Goal: Task Accomplishment & Management: Manage account settings

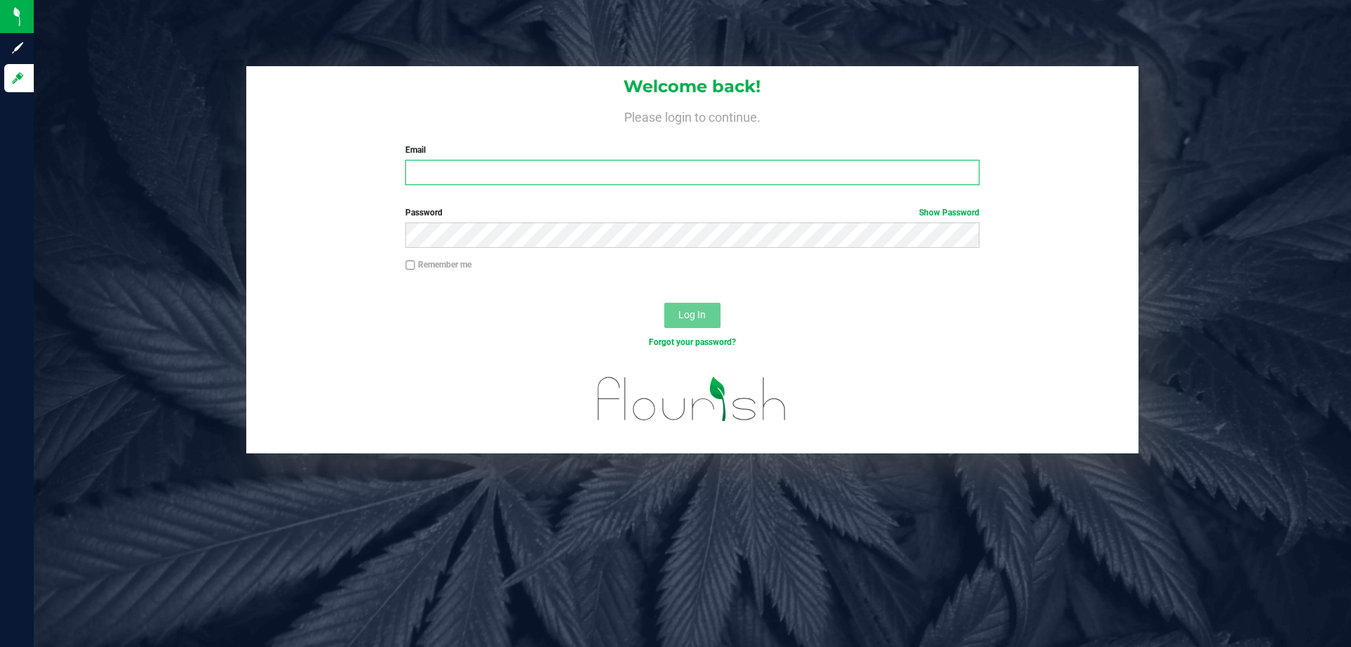
click at [657, 170] on input "Email" at bounding box center [692, 172] width 574 height 25
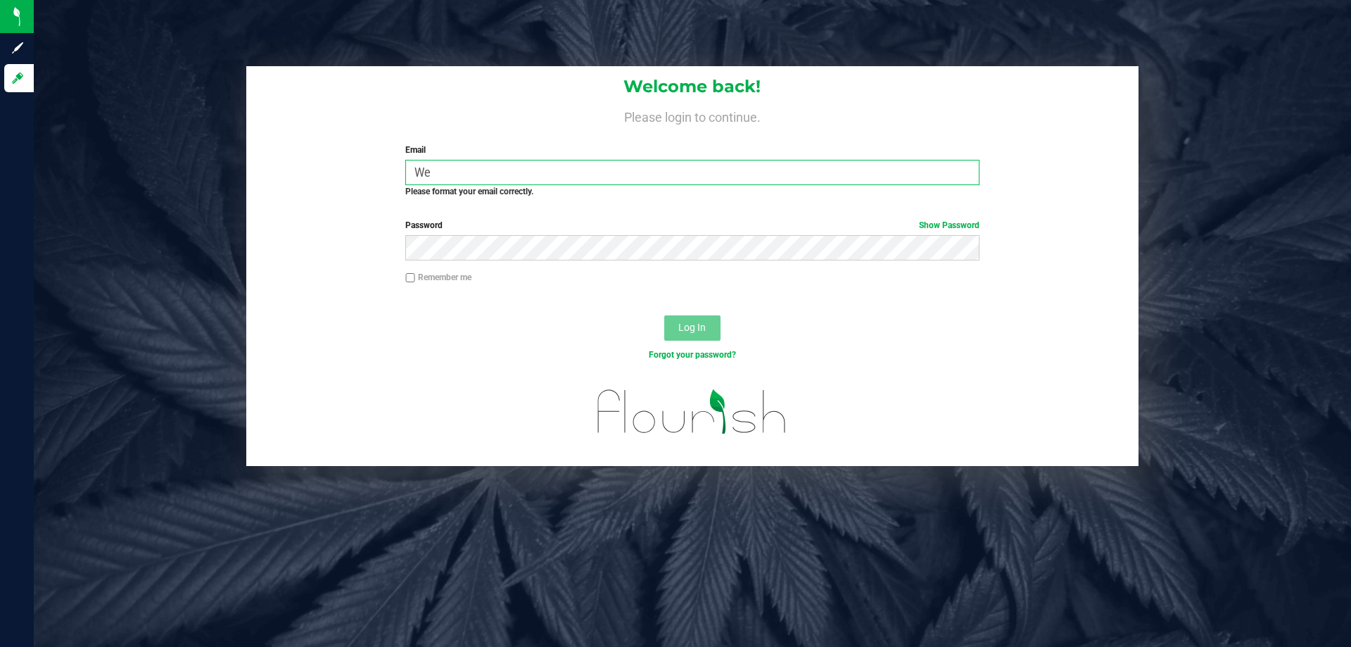
type input "W"
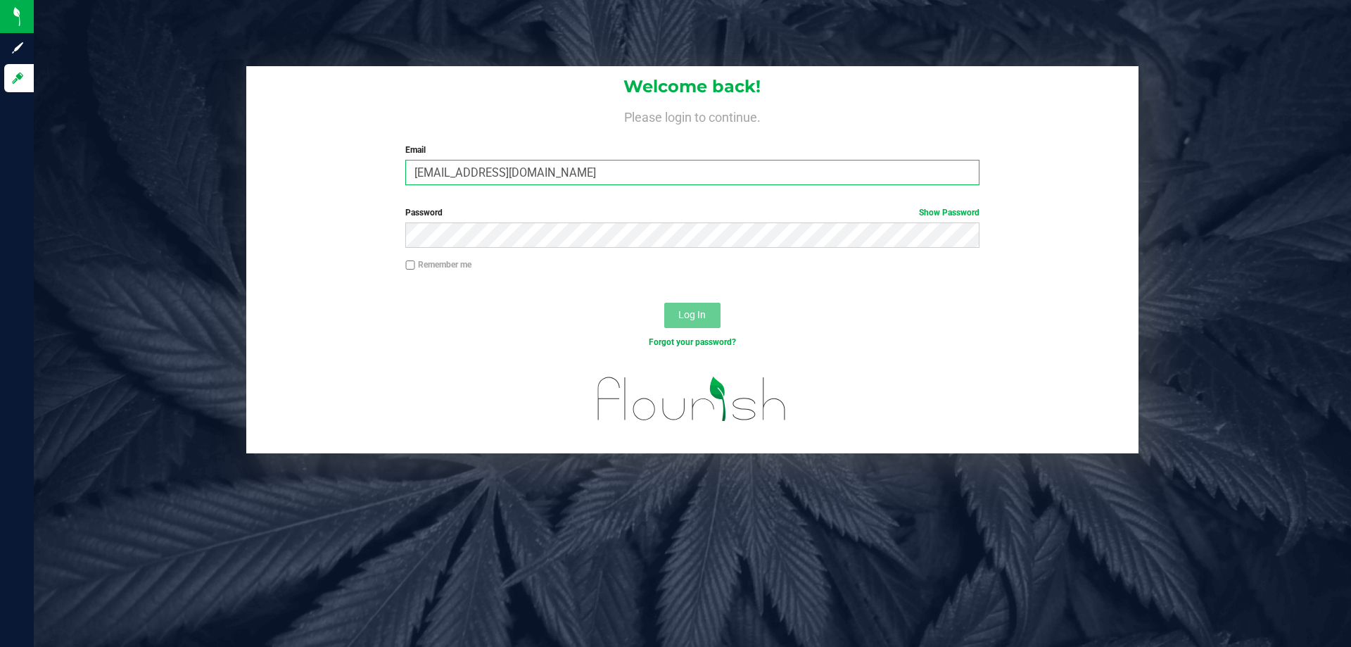
type input "[EMAIL_ADDRESS][DOMAIN_NAME]"
click at [701, 303] on button "Log In" at bounding box center [692, 315] width 56 height 25
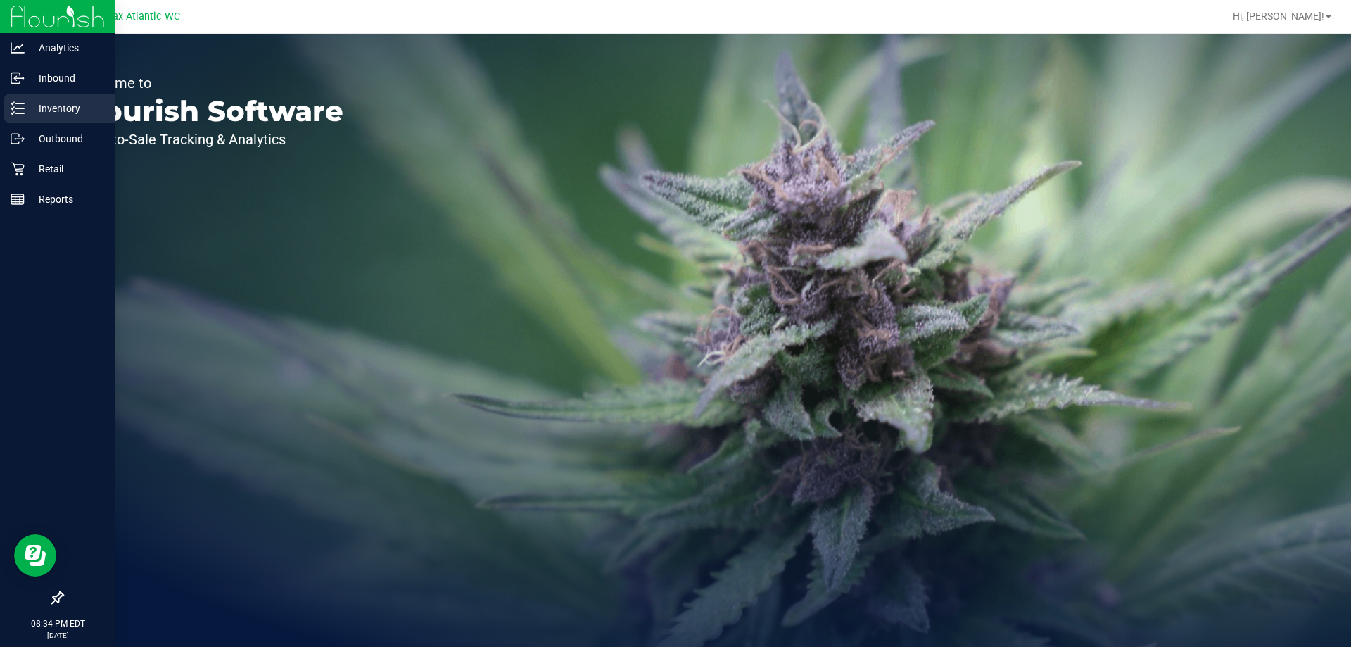
click at [30, 108] on p "Inventory" at bounding box center [67, 108] width 84 height 17
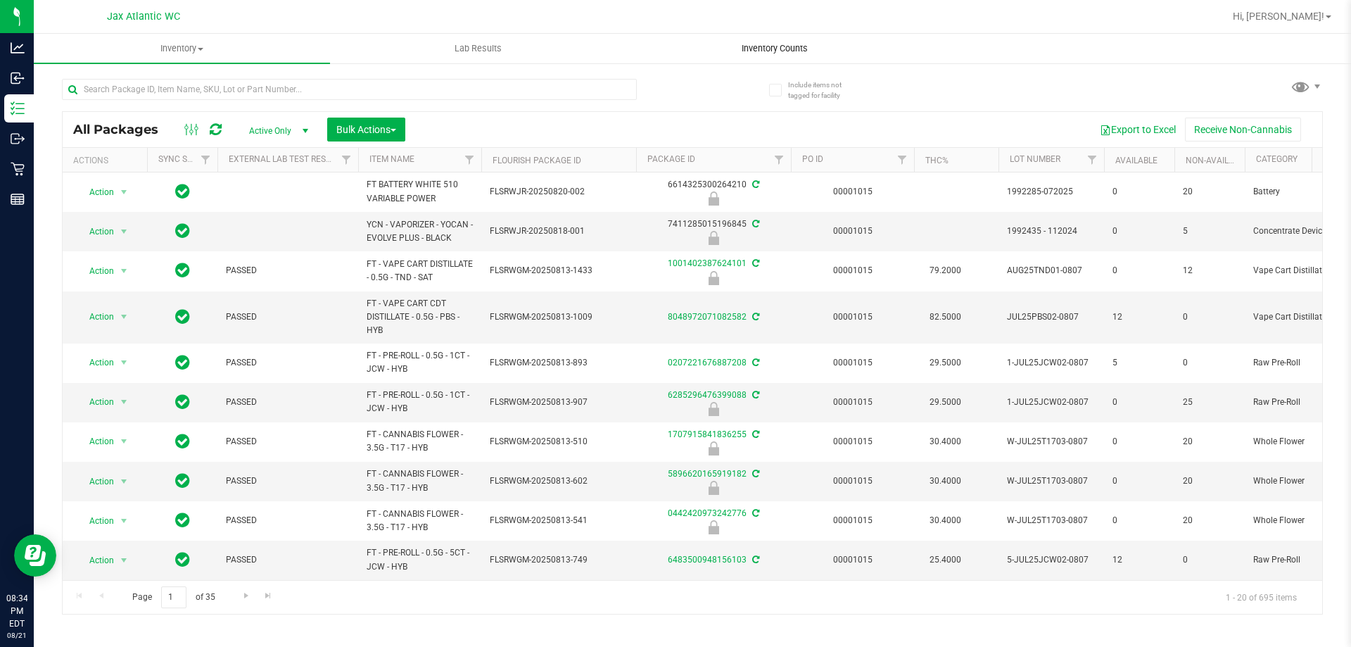
click at [733, 46] on span "Inventory Counts" at bounding box center [775, 48] width 104 height 13
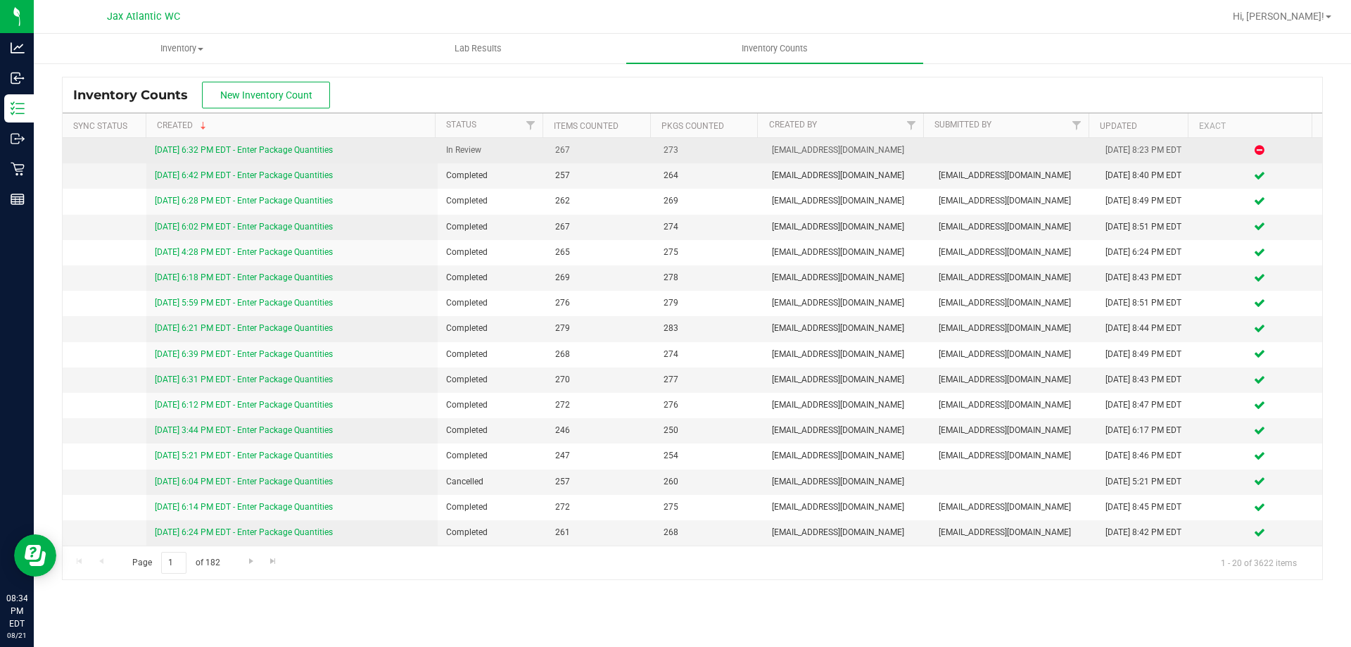
click at [210, 148] on link "[DATE] 6:32 PM EDT - Enter Package Quantities" at bounding box center [244, 150] width 178 height 10
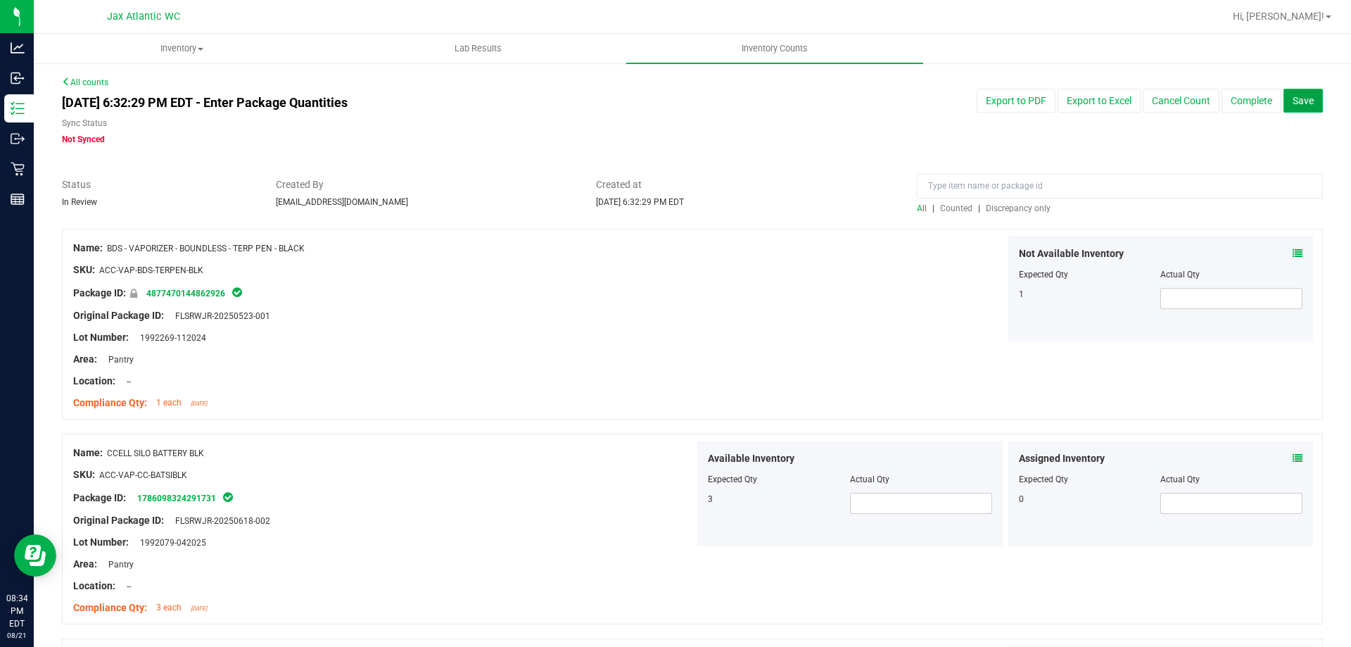
click at [1293, 103] on span "Save" at bounding box center [1303, 100] width 21 height 11
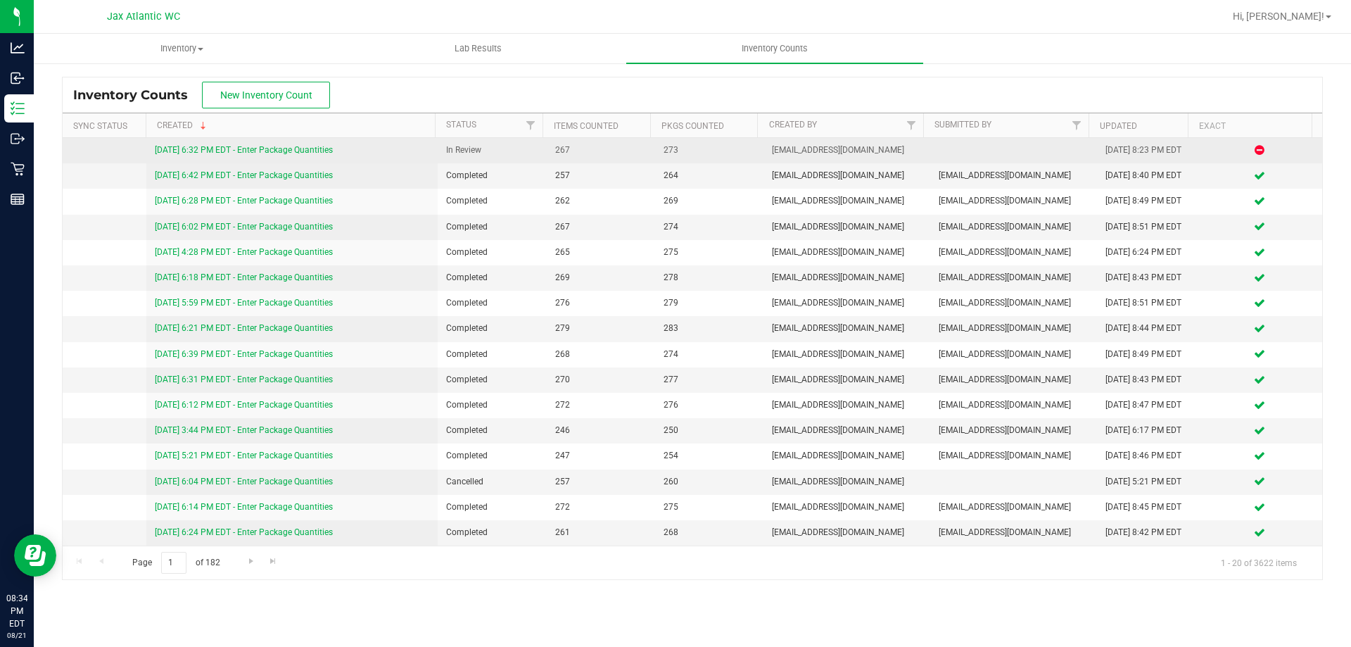
click at [219, 152] on link "[DATE] 6:32 PM EDT - Enter Package Quantities" at bounding box center [244, 150] width 178 height 10
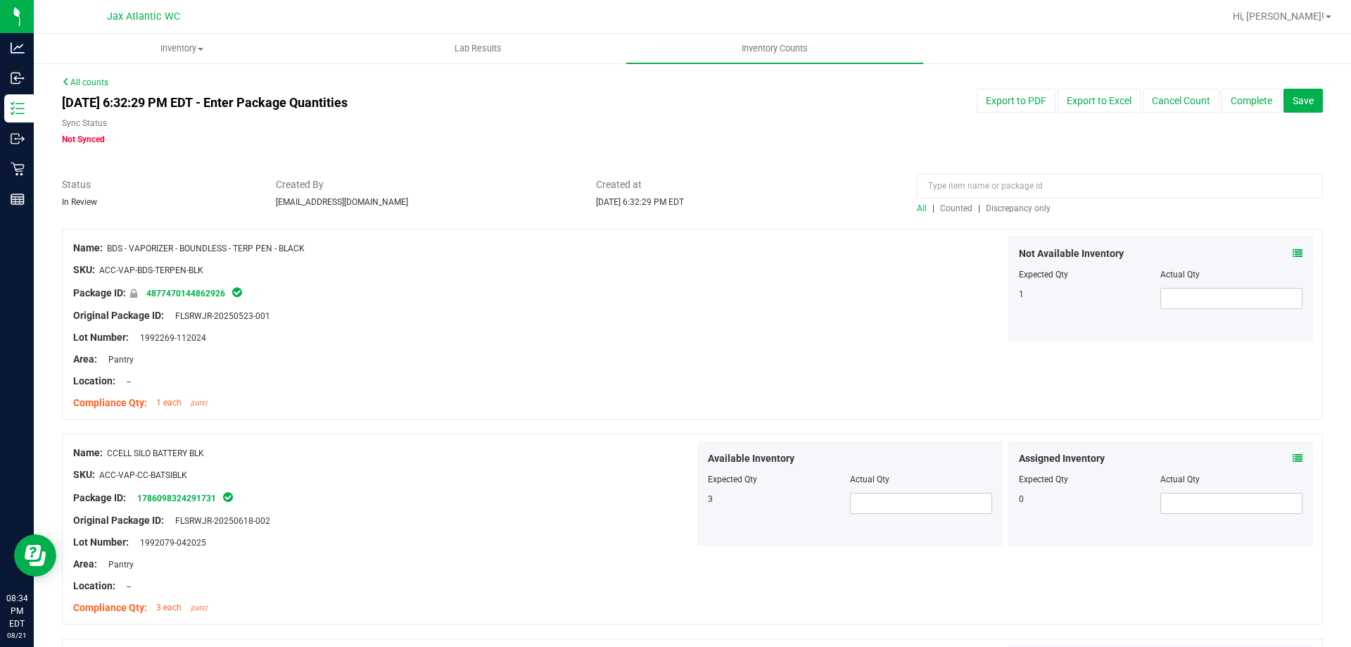
click at [1002, 210] on span "Discrepancy only" at bounding box center [1018, 208] width 65 height 10
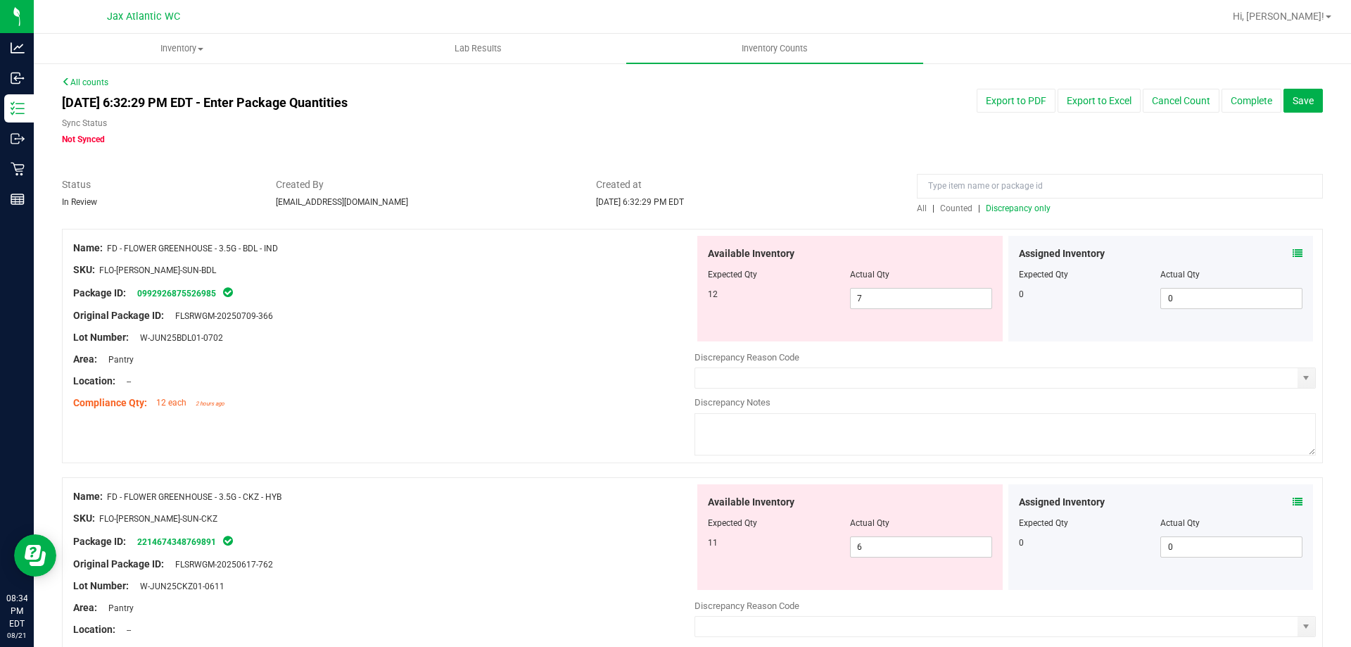
click at [1293, 253] on icon at bounding box center [1298, 253] width 10 height 10
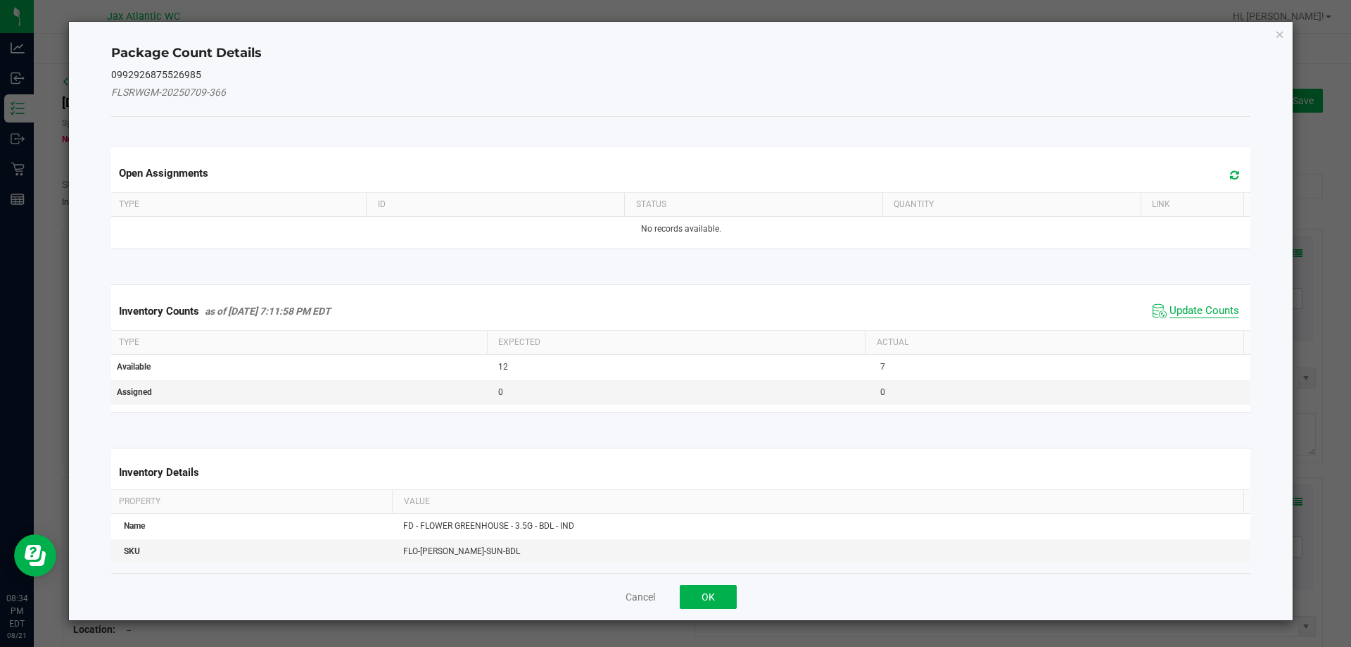
click at [1175, 306] on span "Update Counts" at bounding box center [1205, 311] width 70 height 14
click at [1176, 305] on div "Inventory Counts as of [DATE] 7:11:58 PM EDT Update Counts" at bounding box center [681, 311] width 1146 height 38
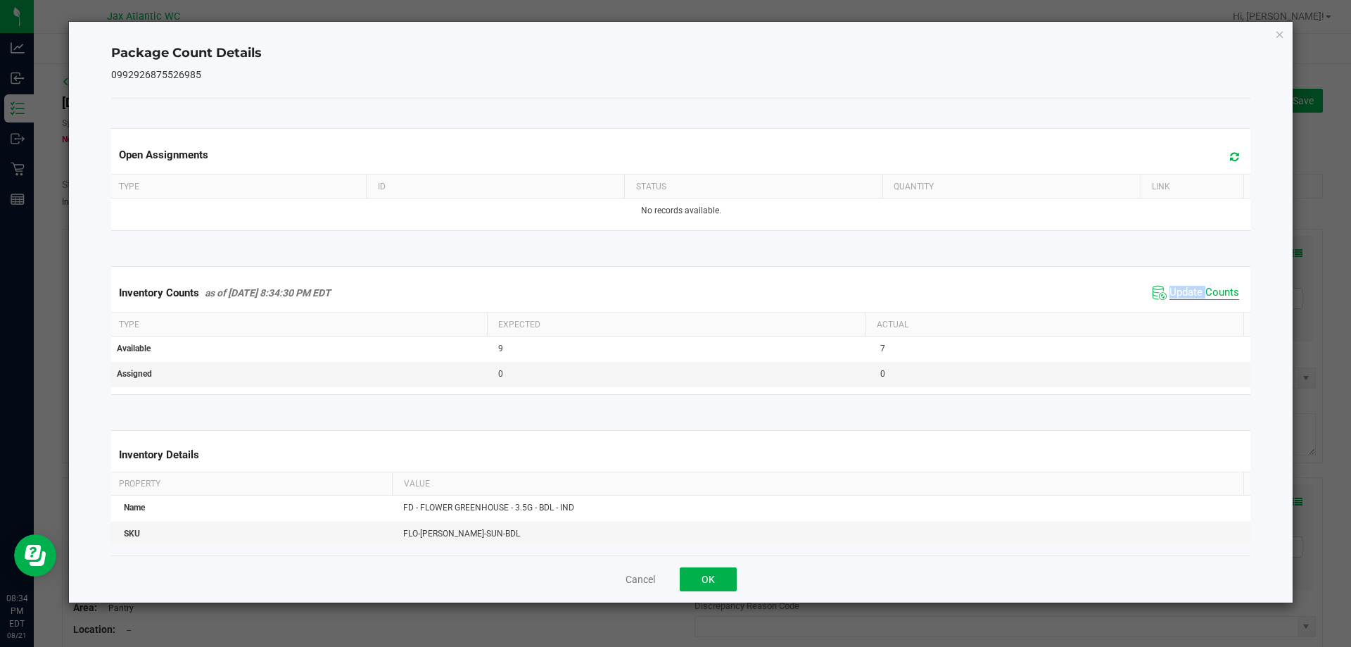
click at [1178, 289] on span "Update Counts" at bounding box center [1205, 293] width 70 height 14
click at [1178, 289] on span "Update Counts" at bounding box center [1205, 292] width 70 height 13
click at [715, 574] on button "OK" at bounding box center [708, 579] width 57 height 24
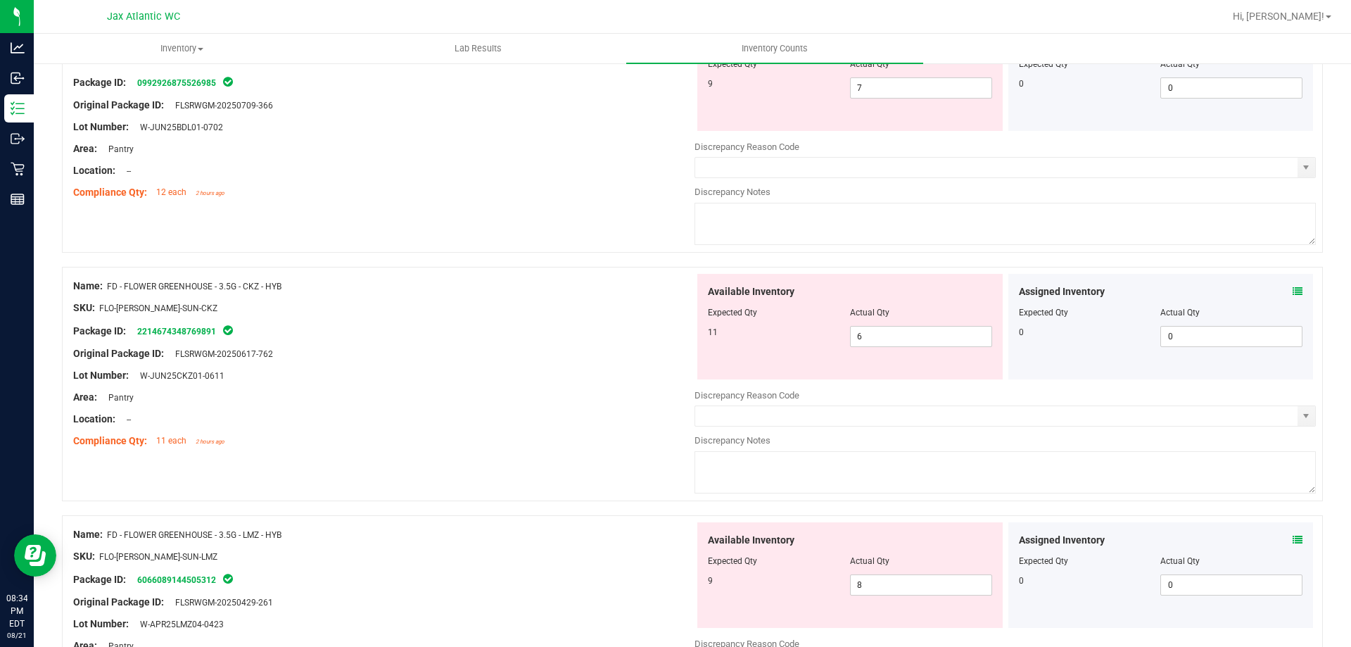
scroll to position [211, 0]
click at [1293, 288] on icon at bounding box center [1298, 291] width 10 height 10
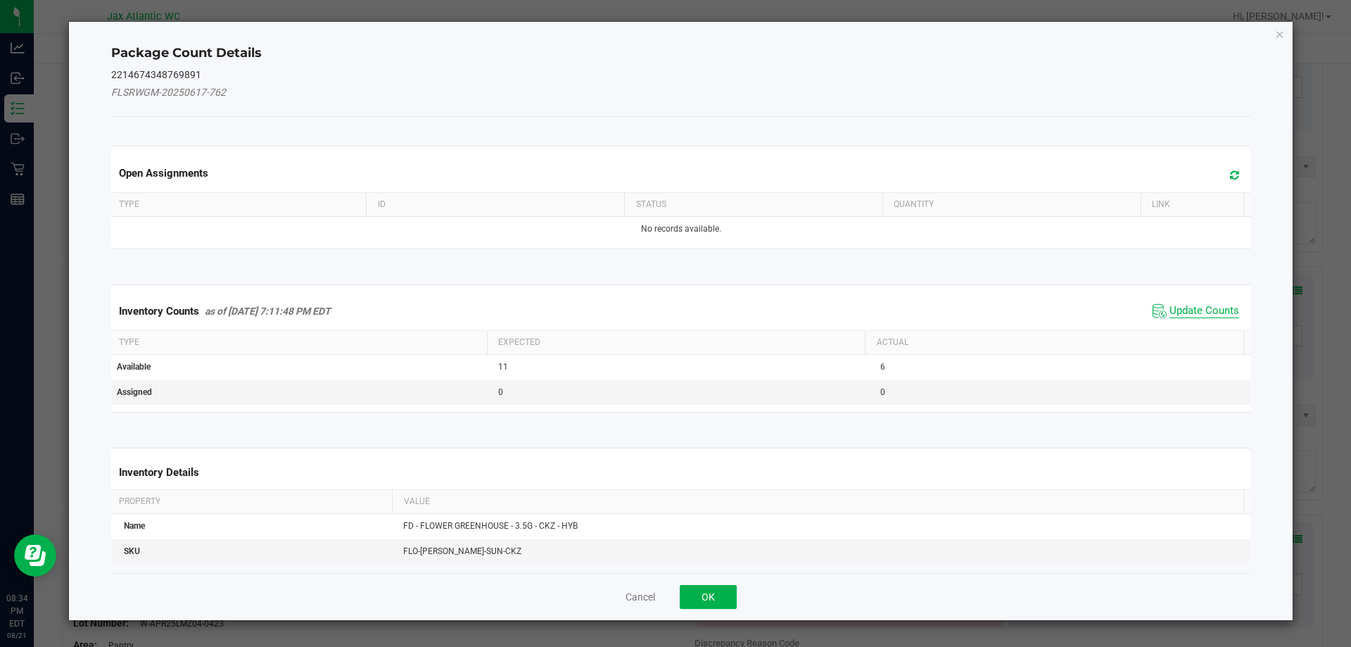
click at [1177, 314] on span "Update Counts" at bounding box center [1205, 311] width 70 height 14
drag, startPoint x: 1172, startPoint y: 308, endPoint x: 1169, endPoint y: 298, distance: 10.5
click at [1171, 303] on span "Update Counts" at bounding box center [1198, 310] width 90 height 20
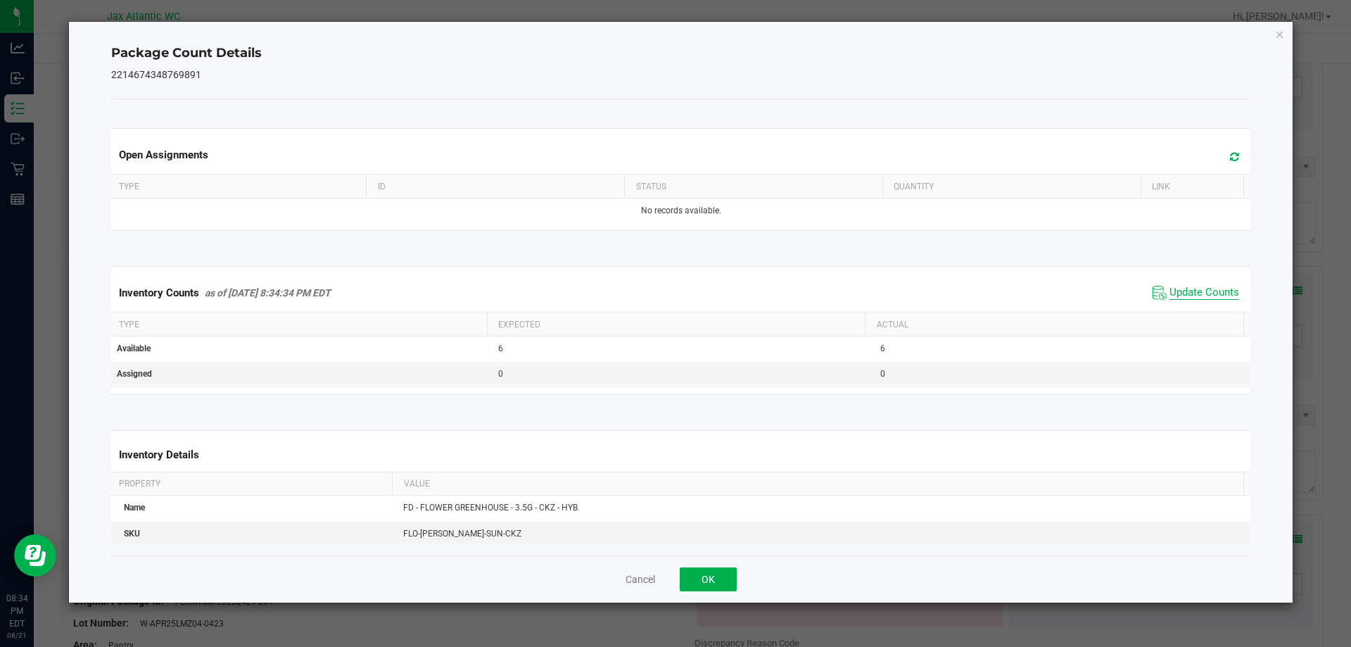
click at [1170, 291] on span "Update Counts" at bounding box center [1205, 293] width 70 height 14
click at [1170, 289] on span "Update Counts" at bounding box center [1205, 293] width 70 height 14
drag, startPoint x: 724, startPoint y: 578, endPoint x: 744, endPoint y: 545, distance: 39.1
click at [724, 578] on button "OK" at bounding box center [708, 579] width 57 height 24
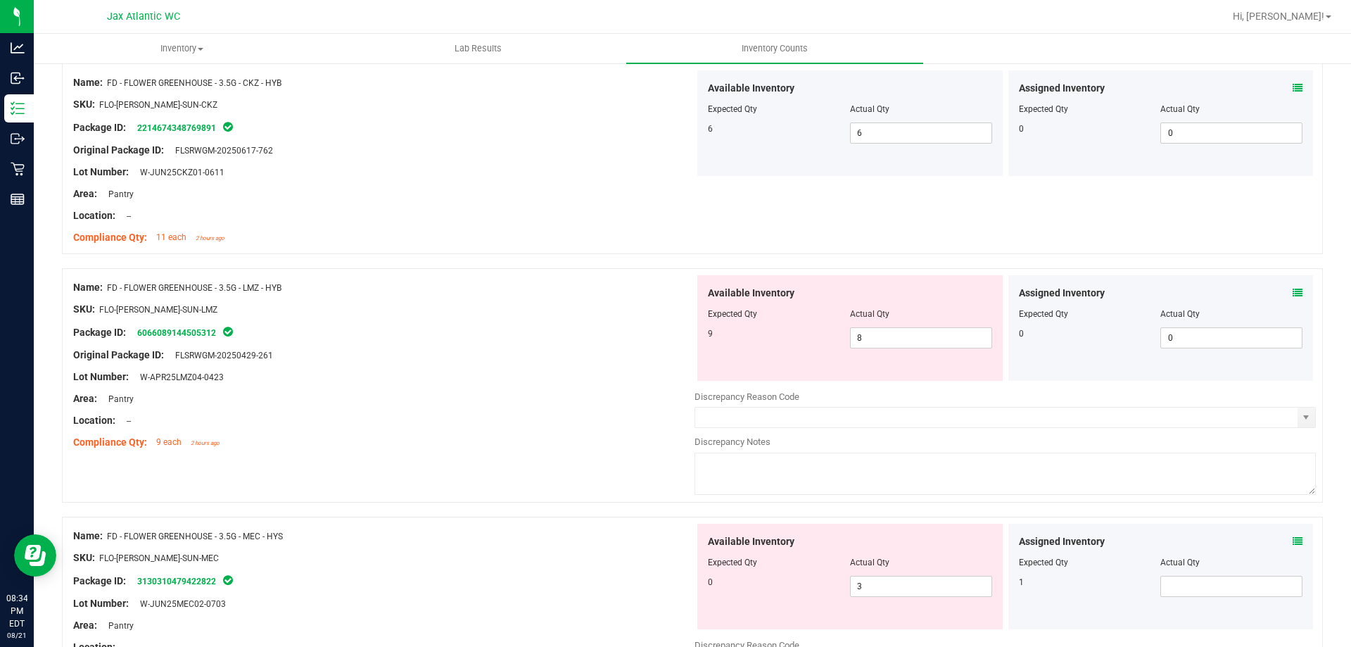
scroll to position [422, 0]
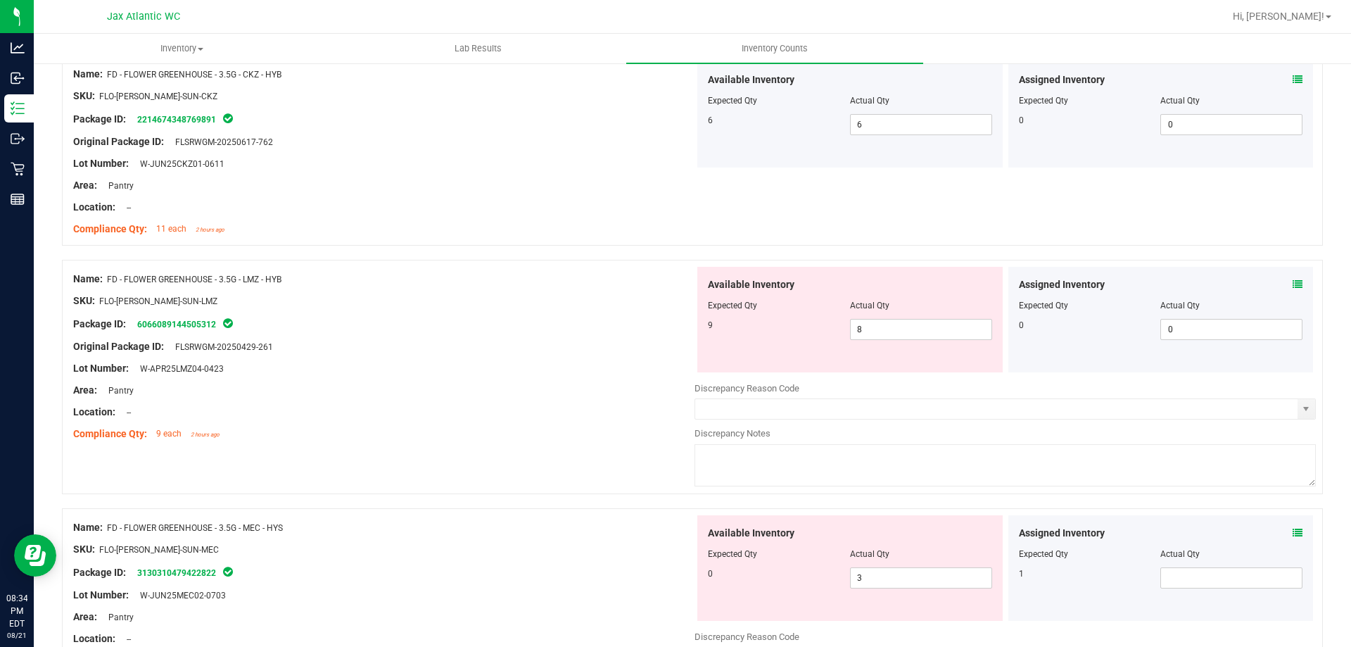
click at [1293, 281] on icon at bounding box center [1298, 284] width 10 height 10
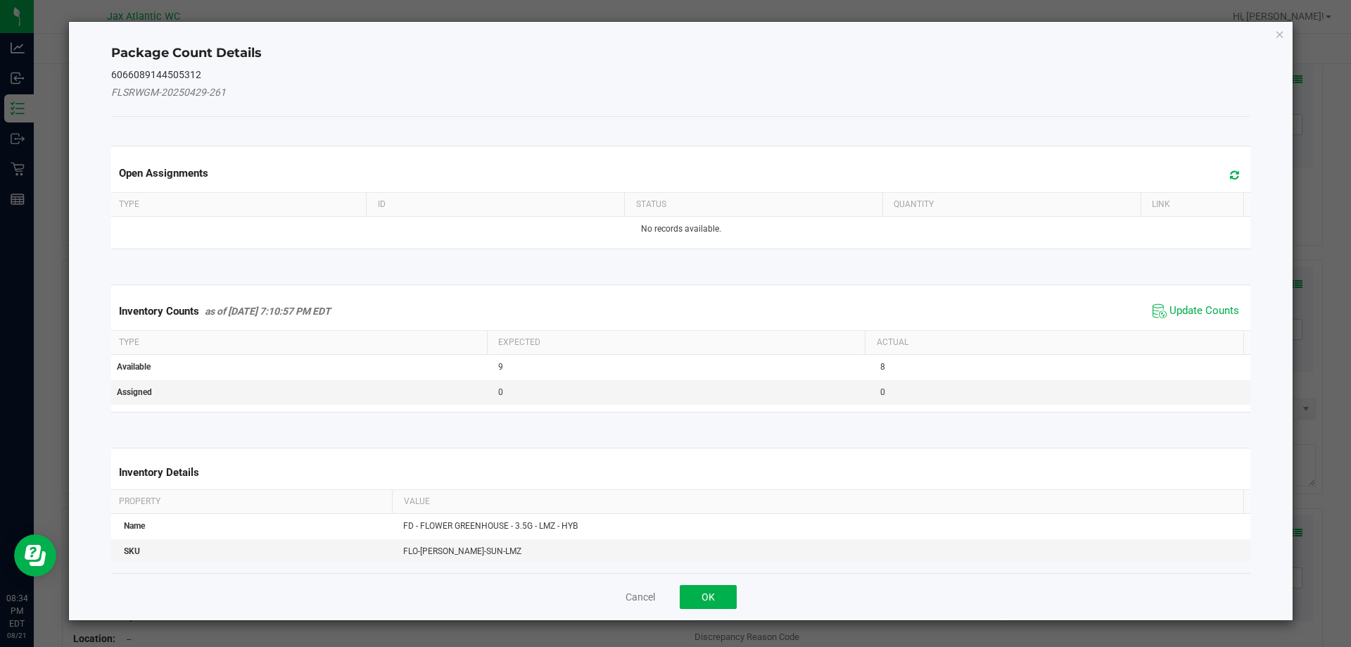
click at [1196, 302] on span "Update Counts" at bounding box center [1196, 310] width 94 height 21
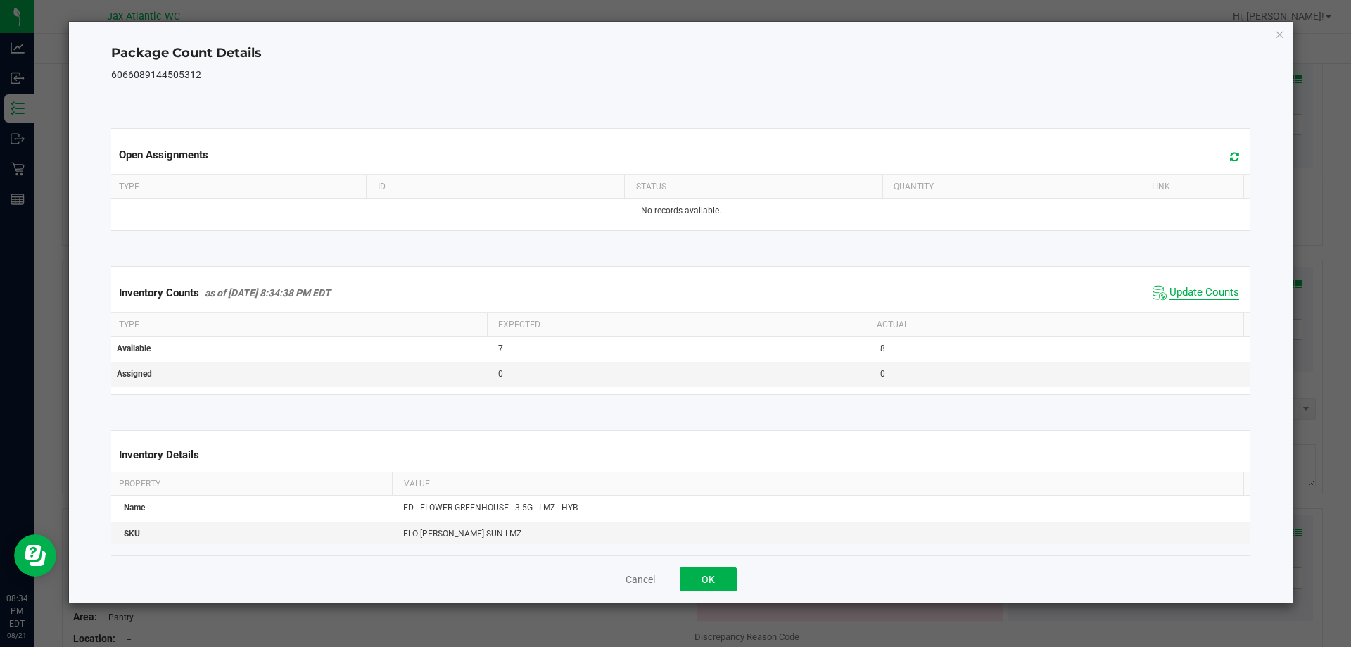
drag, startPoint x: 1192, startPoint y: 302, endPoint x: 1184, endPoint y: 294, distance: 11.5
click at [1191, 300] on span "Update Counts" at bounding box center [1196, 292] width 94 height 21
click at [1181, 286] on span "Update Counts" at bounding box center [1205, 293] width 70 height 14
click at [1181, 286] on span "Update Counts" at bounding box center [1205, 292] width 70 height 13
drag, startPoint x: 699, startPoint y: 583, endPoint x: 743, endPoint y: 518, distance: 79.1
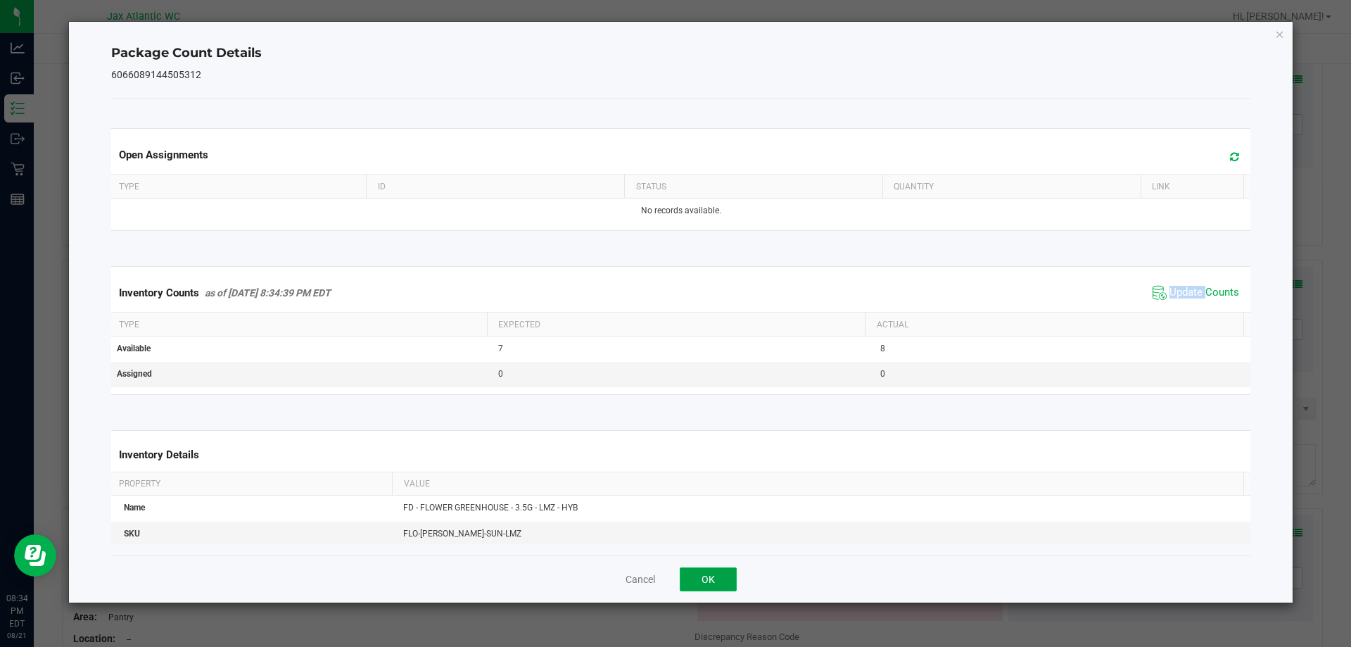
click at [701, 581] on button "OK" at bounding box center [708, 579] width 57 height 24
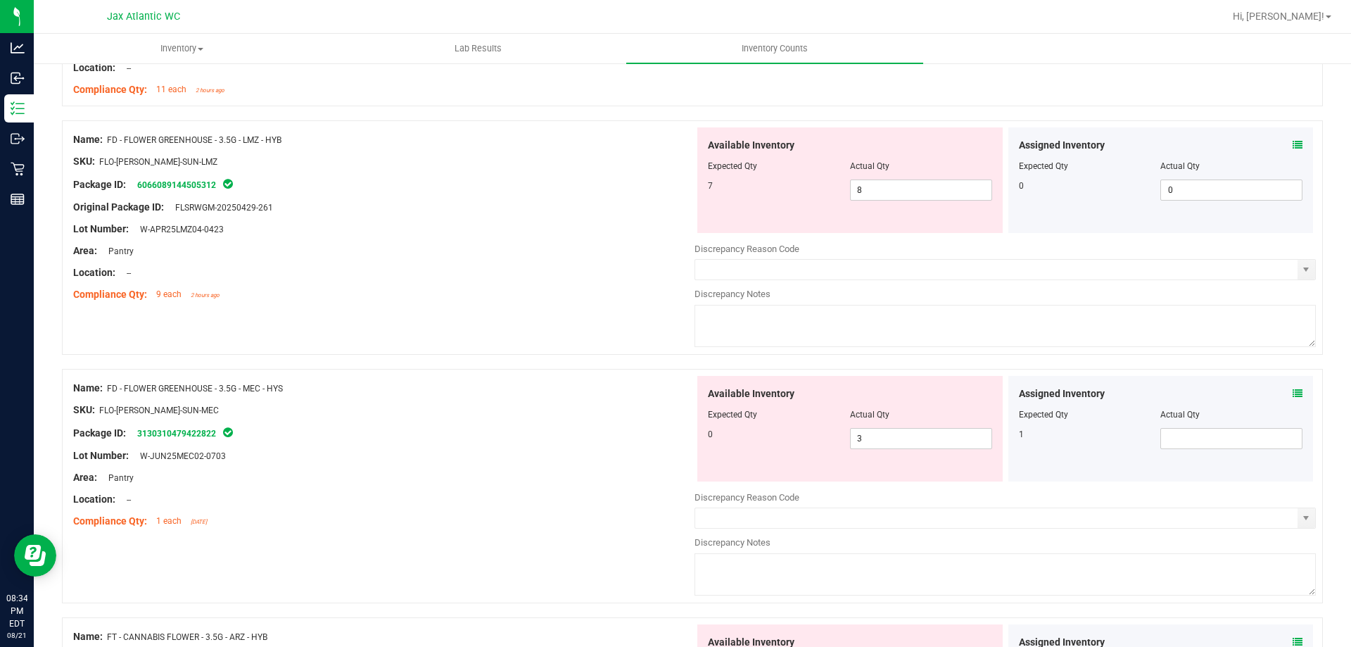
scroll to position [563, 0]
click at [1293, 392] on icon at bounding box center [1298, 392] width 10 height 10
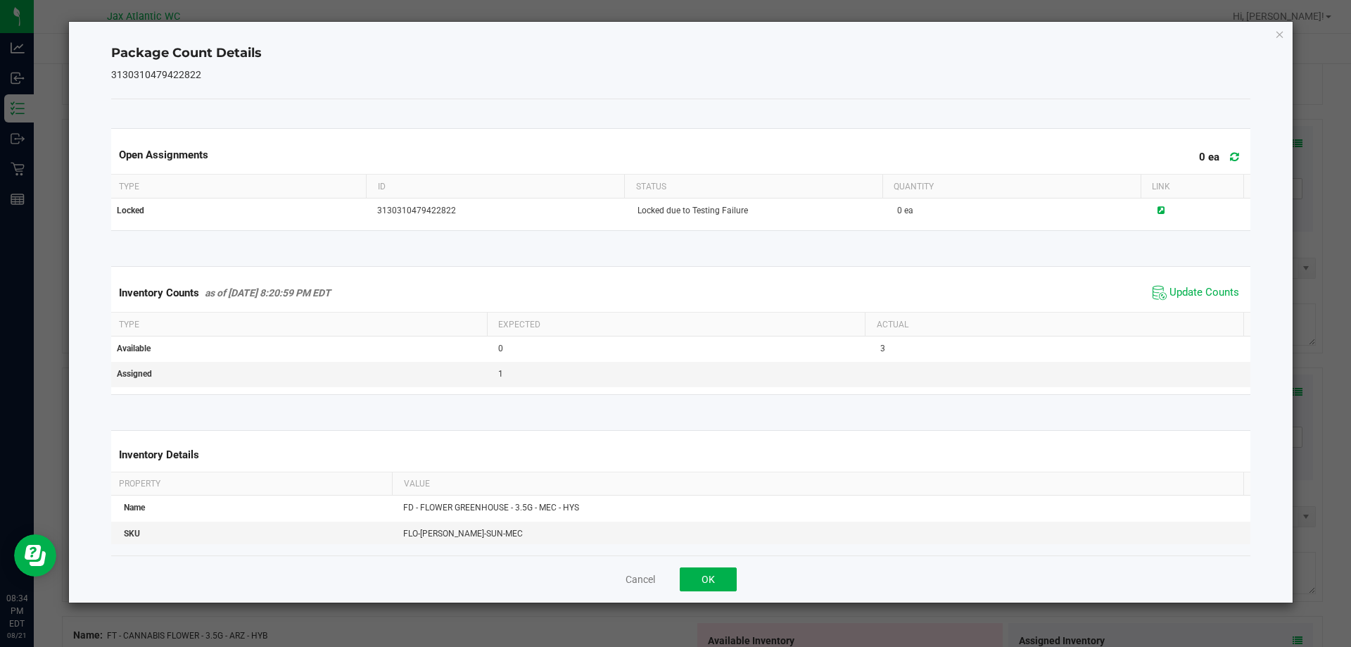
click at [1194, 303] on span "Update Counts" at bounding box center [1196, 292] width 94 height 21
click at [1189, 293] on span "Update Counts" at bounding box center [1205, 293] width 70 height 14
click at [1183, 282] on span "Update Counts" at bounding box center [1198, 292] width 90 height 20
click at [1178, 290] on span "Update Counts" at bounding box center [1205, 293] width 70 height 14
click at [1178, 290] on span "Update Counts" at bounding box center [1205, 292] width 70 height 13
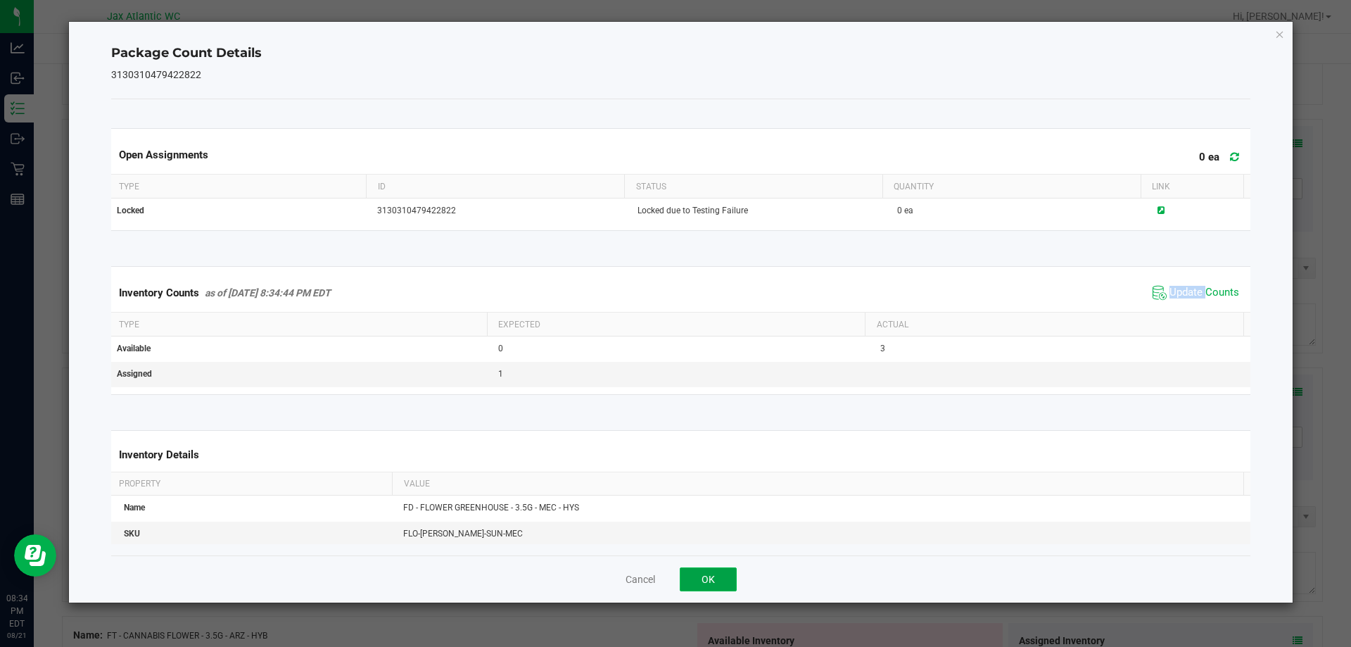
drag, startPoint x: 711, startPoint y: 568, endPoint x: 706, endPoint y: 547, distance: 21.8
click at [711, 569] on button "OK" at bounding box center [708, 579] width 57 height 24
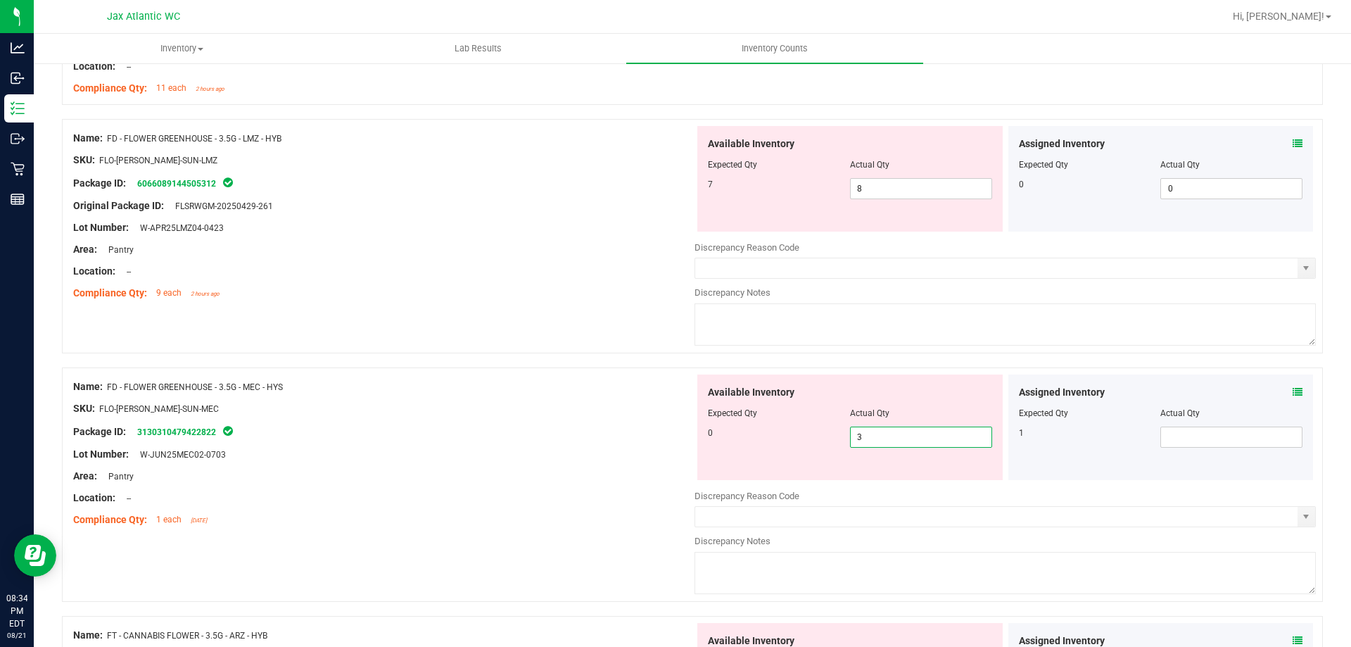
click at [874, 436] on span "3 3" at bounding box center [921, 436] width 142 height 21
click at [873, 437] on input "3" at bounding box center [921, 437] width 141 height 20
type input "."
click at [1293, 391] on icon at bounding box center [1298, 392] width 10 height 10
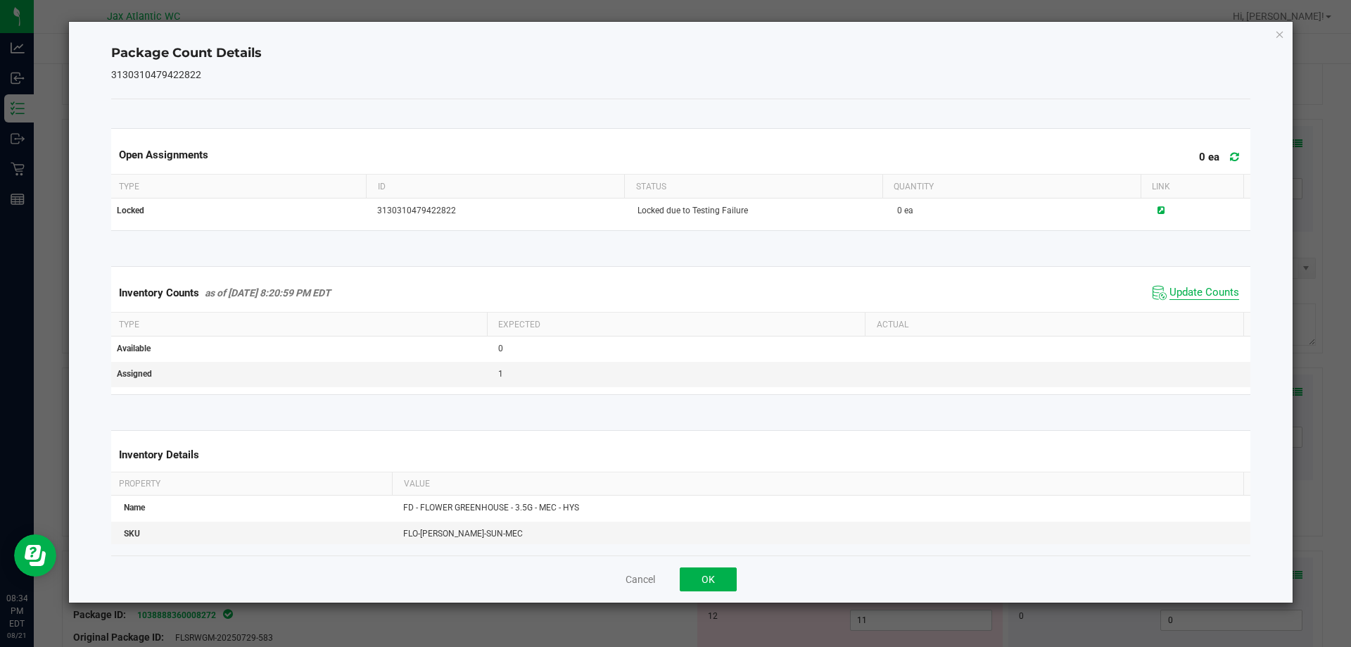
click at [1208, 290] on span "Update Counts" at bounding box center [1205, 293] width 70 height 14
drag, startPoint x: 1205, startPoint y: 287, endPoint x: 1188, endPoint y: 277, distance: 20.2
click at [1203, 284] on span "Update Counts" at bounding box center [1198, 292] width 90 height 20
click at [1179, 288] on span "Update Counts" at bounding box center [1205, 293] width 70 height 14
click at [1179, 286] on span "Update Counts" at bounding box center [1205, 292] width 70 height 13
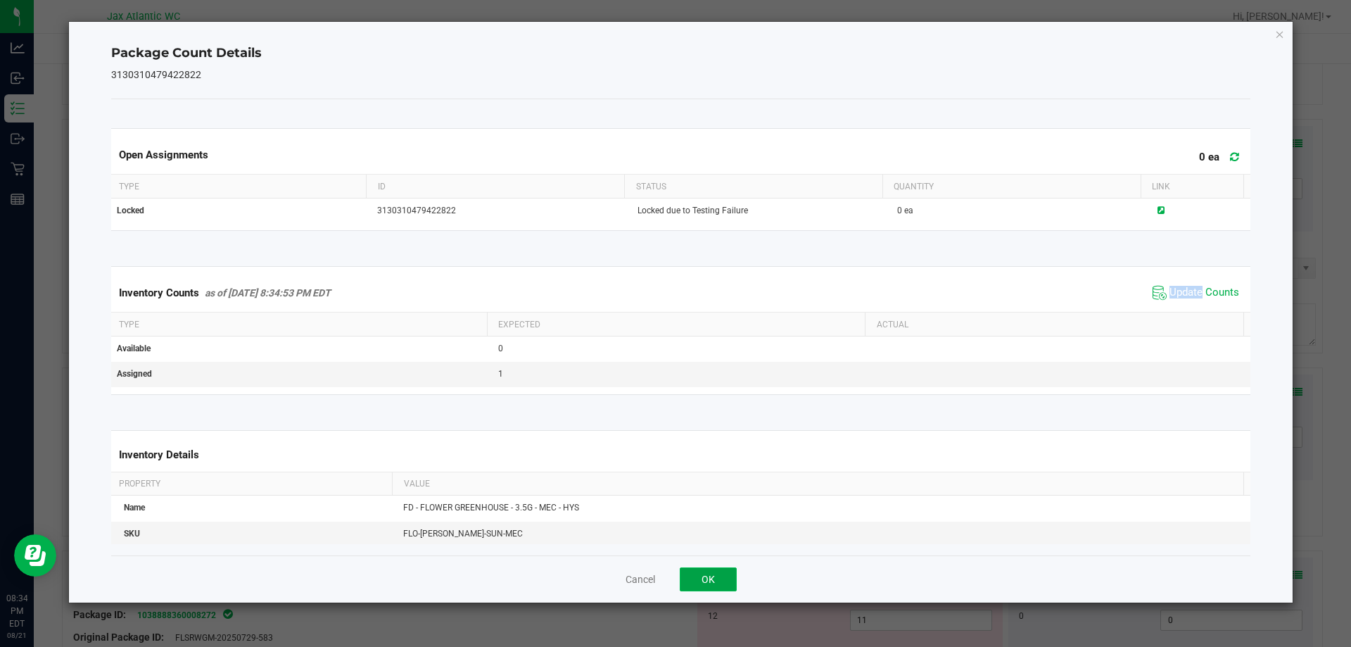
click at [728, 582] on button "OK" at bounding box center [708, 579] width 57 height 24
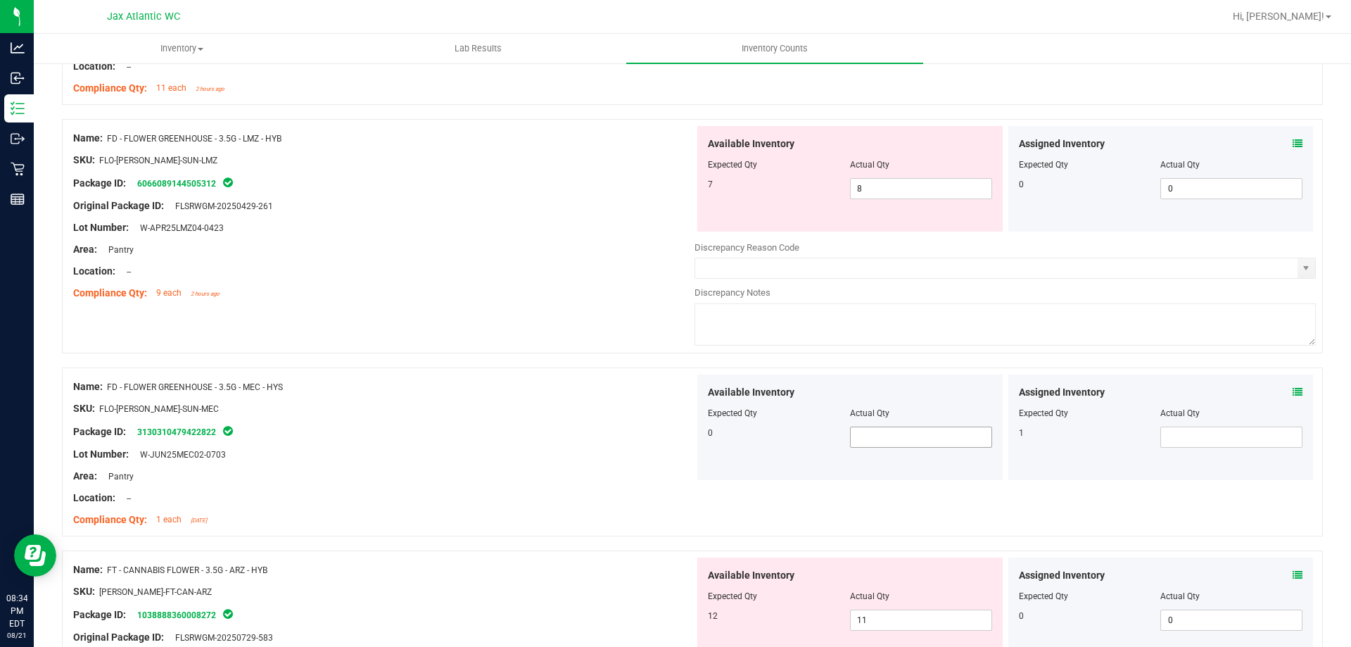
click at [943, 445] on span at bounding box center [921, 436] width 142 height 21
click at [1293, 391] on icon at bounding box center [1298, 392] width 10 height 10
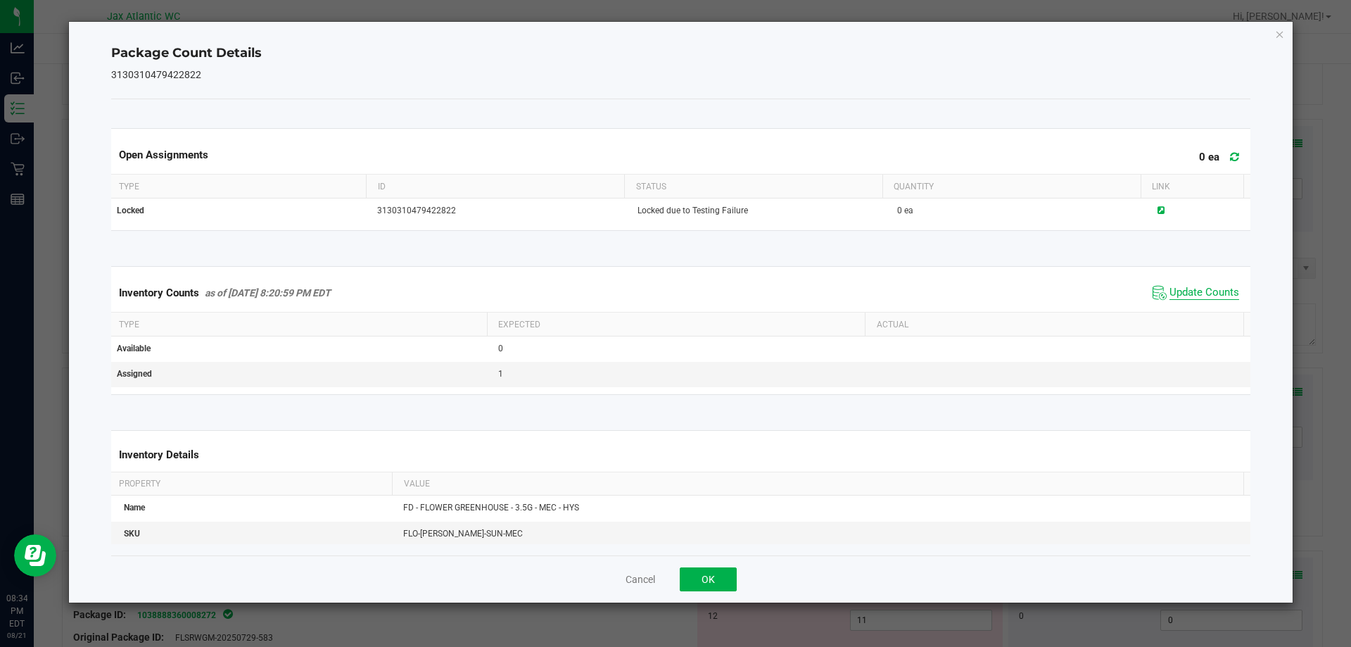
click at [1187, 295] on span "Update Counts" at bounding box center [1205, 293] width 70 height 14
click at [1187, 292] on span "Update Counts" at bounding box center [1205, 292] width 70 height 13
click at [1186, 273] on kendo-grid "Inventory Counts as of [DATE] 8:34:59 PM EDT Update Counts Type Expected Actual…" at bounding box center [681, 330] width 1161 height 128
click at [1179, 293] on span "Update Counts" at bounding box center [1205, 293] width 70 height 14
click at [1179, 293] on span "Update Counts" at bounding box center [1205, 292] width 70 height 13
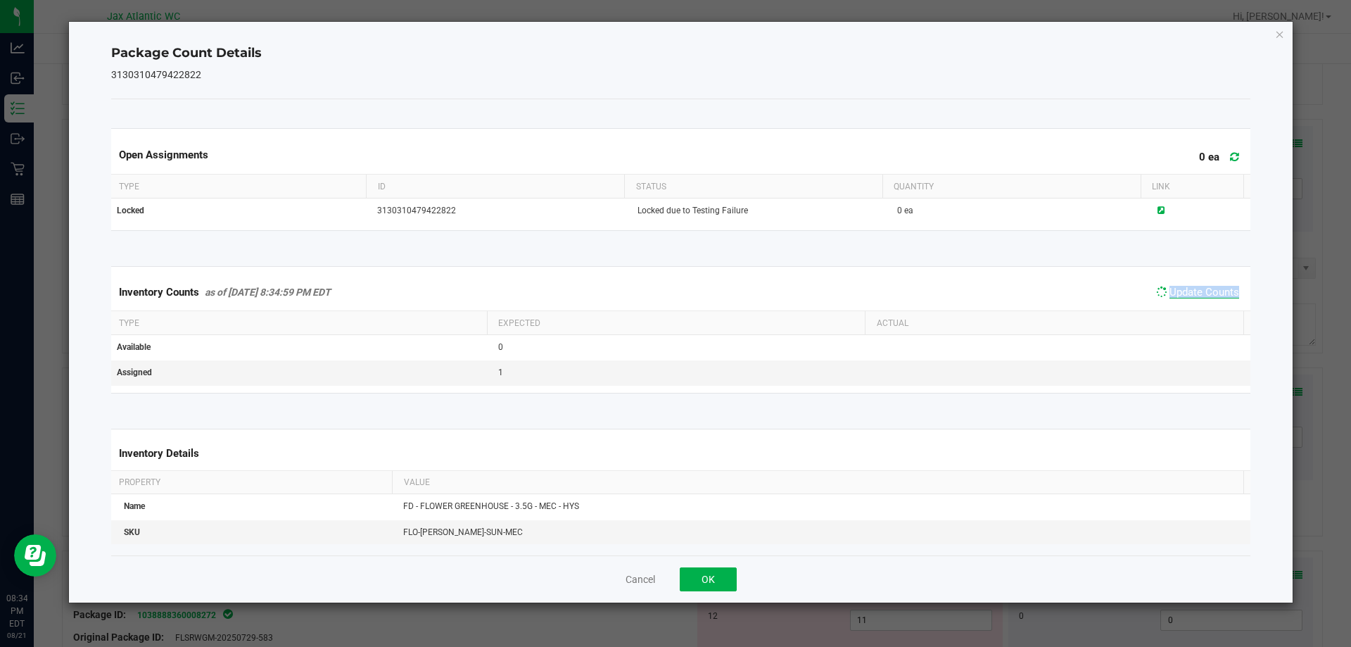
click at [1179, 293] on span "Update Counts" at bounding box center [1205, 292] width 70 height 13
click at [711, 581] on button "OK" at bounding box center [708, 579] width 57 height 24
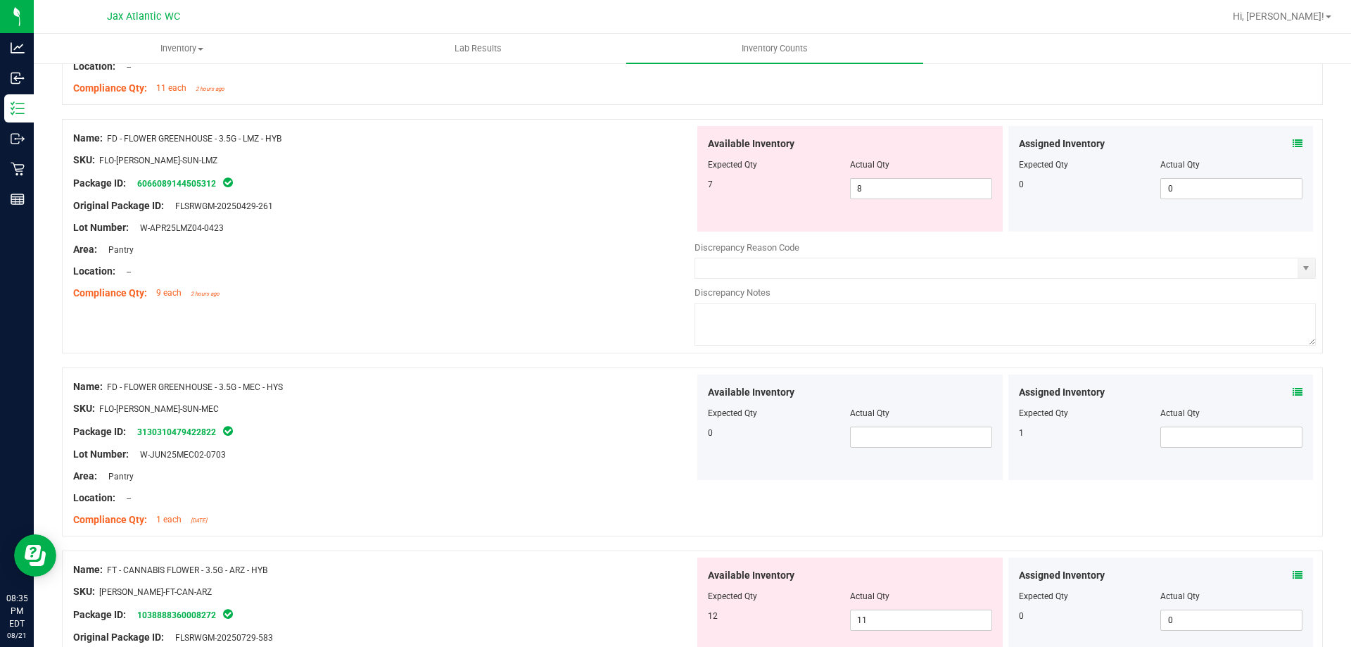
click at [611, 455] on div "Lot Number: W-JUN25MEC02-0703" at bounding box center [383, 454] width 621 height 15
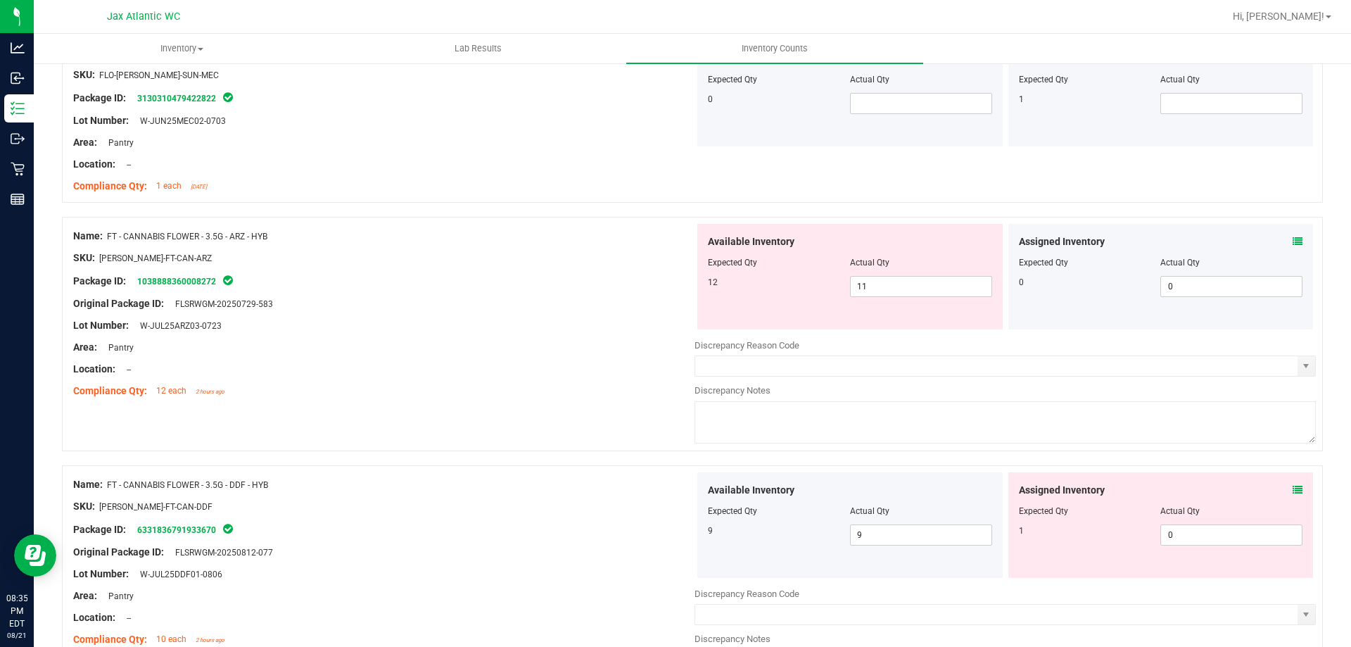
scroll to position [915, 0]
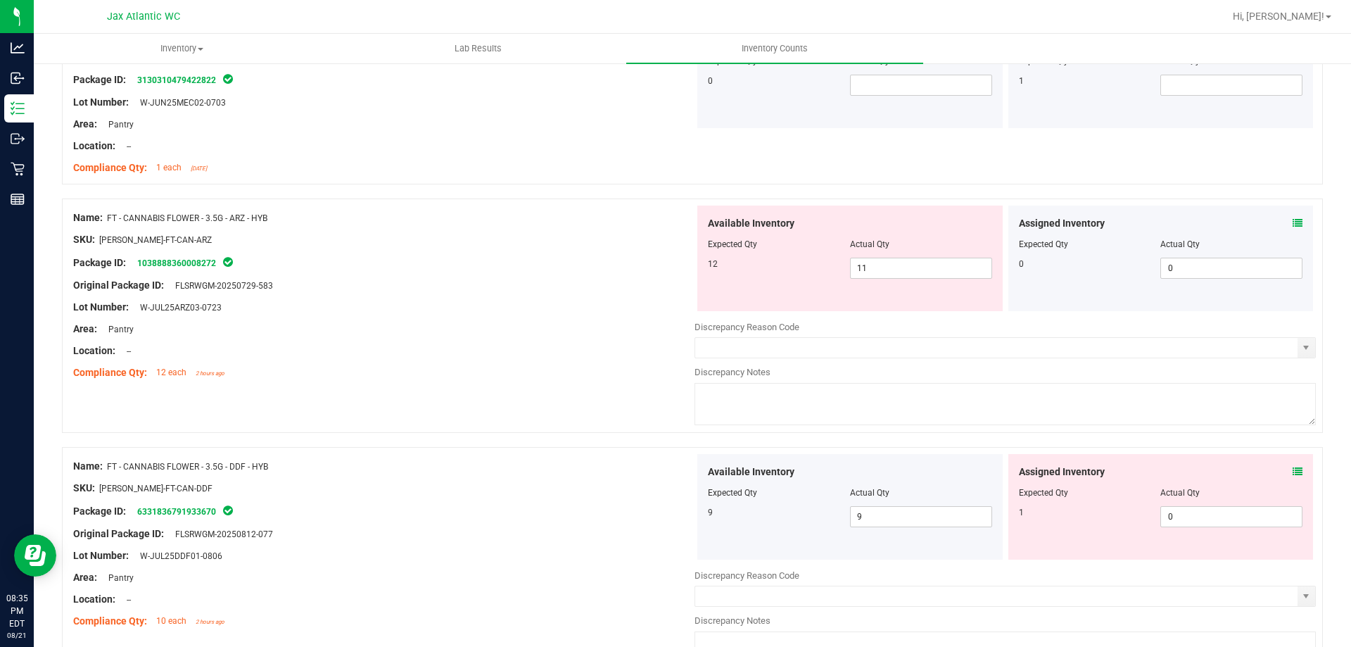
click at [1293, 222] on icon at bounding box center [1298, 223] width 10 height 10
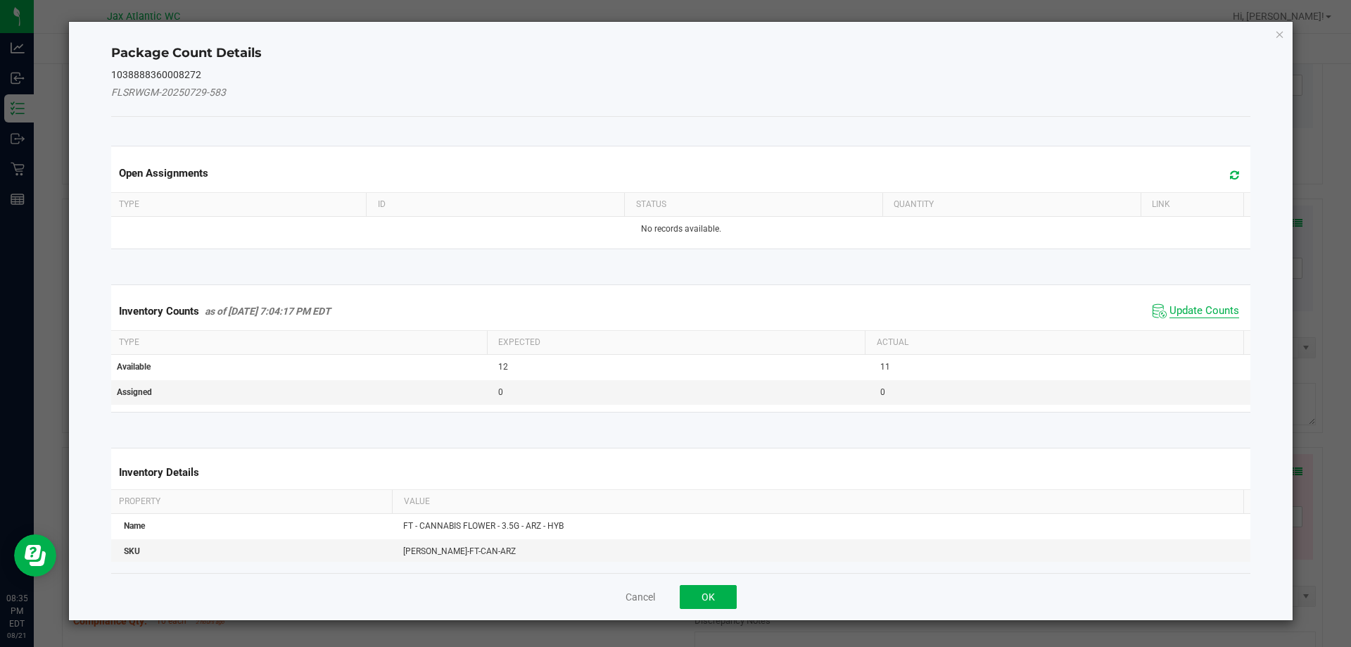
click at [1185, 308] on span "Update Counts" at bounding box center [1205, 311] width 70 height 14
drag, startPoint x: 1184, startPoint y: 310, endPoint x: 1185, endPoint y: 303, distance: 7.9
click at [1184, 308] on div "Inventory Counts as of [DATE] 7:04:17 PM EDT Update Counts" at bounding box center [681, 311] width 1146 height 38
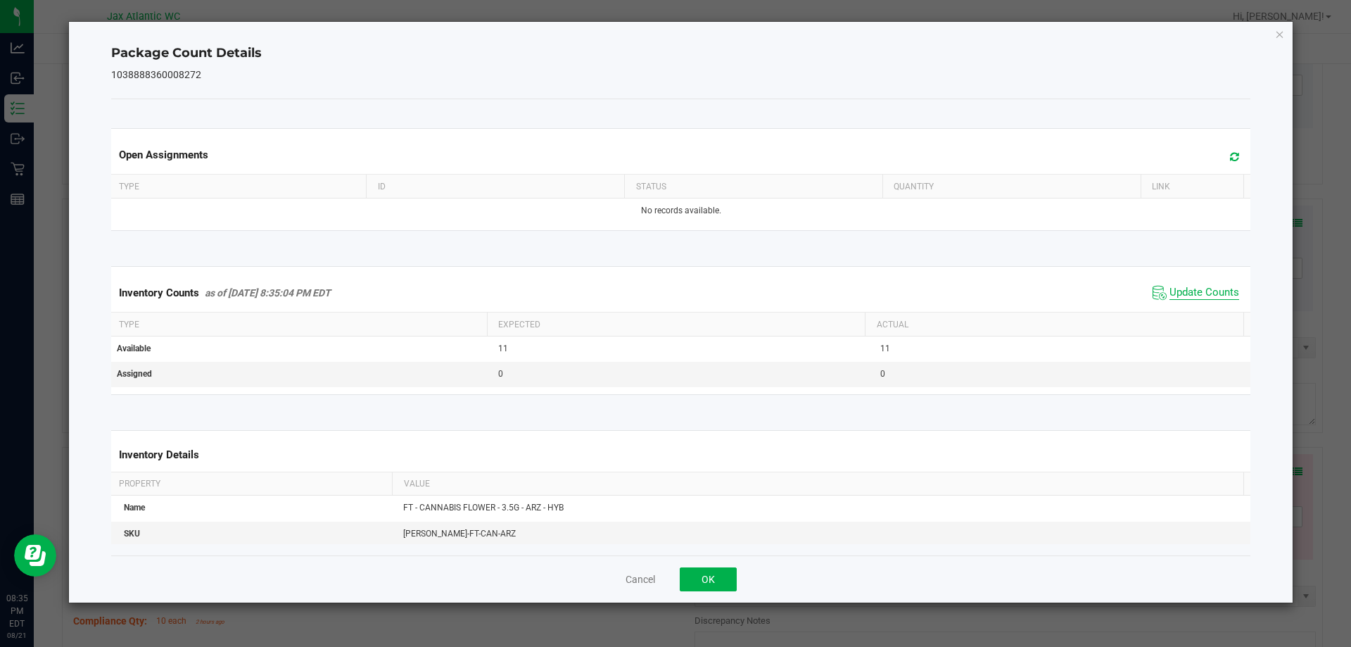
click at [1185, 292] on span "Update Counts" at bounding box center [1205, 293] width 70 height 14
click at [1185, 291] on span "Update Counts" at bounding box center [1205, 292] width 70 height 13
click at [710, 583] on button "OK" at bounding box center [708, 579] width 57 height 24
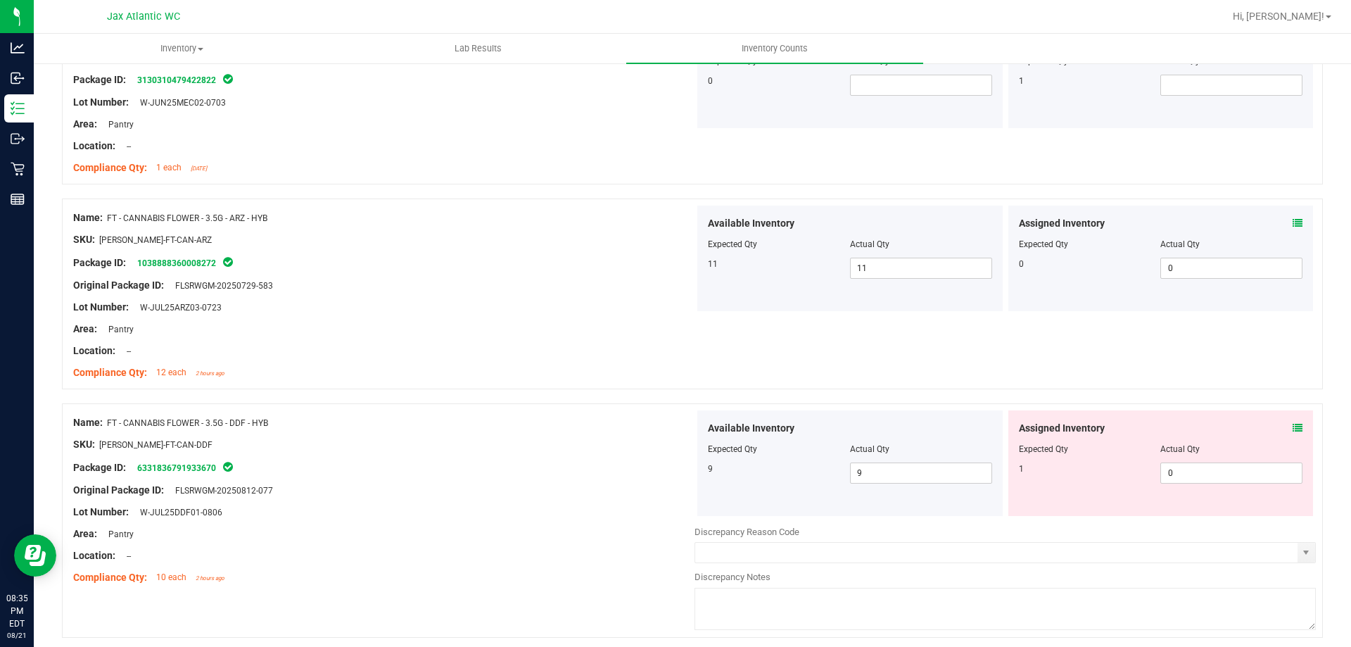
click at [622, 378] on div "Compliance Qty: 12 each 2 hours ago" at bounding box center [383, 372] width 621 height 15
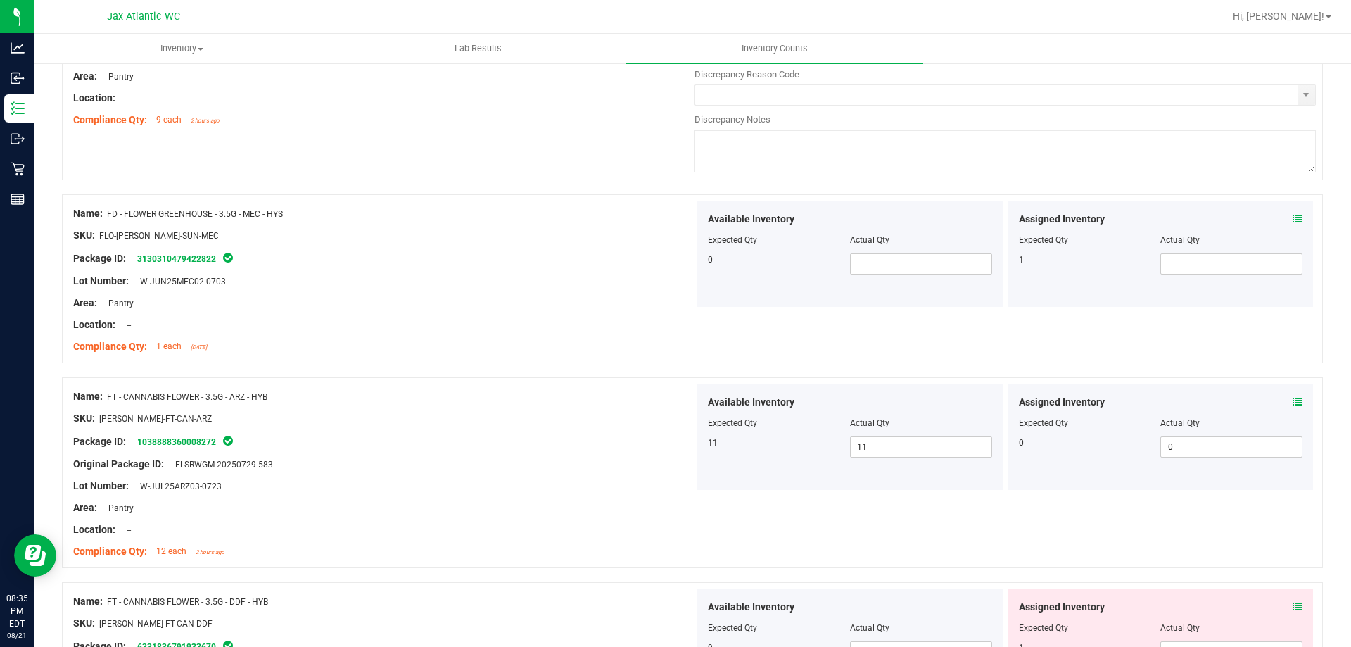
scroll to position [704, 0]
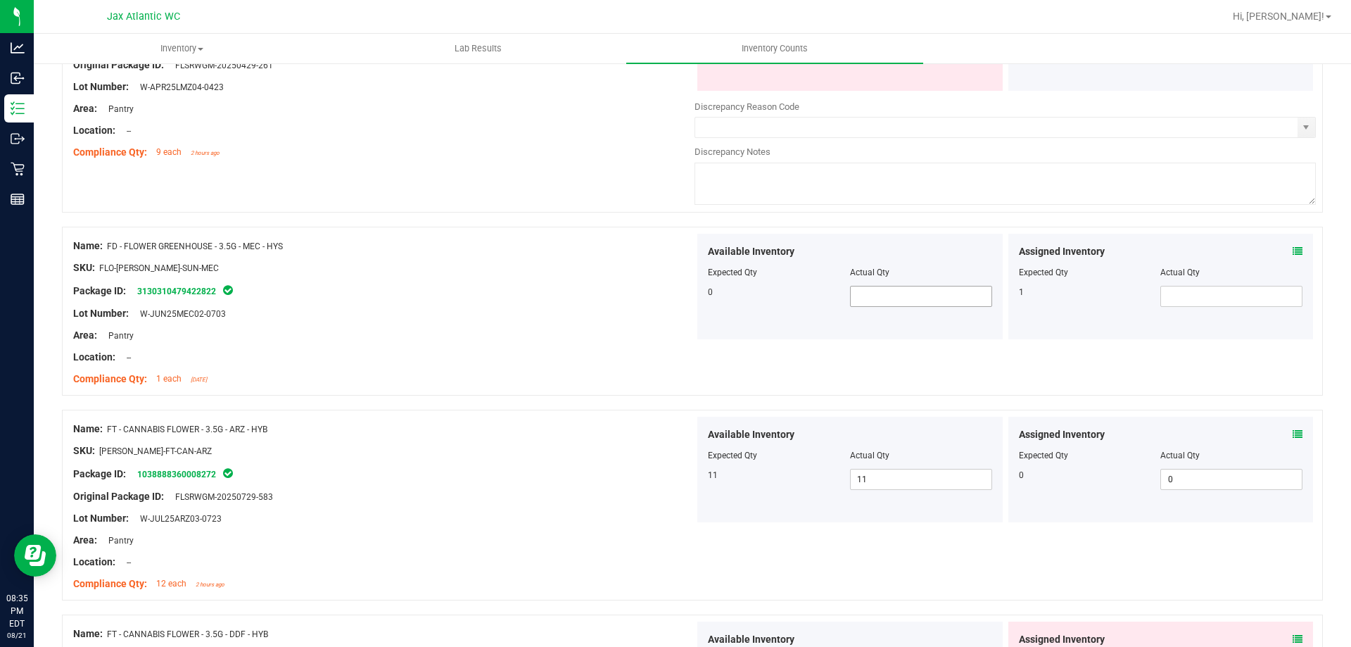
click at [869, 300] on span at bounding box center [921, 296] width 142 height 21
type input "0"
click at [585, 277] on div at bounding box center [383, 278] width 621 height 7
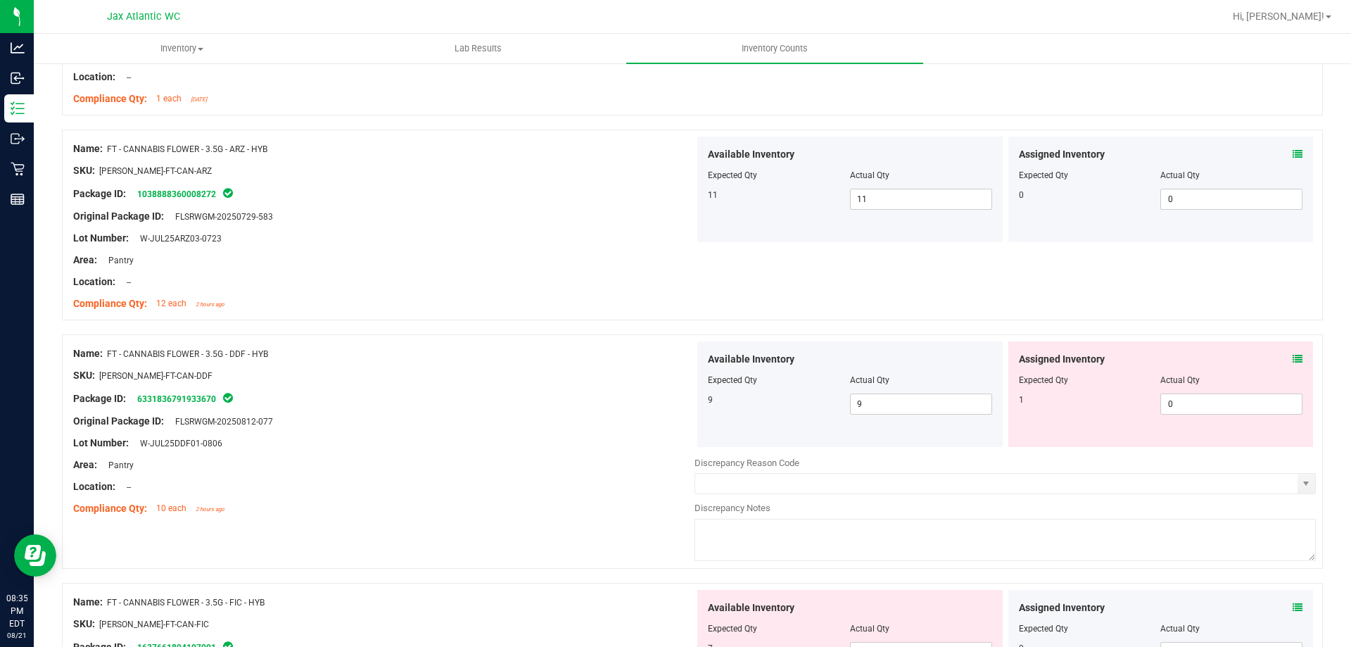
scroll to position [985, 0]
click at [1293, 356] on icon at bounding box center [1298, 358] width 10 height 10
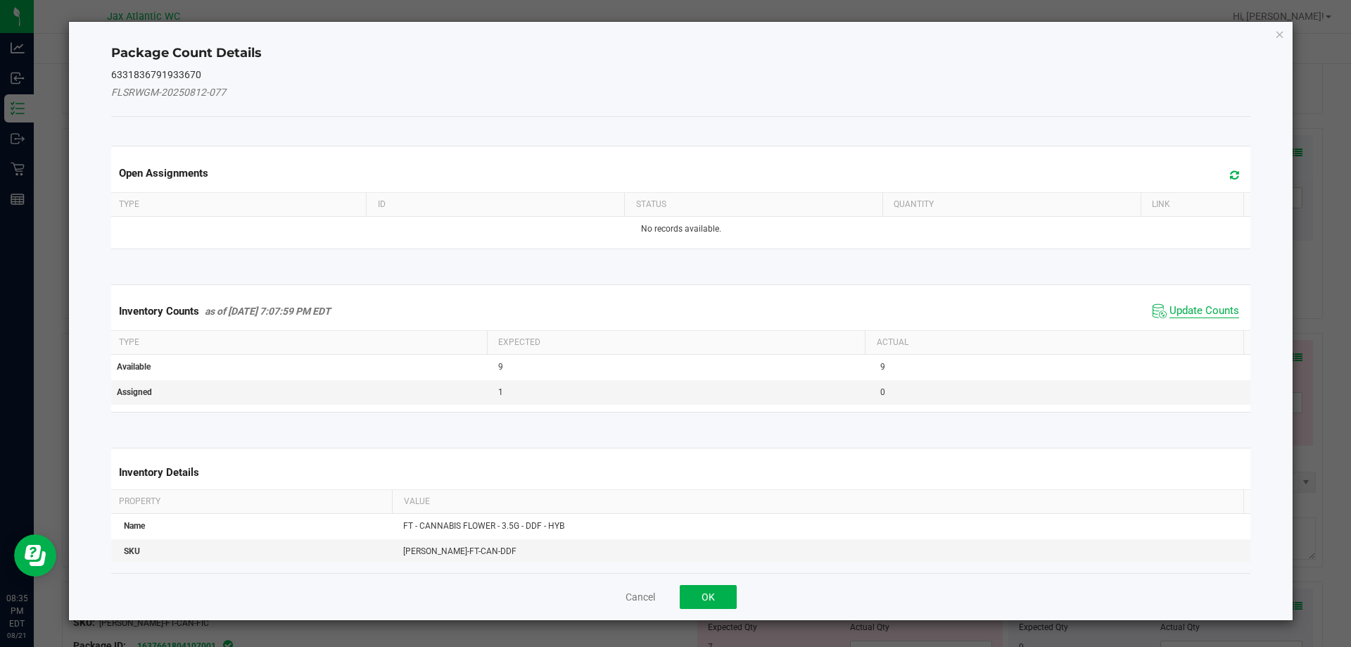
click at [1201, 310] on span "Update Counts" at bounding box center [1205, 311] width 70 height 14
drag, startPoint x: 1198, startPoint y: 307, endPoint x: 1189, endPoint y: 300, distance: 10.6
click at [1197, 305] on div "Inventory Counts as of [DATE] 7:07:59 PM EDT Update Counts" at bounding box center [681, 310] width 1146 height 37
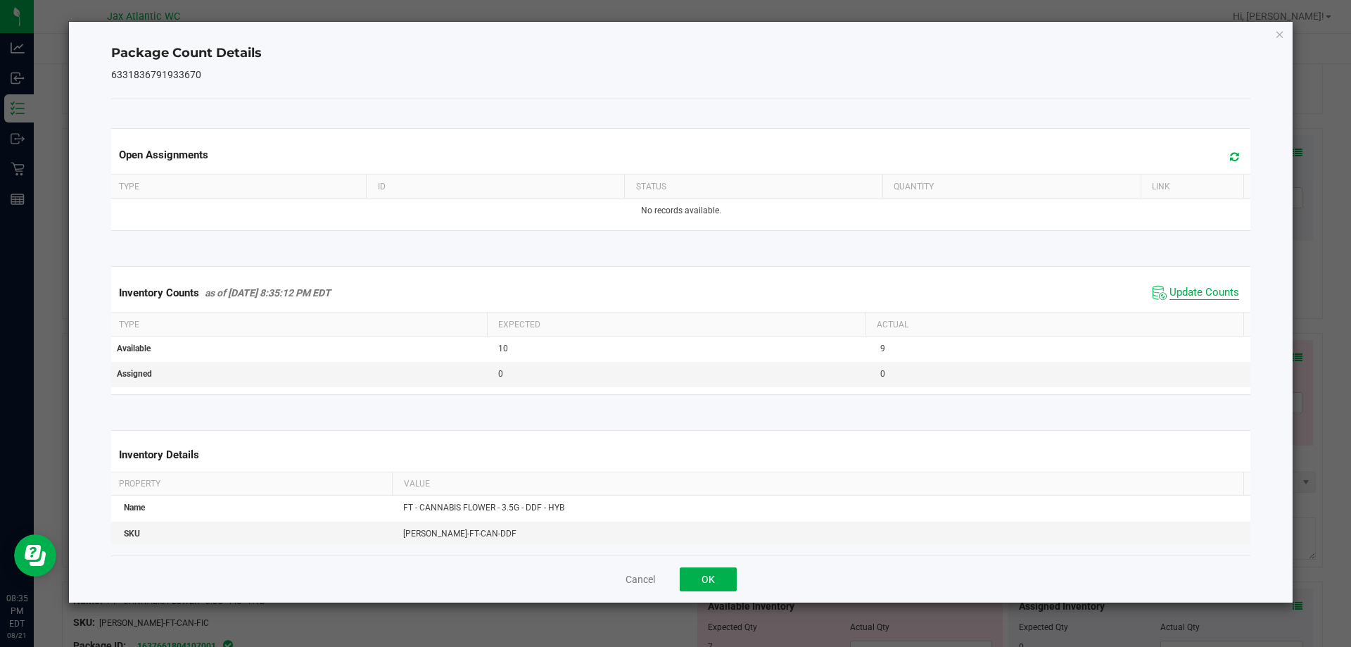
click at [1184, 290] on span "Update Counts" at bounding box center [1205, 293] width 70 height 14
click at [1184, 289] on span "Update Counts" at bounding box center [1205, 293] width 70 height 14
drag, startPoint x: 1184, startPoint y: 289, endPoint x: 1177, endPoint y: 294, distance: 8.0
click at [1183, 289] on span "Update Counts" at bounding box center [1205, 292] width 70 height 13
drag, startPoint x: 691, startPoint y: 585, endPoint x: 683, endPoint y: 580, distance: 9.2
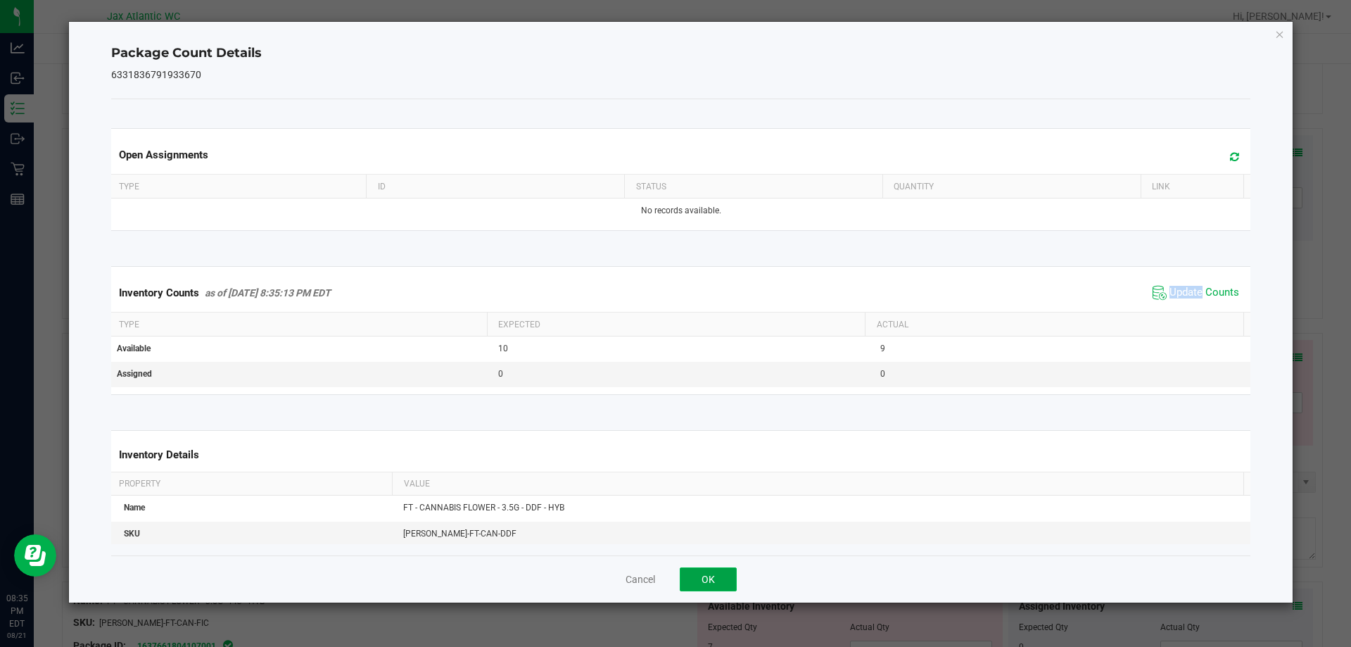
click at [692, 585] on button "OK" at bounding box center [708, 579] width 57 height 24
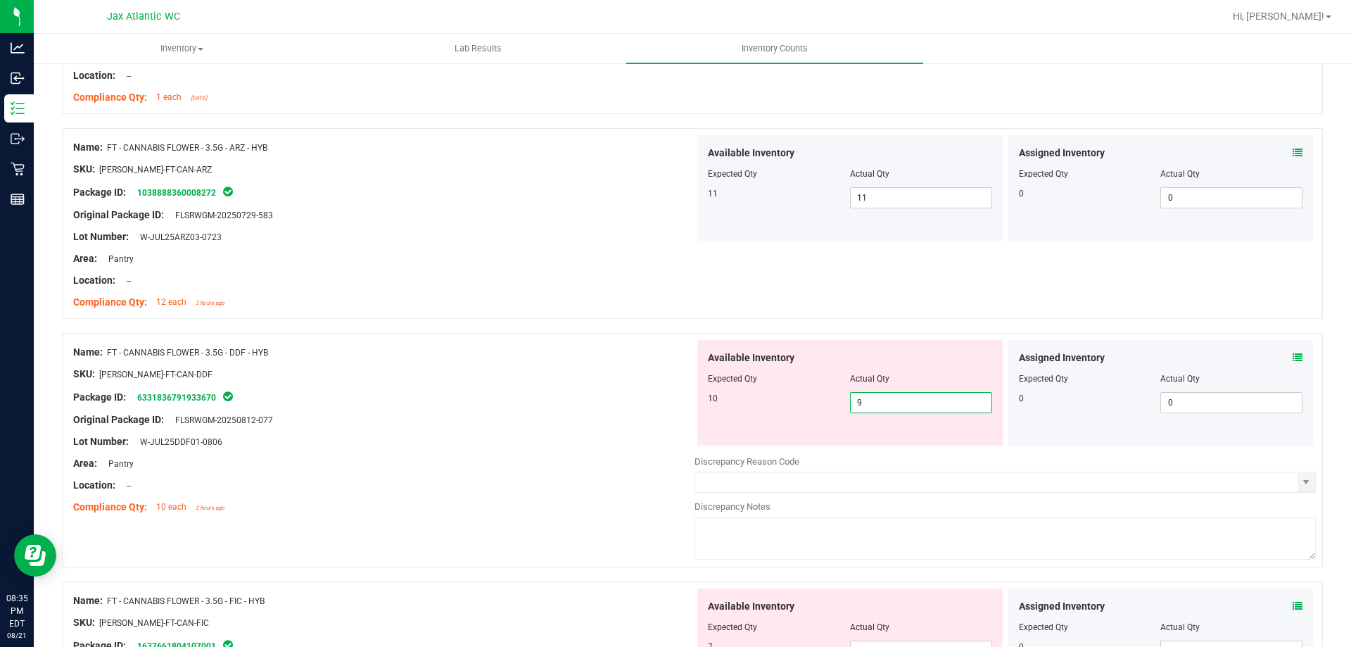
click at [861, 400] on span "9 9" at bounding box center [921, 402] width 142 height 21
click at [861, 400] on input "9" at bounding box center [921, 403] width 141 height 20
type input "10"
click at [586, 441] on div "Lot Number: W-JUL25DDF01-0806" at bounding box center [383, 441] width 621 height 15
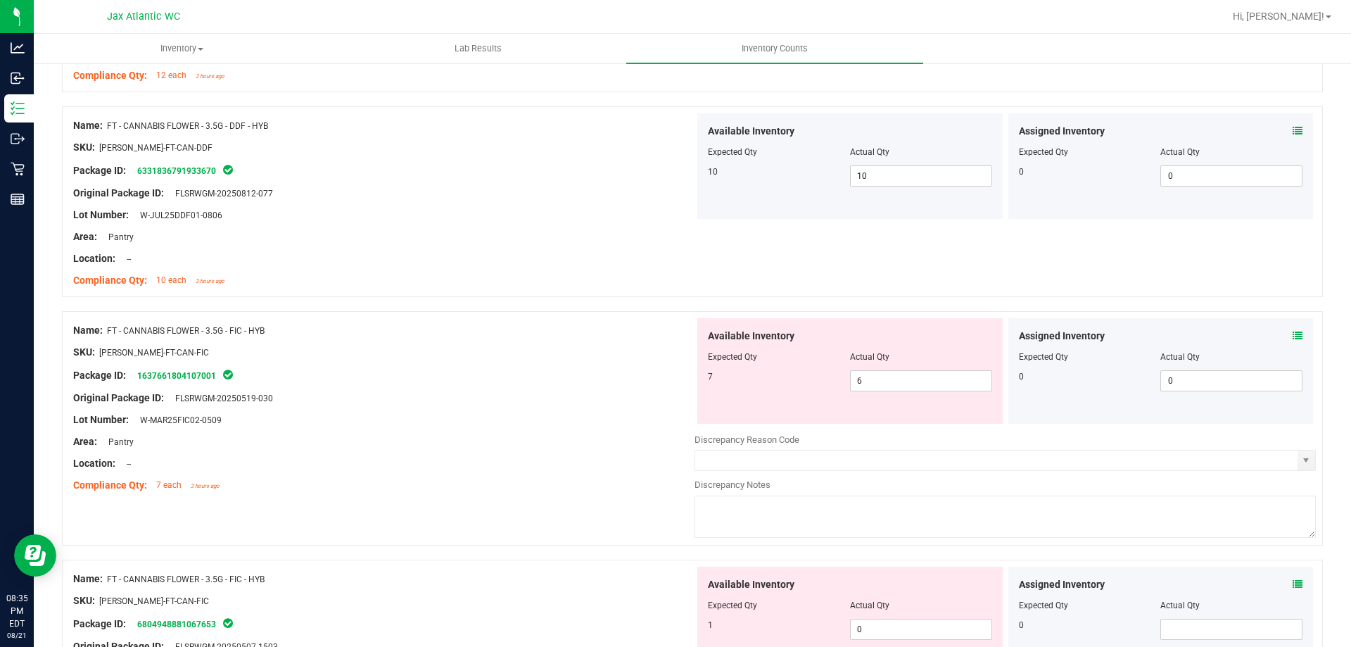
scroll to position [1267, 0]
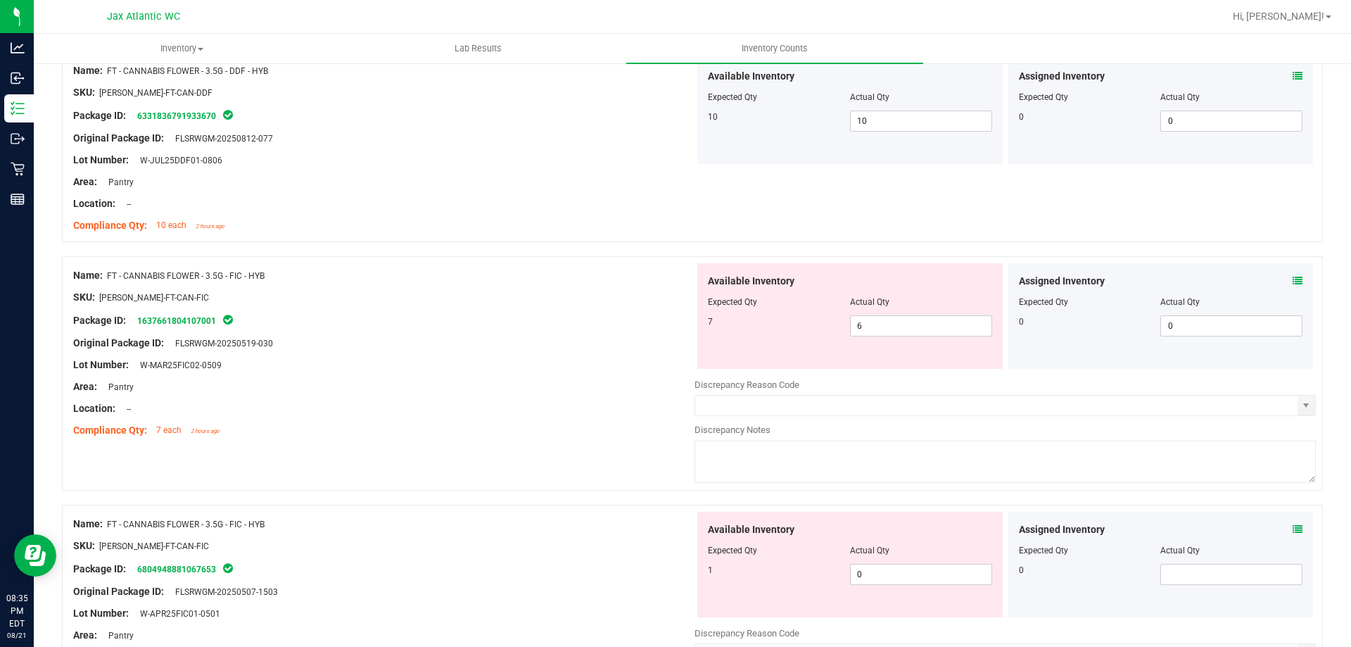
click at [1293, 283] on icon at bounding box center [1298, 281] width 10 height 10
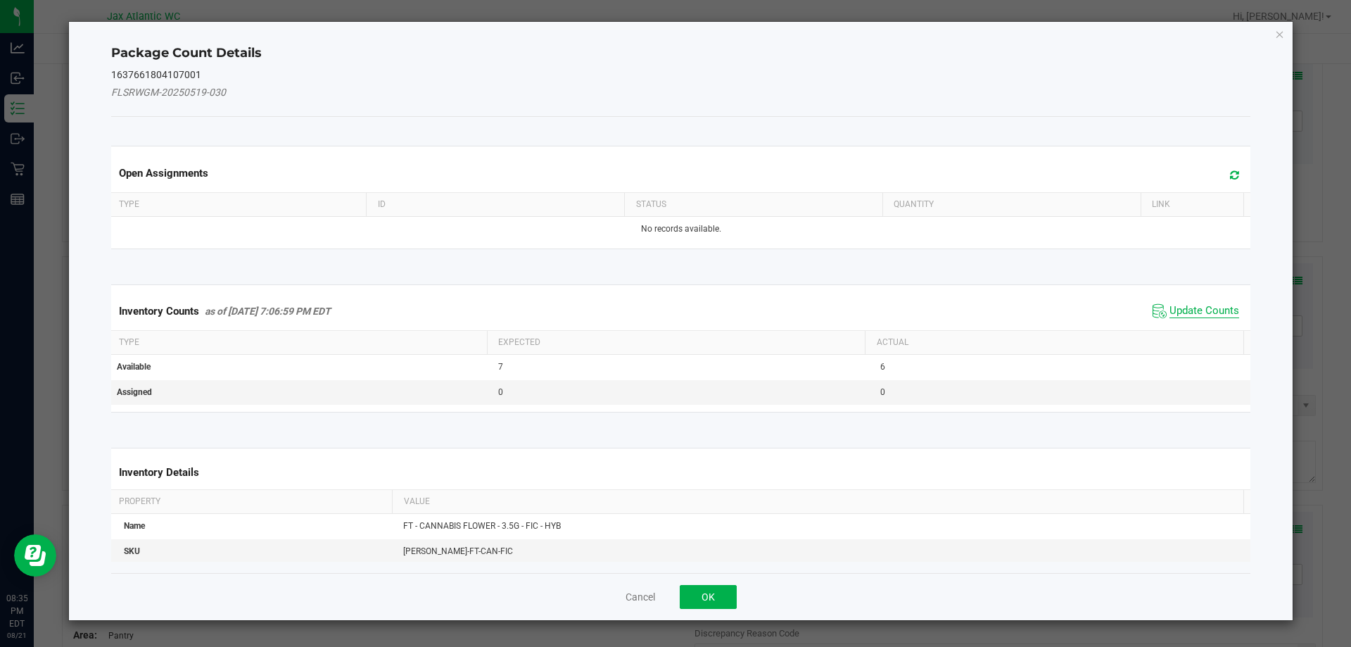
click at [1175, 313] on span "Update Counts" at bounding box center [1205, 311] width 70 height 14
click at [1174, 310] on div "Inventory Counts as of [DATE] 7:06:59 PM EDT Update Counts" at bounding box center [681, 310] width 1146 height 37
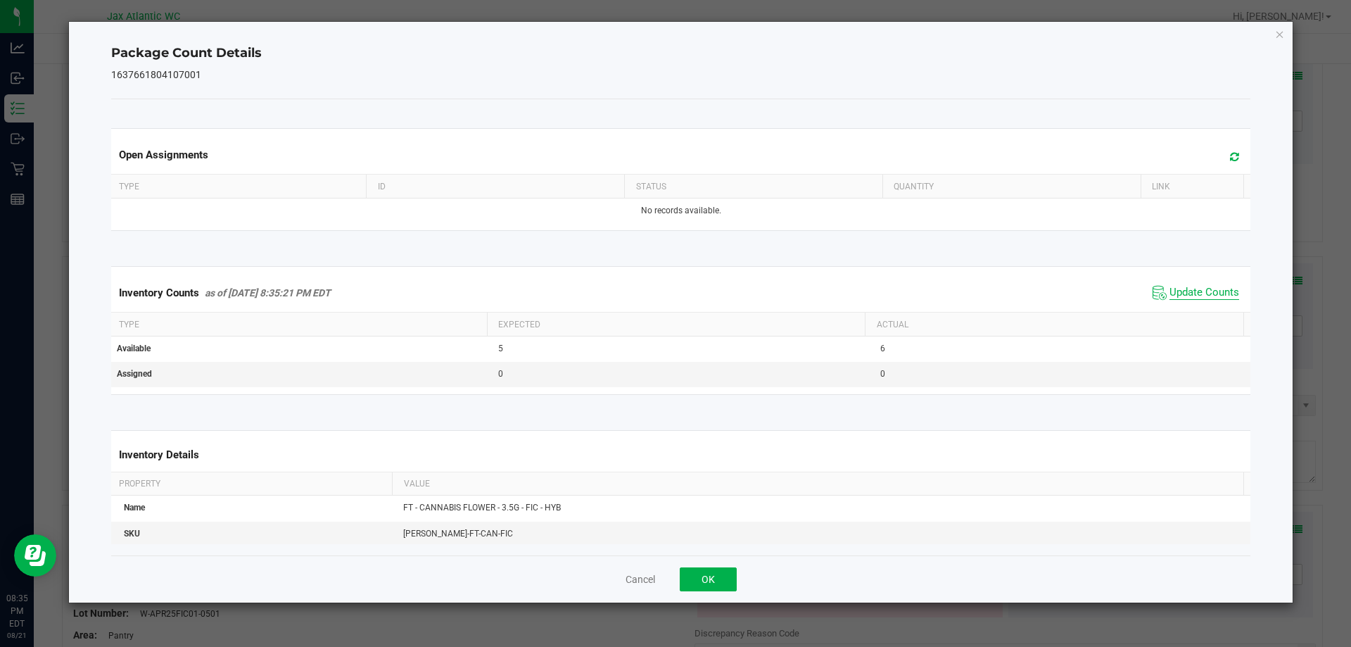
click at [1176, 293] on span "Update Counts" at bounding box center [1205, 293] width 70 height 14
click at [1176, 292] on span "Update Counts" at bounding box center [1205, 293] width 70 height 14
click at [711, 577] on button "OK" at bounding box center [708, 579] width 57 height 24
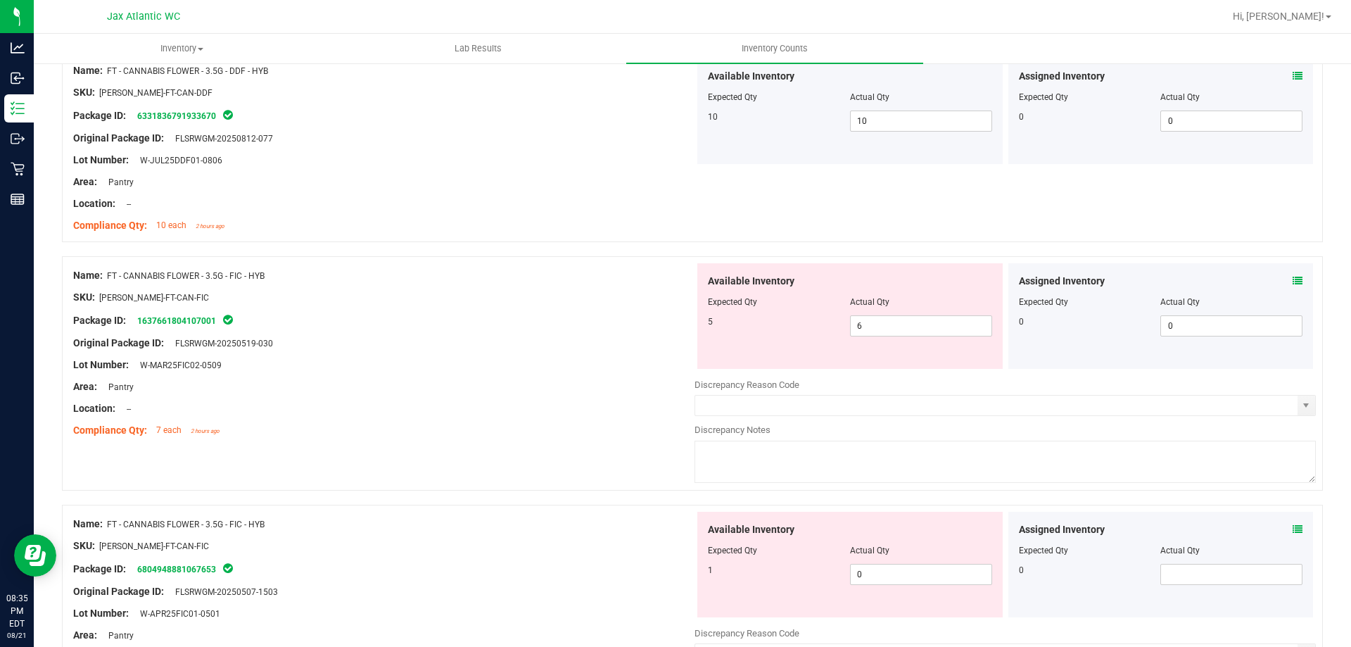
click at [612, 418] on div at bounding box center [383, 419] width 621 height 7
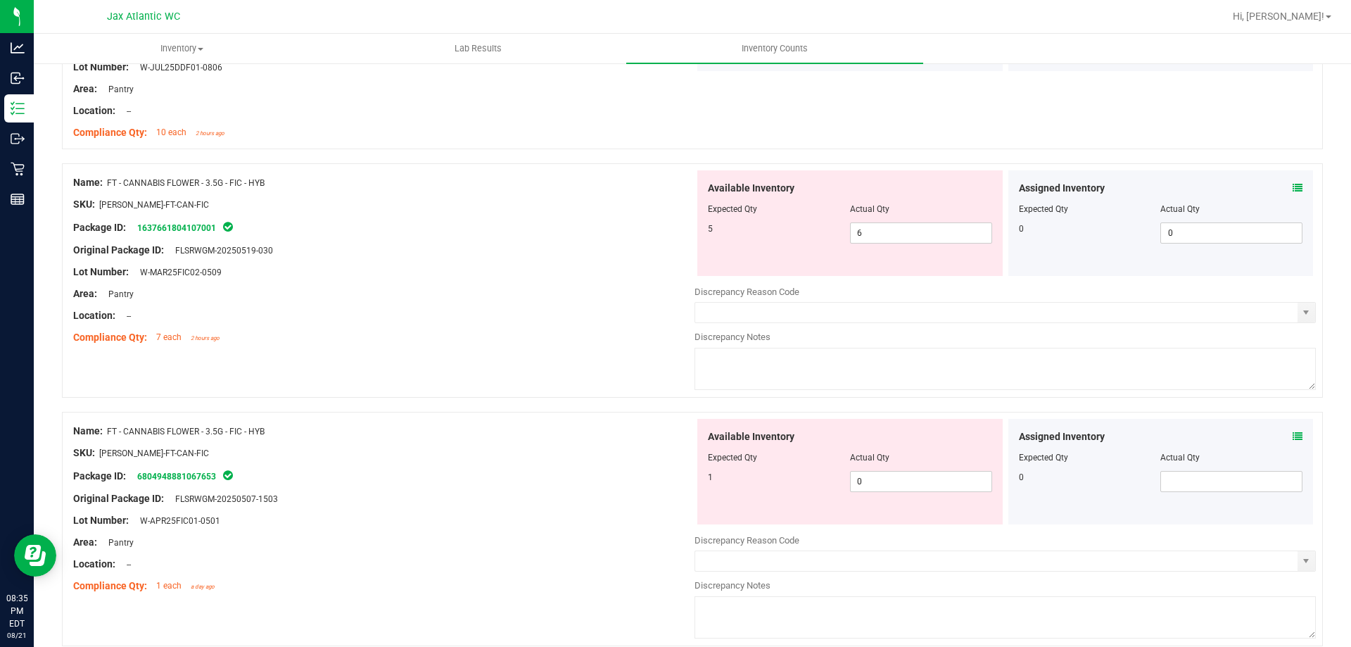
scroll to position [1478, 0]
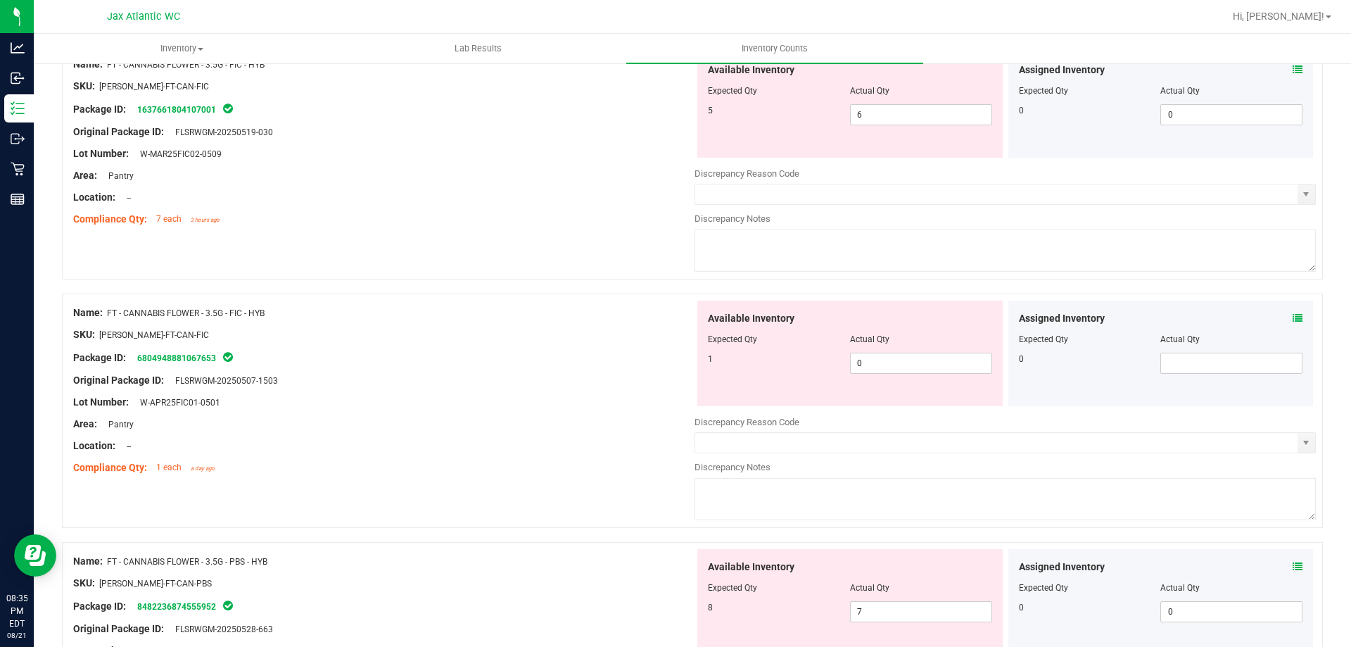
click at [1293, 313] on icon at bounding box center [1298, 318] width 10 height 10
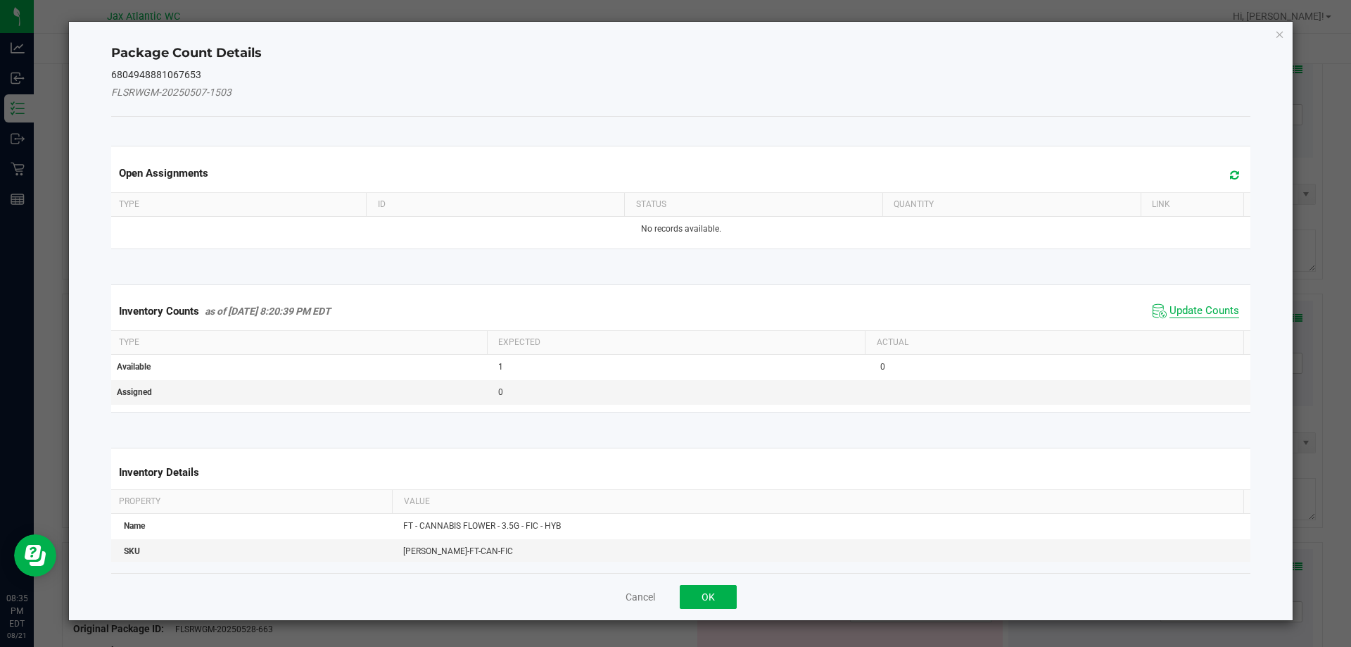
click at [1196, 306] on span "Update Counts" at bounding box center [1205, 311] width 70 height 14
drag, startPoint x: 1195, startPoint y: 306, endPoint x: 1177, endPoint y: 296, distance: 20.5
click at [1194, 305] on div "Inventory Counts as of [DATE] 8:20:39 PM EDT Update Counts" at bounding box center [681, 310] width 1146 height 37
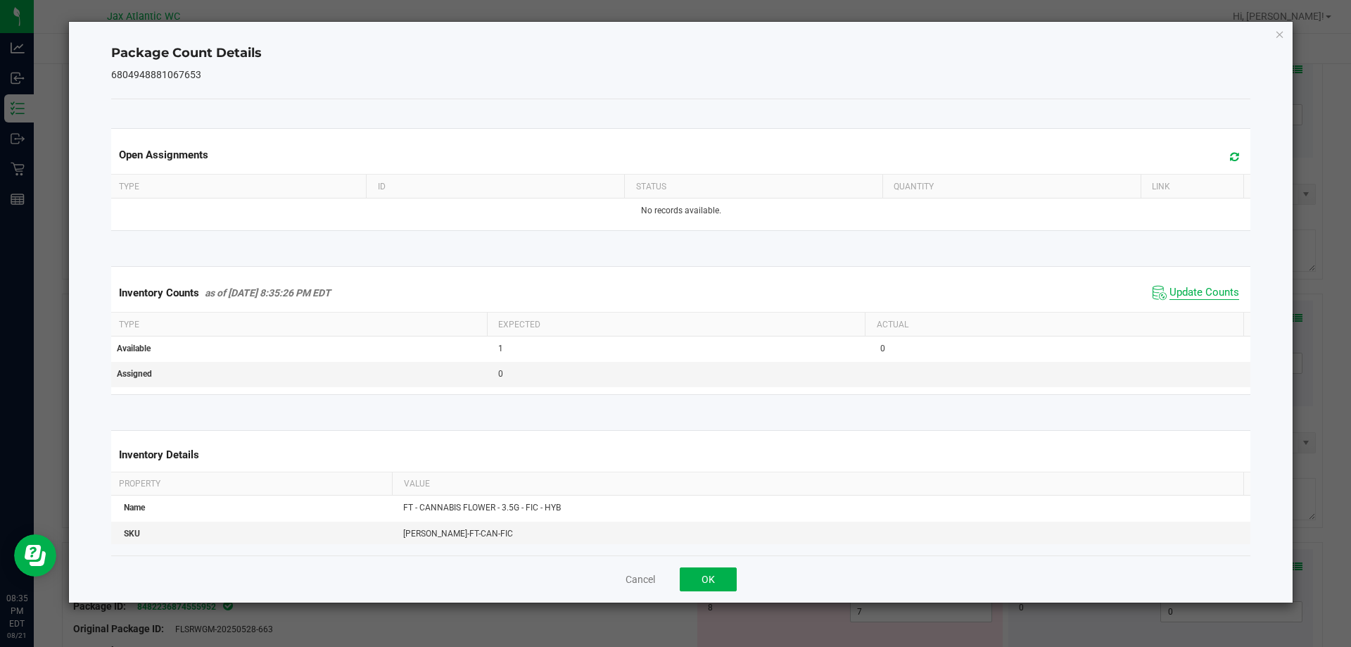
click at [1173, 291] on span "Update Counts" at bounding box center [1205, 293] width 70 height 14
click at [1173, 291] on span "Update Counts" at bounding box center [1205, 292] width 70 height 13
click at [695, 571] on button "OK" at bounding box center [708, 579] width 57 height 24
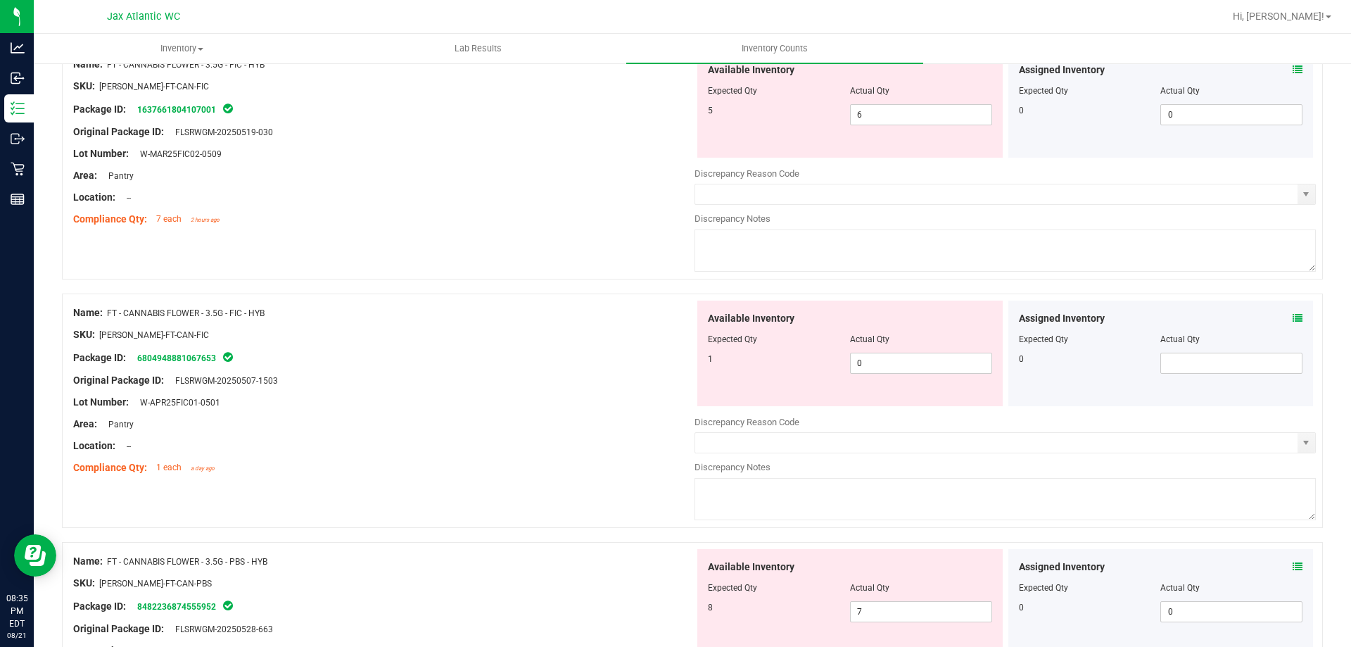
click at [481, 424] on div "Area: Pantry" at bounding box center [383, 424] width 621 height 15
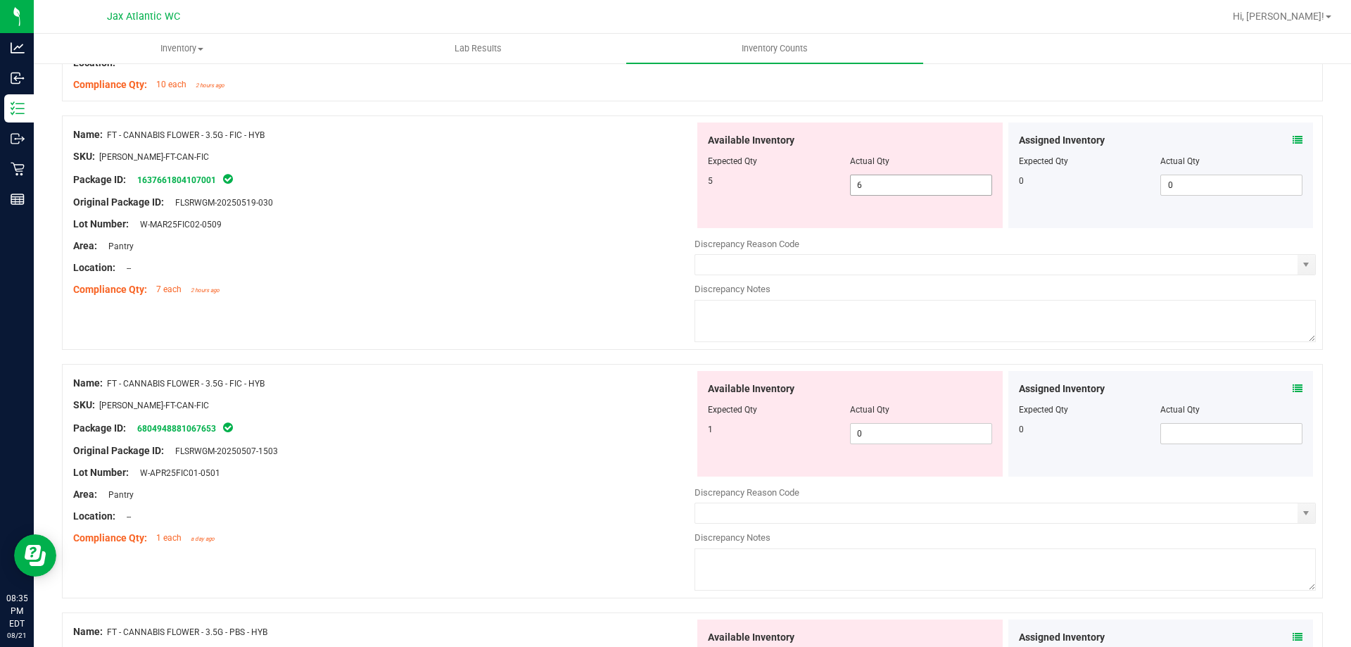
click at [928, 185] on span "6 6" at bounding box center [921, 185] width 142 height 21
click at [928, 185] on input "6" at bounding box center [921, 185] width 141 height 20
type input "5"
click at [868, 433] on div "Available Inventory Expected Qty Actual Qty 1 0 0" at bounding box center [1005, 482] width 621 height 223
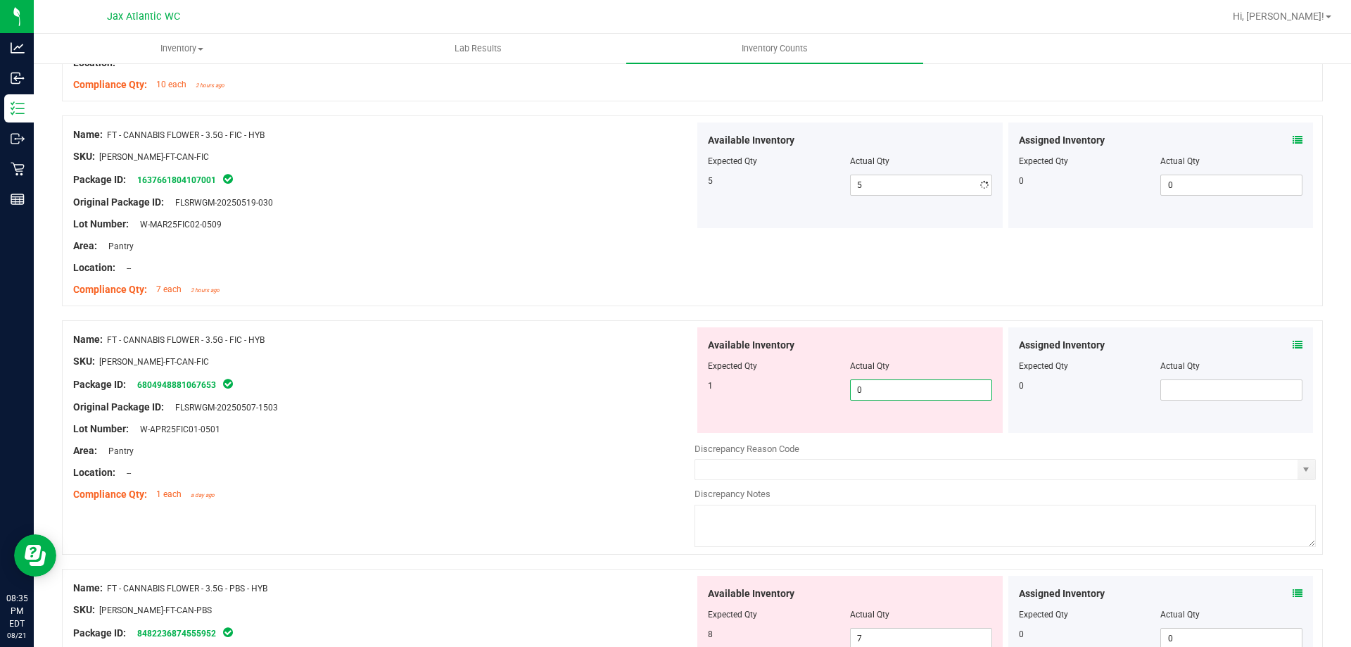
click at [868, 431] on div "Available Inventory Expected Qty Actual Qty 1 0 0" at bounding box center [849, 380] width 305 height 106
click at [866, 392] on span "0 0" at bounding box center [921, 389] width 142 height 21
click at [866, 392] on input "0" at bounding box center [921, 390] width 141 height 20
type input "1"
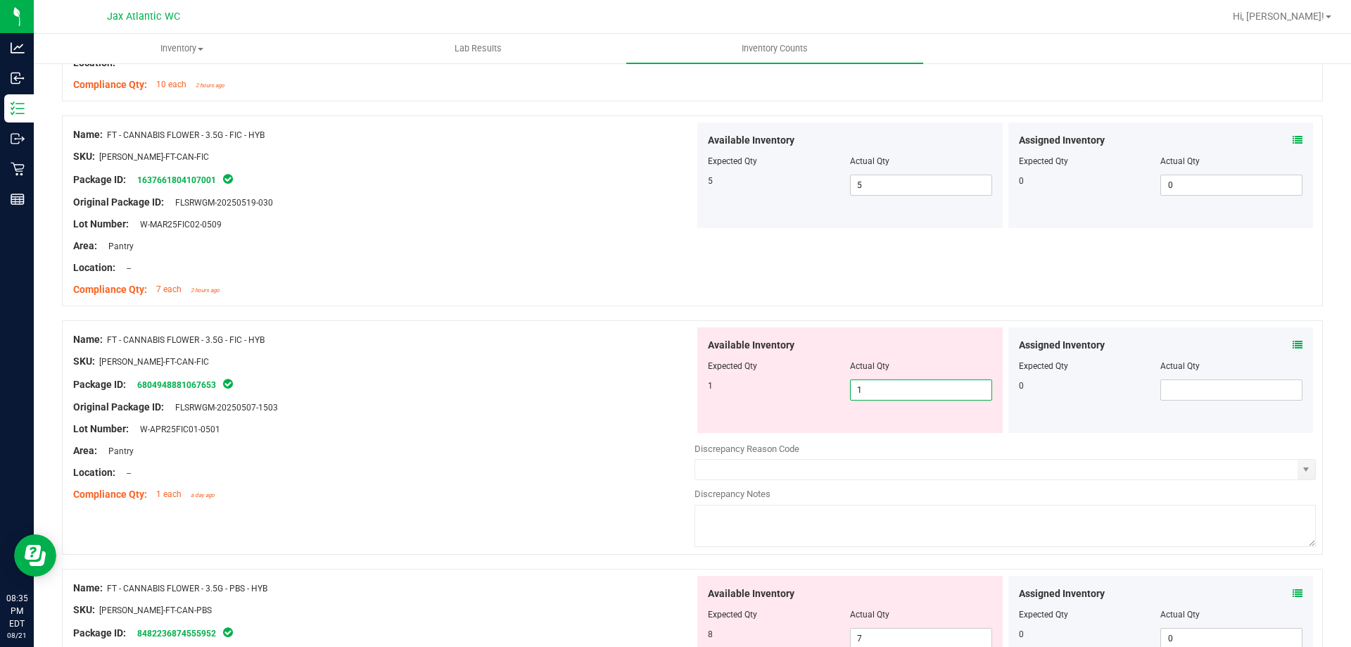
click at [590, 438] on div at bounding box center [383, 439] width 621 height 7
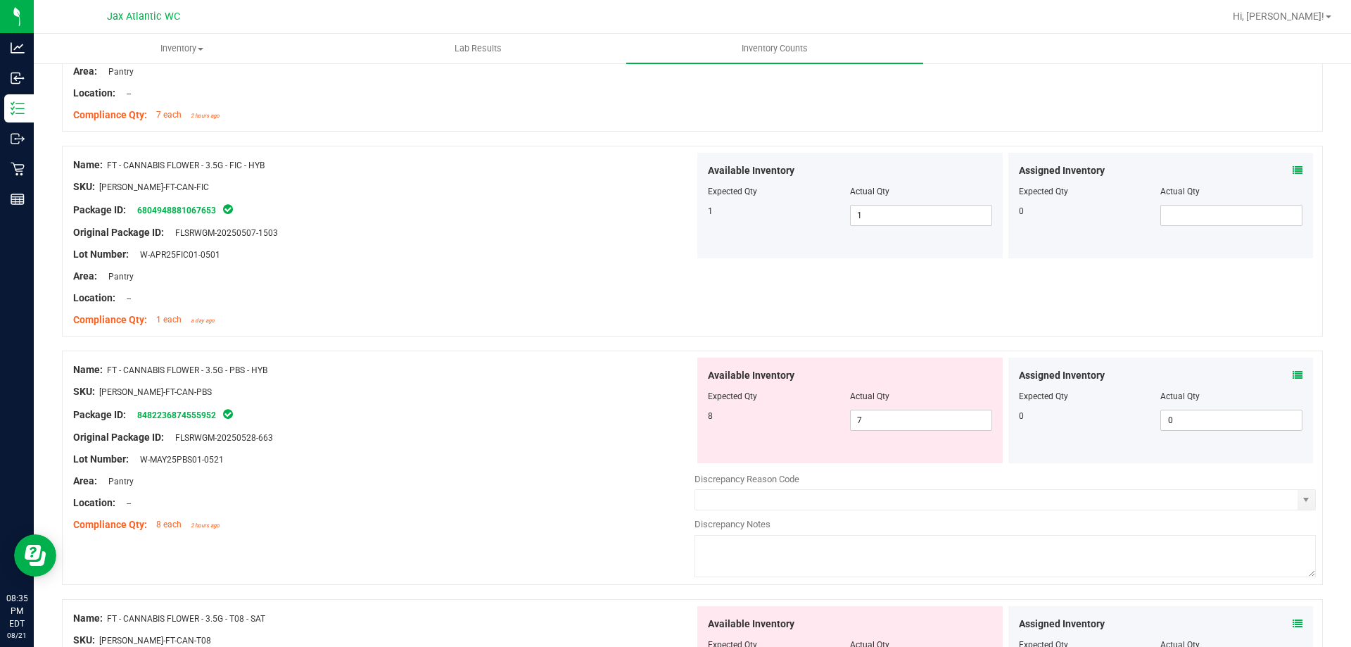
scroll to position [1619, 0]
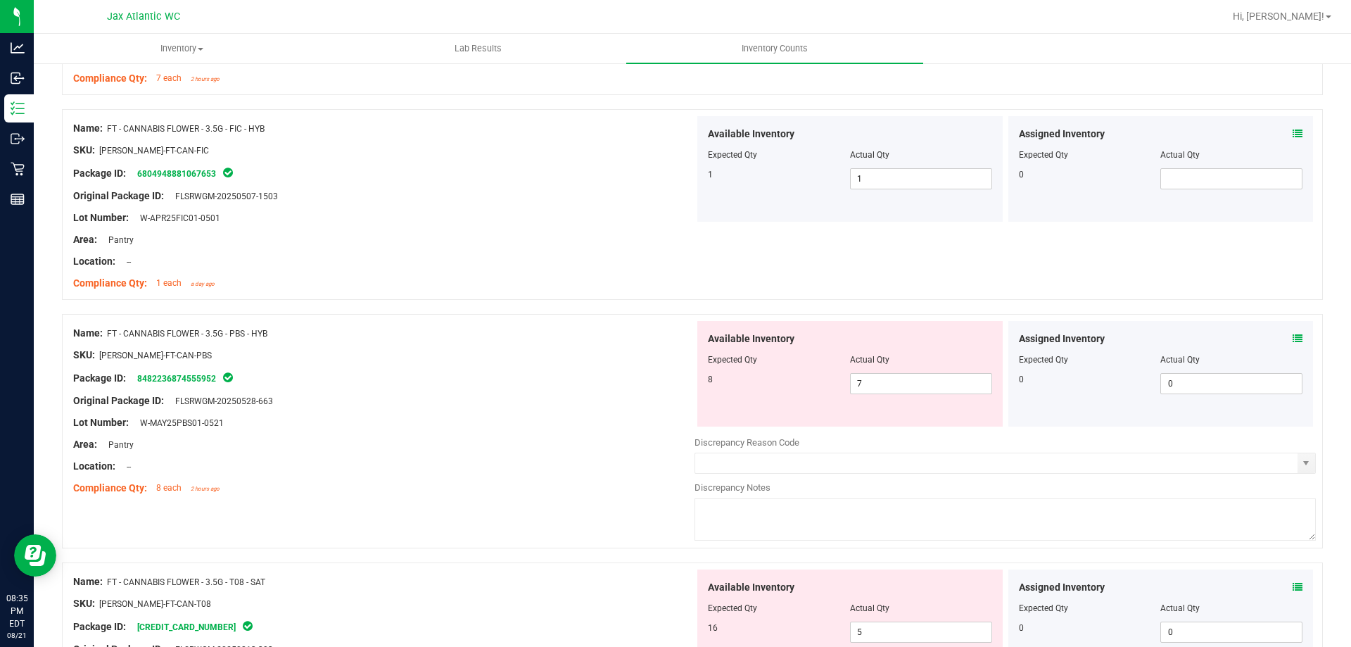
click at [1293, 341] on icon at bounding box center [1298, 339] width 10 height 10
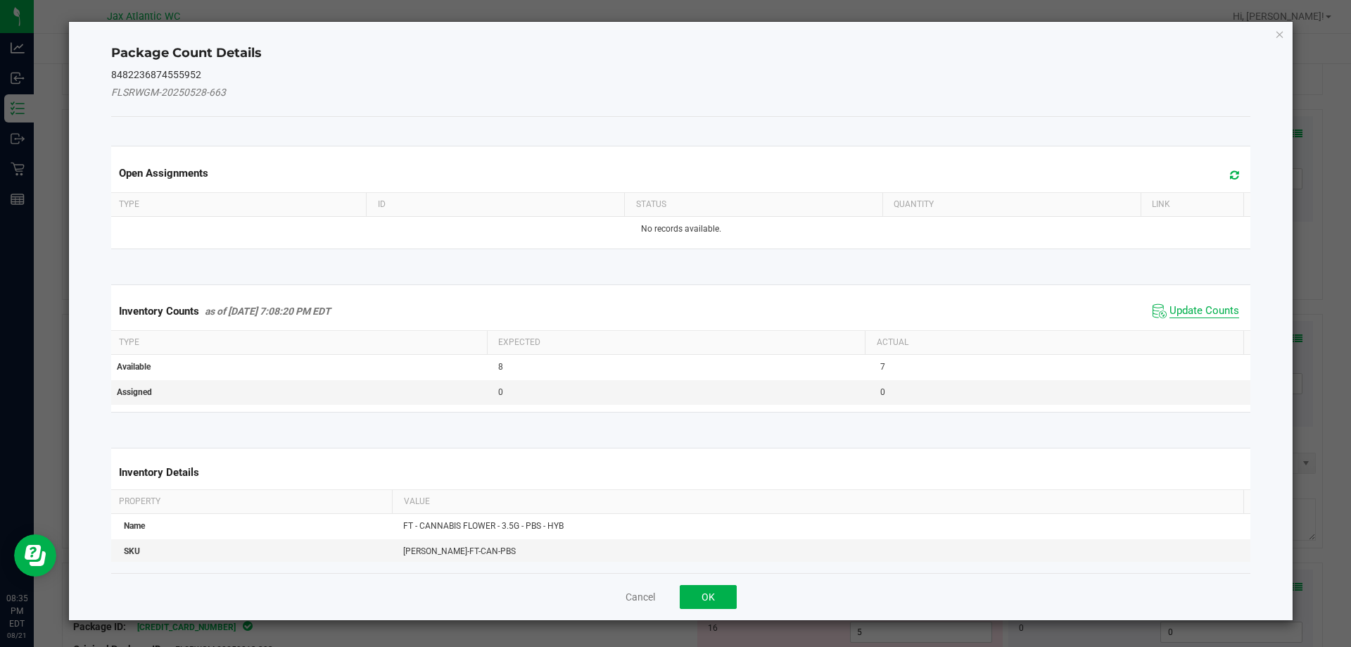
click at [1194, 305] on span "Update Counts" at bounding box center [1205, 311] width 70 height 14
click at [1194, 305] on div "Inventory Counts as of [DATE] 7:08:20 PM EDT Update Counts" at bounding box center [681, 311] width 1146 height 38
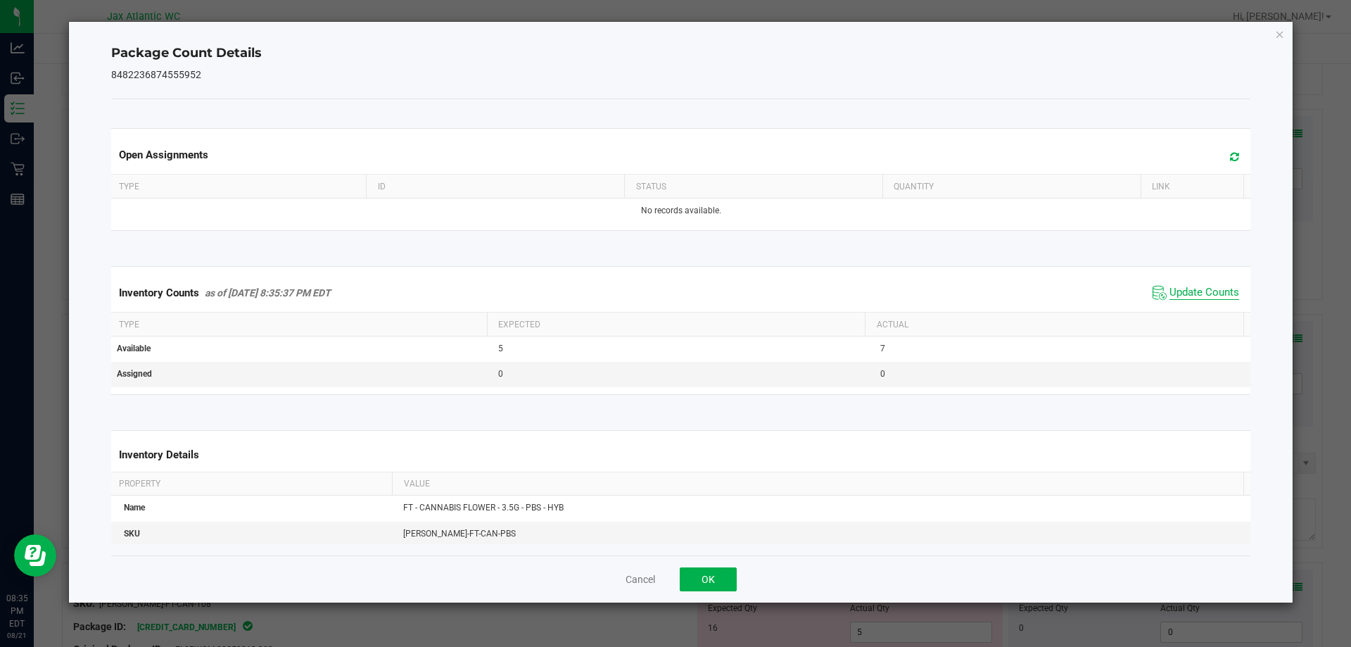
click at [1180, 293] on span "Update Counts" at bounding box center [1205, 293] width 70 height 14
click at [1180, 293] on span "Update Counts" at bounding box center [1205, 292] width 70 height 13
click at [726, 575] on button "OK" at bounding box center [708, 579] width 57 height 24
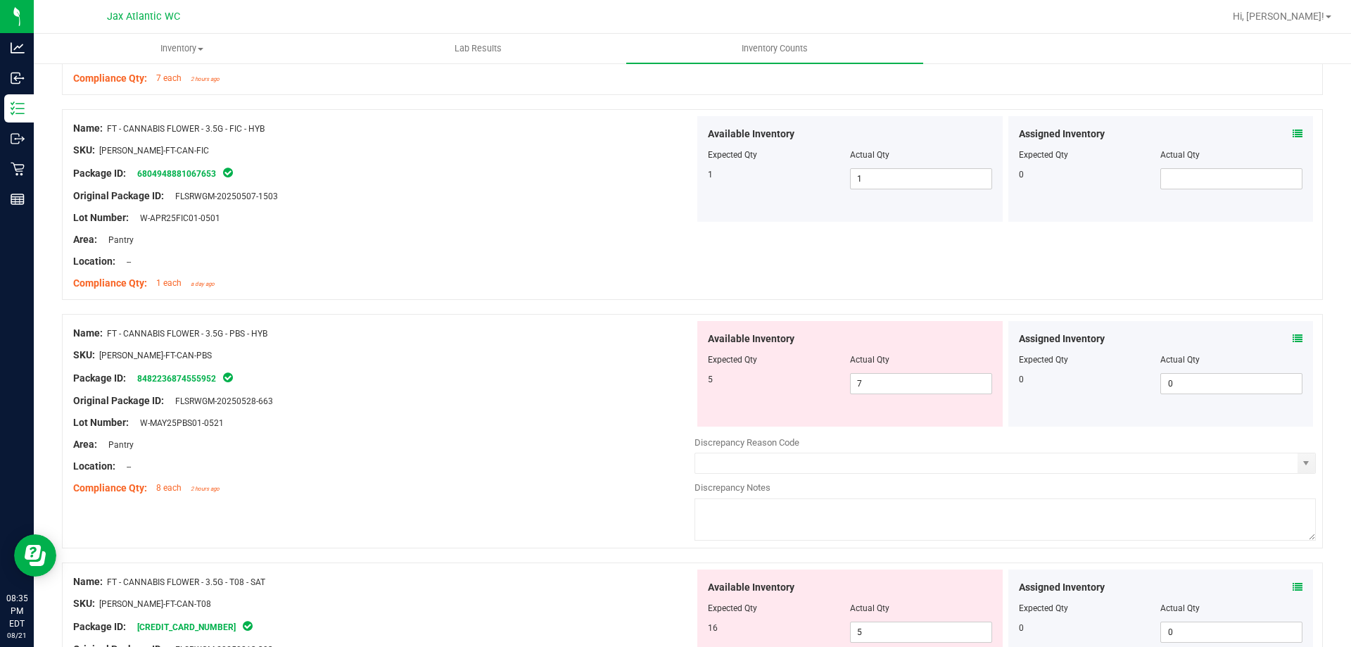
drag, startPoint x: 578, startPoint y: 436, endPoint x: 603, endPoint y: 434, distance: 24.7
click at [578, 435] on div at bounding box center [383, 433] width 621 height 7
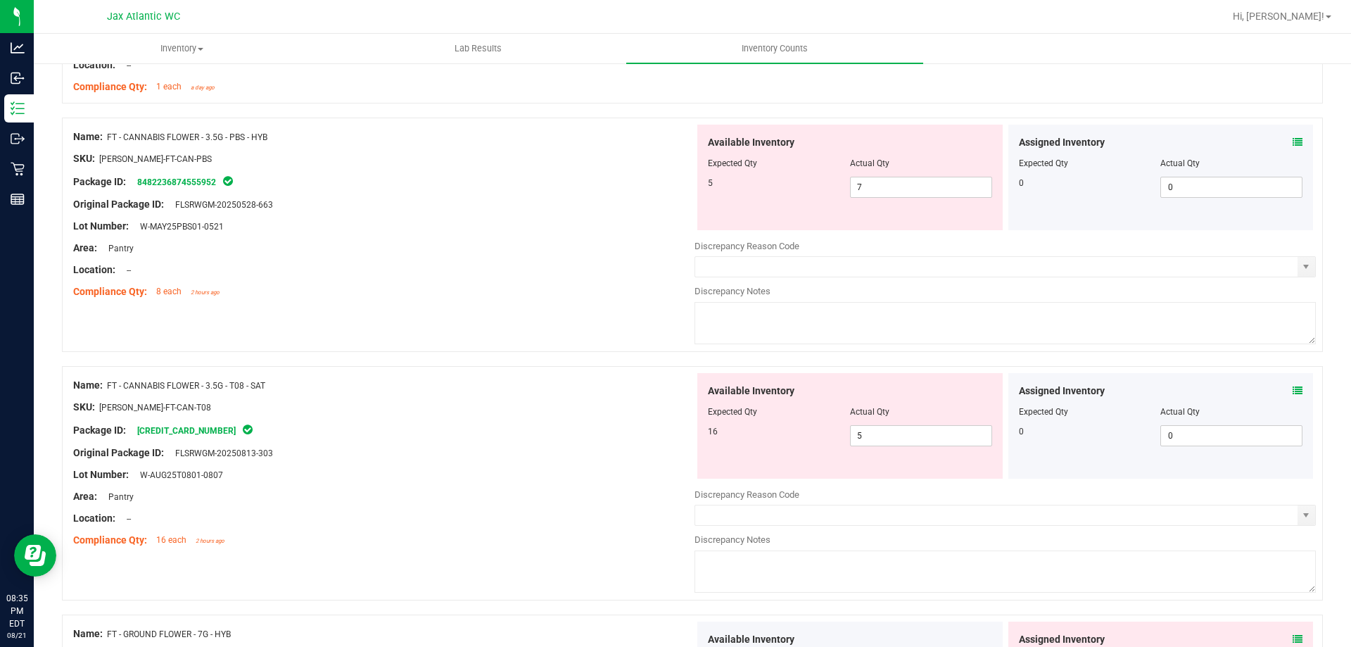
scroll to position [1830, 0]
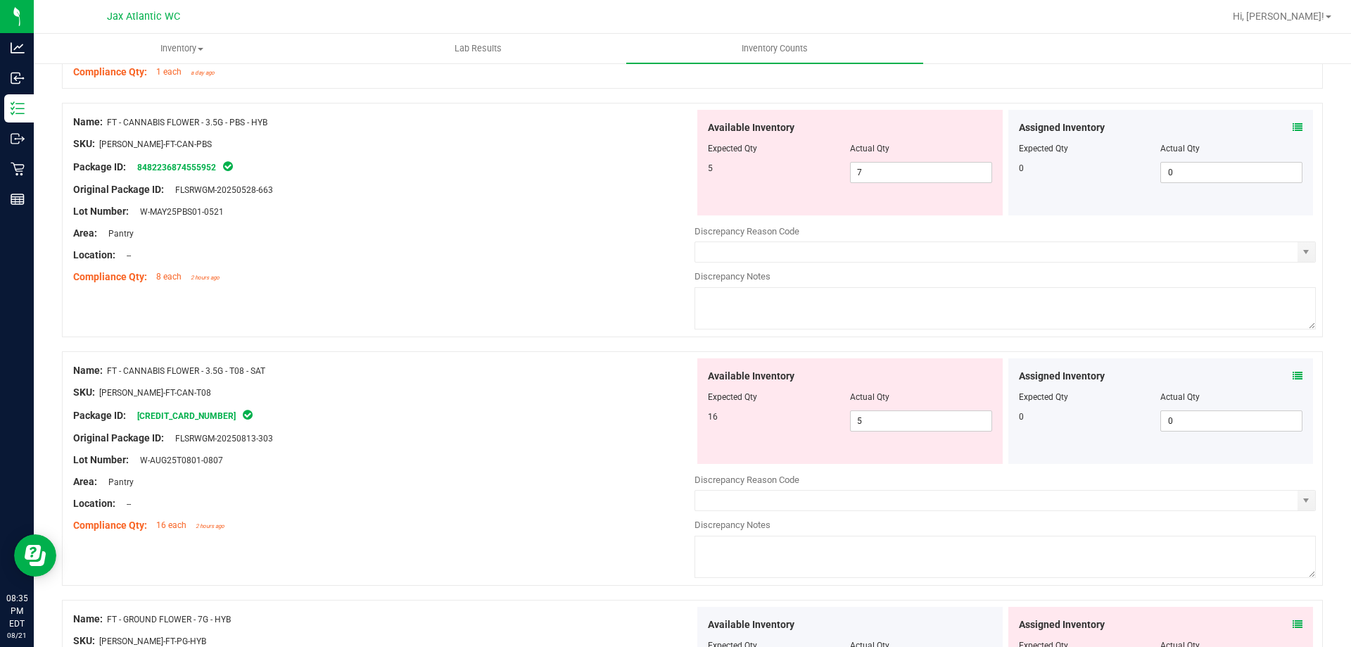
click at [1293, 376] on div "Assigned Inventory Expected Qty Actual Qty 0 0 0" at bounding box center [1160, 411] width 305 height 106
click at [1282, 376] on div "Assigned Inventory" at bounding box center [1161, 376] width 284 height 15
click at [1293, 376] on icon at bounding box center [1298, 376] width 10 height 10
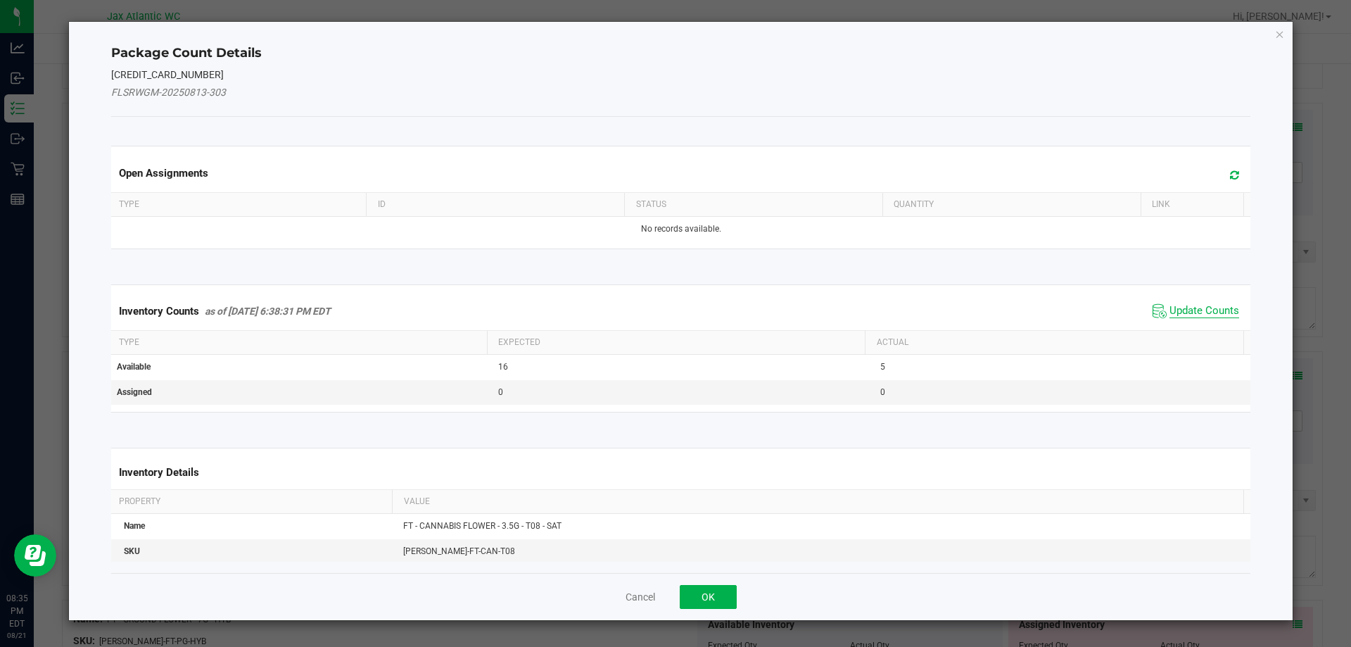
click at [1170, 308] on span "Update Counts" at bounding box center [1205, 311] width 70 height 14
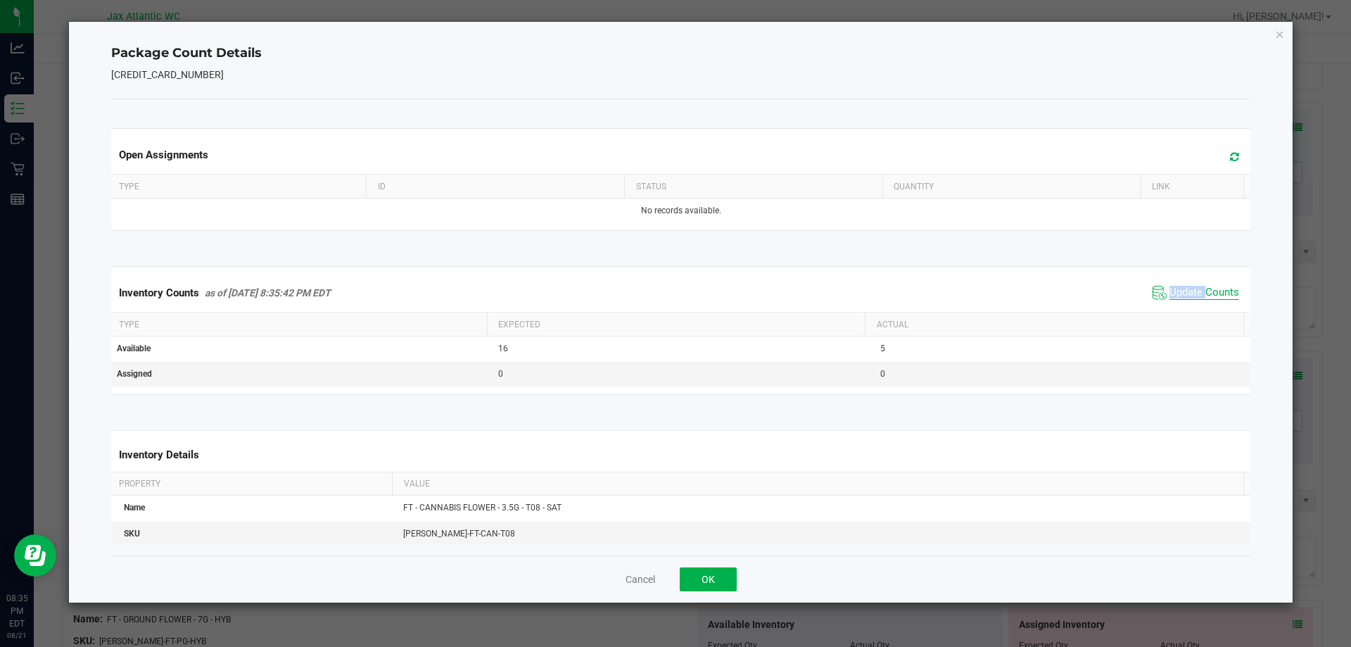
click at [1169, 308] on div "Inventory Counts as of [DATE] 8:35:42 PM EDT Update Counts" at bounding box center [681, 293] width 1146 height 38
click at [1179, 289] on span "Update Counts" at bounding box center [1205, 293] width 70 height 14
drag, startPoint x: 1179, startPoint y: 289, endPoint x: 1049, endPoint y: 380, distance: 159.3
click at [1179, 290] on span "Update Counts" at bounding box center [1205, 292] width 70 height 13
click at [690, 578] on button "OK" at bounding box center [708, 579] width 57 height 24
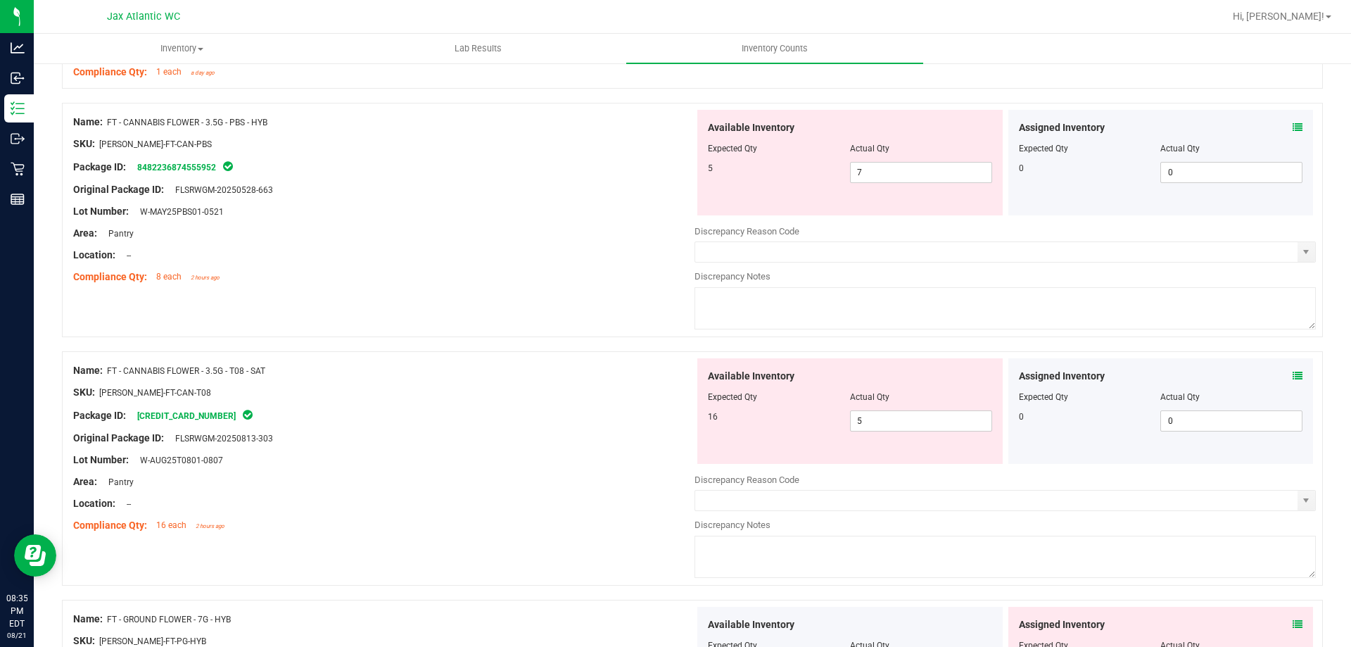
click at [584, 450] on div at bounding box center [383, 448] width 621 height 7
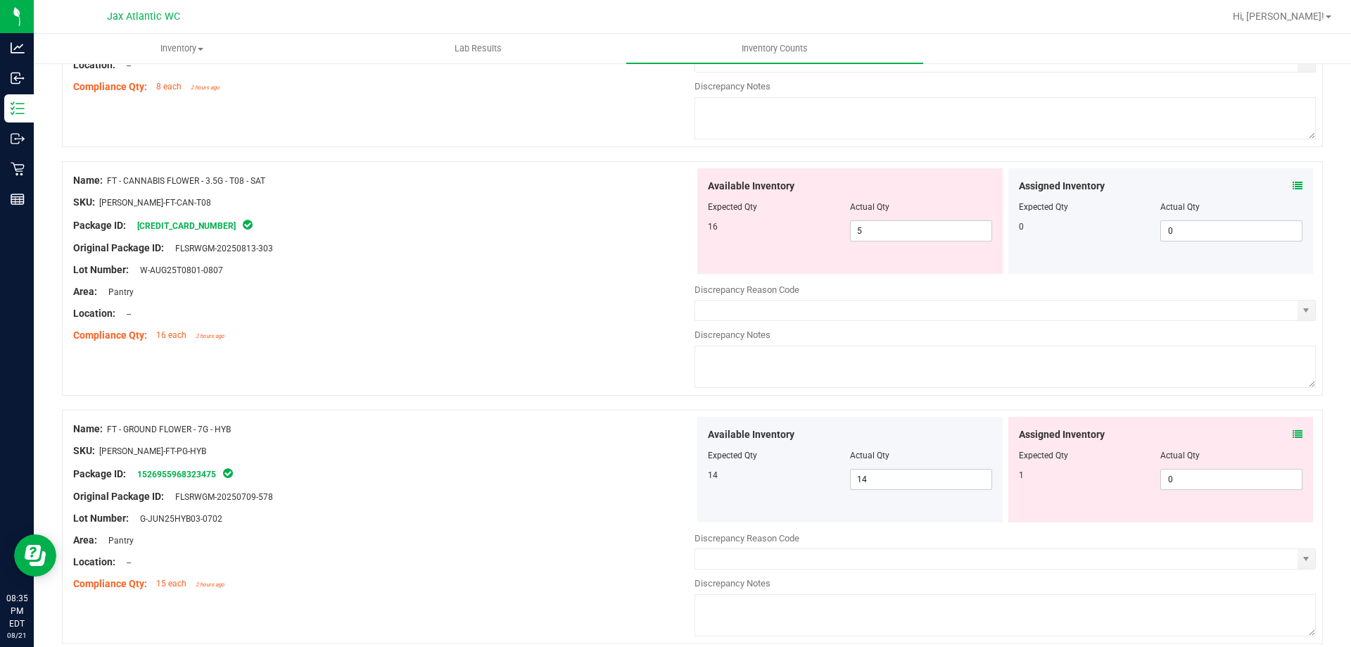
scroll to position [2041, 0]
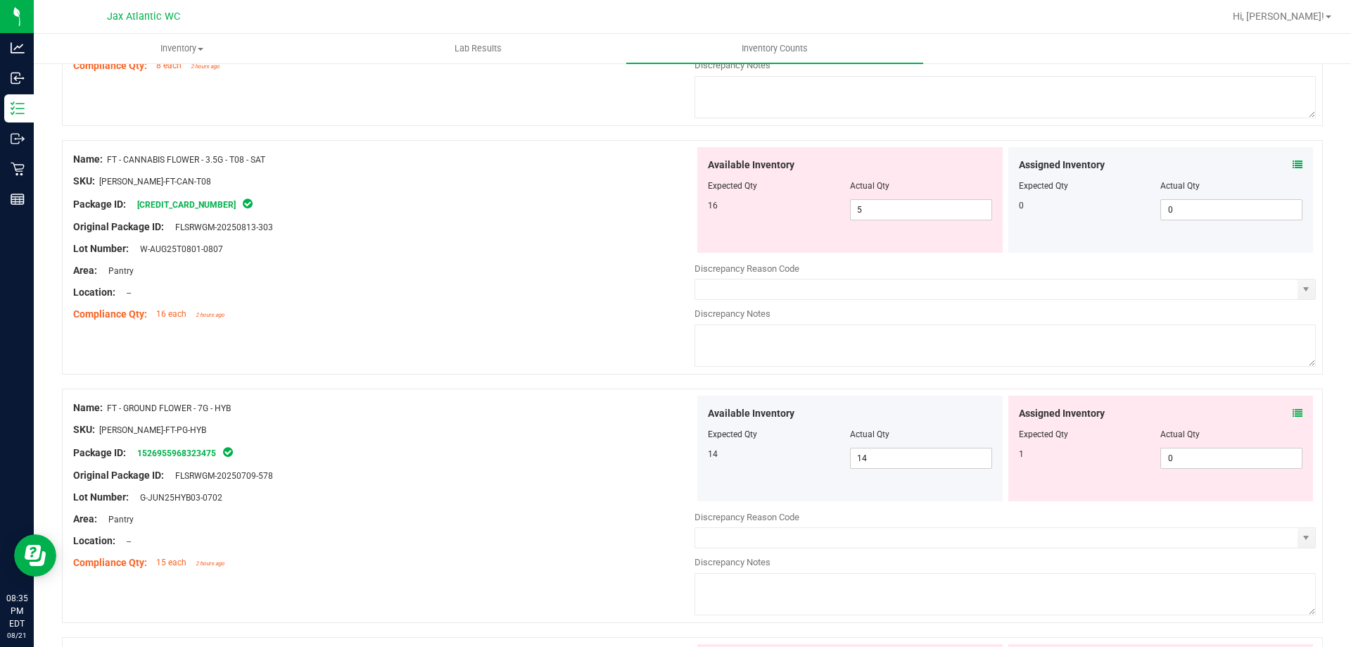
click at [1293, 413] on icon at bounding box center [1298, 413] width 10 height 10
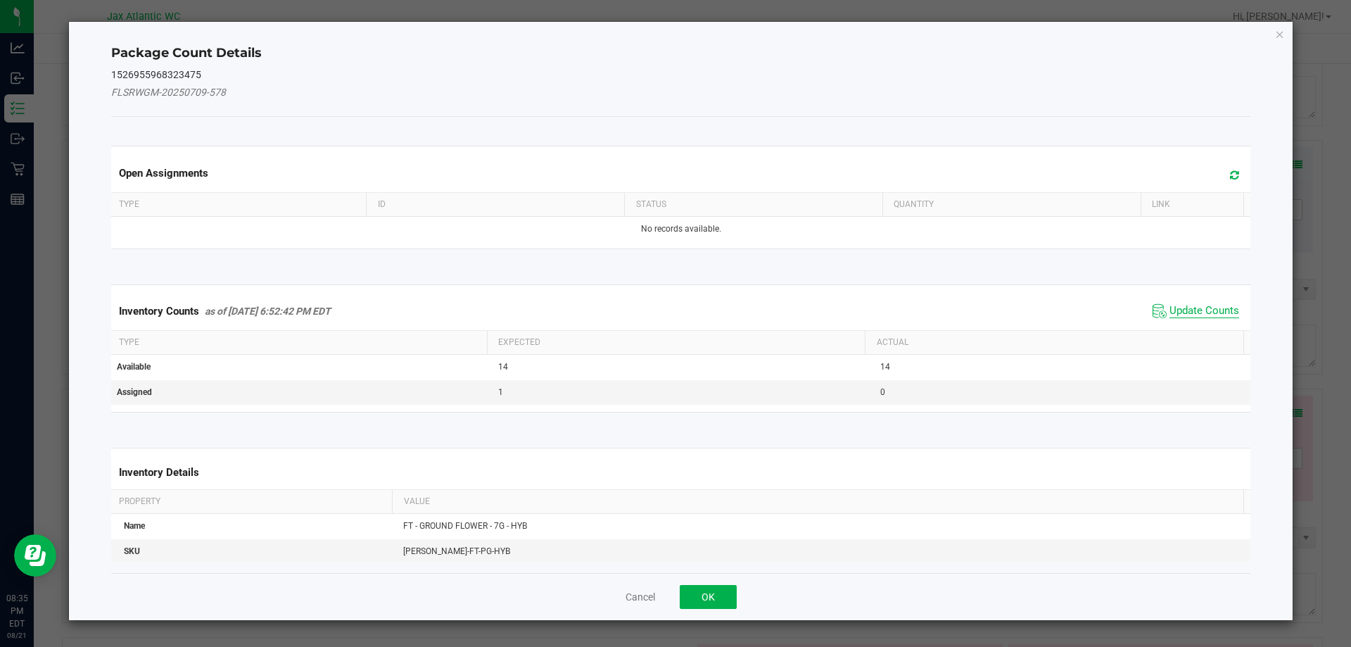
click at [1194, 305] on span "Update Counts" at bounding box center [1205, 311] width 70 height 14
click at [1194, 305] on div "Inventory Counts as of [DATE] 6:52:42 PM EDT Update Counts" at bounding box center [681, 311] width 1146 height 38
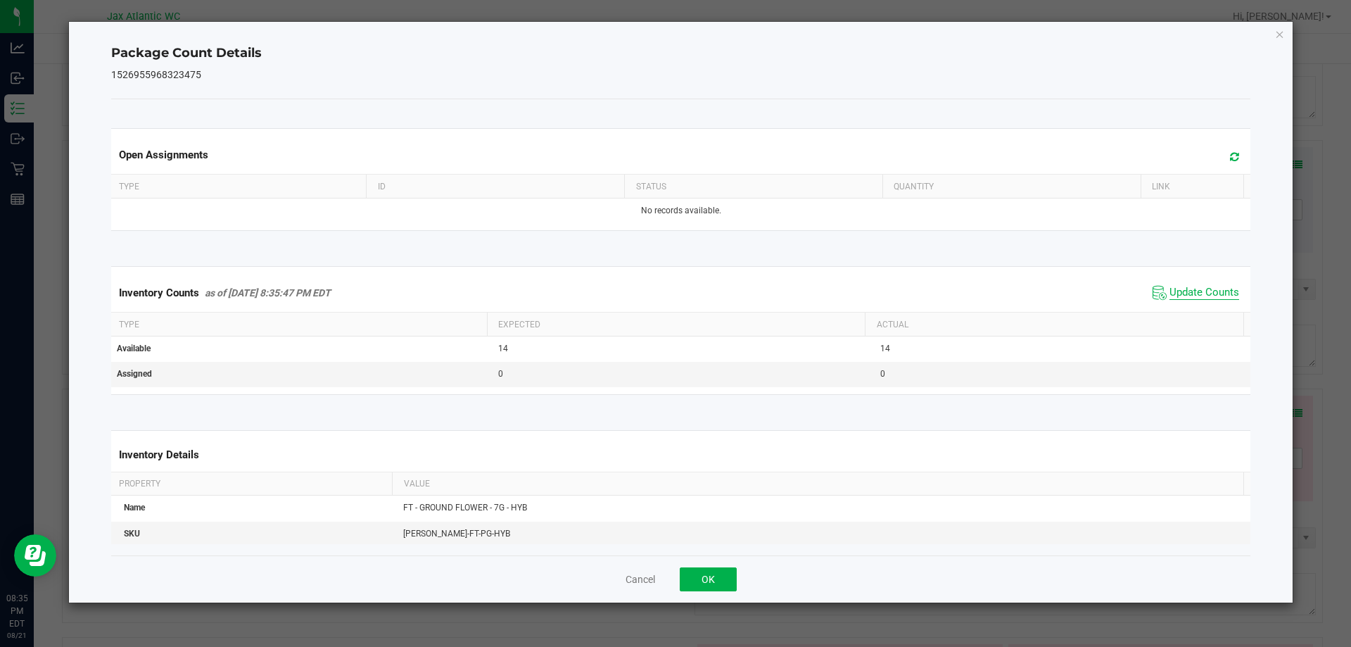
click at [1177, 287] on span "Update Counts" at bounding box center [1205, 293] width 70 height 14
click at [710, 570] on button "OK" at bounding box center [708, 579] width 57 height 24
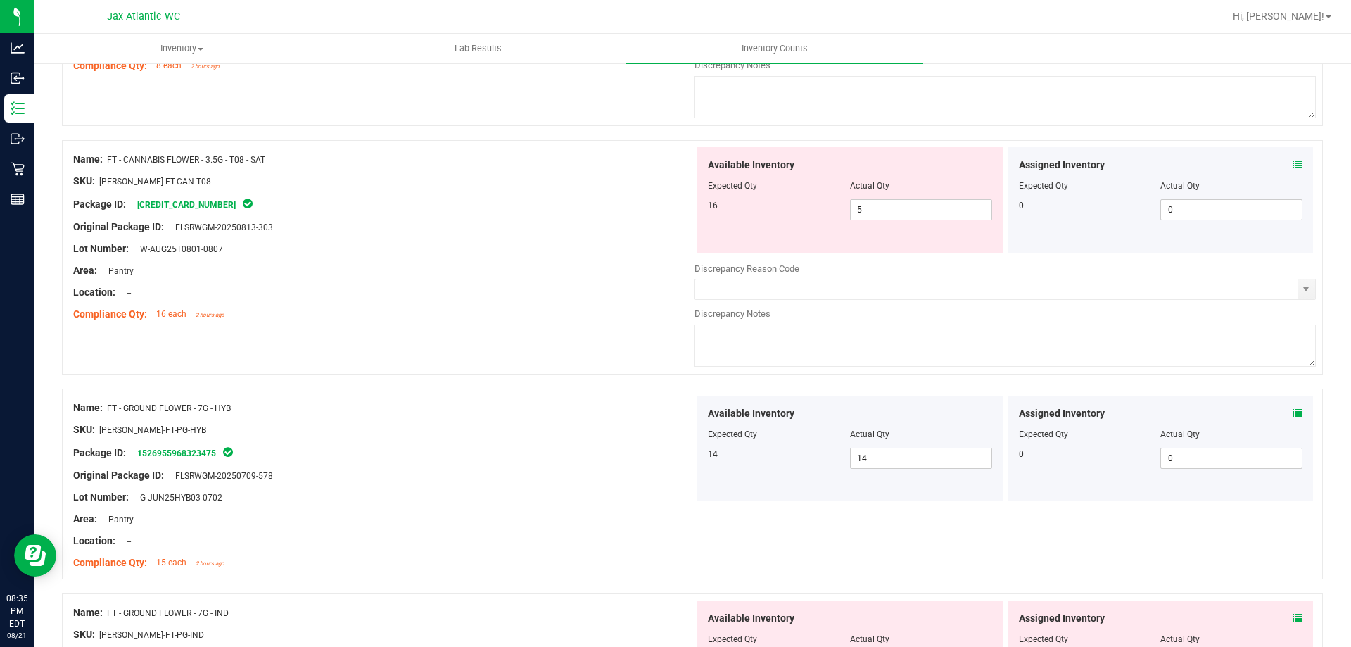
scroll to position [2322, 0]
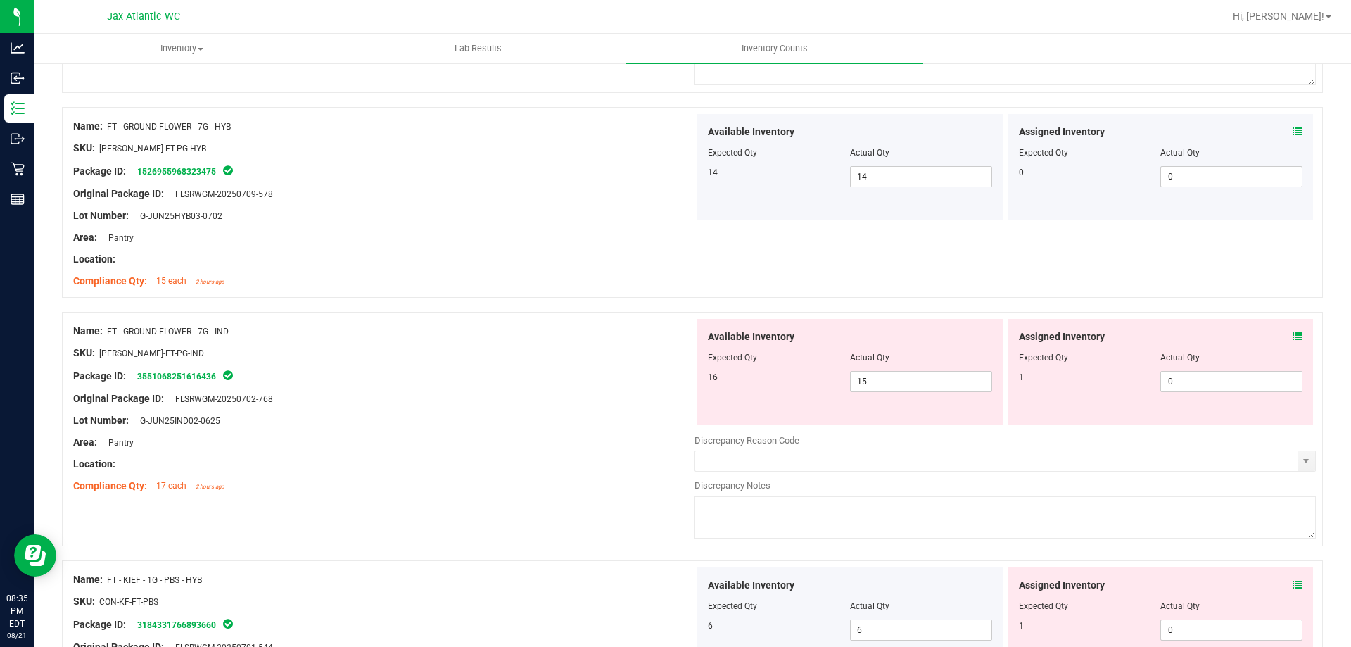
click at [1293, 336] on icon at bounding box center [1298, 336] width 10 height 10
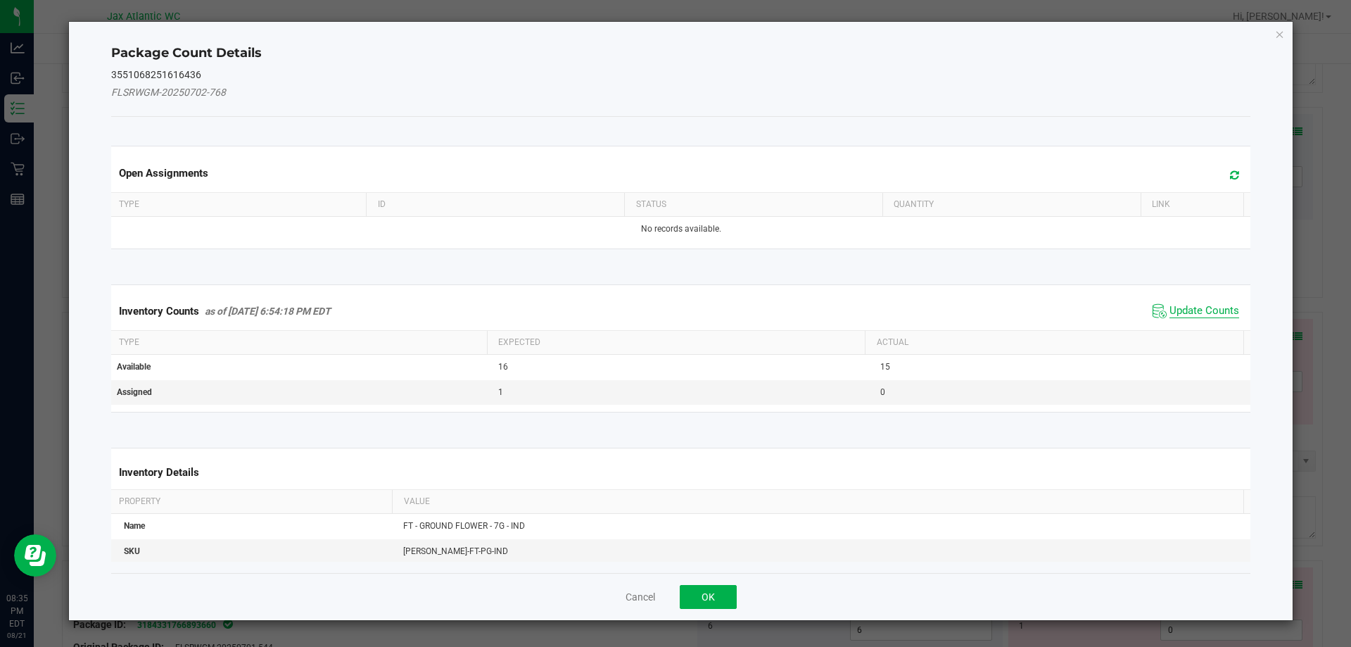
click at [1199, 305] on span "Update Counts" at bounding box center [1205, 311] width 70 height 14
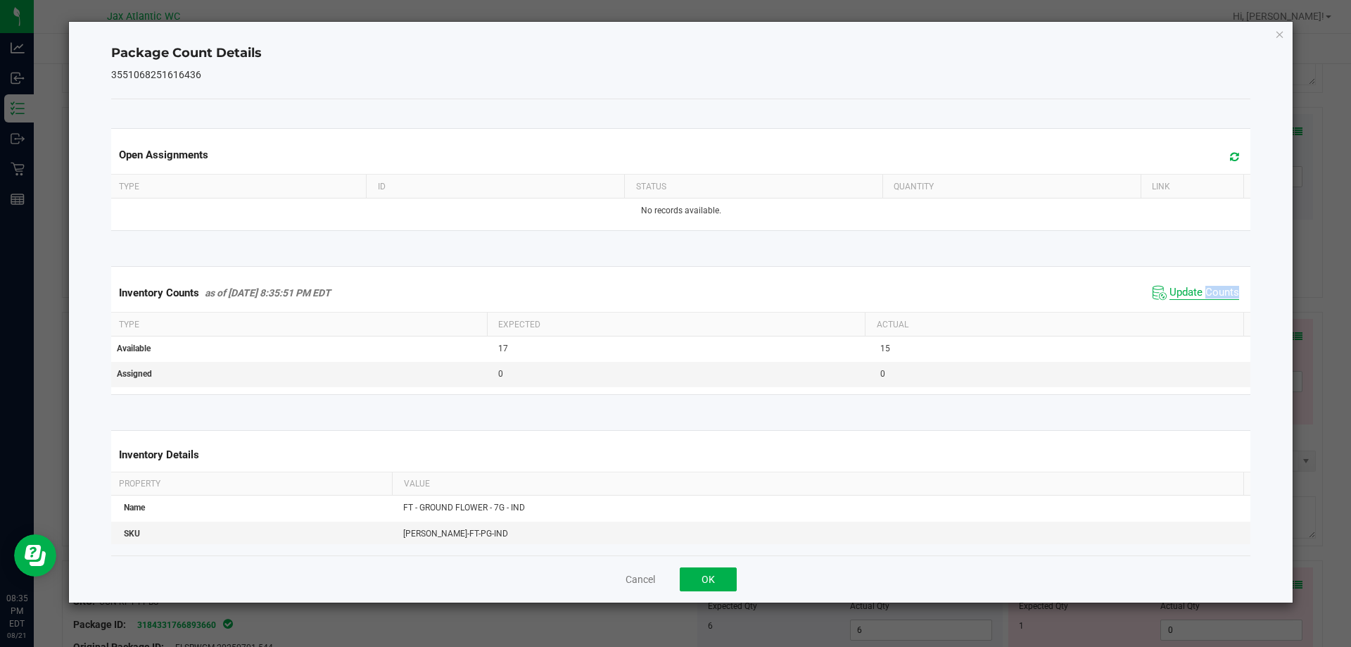
click at [1199, 305] on div "Inventory Counts as of [DATE] 8:35:51 PM EDT Update Counts" at bounding box center [681, 293] width 1146 height 38
click at [1185, 289] on span "Update Counts" at bounding box center [1205, 293] width 70 height 14
click at [1185, 289] on span "Update Counts" at bounding box center [1205, 292] width 70 height 13
click at [729, 573] on button "OK" at bounding box center [708, 579] width 57 height 24
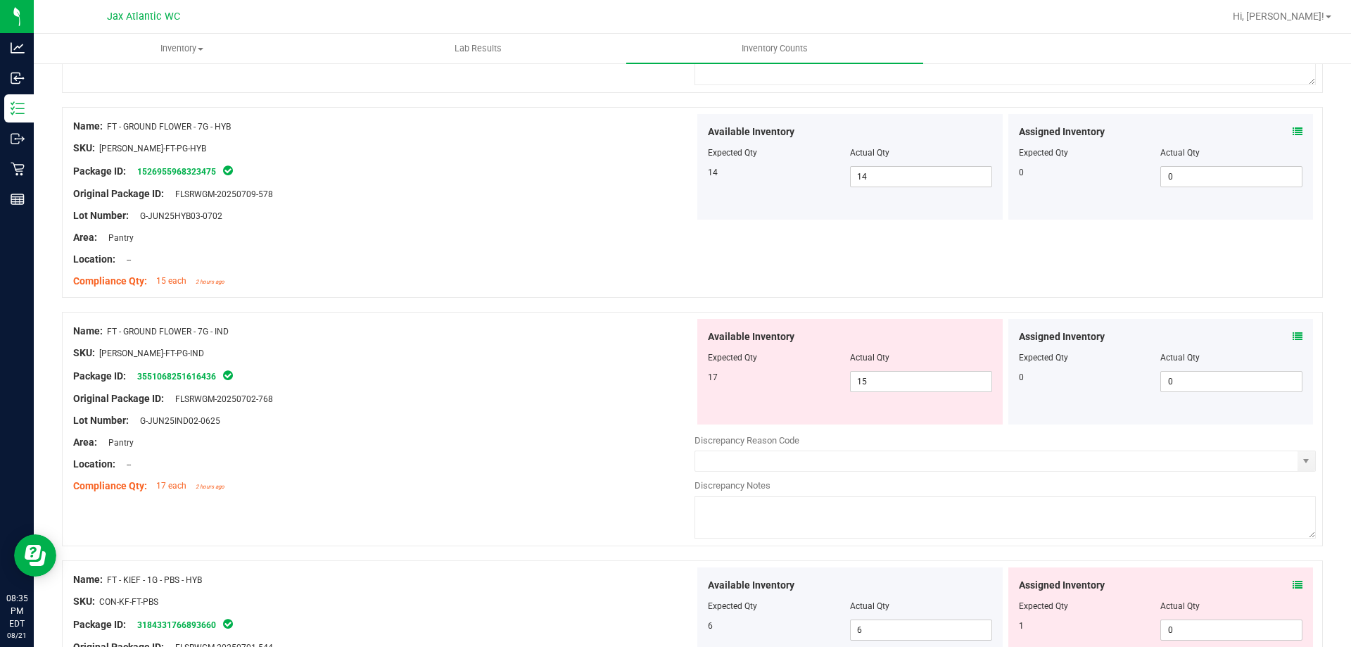
click at [621, 450] on div at bounding box center [383, 453] width 621 height 7
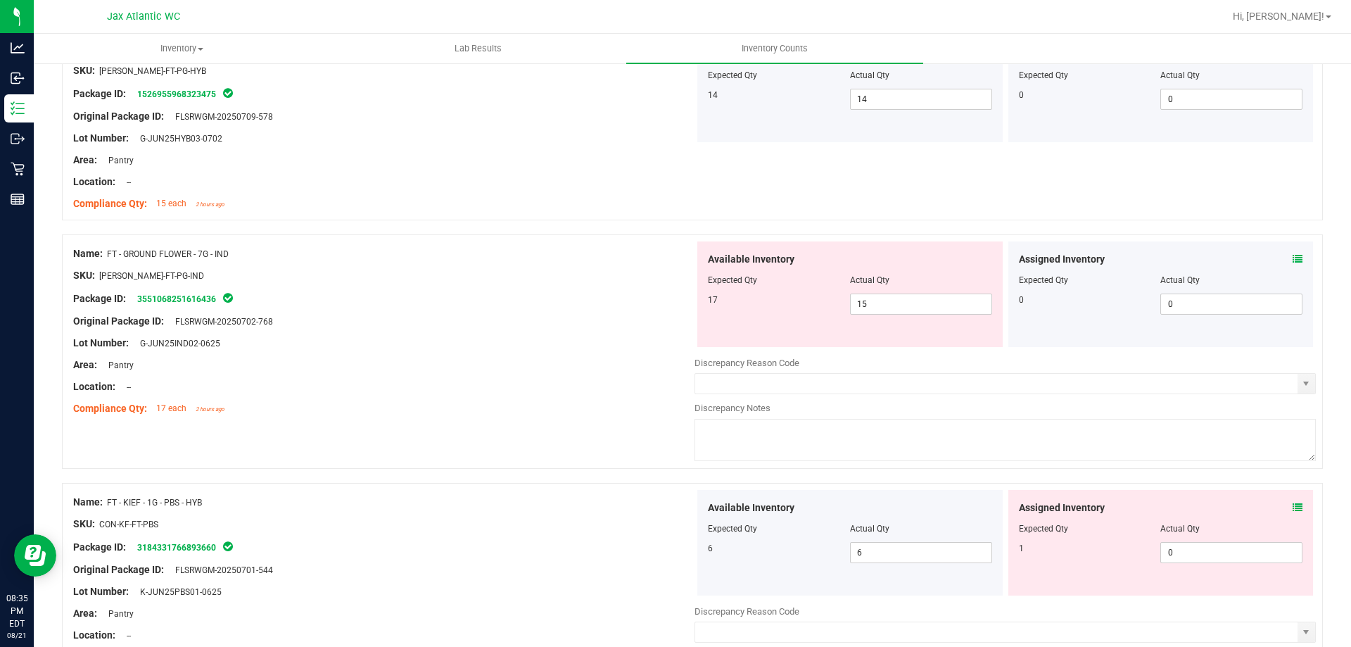
scroll to position [2533, 0]
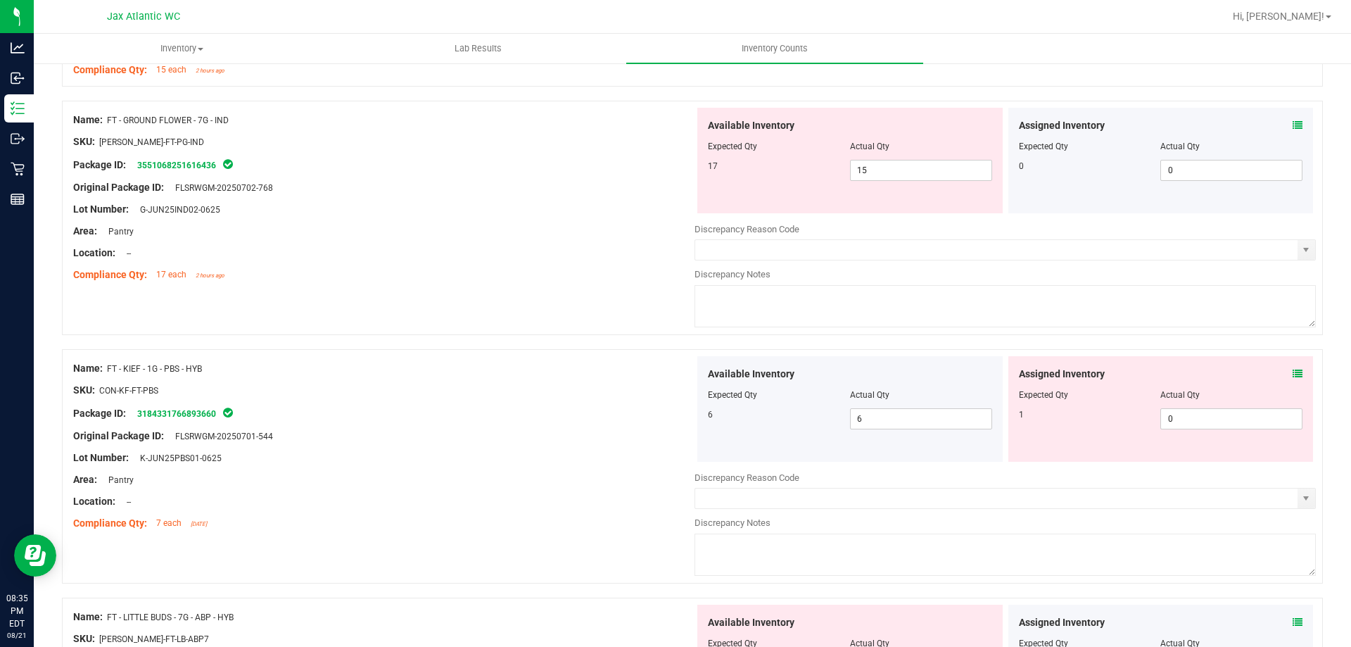
click at [1293, 375] on icon at bounding box center [1298, 374] width 10 height 10
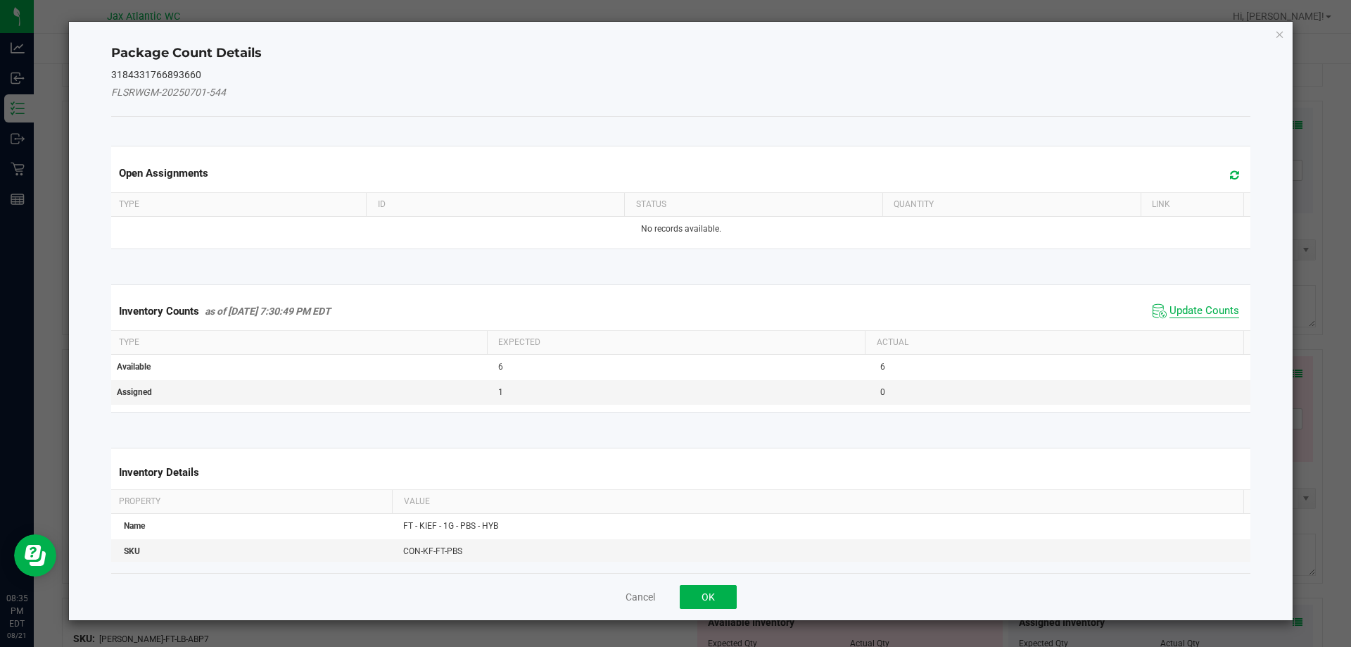
click at [1175, 310] on span "Update Counts" at bounding box center [1205, 311] width 70 height 14
click at [1175, 310] on div "Inventory Counts as of [DATE] 7:30:49 PM EDT Update Counts" at bounding box center [681, 310] width 1146 height 37
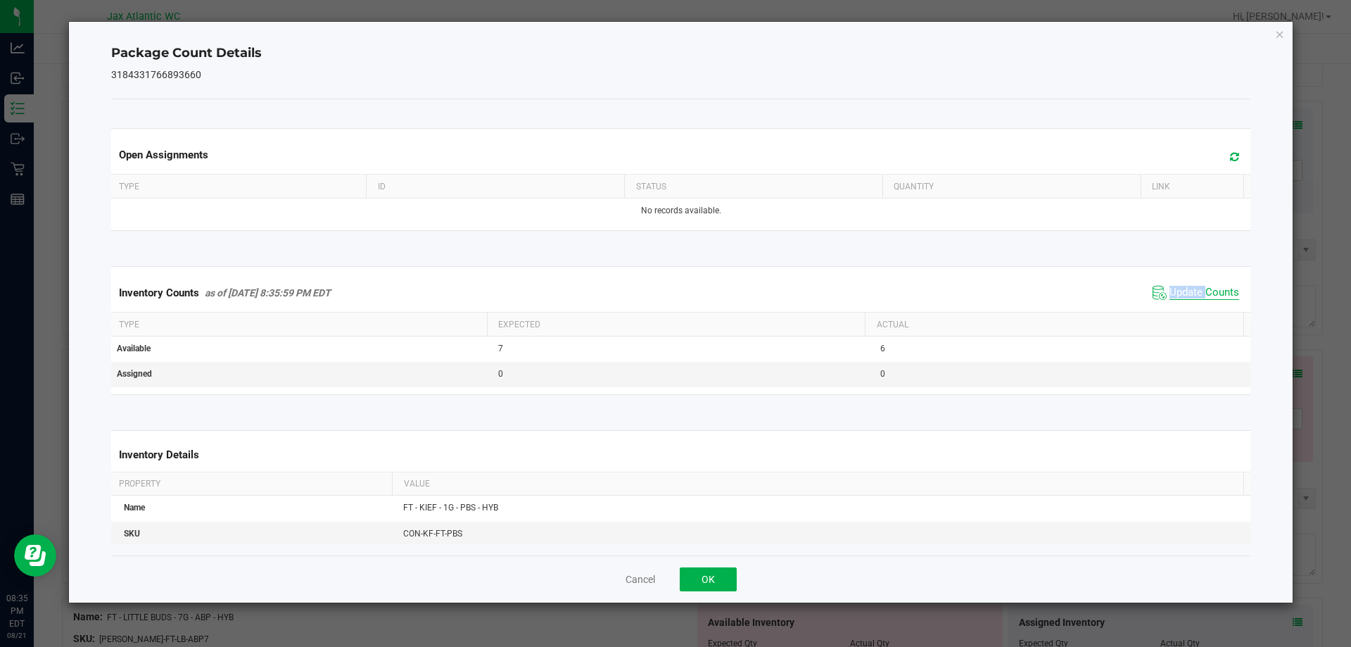
click at [1175, 293] on span "Update Counts" at bounding box center [1205, 293] width 70 height 14
click at [1175, 293] on span "Update Counts" at bounding box center [1205, 292] width 70 height 13
click at [709, 576] on button "OK" at bounding box center [708, 579] width 57 height 24
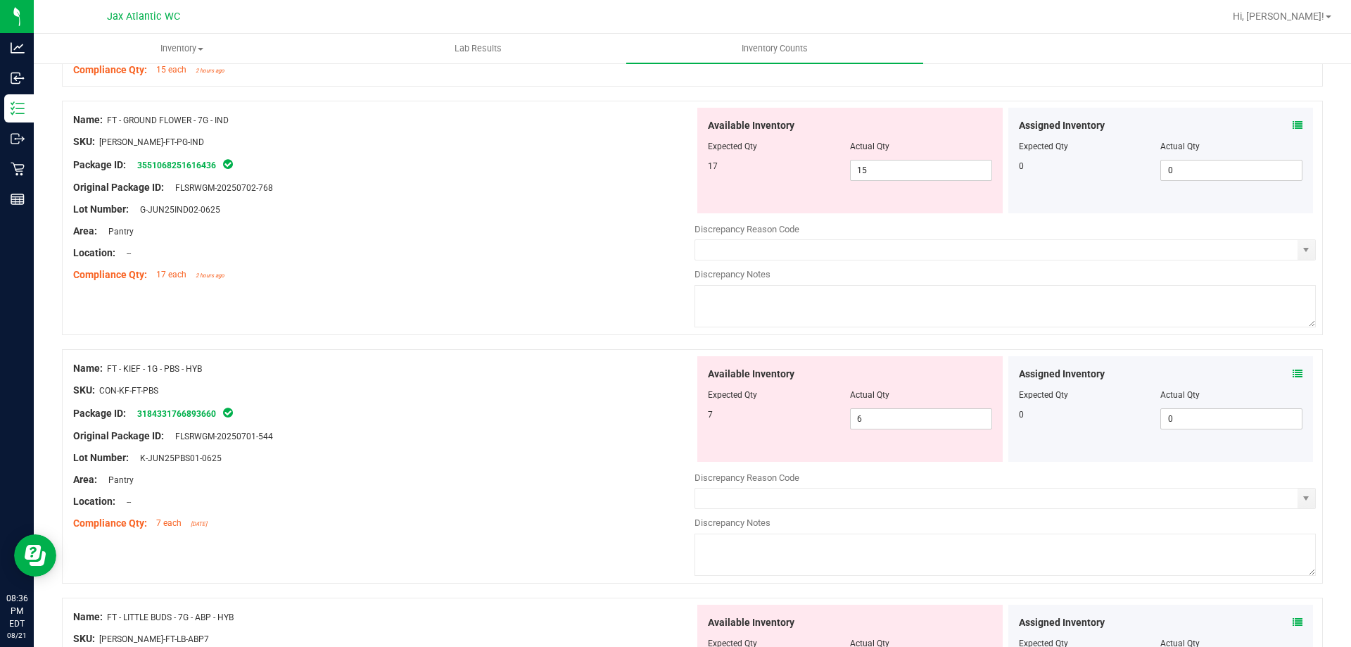
click at [510, 422] on div at bounding box center [383, 425] width 621 height 7
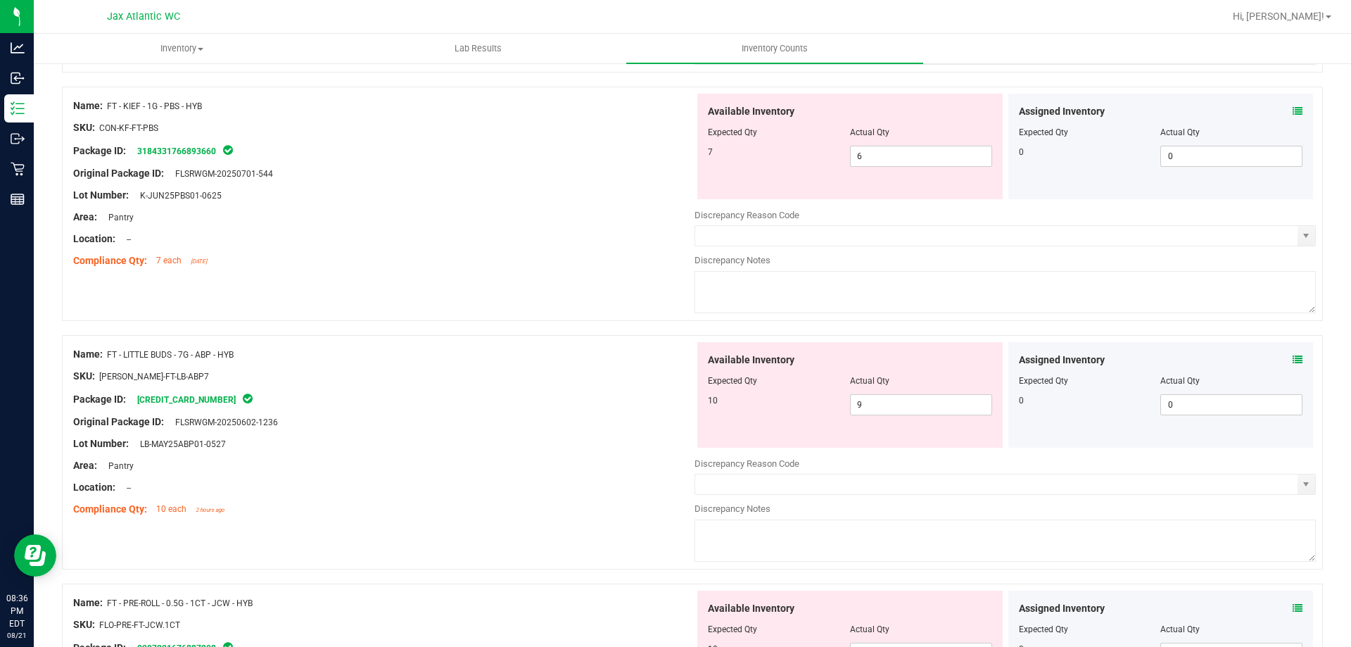
scroll to position [2815, 0]
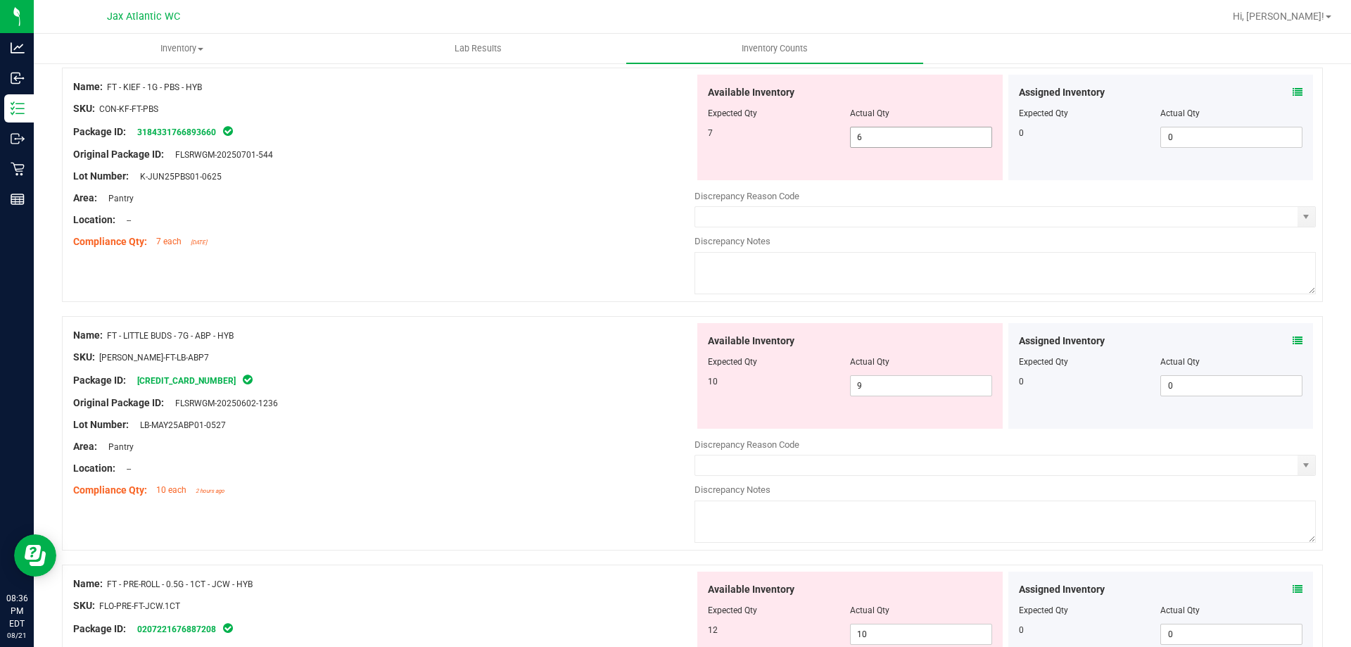
click at [859, 139] on span "6 6" at bounding box center [921, 137] width 142 height 21
click at [859, 139] on input "6" at bounding box center [921, 137] width 141 height 20
type input "7"
click at [559, 246] on div "Compliance Qty: 7 each [DATE]" at bounding box center [383, 241] width 621 height 15
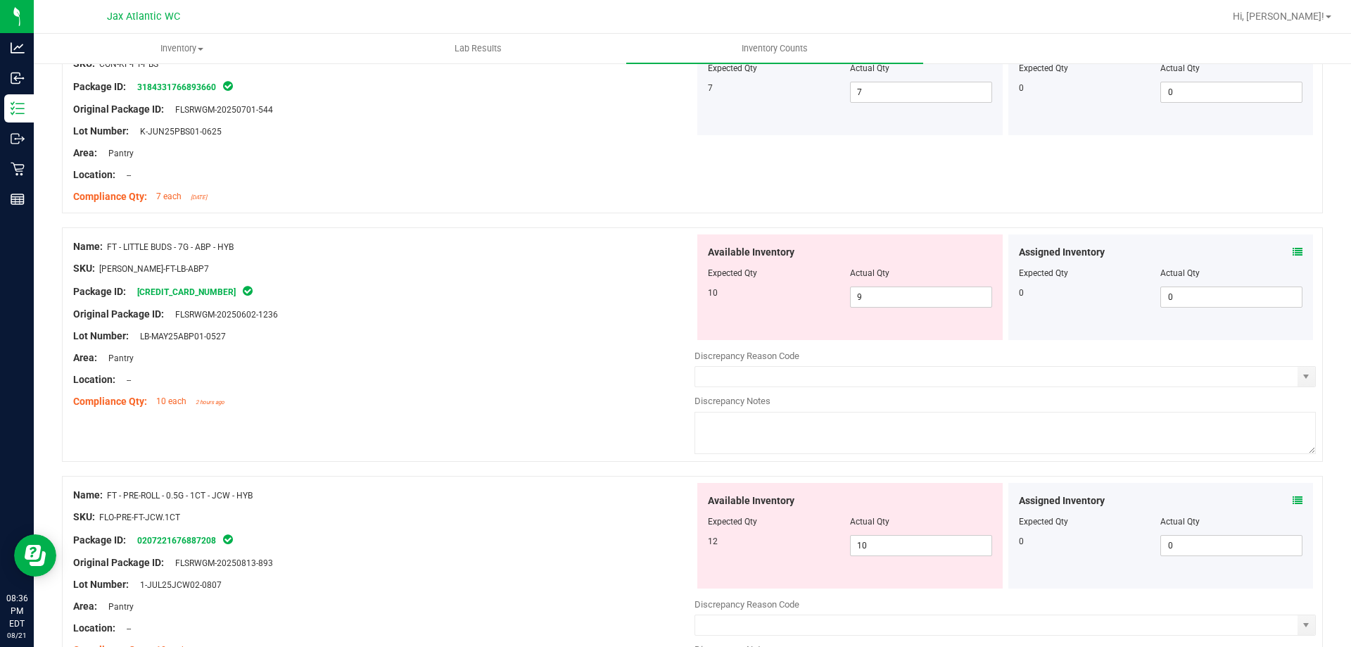
scroll to position [2885, 0]
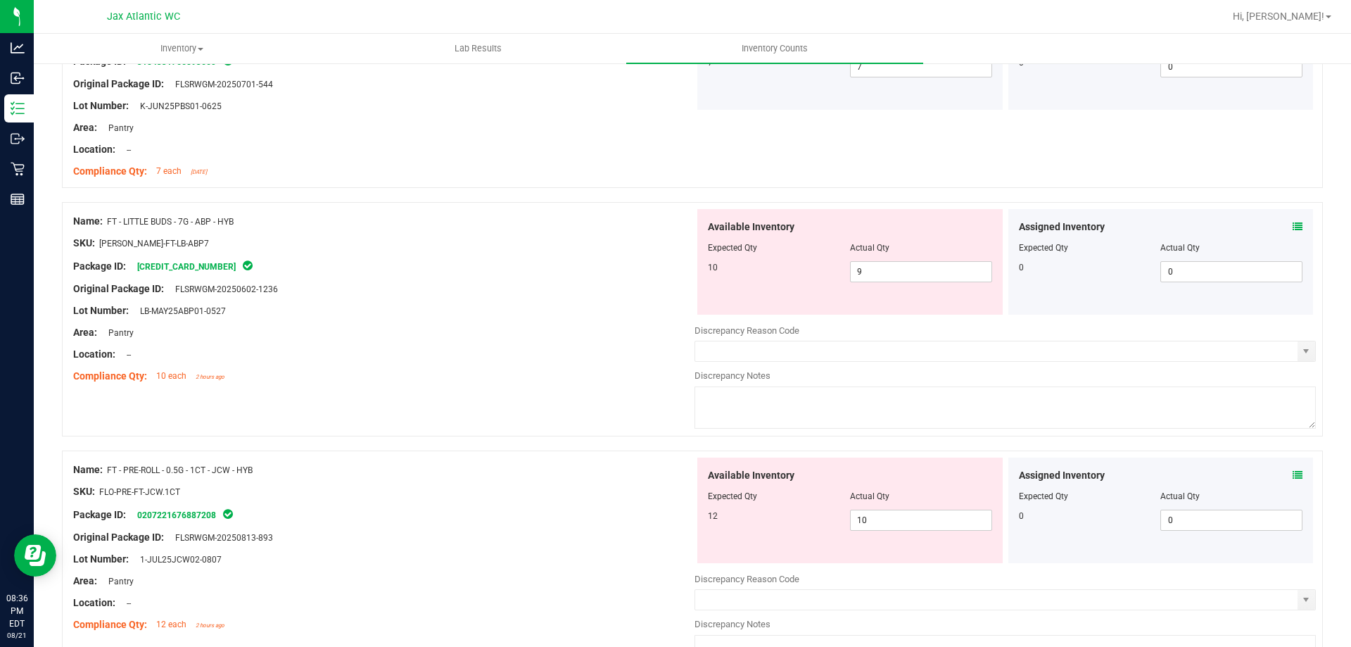
click at [1293, 227] on icon at bounding box center [1298, 227] width 10 height 10
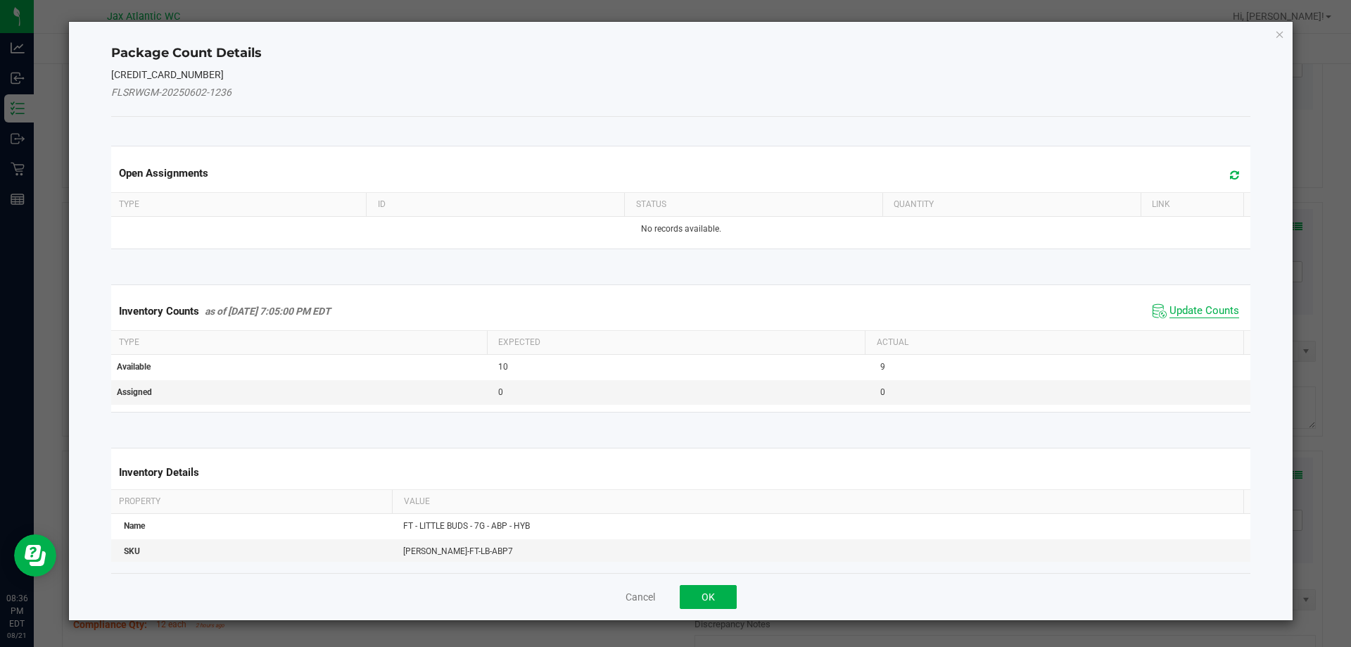
click at [1170, 311] on span "Update Counts" at bounding box center [1205, 311] width 70 height 14
drag, startPoint x: 1167, startPoint y: 310, endPoint x: 1170, endPoint y: 298, distance: 12.3
click at [1168, 308] on div "Inventory Counts as of [DATE] 7:05:00 PM EDT Update Counts" at bounding box center [681, 310] width 1146 height 37
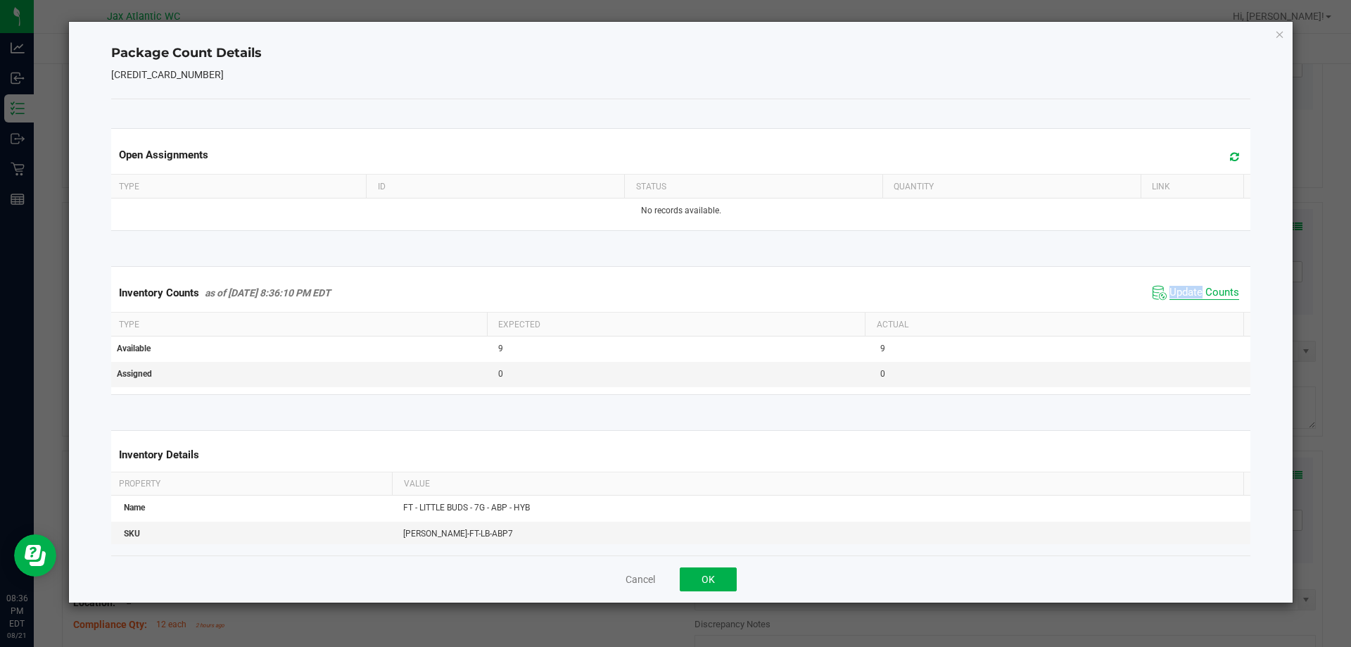
click at [1172, 288] on span "Update Counts" at bounding box center [1205, 293] width 70 height 14
click at [697, 574] on button "OK" at bounding box center [708, 579] width 57 height 24
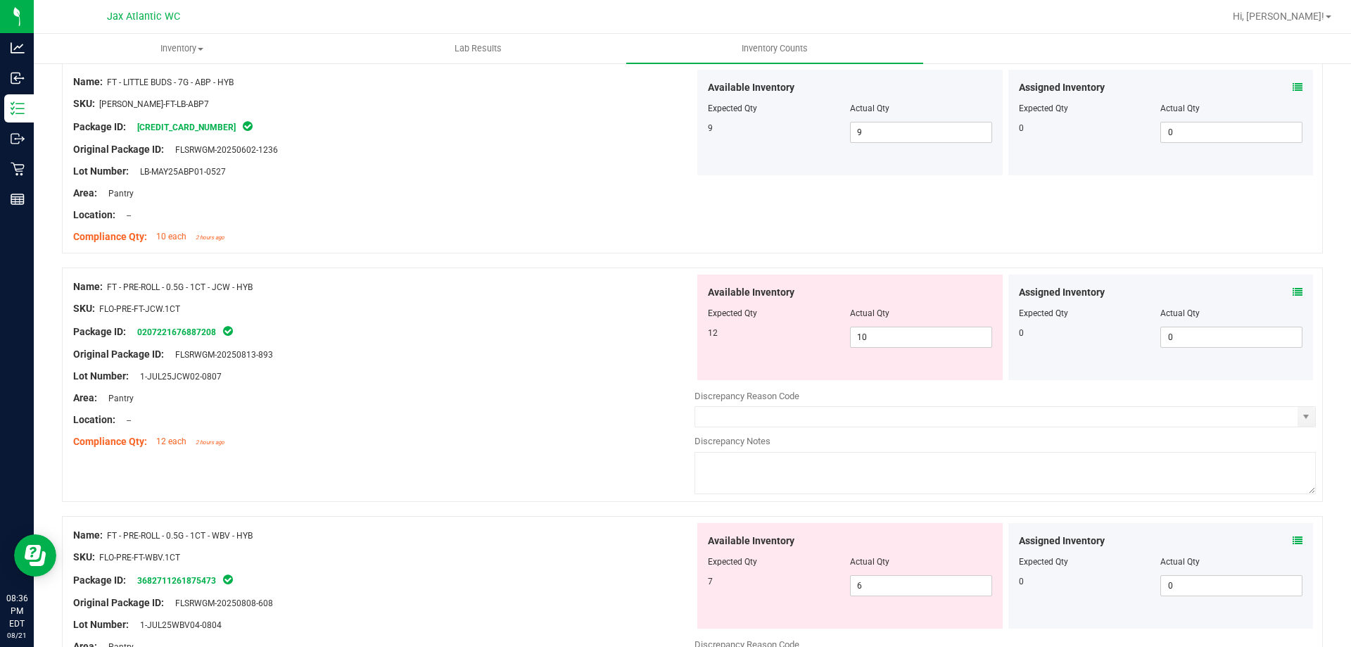
scroll to position [3026, 0]
click at [1293, 293] on icon at bounding box center [1298, 291] width 10 height 10
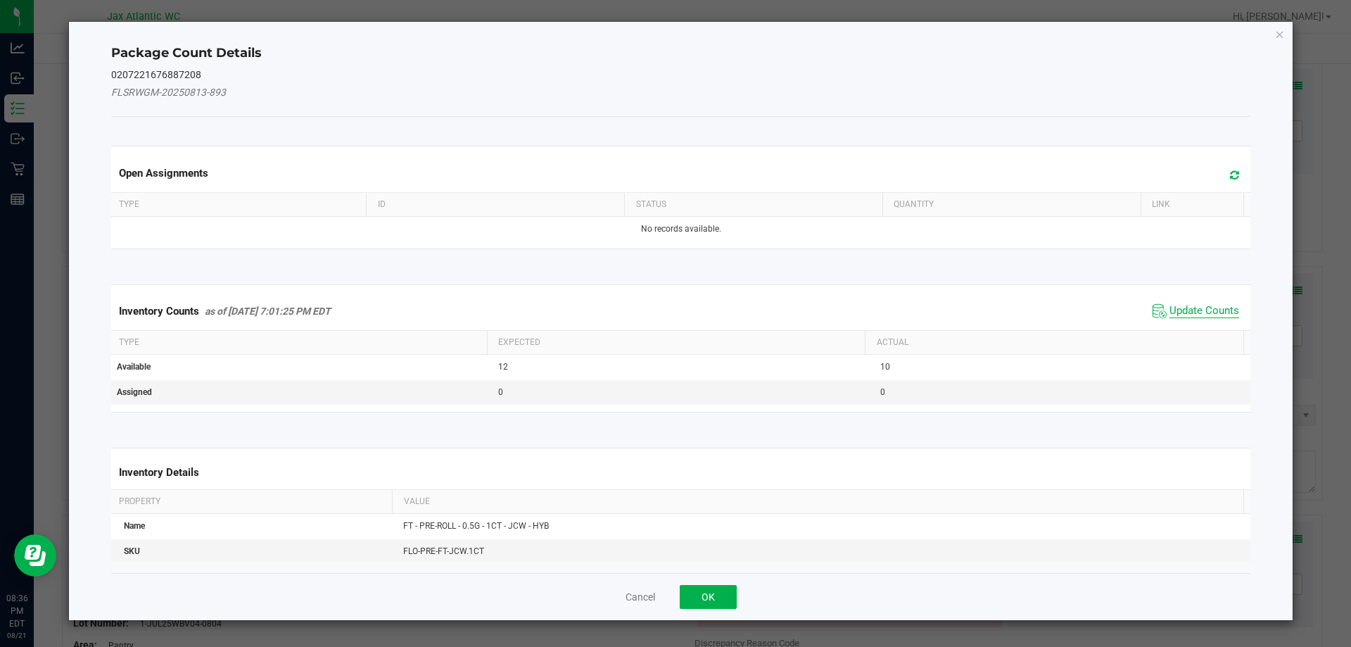
click at [1177, 305] on span "Update Counts" at bounding box center [1205, 311] width 70 height 14
click at [1176, 305] on div "Inventory Counts as of [DATE] 7:01:25 PM EDT Update Counts" at bounding box center [681, 310] width 1146 height 37
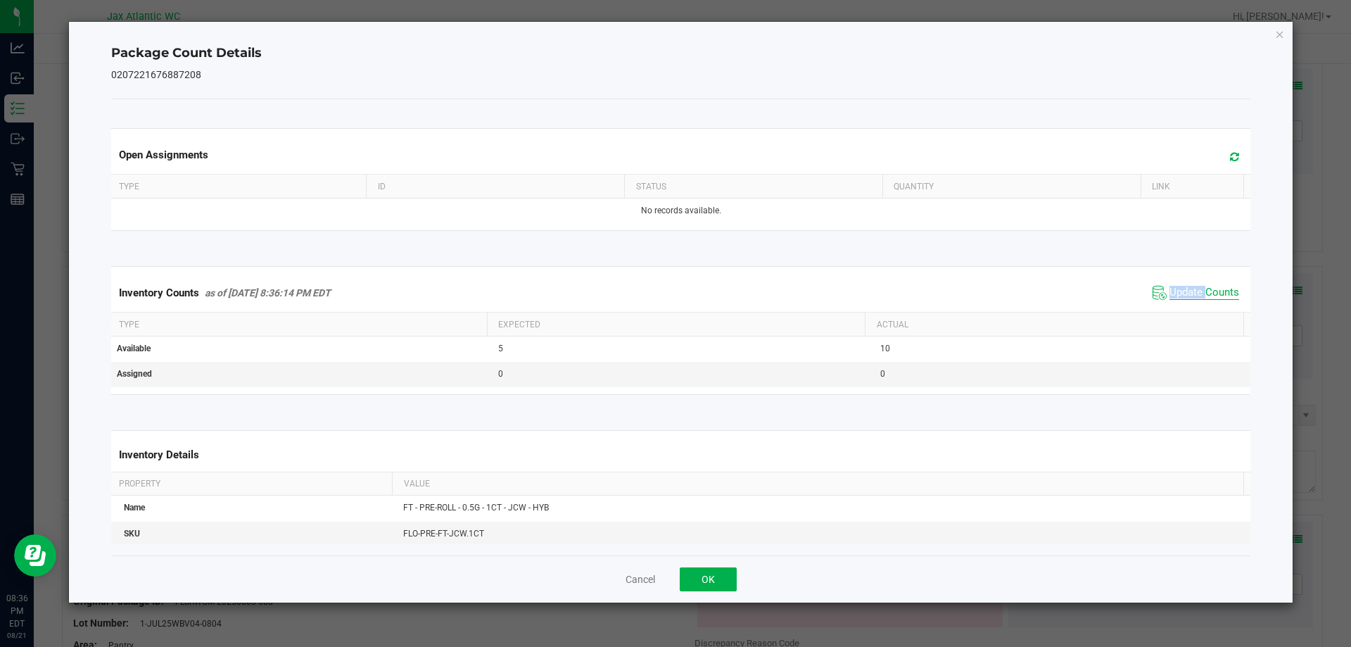
click at [1175, 297] on span "Update Counts" at bounding box center [1205, 293] width 70 height 14
click at [1177, 291] on span "Update Counts" at bounding box center [1205, 293] width 70 height 14
click at [695, 580] on button "OK" at bounding box center [708, 579] width 57 height 24
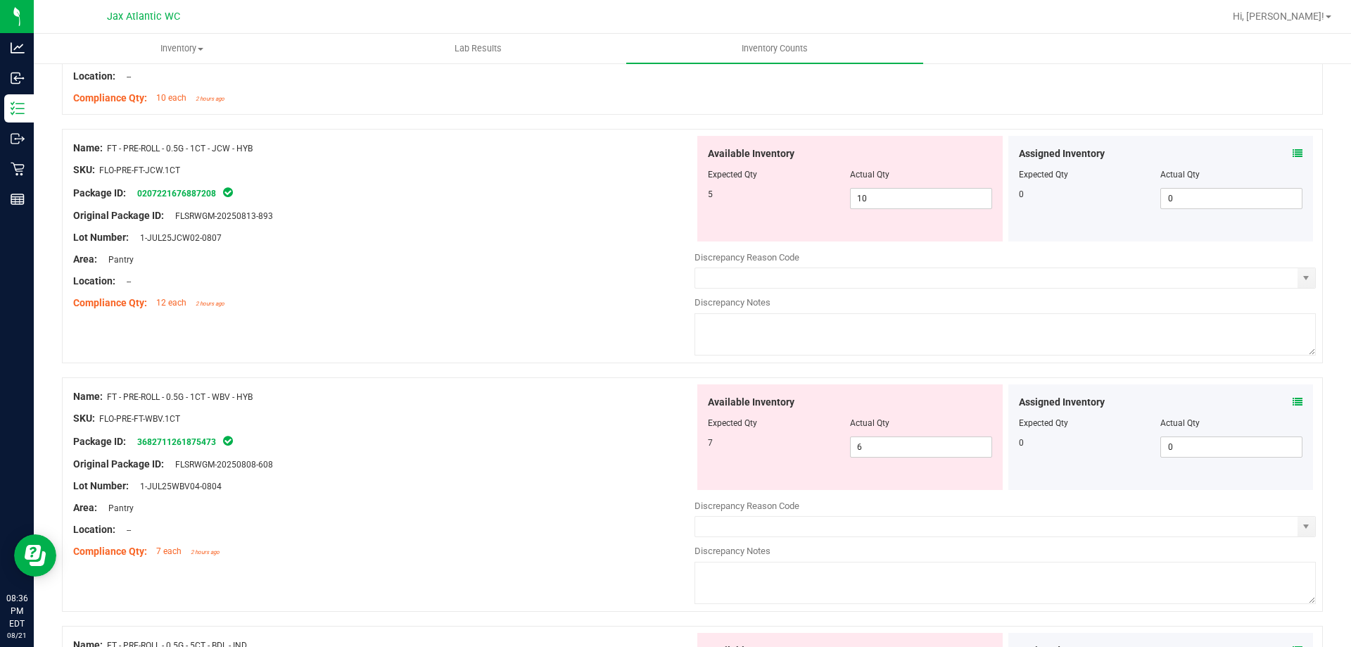
scroll to position [3167, 0]
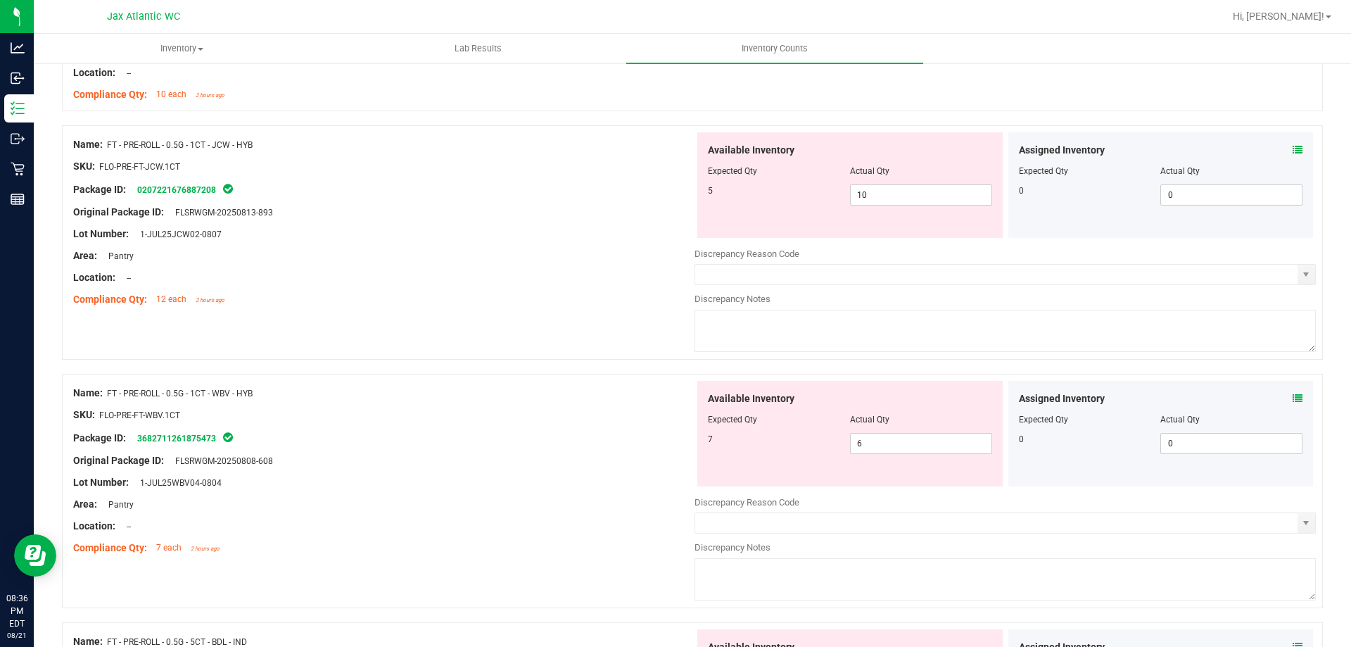
click at [1293, 399] on icon at bounding box center [1298, 398] width 10 height 10
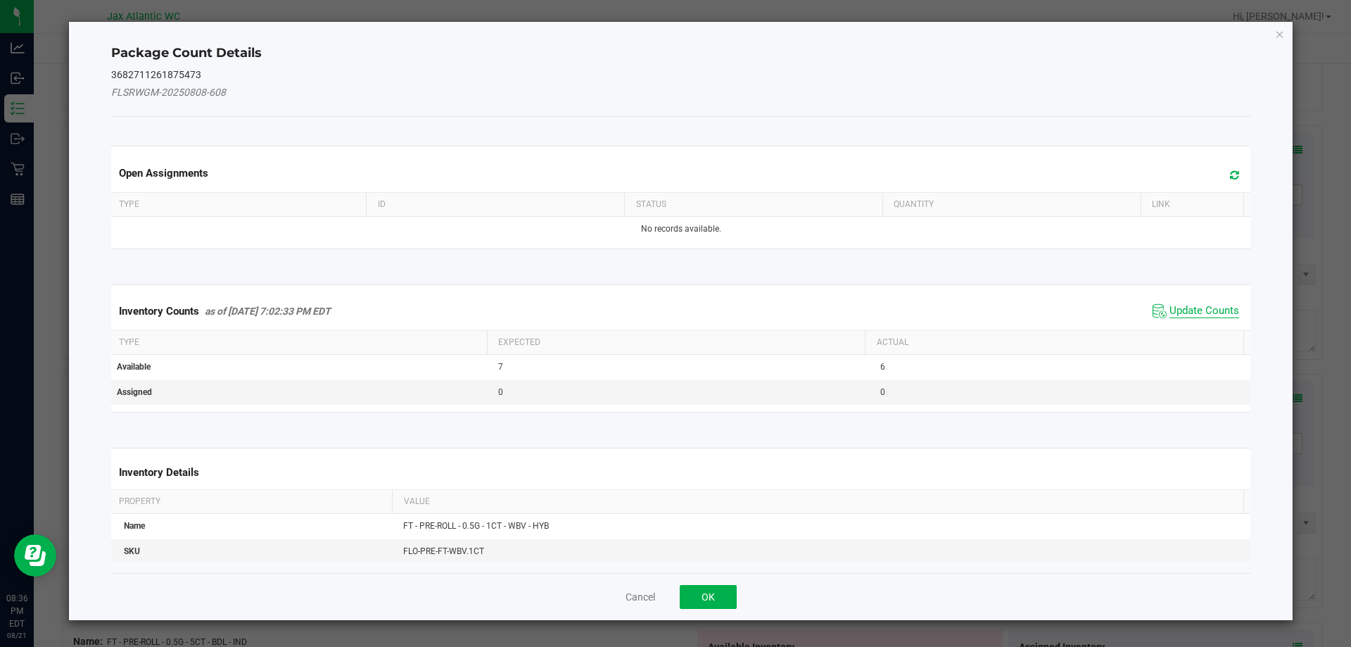
click at [1170, 306] on span "Update Counts" at bounding box center [1205, 311] width 70 height 14
click at [1161, 308] on div "Inventory Counts as of [DATE] 7:02:33 PM EDT Update Counts" at bounding box center [681, 310] width 1146 height 37
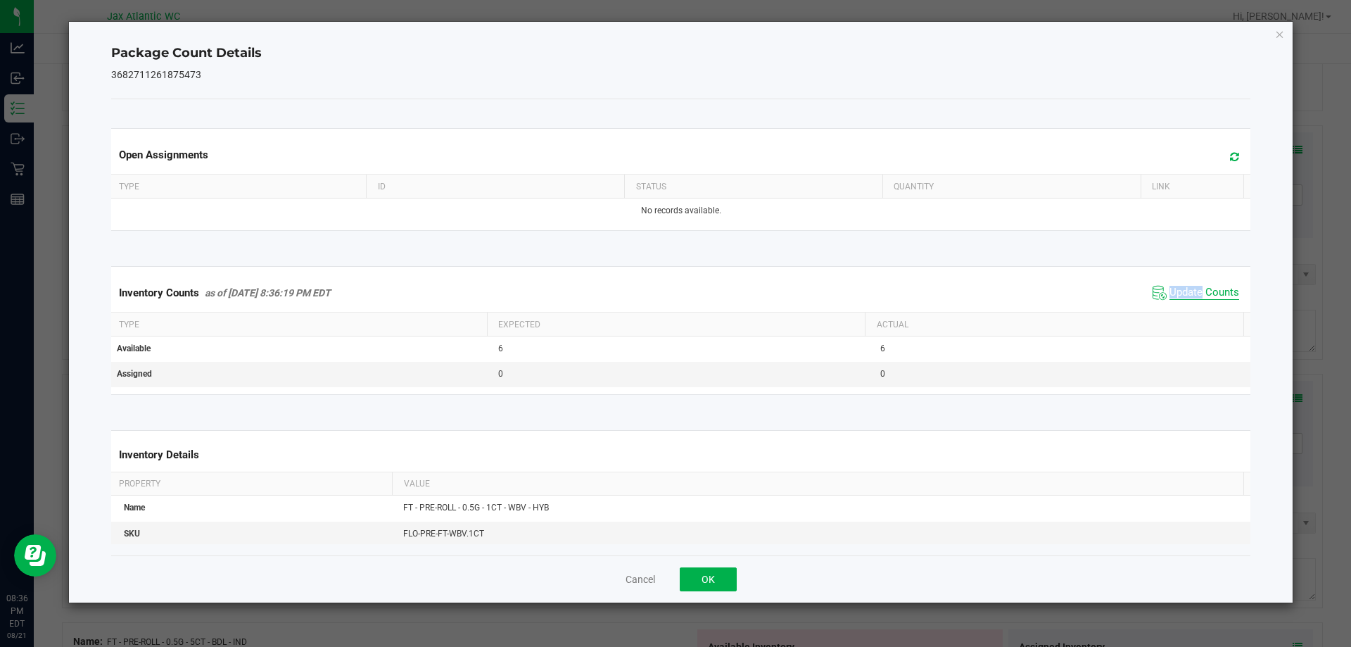
click at [1182, 293] on span "Update Counts" at bounding box center [1205, 293] width 70 height 14
click at [1182, 292] on span "Update Counts" at bounding box center [1205, 292] width 70 height 13
click at [707, 574] on button "OK" at bounding box center [708, 579] width 57 height 24
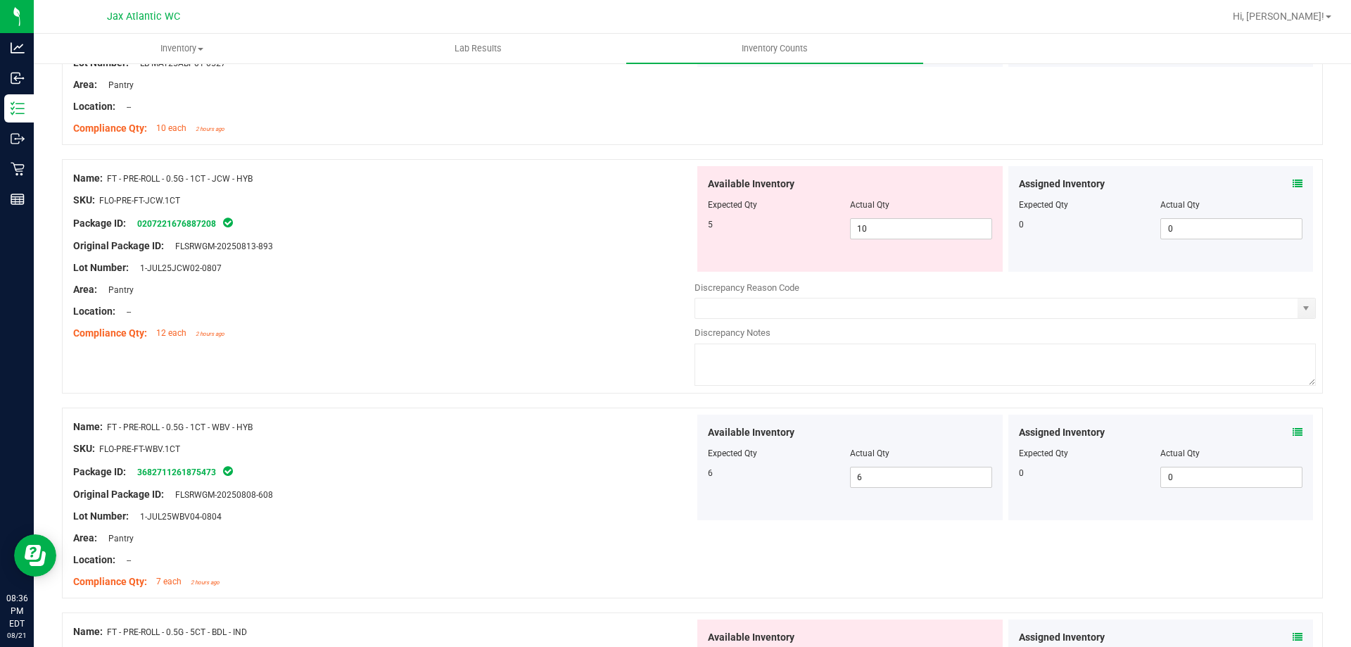
scroll to position [3378, 0]
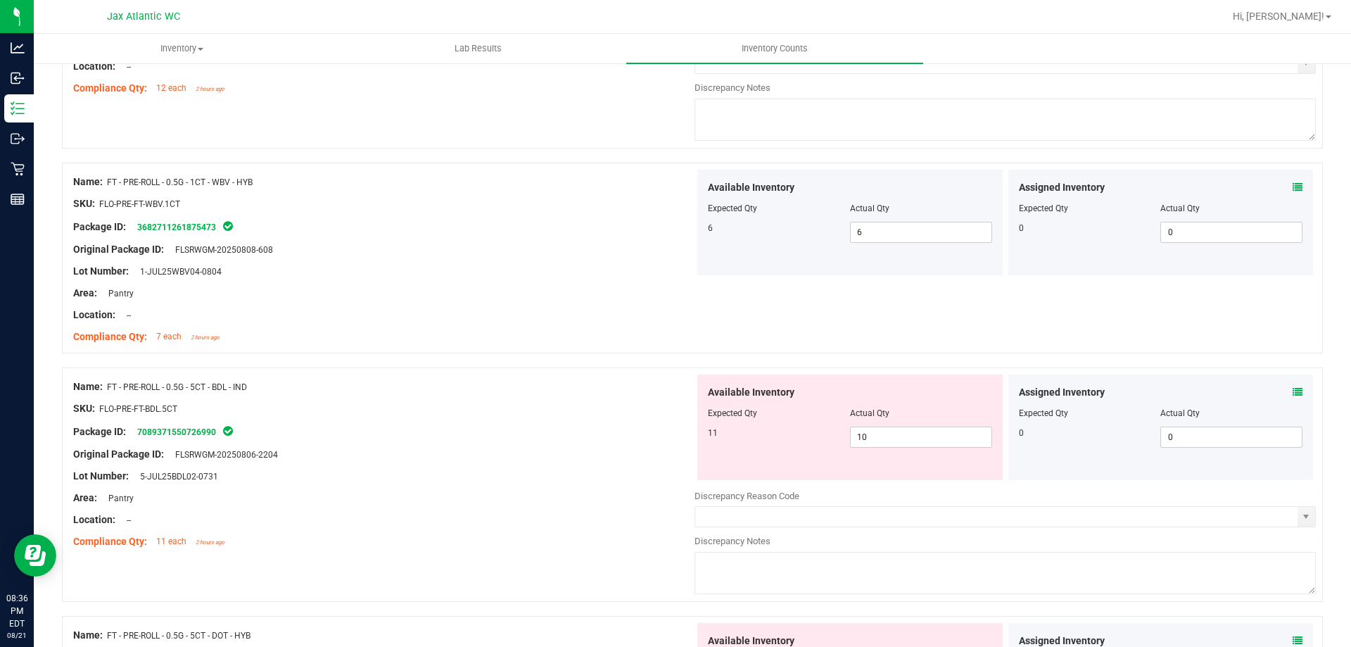
click at [1293, 391] on icon at bounding box center [1298, 392] width 10 height 10
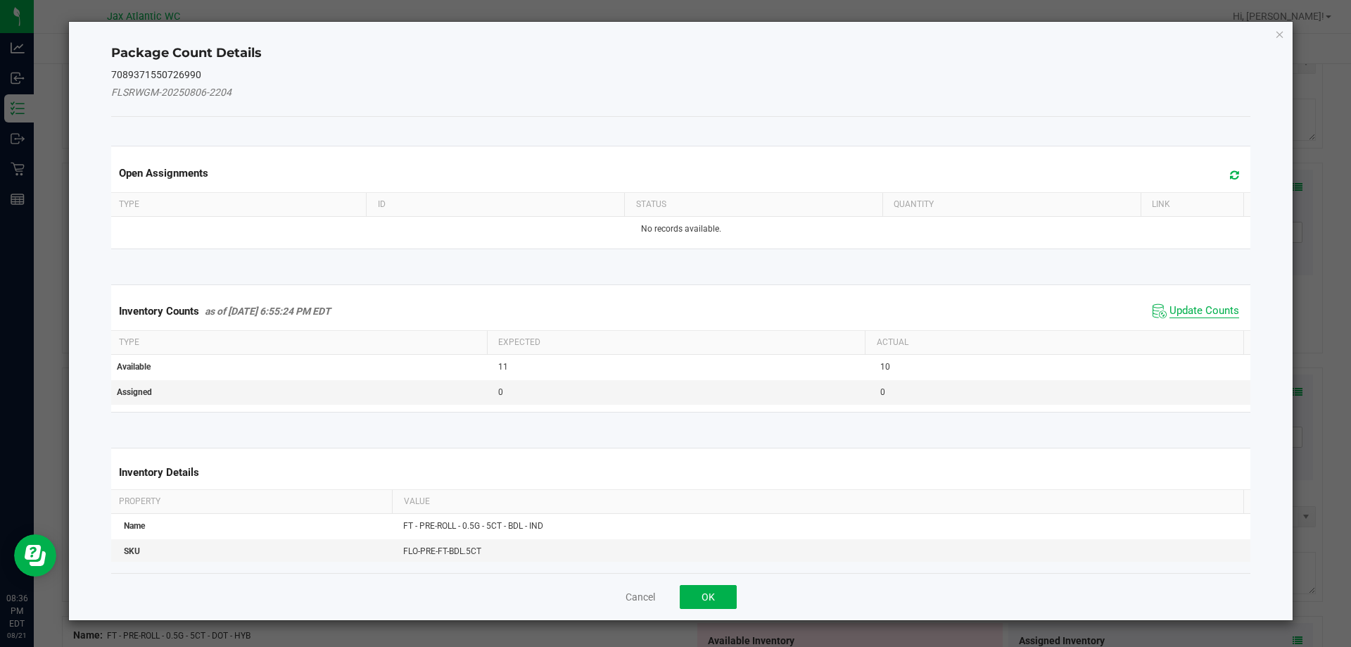
click at [1194, 310] on span "Update Counts" at bounding box center [1205, 311] width 70 height 14
click at [1193, 309] on div "Inventory Counts as of [DATE] 6:55:24 PM EDT Update Counts" at bounding box center [681, 311] width 1146 height 38
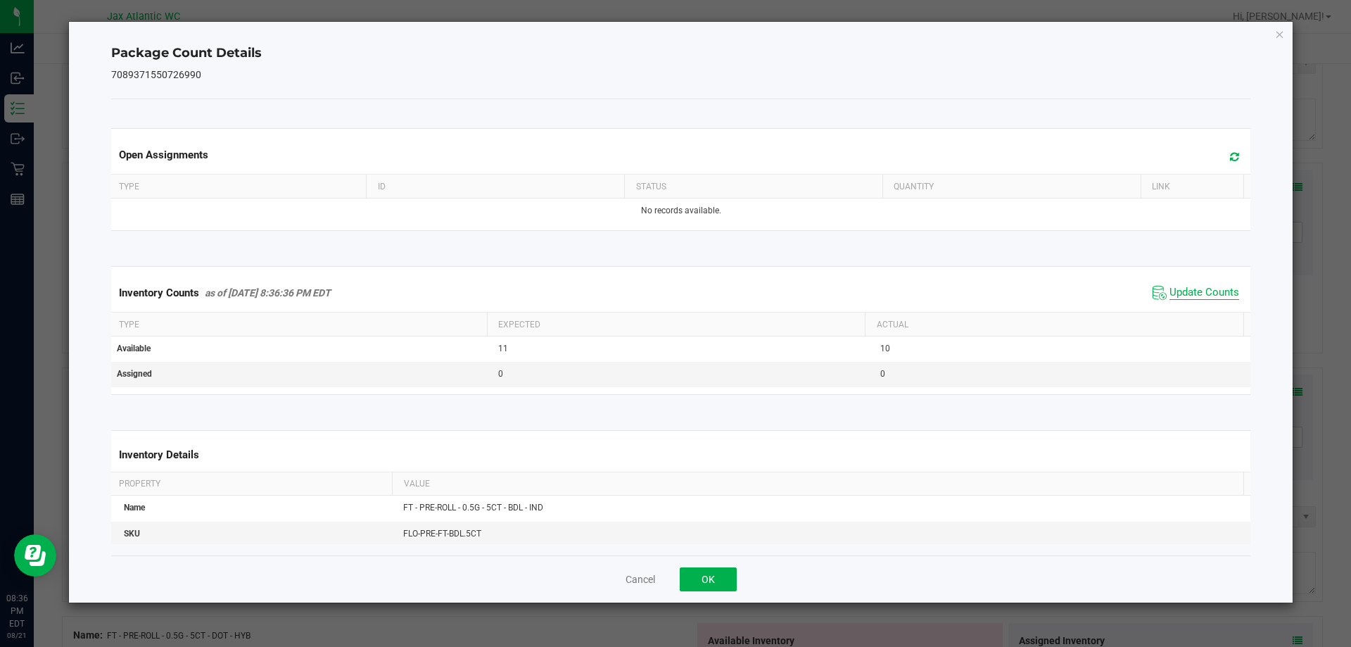
click at [1177, 293] on span "Update Counts" at bounding box center [1205, 293] width 70 height 14
click at [1178, 292] on span "Update Counts" at bounding box center [1205, 293] width 70 height 14
drag, startPoint x: 704, startPoint y: 576, endPoint x: 705, endPoint y: 567, distance: 9.2
click at [704, 575] on button "OK" at bounding box center [708, 579] width 57 height 24
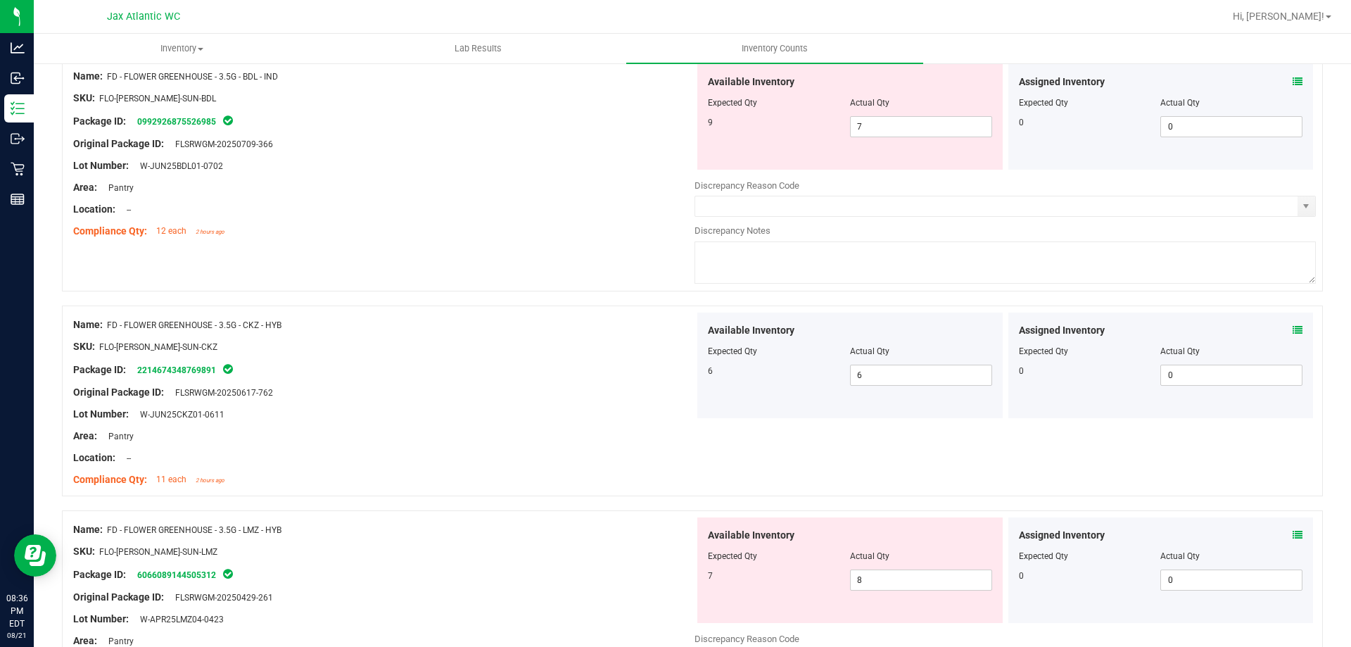
scroll to position [0, 0]
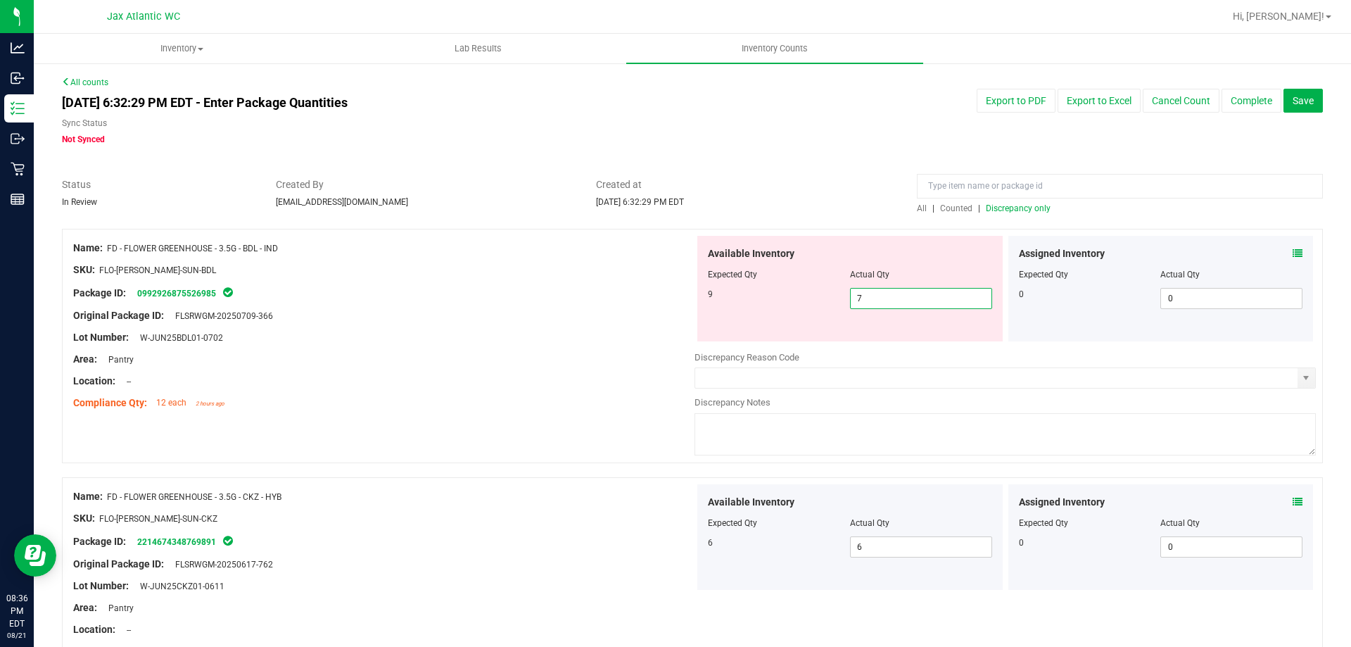
click at [876, 288] on span "7 7" at bounding box center [921, 298] width 142 height 21
click at [876, 289] on input "7" at bounding box center [921, 299] width 141 height 20
type input "9"
click at [476, 374] on div "Location: --" at bounding box center [383, 381] width 621 height 15
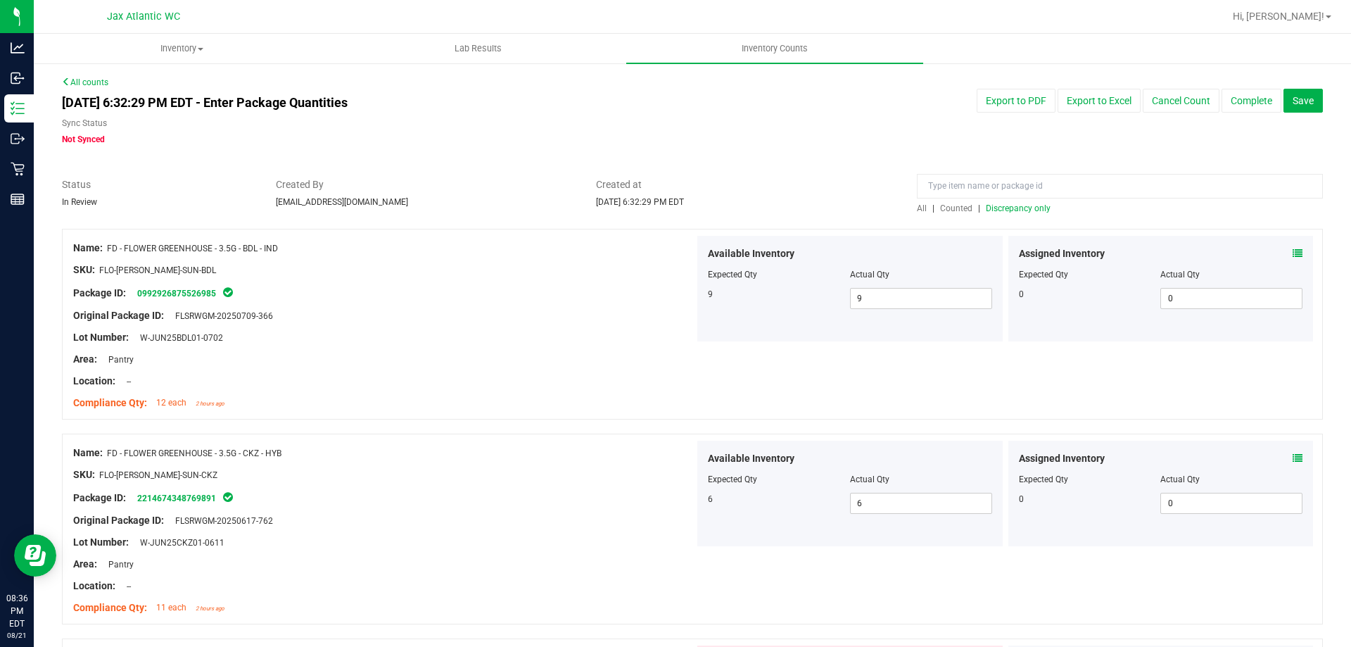
scroll to position [422, 0]
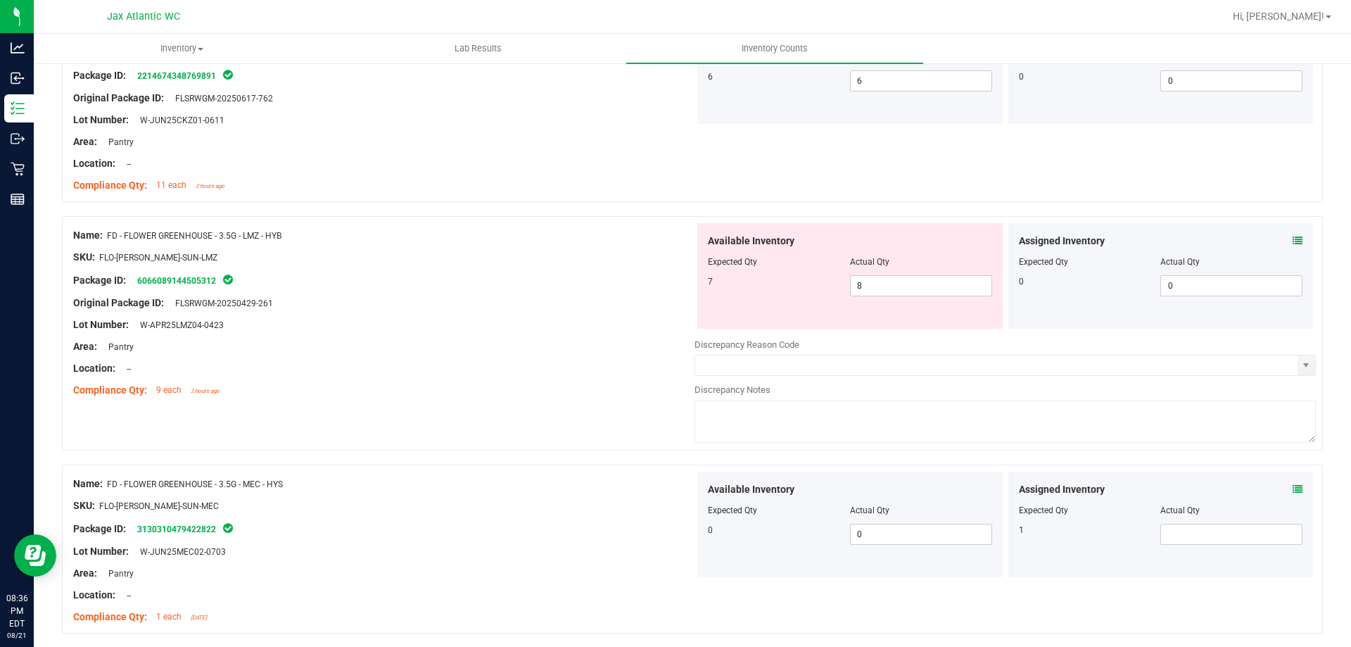
click at [472, 386] on div "Compliance Qty: 9 each 2 hours ago" at bounding box center [383, 390] width 621 height 15
click at [865, 291] on span "8 8" at bounding box center [921, 285] width 142 height 21
click at [865, 291] on input "8" at bounding box center [921, 286] width 141 height 20
type input "7"
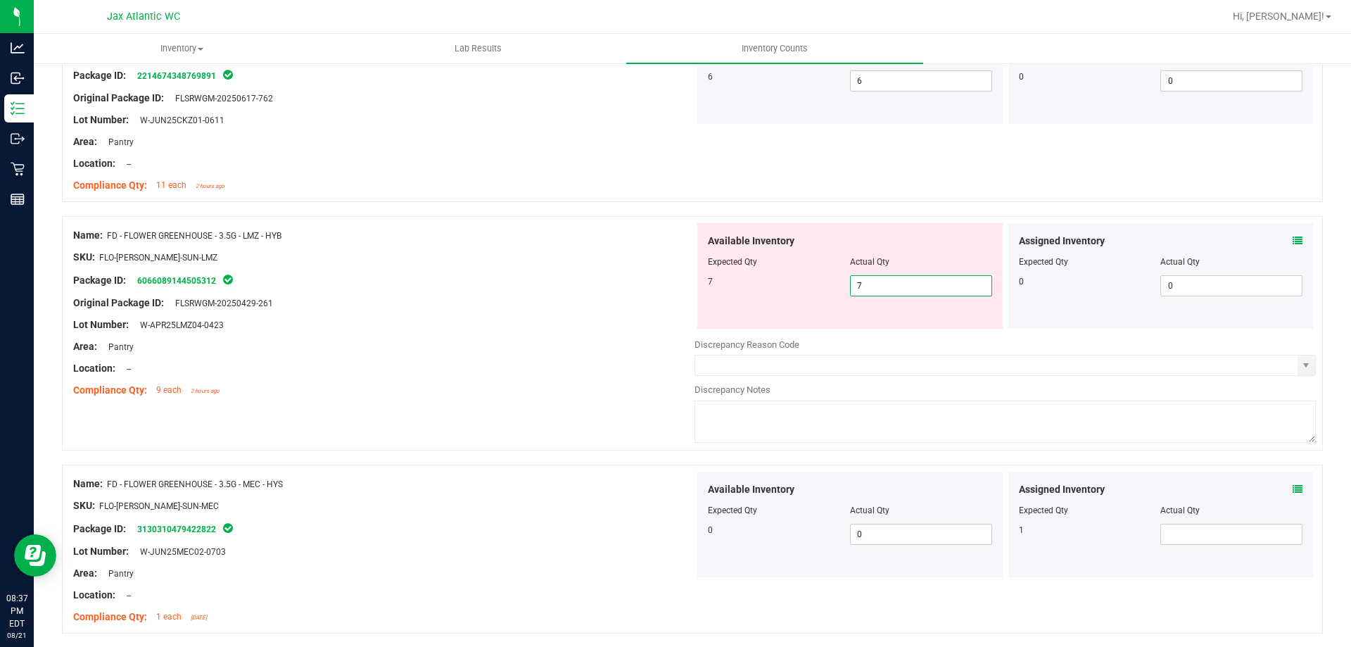
click at [579, 342] on div "Area: Pantry" at bounding box center [383, 346] width 621 height 15
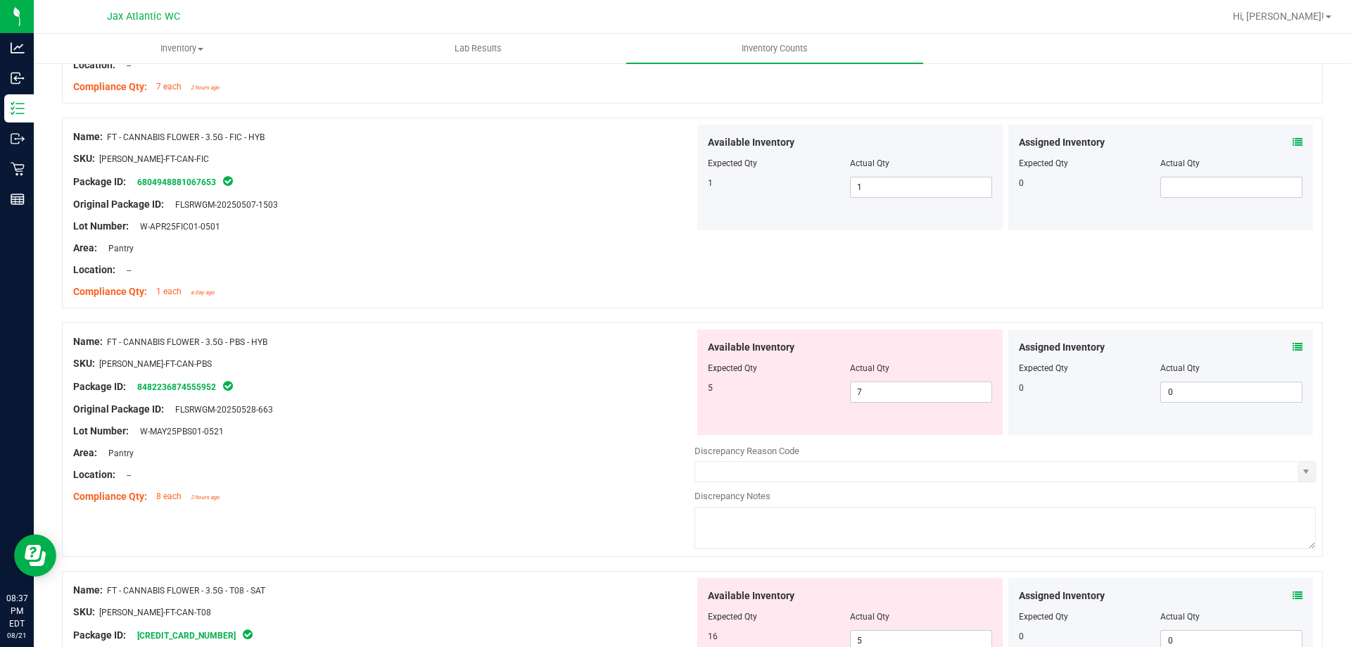
scroll to position [1548, 0]
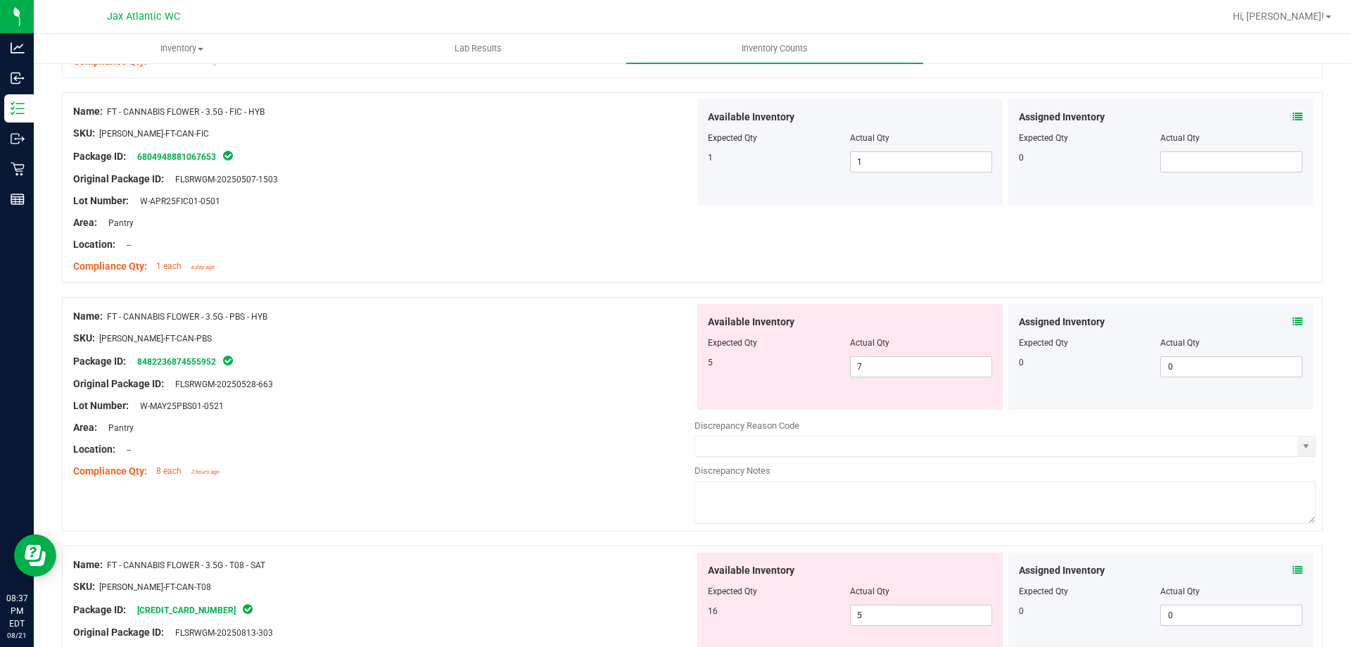
click at [1293, 321] on icon at bounding box center [1298, 322] width 10 height 10
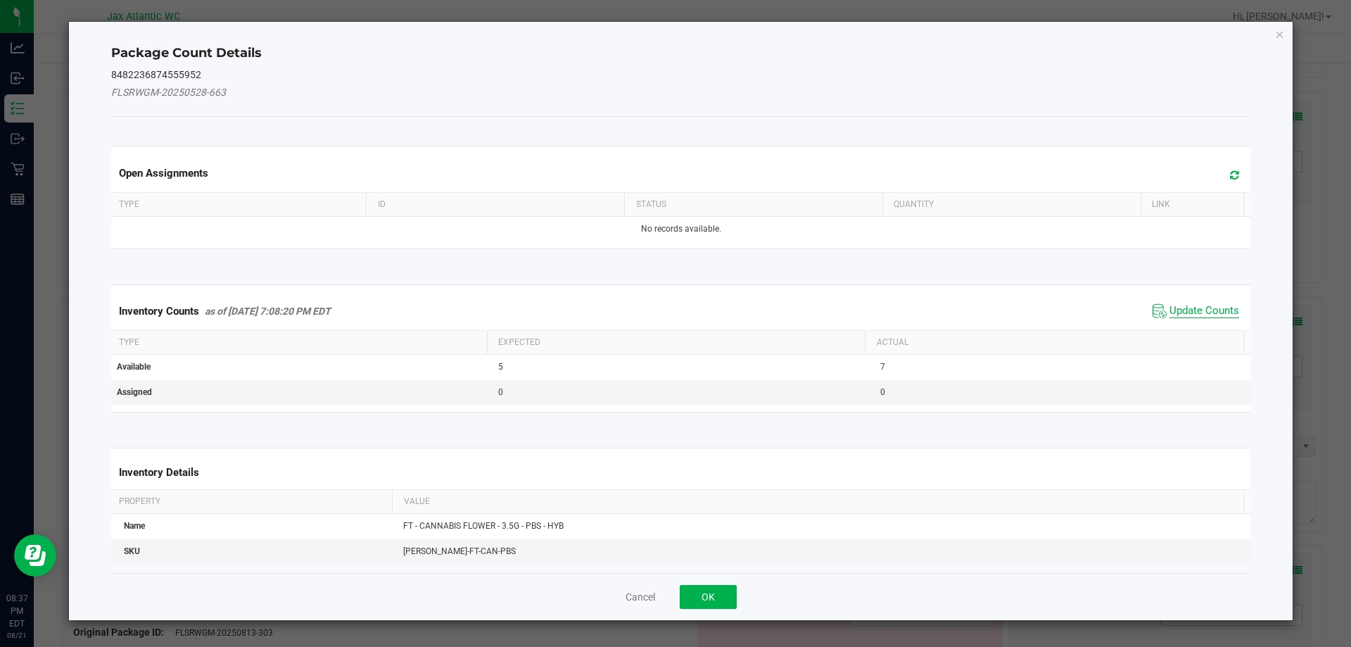
click at [1183, 311] on span "Update Counts" at bounding box center [1205, 311] width 70 height 14
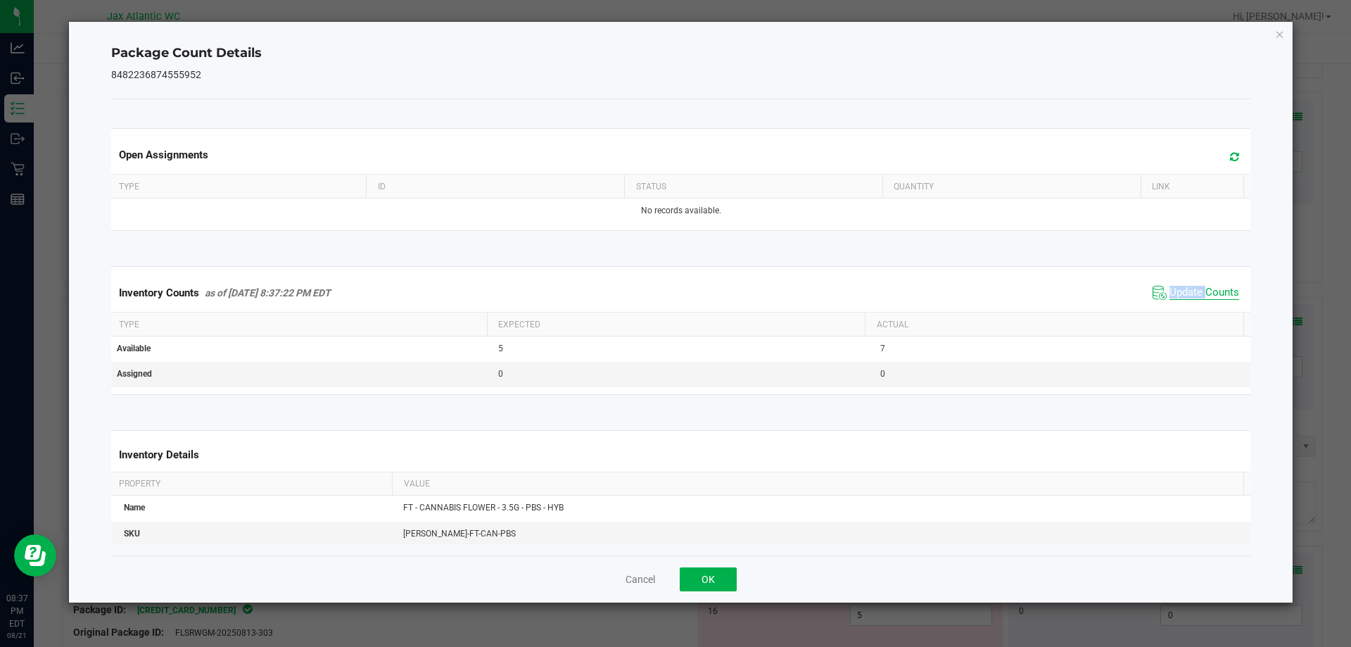
click at [1183, 311] on div "Inventory Counts as of [DATE] 8:37:22 PM EDT Update Counts" at bounding box center [681, 293] width 1146 height 38
click at [1177, 295] on span "Update Counts" at bounding box center [1205, 293] width 70 height 14
click at [1177, 294] on span "Update Counts" at bounding box center [1205, 292] width 70 height 13
click at [697, 572] on button "OK" at bounding box center [708, 579] width 57 height 24
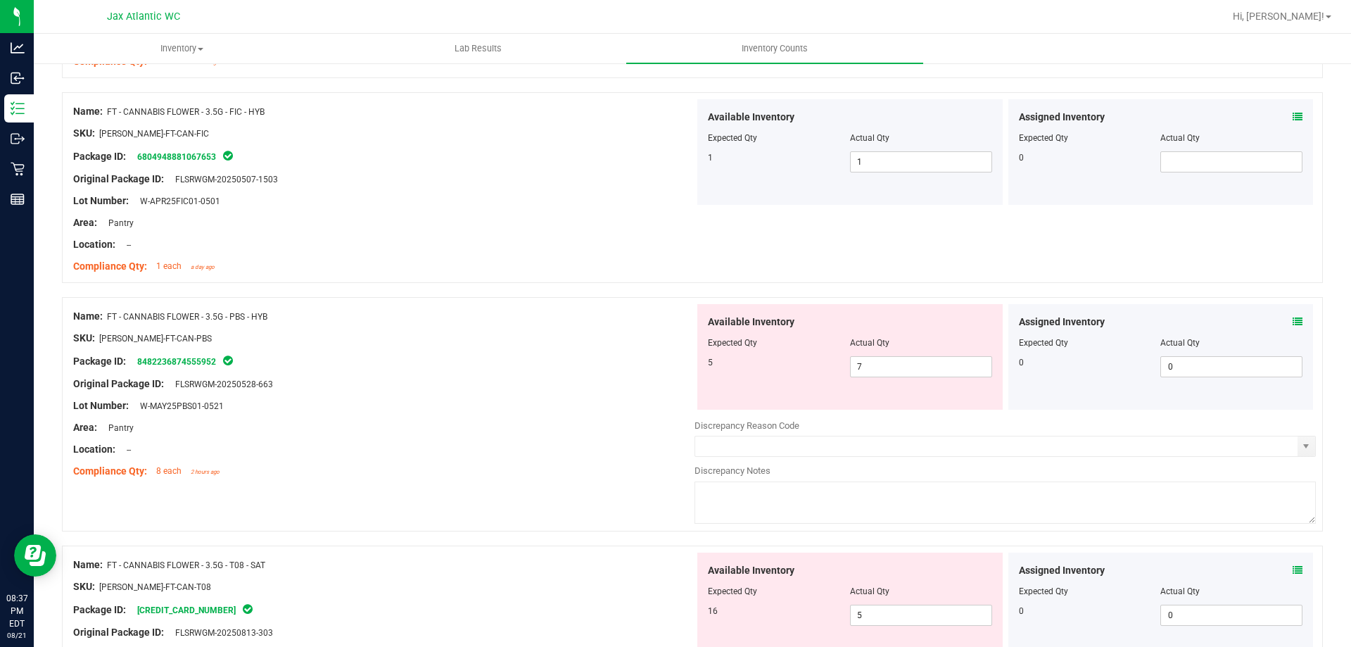
click at [591, 391] on div at bounding box center [383, 394] width 621 height 7
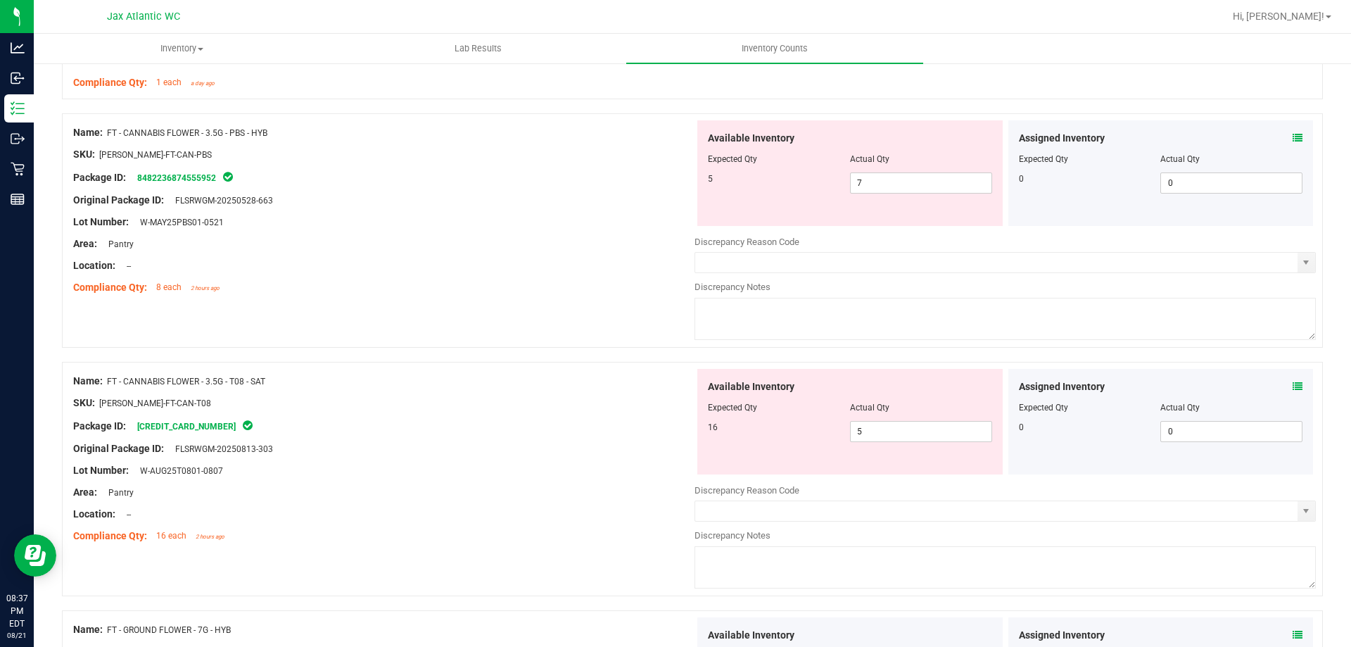
scroll to position [1689, 0]
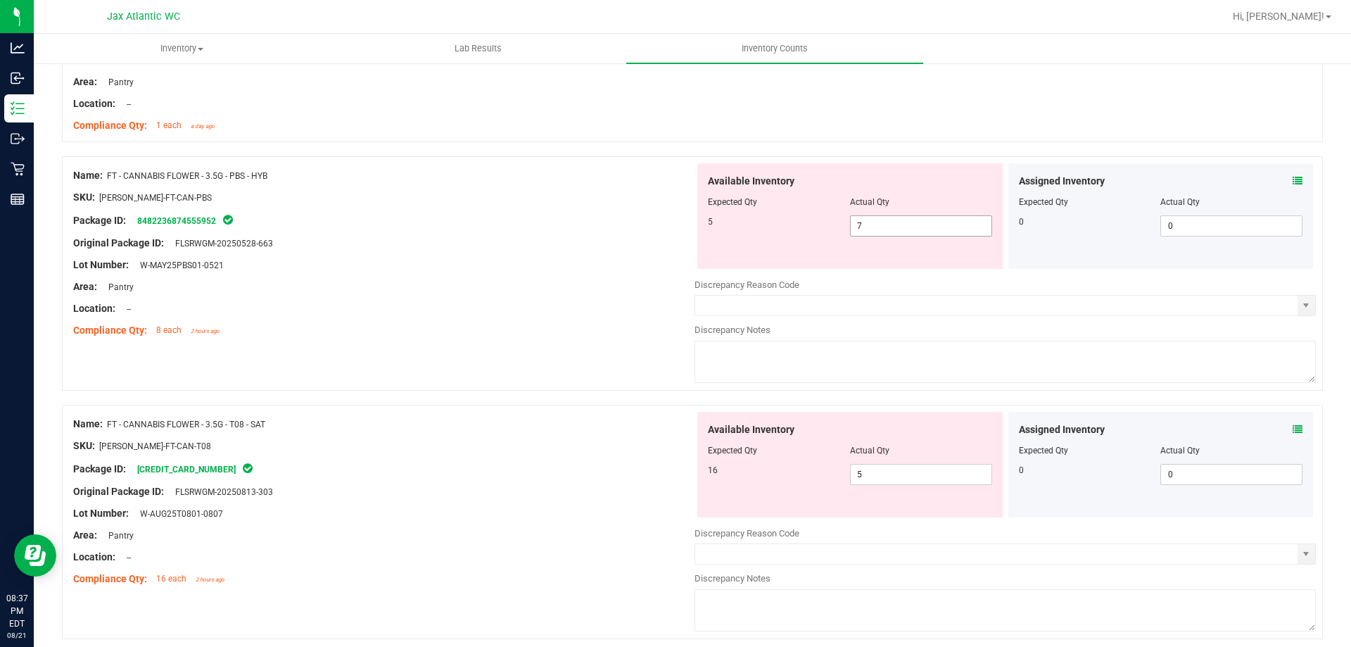
click at [873, 228] on span "7 7" at bounding box center [921, 225] width 142 height 21
click at [873, 228] on input "7" at bounding box center [921, 226] width 141 height 20
type input "5"
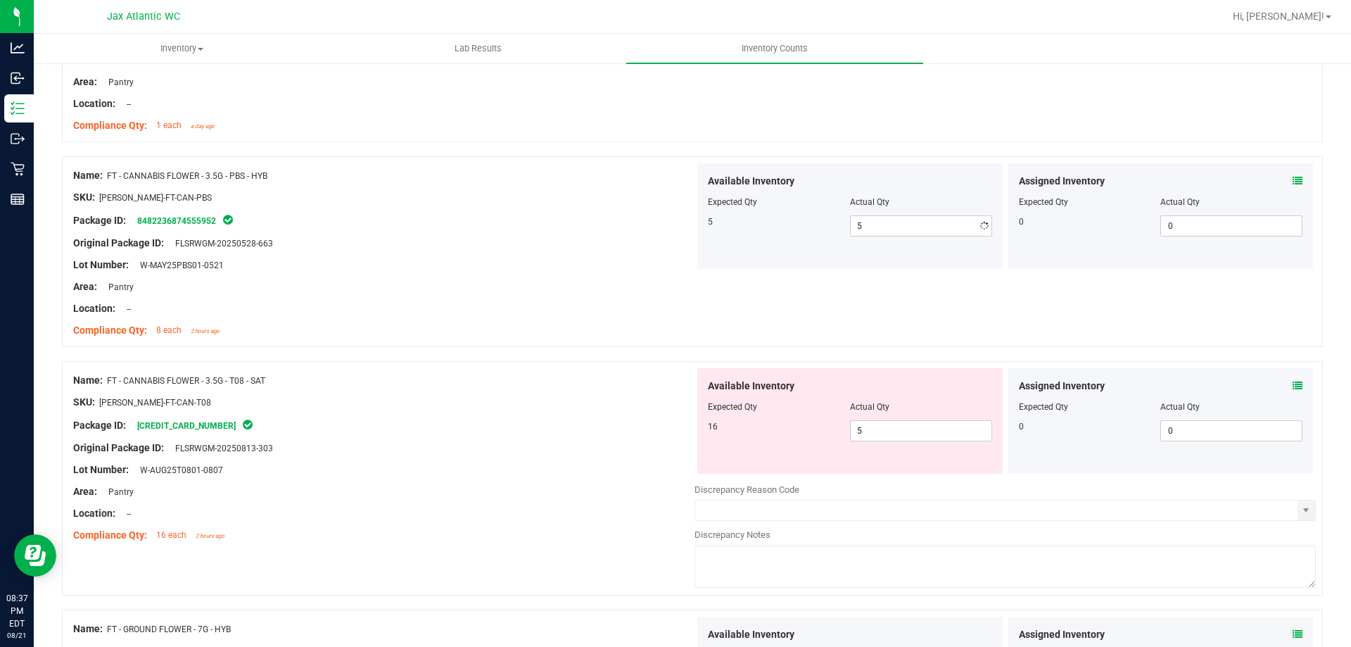
click at [673, 290] on div "Area: Pantry" at bounding box center [383, 286] width 621 height 15
click at [894, 427] on span "5 5" at bounding box center [921, 430] width 142 height 21
click at [894, 427] on input "5" at bounding box center [921, 431] width 141 height 20
type input "16"
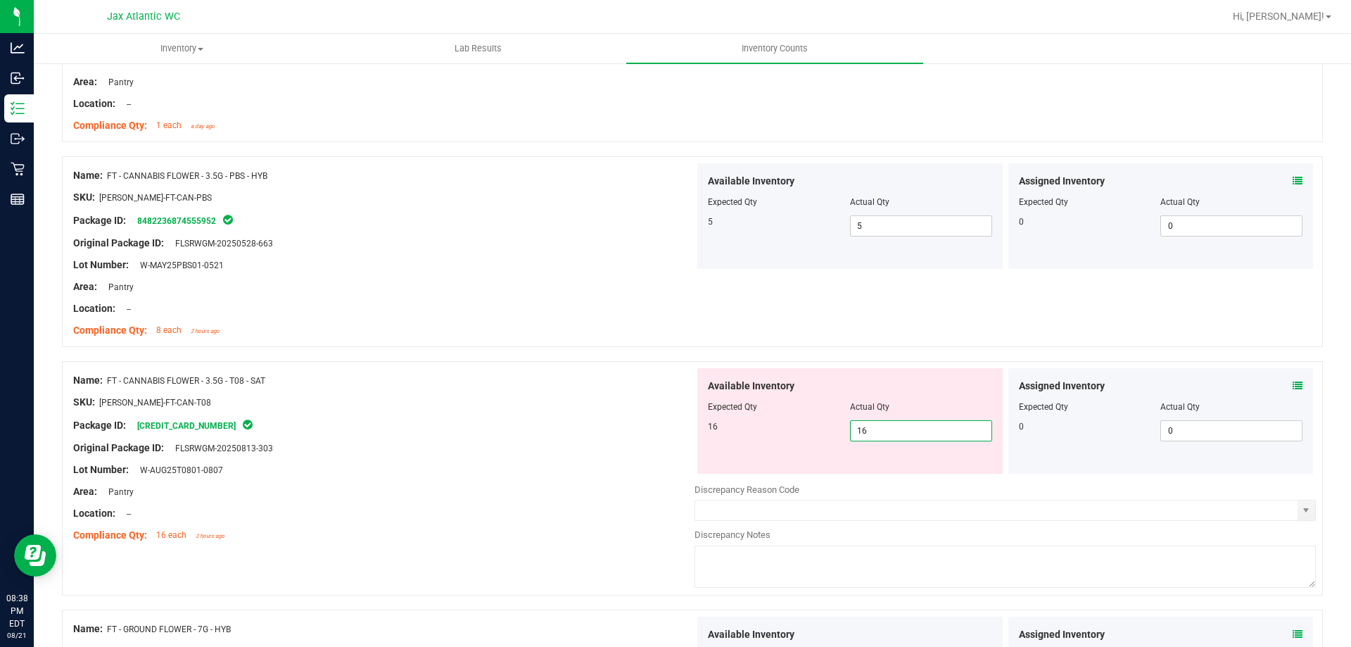
click at [650, 405] on div "SKU: [PERSON_NAME]-FT-CAN-T08" at bounding box center [383, 402] width 621 height 15
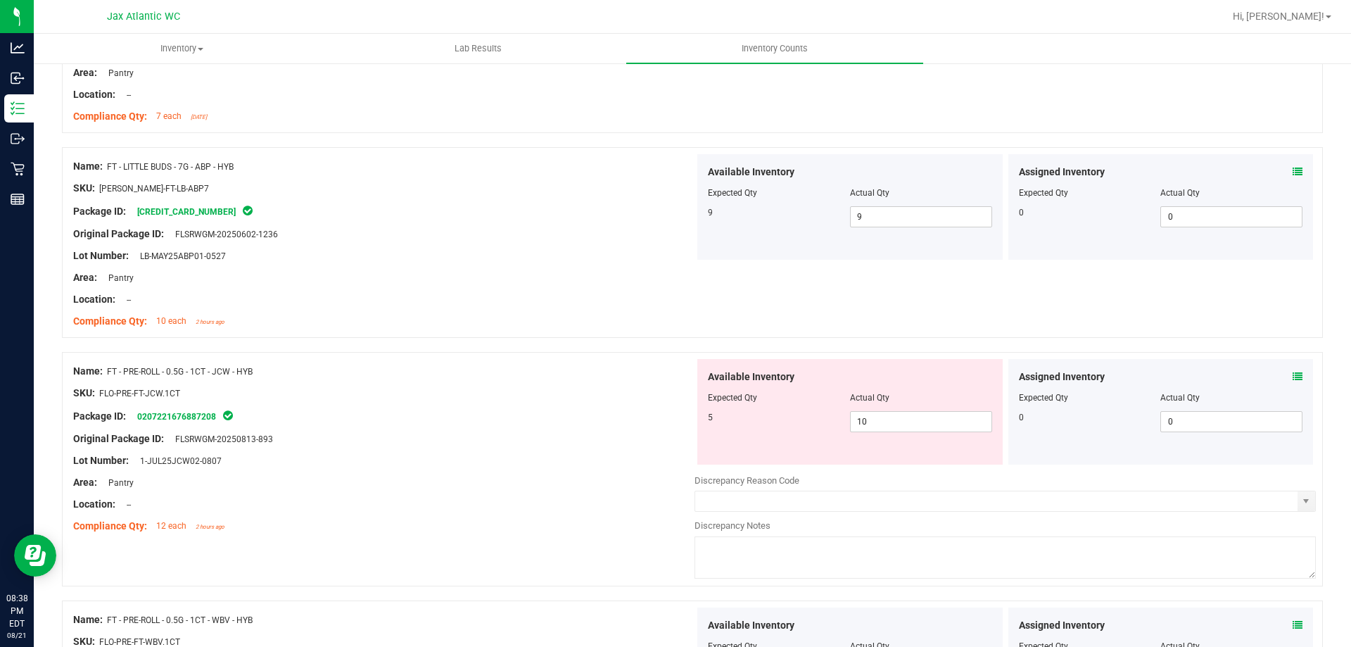
scroll to position [2815, 0]
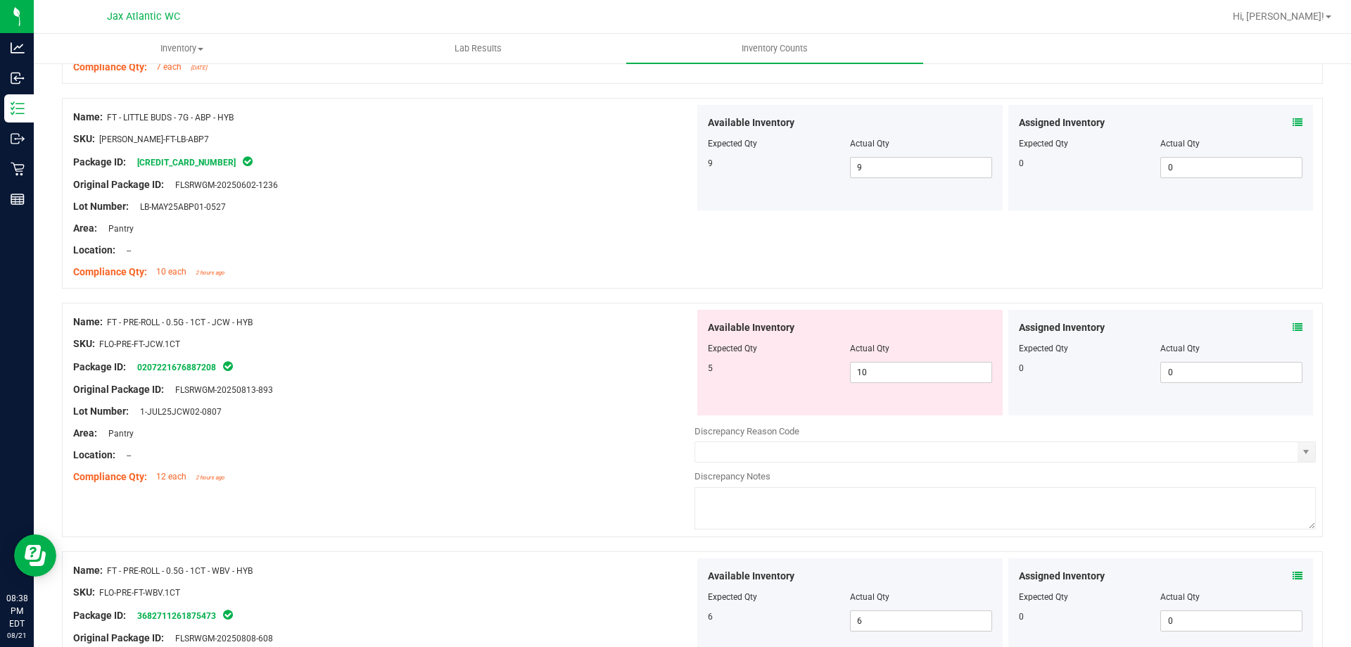
click at [1293, 327] on icon at bounding box center [1298, 327] width 10 height 10
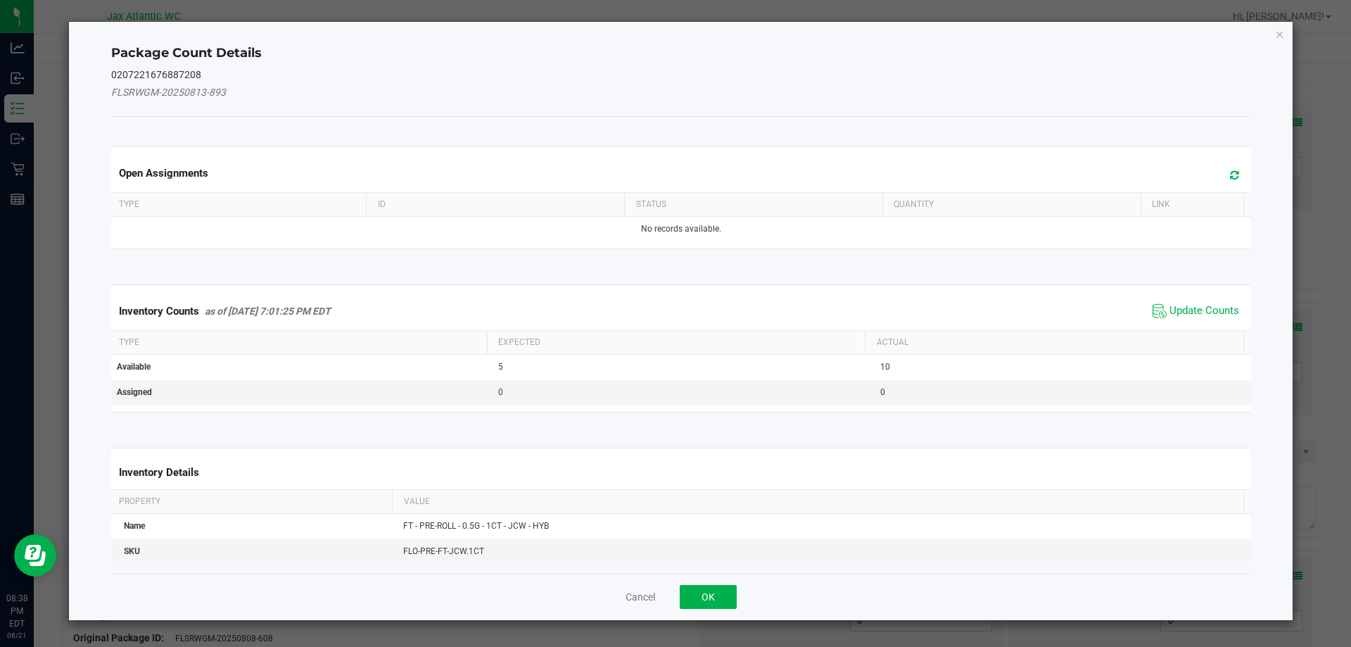
click at [1194, 317] on span "Update Counts" at bounding box center [1196, 310] width 94 height 21
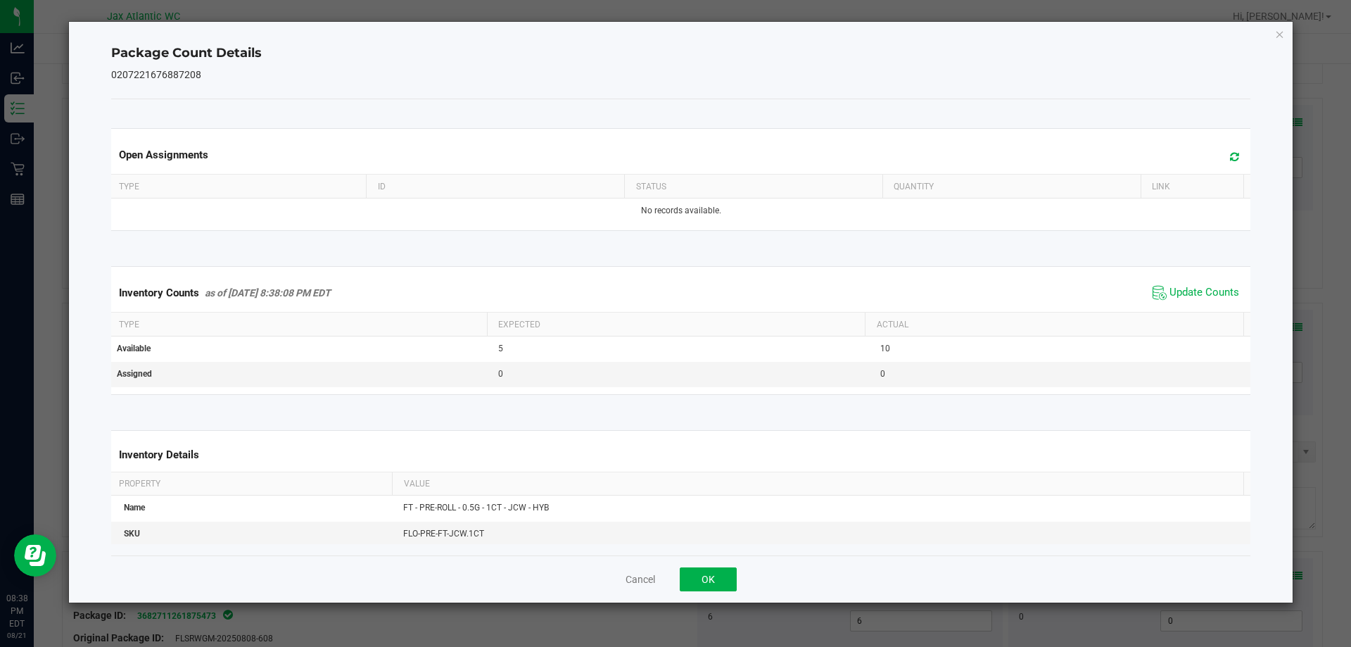
click at [1192, 310] on div "Inventory Counts as of [DATE] 8:38:08 PM EDT Update Counts" at bounding box center [681, 293] width 1146 height 38
click at [1186, 295] on span "Update Counts" at bounding box center [1205, 293] width 70 height 14
click at [1186, 295] on span "Update Counts" at bounding box center [1205, 292] width 70 height 13
click at [690, 571] on button "OK" at bounding box center [708, 579] width 57 height 24
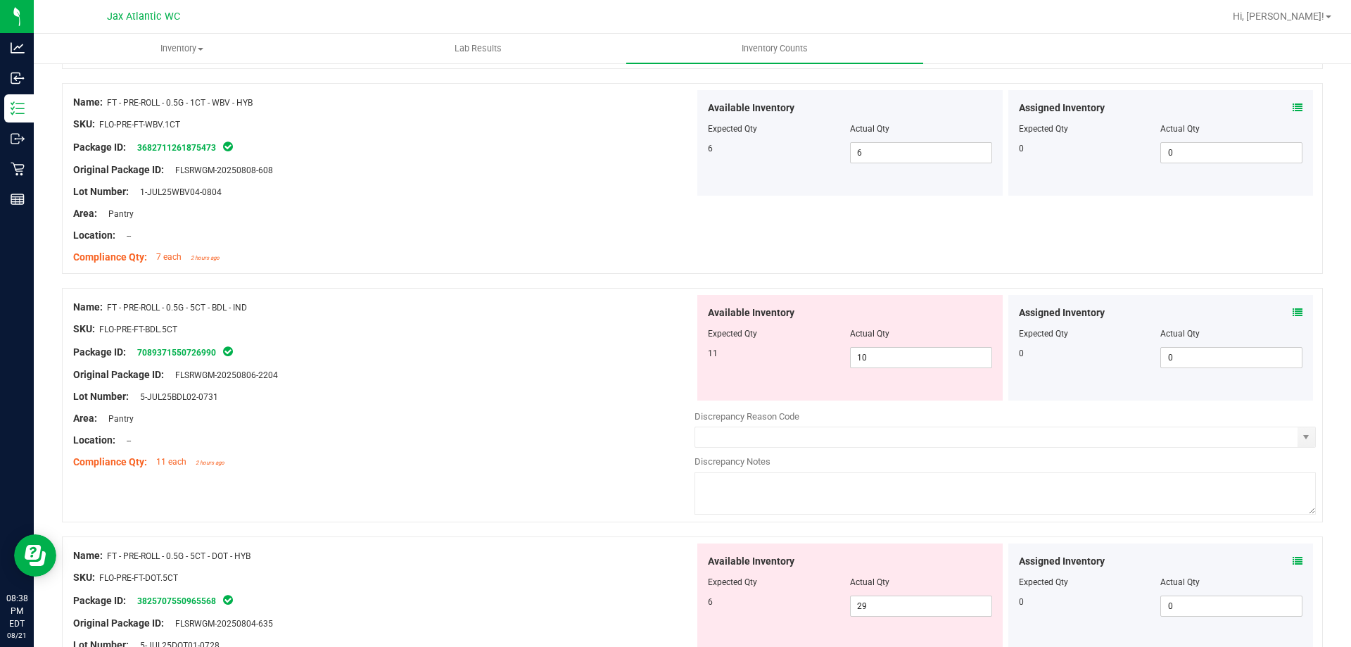
scroll to position [3378, 0]
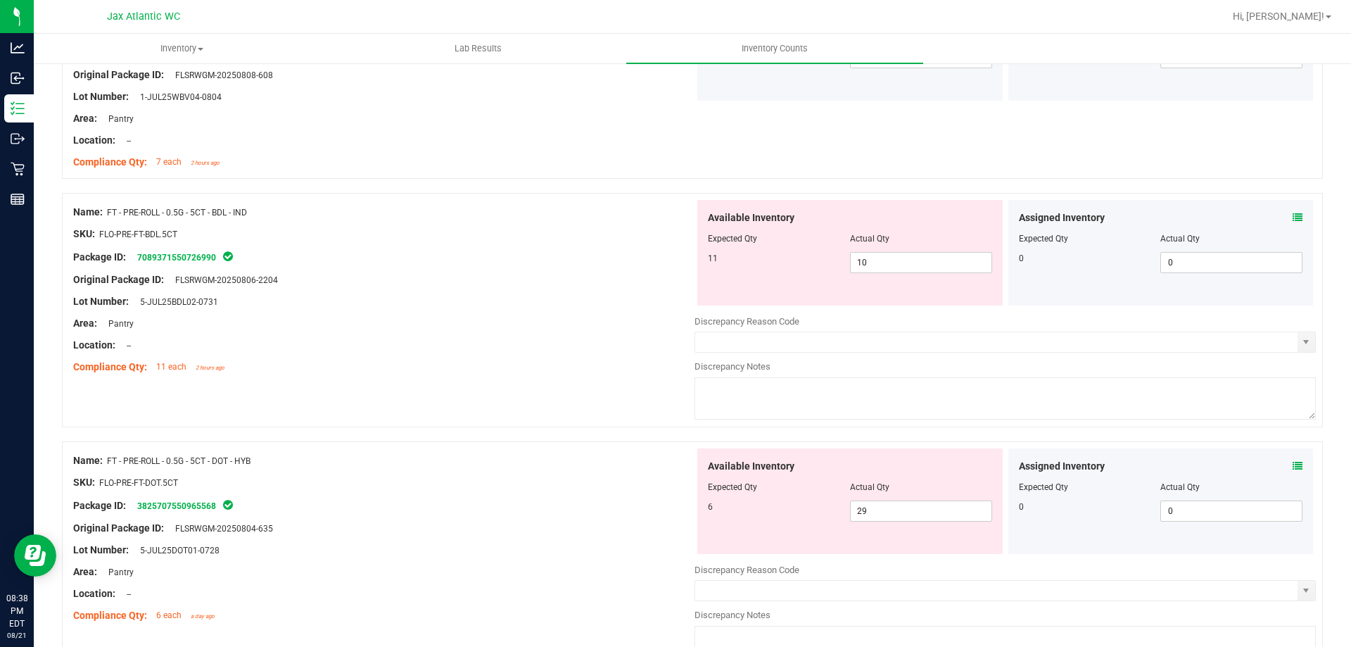
click at [1293, 463] on icon at bounding box center [1298, 466] width 10 height 10
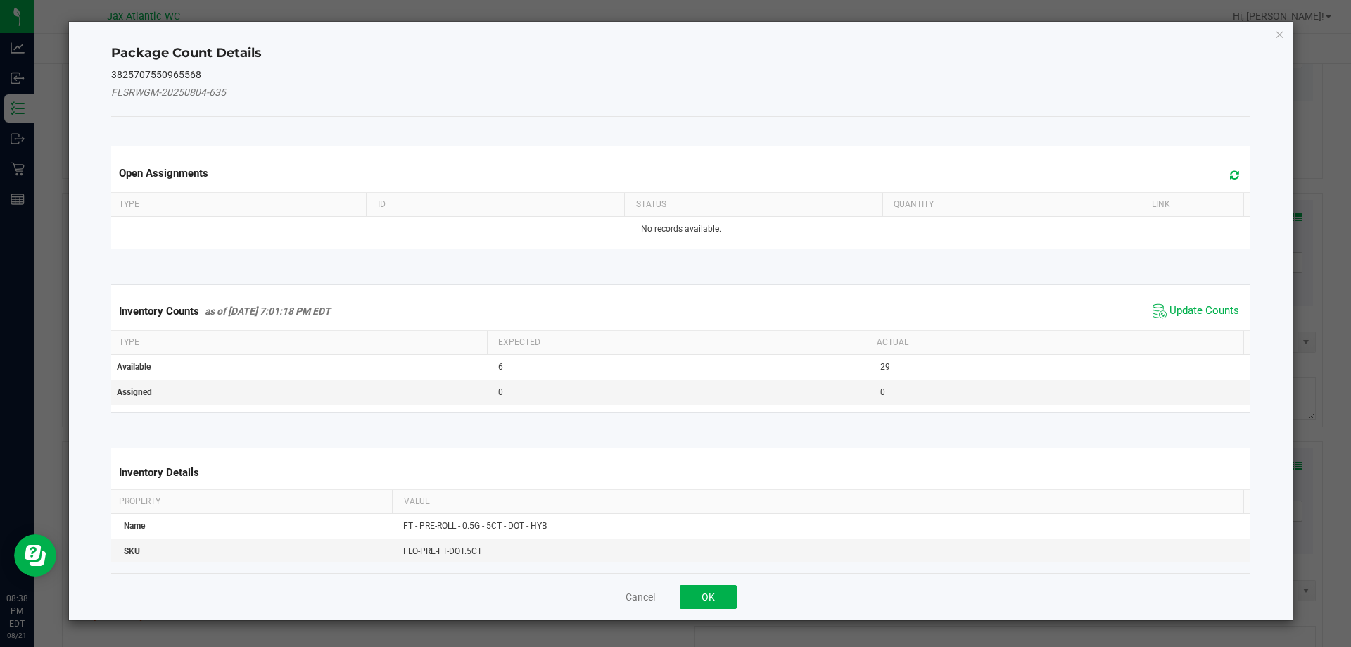
click at [1180, 305] on span "Update Counts" at bounding box center [1205, 311] width 70 height 14
click at [1180, 305] on div "Inventory Counts as of [DATE] 7:01:18 PM EDT Update Counts" at bounding box center [681, 310] width 1146 height 37
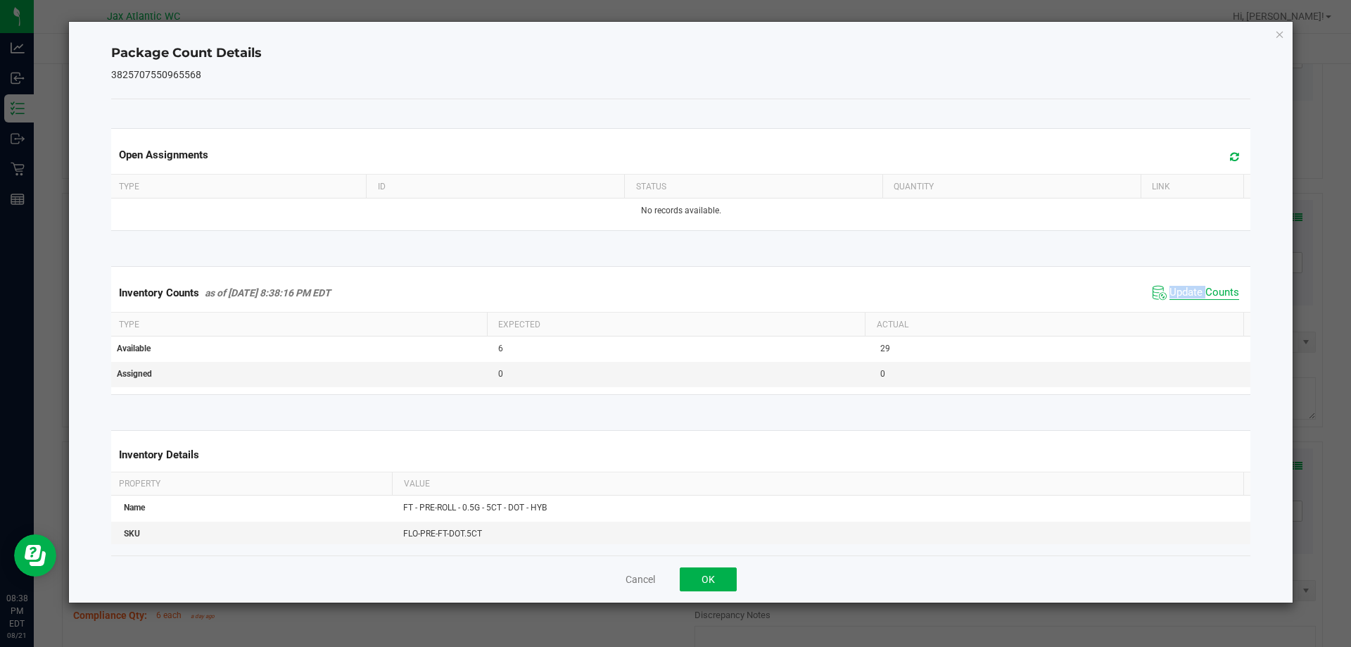
click at [1177, 293] on span "Update Counts" at bounding box center [1205, 293] width 70 height 14
click at [1177, 293] on span "Update Counts" at bounding box center [1205, 292] width 70 height 13
click at [692, 567] on button "OK" at bounding box center [708, 579] width 57 height 24
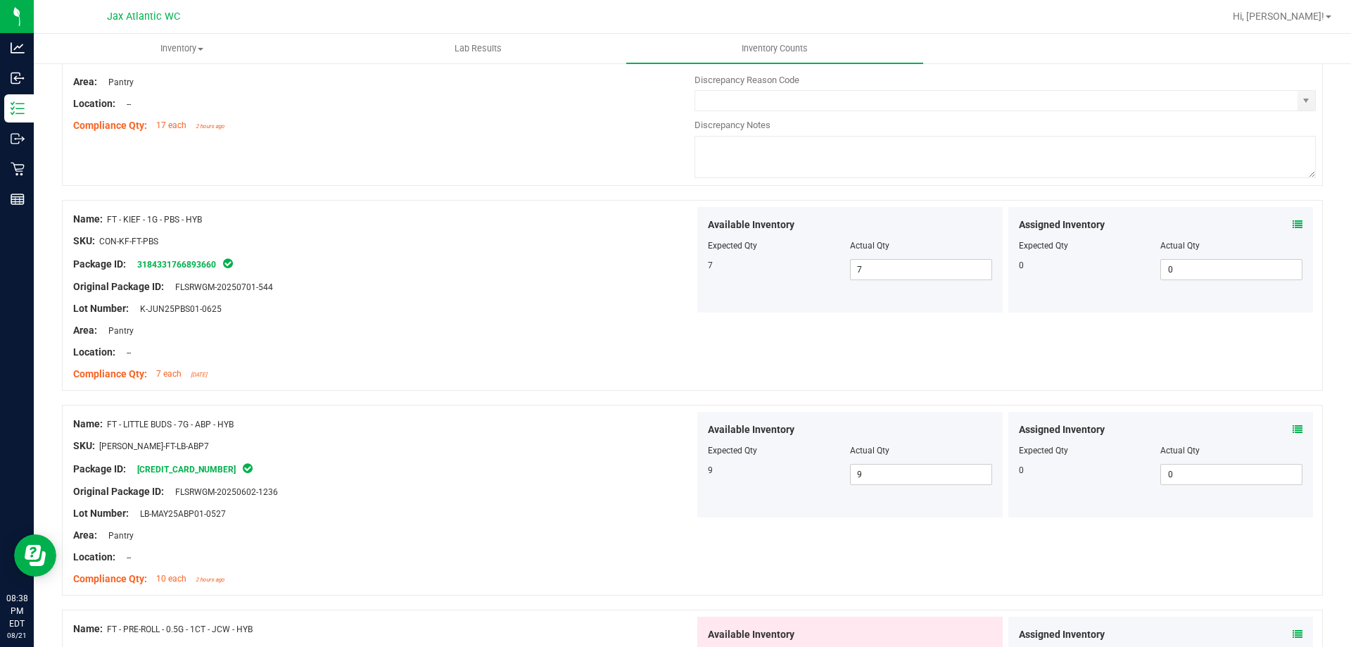
scroll to position [2182, 0]
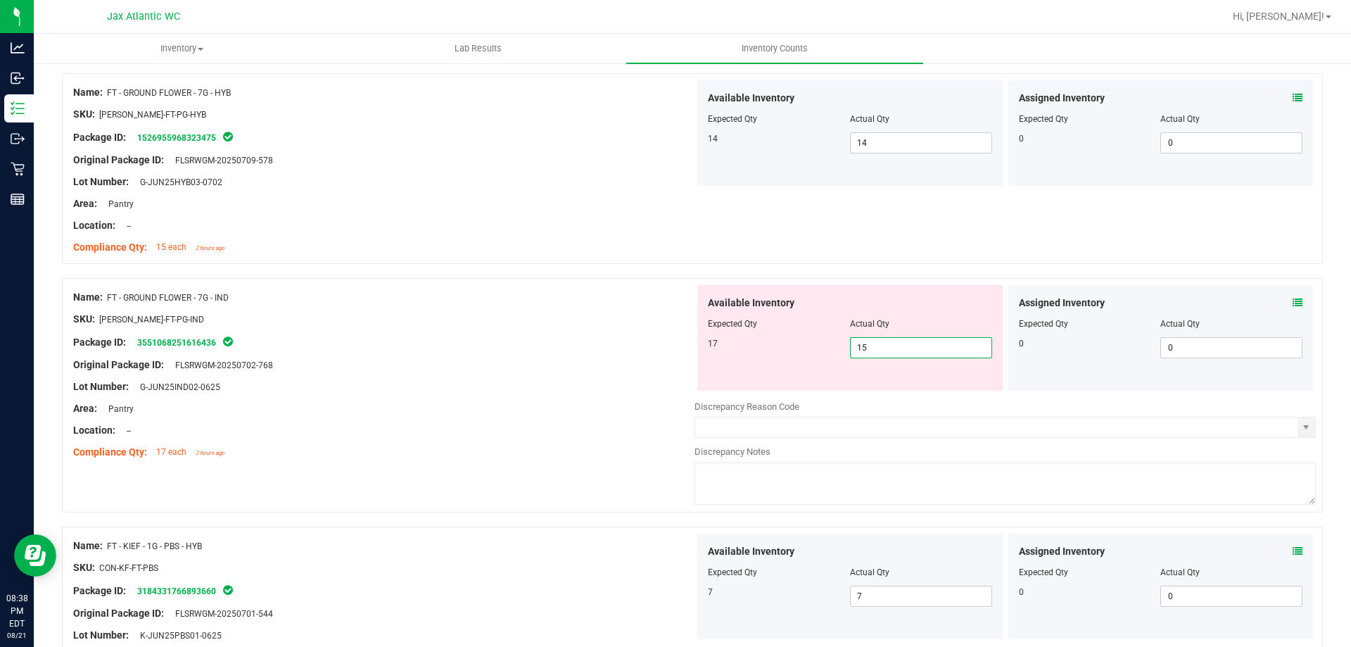
click at [865, 349] on span "15 15" at bounding box center [921, 347] width 142 height 21
click at [865, 348] on input "15" at bounding box center [921, 348] width 141 height 20
type input "16"
click at [596, 403] on div "Area: Pantry" at bounding box center [383, 408] width 621 height 15
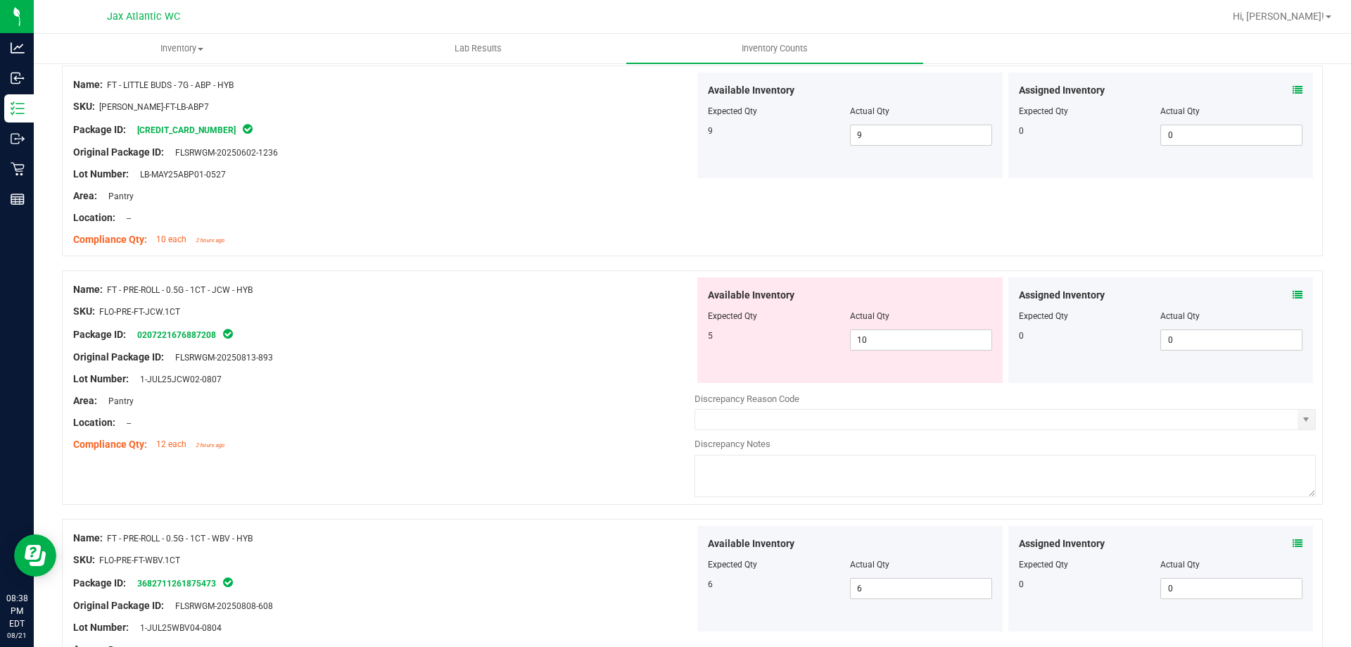
scroll to position [2885, 0]
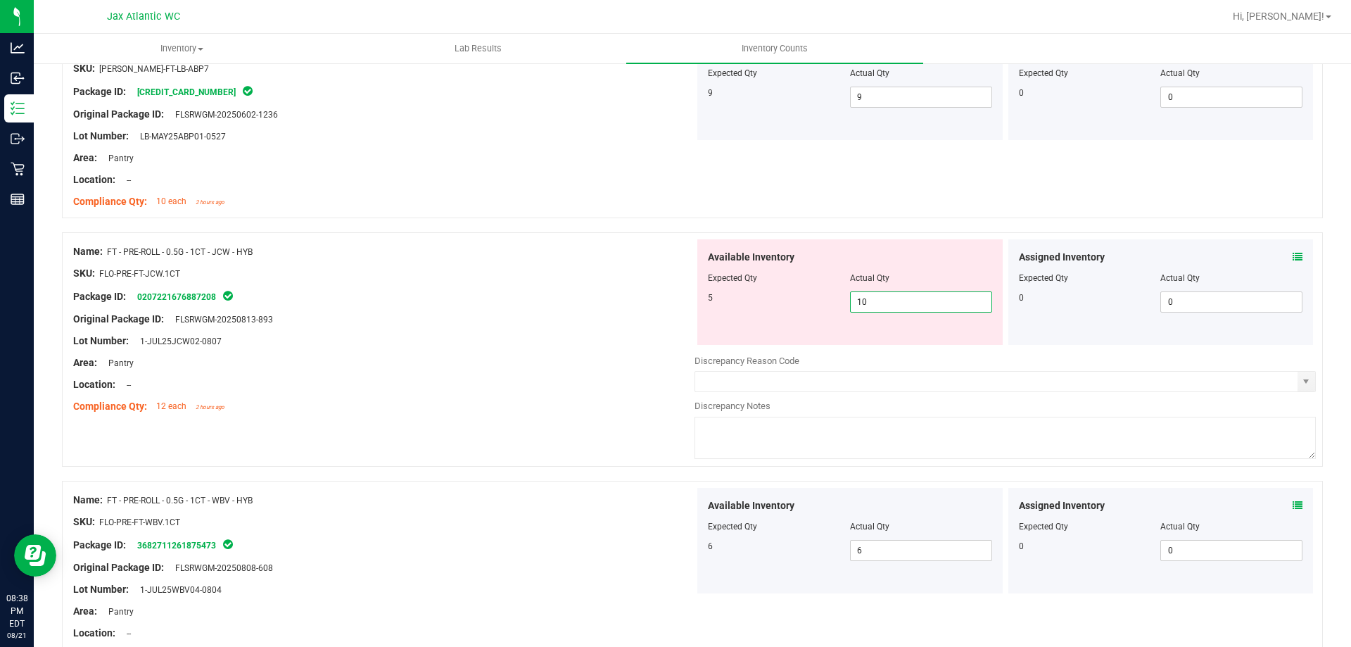
click at [898, 304] on span "10 10" at bounding box center [921, 301] width 142 height 21
click at [898, 304] on input "10" at bounding box center [921, 302] width 141 height 20
type input "5"
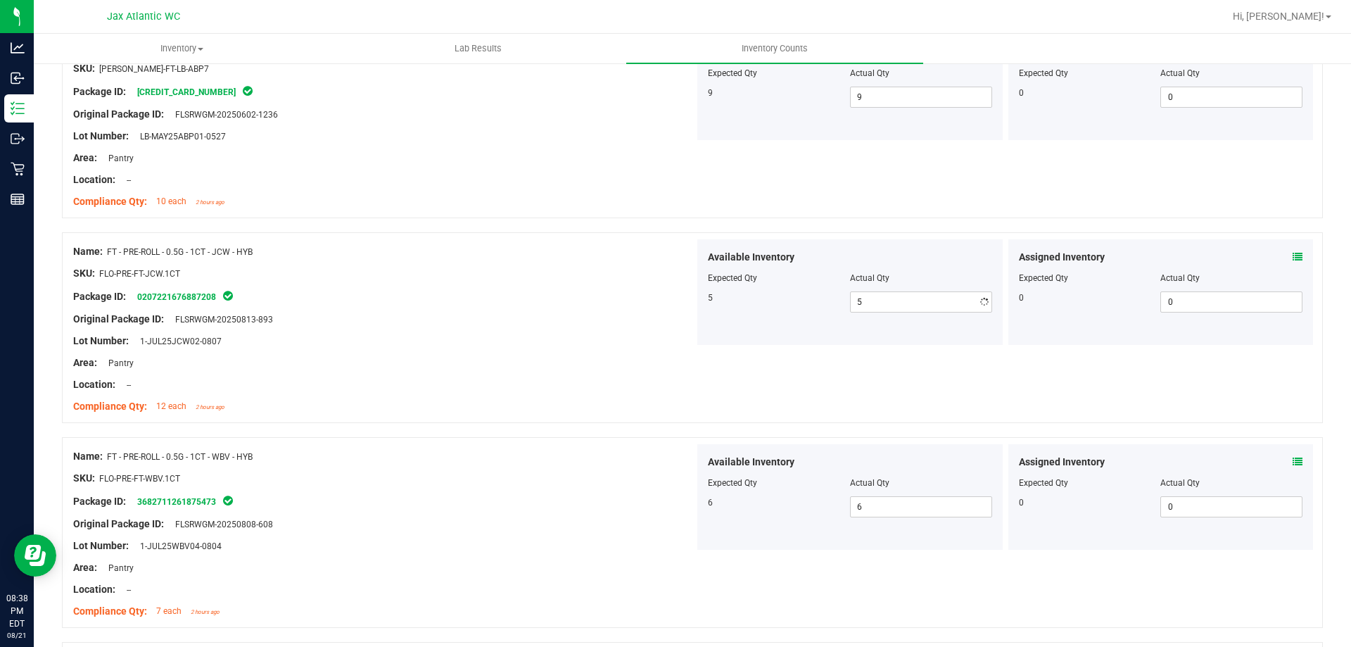
click at [400, 335] on div "Lot Number: 1-JUL25JCW02-0807" at bounding box center [383, 341] width 621 height 15
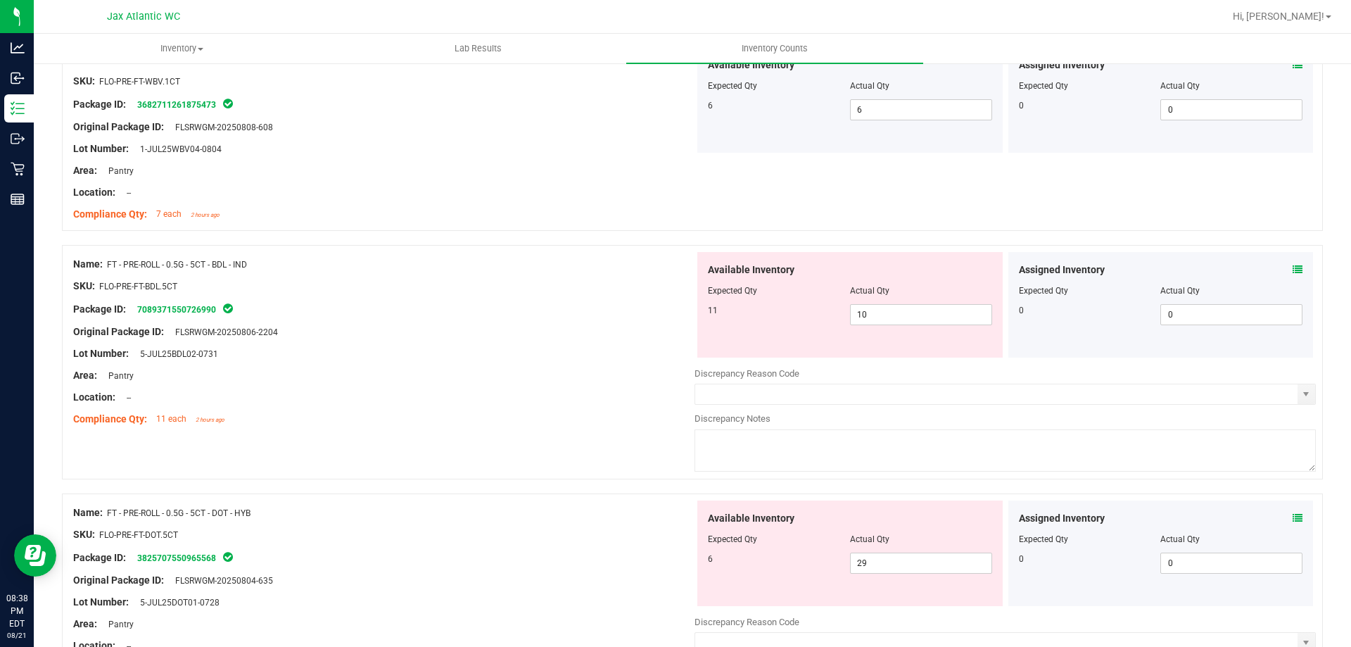
scroll to position [3378, 0]
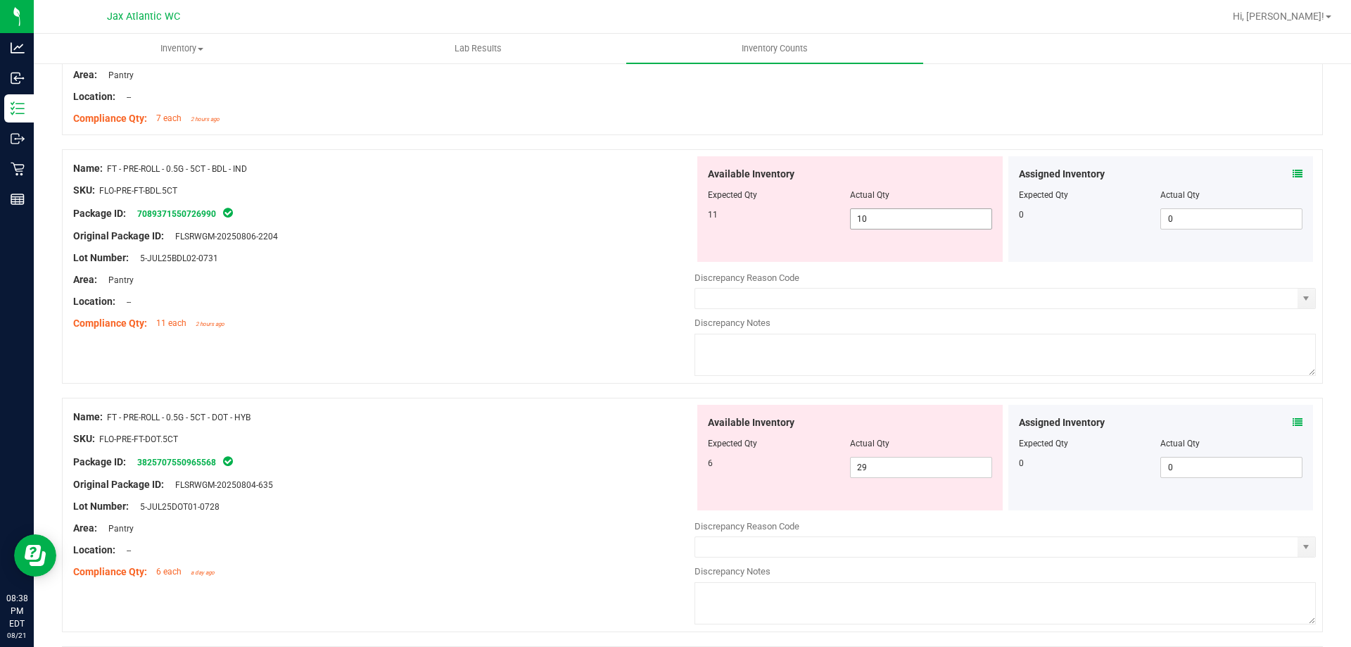
click at [868, 223] on span "10 10" at bounding box center [921, 218] width 142 height 21
click at [868, 223] on input "10" at bounding box center [921, 219] width 141 height 20
click at [607, 231] on div "Original Package ID: FLSRWGM-20250806-2204" at bounding box center [383, 236] width 621 height 15
click at [1293, 170] on icon at bounding box center [1298, 174] width 10 height 10
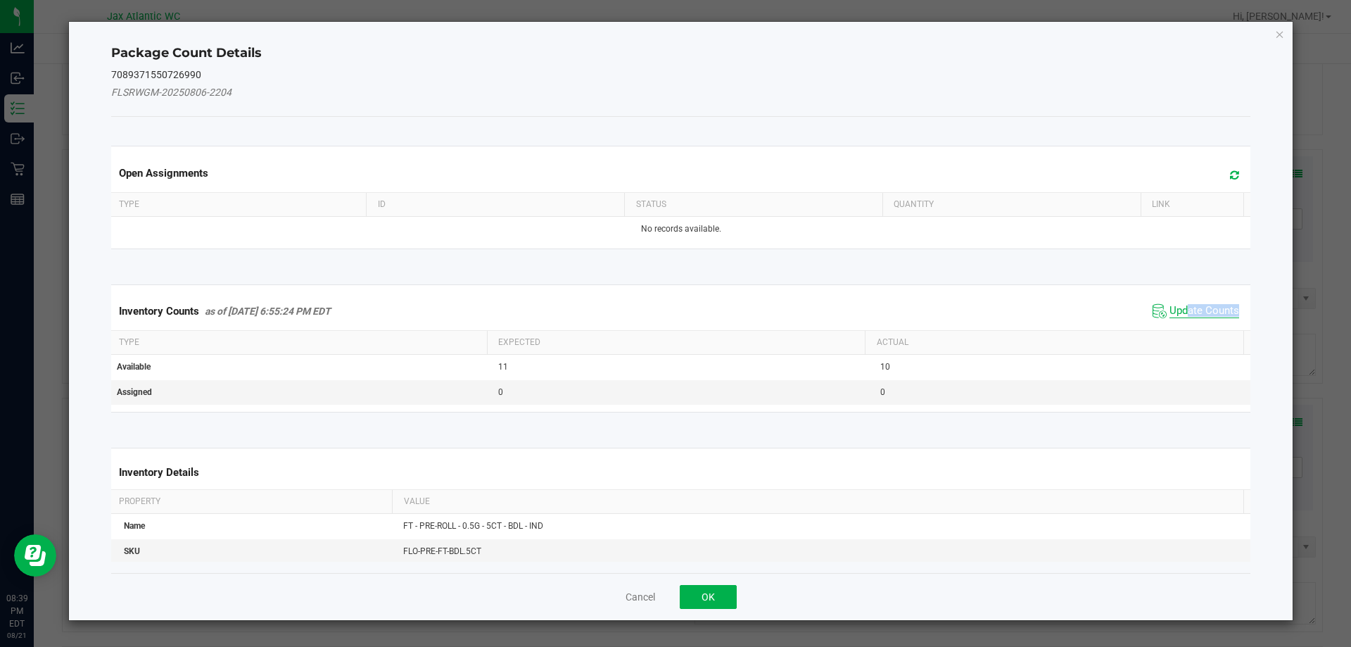
click at [1176, 315] on span "Update Counts" at bounding box center [1205, 311] width 70 height 14
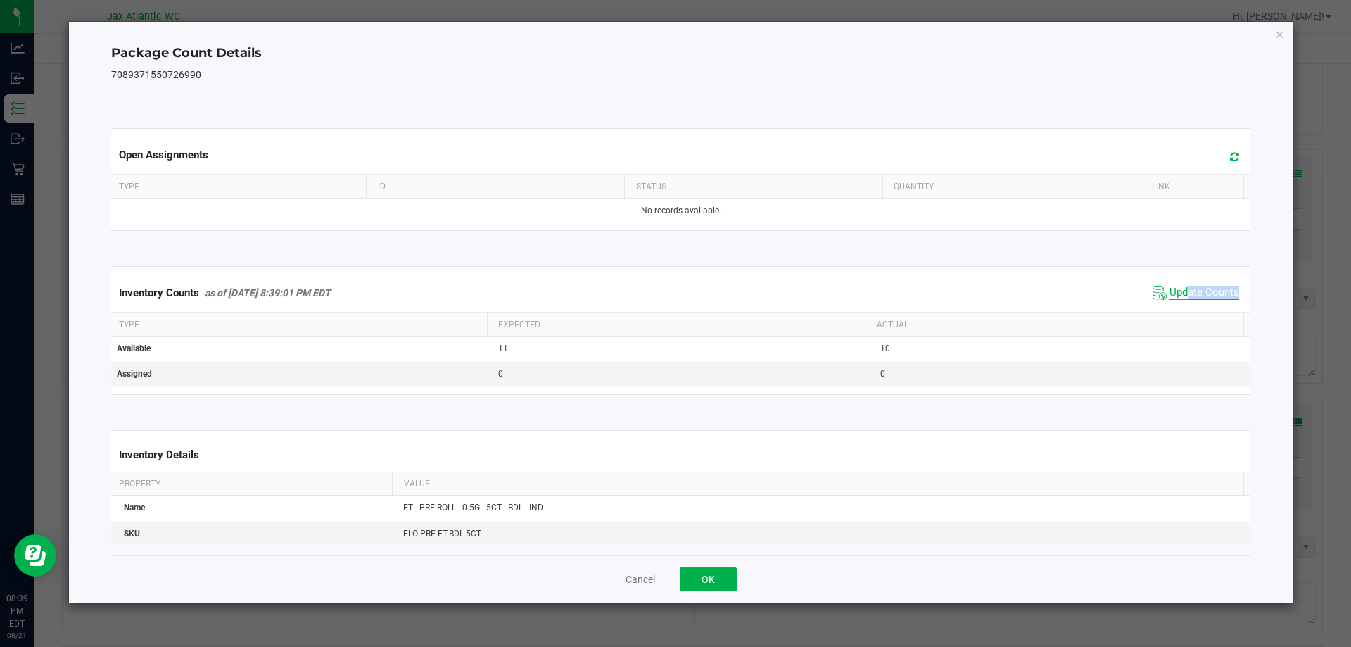
click at [1176, 312] on kendo-grid "Inventory Counts as of [DATE] 8:39:01 PM EDT Update Counts Type Expected Actual…" at bounding box center [681, 330] width 1161 height 128
click at [1177, 291] on span "Update Counts" at bounding box center [1205, 293] width 70 height 14
click at [1177, 291] on span "Update Counts" at bounding box center [1205, 292] width 70 height 13
click at [1182, 288] on span "Update Counts" at bounding box center [1205, 292] width 70 height 13
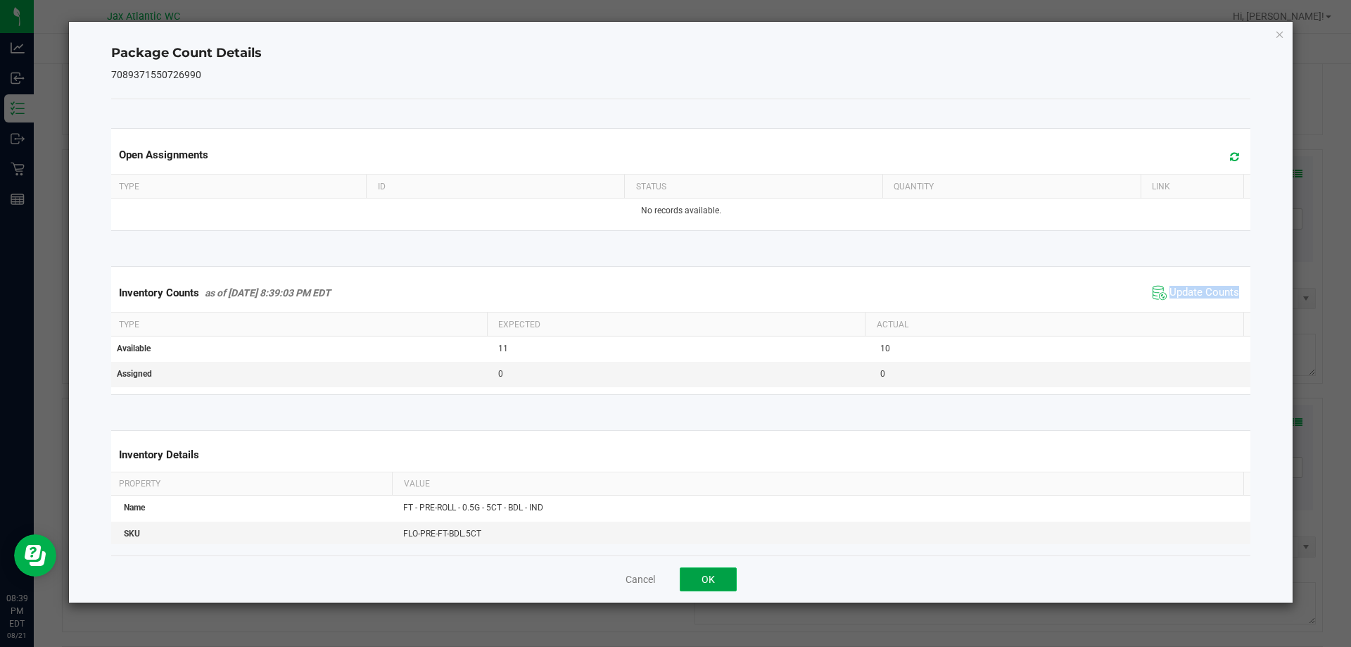
click at [714, 574] on button "OK" at bounding box center [708, 579] width 57 height 24
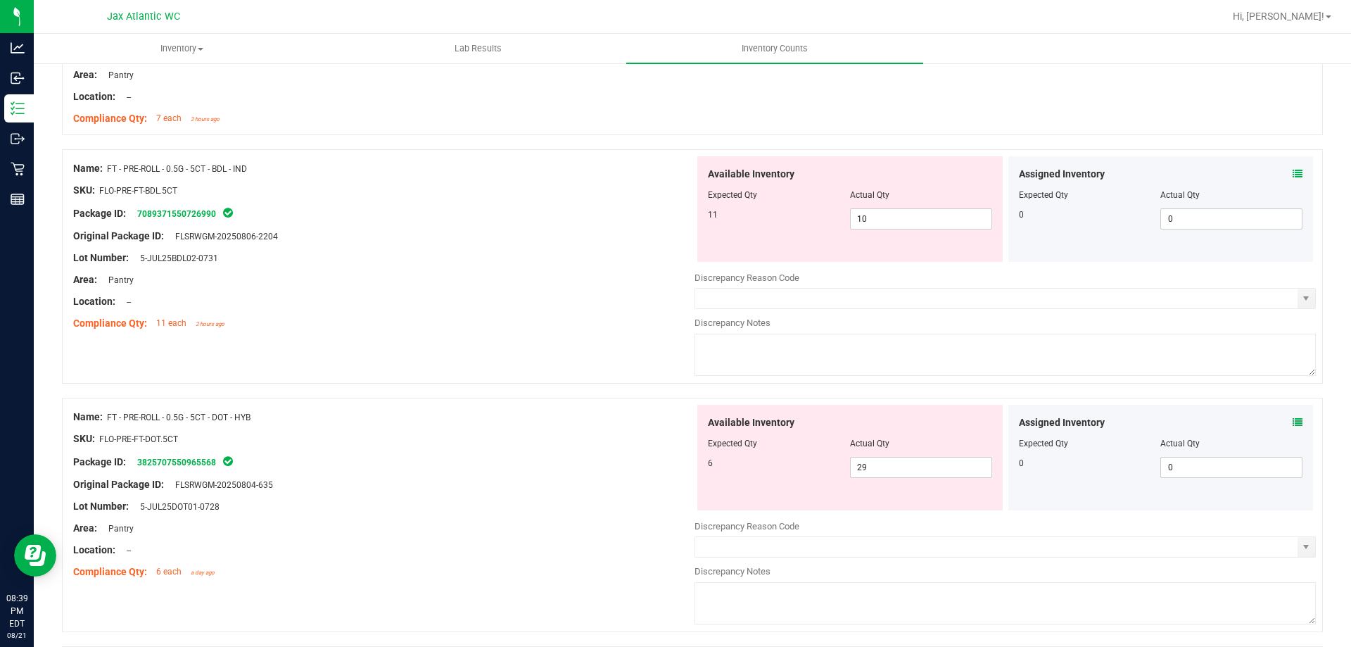
click at [604, 352] on div "Name: FT - PRE-ROLL - 0.5G - 5CT - BDL - IND SKU: FLO-PRE-FT-BDL.5CT Package ID…" at bounding box center [692, 266] width 1261 height 234
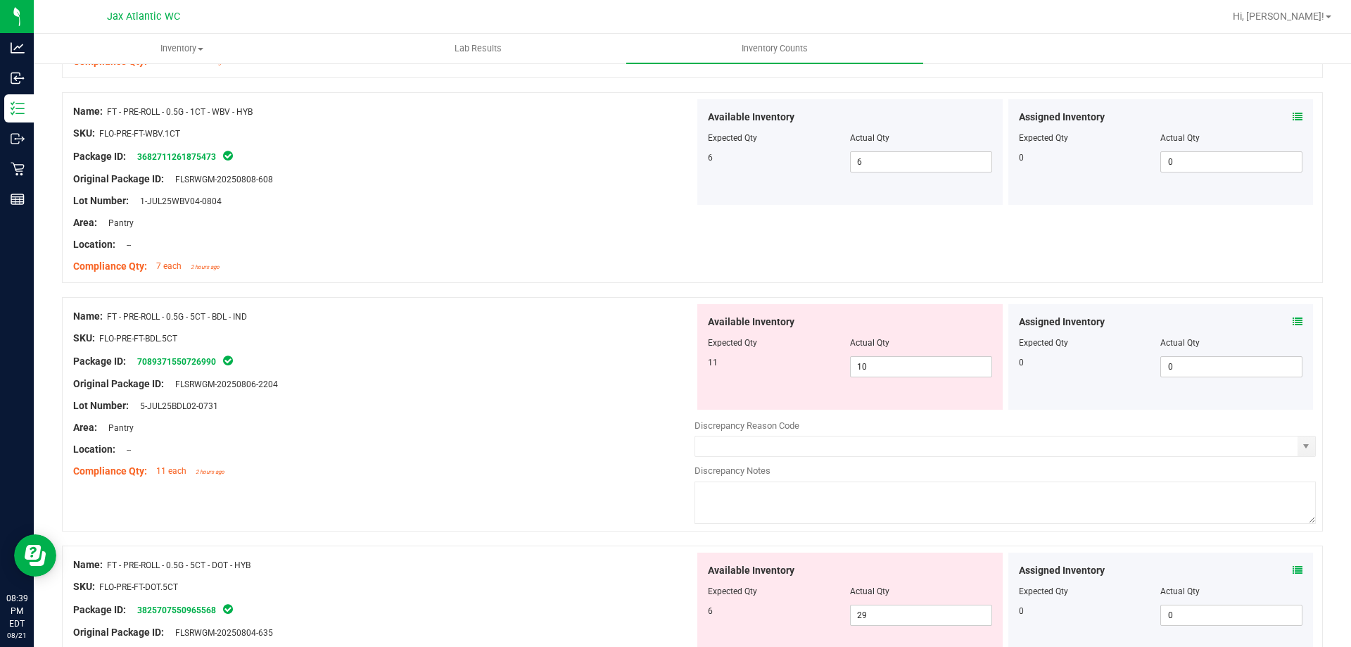
scroll to position [3237, 0]
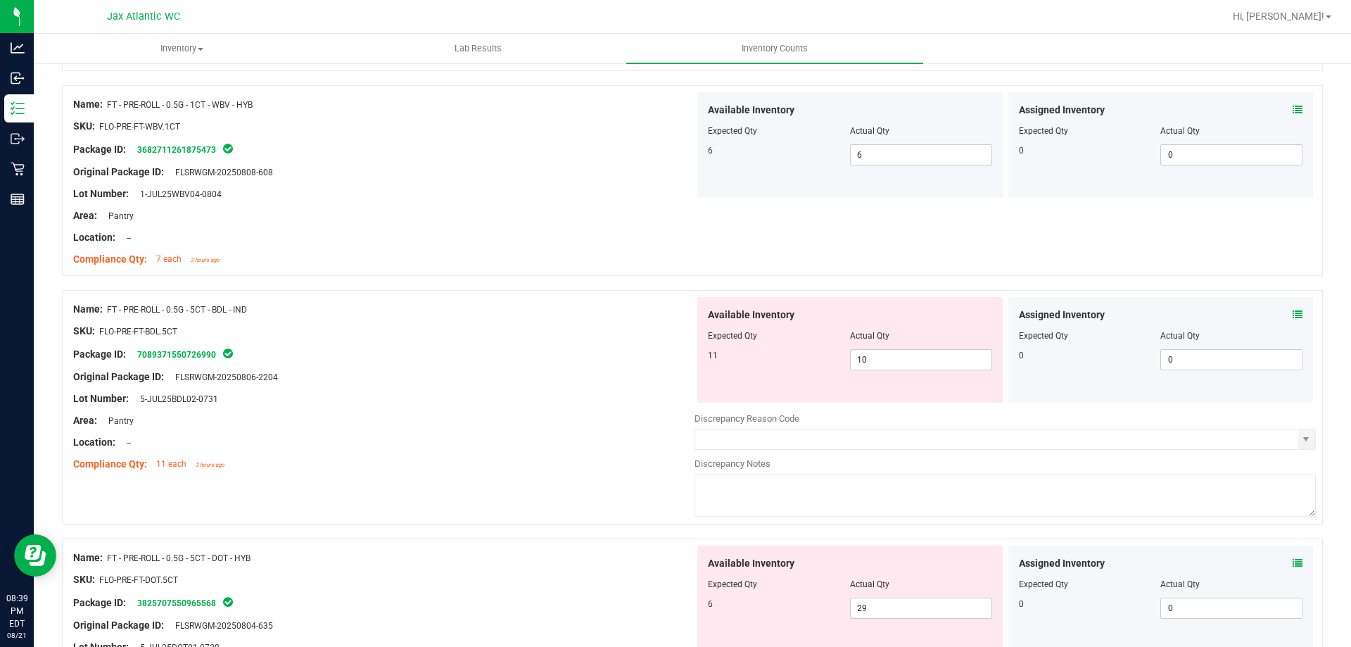
drag, startPoint x: 521, startPoint y: 179, endPoint x: 649, endPoint y: 171, distance: 127.7
click at [540, 204] on div "Name: FT - PRE-ROLL - 0.5G - 1CT - WBV - HYB SKU: FLO-PRE-FT-WBV.1CT Package ID…" at bounding box center [383, 181] width 621 height 179
click at [880, 353] on span "10 10" at bounding box center [921, 359] width 142 height 21
click at [880, 353] on input "10" at bounding box center [921, 360] width 141 height 20
type input "11"
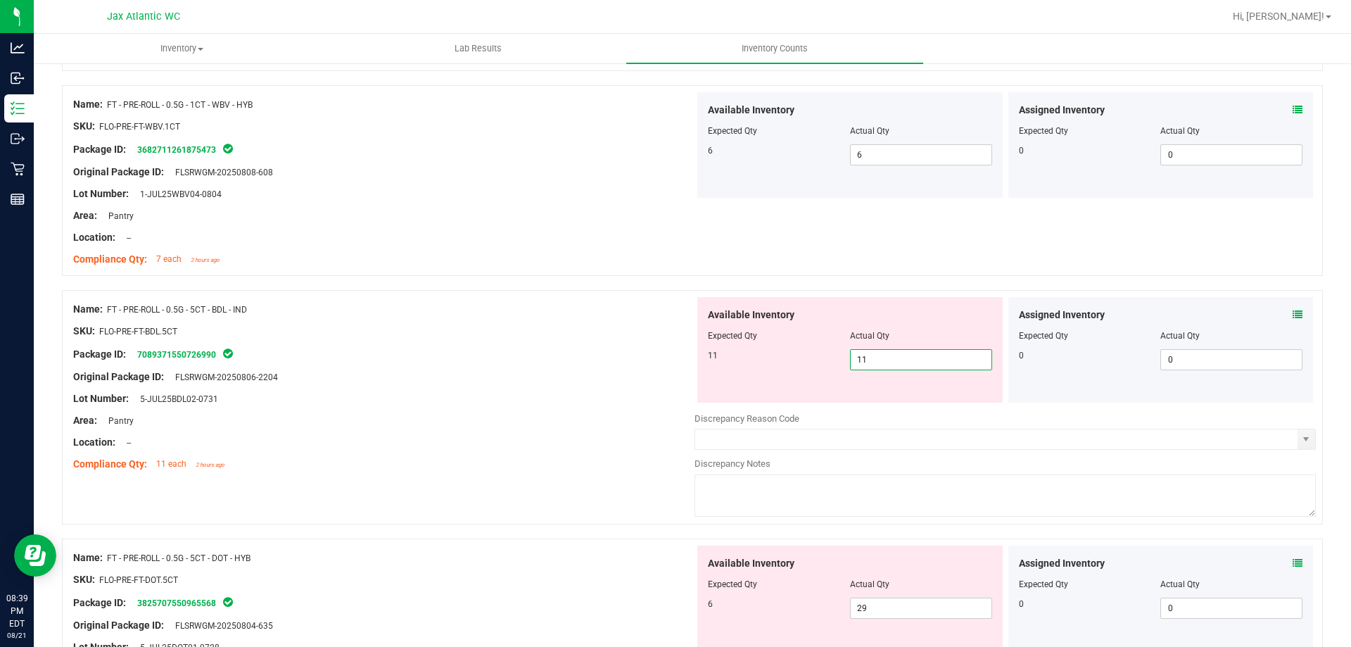
type input "11"
click at [537, 360] on div "Package ID: 7089371550726990" at bounding box center [383, 354] width 621 height 17
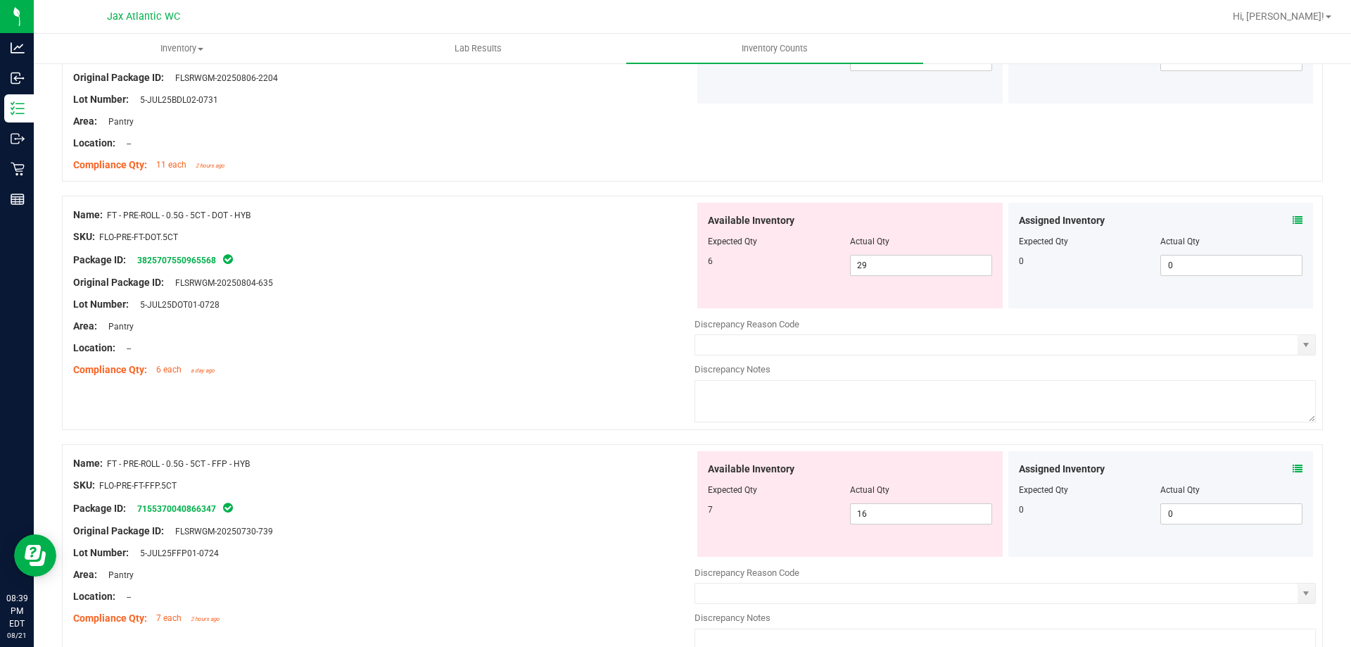
scroll to position [3589, 0]
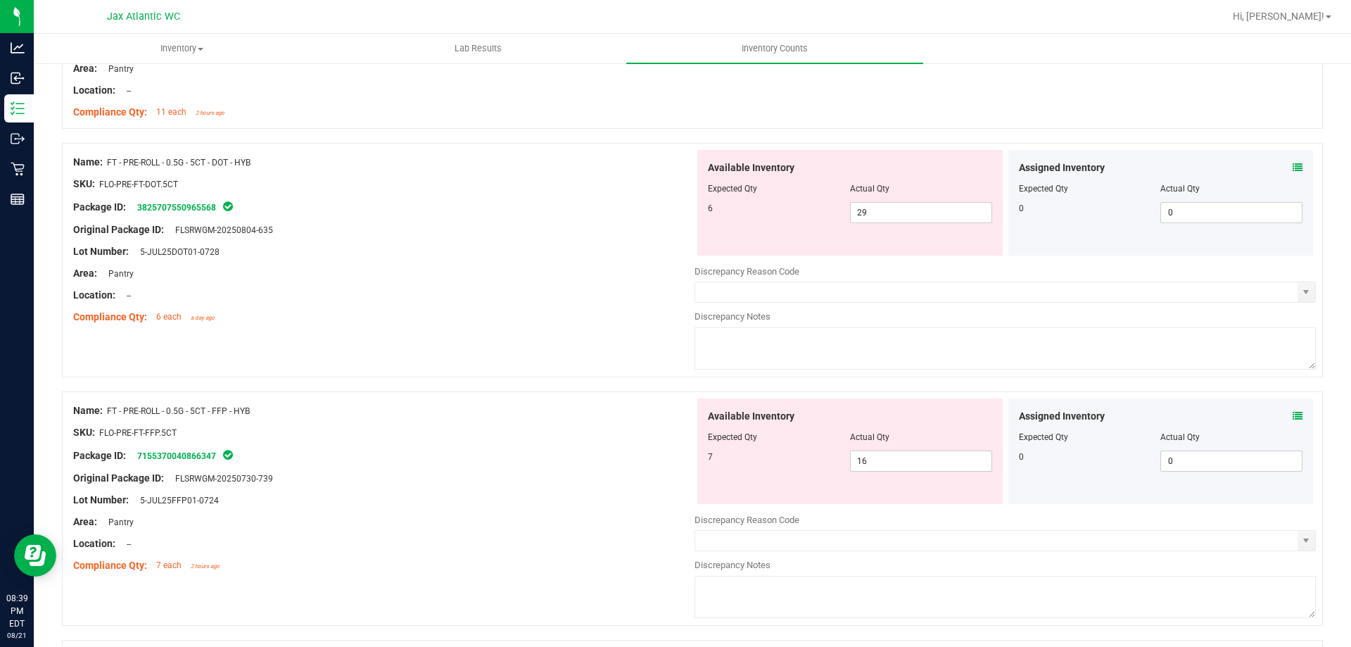
click at [1280, 412] on div "Assigned Inventory" at bounding box center [1161, 416] width 284 height 15
click at [1293, 416] on icon at bounding box center [1298, 416] width 10 height 10
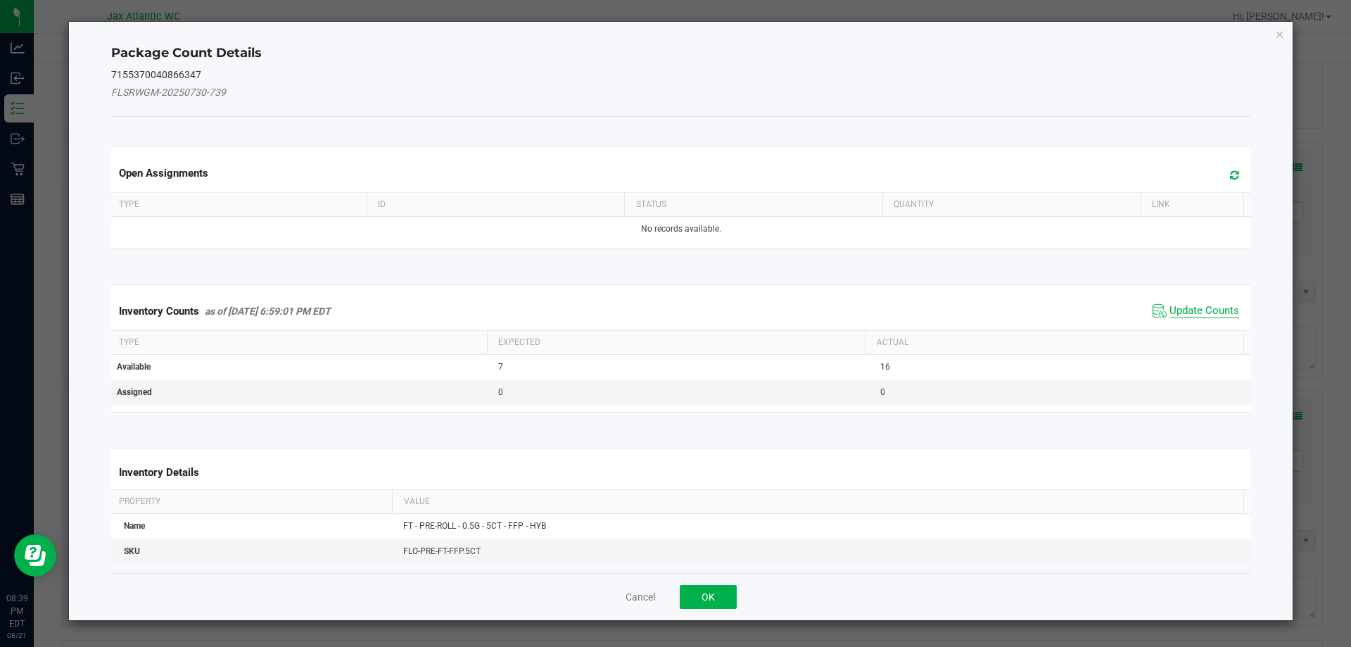
click at [1191, 305] on span "Update Counts" at bounding box center [1205, 311] width 70 height 14
click at [1189, 303] on span "Update Counts" at bounding box center [1198, 310] width 90 height 20
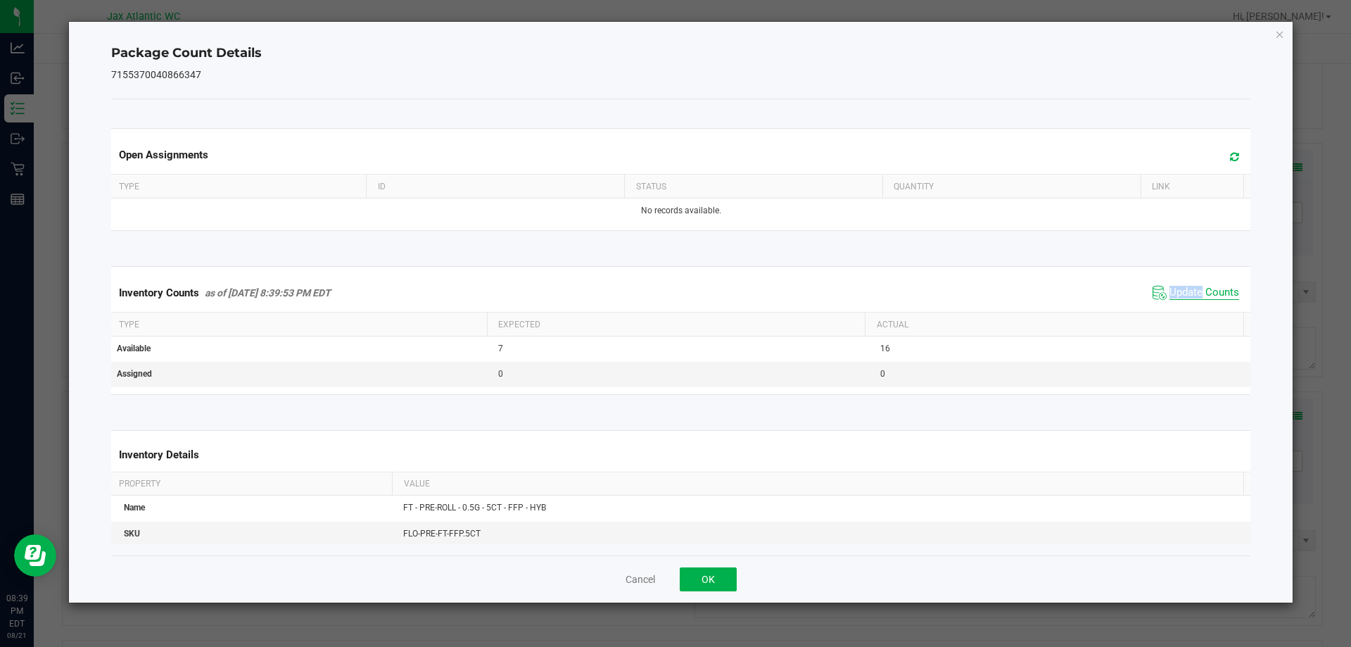
click at [1179, 287] on span "Update Counts" at bounding box center [1205, 293] width 70 height 14
click at [712, 576] on button "OK" at bounding box center [708, 579] width 57 height 24
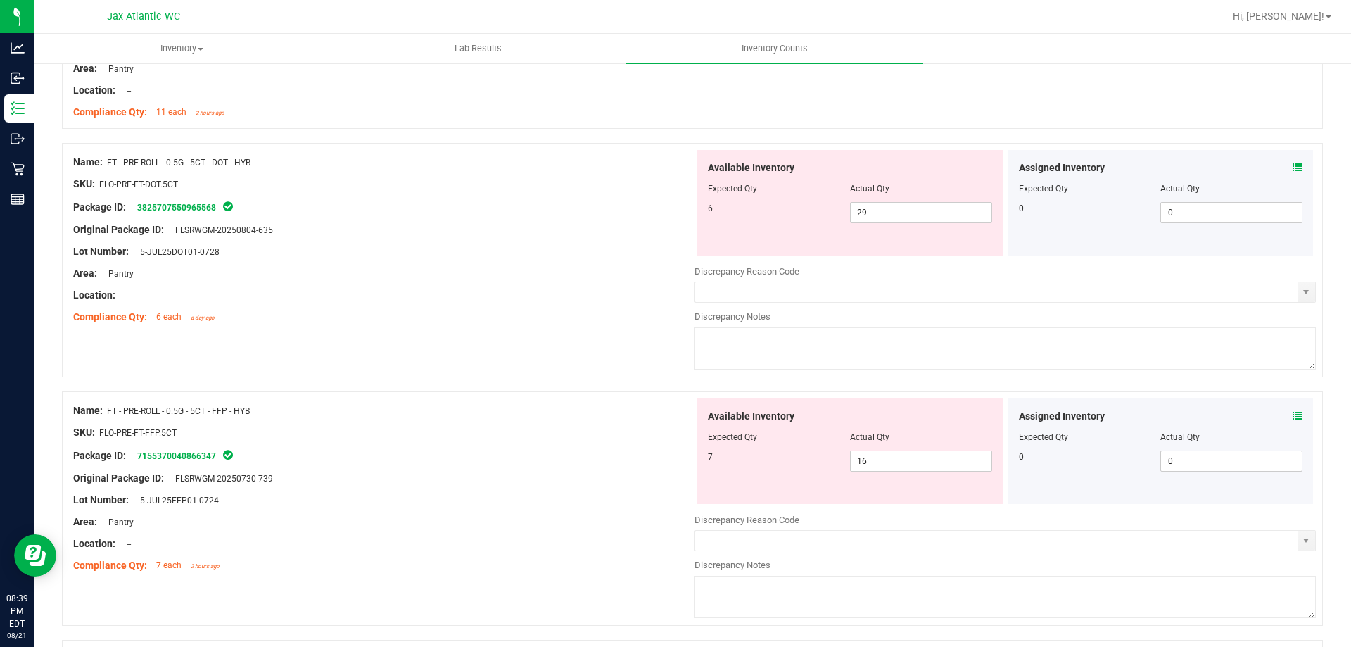
click at [560, 372] on div "Name: FT - PRE-ROLL - 0.5G - 5CT - DOT - HYB SKU: FLO-PRE-FT-DOT.5CT Package ID…" at bounding box center [692, 260] width 1261 height 234
click at [923, 210] on span "29 29" at bounding box center [921, 212] width 142 height 21
click at [923, 210] on input "29" at bounding box center [921, 213] width 141 height 20
type input "6"
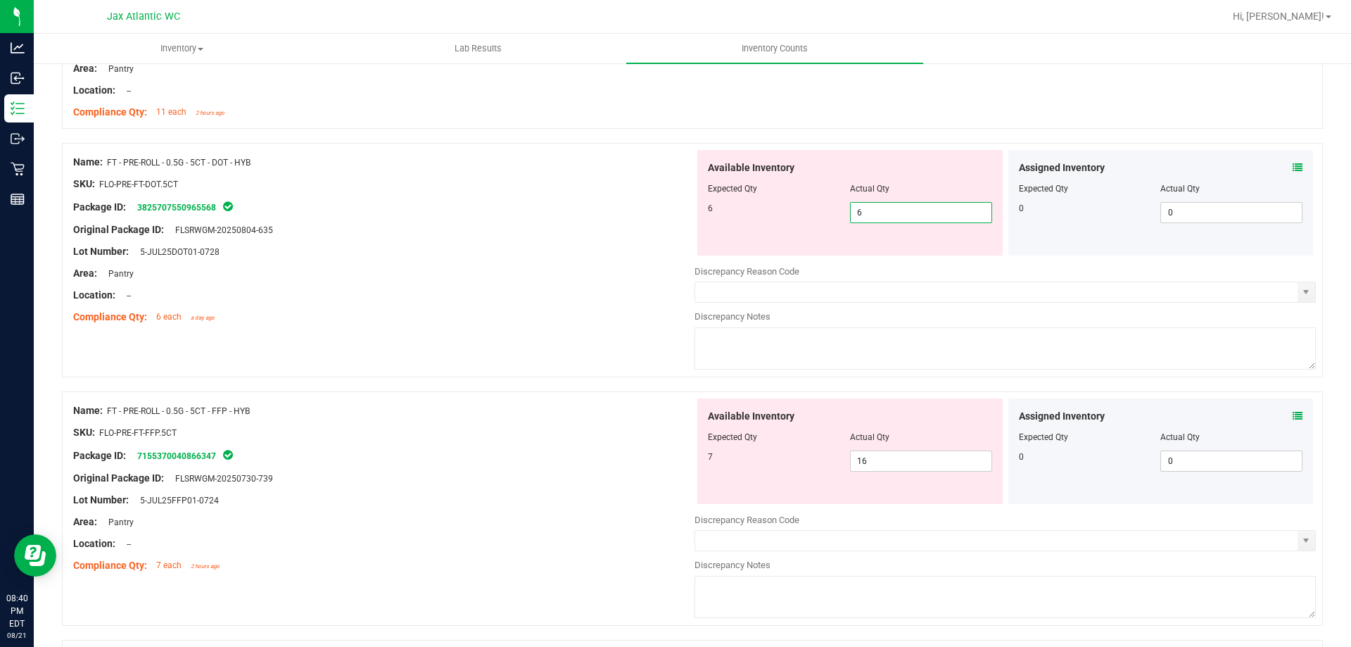
click at [555, 338] on div "Name: FT - PRE-ROLL - 0.5G - 5CT - DOT - HYB SKU: FLO-PRE-FT-DOT.5CT Package ID…" at bounding box center [692, 267] width 1261 height 248
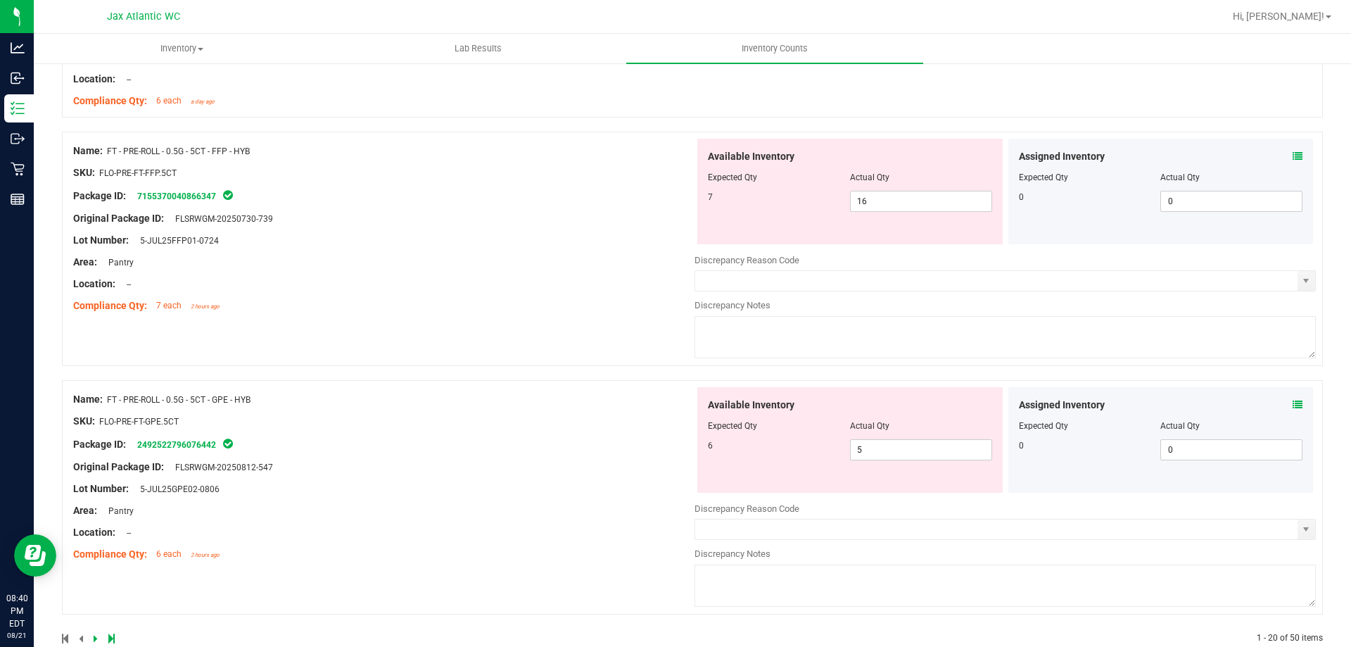
scroll to position [3835, 0]
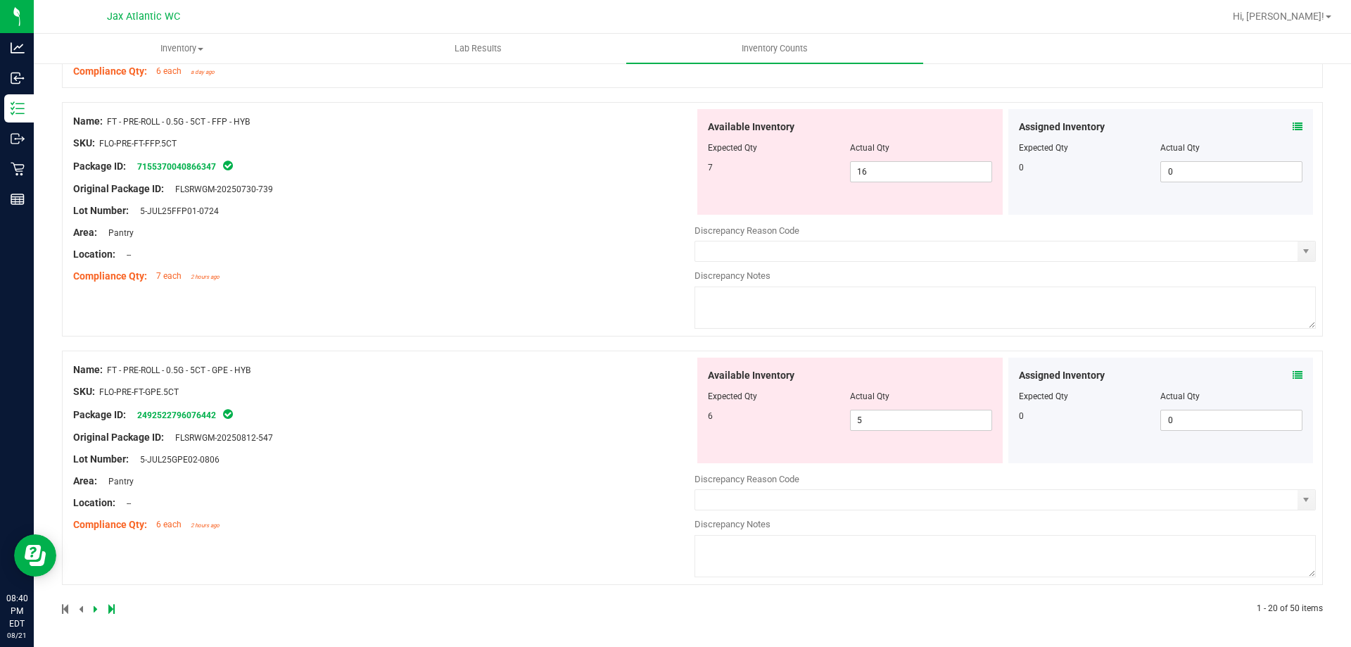
click at [1293, 374] on div "Assigned Inventory Expected Qty Actual Qty 0 0 0" at bounding box center [1160, 410] width 305 height 106
click at [1292, 374] on div "Assigned Inventory Expected Qty Actual Qty 0 0 0" at bounding box center [1160, 410] width 305 height 106
click at [1293, 374] on icon at bounding box center [1298, 375] width 10 height 10
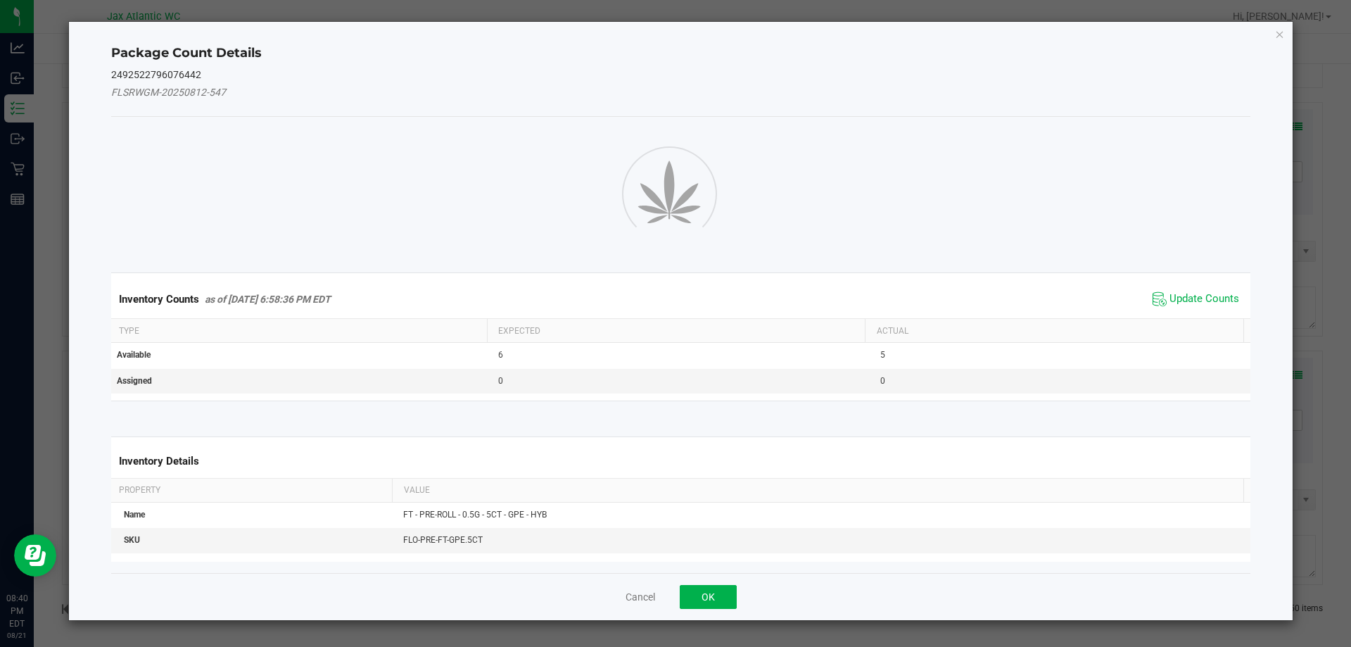
click at [1289, 374] on div "Package Count Details 2492522796076442 FLSRWGM-20250812-547 Inventory Counts as…" at bounding box center [681, 321] width 1224 height 598
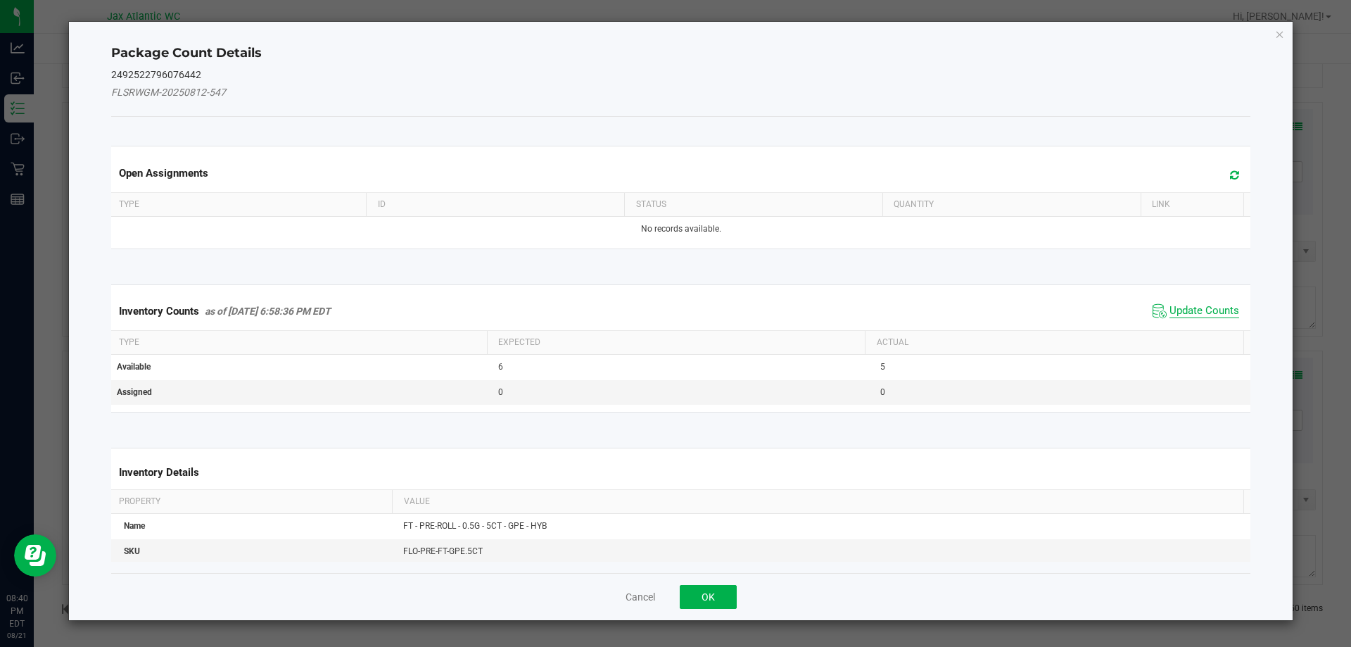
click at [1204, 312] on span "Update Counts" at bounding box center [1205, 311] width 70 height 14
drag, startPoint x: 1204, startPoint y: 312, endPoint x: 1194, endPoint y: 298, distance: 17.2
click at [1201, 305] on div "Inventory Counts as of [DATE] 6:58:36 PM EDT Update Counts" at bounding box center [681, 310] width 1146 height 37
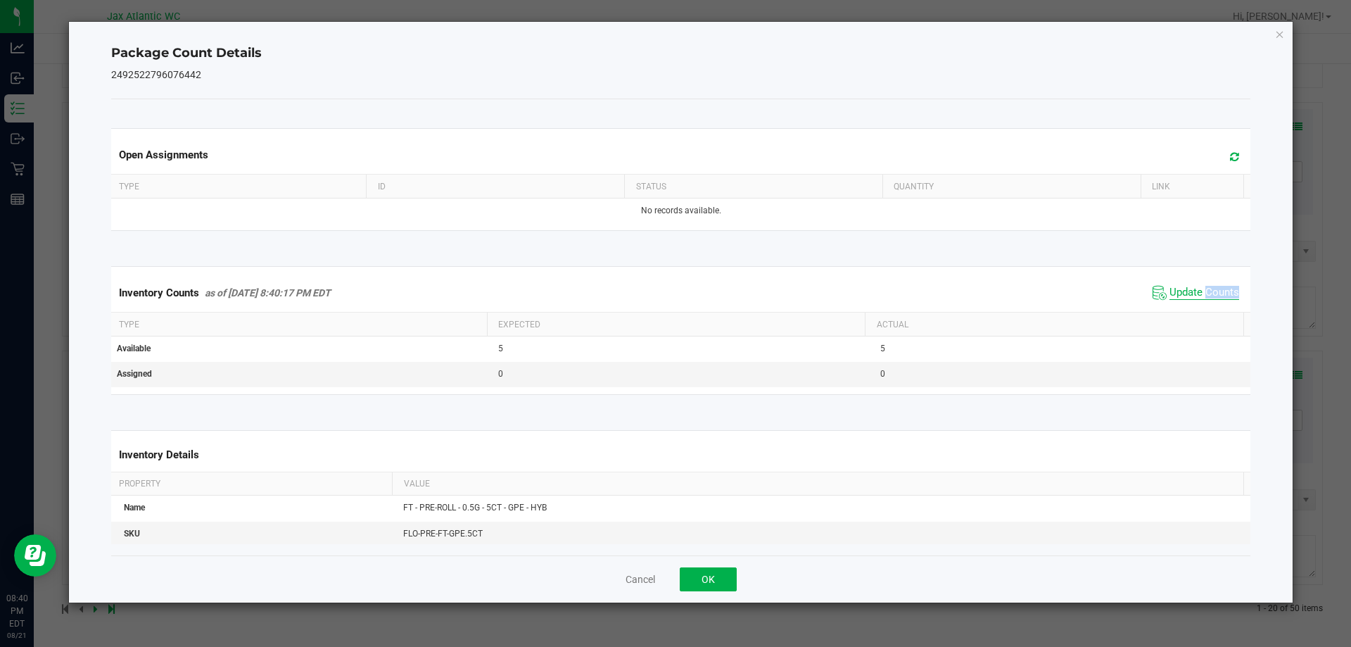
click at [1193, 296] on span "Update Counts" at bounding box center [1205, 293] width 70 height 14
click at [1191, 293] on span "Update Counts" at bounding box center [1205, 293] width 70 height 14
click at [1191, 291] on span "Update Counts" at bounding box center [1205, 292] width 70 height 13
drag, startPoint x: 710, startPoint y: 586, endPoint x: 783, endPoint y: 474, distance: 133.7
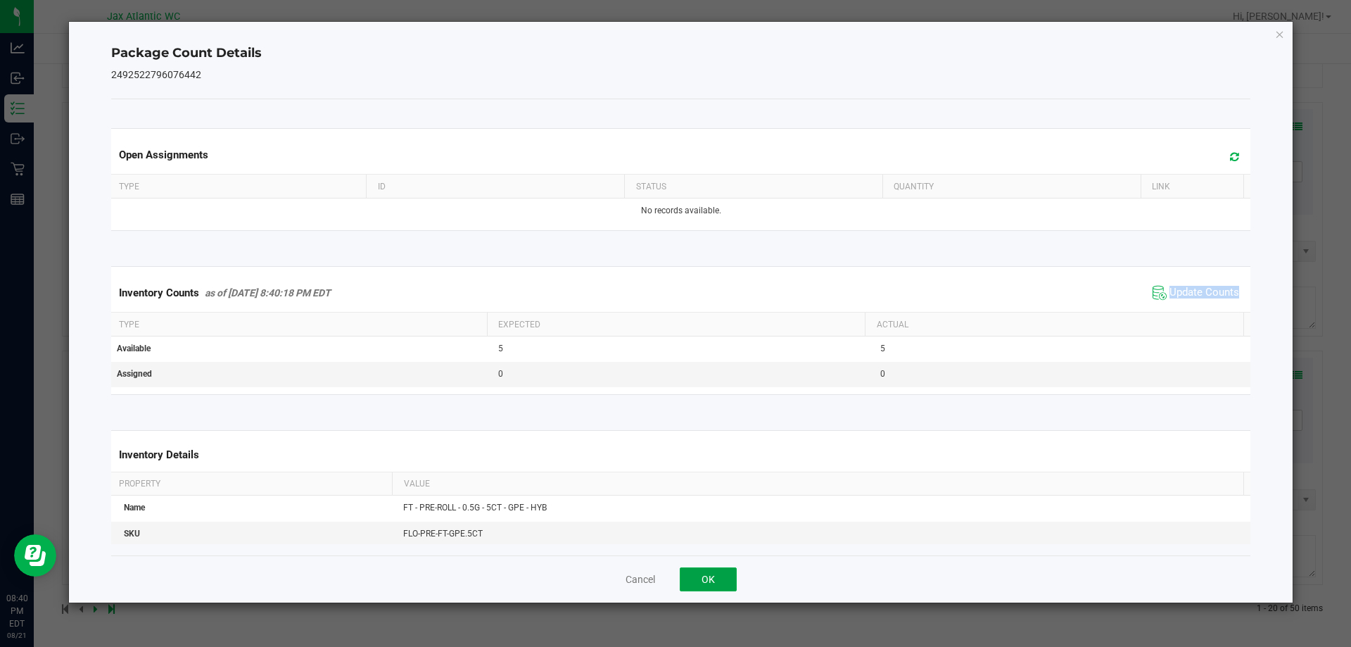
click at [710, 586] on button "OK" at bounding box center [708, 579] width 57 height 24
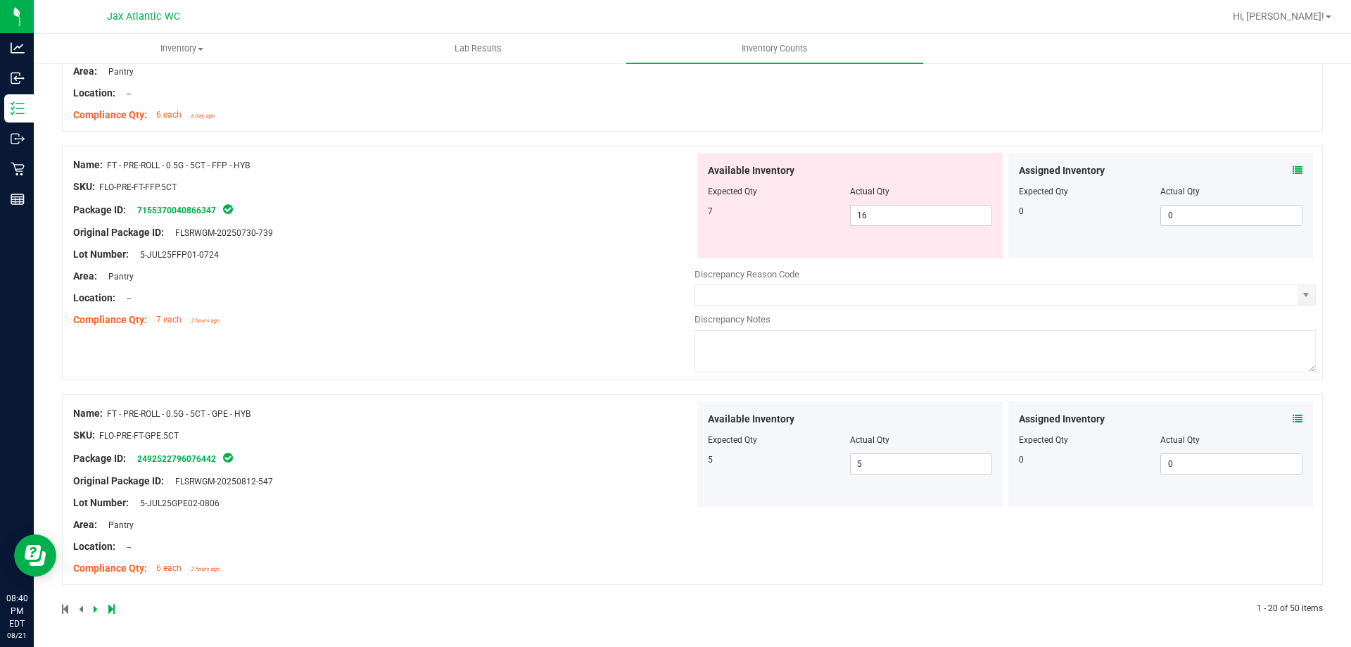
scroll to position [3791, 0]
click at [886, 223] on span "16 16" at bounding box center [921, 215] width 142 height 21
click at [884, 221] on input "16" at bounding box center [921, 215] width 141 height 20
type input "7"
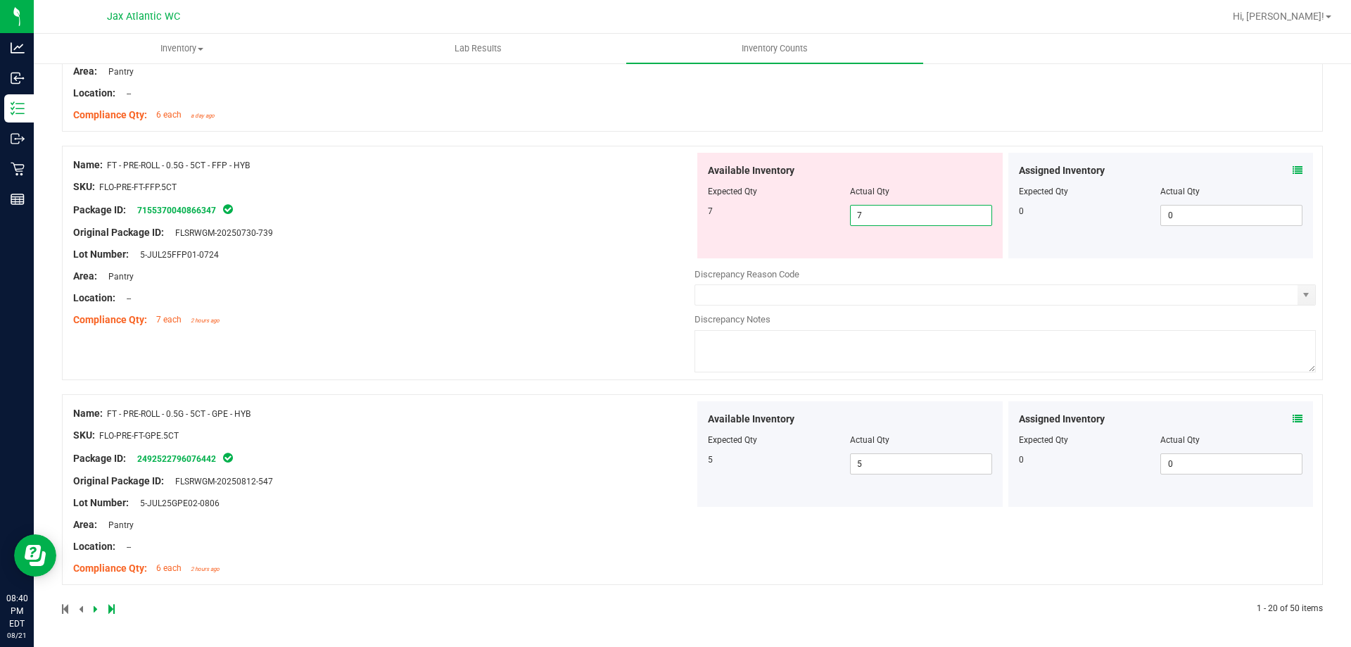
type input "7"
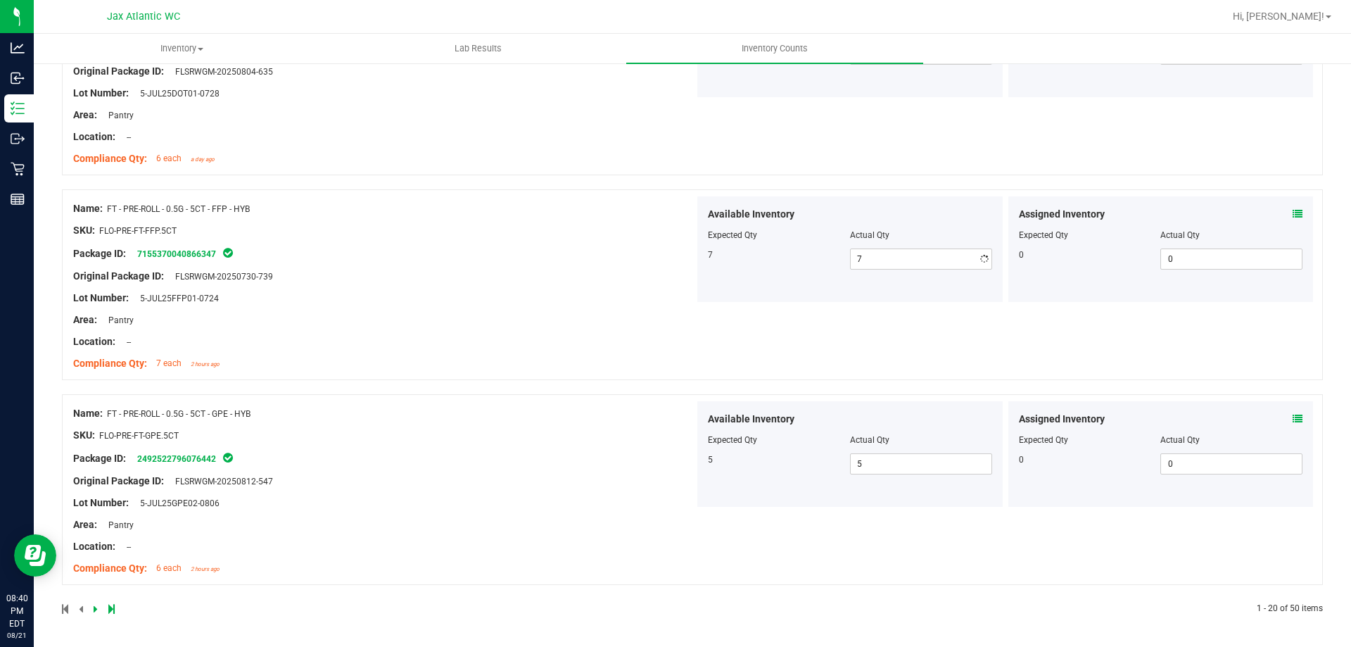
click at [606, 267] on div "Name: FT - PRE-ROLL - 0.5G - 5CT - FFP - HYB SKU: FLO-PRE-FT-FFP.5CT Package ID…" at bounding box center [383, 285] width 621 height 179
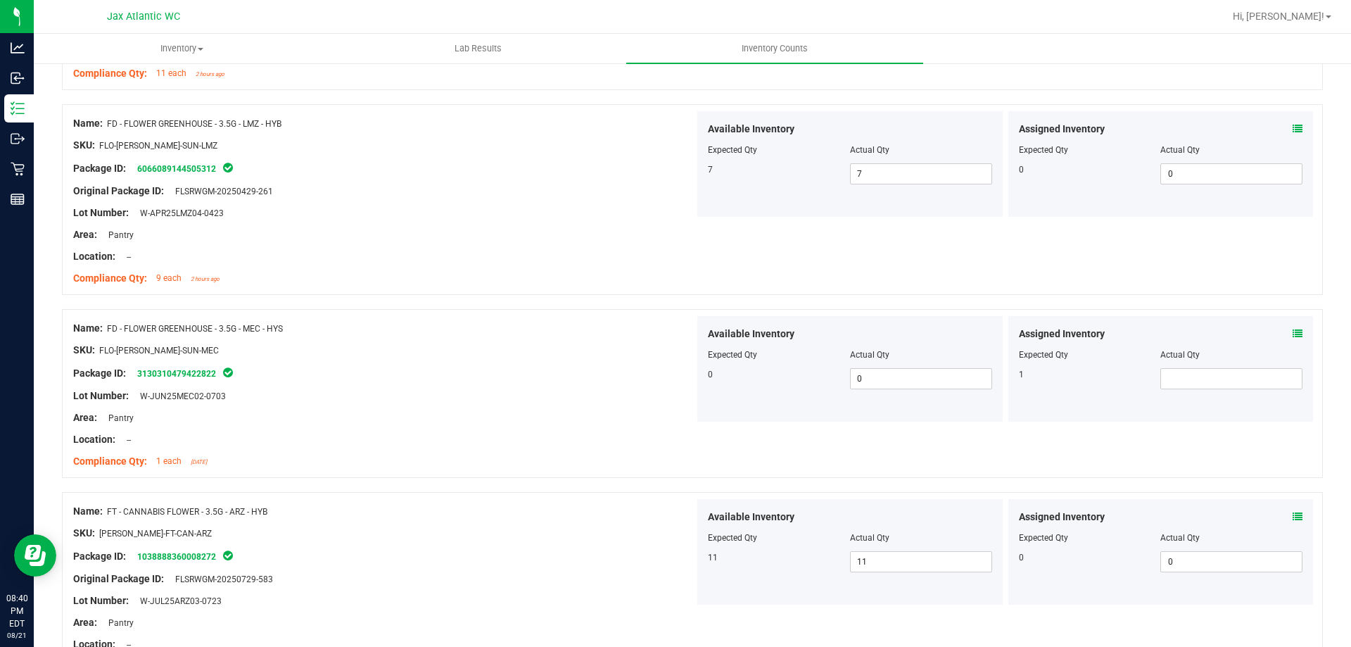
scroll to position [440, 0]
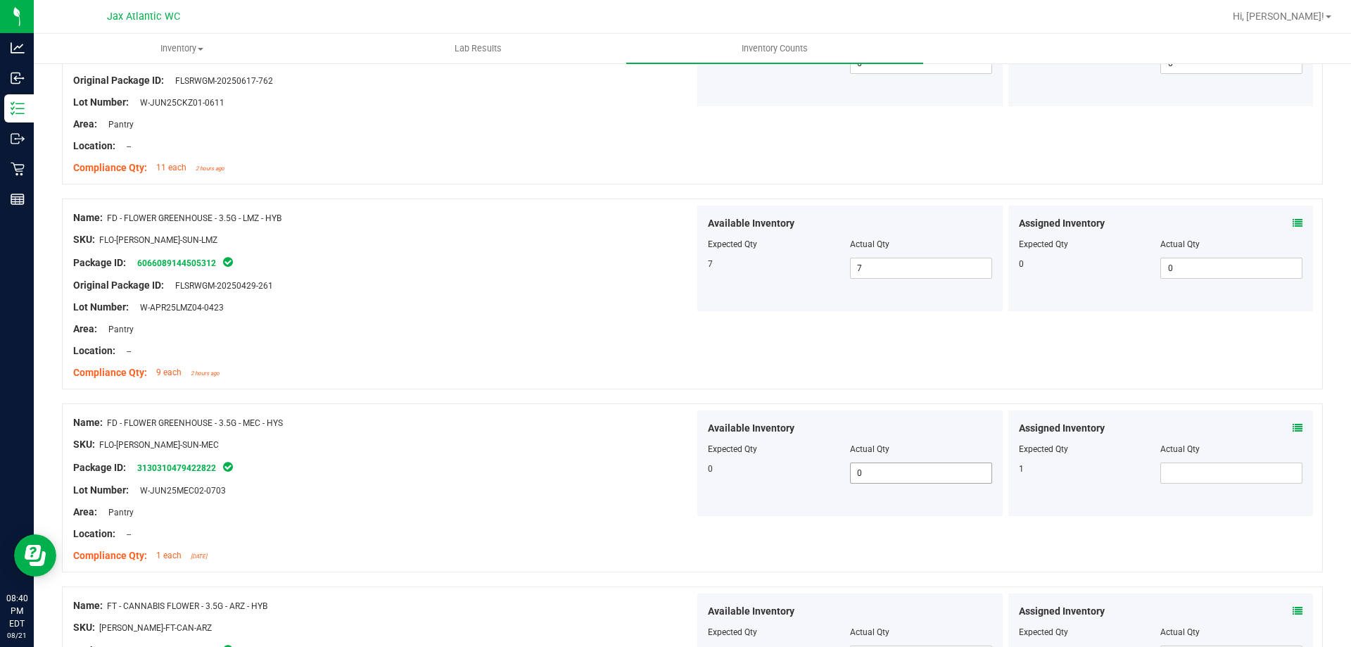
click at [882, 464] on span "0 0" at bounding box center [921, 472] width 142 height 21
drag, startPoint x: 866, startPoint y: 470, endPoint x: 668, endPoint y: 472, distance: 197.8
click at [759, 479] on div "0 0 0" at bounding box center [850, 472] width 284 height 21
type input "1"
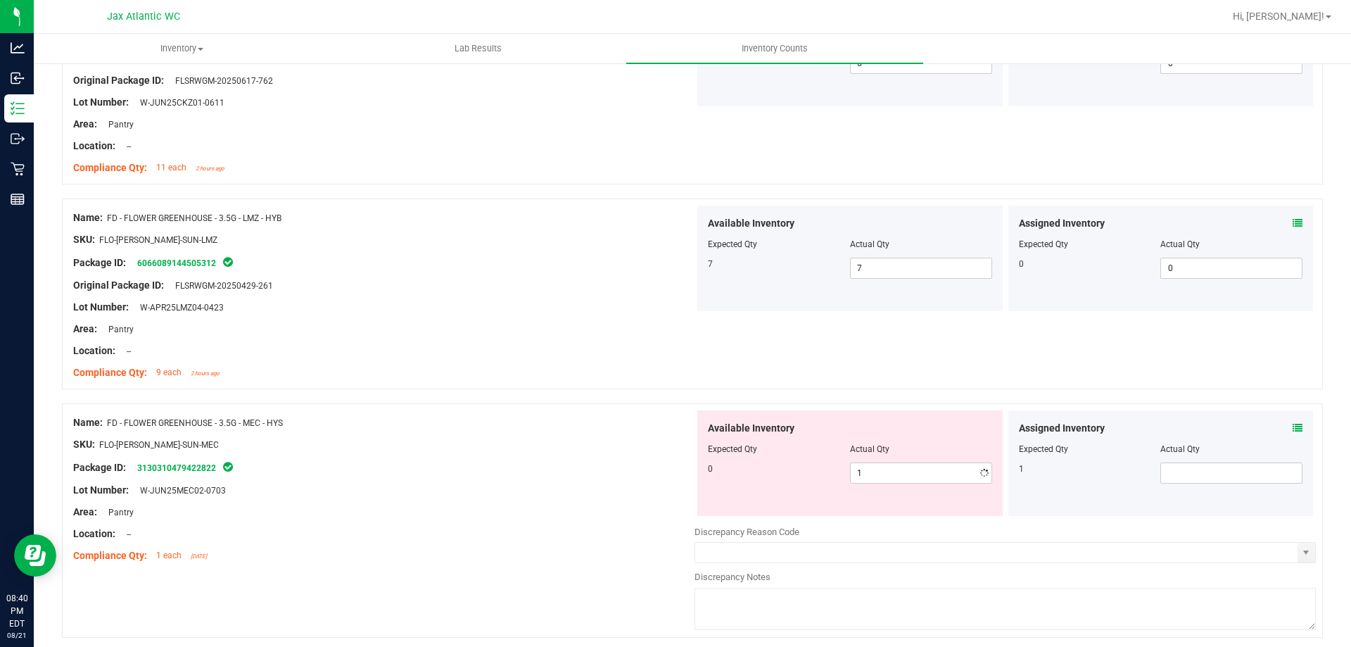
click at [567, 443] on div "SKU: FLO-[PERSON_NAME]-SUN-MEC" at bounding box center [383, 444] width 621 height 15
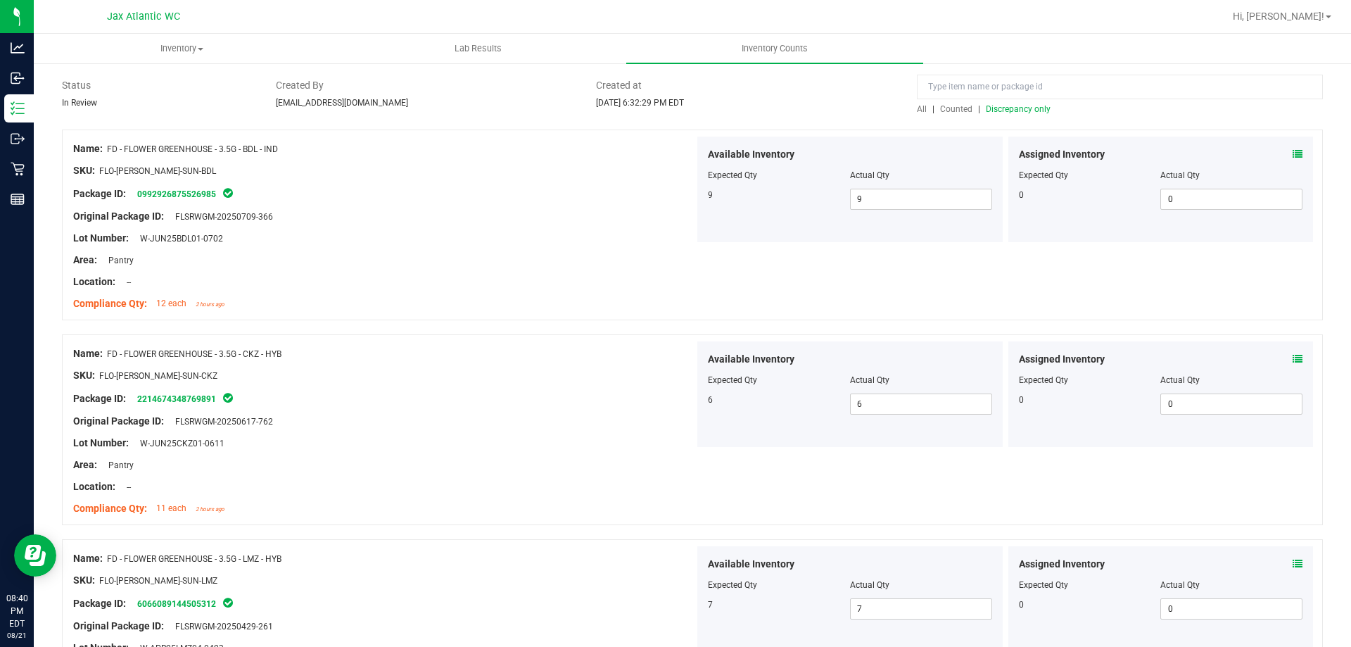
scroll to position [0, 0]
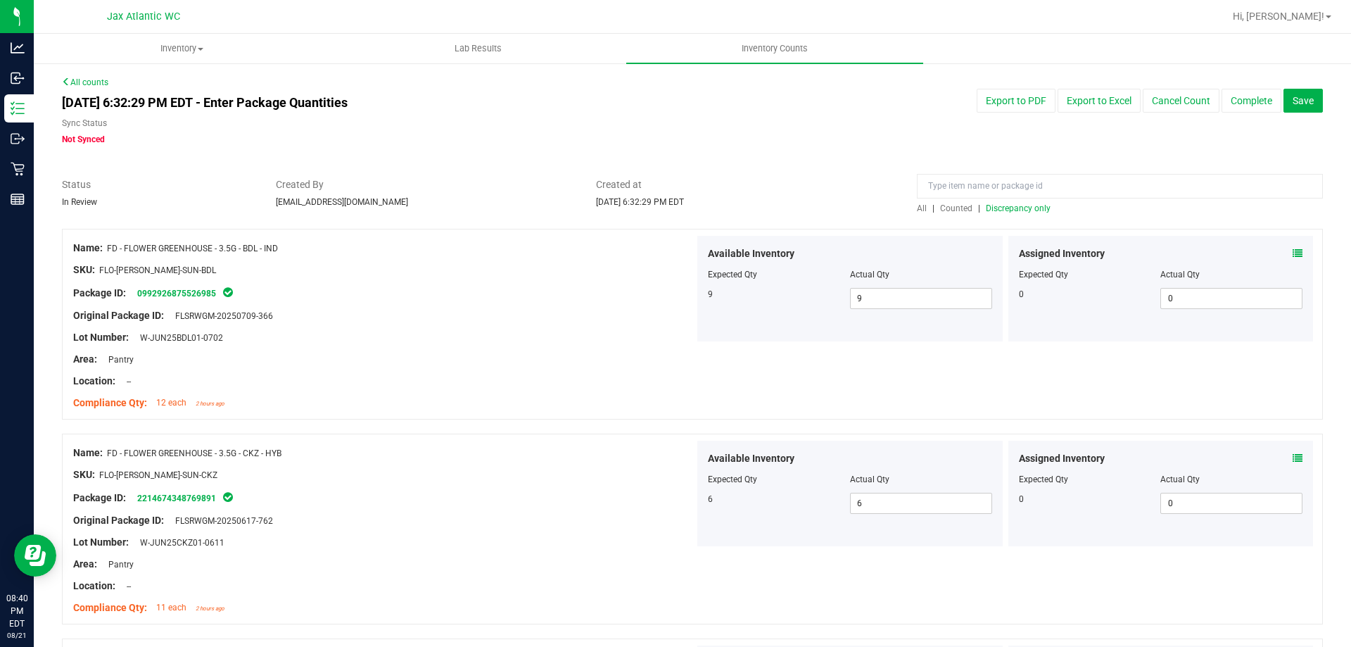
click at [989, 210] on span "Discrepancy only" at bounding box center [1018, 208] width 65 height 10
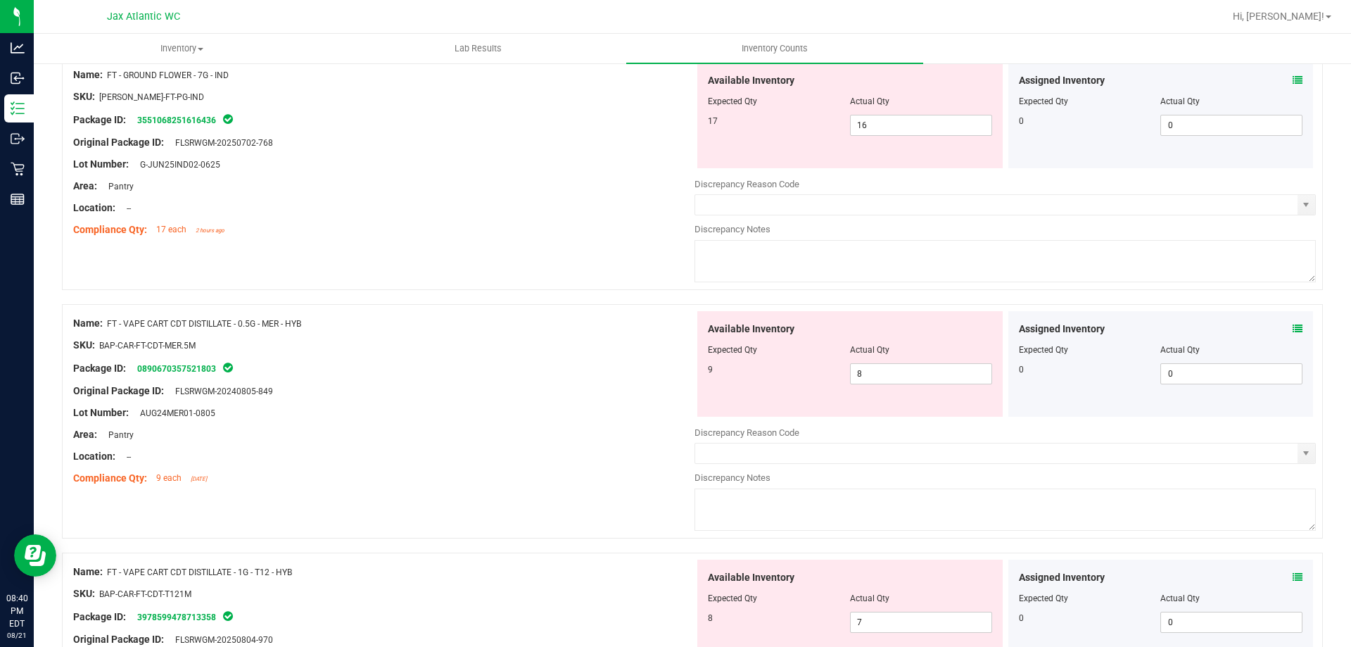
scroll to position [422, 0]
click at [1293, 325] on icon at bounding box center [1298, 328] width 10 height 10
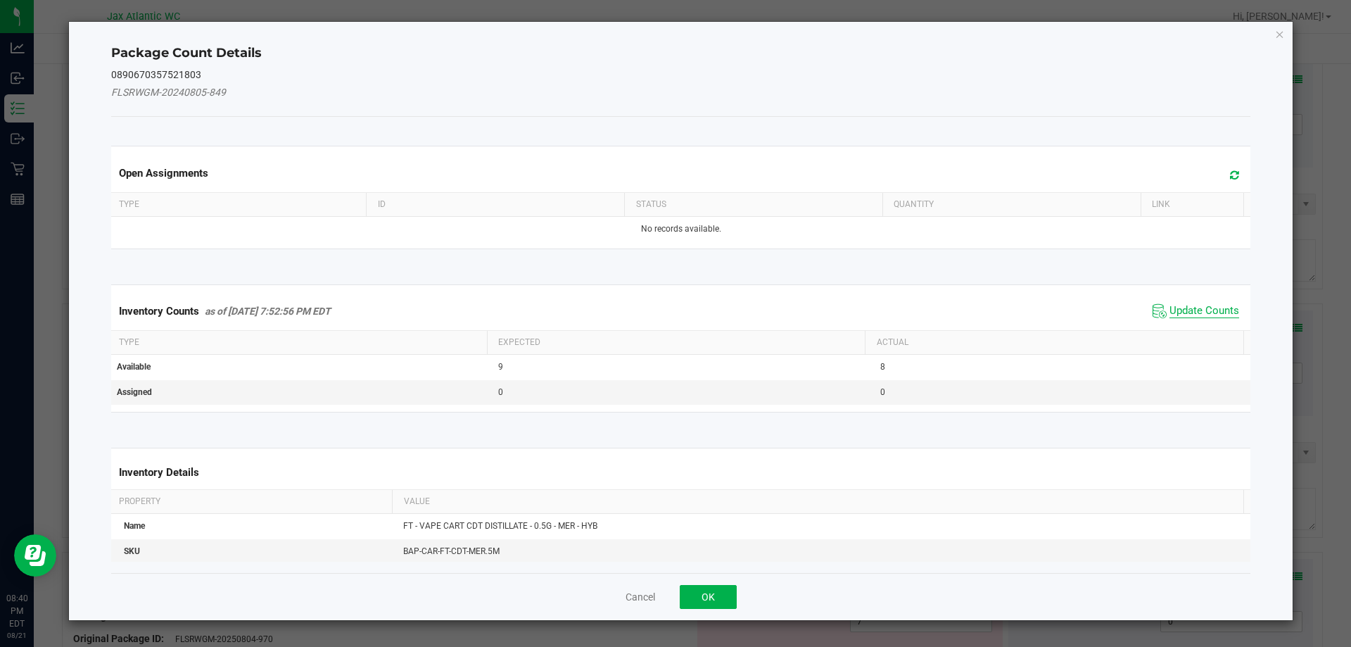
drag, startPoint x: 1187, startPoint y: 298, endPoint x: 1179, endPoint y: 305, distance: 11.5
click at [1186, 298] on div "Inventory Counts as of [DATE] 7:52:56 PM EDT Update Counts" at bounding box center [681, 311] width 1146 height 38
click at [1179, 306] on span "Update Counts" at bounding box center [1205, 311] width 70 height 14
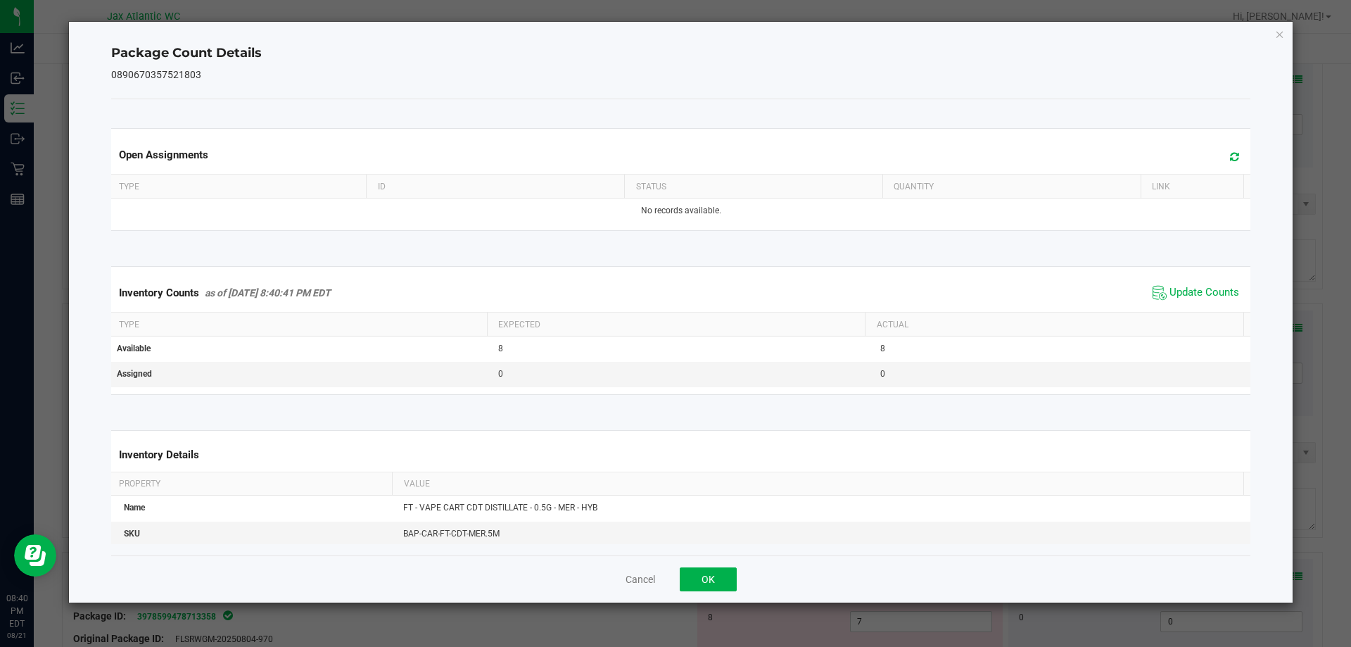
click at [1177, 303] on div "Inventory Counts as of [DATE] 8:40:41 PM EDT Update Counts" at bounding box center [681, 293] width 1146 height 38
click at [1173, 297] on span "Update Counts" at bounding box center [1205, 293] width 70 height 14
click at [1173, 296] on span "Update Counts" at bounding box center [1205, 292] width 70 height 13
click at [1172, 296] on span "Update Counts" at bounding box center [1205, 292] width 70 height 13
click at [711, 581] on button "OK" at bounding box center [708, 579] width 57 height 24
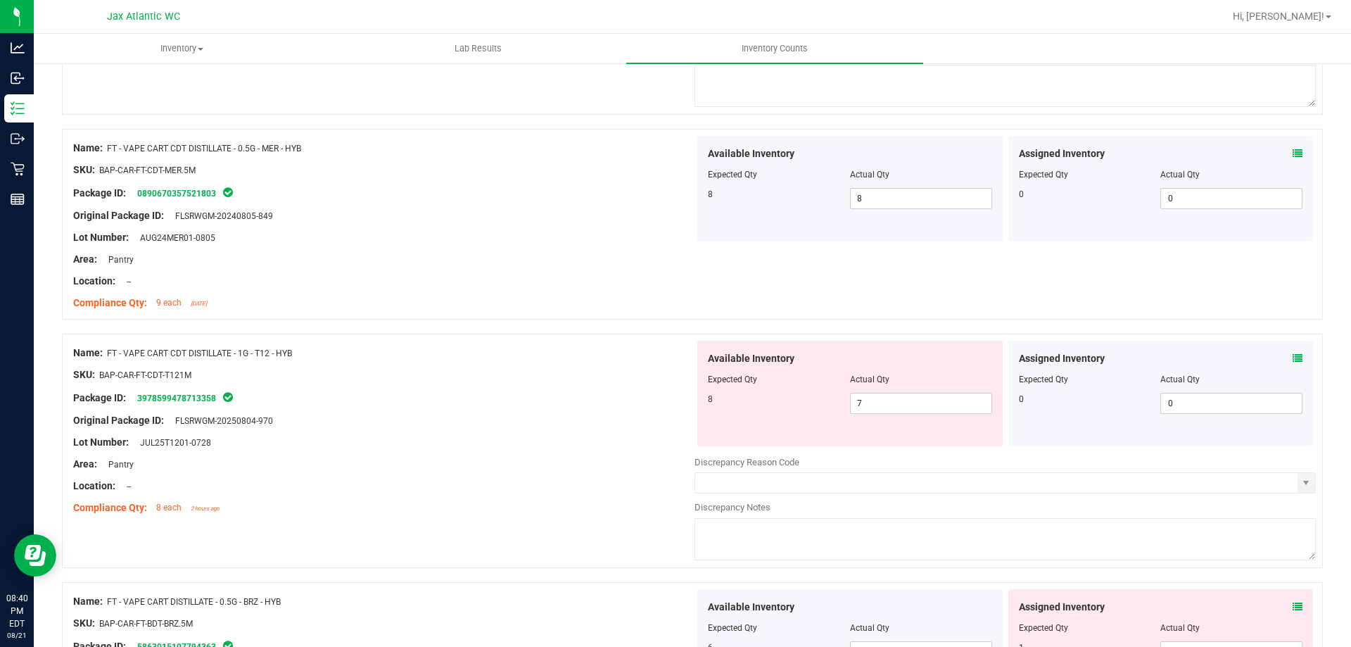
scroll to position [633, 0]
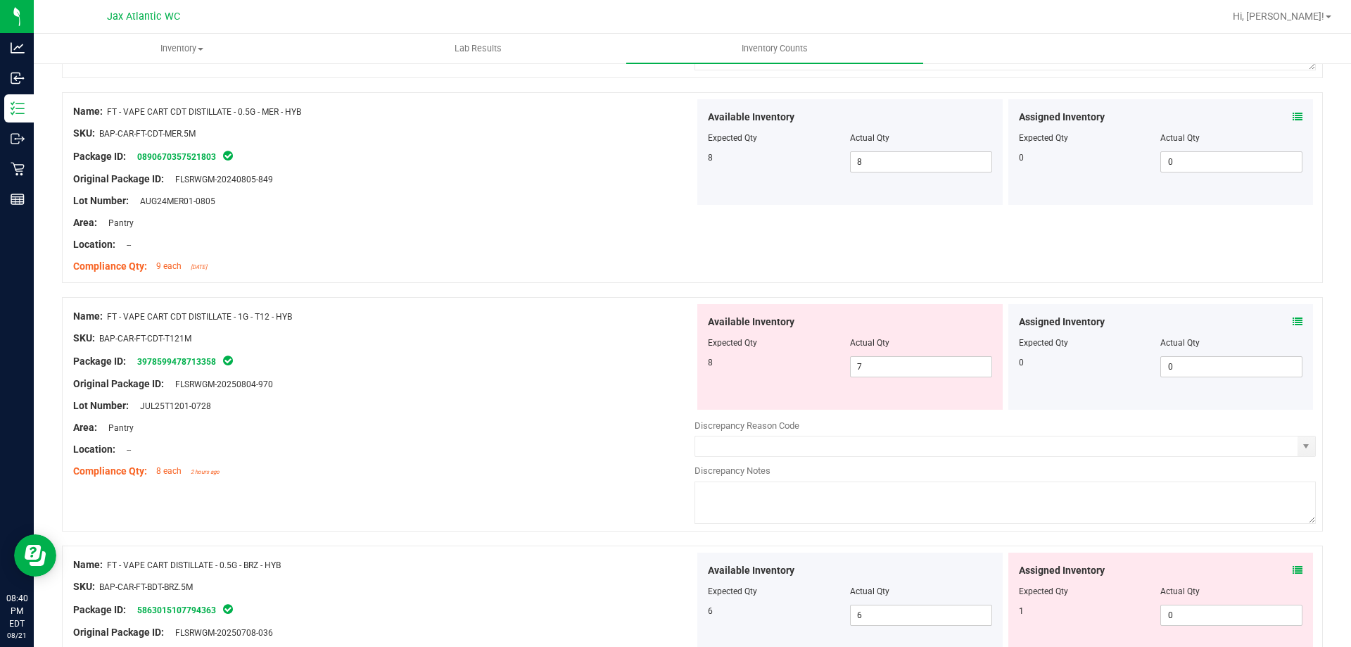
click at [1293, 319] on icon at bounding box center [1298, 322] width 10 height 10
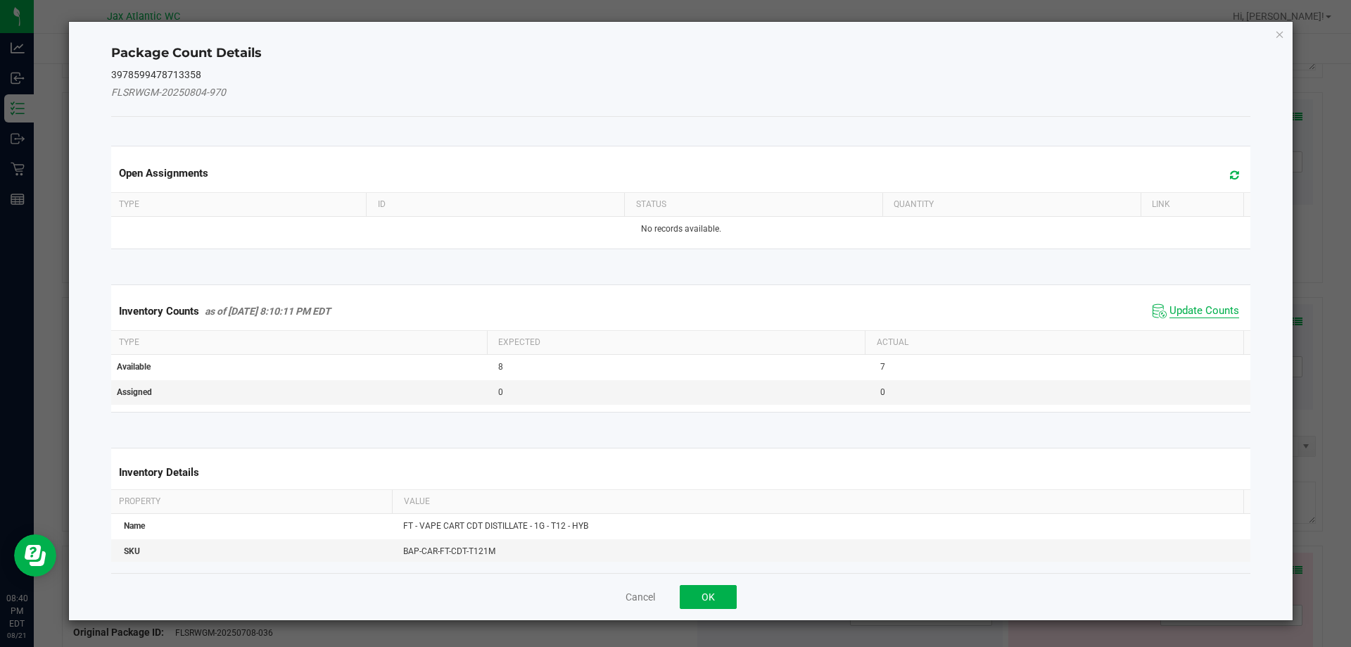
click at [1194, 312] on span "Update Counts" at bounding box center [1205, 311] width 70 height 14
drag, startPoint x: 1194, startPoint y: 311, endPoint x: 1186, endPoint y: 297, distance: 16.1
click at [1194, 308] on div "Inventory Counts as of [DATE] 8:10:11 PM EDT Update Counts" at bounding box center [681, 310] width 1146 height 37
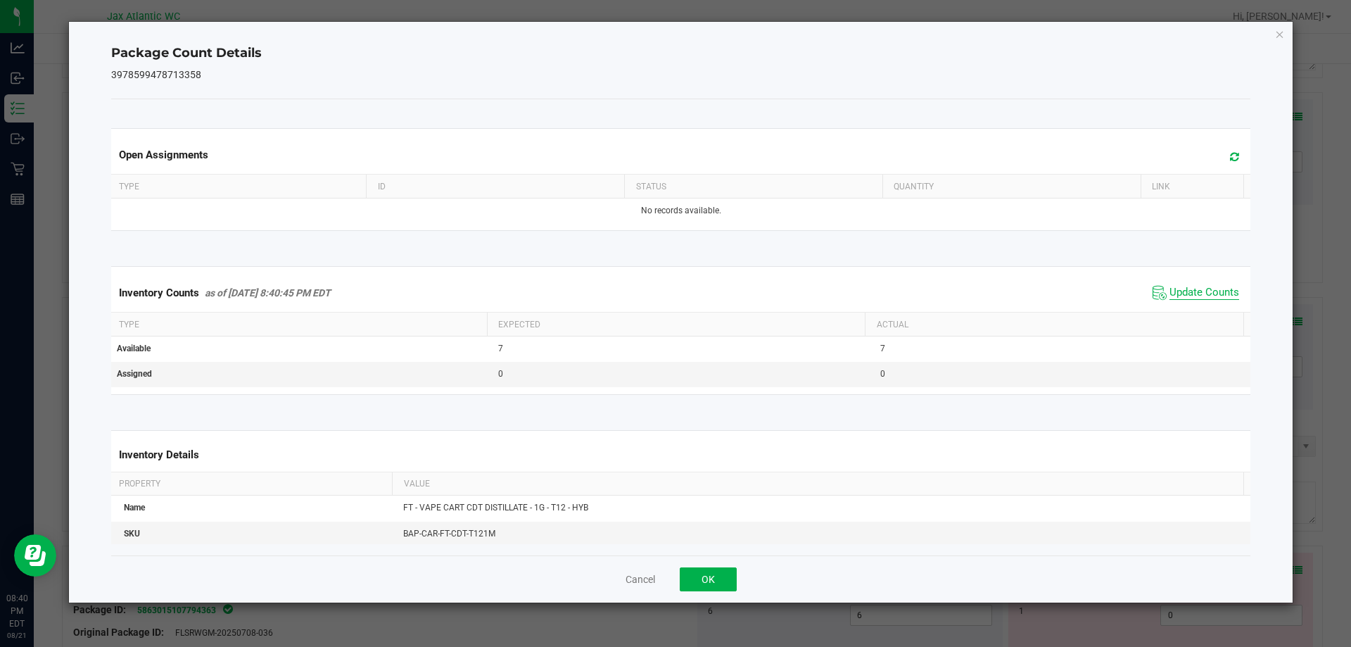
click at [1184, 292] on span "Update Counts" at bounding box center [1205, 293] width 70 height 14
click at [1184, 291] on span "Update Counts" at bounding box center [1205, 292] width 70 height 13
click at [706, 576] on button "OK" at bounding box center [708, 579] width 57 height 24
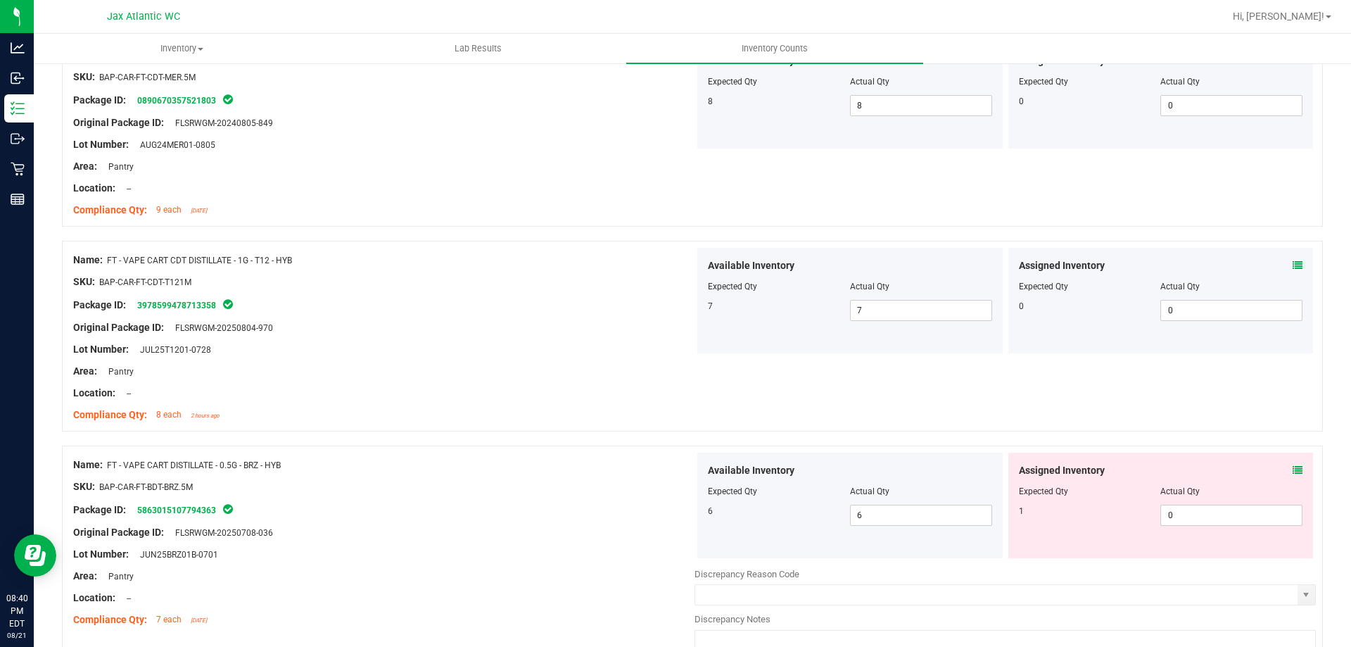
scroll to position [844, 0]
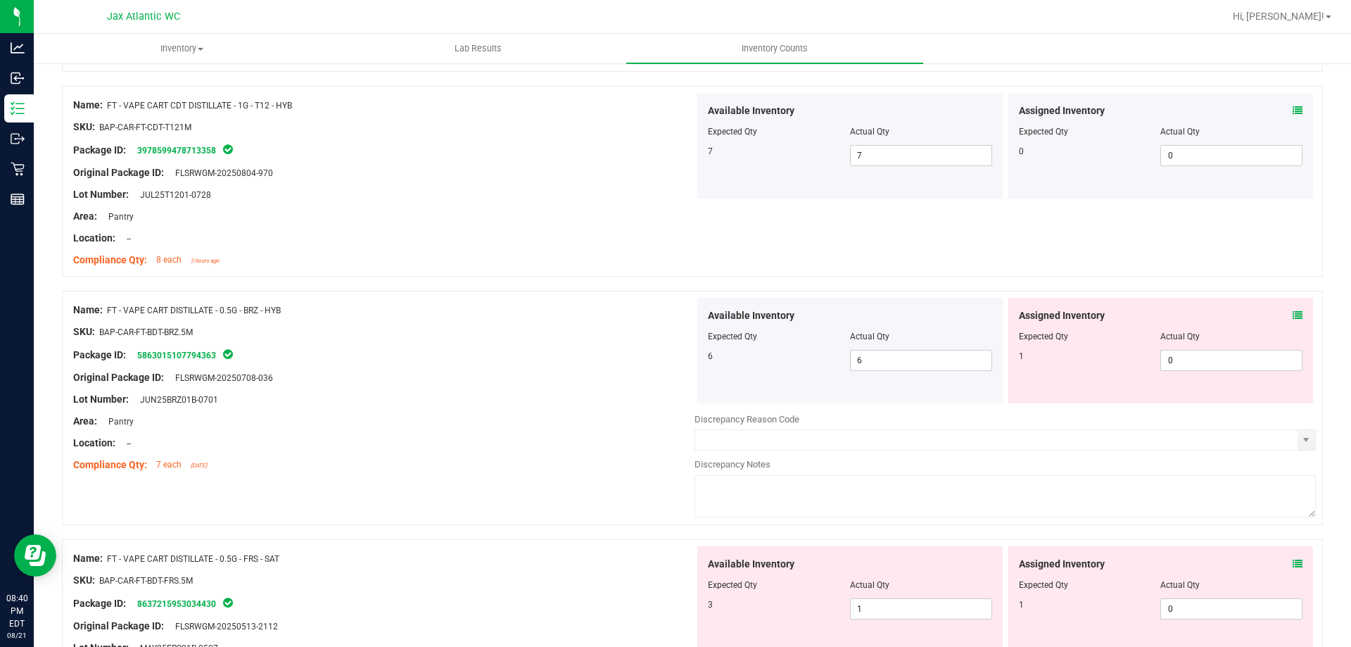
click at [1293, 314] on icon at bounding box center [1298, 315] width 10 height 10
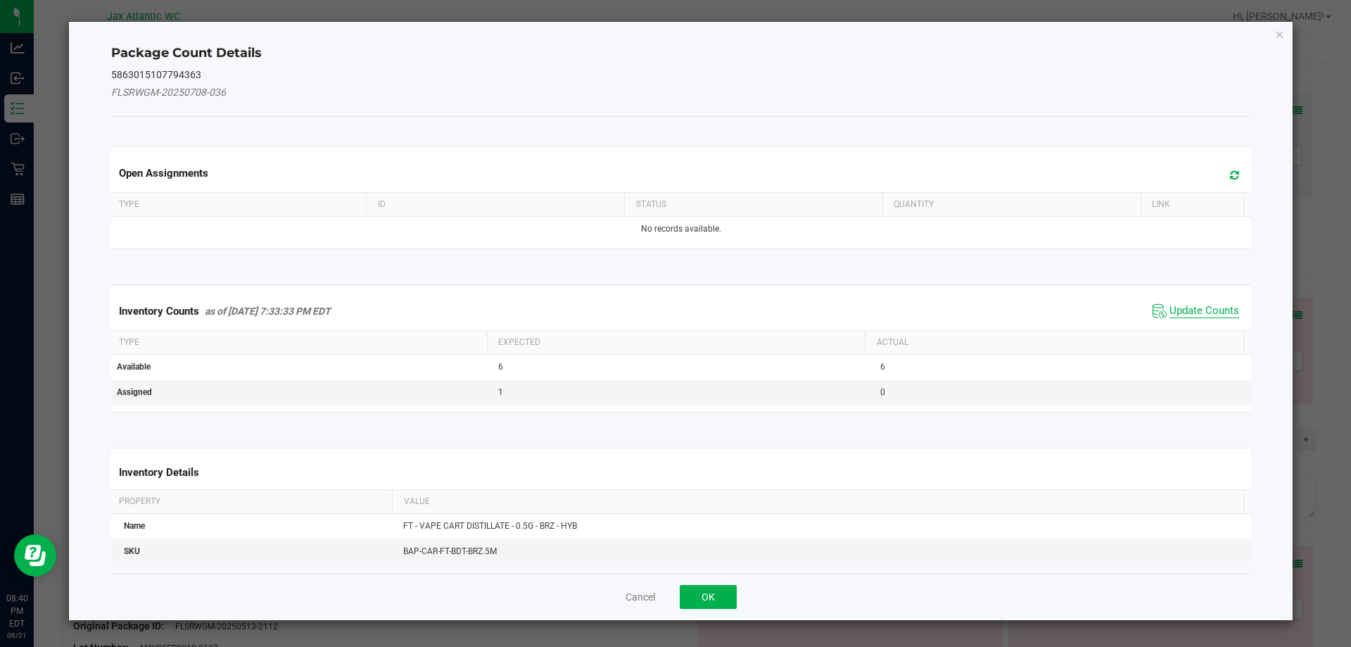
click at [1200, 312] on span "Update Counts" at bounding box center [1205, 311] width 70 height 14
drag, startPoint x: 1198, startPoint y: 310, endPoint x: 1187, endPoint y: 303, distance: 13.3
click at [1193, 306] on div "Inventory Counts as of [DATE] 7:33:33 PM EDT Update Counts" at bounding box center [681, 311] width 1146 height 38
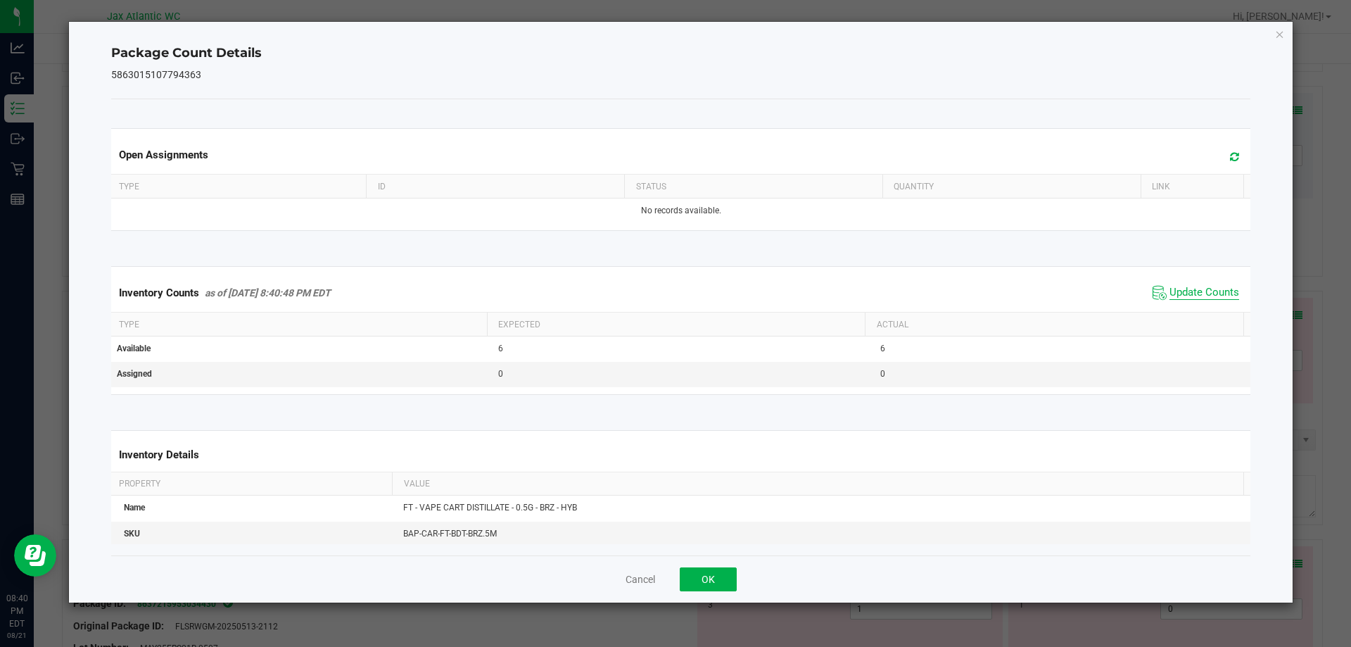
click at [1179, 291] on span "Update Counts" at bounding box center [1205, 293] width 70 height 14
drag, startPoint x: 690, startPoint y: 590, endPoint x: 706, endPoint y: 574, distance: 22.4
click at [690, 590] on button "OK" at bounding box center [708, 579] width 57 height 24
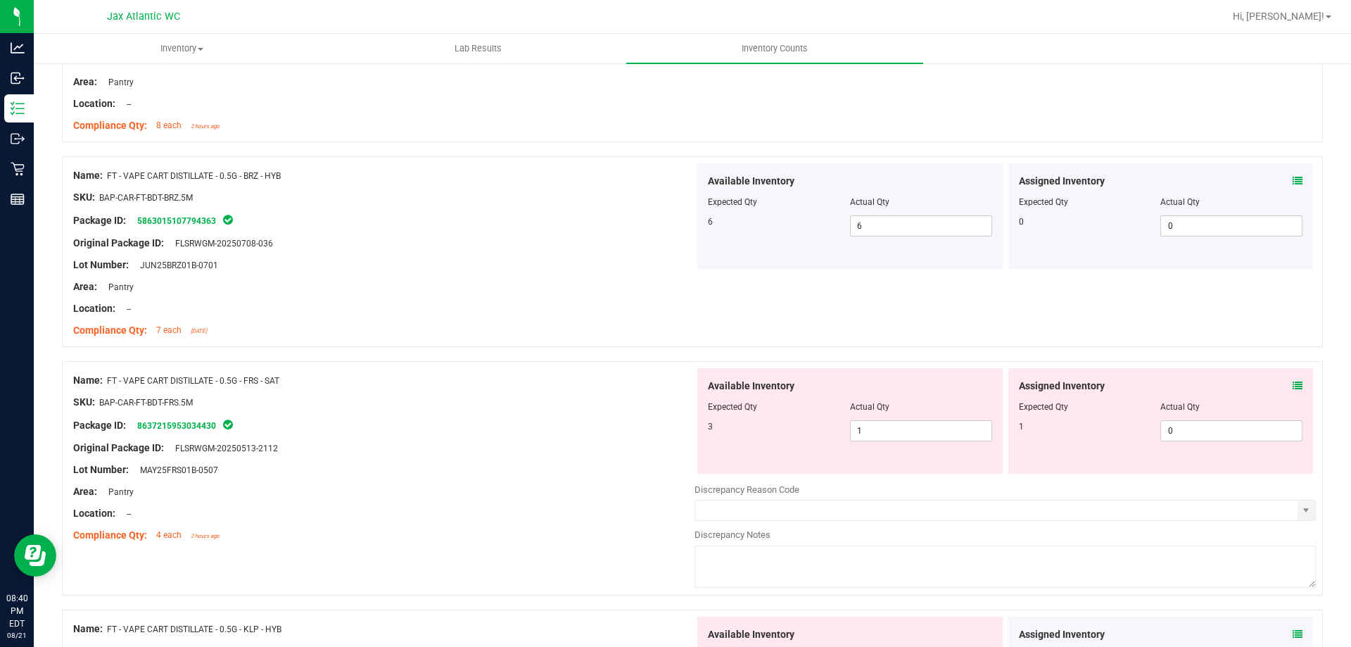
scroll to position [1056, 0]
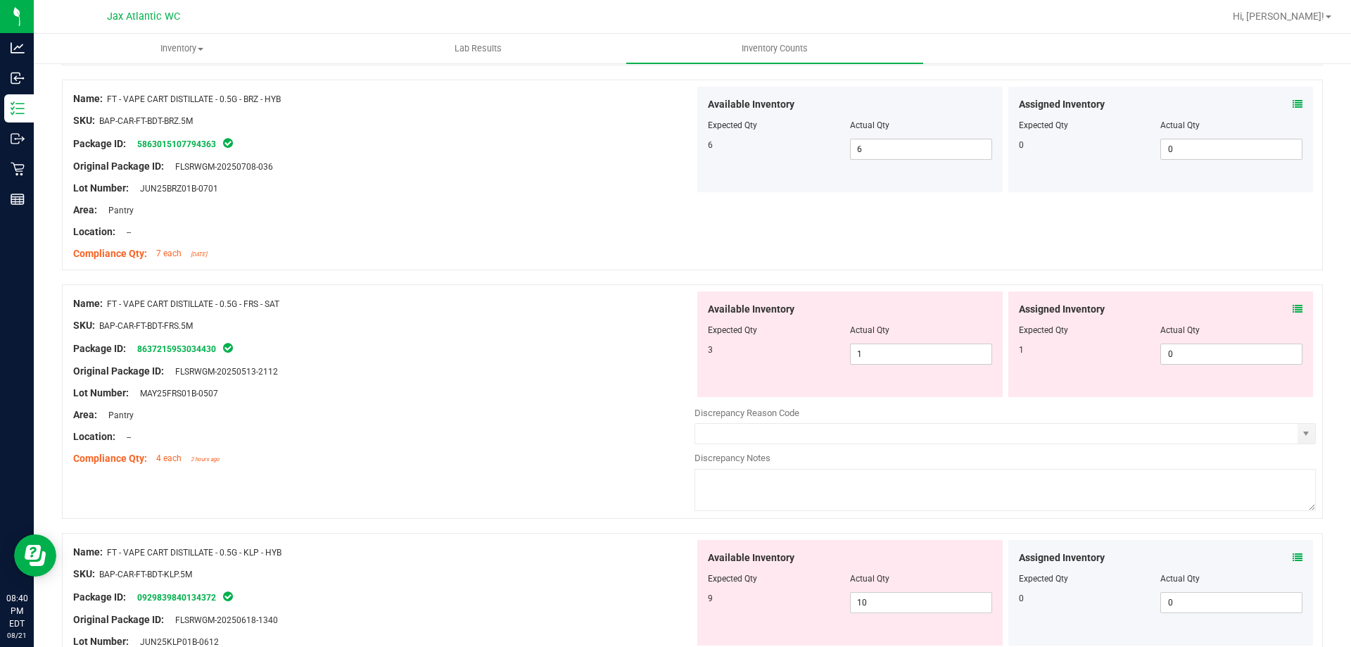
click at [1293, 305] on icon at bounding box center [1298, 309] width 10 height 10
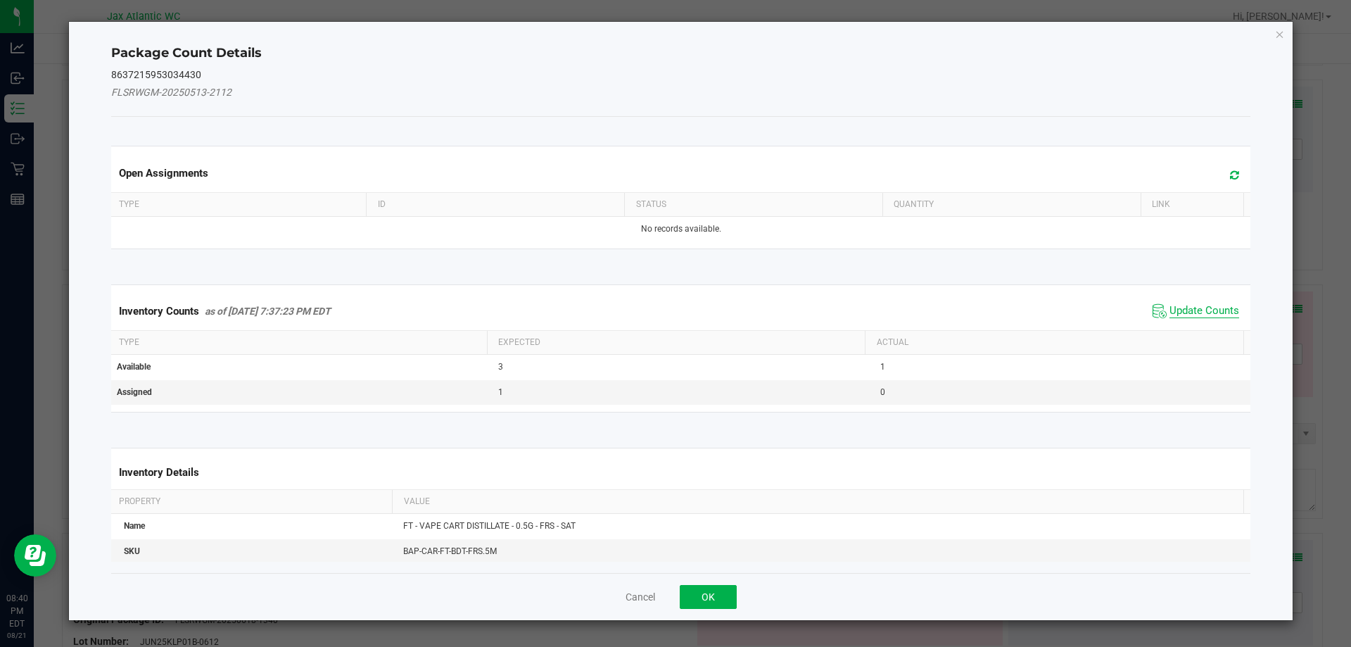
click at [1198, 311] on span "Update Counts" at bounding box center [1205, 311] width 70 height 14
drag, startPoint x: 1198, startPoint y: 311, endPoint x: 1177, endPoint y: 293, distance: 28.5
click at [1194, 306] on div "Inventory Counts as of [DATE] 7:37:23 PM EDT Update Counts" at bounding box center [681, 310] width 1146 height 37
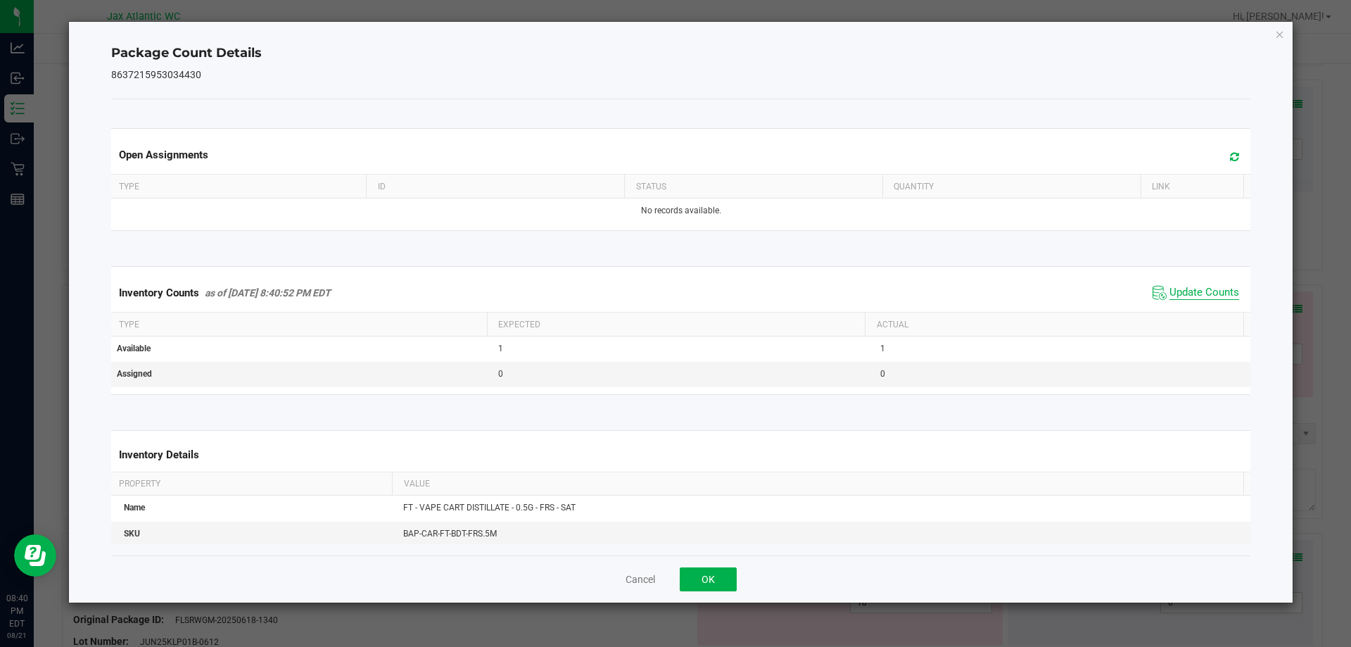
click at [1177, 289] on span "Update Counts" at bounding box center [1205, 293] width 70 height 14
click at [1176, 289] on span "Update Counts" at bounding box center [1205, 293] width 70 height 14
click at [704, 577] on button "OK" at bounding box center [708, 579] width 57 height 24
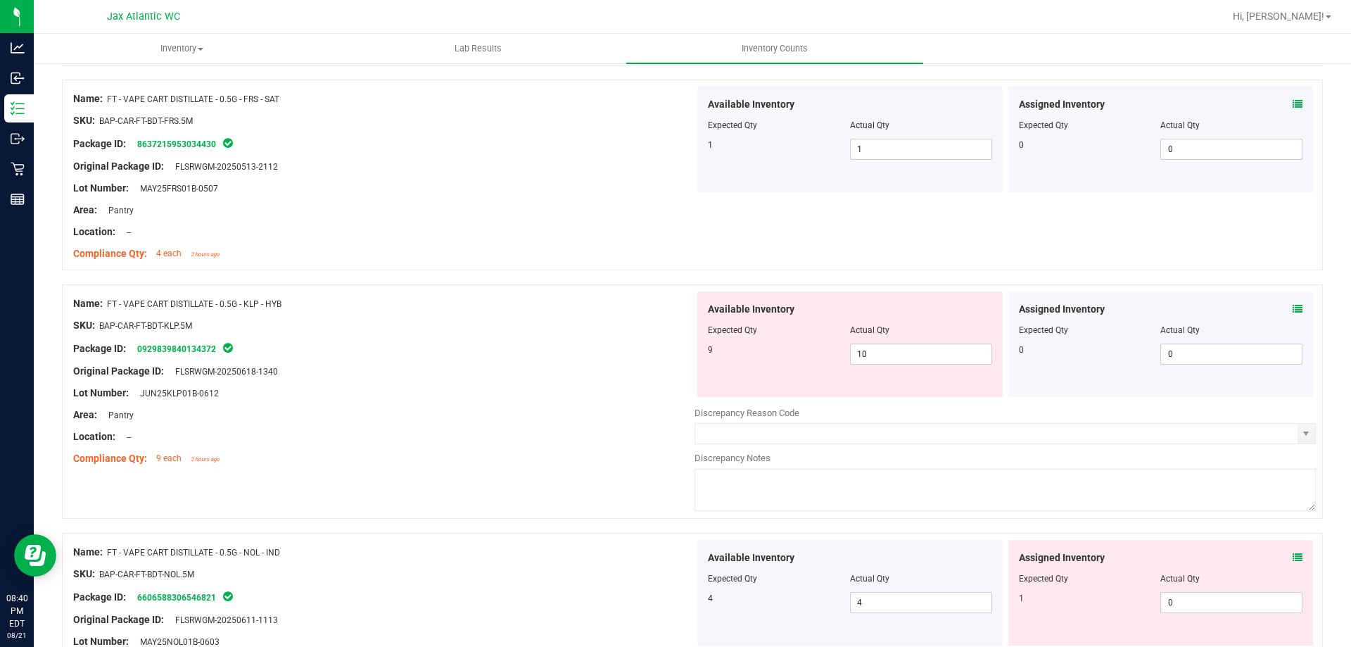
scroll to position [1267, 0]
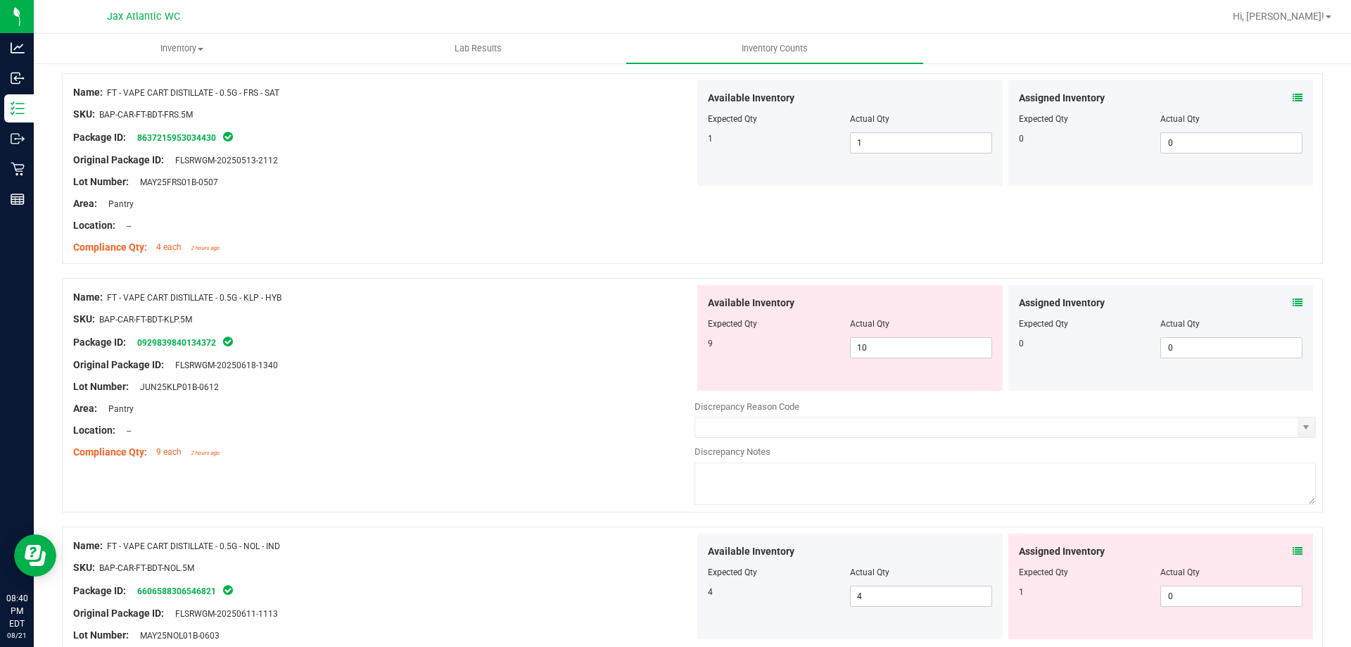
click at [1279, 301] on div "Assigned Inventory" at bounding box center [1161, 303] width 284 height 15
click at [1293, 302] on icon at bounding box center [1298, 303] width 10 height 10
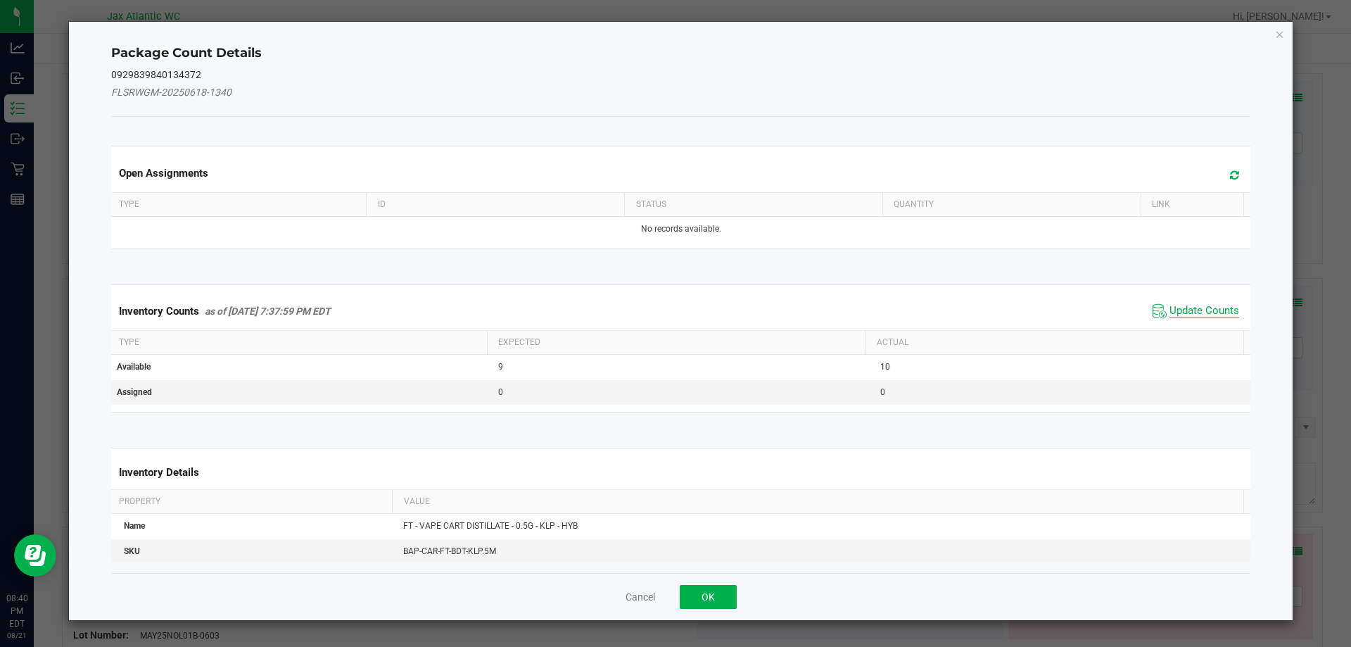
click at [1195, 305] on span "Update Counts" at bounding box center [1205, 311] width 70 height 14
click at [1194, 305] on span "Update Counts" at bounding box center [1205, 310] width 70 height 13
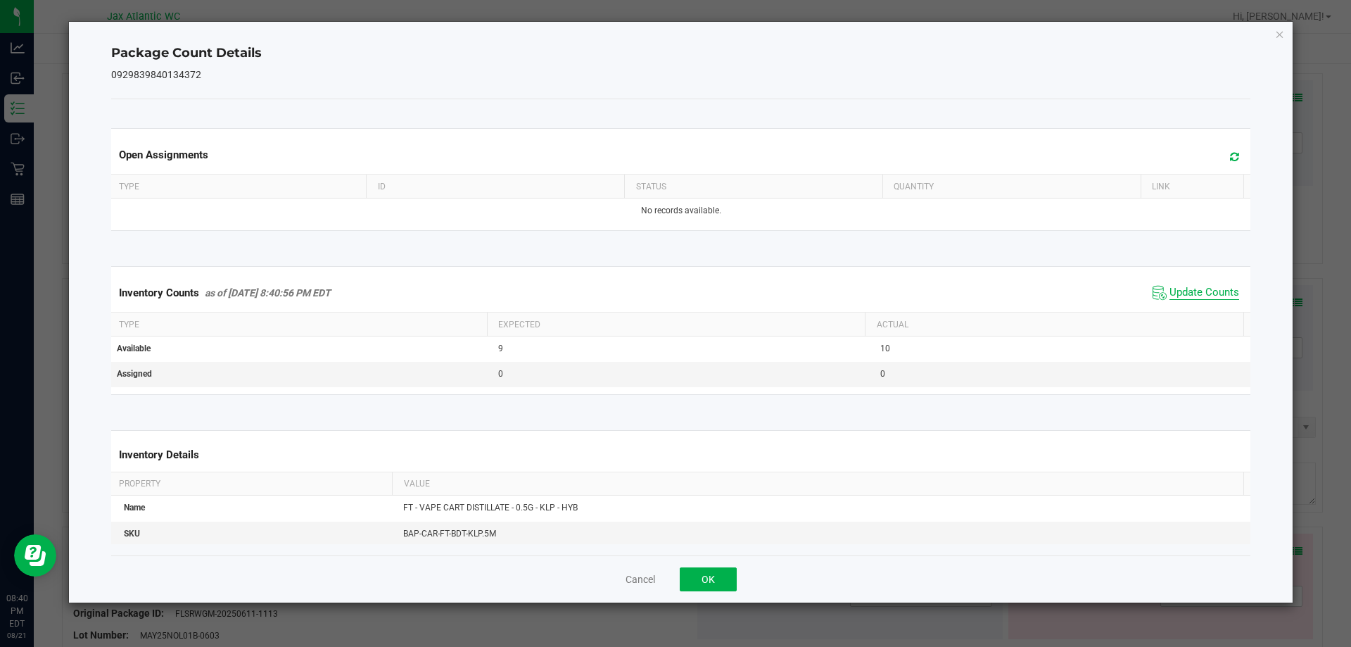
click at [1182, 295] on span "Update Counts" at bounding box center [1205, 293] width 70 height 14
click at [1182, 293] on span "Update Counts" at bounding box center [1205, 293] width 70 height 14
click at [680, 578] on button "OK" at bounding box center [708, 579] width 57 height 24
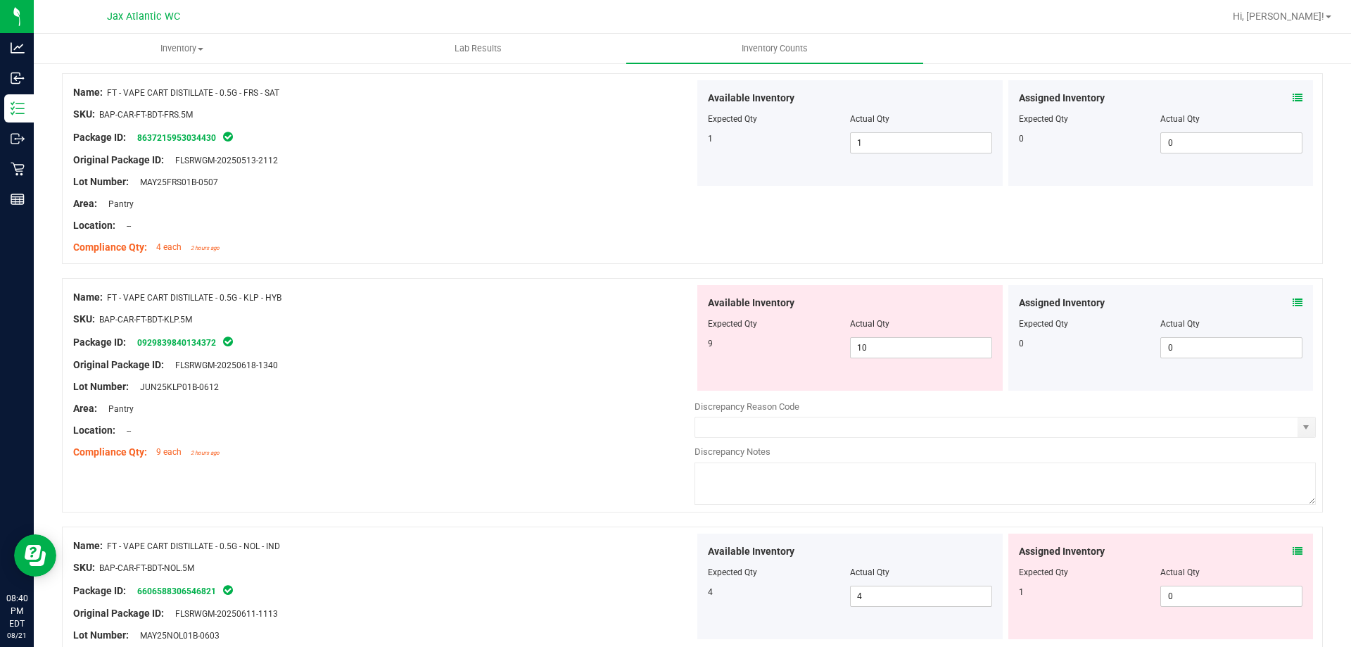
click at [498, 466] on div "Name: FT - VAPE CART DISTILLATE - 0.5G - KLP - HYB SKU: BAP-CAR-FT-BDT-KLP.5M P…" at bounding box center [692, 395] width 1261 height 234
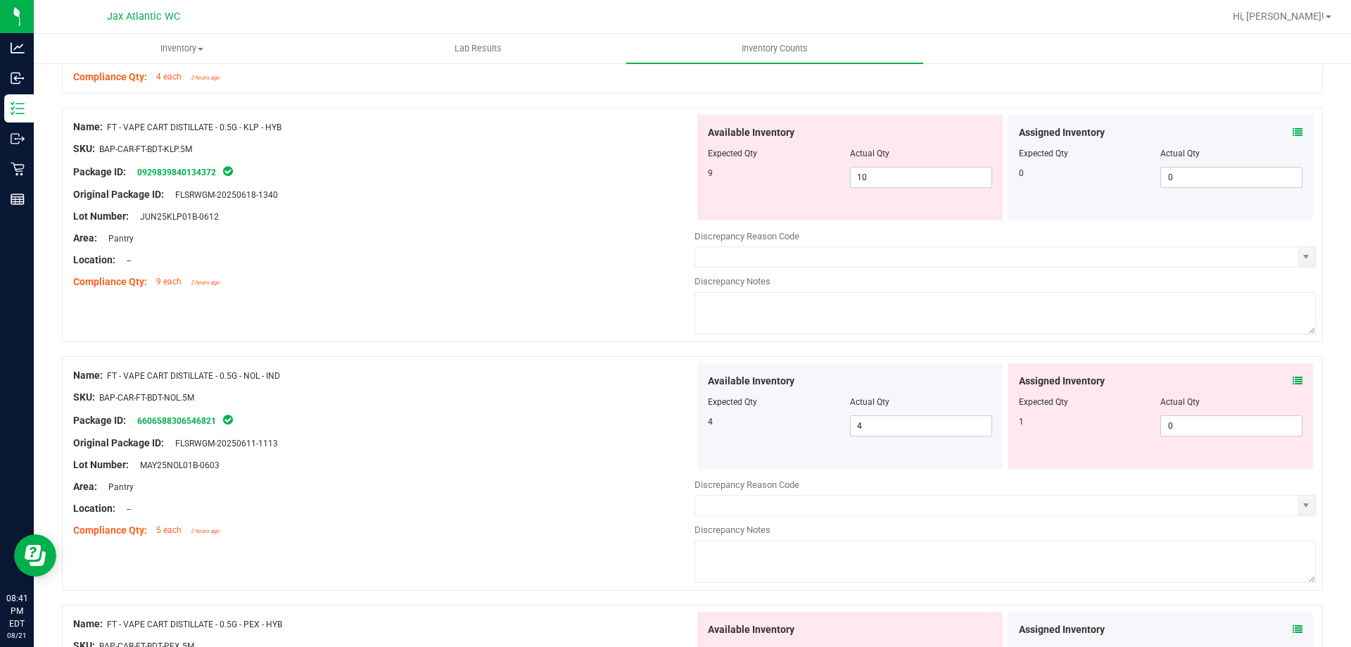
scroll to position [1478, 0]
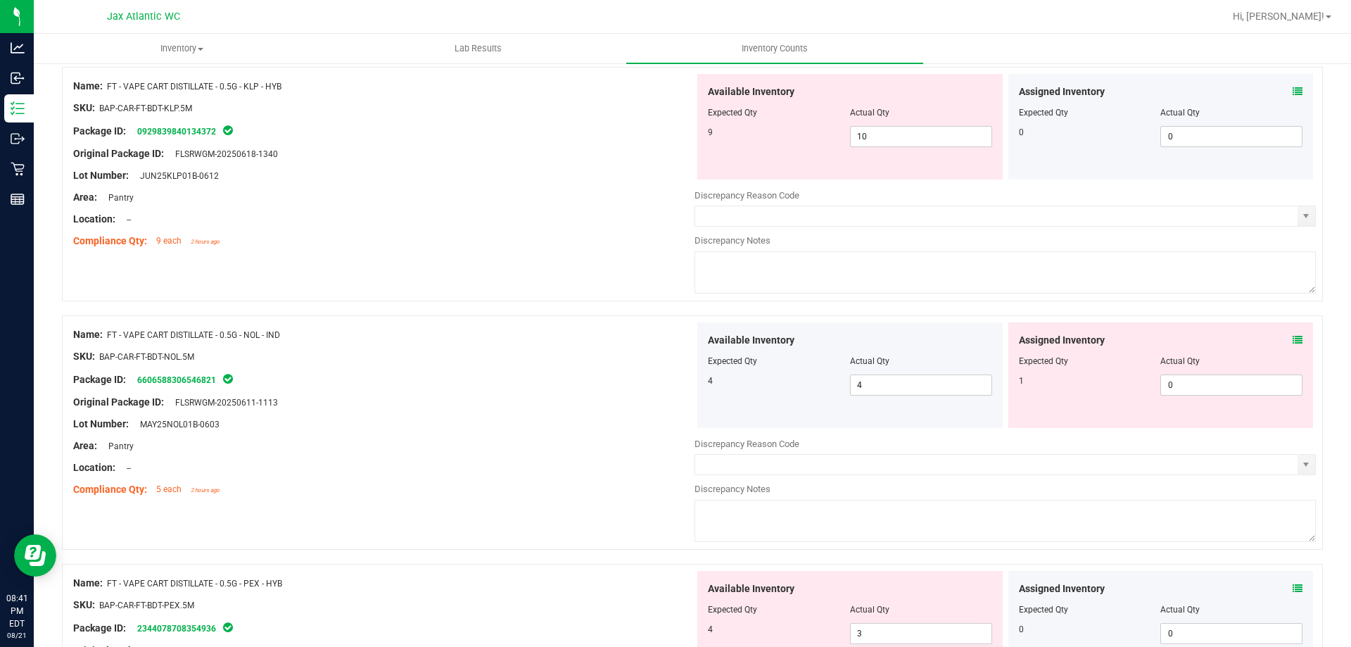
click at [1293, 341] on icon at bounding box center [1298, 340] width 10 height 10
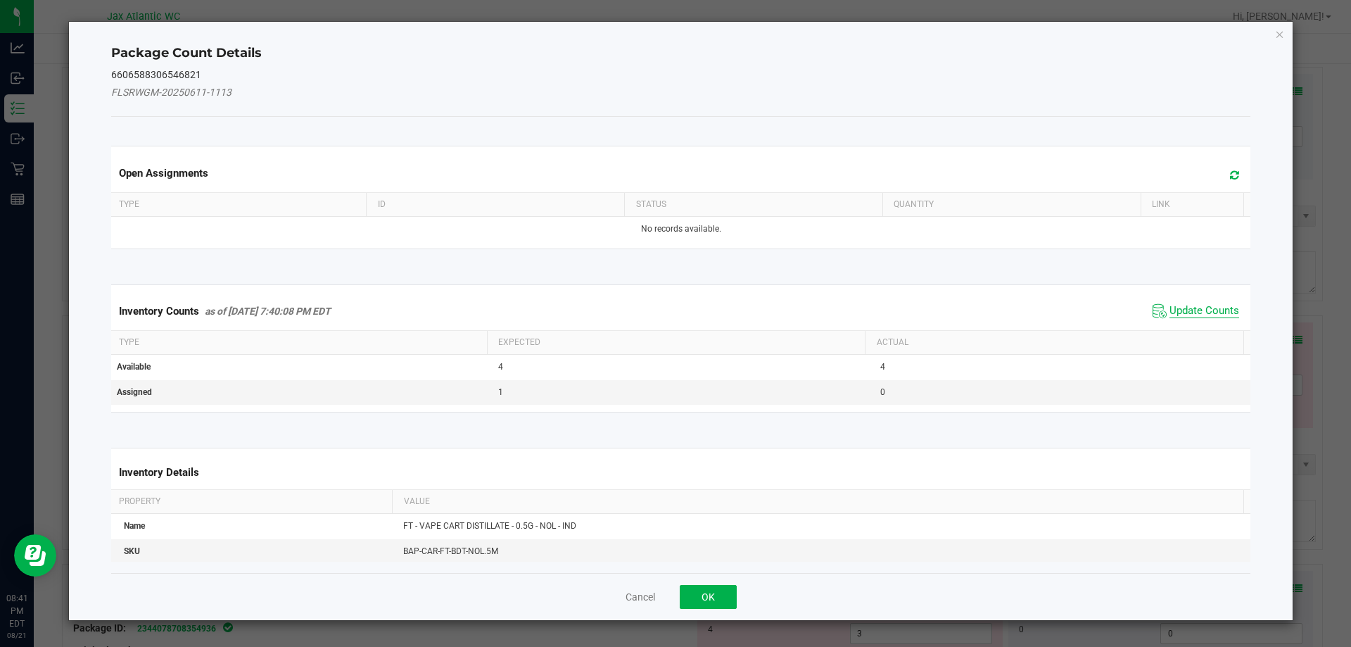
click at [1202, 309] on span "Update Counts" at bounding box center [1205, 311] width 70 height 14
drag, startPoint x: 1201, startPoint y: 309, endPoint x: 1192, endPoint y: 302, distance: 11.5
click at [1201, 308] on div "Inventory Counts as of [DATE] 7:40:08 PM EDT Update Counts" at bounding box center [681, 311] width 1146 height 38
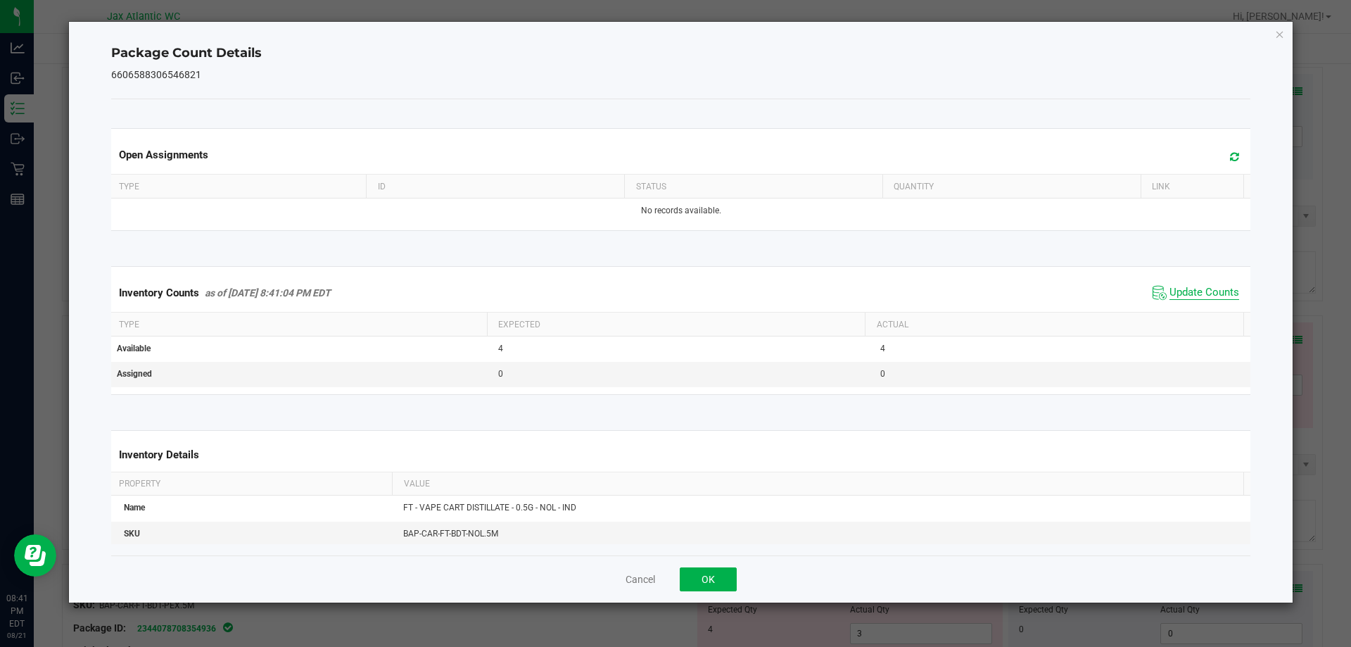
click at [1185, 290] on span "Update Counts" at bounding box center [1205, 293] width 70 height 14
drag, startPoint x: 1184, startPoint y: 289, endPoint x: 930, endPoint y: 430, distance: 290.4
click at [1184, 289] on span "Update Counts" at bounding box center [1205, 292] width 70 height 13
drag, startPoint x: 695, startPoint y: 578, endPoint x: 697, endPoint y: 512, distance: 66.2
click at [695, 578] on button "OK" at bounding box center [708, 579] width 57 height 24
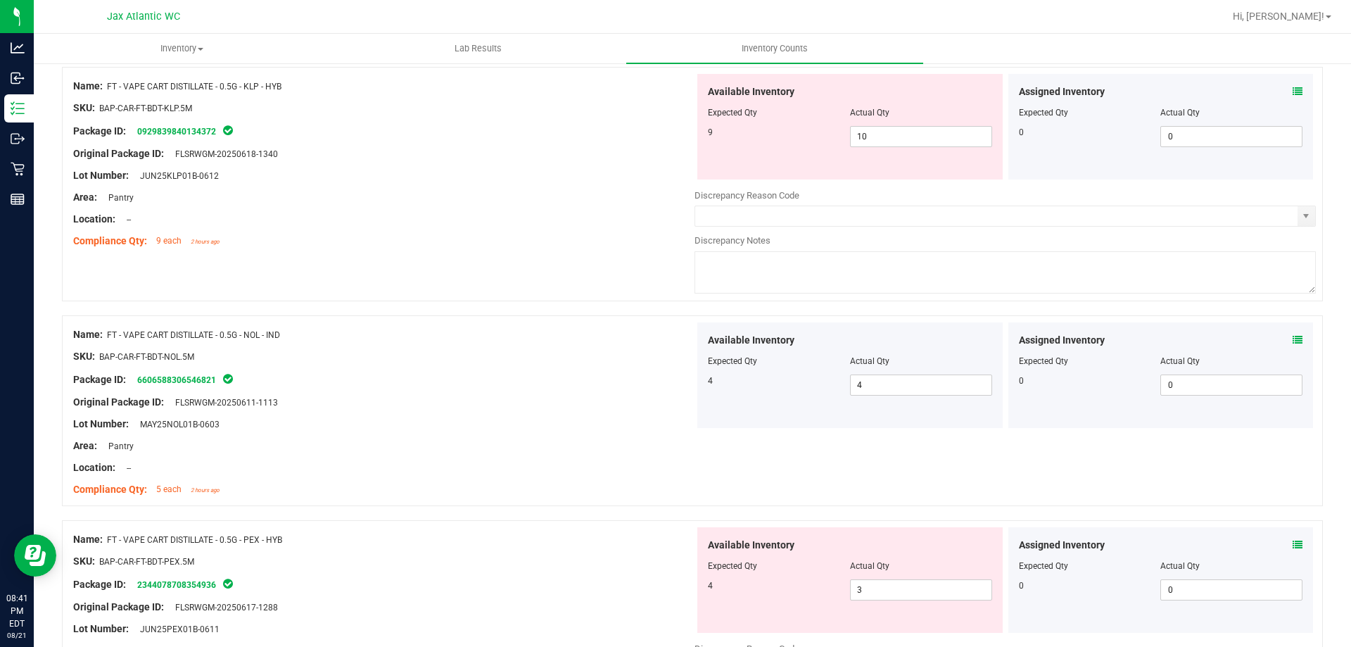
click at [677, 430] on div "Lot Number: MAY25NOL01B-0603" at bounding box center [383, 424] width 621 height 15
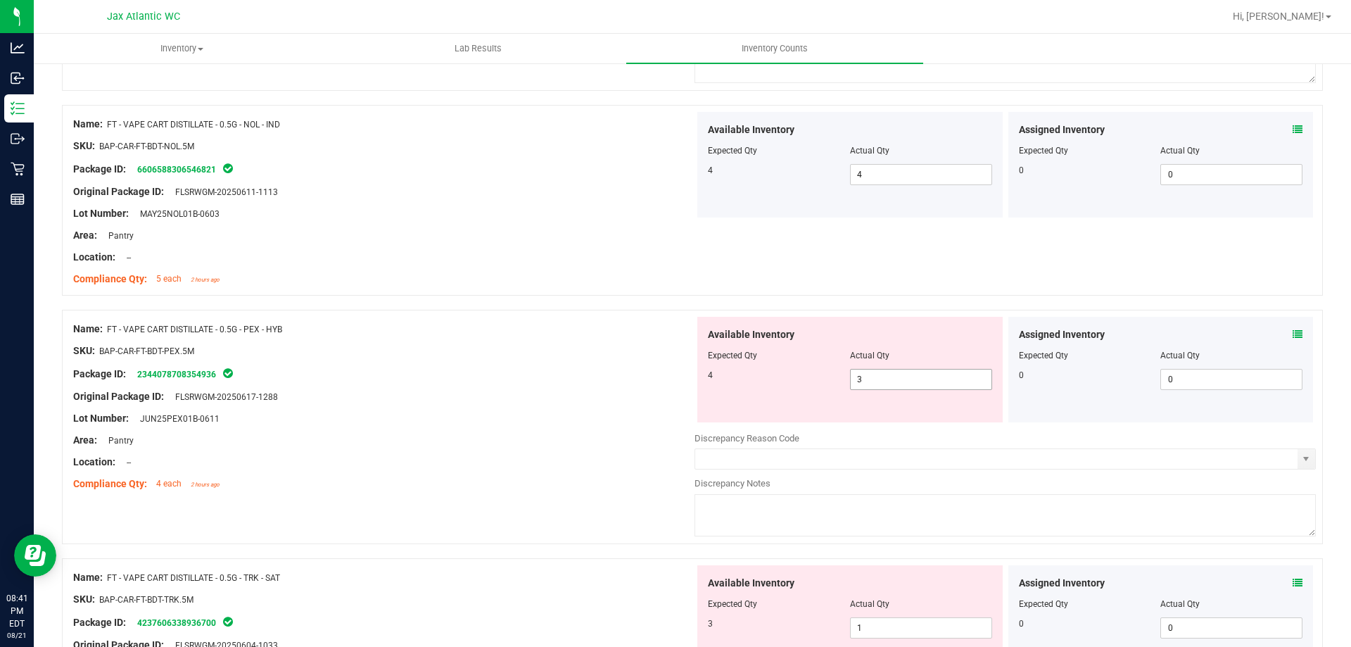
scroll to position [1689, 0]
click at [1282, 334] on div "Assigned Inventory" at bounding box center [1161, 334] width 284 height 15
click at [1293, 332] on icon at bounding box center [1298, 334] width 10 height 10
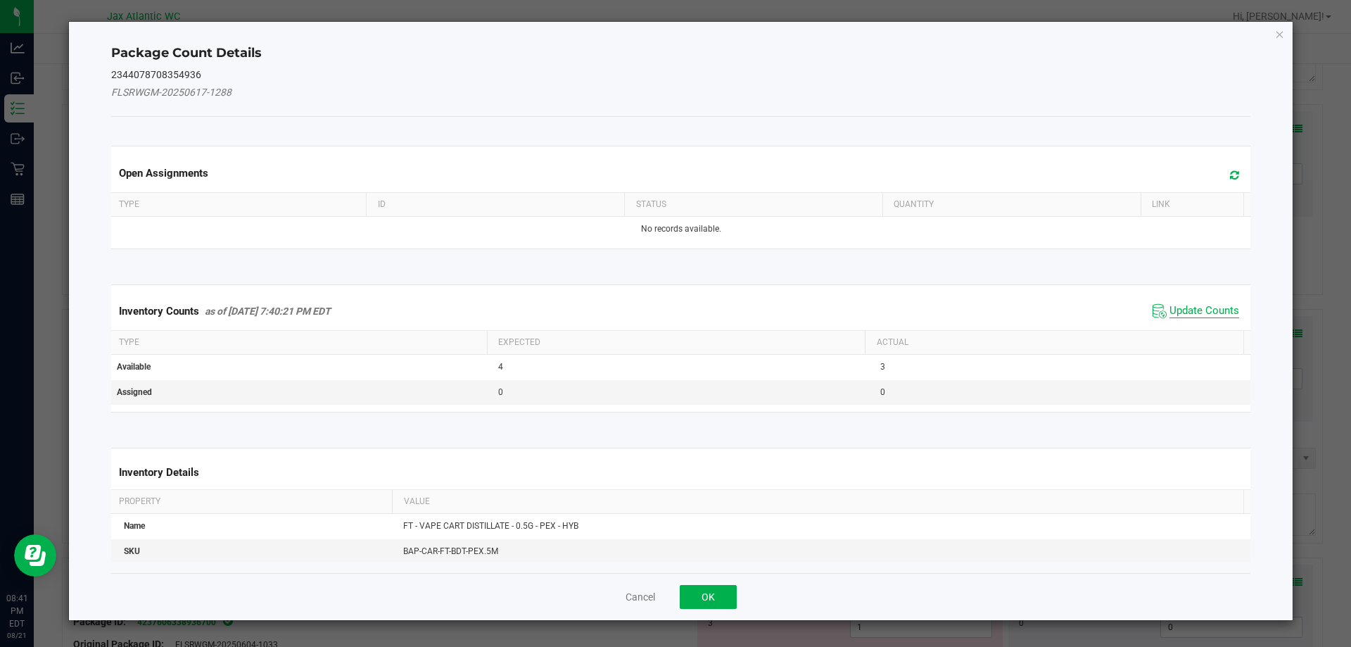
click at [1170, 309] on span "Update Counts" at bounding box center [1205, 311] width 70 height 14
click at [1170, 307] on div "Inventory Counts as of [DATE] 7:40:21 PM EDT Update Counts" at bounding box center [681, 310] width 1146 height 37
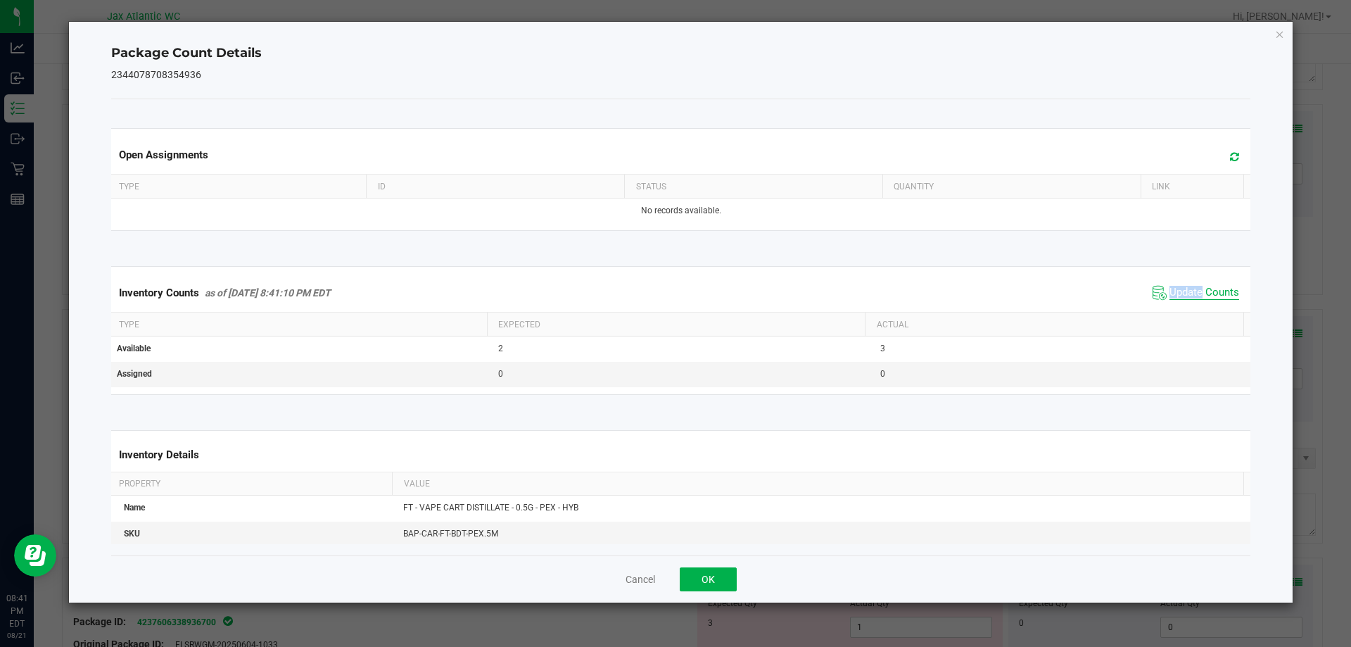
click at [1171, 293] on span "Update Counts" at bounding box center [1205, 293] width 70 height 14
drag, startPoint x: 1171, startPoint y: 293, endPoint x: 1032, endPoint y: 378, distance: 162.7
click at [1170, 293] on span "Update Counts" at bounding box center [1205, 292] width 70 height 13
click at [686, 580] on button "OK" at bounding box center [708, 579] width 57 height 24
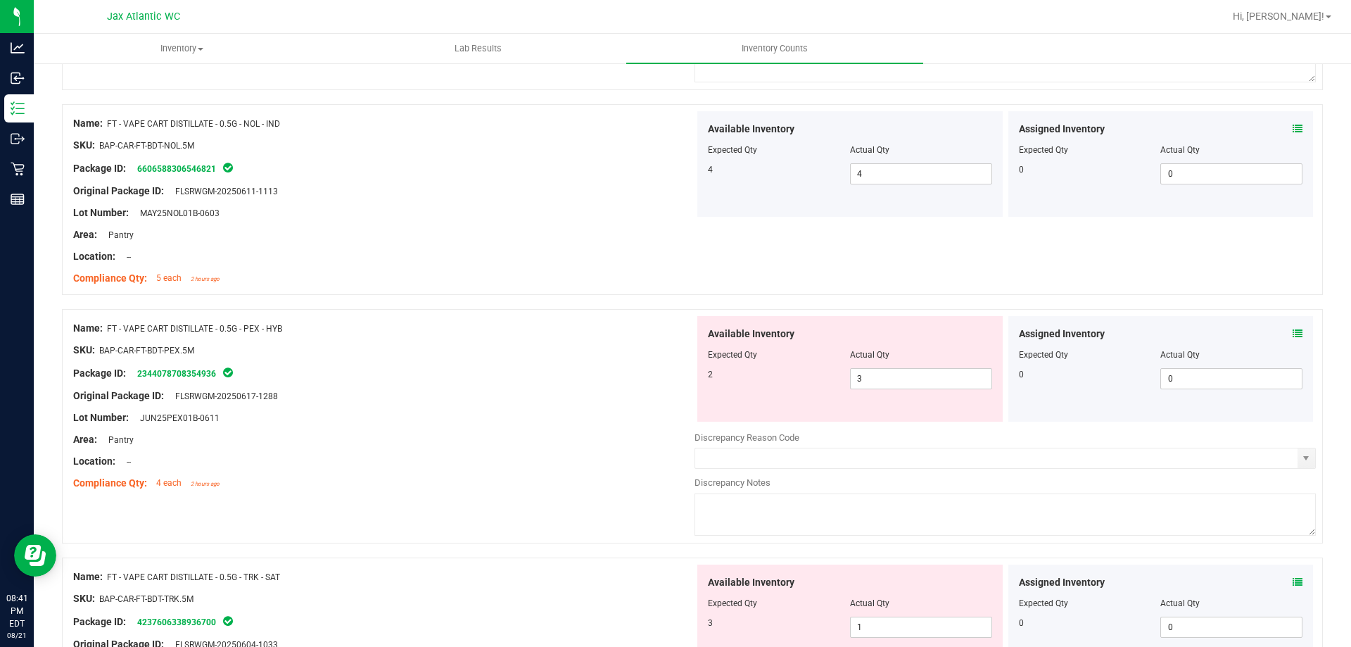
click at [586, 455] on div "Location: --" at bounding box center [383, 461] width 621 height 15
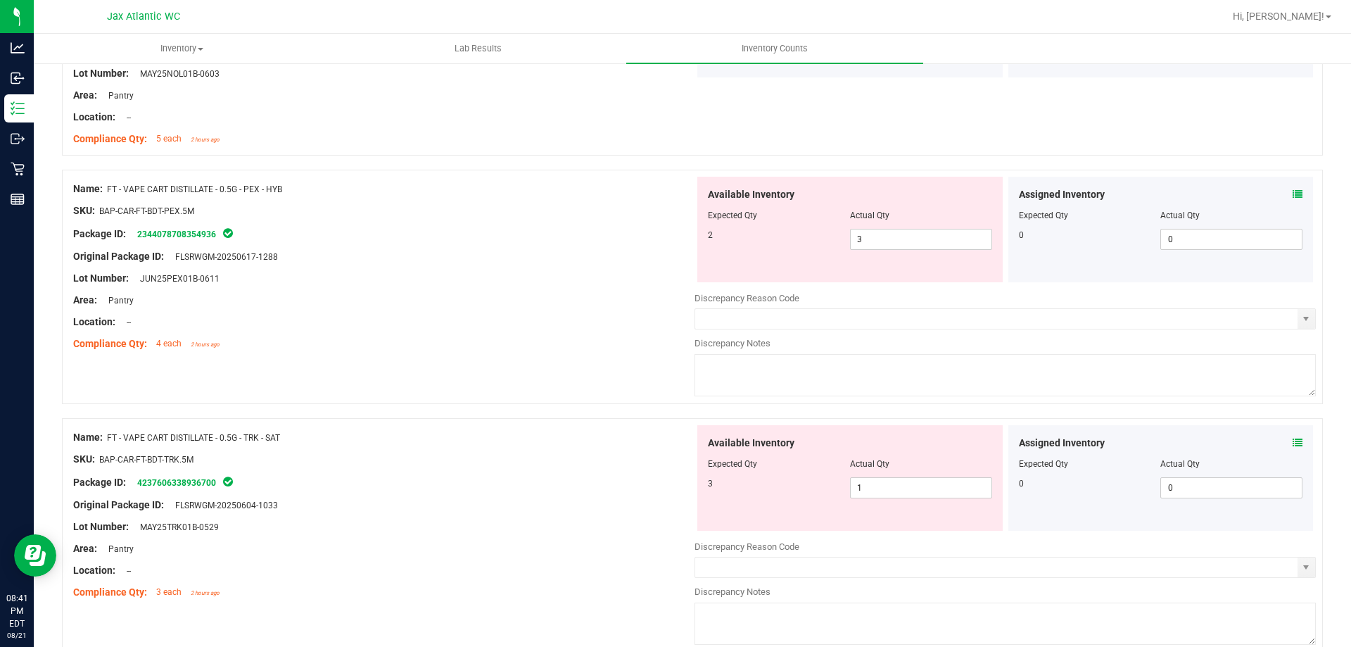
scroll to position [1830, 0]
click at [1293, 441] on icon at bounding box center [1298, 441] width 10 height 10
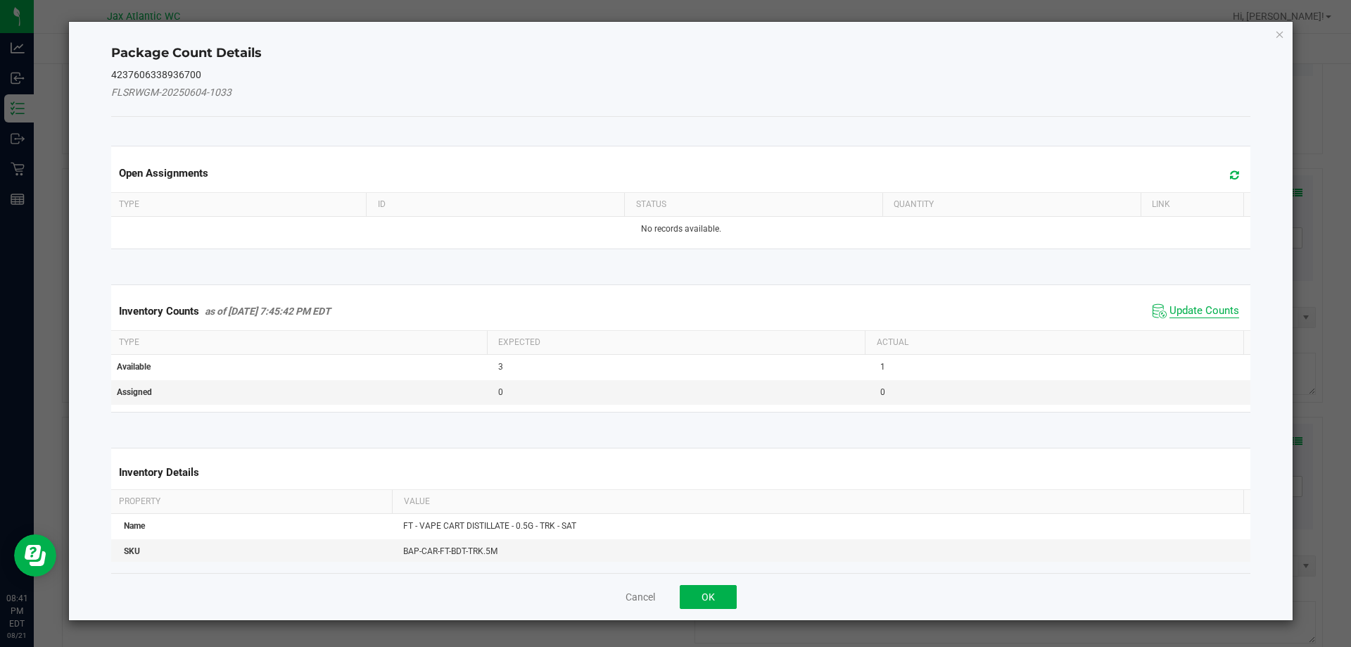
click at [1177, 311] on span "Update Counts" at bounding box center [1205, 311] width 70 height 14
click at [1175, 306] on div "Inventory Counts as of [DATE] 7:45:42 PM EDT Update Counts" at bounding box center [681, 311] width 1146 height 38
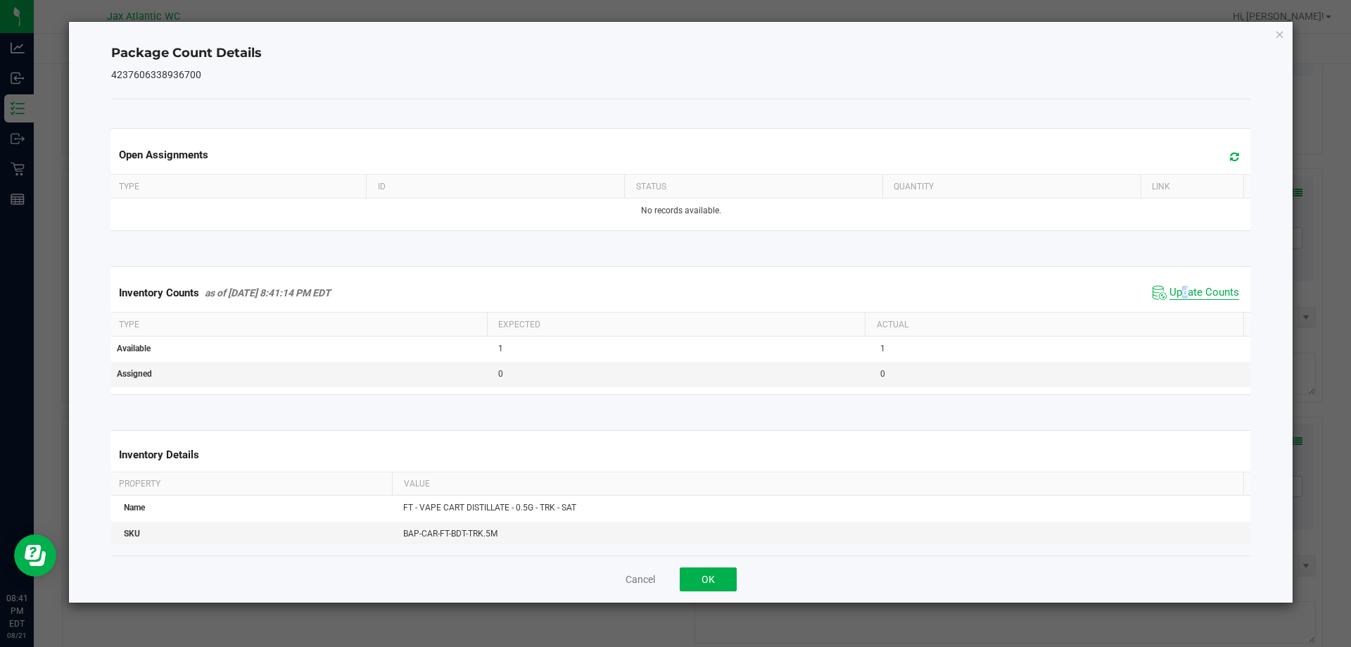
click at [1173, 291] on span "Update Counts" at bounding box center [1205, 293] width 70 height 14
click at [1173, 291] on span "Update Counts" at bounding box center [1205, 292] width 70 height 13
click at [695, 583] on button "OK" at bounding box center [708, 579] width 57 height 24
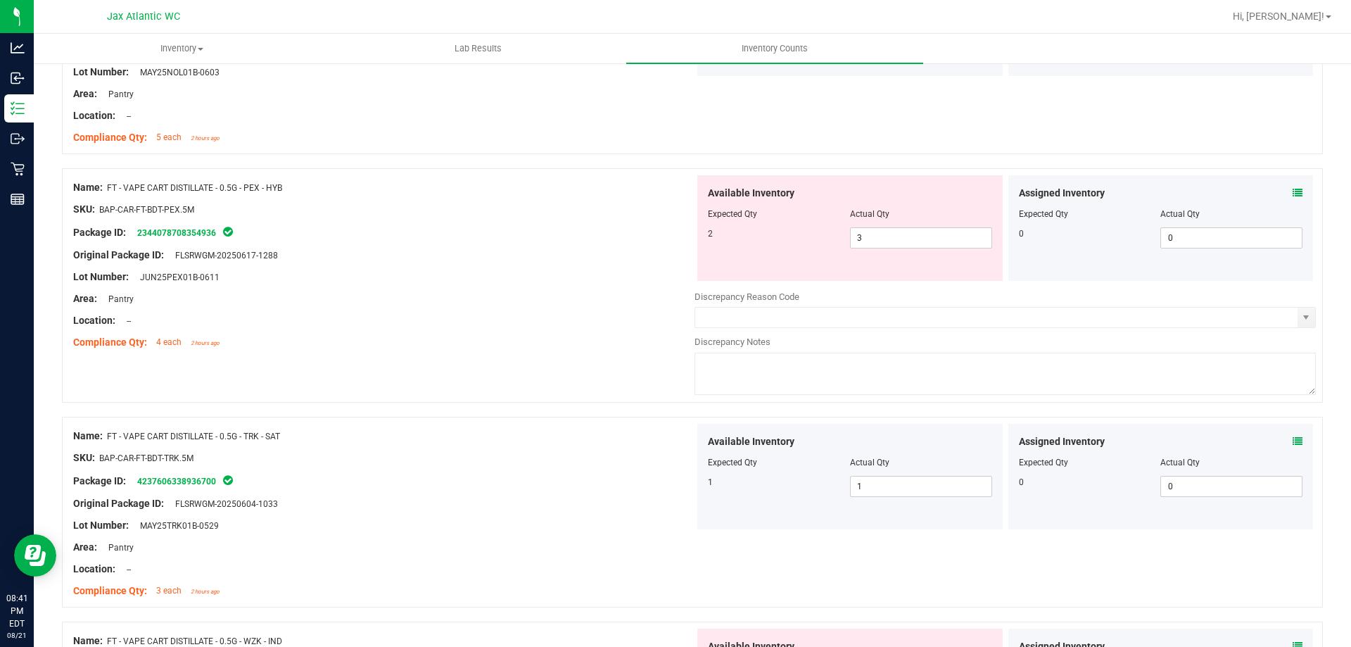
click at [558, 521] on div "Lot Number: MAY25TRK01B-0529" at bounding box center [383, 525] width 621 height 15
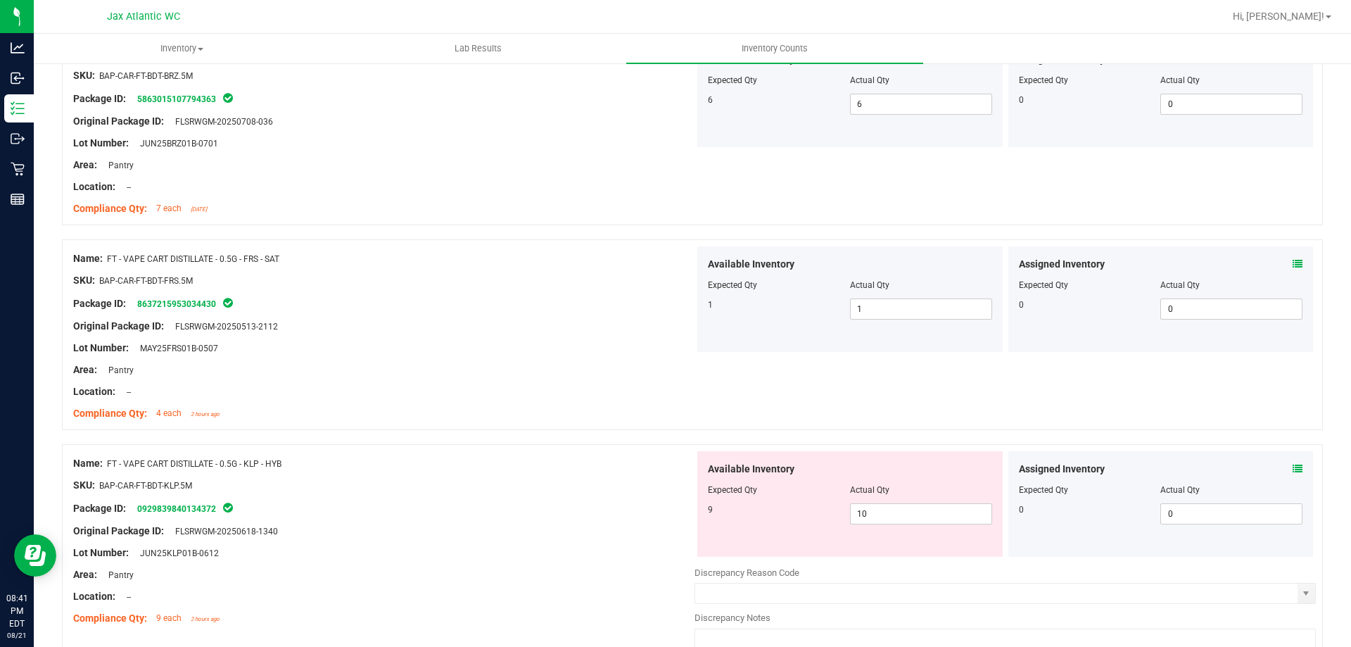
scroll to position [1126, 0]
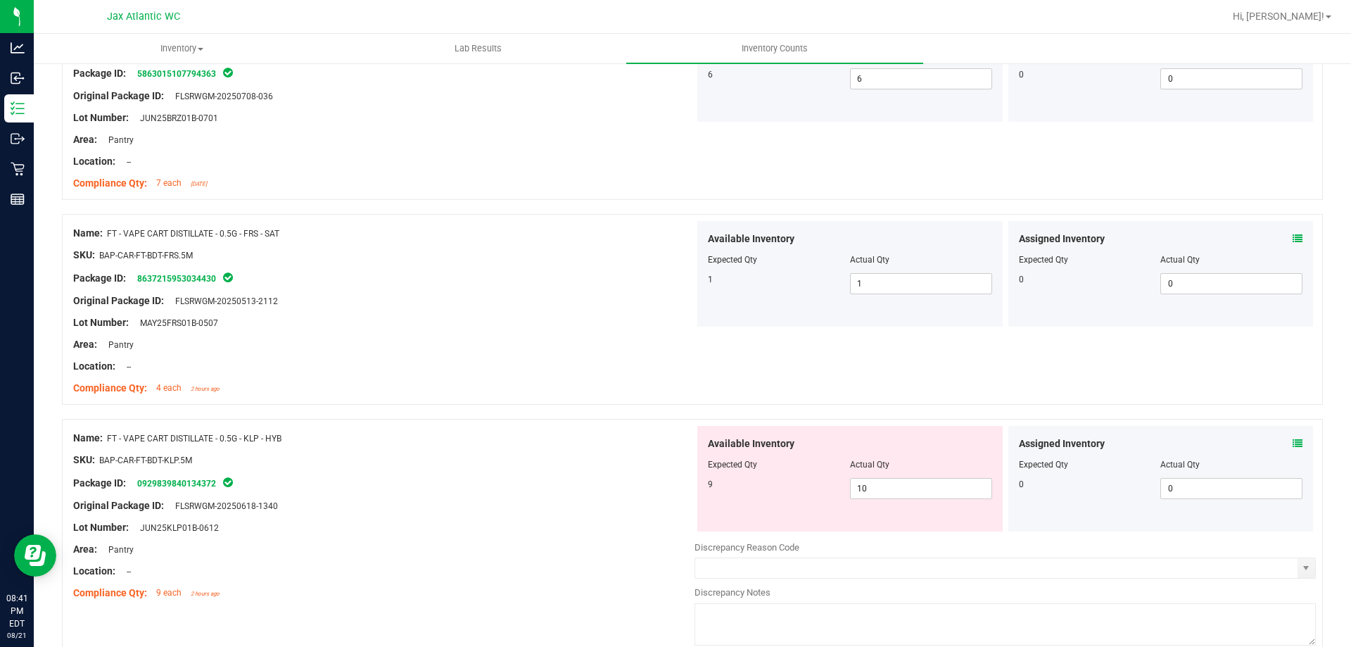
click at [561, 490] on div "Package ID: 0929839840134372" at bounding box center [383, 482] width 621 height 17
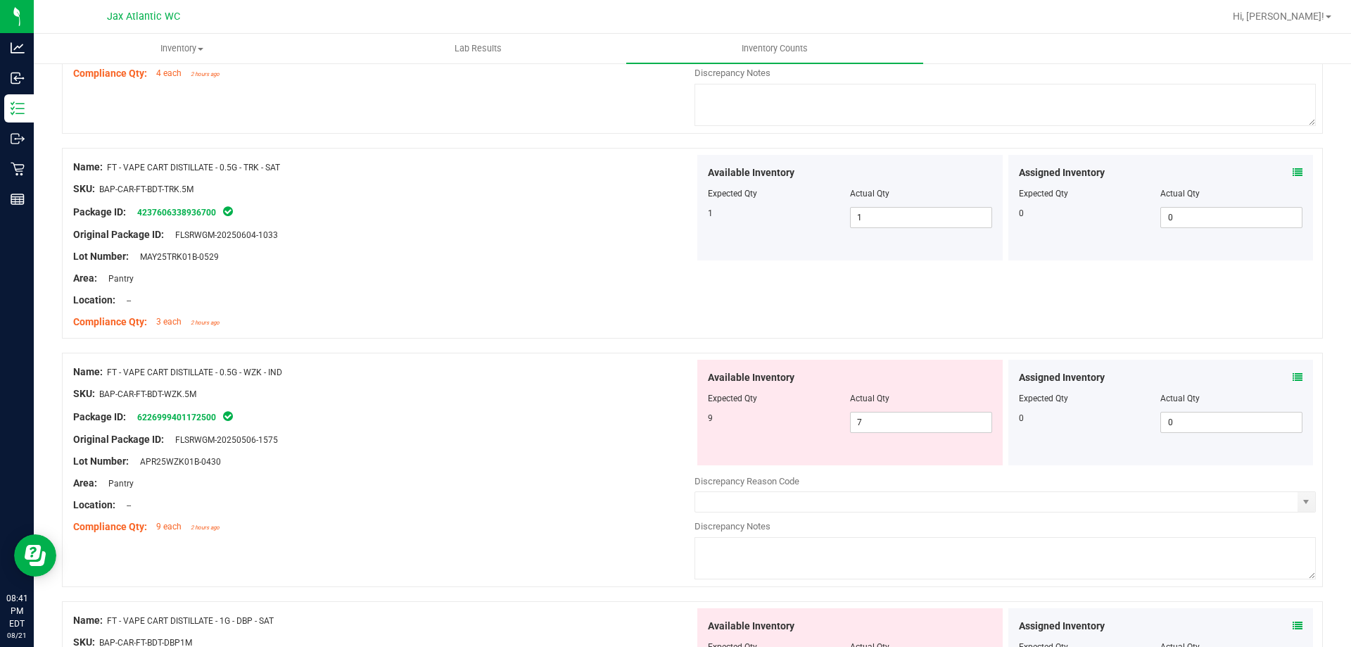
scroll to position [2111, 0]
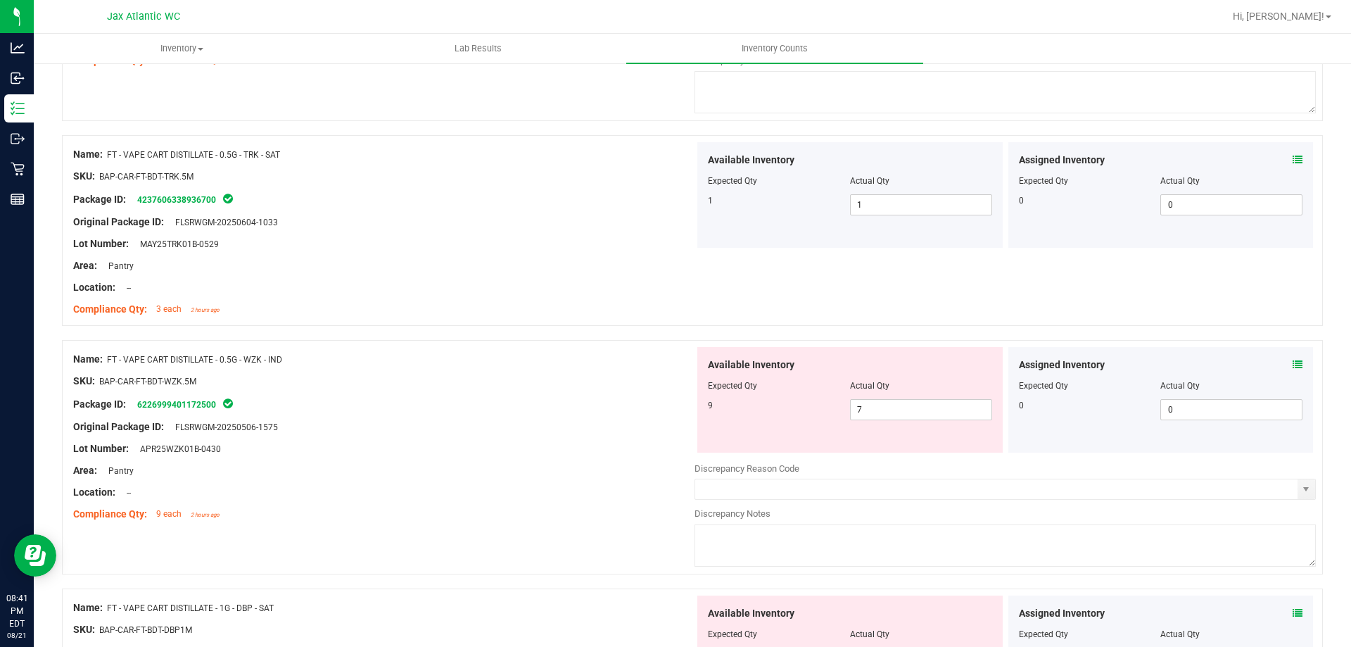
click at [1293, 363] on icon at bounding box center [1298, 365] width 10 height 10
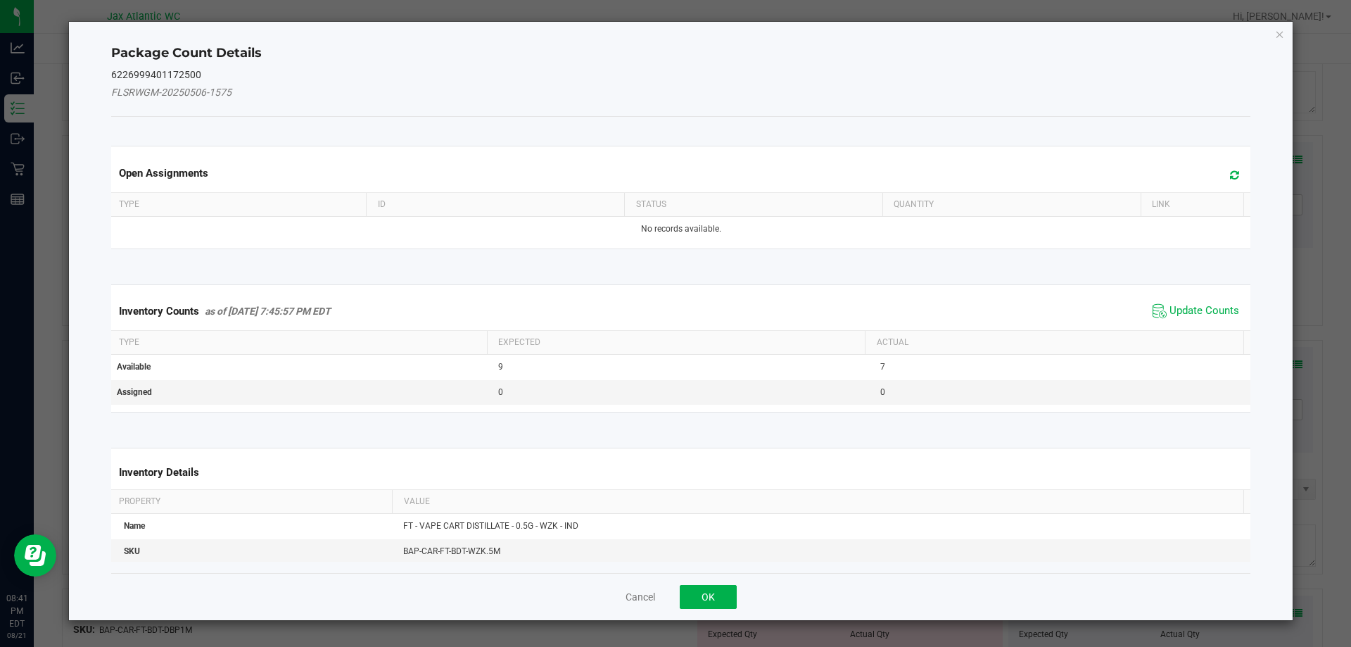
click at [1181, 297] on div "Inventory Counts as of [DATE] 7:45:57 PM EDT Update Counts" at bounding box center [681, 311] width 1146 height 38
drag, startPoint x: 1177, startPoint y: 315, endPoint x: 1174, endPoint y: 305, distance: 9.6
click at [1177, 311] on span "Update Counts" at bounding box center [1205, 311] width 70 height 14
click at [1174, 305] on div "Inventory Counts as of [DATE] 7:45:57 PM EDT Update Counts" at bounding box center [681, 310] width 1146 height 37
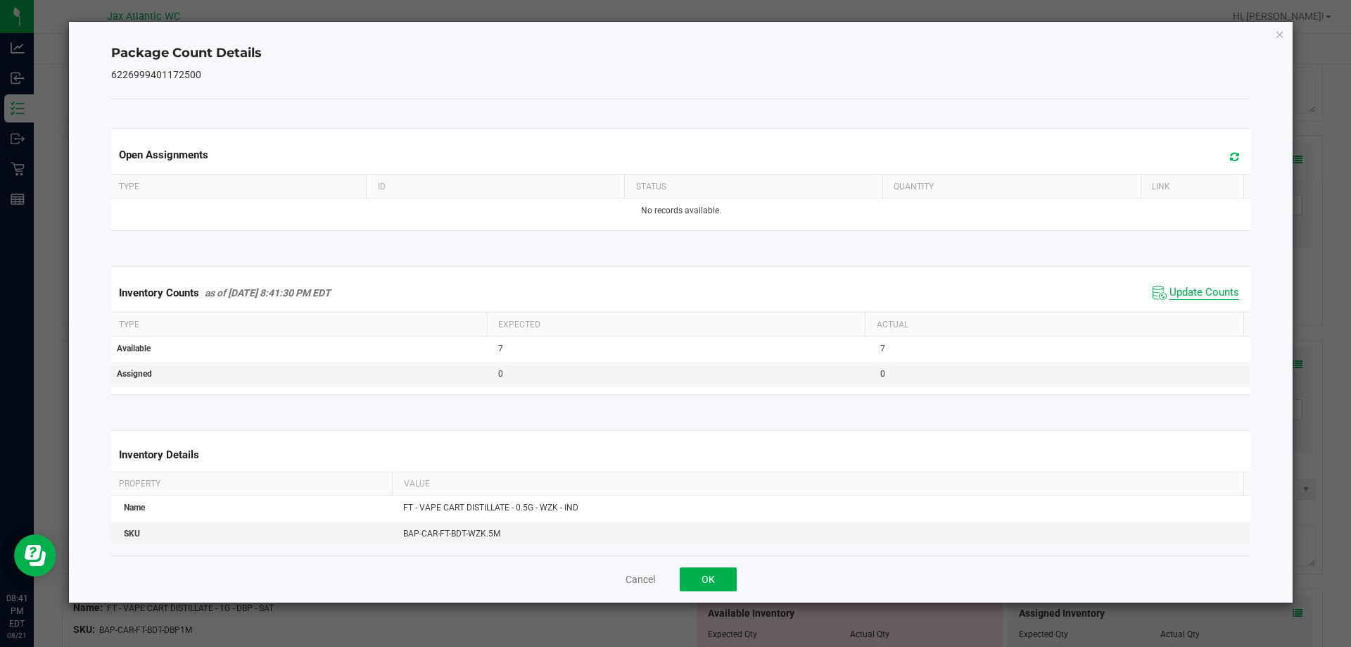
click at [1175, 293] on span "Update Counts" at bounding box center [1205, 293] width 70 height 14
click at [1175, 292] on span "Update Counts" at bounding box center [1205, 292] width 70 height 13
click at [1175, 292] on span "Update Counts" at bounding box center [1205, 293] width 70 height 14
click at [720, 569] on button "OK" at bounding box center [708, 579] width 57 height 24
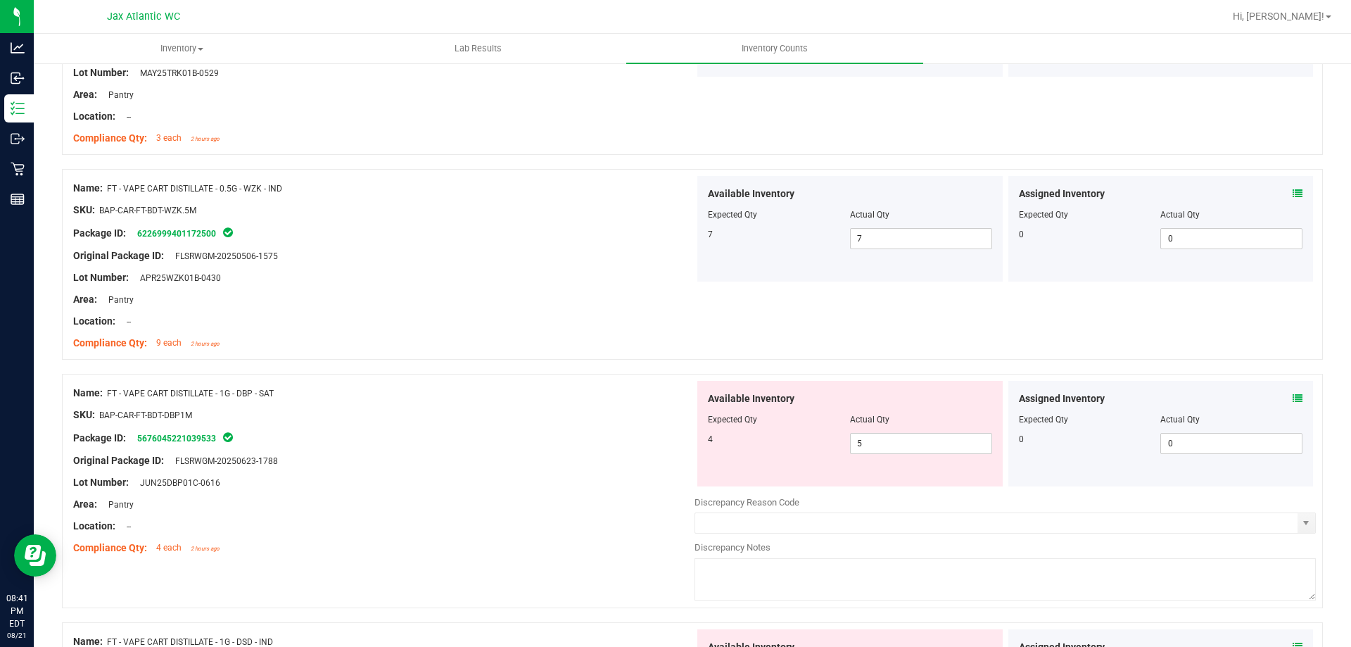
scroll to position [2322, 0]
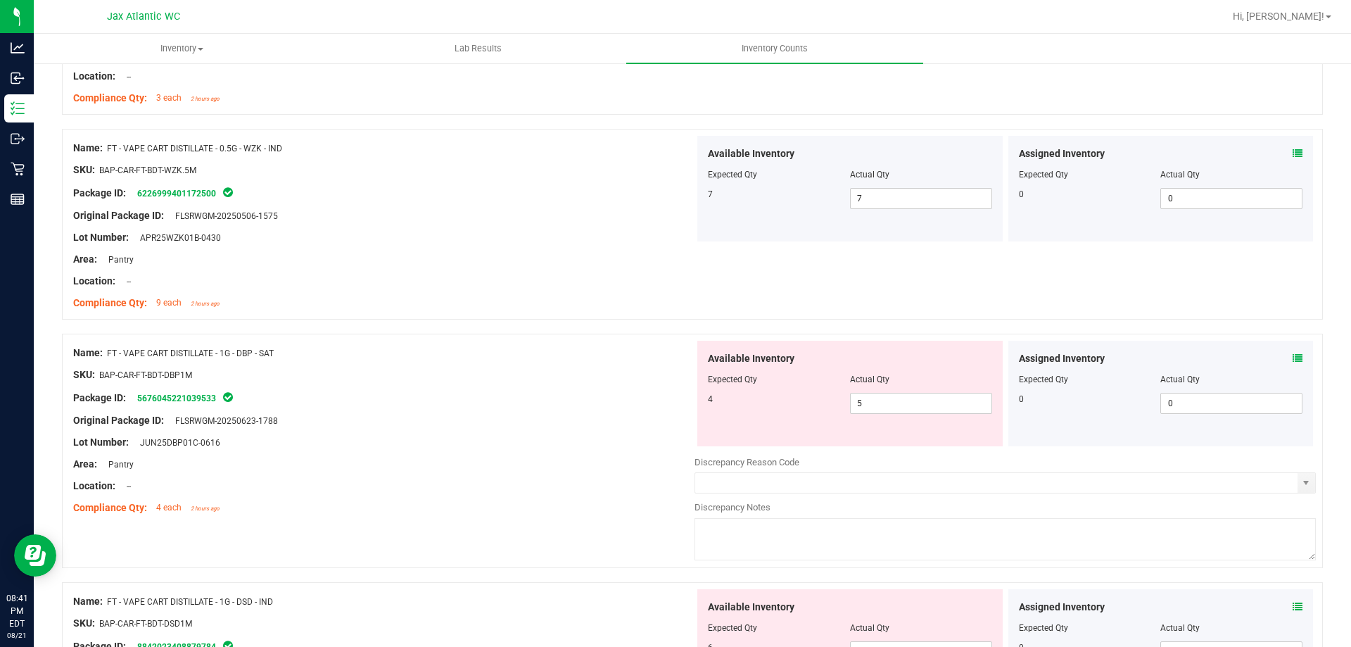
click at [1293, 357] on icon at bounding box center [1298, 358] width 10 height 10
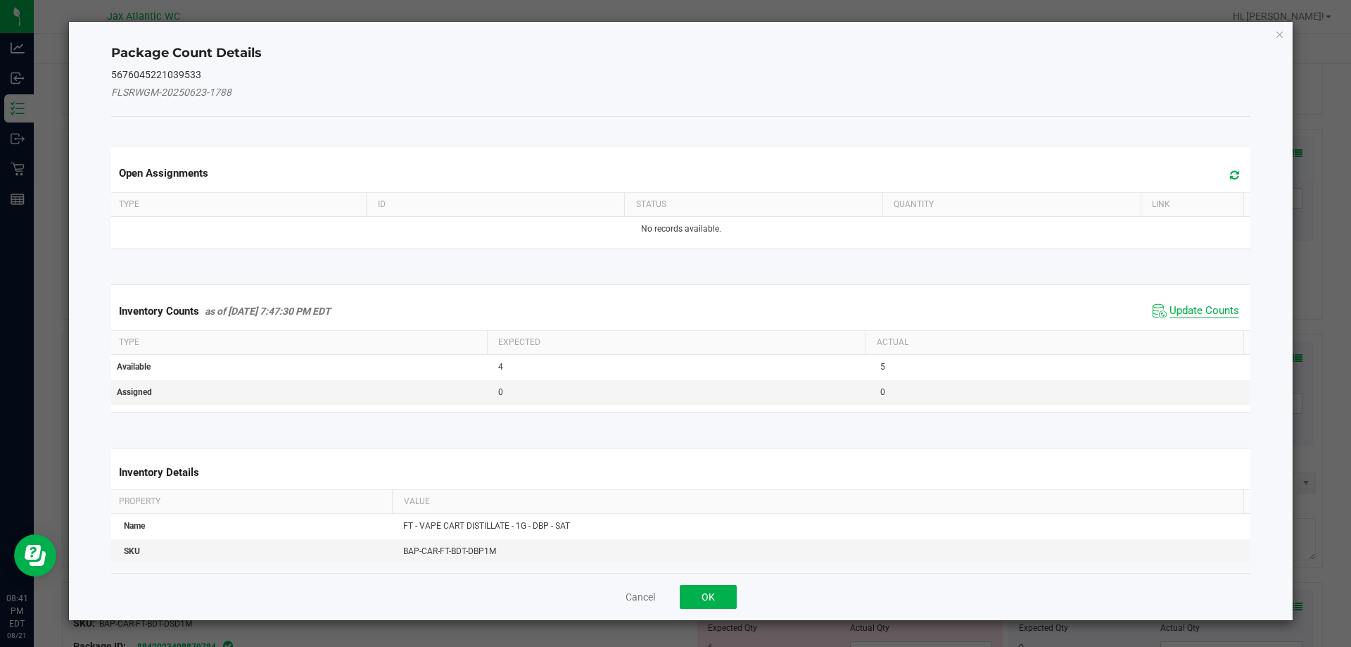
click at [1186, 304] on span "Update Counts" at bounding box center [1205, 311] width 70 height 14
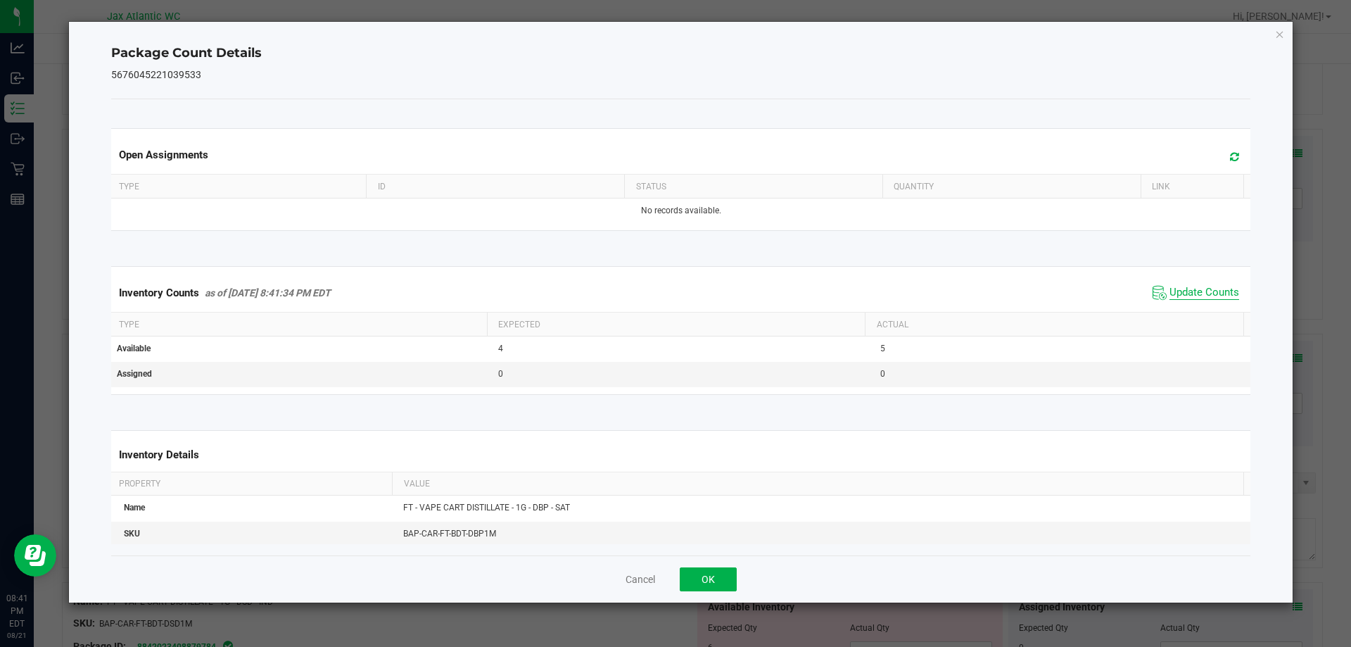
click at [1184, 308] on div "Inventory Counts as of [DATE] 8:41:34 PM EDT Update Counts" at bounding box center [681, 293] width 1146 height 38
click at [1172, 291] on span "Update Counts" at bounding box center [1205, 293] width 70 height 14
click at [1172, 291] on span "Update Counts" at bounding box center [1205, 292] width 70 height 13
click at [707, 570] on button "OK" at bounding box center [708, 579] width 57 height 24
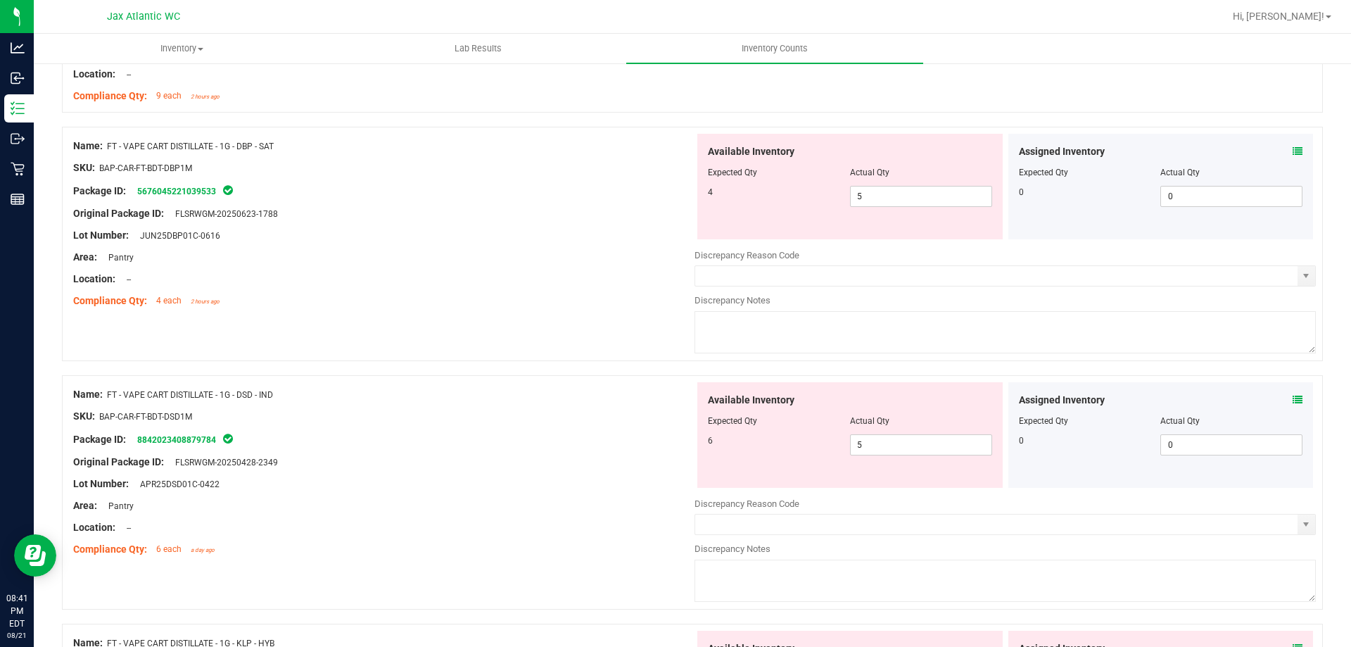
scroll to position [2533, 0]
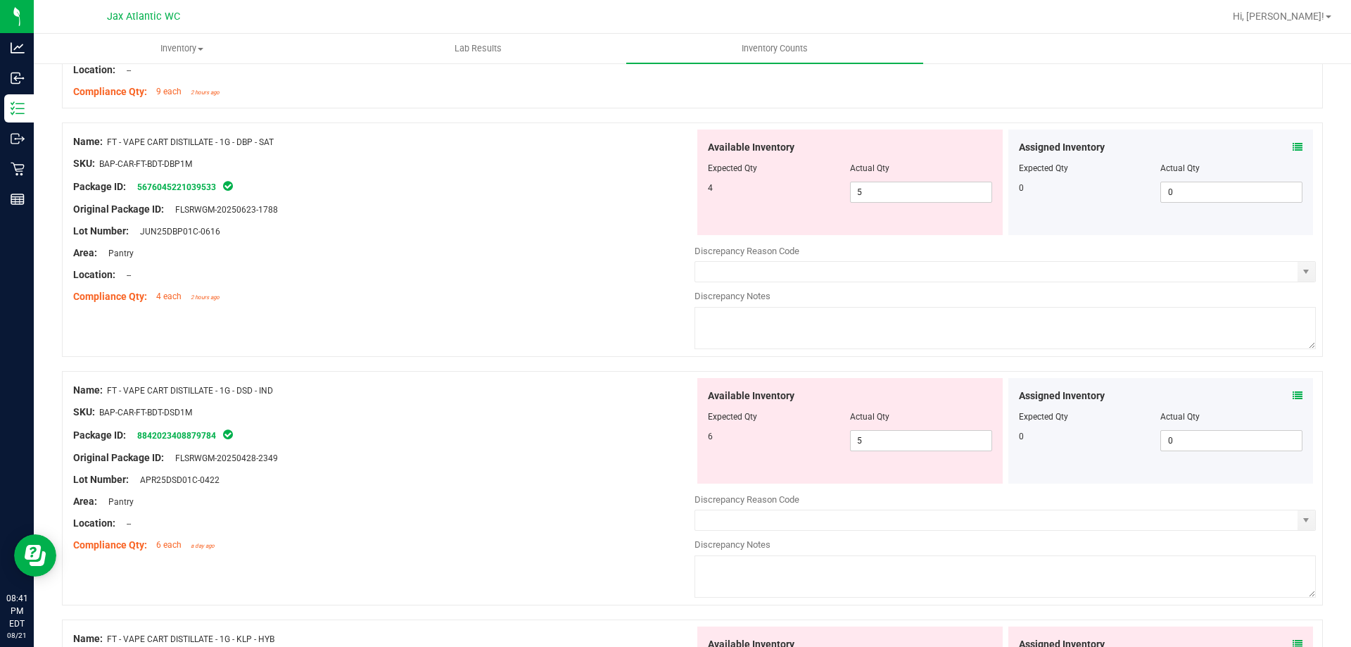
click at [1293, 394] on icon at bounding box center [1298, 396] width 10 height 10
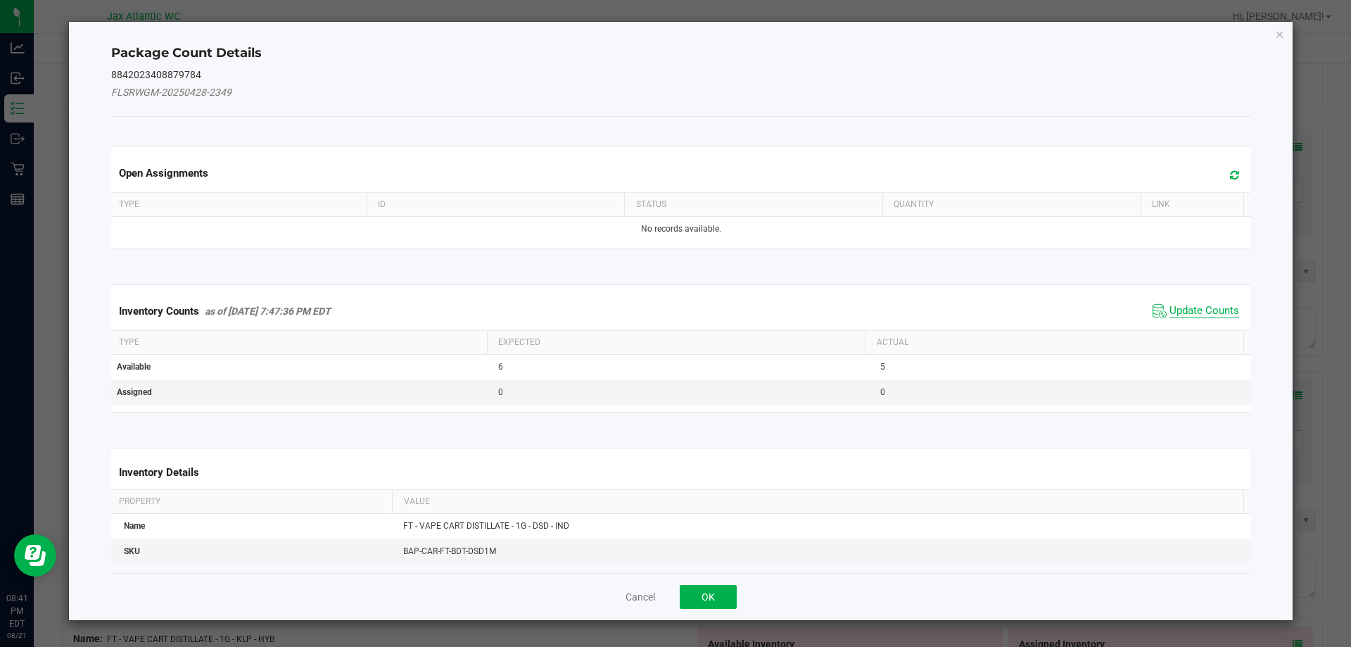
click at [1180, 310] on span "Update Counts" at bounding box center [1205, 311] width 70 height 14
drag, startPoint x: 1179, startPoint y: 310, endPoint x: 1172, endPoint y: 301, distance: 11.0
click at [1179, 310] on div "Inventory Counts as of [DATE] 7:47:36 PM EDT Update Counts" at bounding box center [681, 310] width 1146 height 37
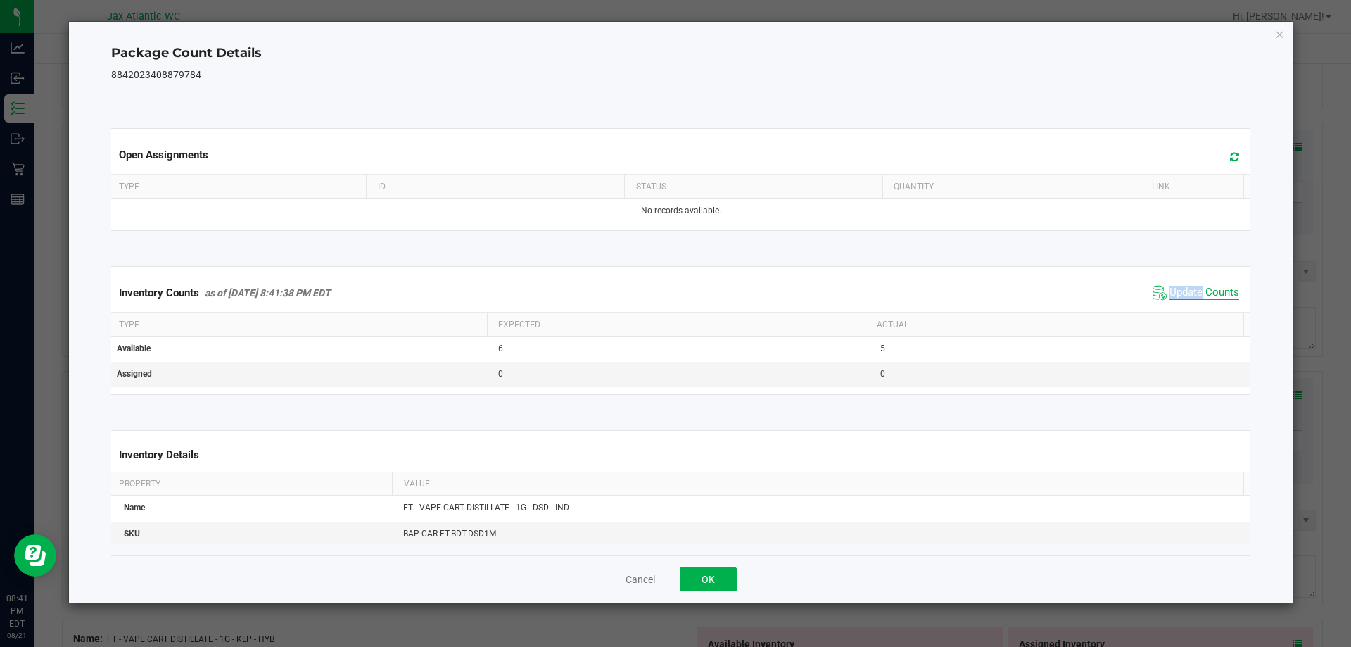
click at [1170, 289] on span "Update Counts" at bounding box center [1205, 293] width 70 height 14
click at [695, 576] on button "OK" at bounding box center [708, 579] width 57 height 24
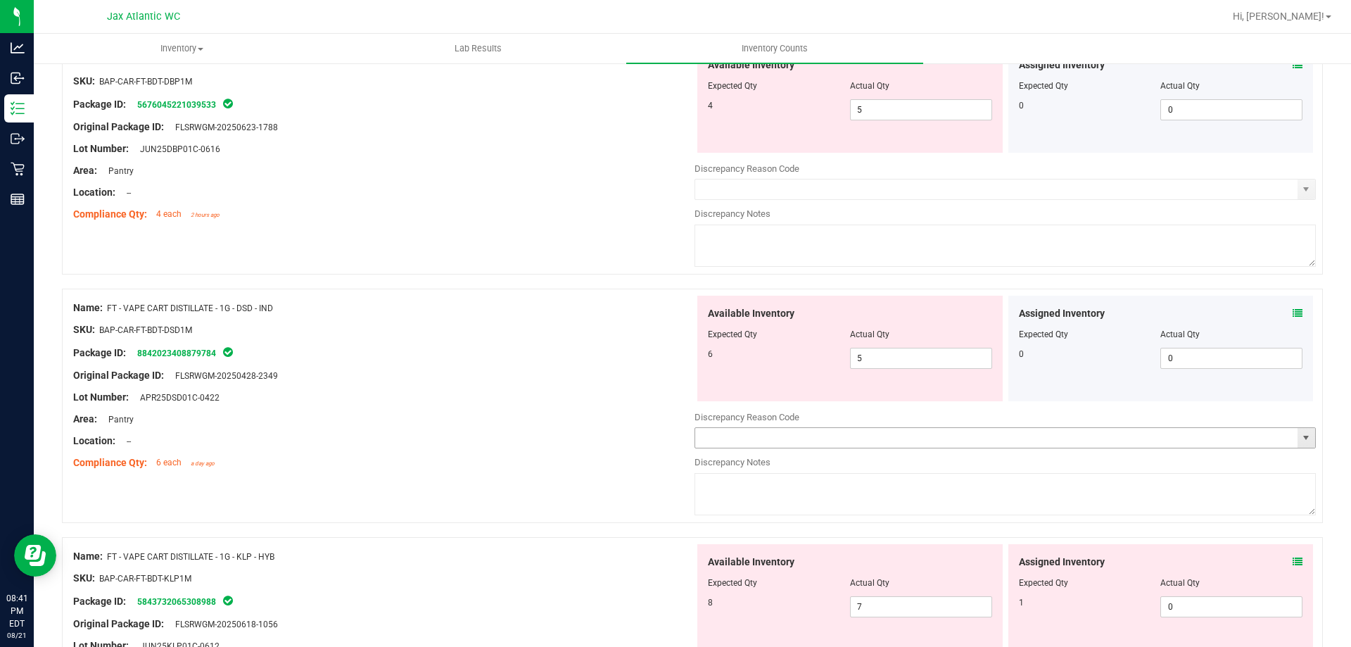
scroll to position [2745, 0]
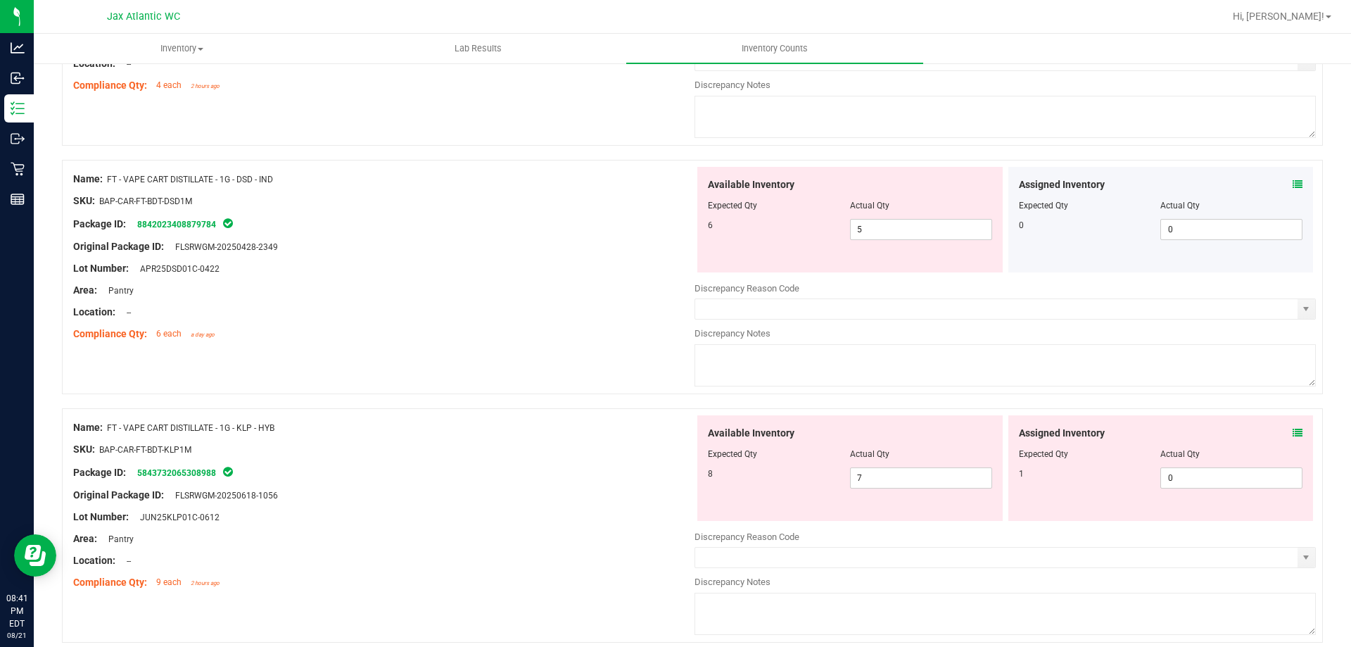
click at [1293, 431] on icon at bounding box center [1298, 433] width 10 height 10
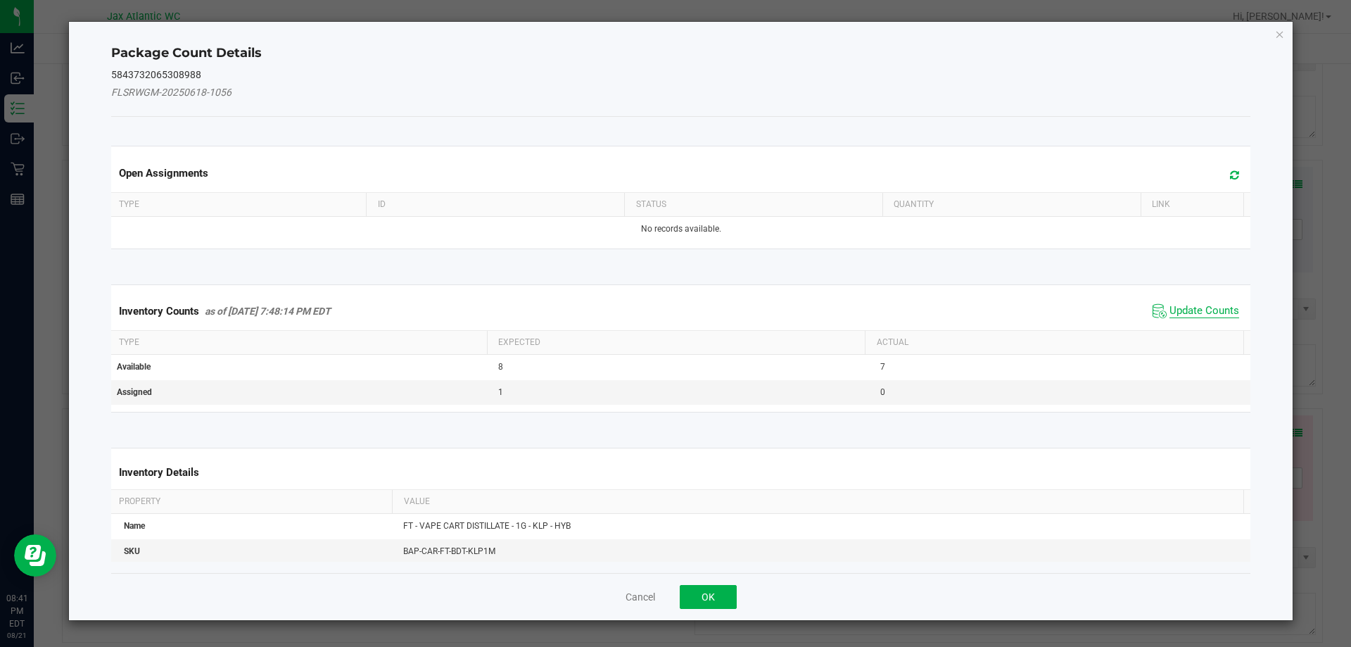
drag, startPoint x: 1207, startPoint y: 312, endPoint x: 1201, endPoint y: 301, distance: 12.9
click at [1207, 311] on span "Update Counts" at bounding box center [1205, 311] width 70 height 14
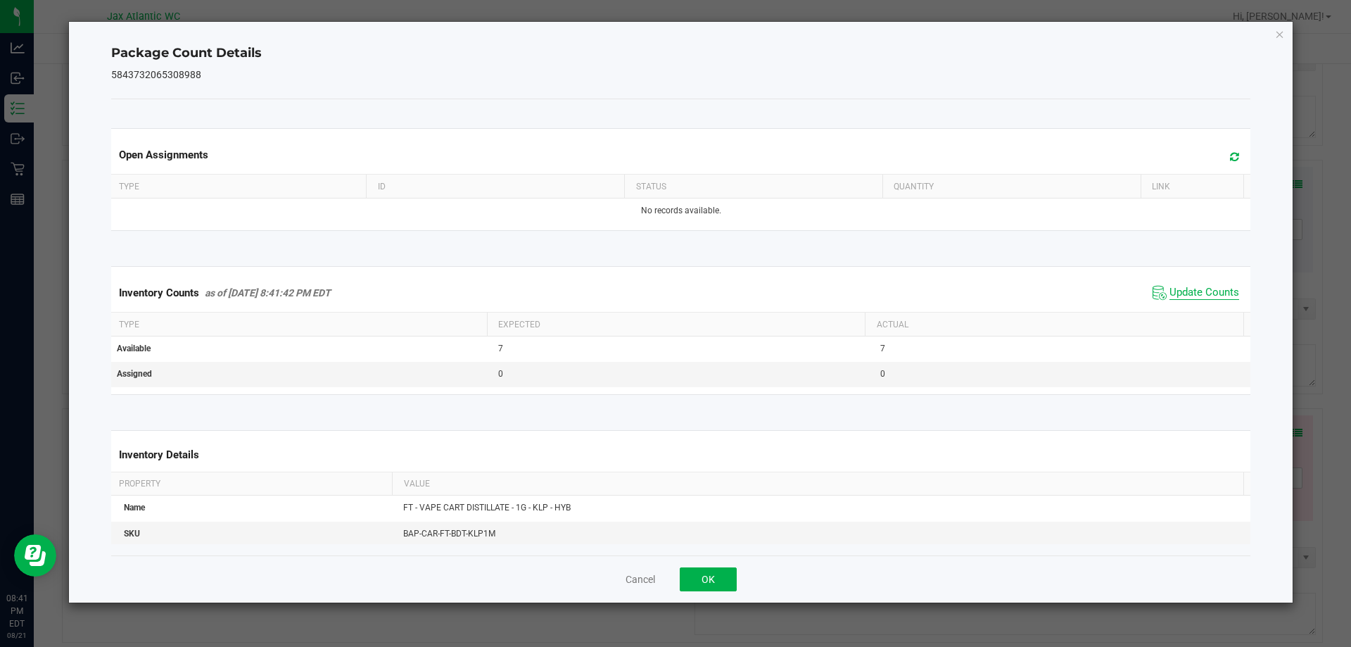
drag, startPoint x: 1201, startPoint y: 301, endPoint x: 1199, endPoint y: 293, distance: 7.9
click at [1201, 296] on span "Update Counts" at bounding box center [1196, 292] width 94 height 21
click at [1181, 287] on span "Update Counts" at bounding box center [1205, 293] width 70 height 14
drag, startPoint x: 1181, startPoint y: 287, endPoint x: 1139, endPoint y: 312, distance: 48.6
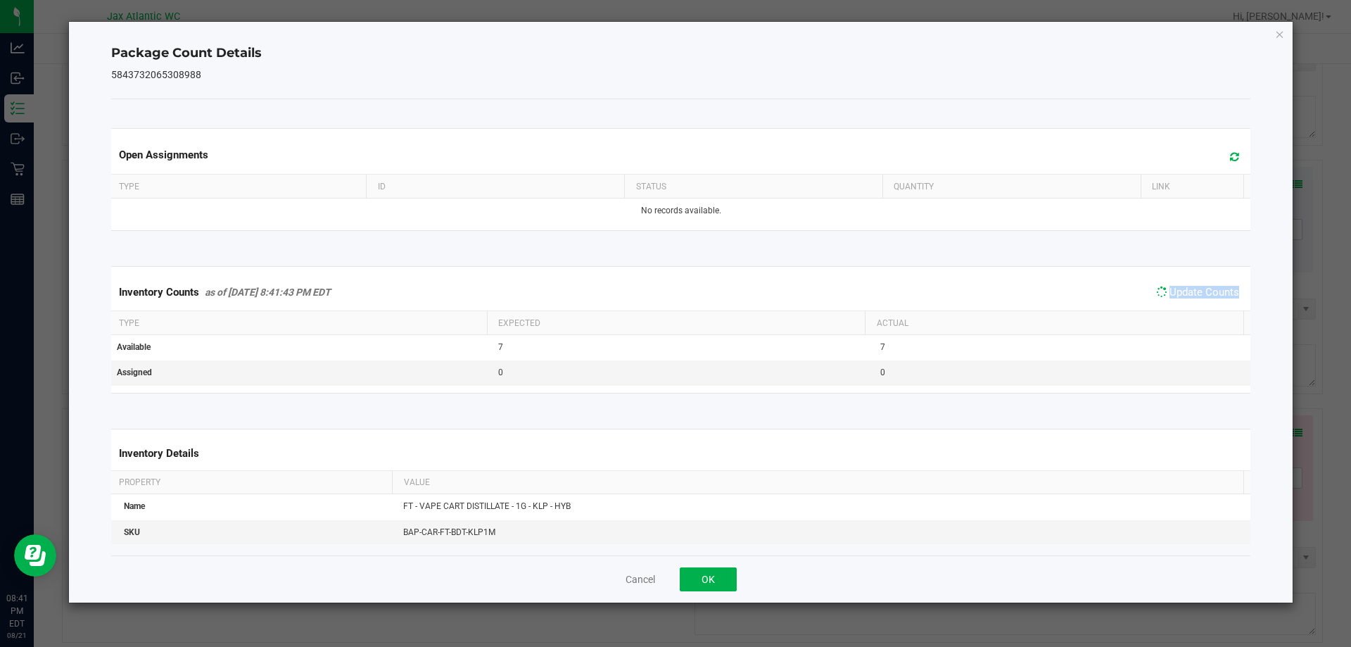
click at [1180, 288] on span "Update Counts" at bounding box center [1205, 292] width 70 height 13
click at [704, 576] on button "OK" at bounding box center [708, 579] width 57 height 24
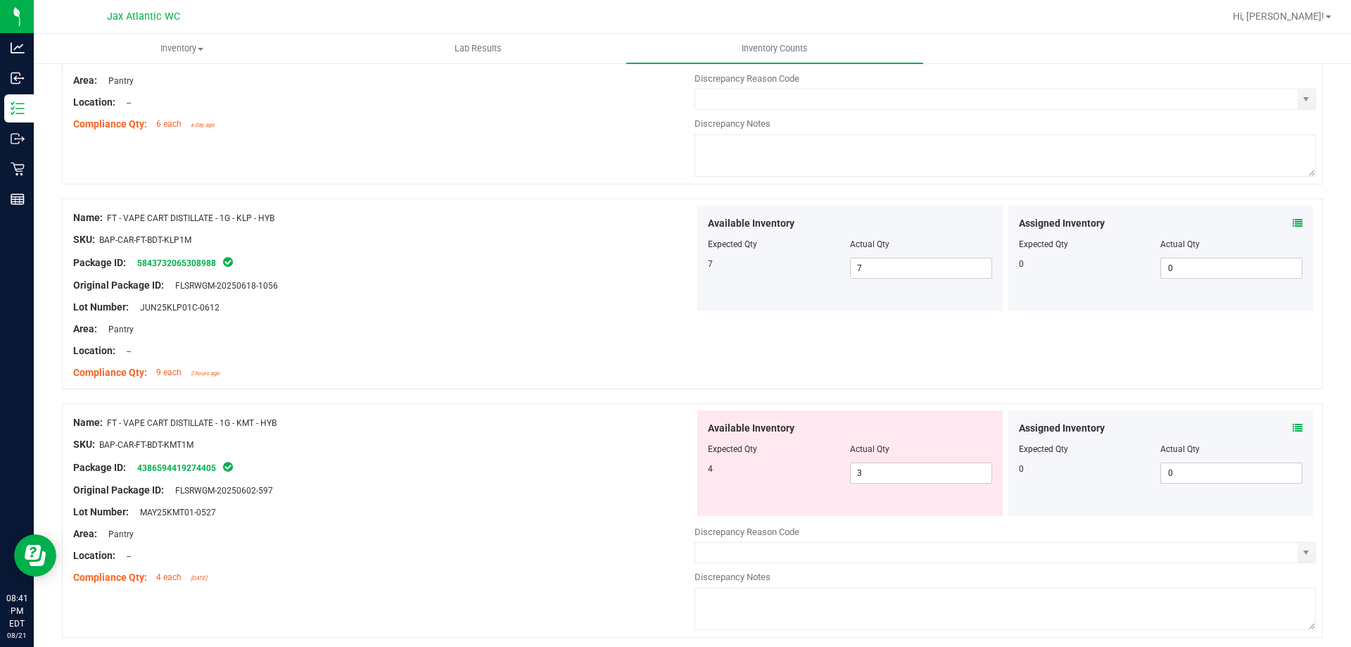
scroll to position [2956, 0]
click at [1293, 426] on icon at bounding box center [1298, 427] width 10 height 10
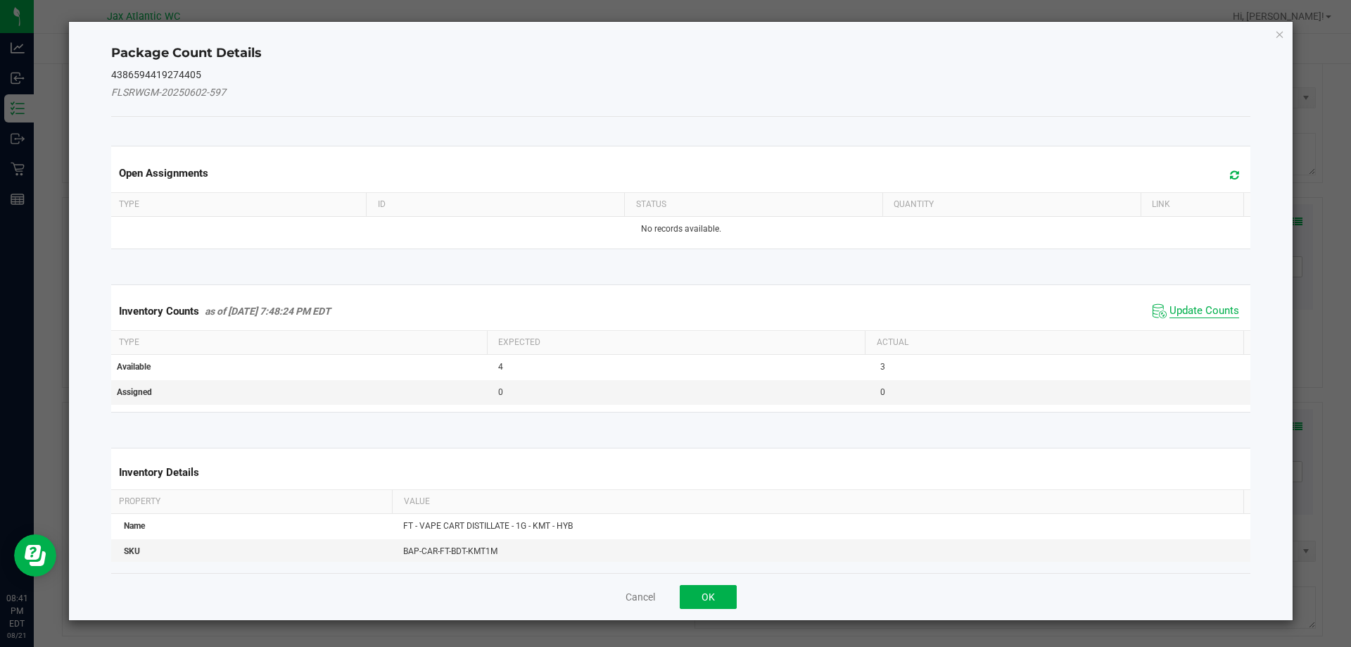
click at [1173, 308] on span "Update Counts" at bounding box center [1205, 311] width 70 height 14
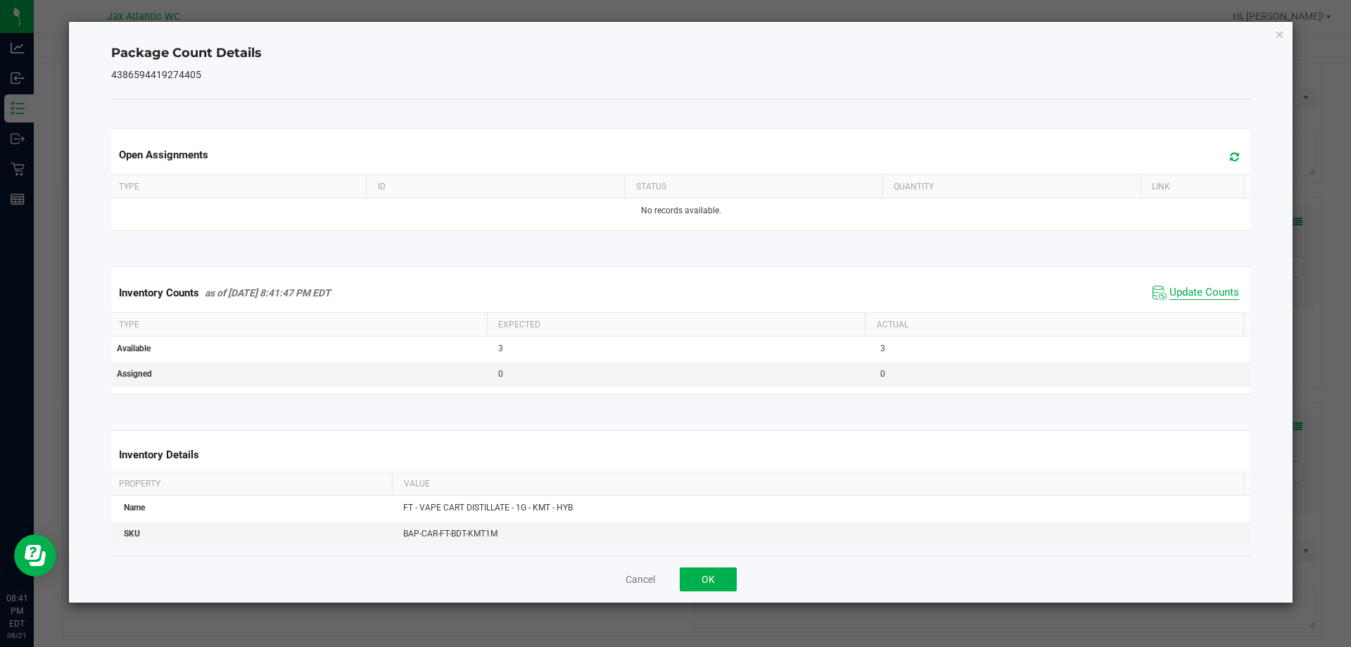
click at [1170, 308] on div "Inventory Counts as of [DATE] 8:41:47 PM EDT Update Counts" at bounding box center [681, 293] width 1146 height 38
click at [1170, 289] on span "Update Counts" at bounding box center [1205, 293] width 70 height 14
click at [1170, 289] on span "Update Counts" at bounding box center [1205, 292] width 70 height 13
drag, startPoint x: 712, startPoint y: 586, endPoint x: 716, endPoint y: 579, distance: 8.2
click at [713, 584] on button "OK" at bounding box center [708, 579] width 57 height 24
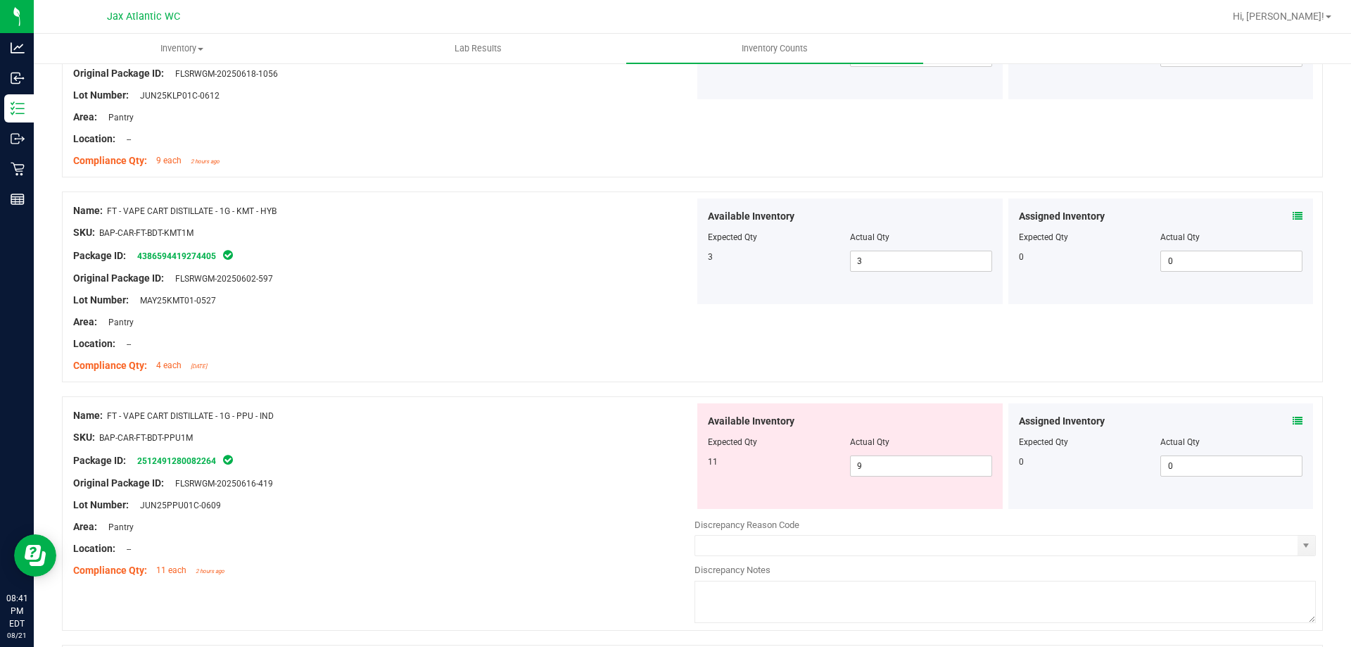
scroll to position [3167, 0]
click at [1293, 419] on icon at bounding box center [1298, 420] width 10 height 10
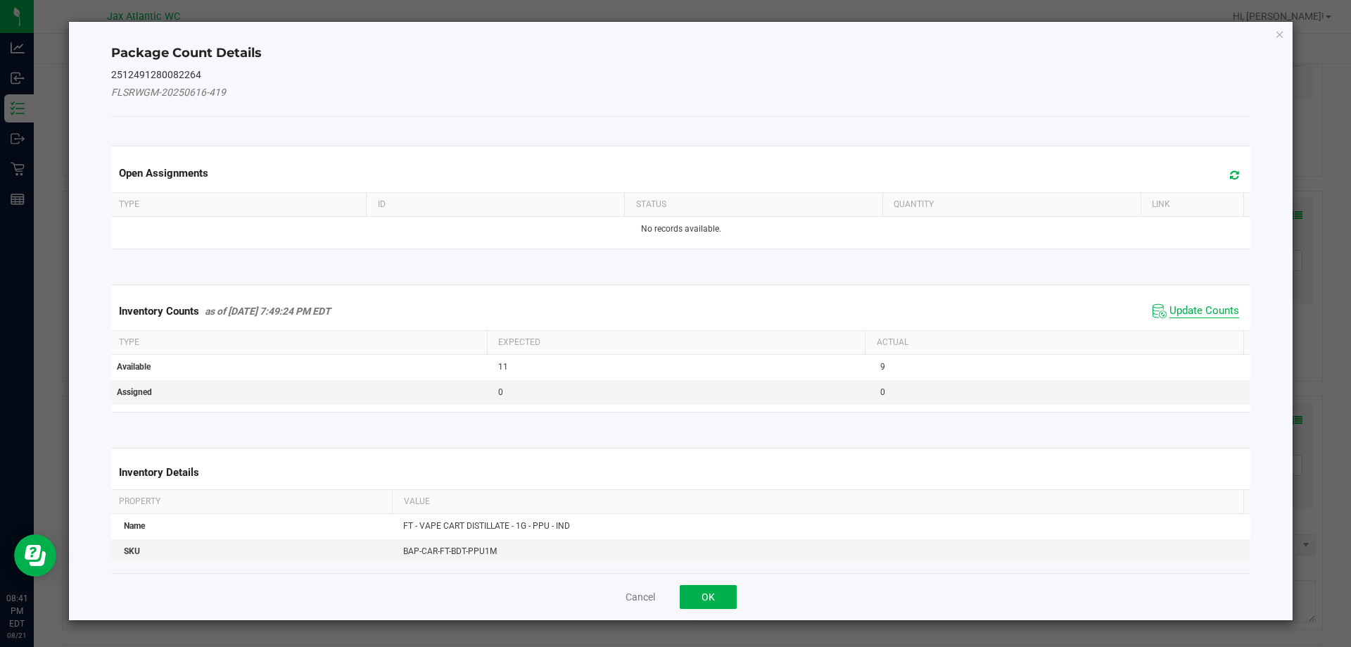
click at [1184, 315] on span "Update Counts" at bounding box center [1205, 311] width 70 height 14
drag, startPoint x: 1184, startPoint y: 313, endPoint x: 1173, endPoint y: 299, distance: 17.6
click at [1183, 312] on kendo-grid "Inventory Counts as of [DATE] 7:49:24 PM EDT Update Counts Type Expected Actual…" at bounding box center [681, 347] width 1161 height 127
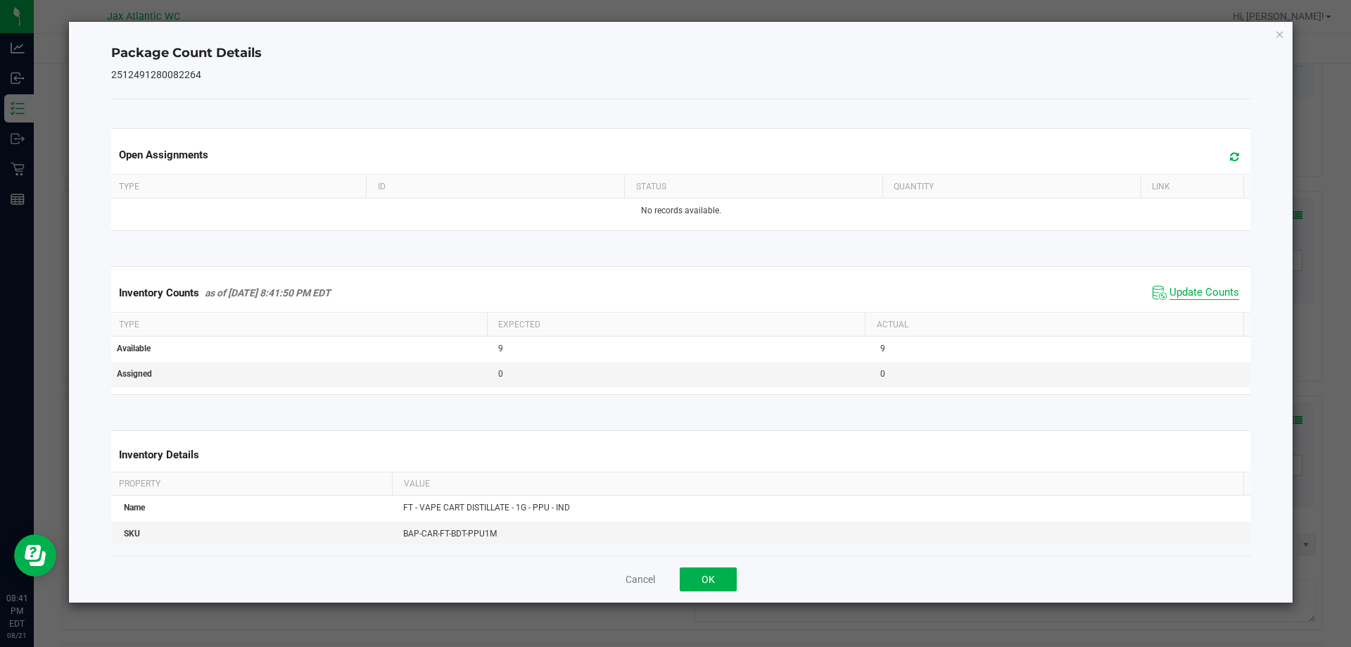
click at [1175, 293] on span "Update Counts" at bounding box center [1205, 293] width 70 height 14
click at [1175, 293] on span "Update Counts" at bounding box center [1205, 292] width 70 height 13
click at [707, 580] on button "OK" at bounding box center [708, 579] width 57 height 24
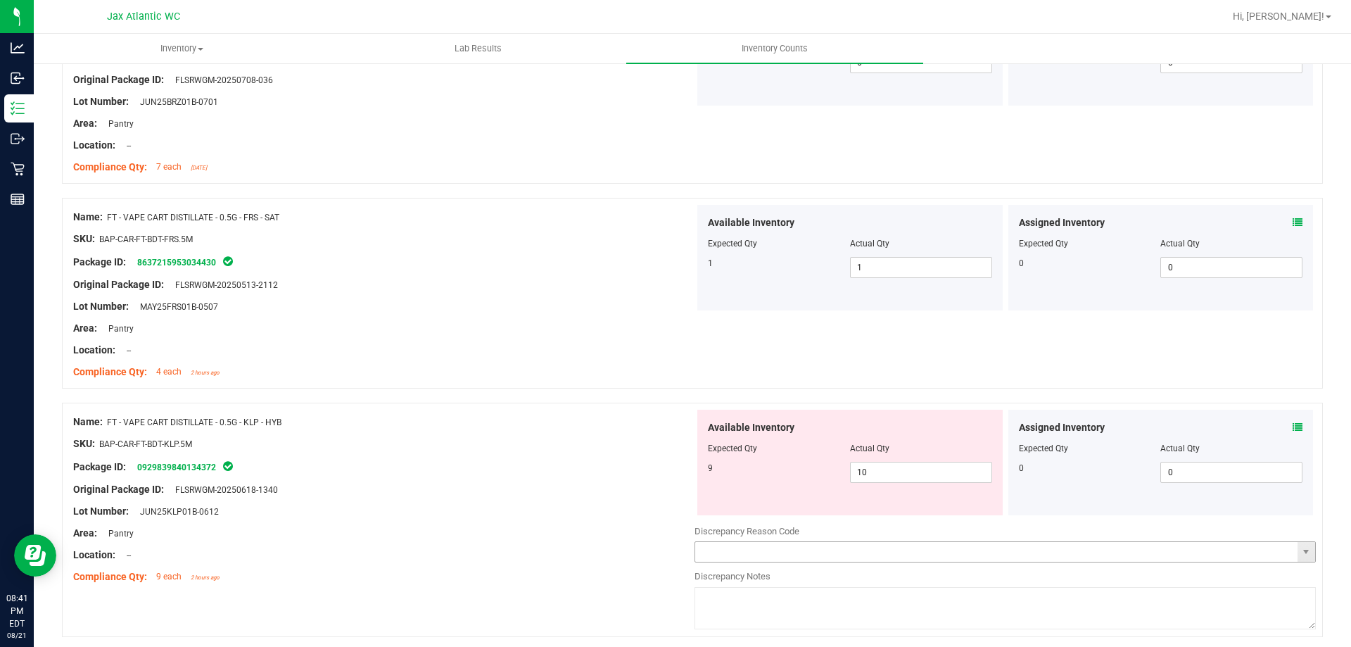
scroll to position [1196, 0]
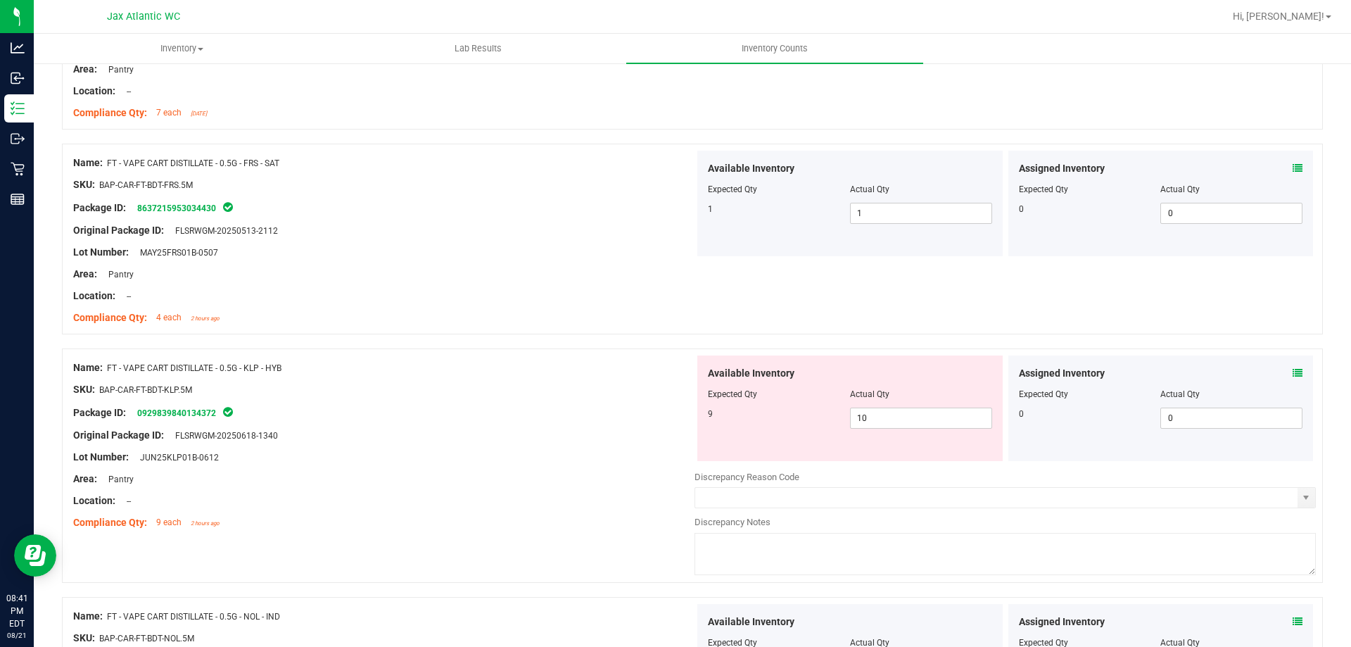
drag, startPoint x: 303, startPoint y: 365, endPoint x: 109, endPoint y: 374, distance: 194.4
click at [109, 374] on div "Name: FT - VAPE CART DISTILLATE - 0.5G - KLP - HYB" at bounding box center [383, 367] width 621 height 15
copy span "FT - VAPE CART DISTILLATE - 0.5G - KLP - HYB"
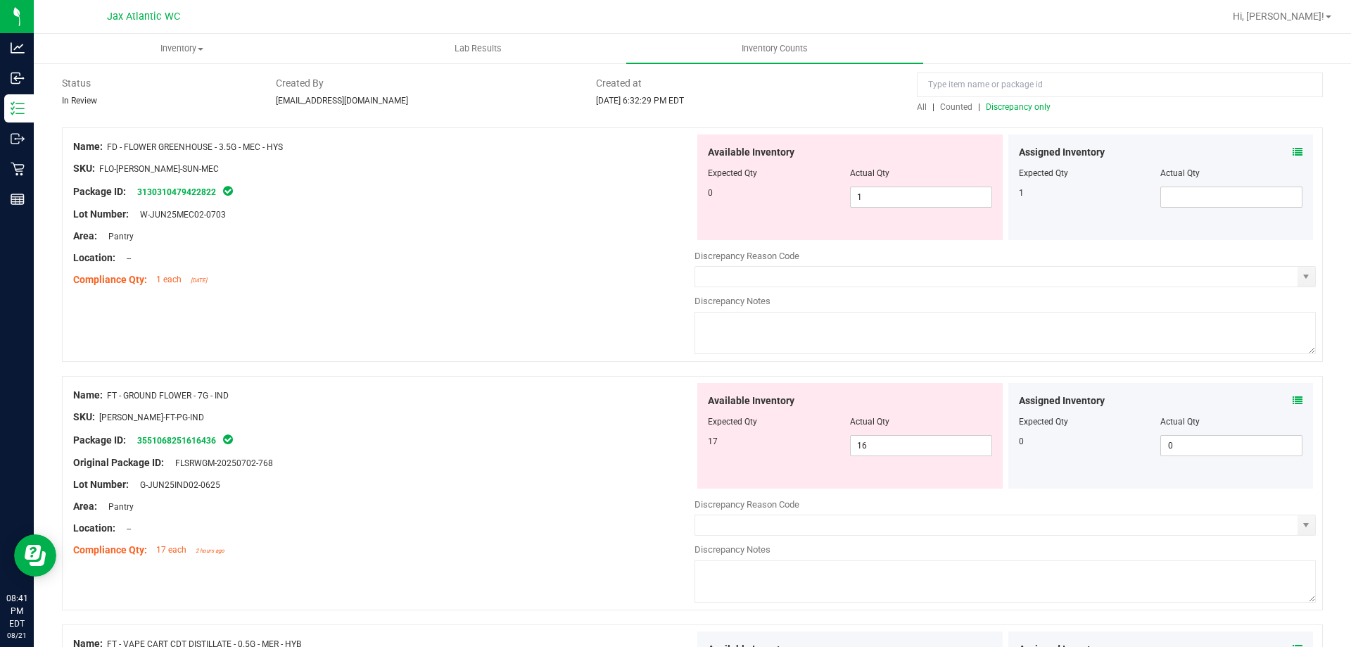
scroll to position [0, 0]
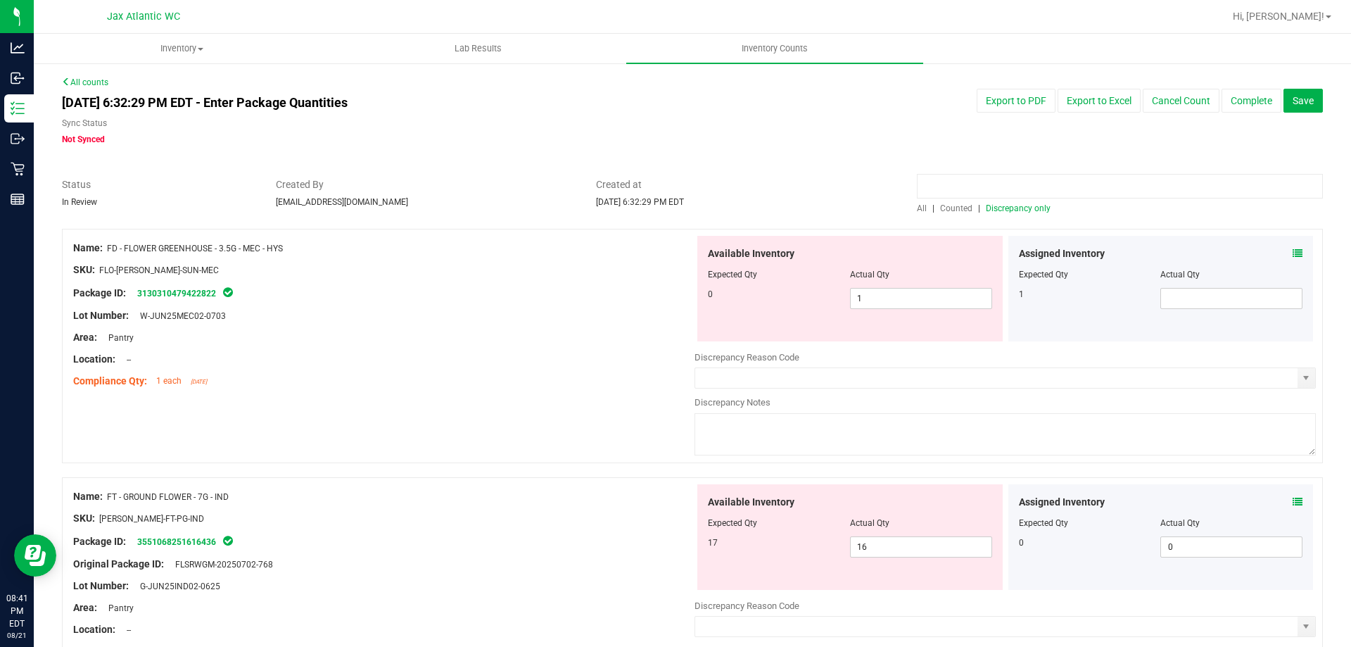
click at [1005, 184] on input at bounding box center [1120, 186] width 406 height 25
paste input "FT - VAPE CART DISTILLATE - 0.5G - KLP - HYB"
type input "FT - VAPE CART DISTILLATE - 0.5G - KLP - HYB"
click at [961, 208] on span "Counted" at bounding box center [956, 208] width 32 height 10
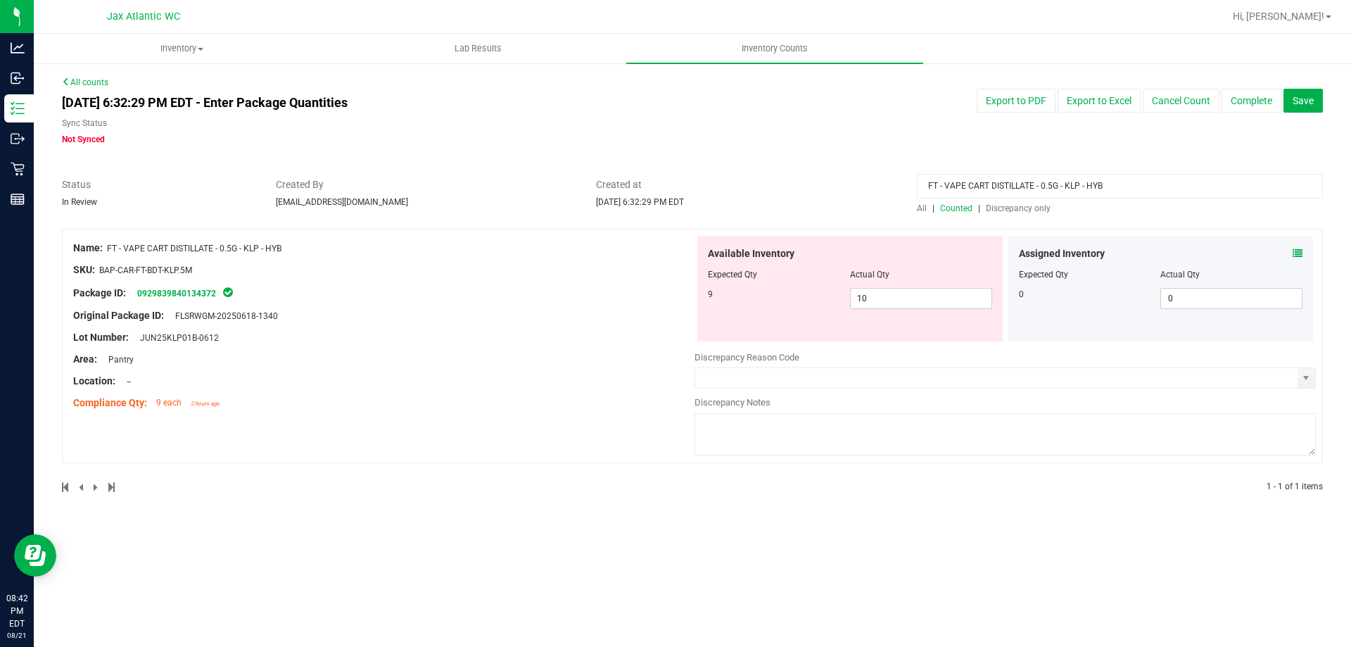
click at [950, 210] on span "Counted" at bounding box center [956, 208] width 32 height 10
click at [1300, 252] on icon at bounding box center [1298, 253] width 10 height 10
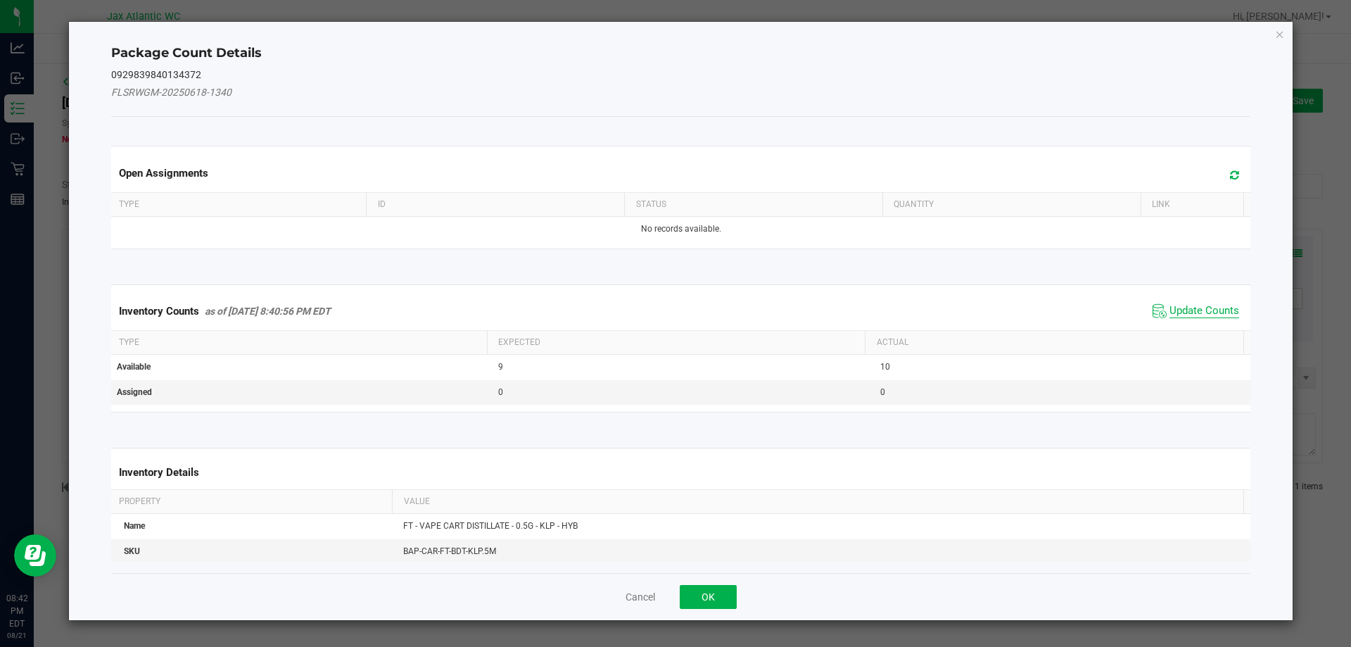
click at [1180, 310] on span "Update Counts" at bounding box center [1205, 311] width 70 height 14
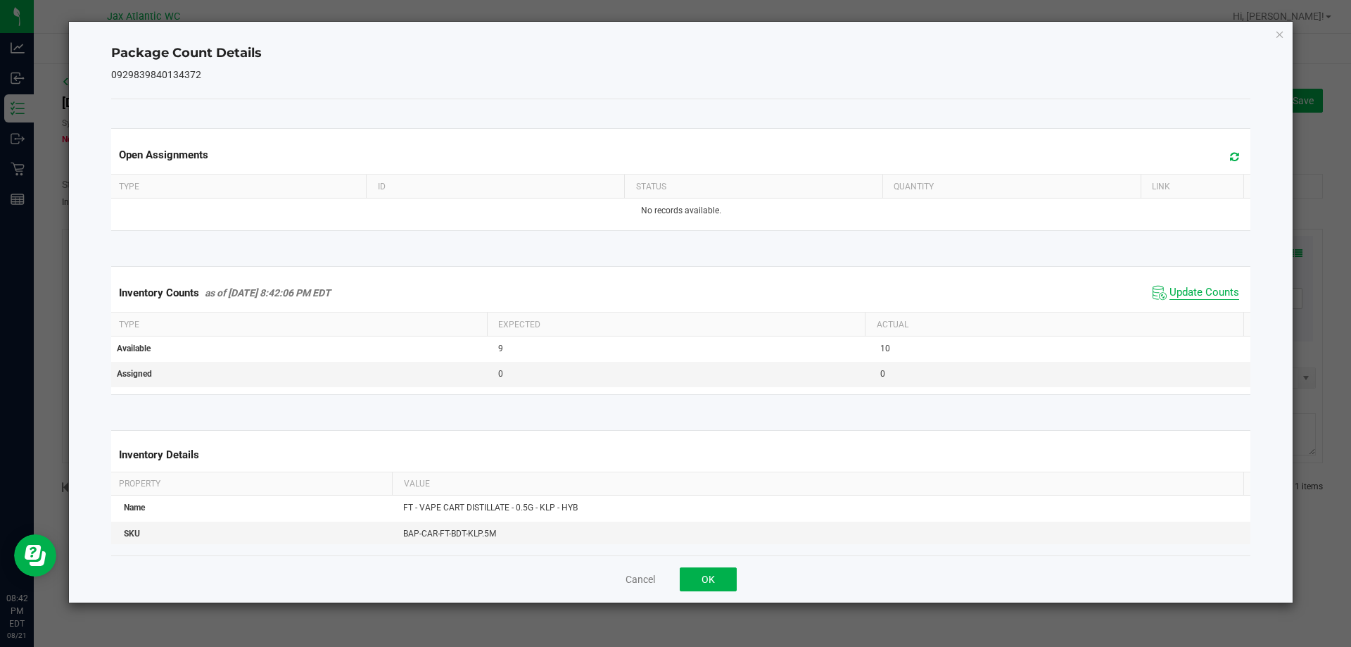
click at [1172, 289] on span "Update Counts" at bounding box center [1205, 293] width 70 height 14
click at [1172, 289] on span "Update Counts" at bounding box center [1205, 292] width 70 height 13
drag, startPoint x: 688, startPoint y: 576, endPoint x: 706, endPoint y: 548, distance: 33.2
click at [689, 576] on button "OK" at bounding box center [708, 579] width 57 height 24
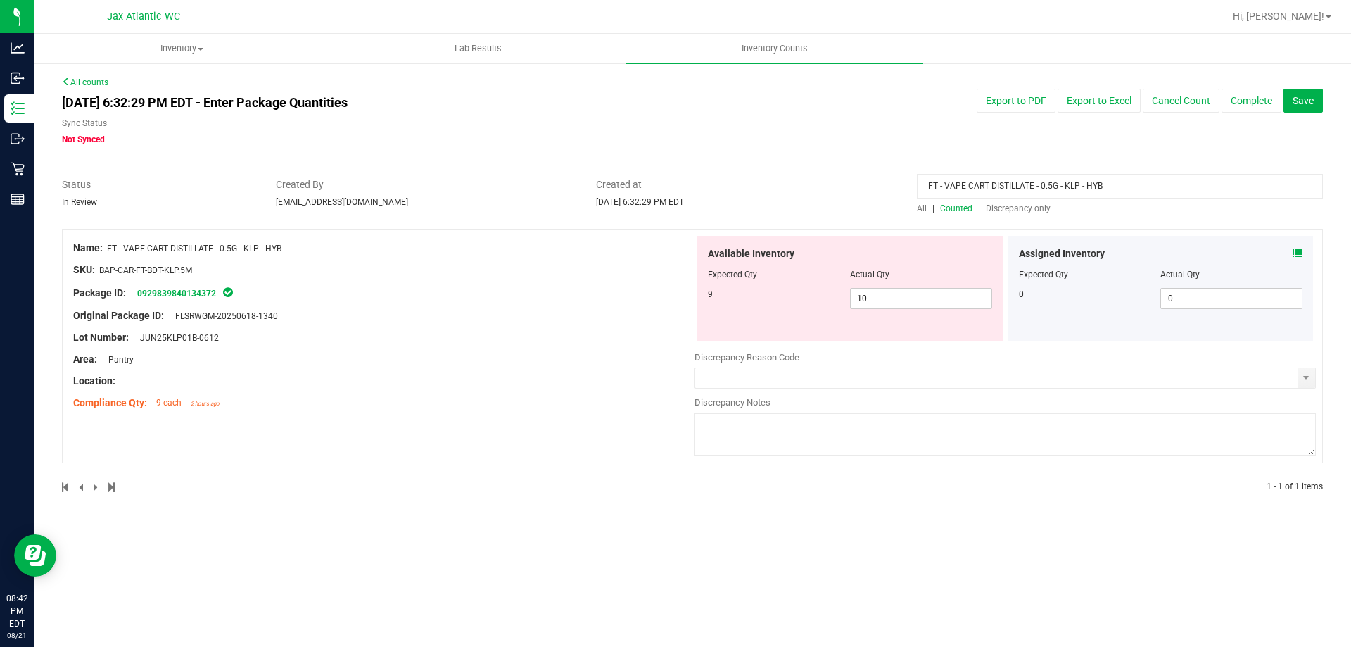
drag, startPoint x: 767, startPoint y: 184, endPoint x: 603, endPoint y: 200, distance: 164.7
click at [606, 200] on div "Status In Review Created By [EMAIL_ADDRESS][DOMAIN_NAME] Created at [DATE] 6:32…" at bounding box center [692, 195] width 1282 height 37
click at [990, 214] on div "All | Counted | Discrepancy only" at bounding box center [1120, 208] width 406 height 13
click at [997, 209] on span "Discrepancy only" at bounding box center [1018, 208] width 65 height 10
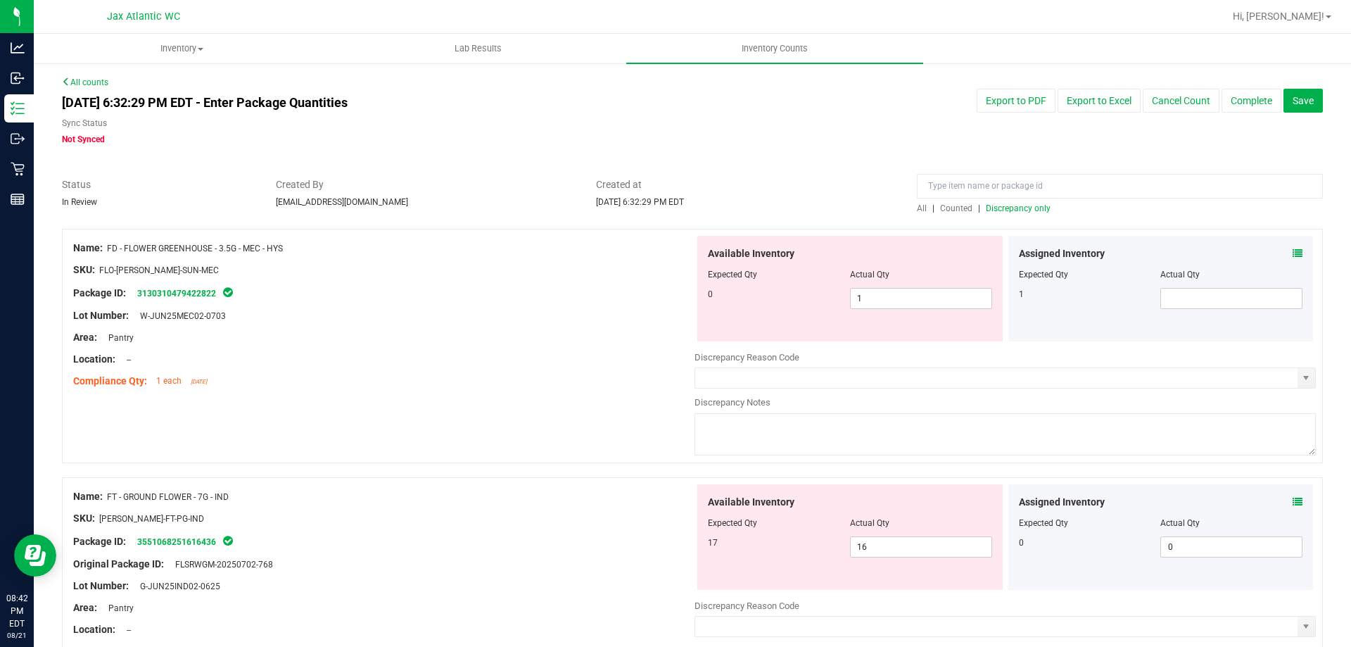
click at [573, 414] on div "Name: FD - FLOWER GREENHOUSE - 3.5G - MEC - HYS SKU: FLO-[PERSON_NAME]-SUN-MEC …" at bounding box center [692, 346] width 1261 height 234
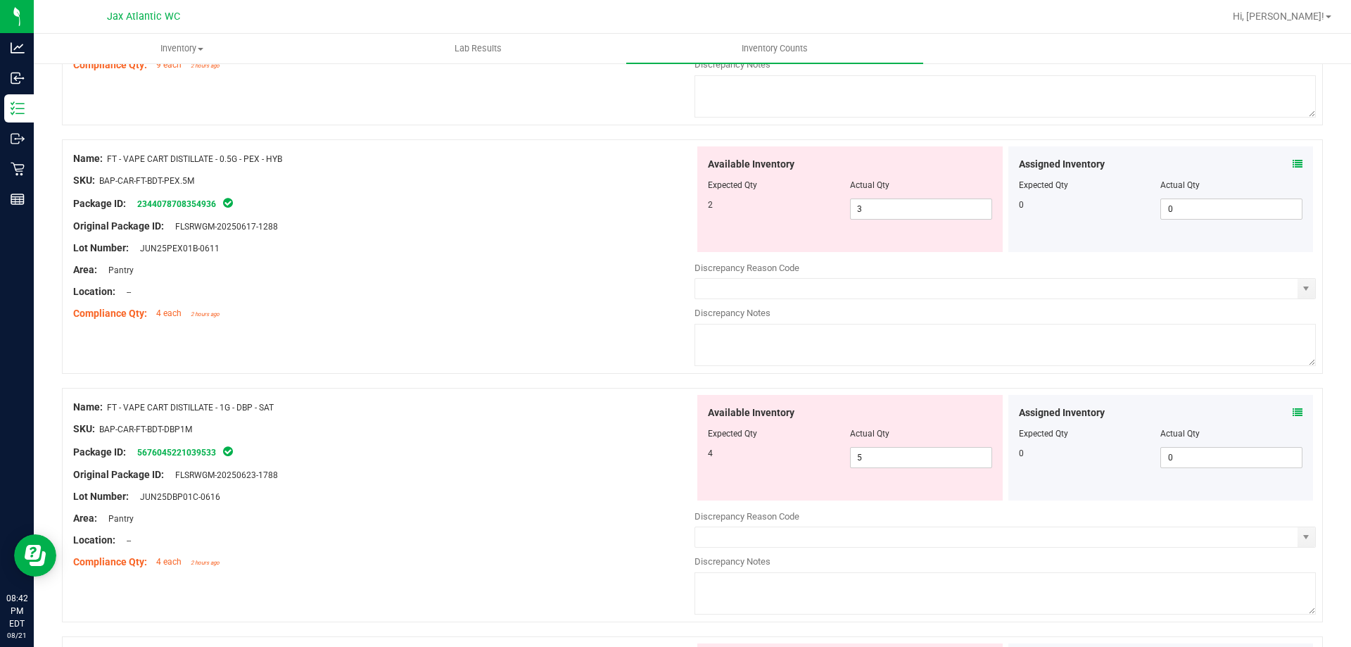
scroll to position [844, 0]
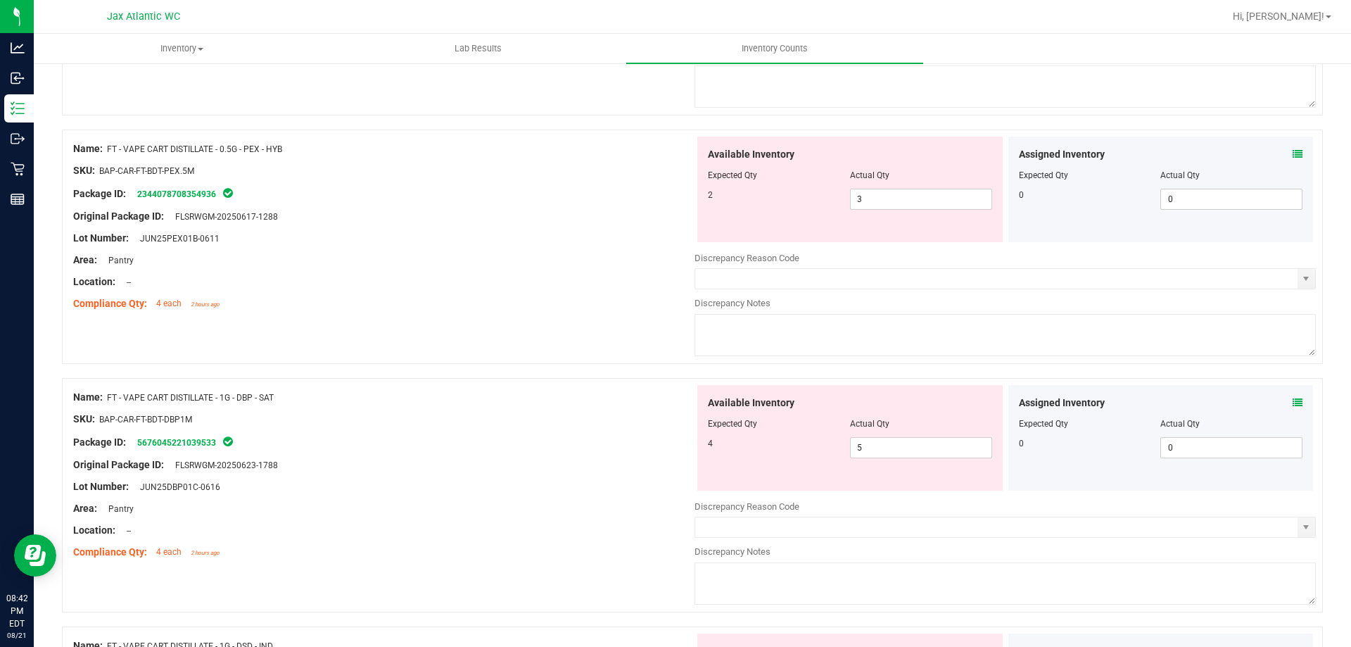
click at [1284, 400] on div "Assigned Inventory" at bounding box center [1161, 402] width 284 height 15
click at [1293, 399] on icon at bounding box center [1298, 403] width 10 height 10
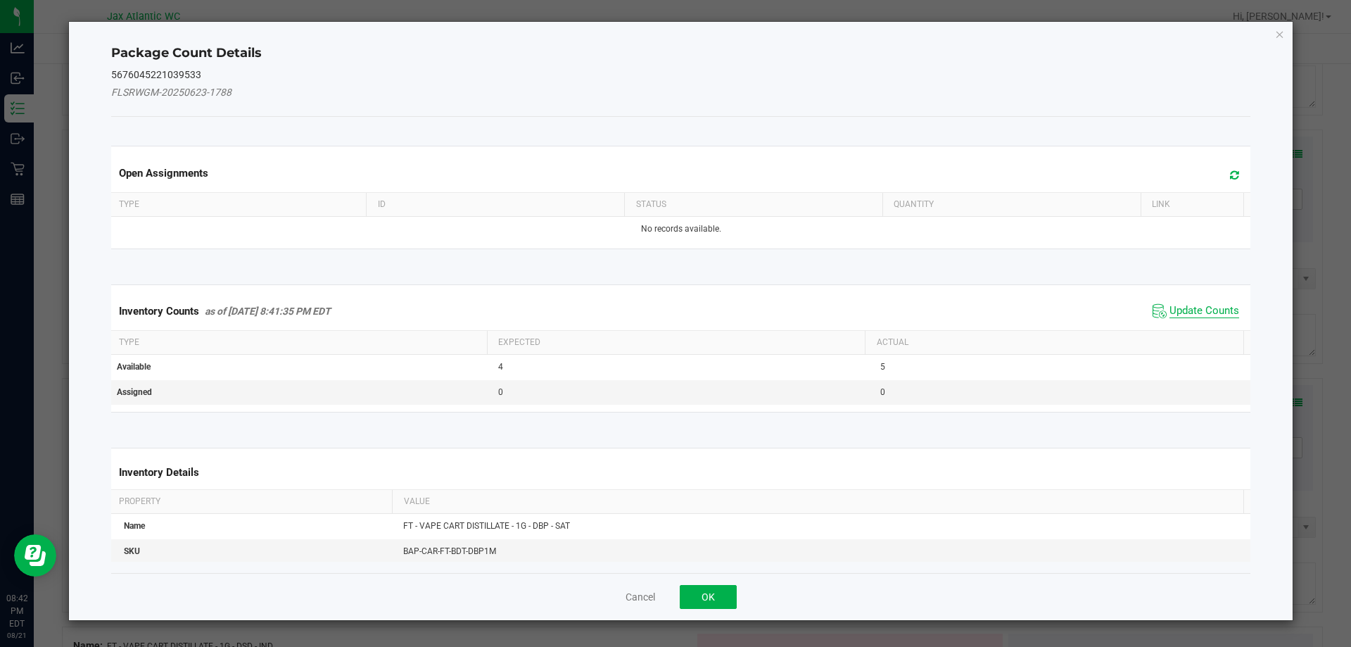
click at [1186, 309] on span "Update Counts" at bounding box center [1205, 311] width 70 height 14
click at [1186, 308] on div "Inventory Counts as of [DATE] 8:41:35 PM EDT Update Counts" at bounding box center [681, 310] width 1146 height 37
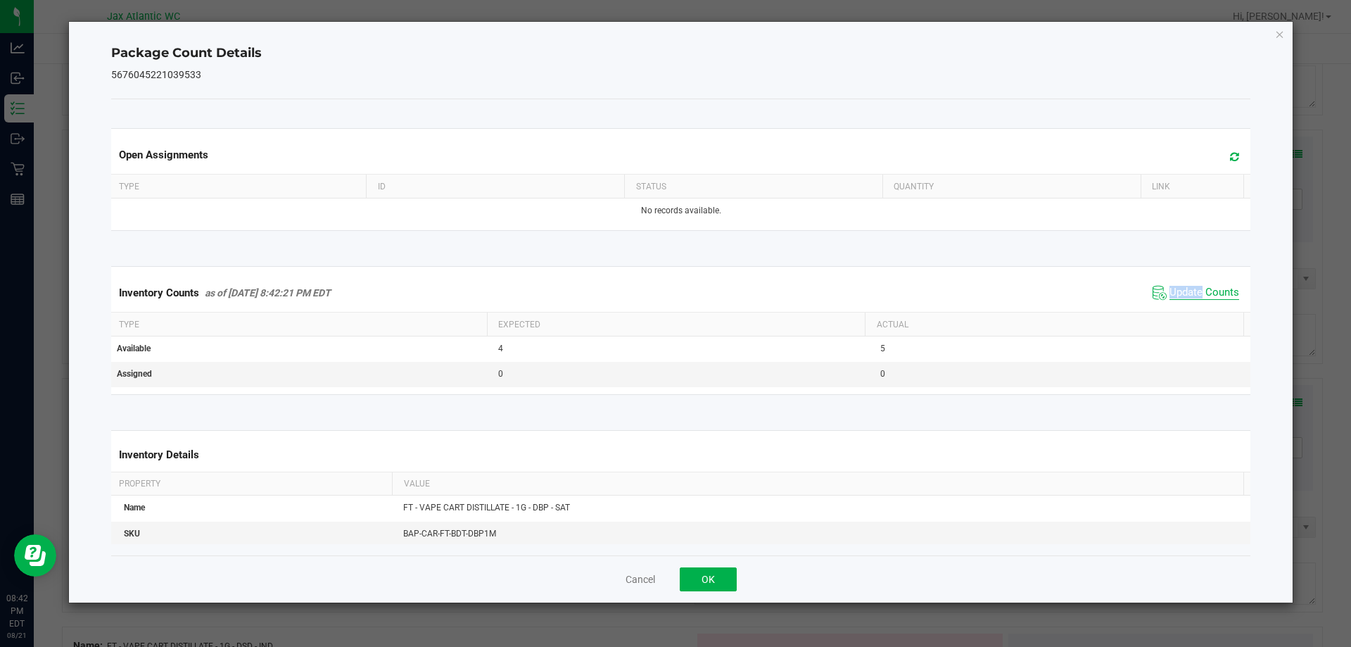
click at [1179, 291] on span "Update Counts" at bounding box center [1205, 293] width 70 height 14
click at [706, 577] on button "OK" at bounding box center [708, 579] width 57 height 24
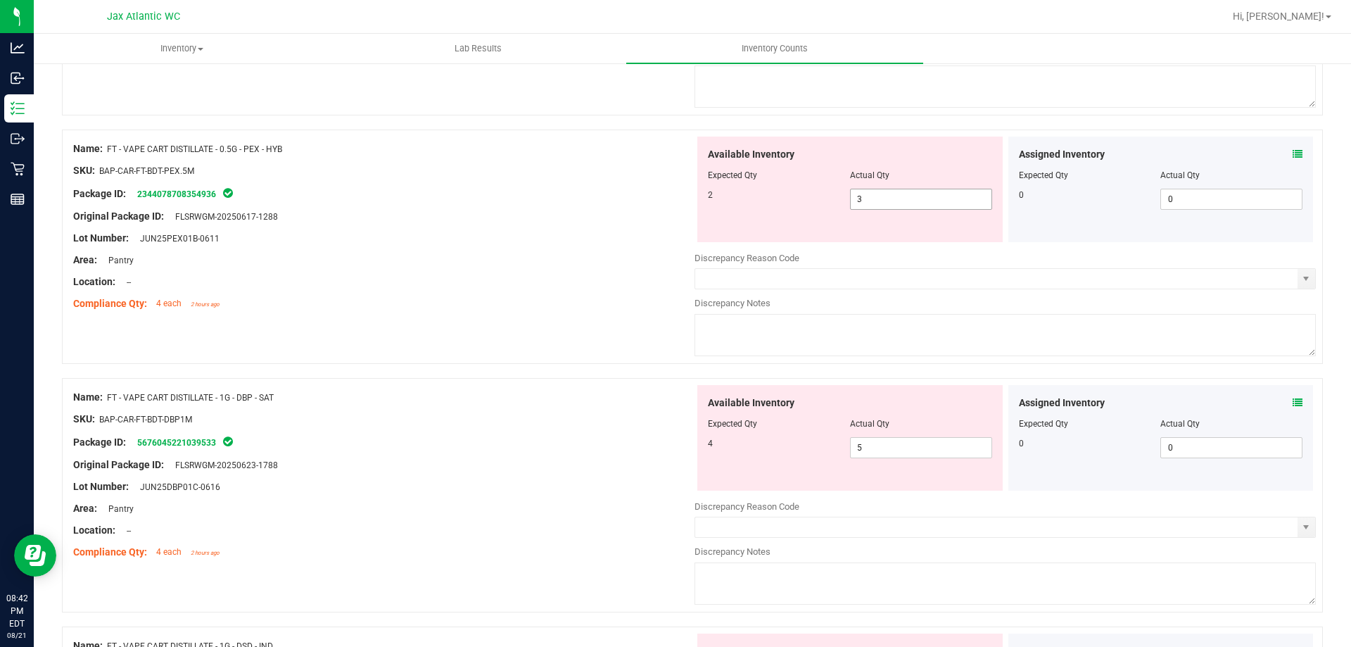
click at [896, 192] on span "3 3" at bounding box center [921, 199] width 142 height 21
click at [894, 194] on input "3" at bounding box center [921, 199] width 141 height 20
type input "2"
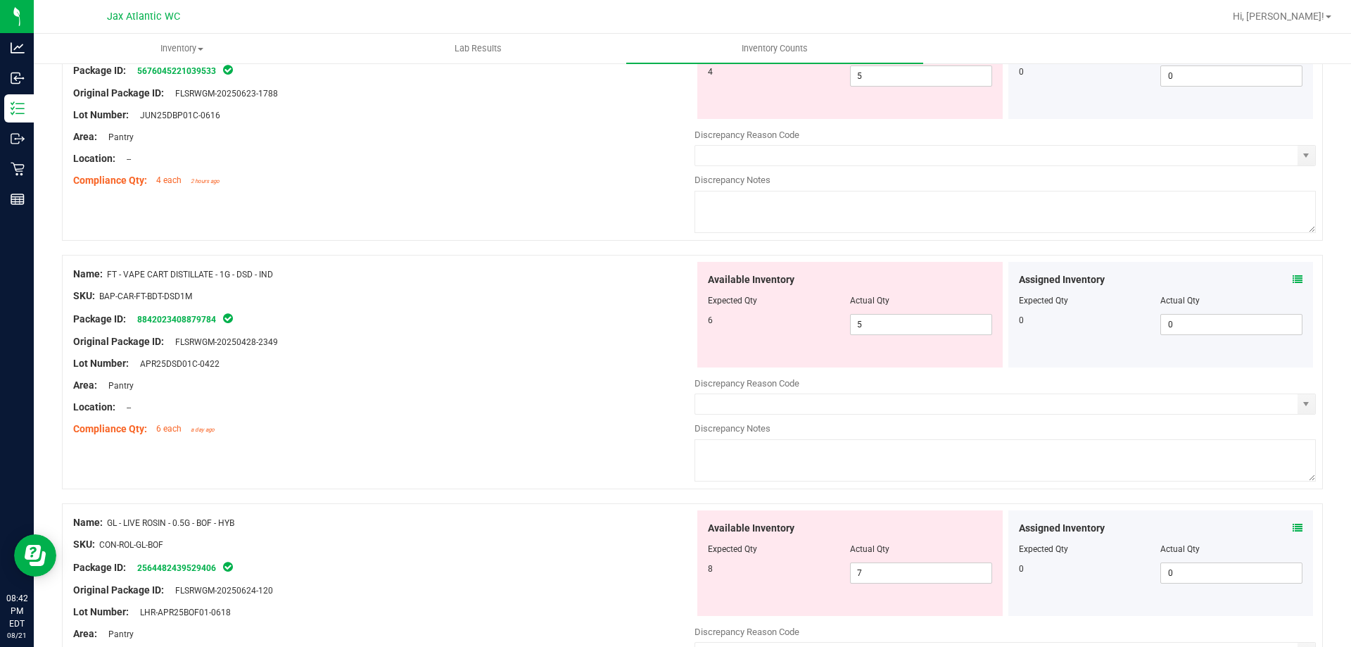
scroll to position [1196, 0]
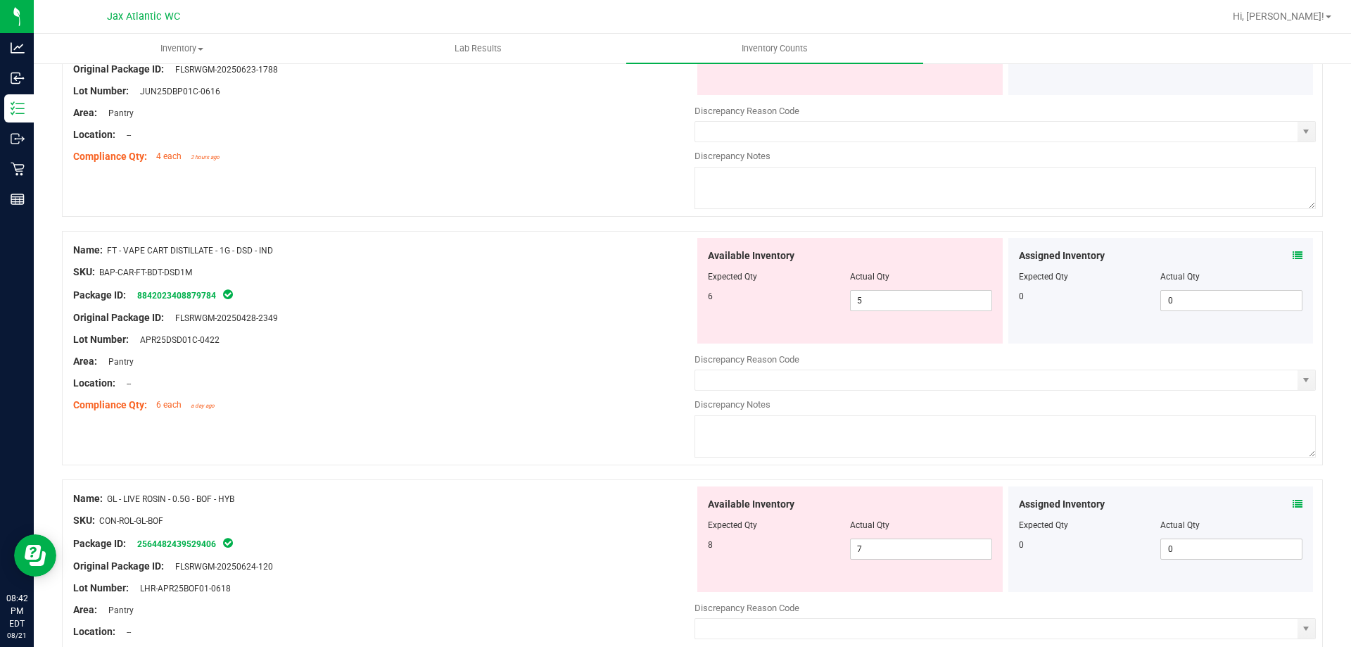
click at [1293, 251] on icon at bounding box center [1298, 256] width 10 height 10
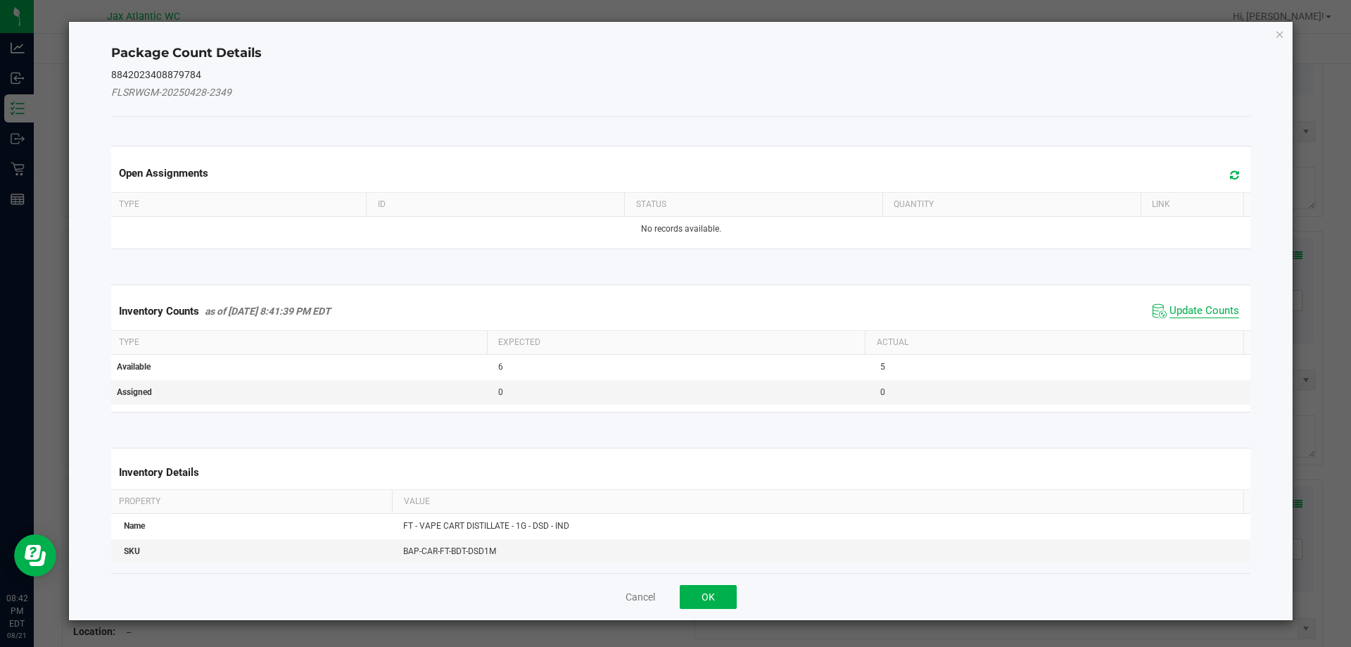
click at [1173, 305] on span "Update Counts" at bounding box center [1205, 311] width 70 height 14
click at [1173, 305] on div "Inventory Counts as of [DATE] 8:41:39 PM EDT Update Counts" at bounding box center [681, 310] width 1146 height 37
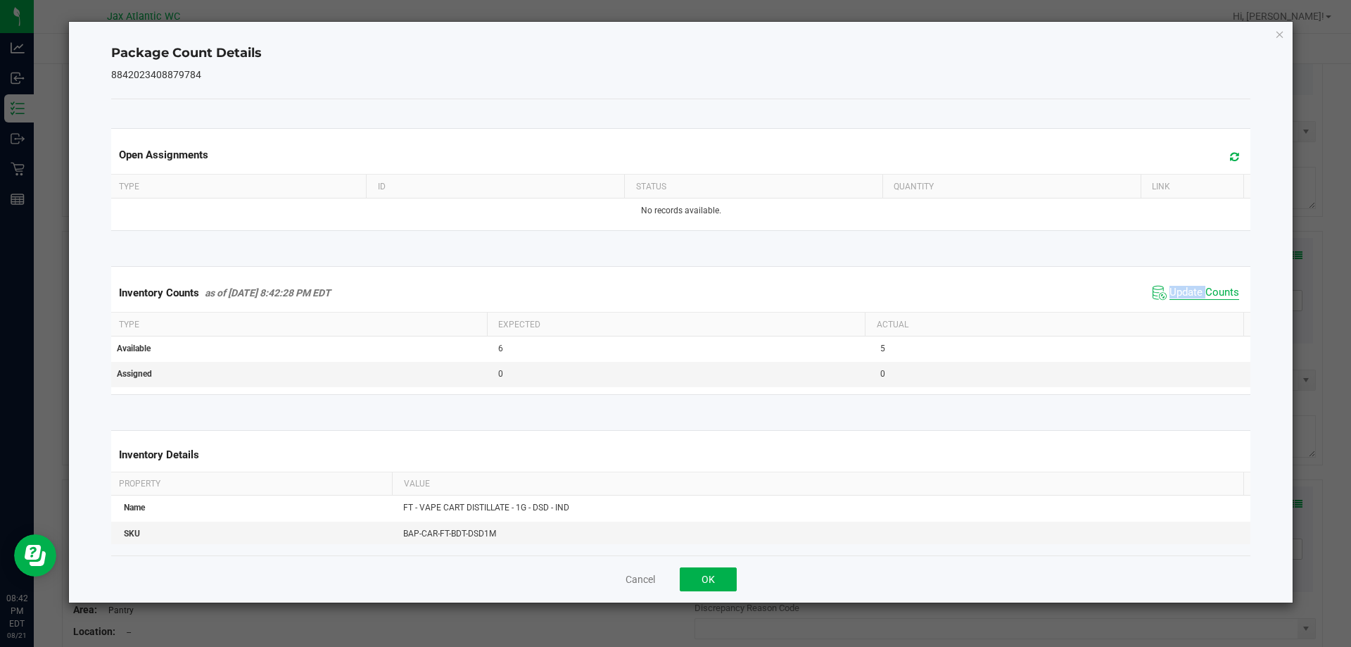
click at [1176, 293] on span "Update Counts" at bounding box center [1205, 293] width 70 height 14
click at [1175, 293] on span "Update Counts" at bounding box center [1205, 293] width 70 height 14
click at [695, 581] on button "OK" at bounding box center [708, 579] width 57 height 24
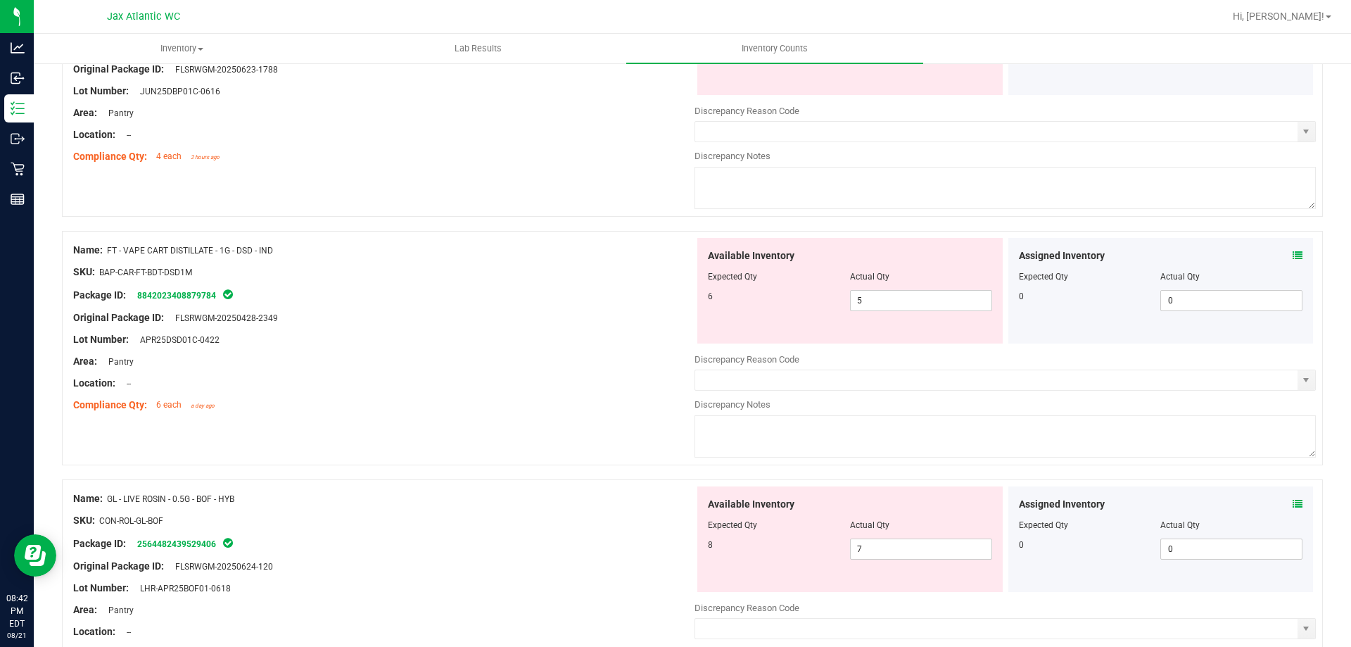
click at [571, 403] on div "Compliance Qty: 6 each a day ago" at bounding box center [383, 405] width 621 height 15
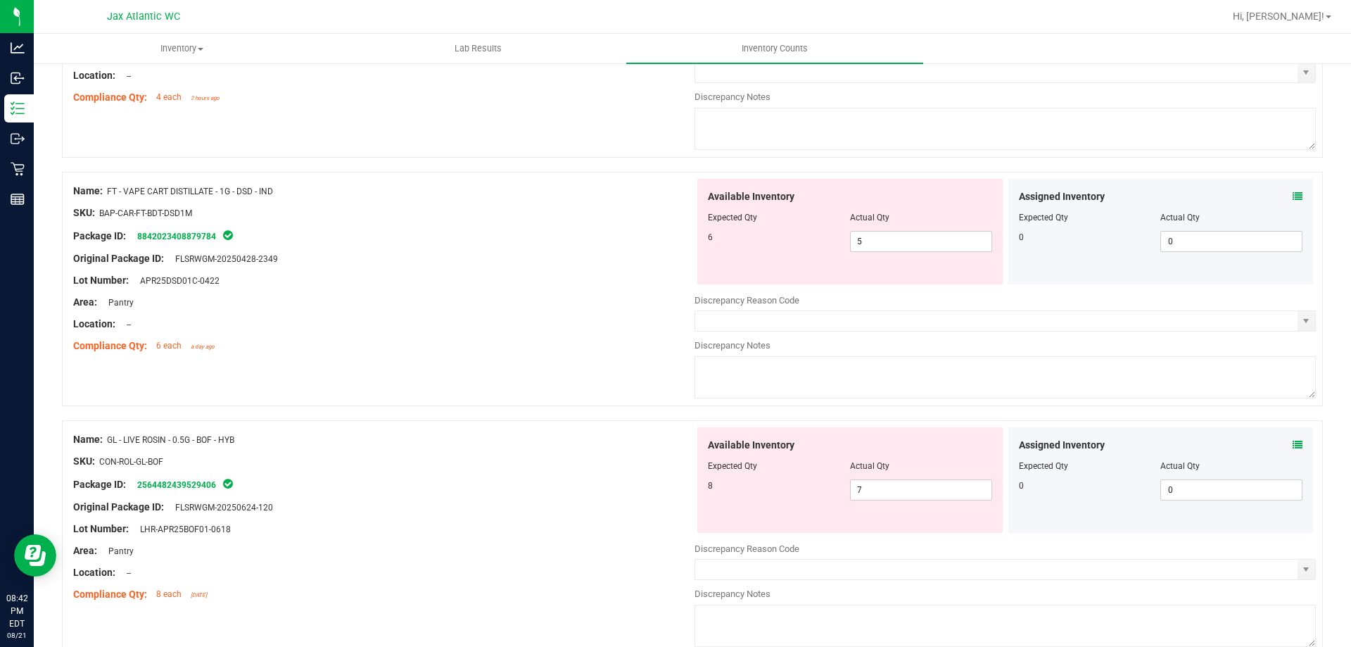
scroll to position [1126, 0]
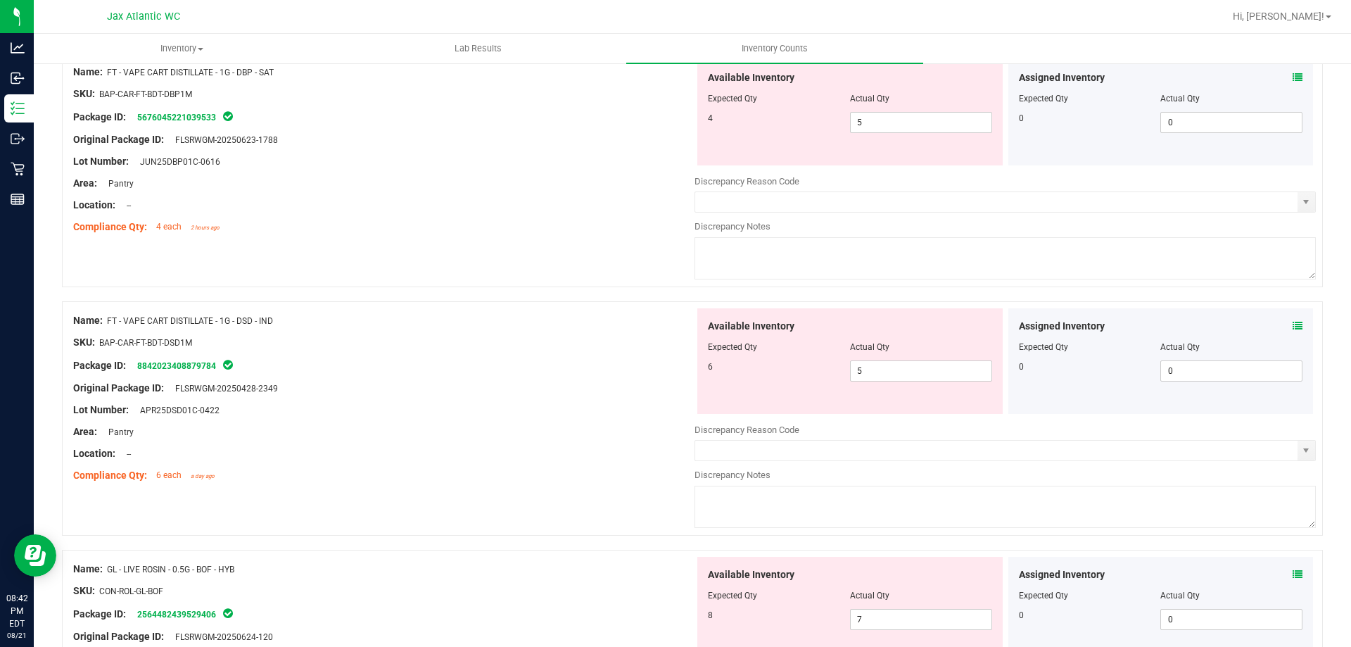
click at [532, 332] on div at bounding box center [383, 331] width 621 height 7
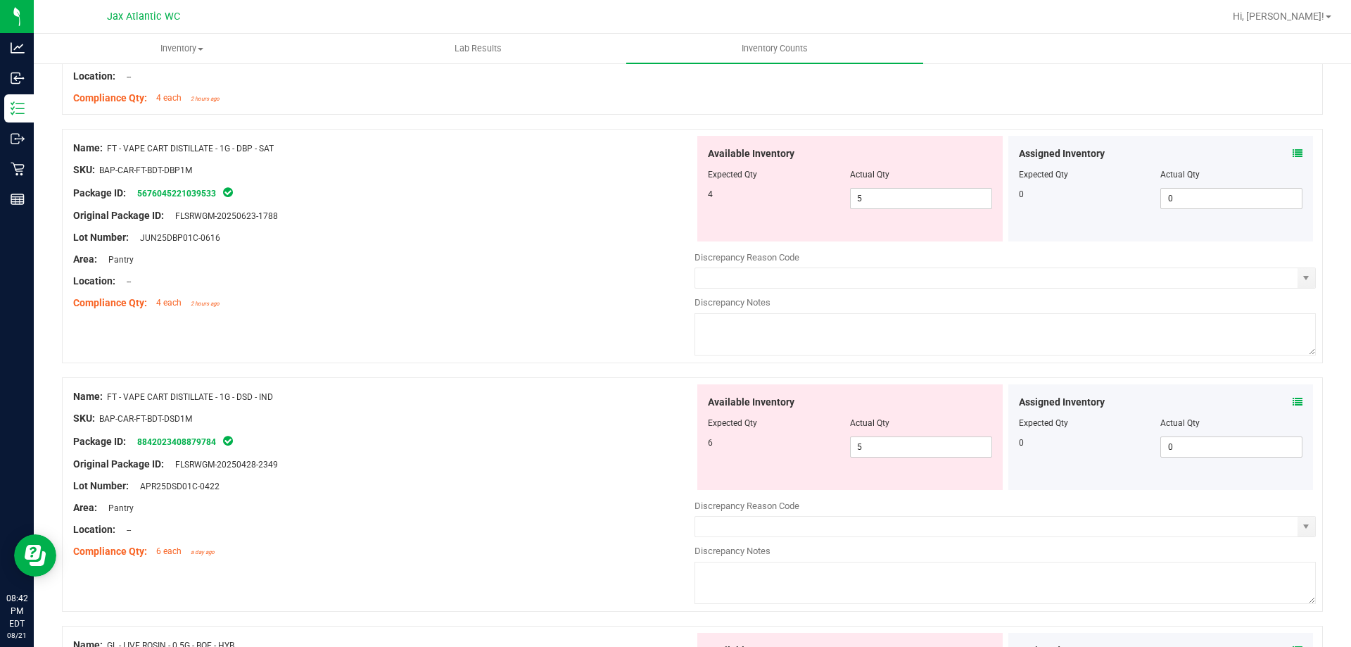
scroll to position [1056, 0]
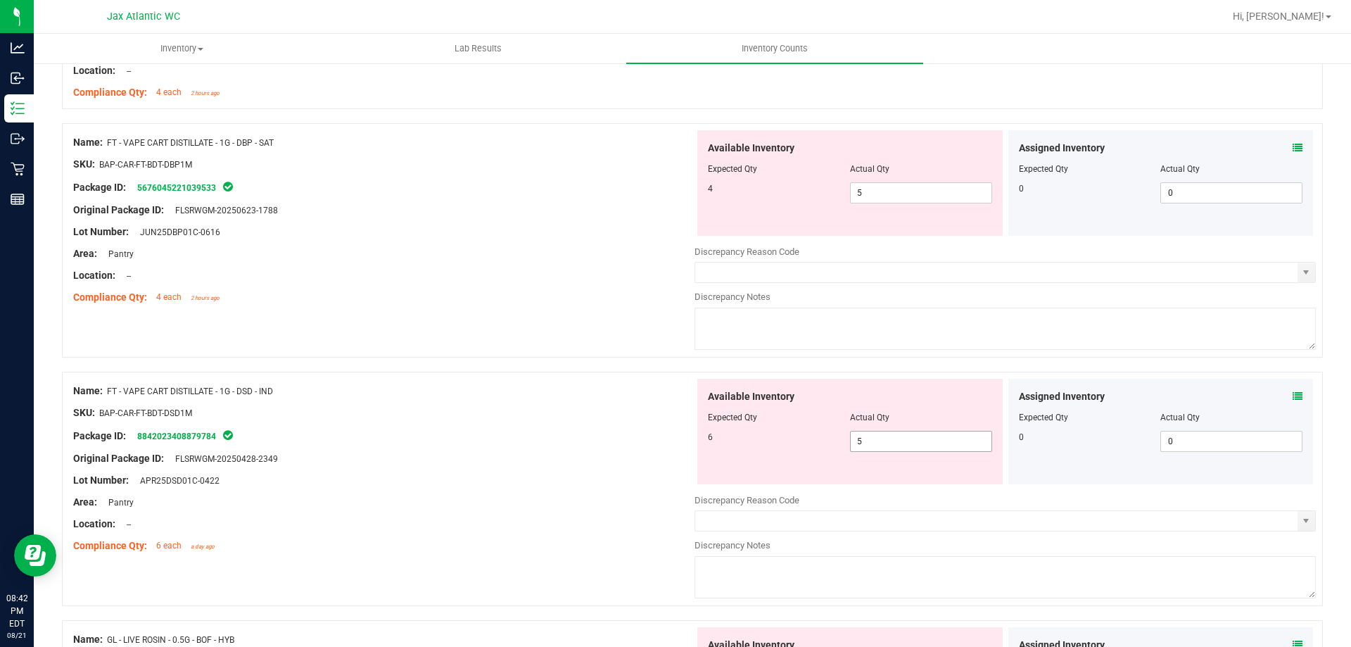
click at [907, 443] on span "5 5" at bounding box center [921, 441] width 142 height 21
click at [907, 443] on input "5" at bounding box center [921, 441] width 141 height 20
type input "6"
click at [896, 188] on span "5 5" at bounding box center [921, 192] width 142 height 21
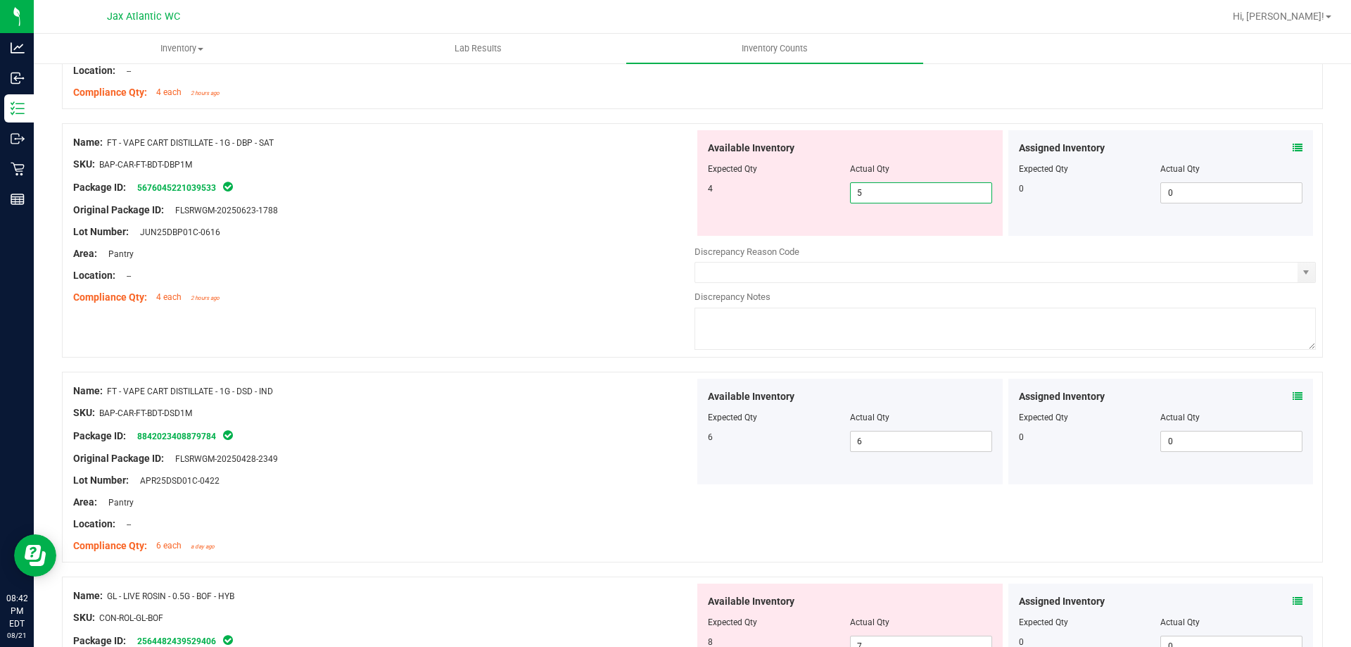
click at [896, 188] on input "5" at bounding box center [921, 193] width 141 height 20
type input "4"
click at [523, 304] on div "Compliance Qty: 4 each 2 hours ago" at bounding box center [383, 297] width 621 height 15
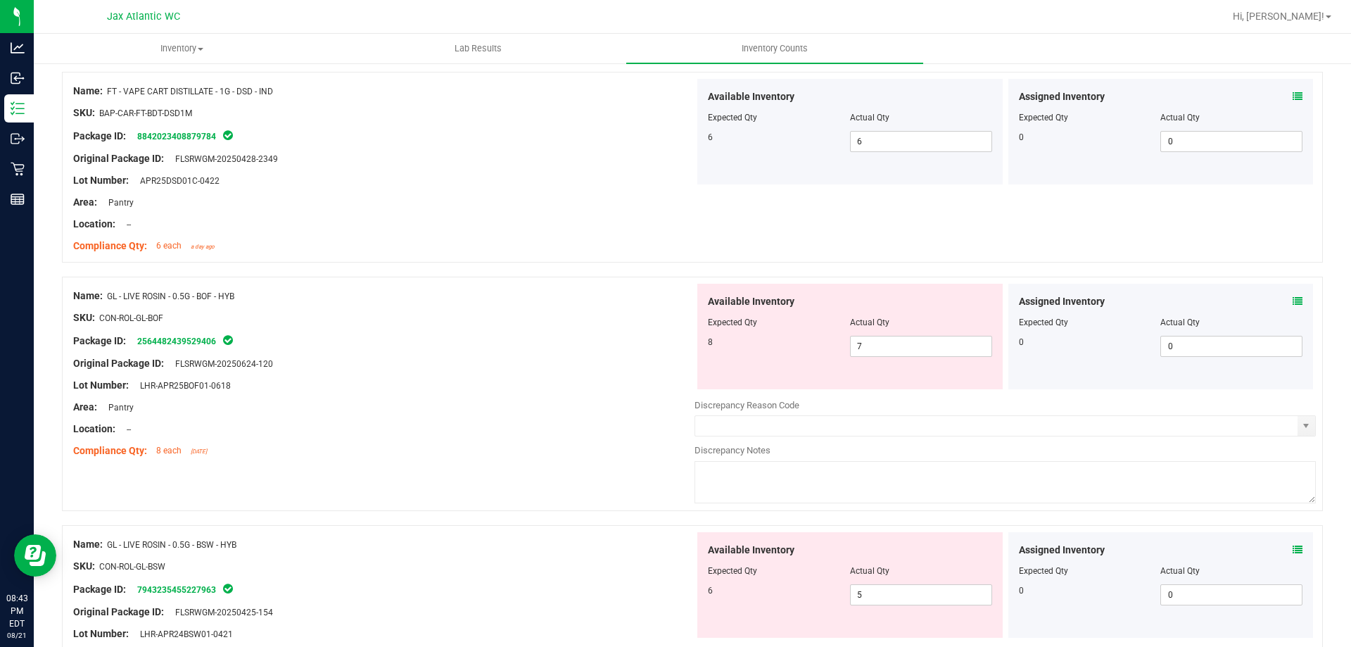
scroll to position [1337, 0]
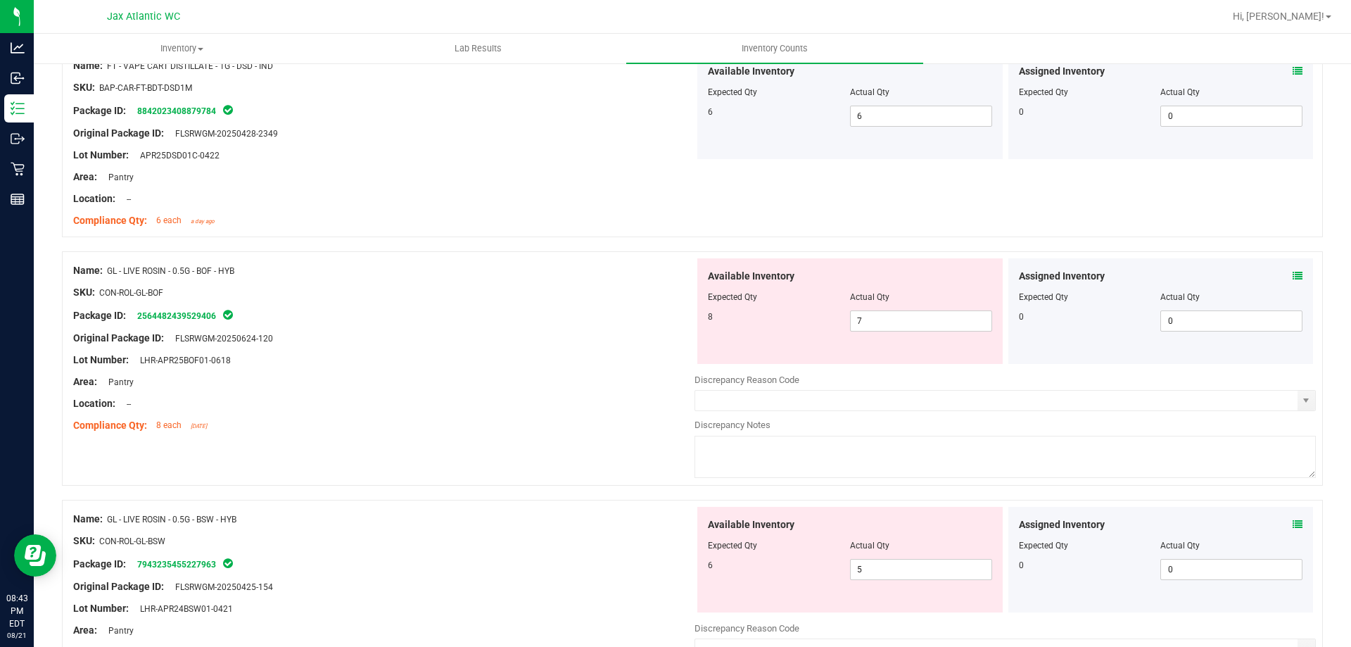
click at [1293, 276] on div "Assigned Inventory Expected Qty Actual Qty 0 0 0" at bounding box center [1160, 311] width 305 height 106
click at [1293, 276] on icon at bounding box center [1298, 276] width 10 height 10
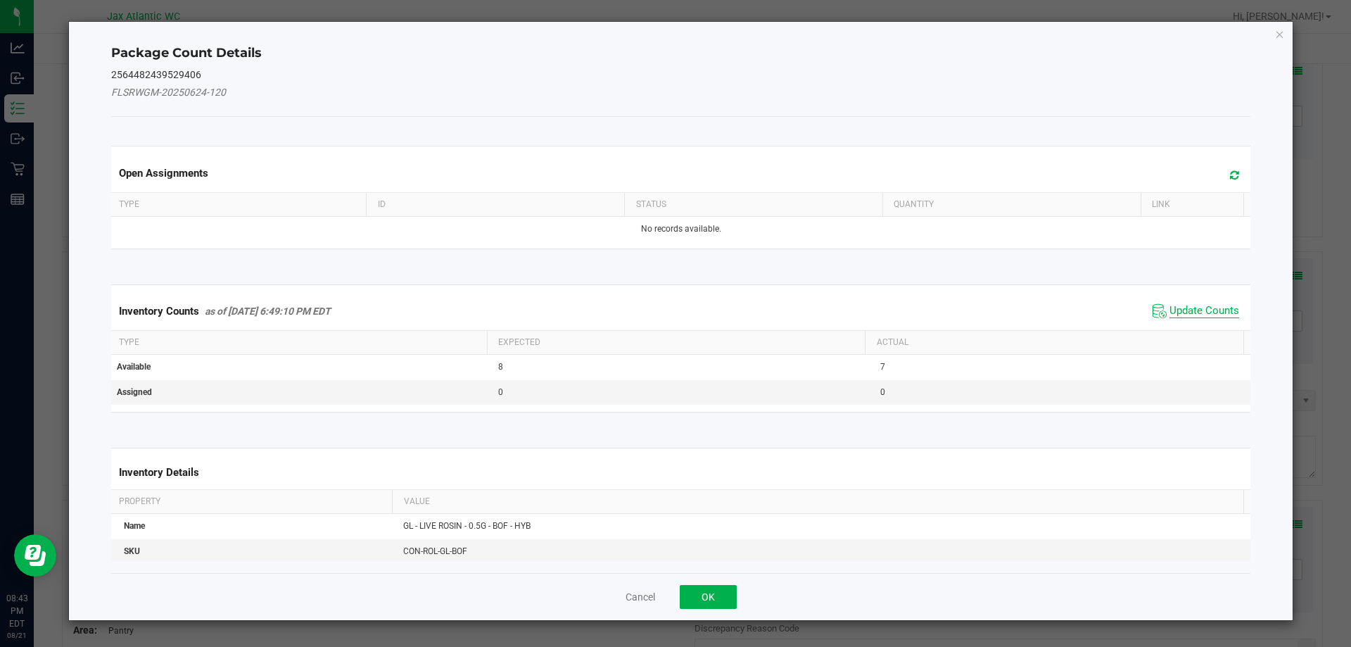
click at [1171, 308] on span "Update Counts" at bounding box center [1205, 311] width 70 height 14
click at [1171, 308] on div "Inventory Counts as of [DATE] 6:49:10 PM EDT Update Counts" at bounding box center [681, 311] width 1146 height 38
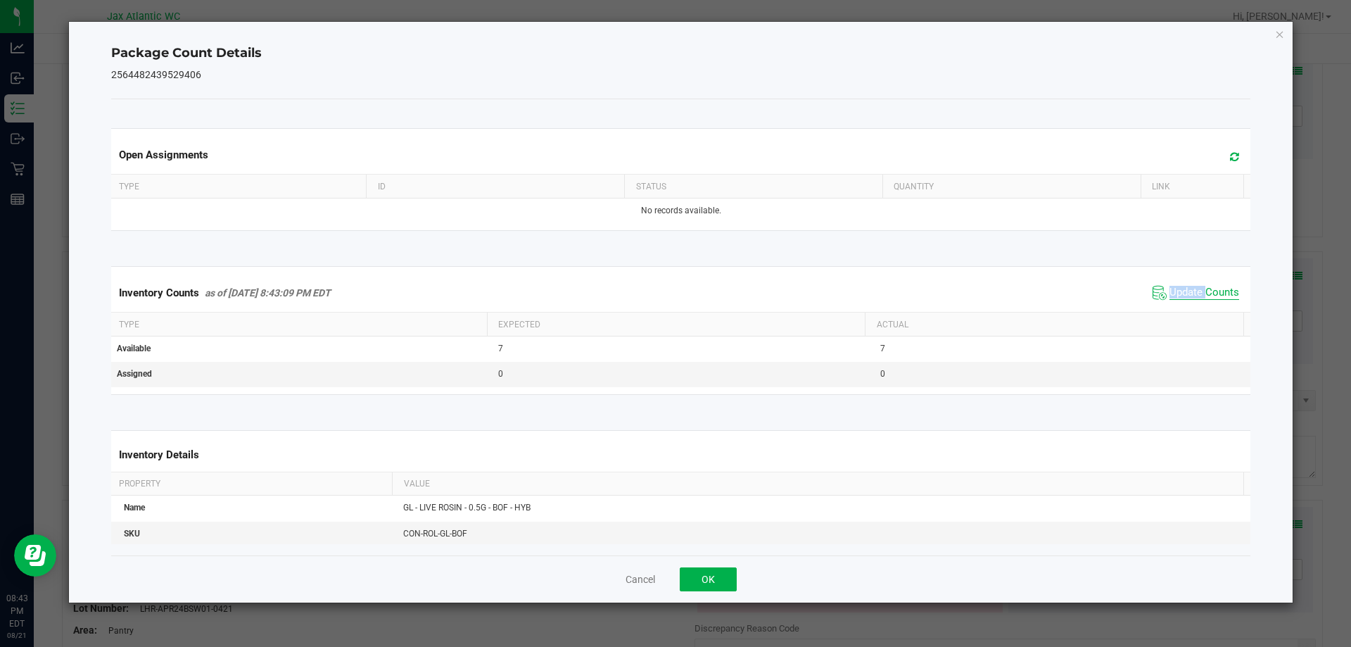
click at [1180, 293] on span "Update Counts" at bounding box center [1205, 293] width 70 height 14
click at [1180, 292] on span "Update Counts" at bounding box center [1205, 292] width 70 height 13
drag, startPoint x: 700, startPoint y: 586, endPoint x: 828, endPoint y: 455, distance: 183.6
click at [703, 581] on button "OK" at bounding box center [708, 579] width 57 height 24
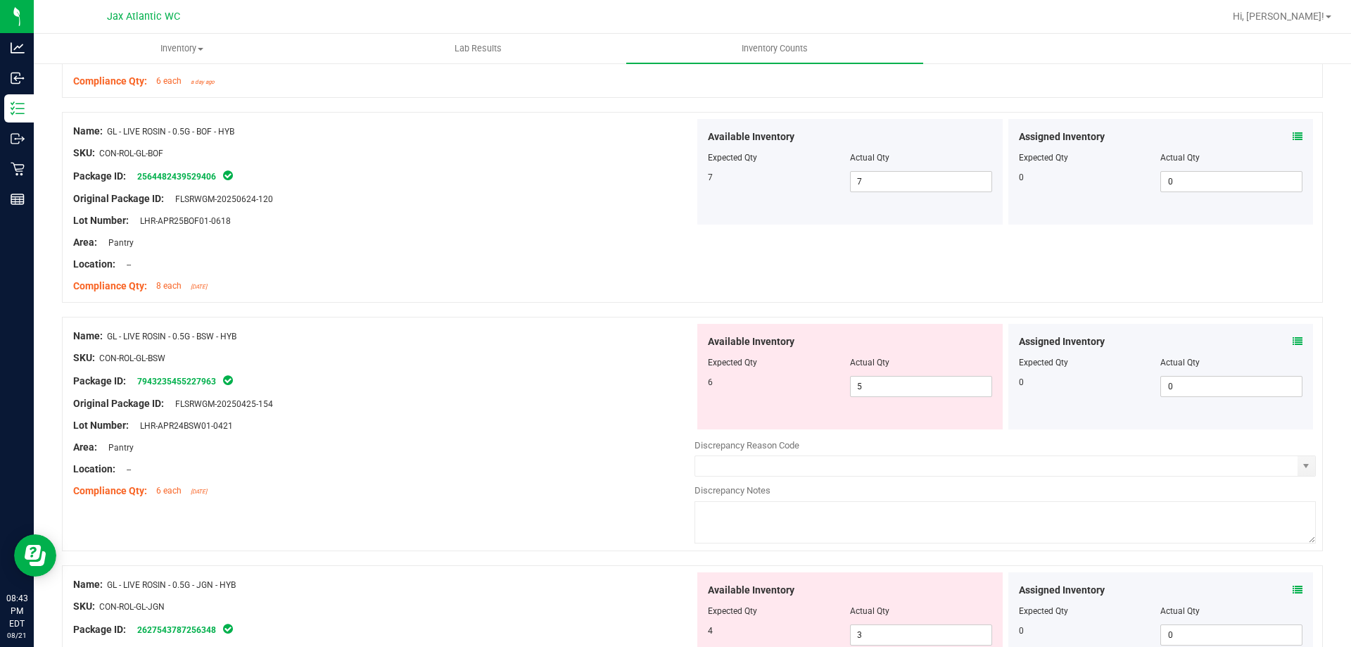
scroll to position [1478, 0]
click at [1293, 338] on icon at bounding box center [1298, 340] width 10 height 10
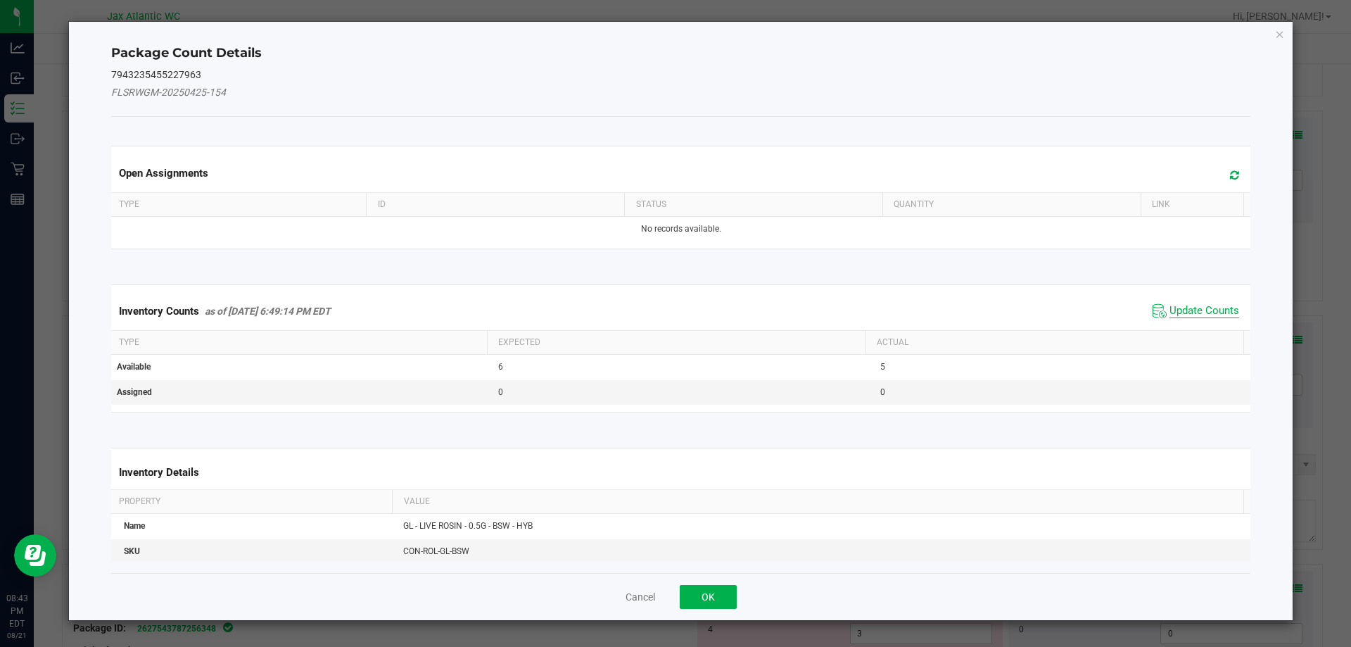
click at [1190, 312] on span "Update Counts" at bounding box center [1205, 311] width 70 height 14
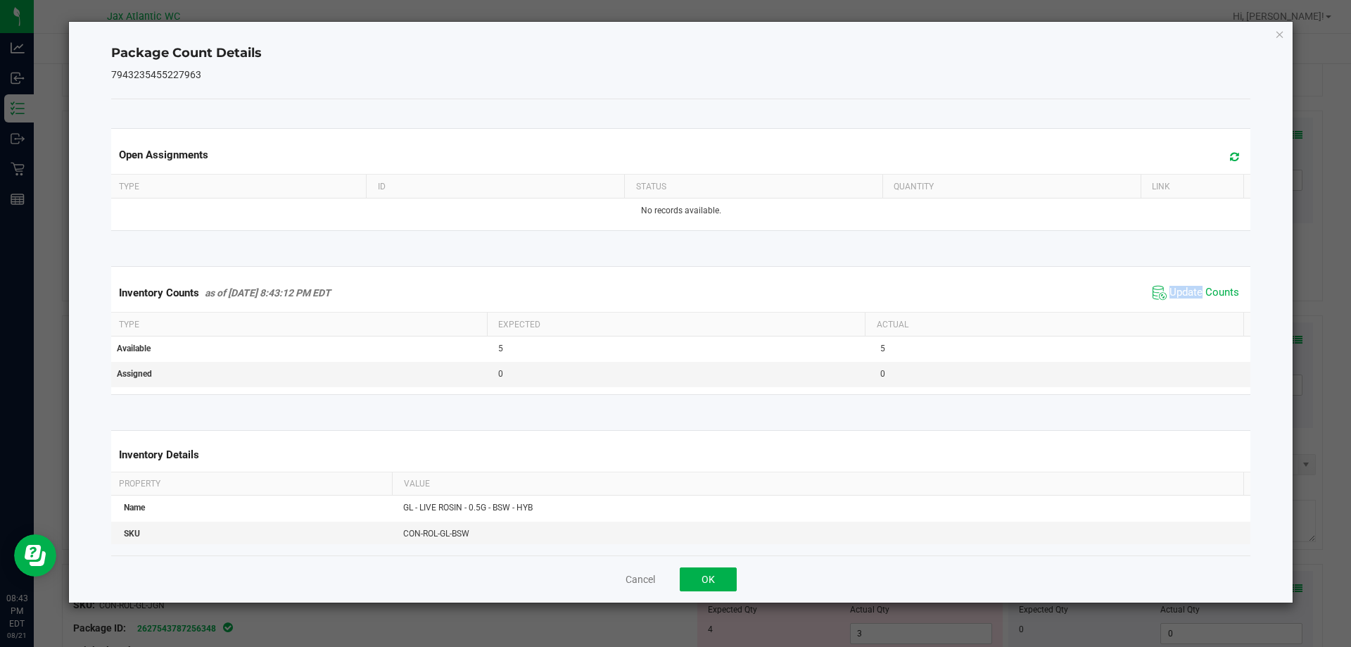
drag, startPoint x: 1189, startPoint y: 311, endPoint x: 1182, endPoint y: 305, distance: 9.5
click at [1189, 310] on div "Inventory Counts as of [DATE] 8:43:12 PM EDT Update Counts" at bounding box center [681, 293] width 1146 height 38
click at [1175, 293] on span "Update Counts" at bounding box center [1205, 293] width 70 height 14
click at [1175, 293] on span "Update Counts" at bounding box center [1205, 292] width 70 height 13
drag, startPoint x: 730, startPoint y: 577, endPoint x: 799, endPoint y: 512, distance: 95.6
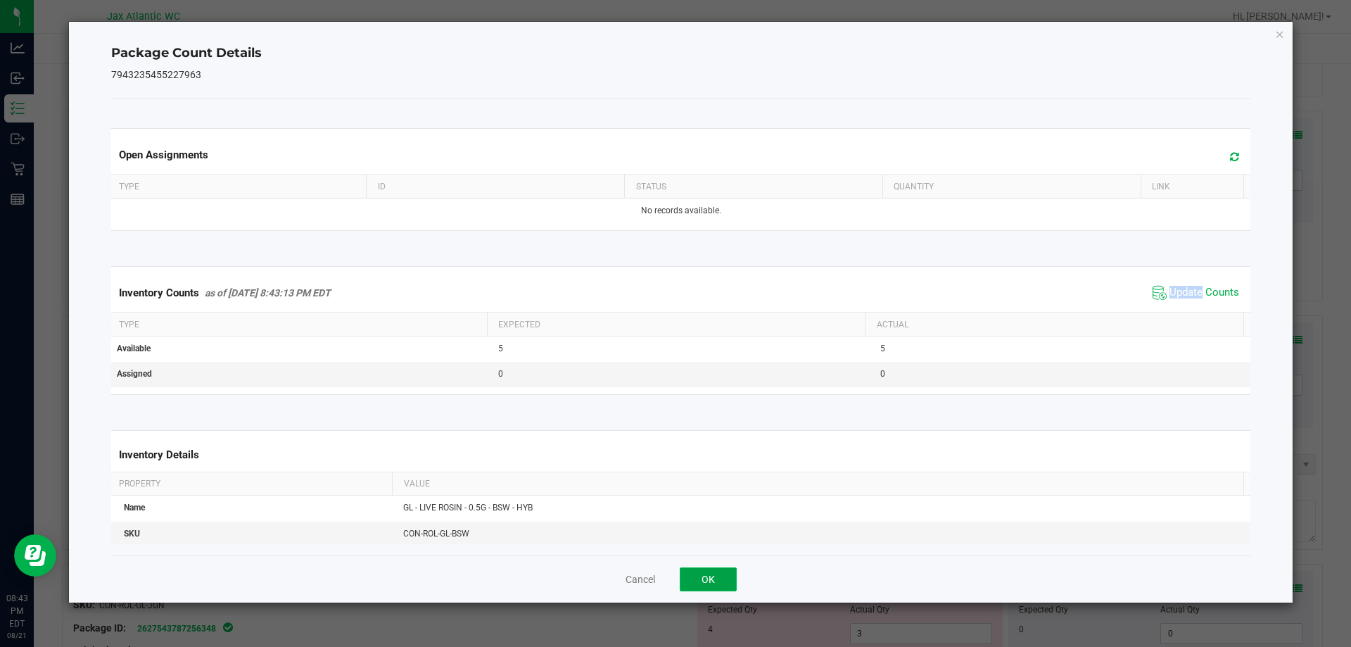
click at [729, 577] on button "OK" at bounding box center [708, 579] width 57 height 24
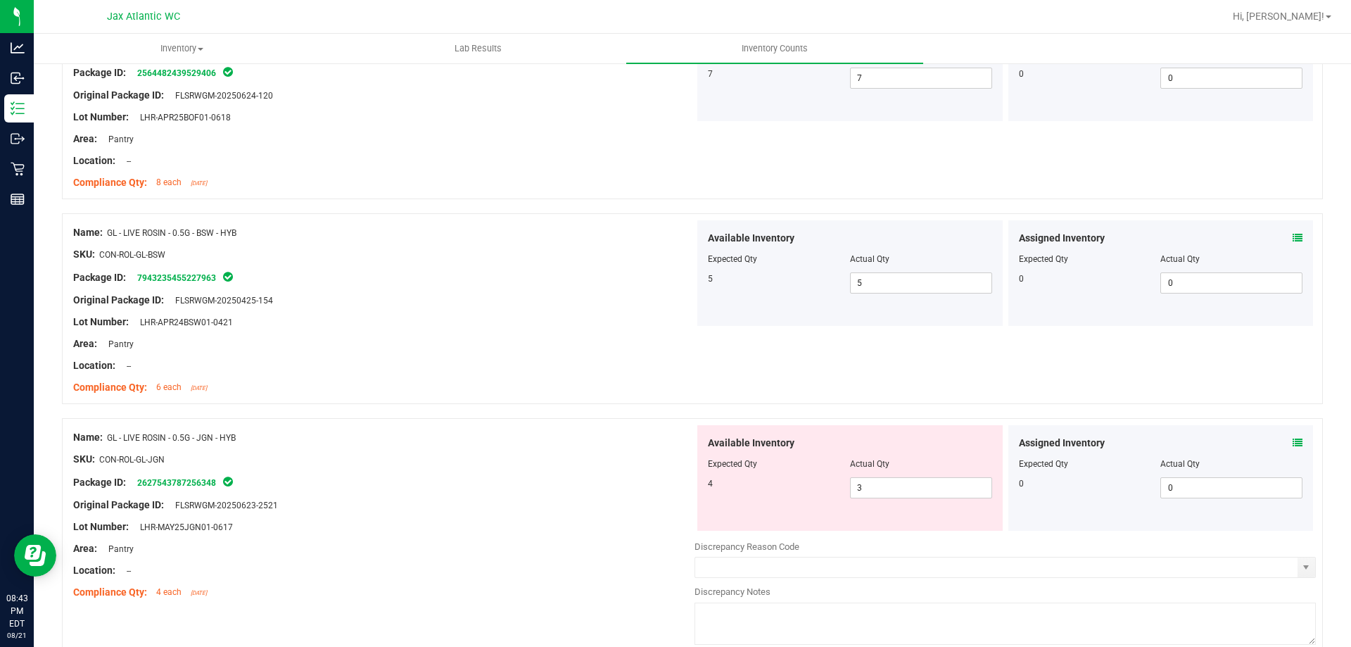
scroll to position [1689, 0]
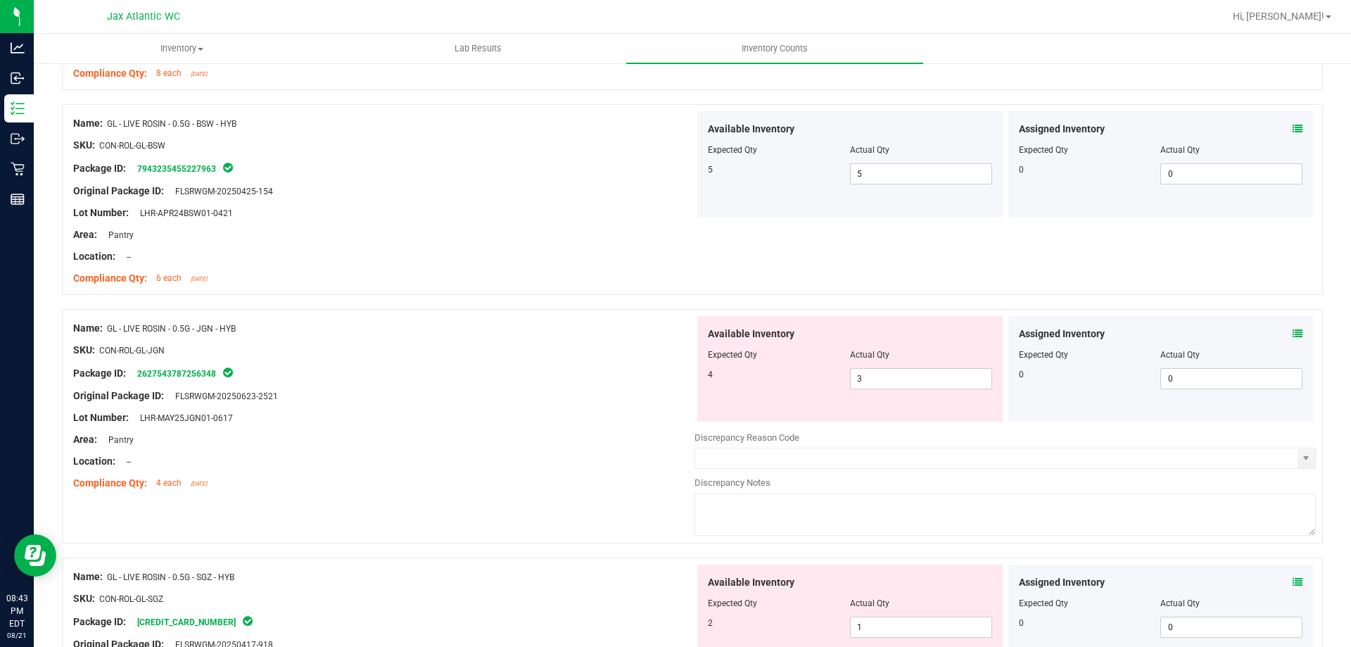
click at [1293, 336] on icon at bounding box center [1298, 334] width 10 height 10
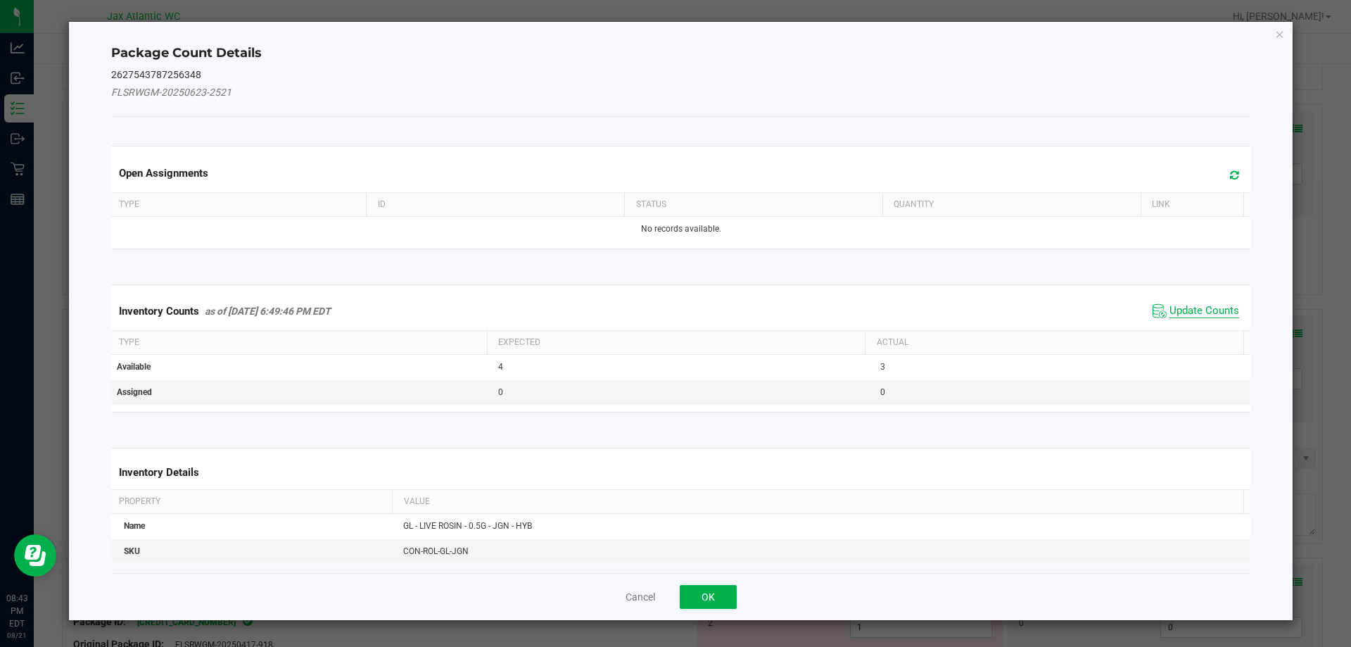
click at [1215, 308] on span "Update Counts" at bounding box center [1205, 311] width 70 height 14
click at [1213, 308] on div "Inventory Counts as of [DATE] 6:49:46 PM EDT Update Counts" at bounding box center [681, 310] width 1146 height 37
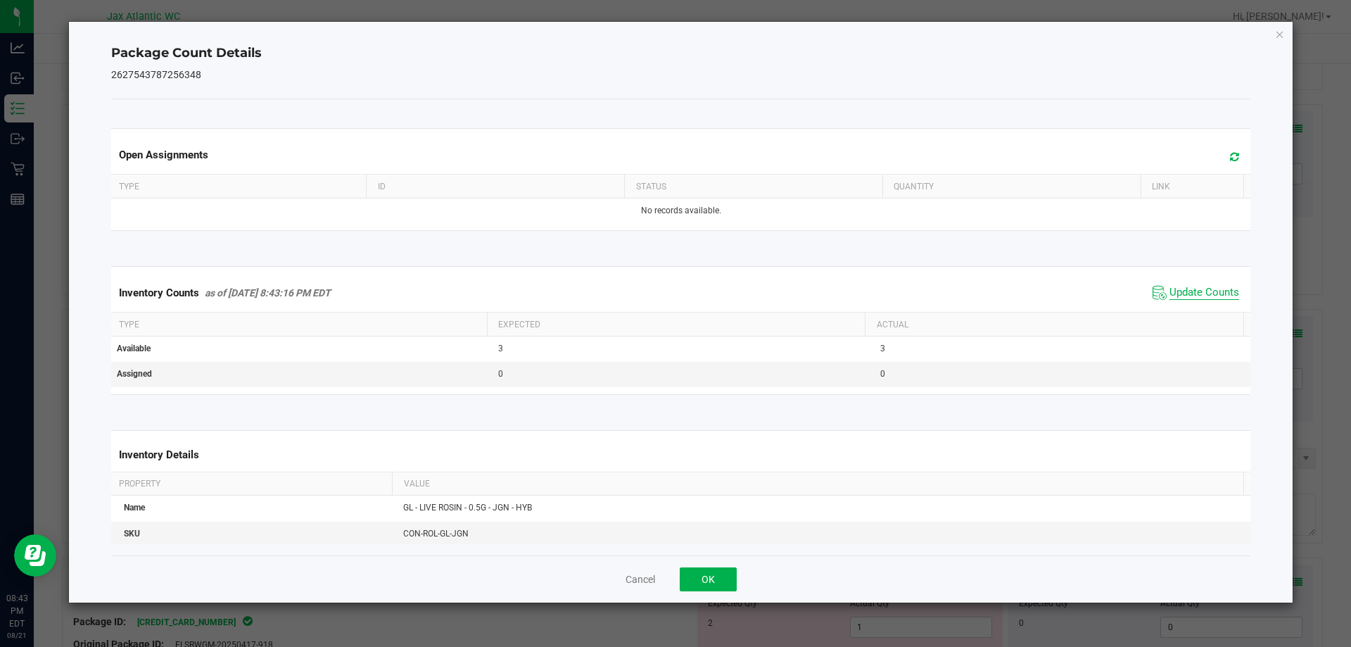
click at [1184, 293] on span "Update Counts" at bounding box center [1205, 293] width 70 height 14
click at [1184, 293] on span "Update Counts" at bounding box center [1205, 292] width 70 height 13
click at [672, 586] on div "Cancel OK" at bounding box center [681, 578] width 1140 height 47
drag, startPoint x: 686, startPoint y: 583, endPoint x: 732, endPoint y: 553, distance: 54.5
click at [688, 581] on button "OK" at bounding box center [708, 579] width 57 height 24
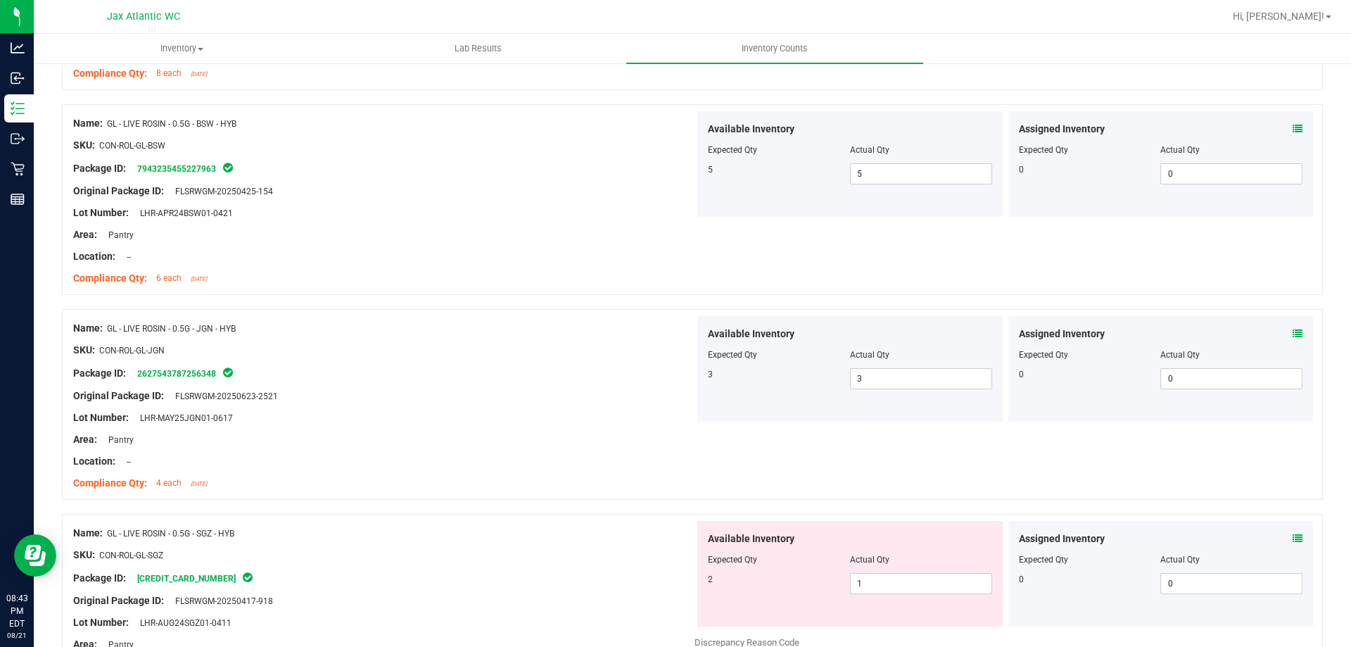
scroll to position [1900, 0]
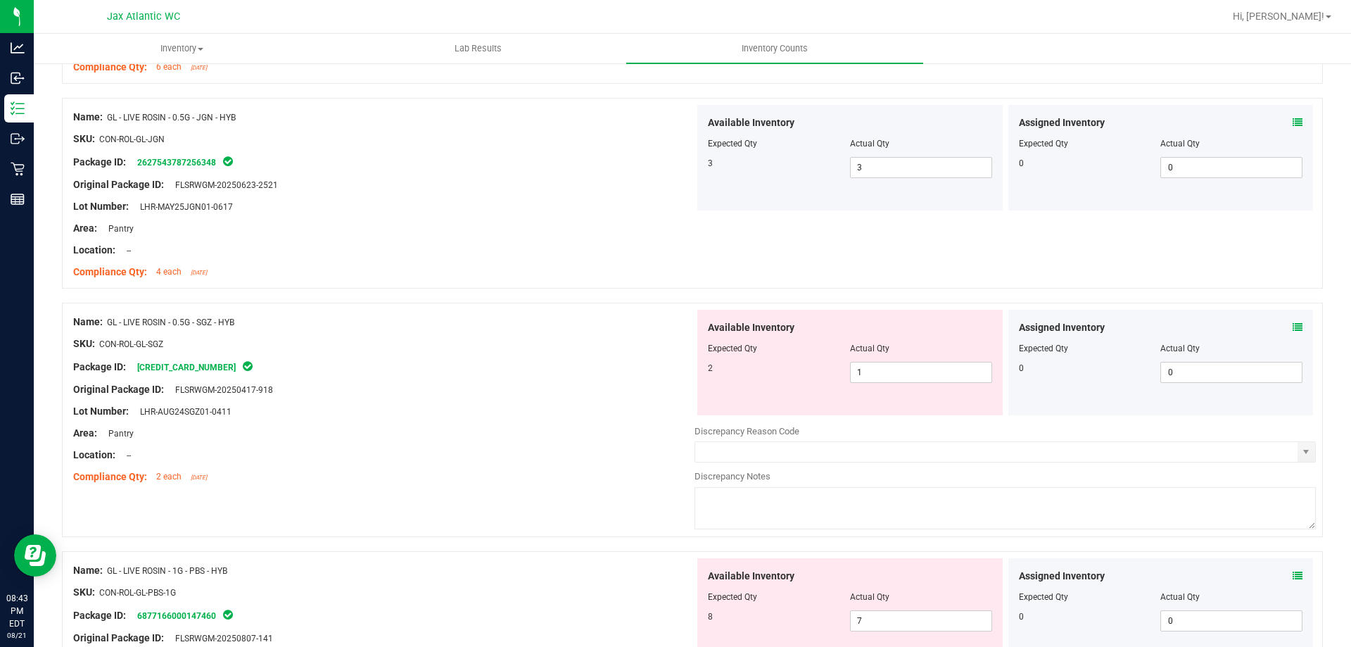
click at [1293, 326] on icon at bounding box center [1298, 327] width 10 height 10
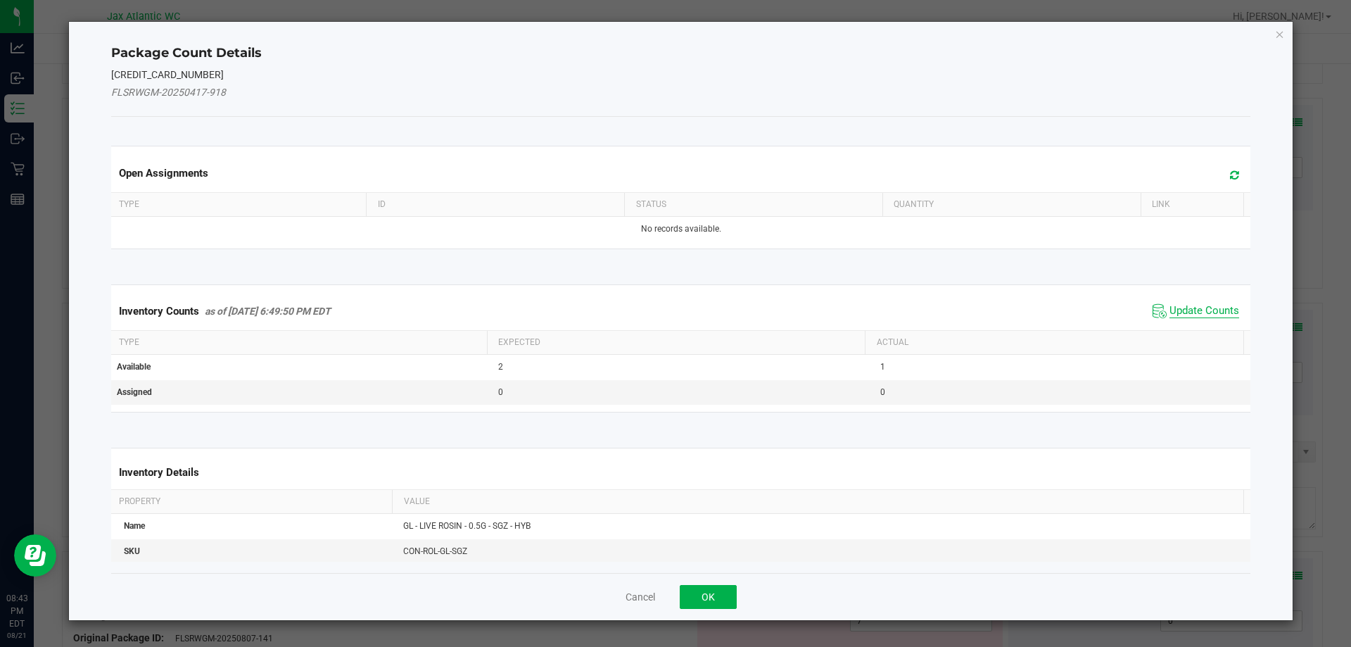
click at [1184, 309] on span "Update Counts" at bounding box center [1205, 311] width 70 height 14
click at [1182, 309] on div "Inventory Counts as of [DATE] 6:49:50 PM EDT Update Counts" at bounding box center [681, 310] width 1146 height 37
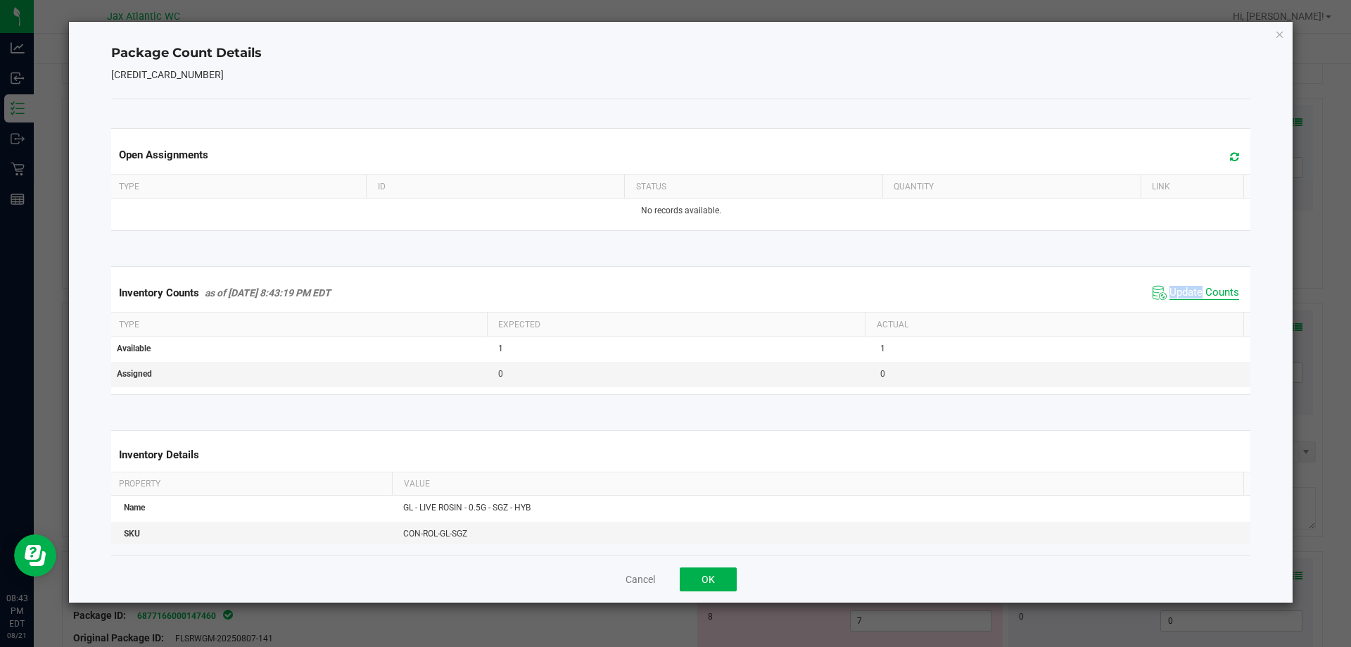
click at [1171, 288] on span "Update Counts" at bounding box center [1205, 293] width 70 height 14
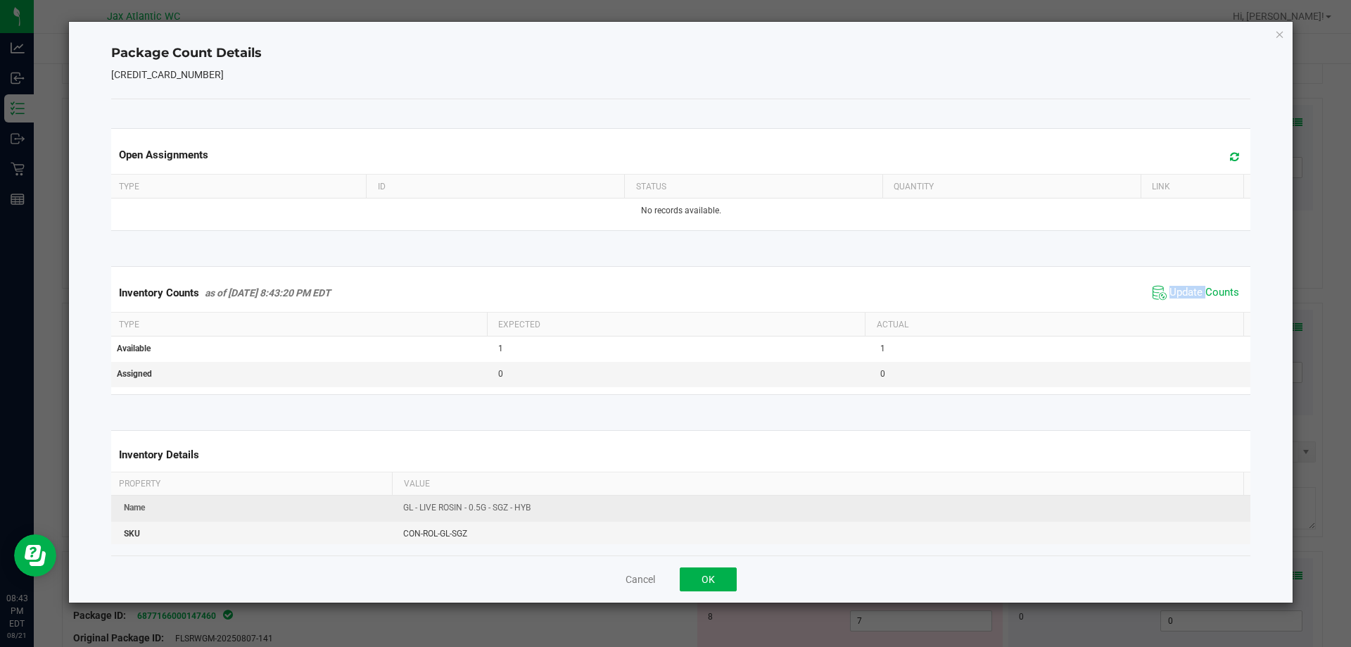
drag, startPoint x: 1171, startPoint y: 288, endPoint x: 828, endPoint y: 519, distance: 413.8
click at [1170, 290] on span "Update Counts" at bounding box center [1205, 293] width 70 height 14
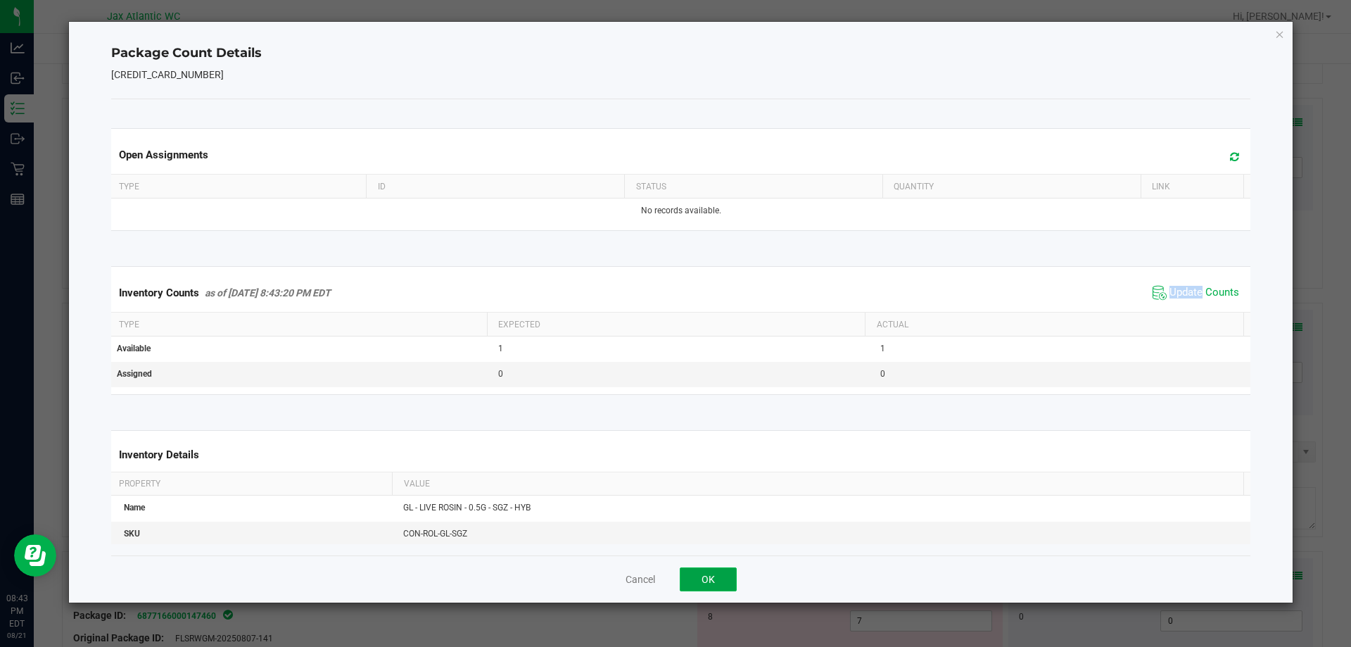
drag, startPoint x: 712, startPoint y: 583, endPoint x: 807, endPoint y: 488, distance: 134.4
click at [712, 582] on button "OK" at bounding box center [708, 579] width 57 height 24
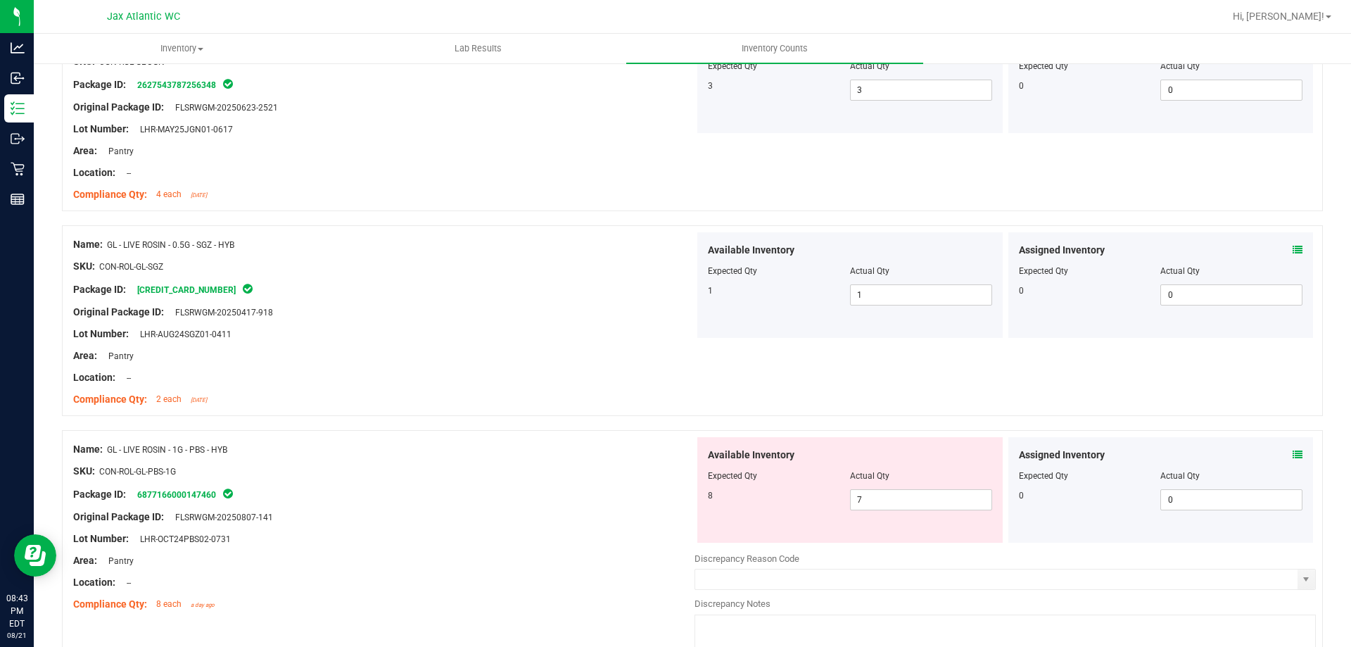
scroll to position [2111, 0]
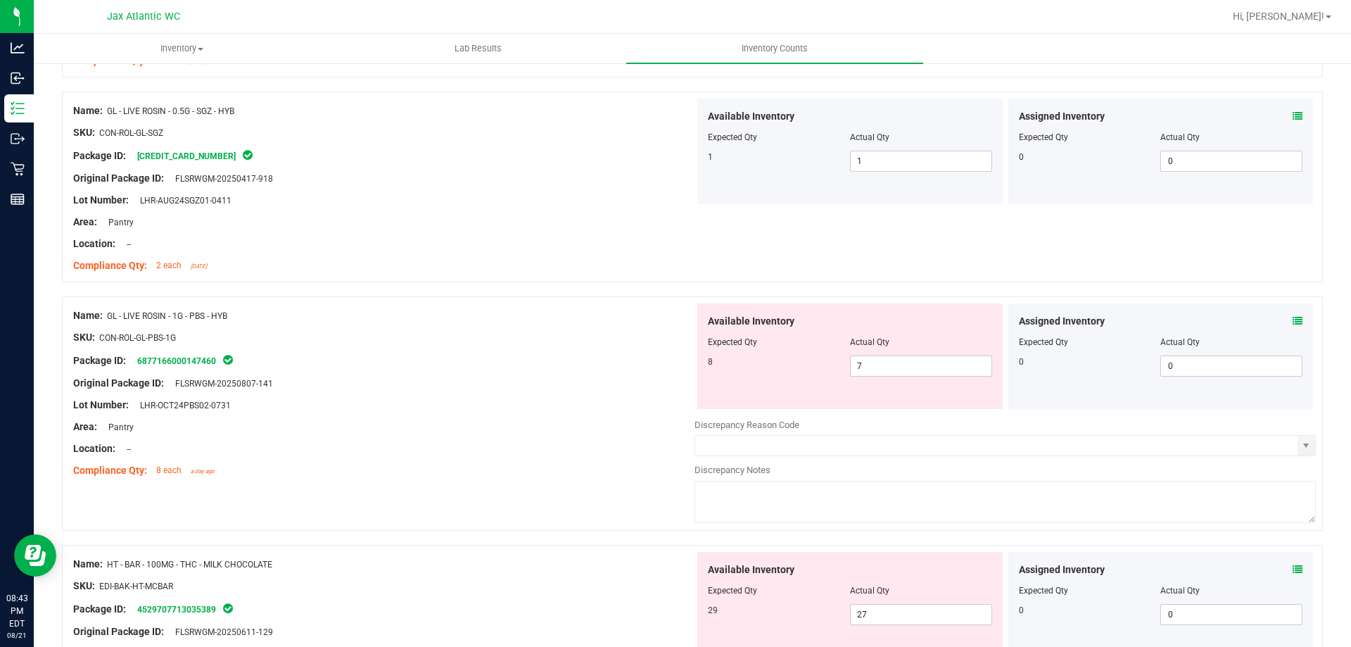
click at [1293, 321] on icon at bounding box center [1298, 321] width 10 height 10
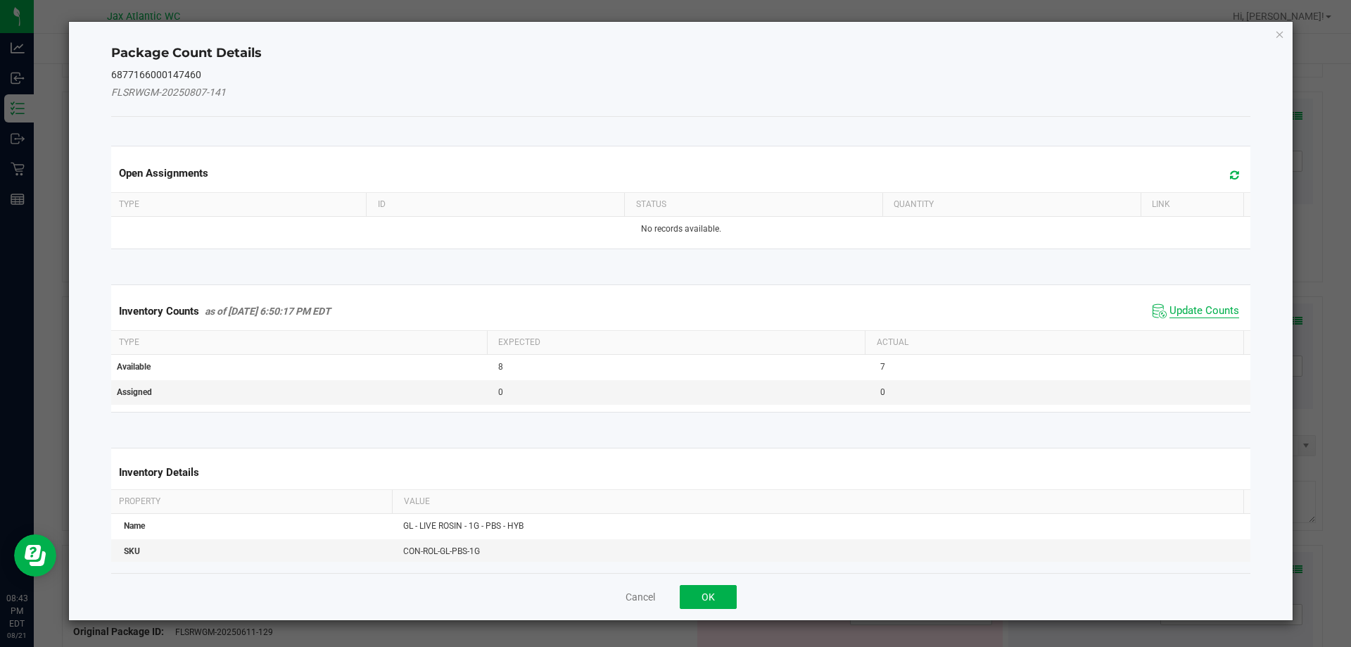
click at [1183, 312] on span "Update Counts" at bounding box center [1205, 311] width 70 height 14
drag, startPoint x: 1183, startPoint y: 312, endPoint x: 1179, endPoint y: 299, distance: 13.4
click at [1182, 308] on div "Inventory Counts as of [DATE] 6:50:17 PM EDT Update Counts" at bounding box center [681, 310] width 1146 height 37
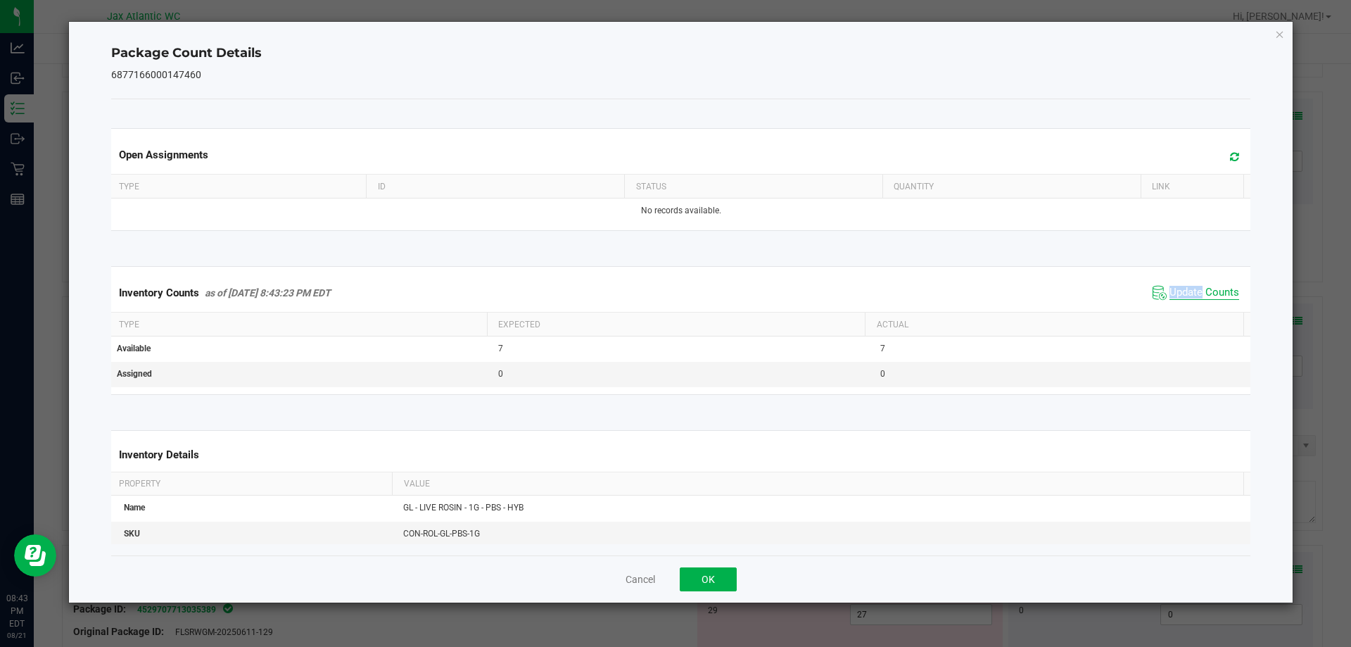
click at [1178, 289] on span "Update Counts" at bounding box center [1205, 293] width 70 height 14
click at [1178, 289] on span "Update Counts" at bounding box center [1205, 292] width 70 height 13
drag, startPoint x: 721, startPoint y: 583, endPoint x: 796, endPoint y: 534, distance: 89.6
click at [721, 582] on button "OK" at bounding box center [708, 579] width 57 height 24
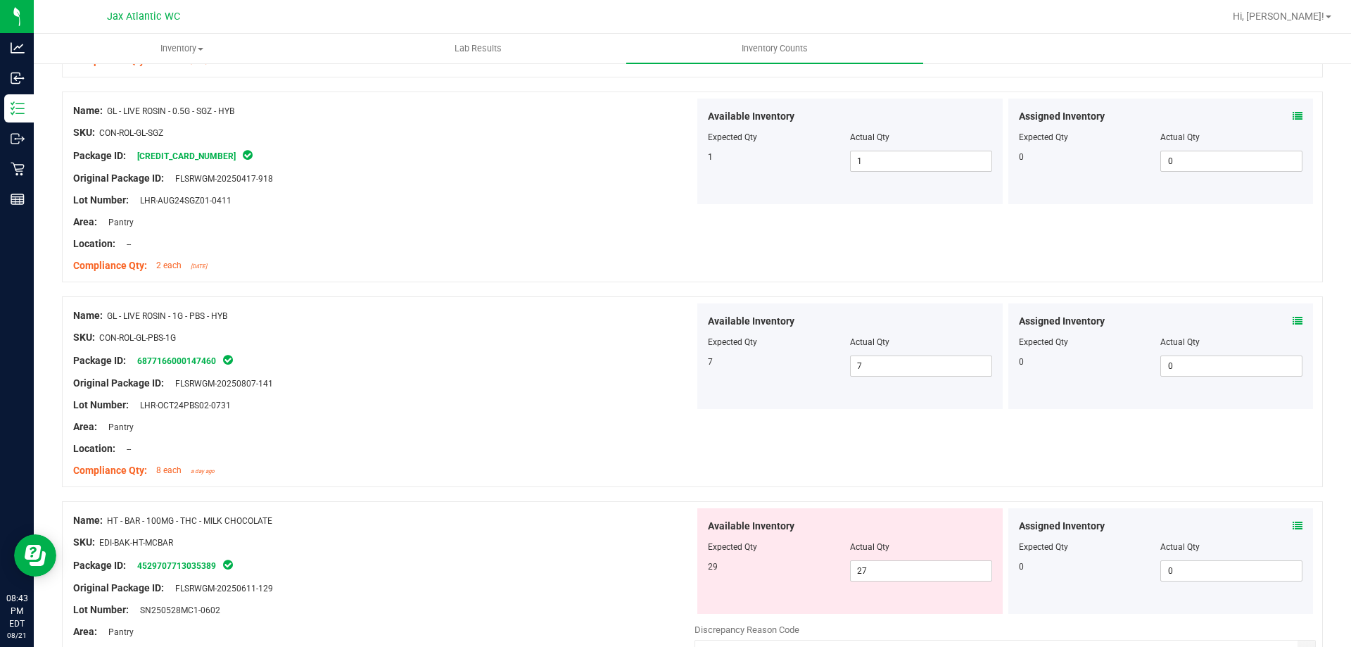
scroll to position [2393, 0]
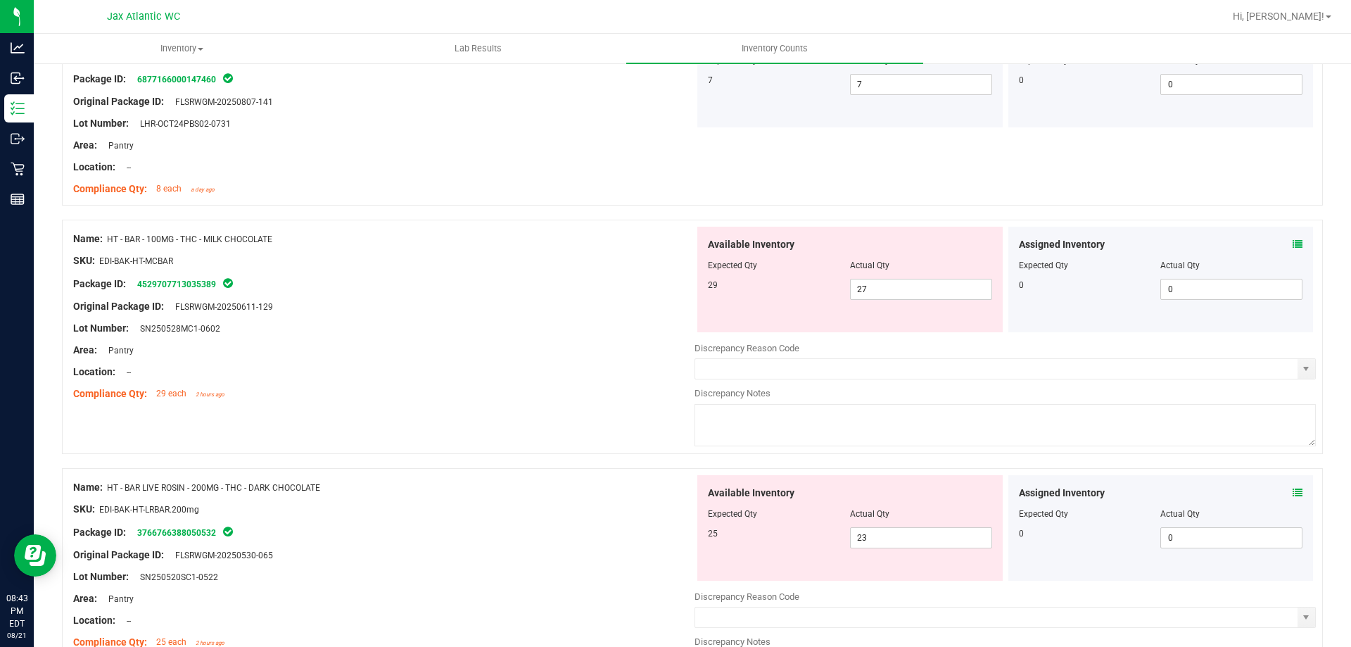
click at [1280, 243] on div "Assigned Inventory" at bounding box center [1161, 244] width 284 height 15
click at [1283, 240] on div "Assigned Inventory" at bounding box center [1161, 244] width 284 height 15
click at [1293, 243] on icon at bounding box center [1298, 244] width 10 height 10
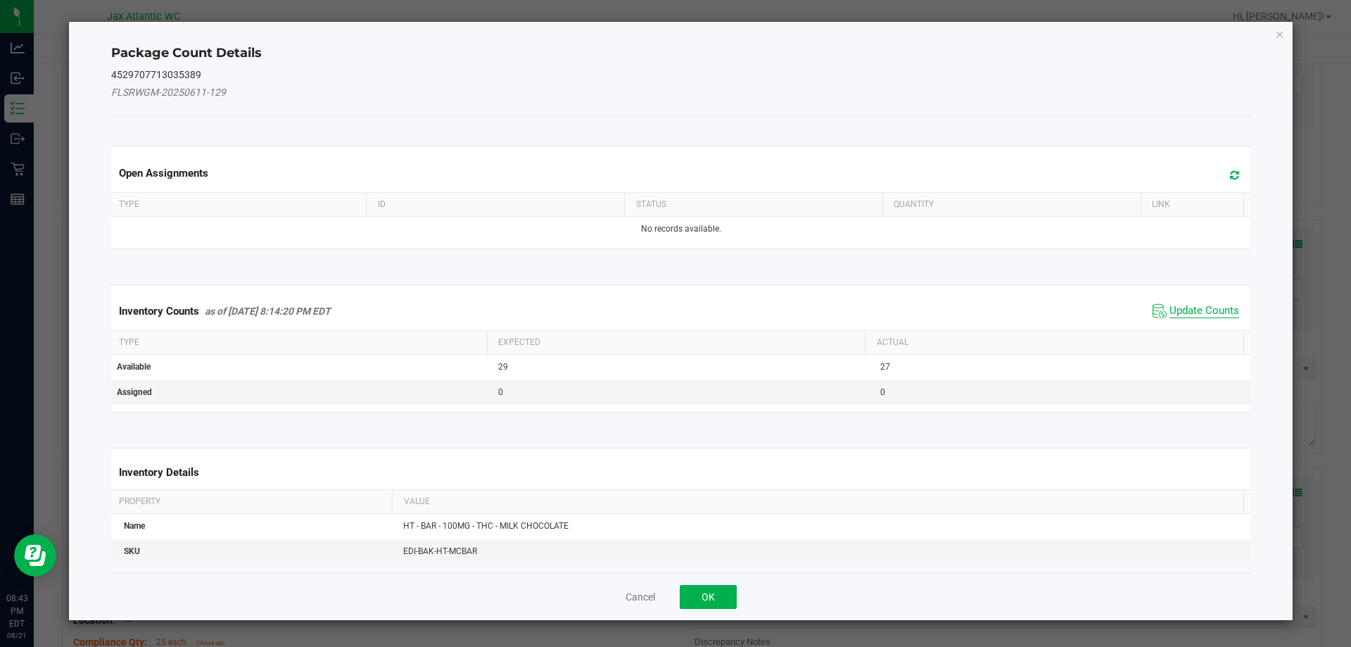
click at [1176, 312] on span "Update Counts" at bounding box center [1205, 311] width 70 height 14
click at [1177, 309] on div "Inventory Counts as of [DATE] 8:14:20 PM EDT Update Counts" at bounding box center [681, 311] width 1146 height 38
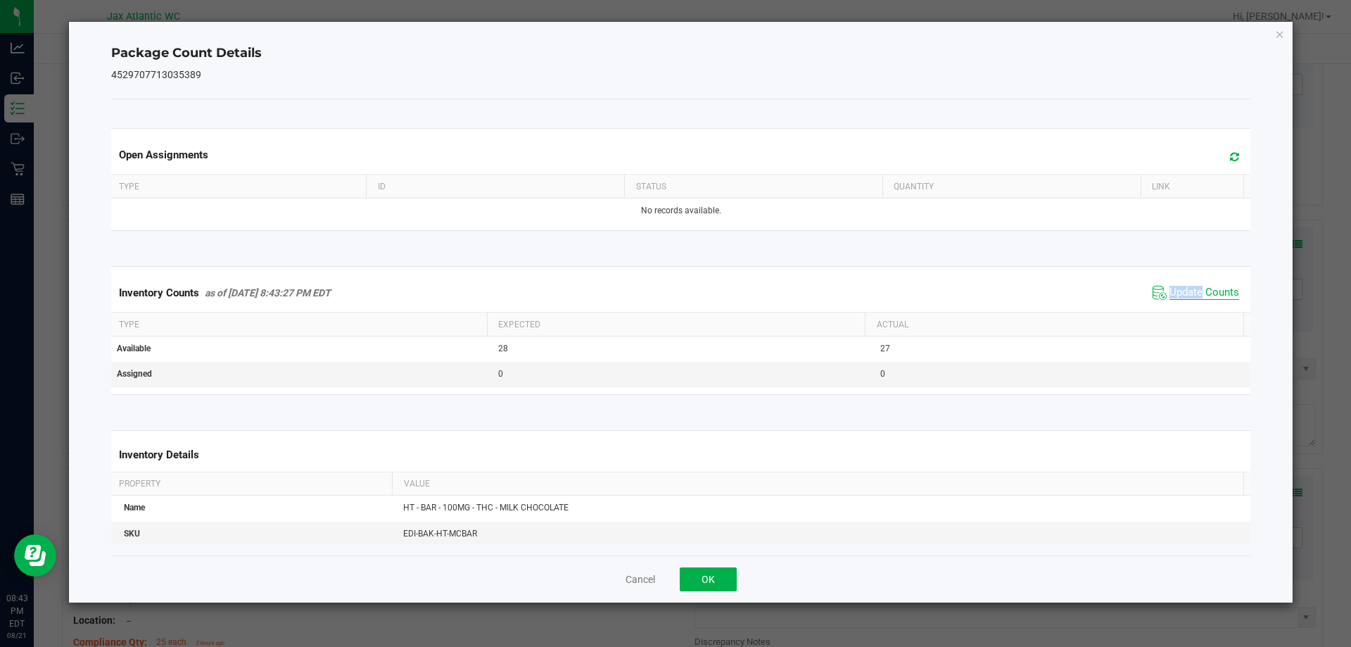
click at [1172, 293] on span "Update Counts" at bounding box center [1205, 293] width 70 height 14
click at [1172, 293] on span "Update Counts" at bounding box center [1205, 292] width 70 height 13
drag, startPoint x: 695, startPoint y: 576, endPoint x: 612, endPoint y: 514, distance: 104.0
click at [695, 576] on button "OK" at bounding box center [708, 579] width 57 height 24
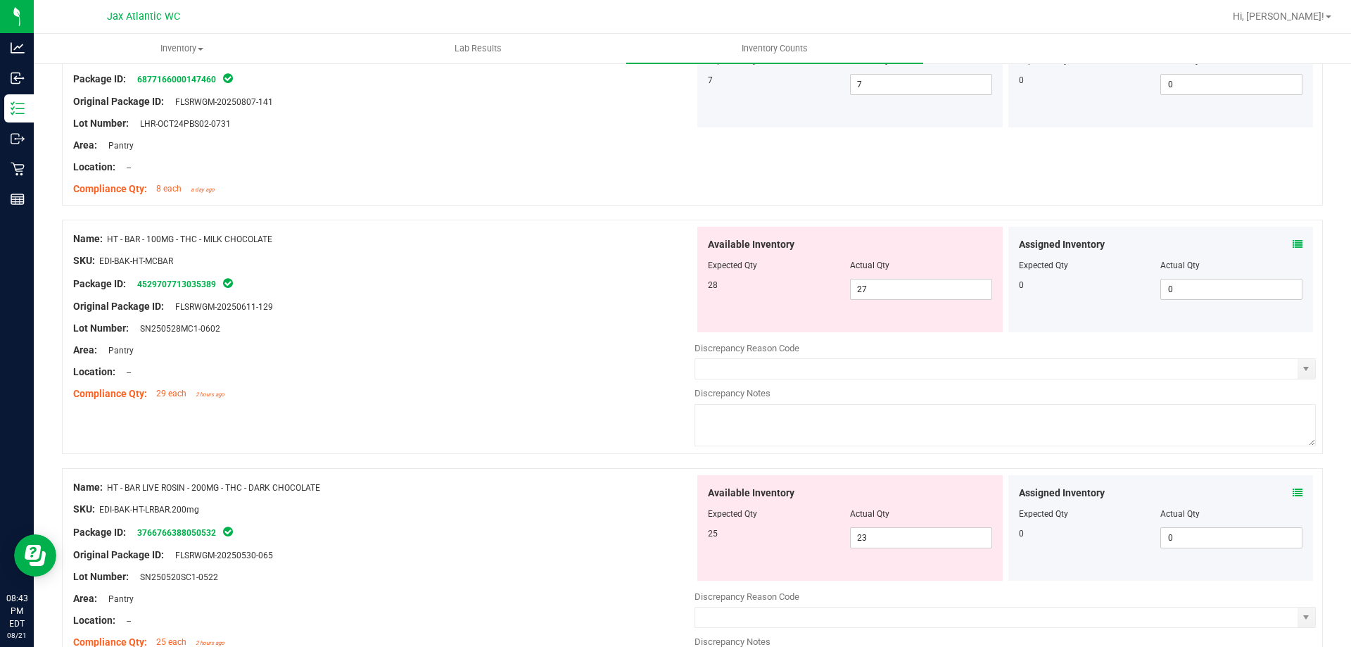
click at [511, 346] on div "Area: Pantry" at bounding box center [383, 350] width 621 height 15
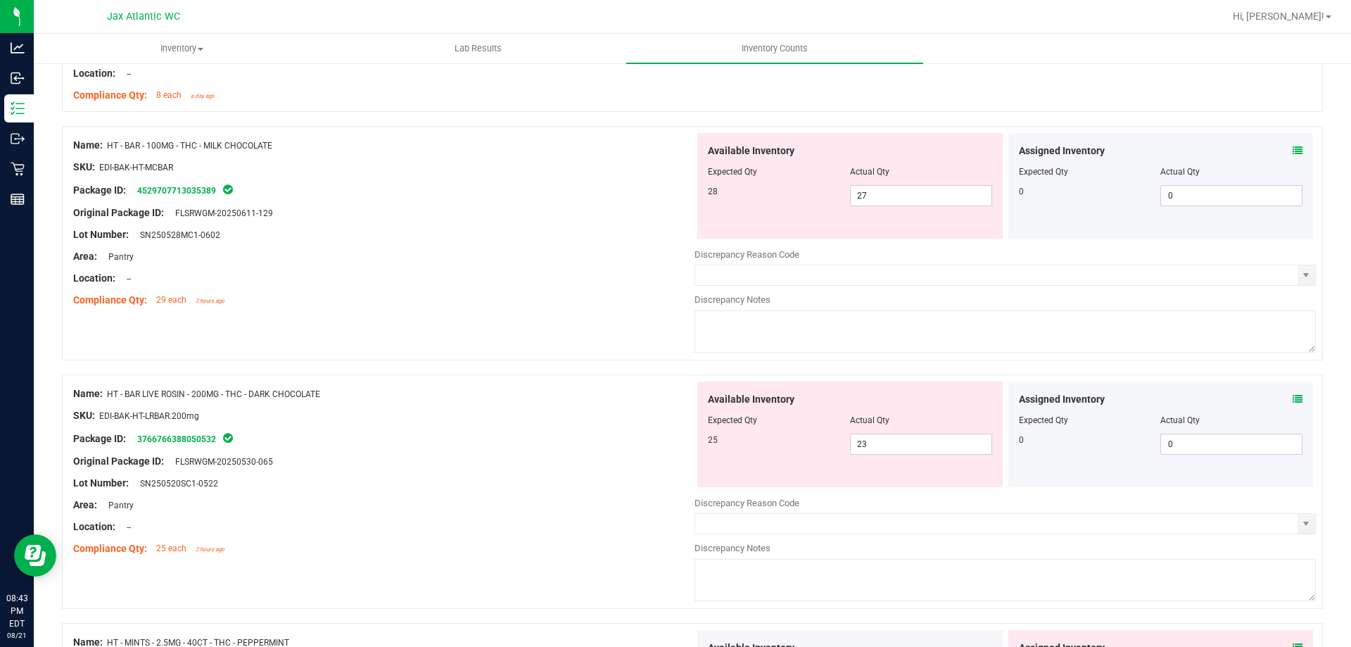
scroll to position [2533, 0]
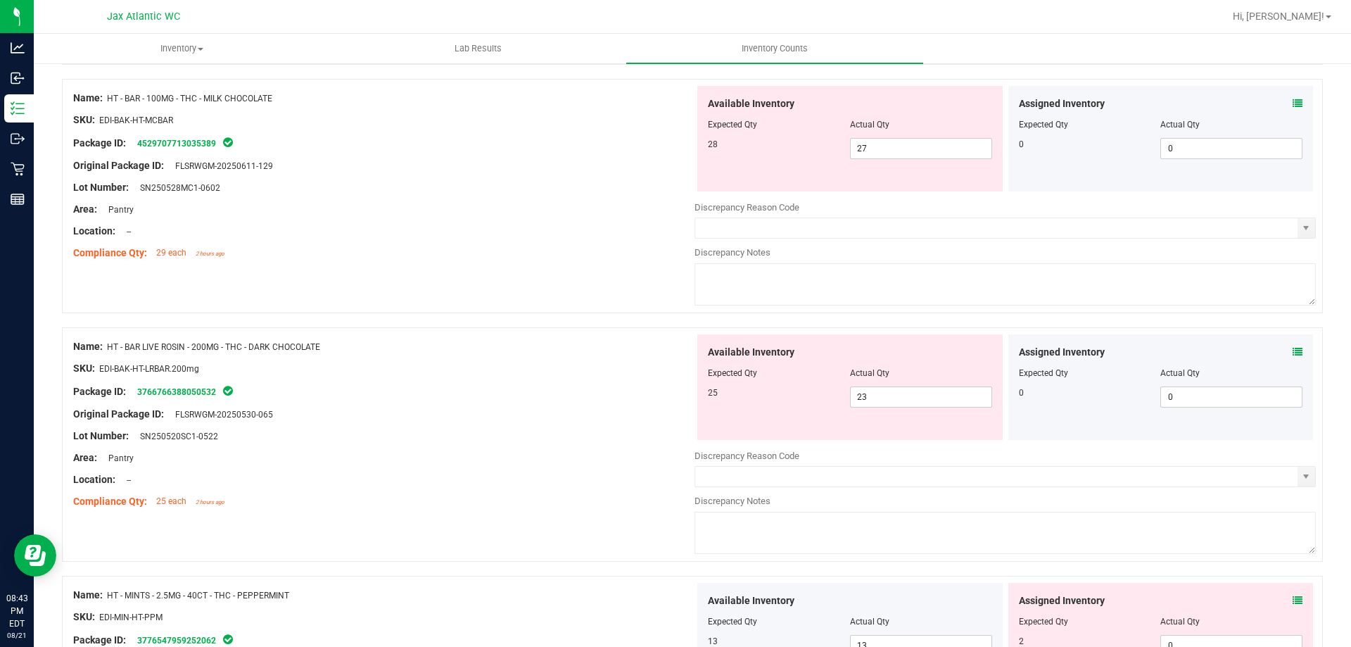
click at [1293, 354] on icon at bounding box center [1298, 352] width 10 height 10
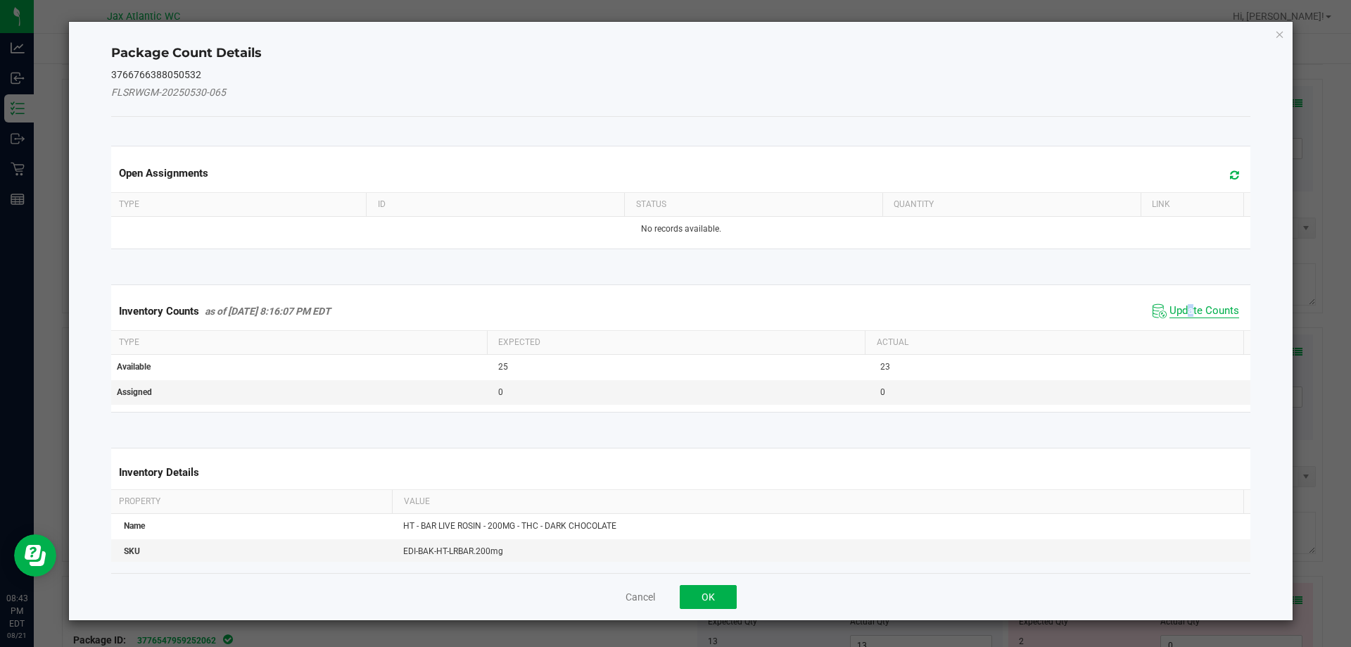
click at [1182, 310] on span "Update Counts" at bounding box center [1205, 311] width 70 height 14
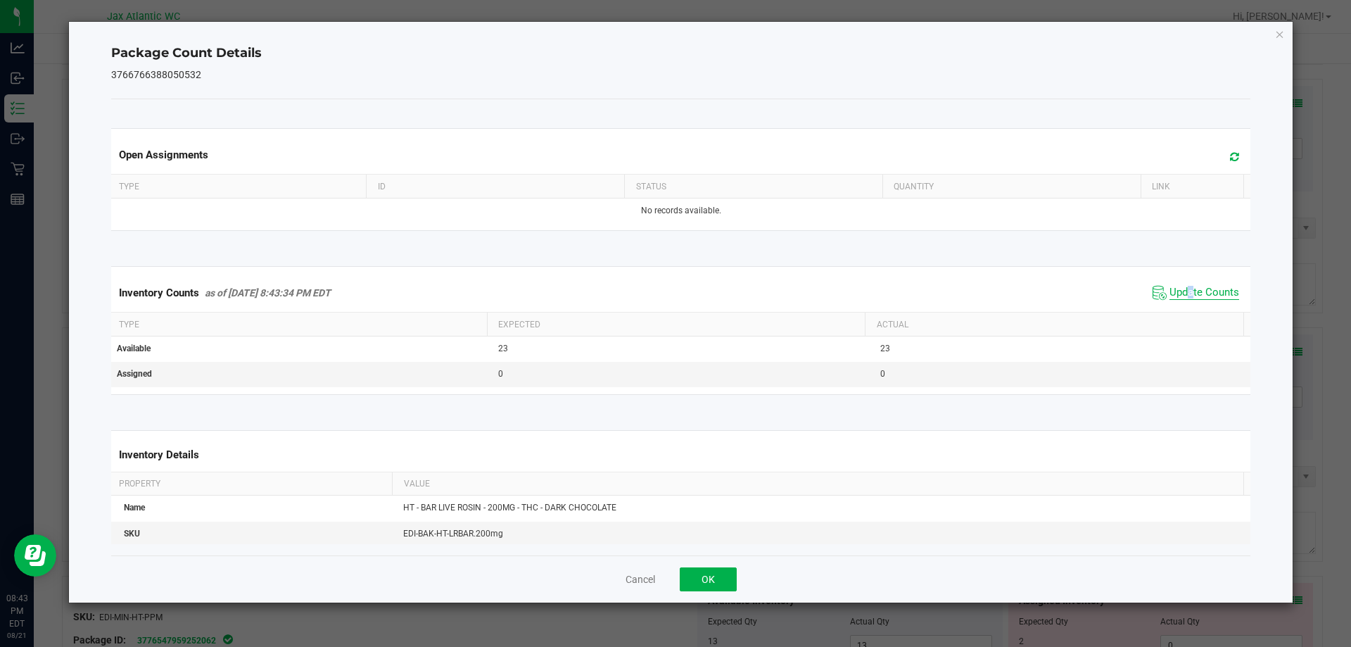
click at [1182, 289] on span "Update Counts" at bounding box center [1205, 293] width 70 height 14
click at [1181, 292] on span "Update Counts" at bounding box center [1205, 293] width 70 height 14
drag, startPoint x: 700, startPoint y: 576, endPoint x: 692, endPoint y: 515, distance: 61.8
click at [701, 576] on button "OK" at bounding box center [708, 579] width 57 height 24
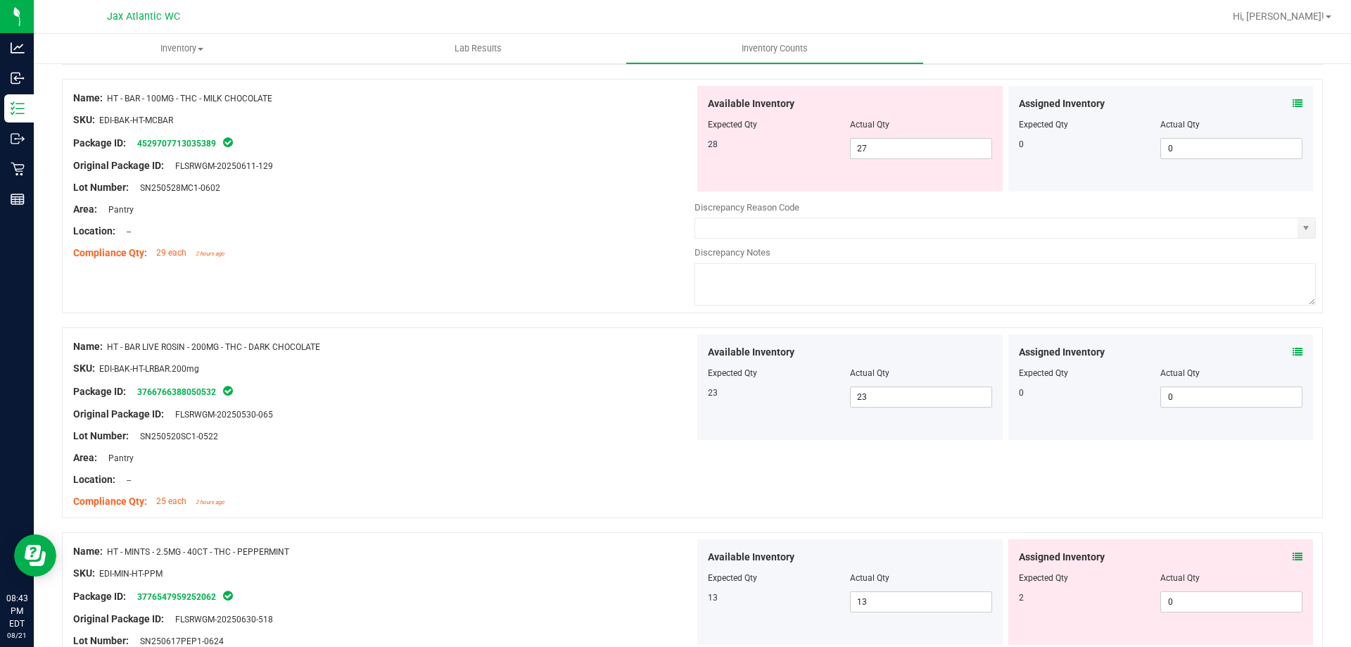
click at [491, 190] on div "Lot Number: SN250528MC1-0602" at bounding box center [383, 187] width 621 height 15
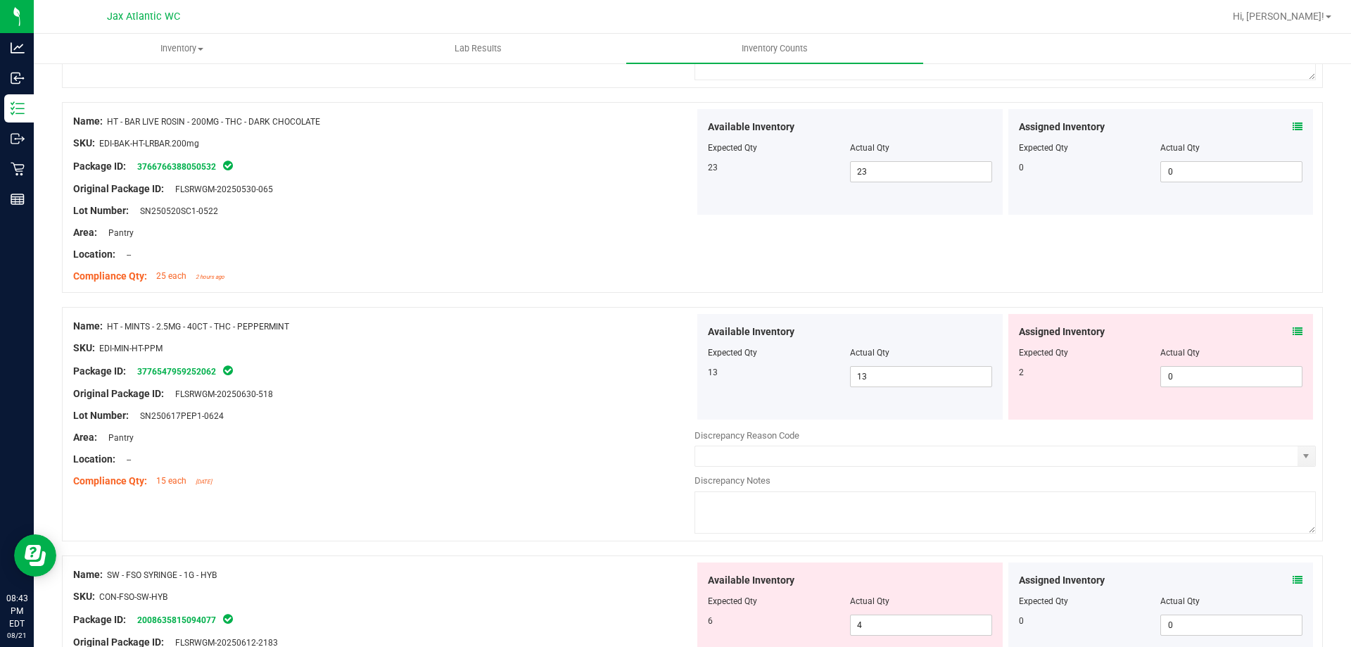
scroll to position [2815, 0]
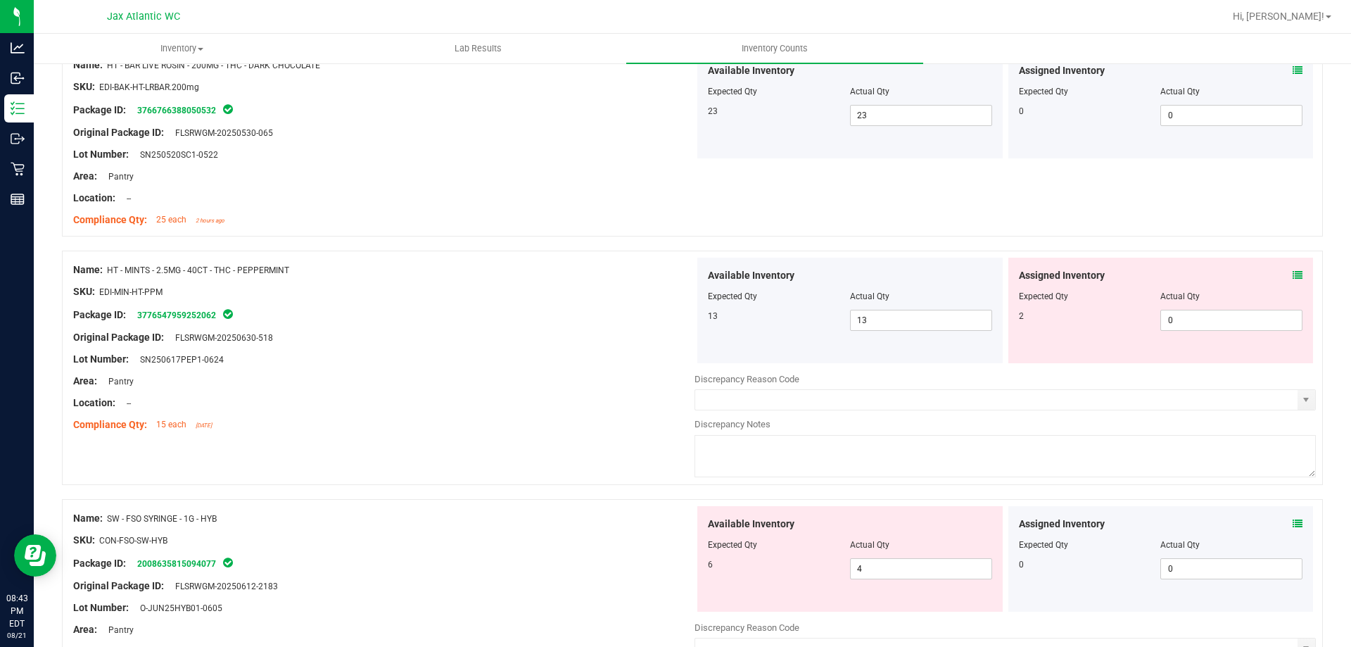
click at [1293, 275] on icon at bounding box center [1298, 275] width 10 height 10
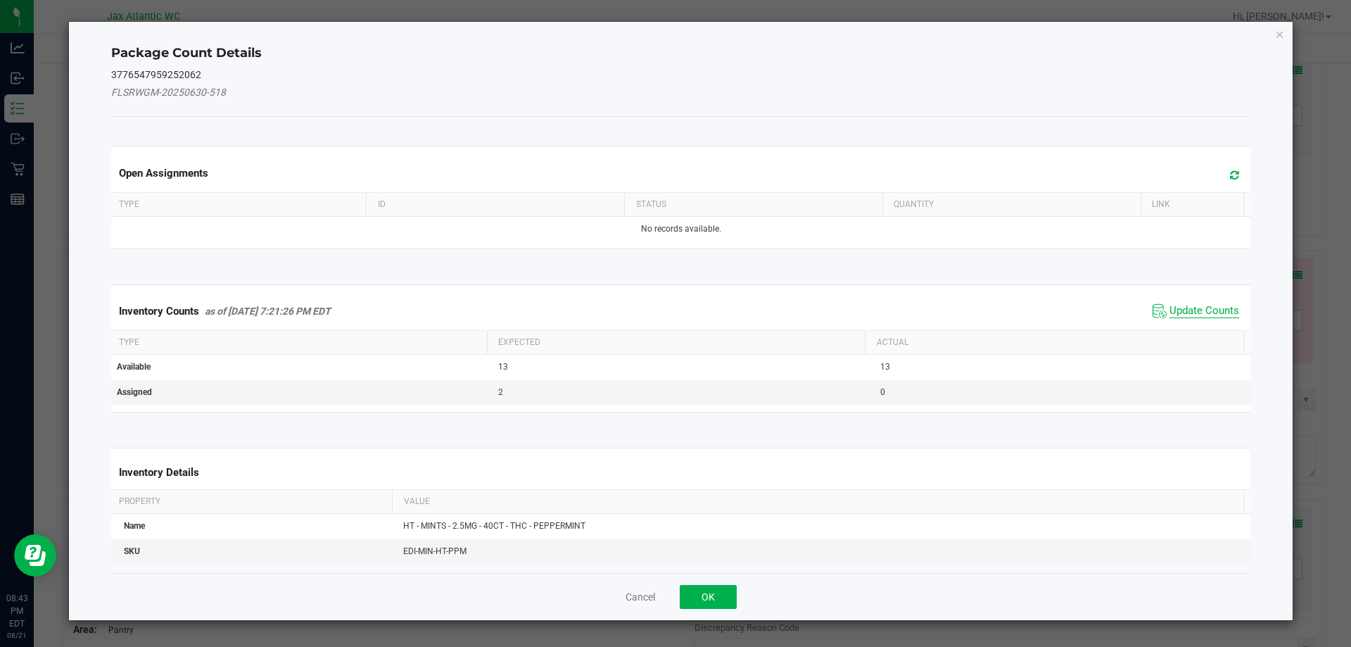
click at [1202, 312] on span "Update Counts" at bounding box center [1205, 311] width 70 height 14
drag, startPoint x: 1199, startPoint y: 310, endPoint x: 1185, endPoint y: 295, distance: 20.4
click at [1198, 308] on div "Inventory Counts as of [DATE] 7:21:26 PM EDT Update Counts" at bounding box center [681, 310] width 1146 height 37
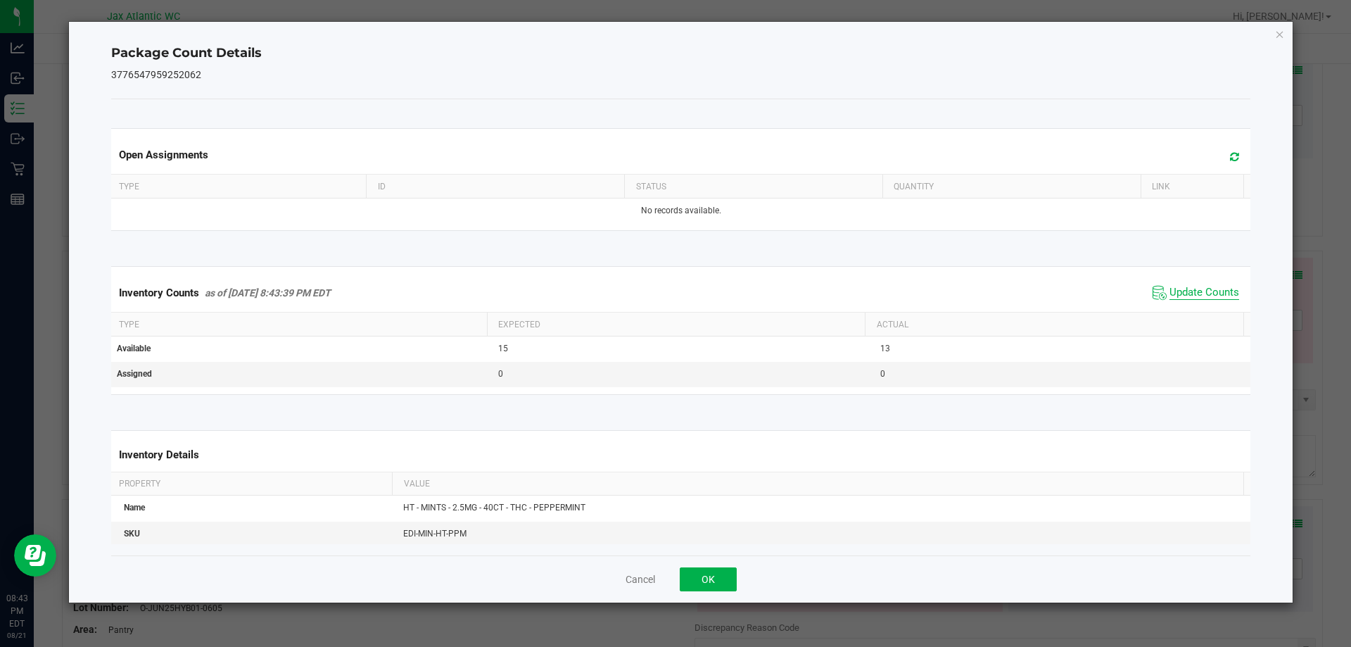
click at [1178, 287] on span "Update Counts" at bounding box center [1205, 293] width 70 height 14
drag, startPoint x: 712, startPoint y: 576, endPoint x: 679, endPoint y: 550, distance: 42.1
click at [711, 576] on button "OK" at bounding box center [708, 579] width 57 height 24
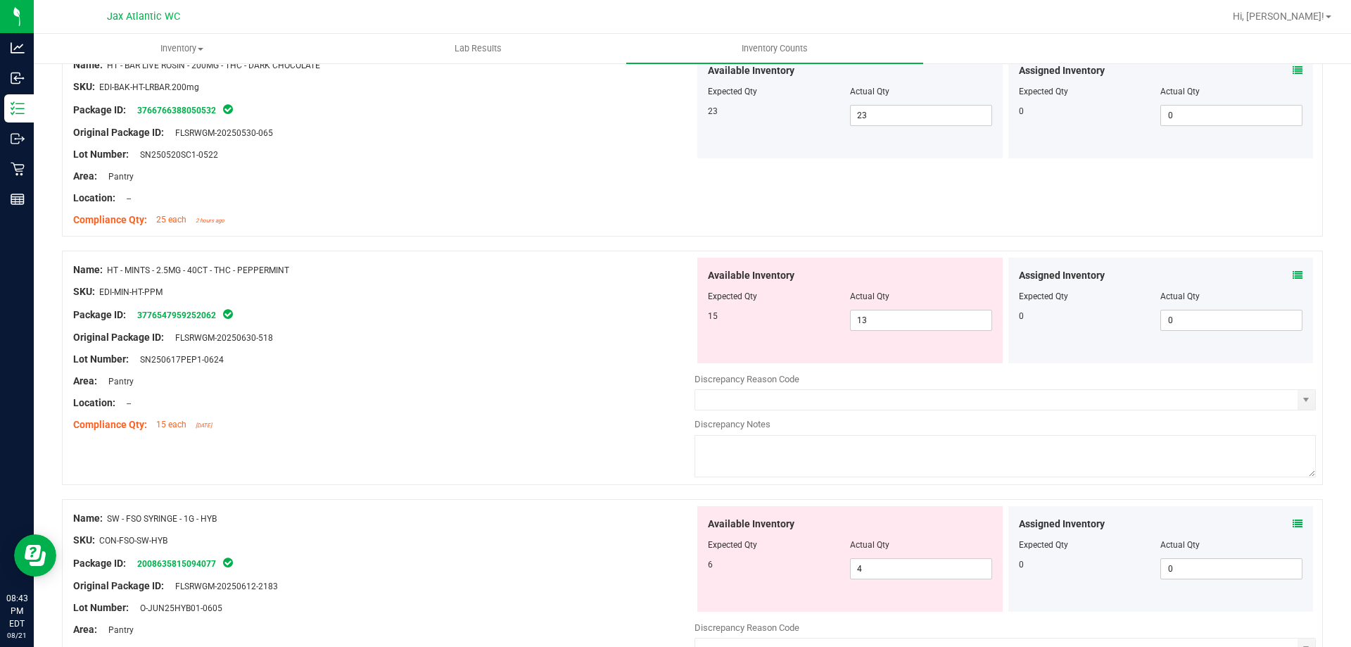
click at [476, 368] on div at bounding box center [383, 370] width 621 height 7
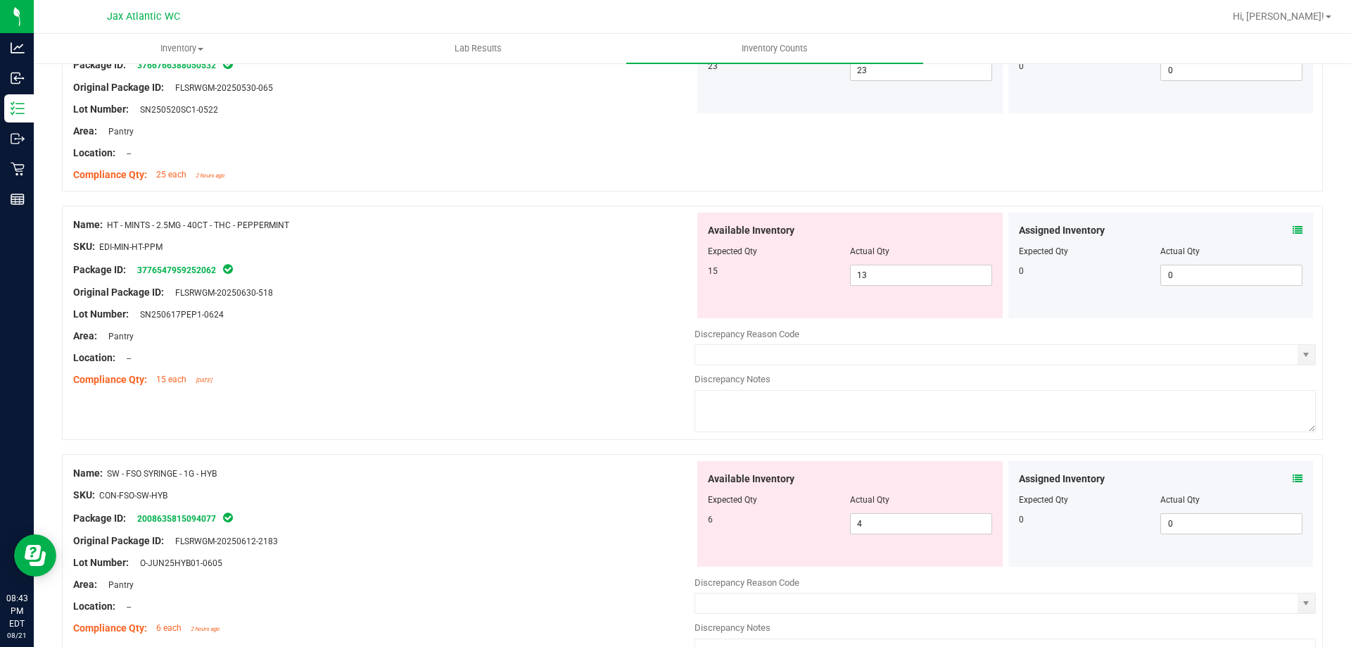
scroll to position [2885, 0]
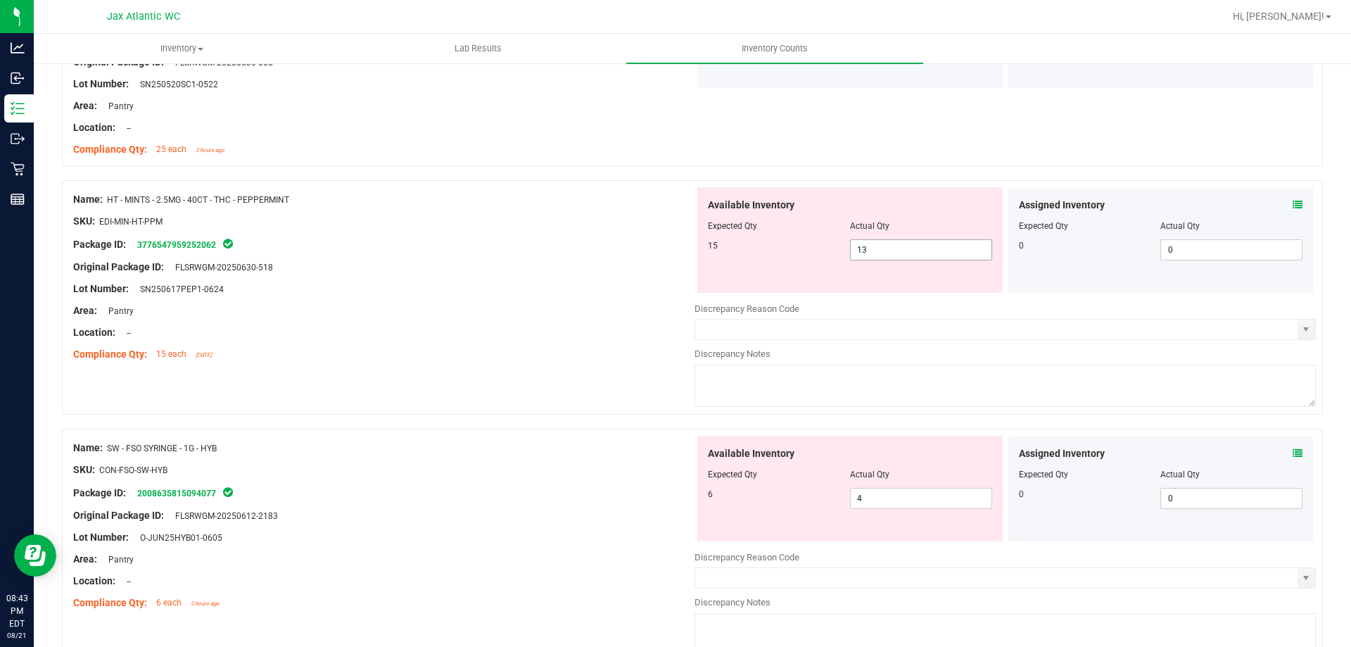
click at [875, 248] on span "13 13" at bounding box center [921, 249] width 142 height 21
click at [875, 248] on input "13" at bounding box center [921, 250] width 141 height 20
type input "15"
click at [612, 255] on div at bounding box center [383, 256] width 621 height 7
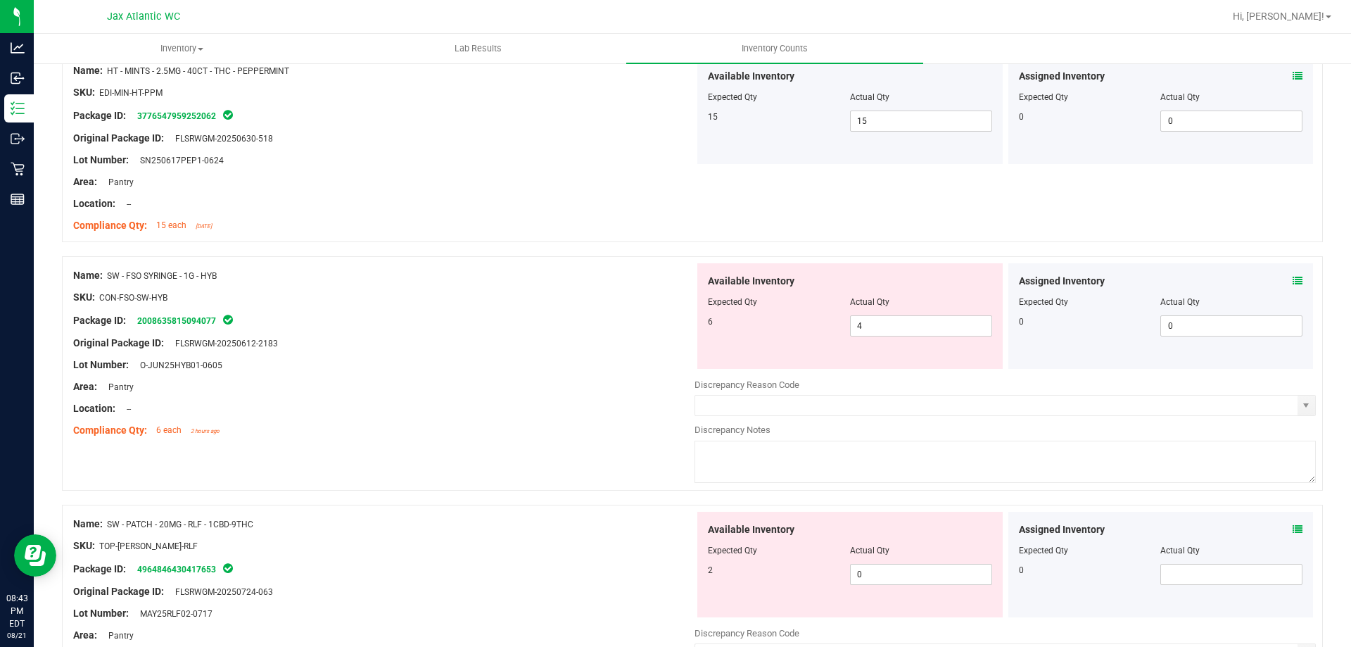
scroll to position [3026, 0]
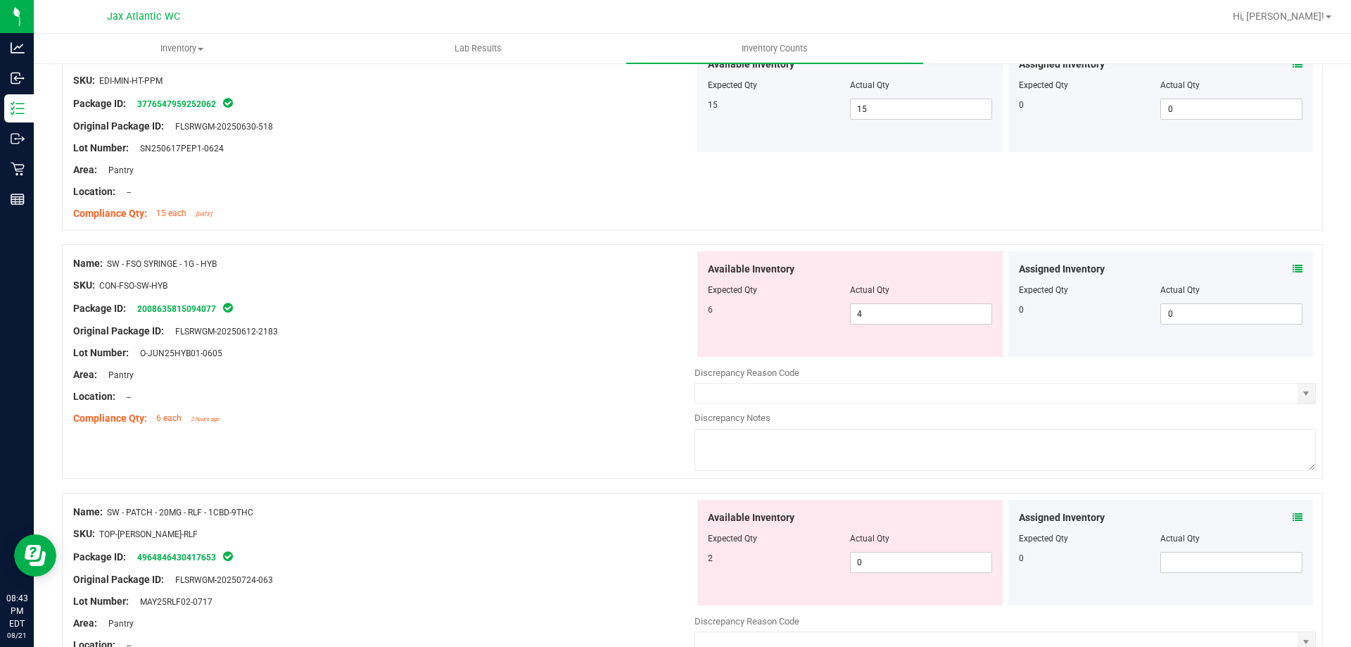
click at [1293, 270] on icon at bounding box center [1298, 269] width 10 height 10
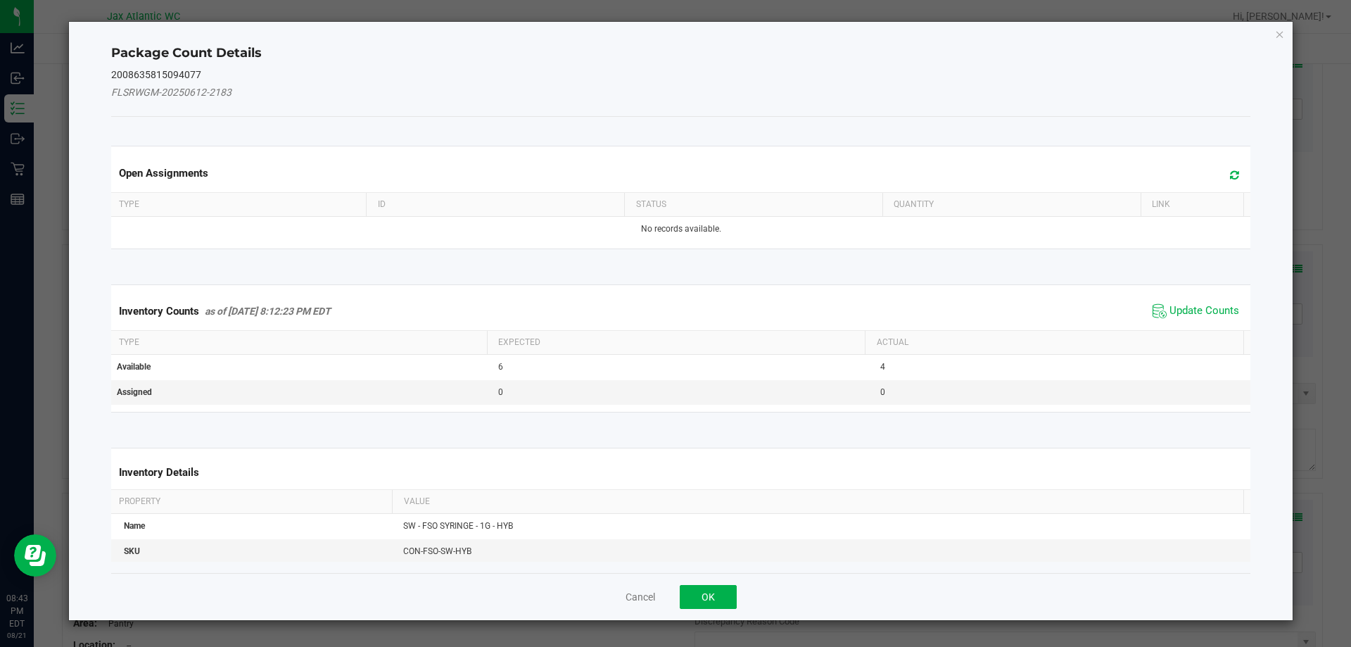
click at [1286, 270] on div "Package Count Details 2008635815094077 FLSRWGM-20250612-2183 Open Assignments T…" at bounding box center [681, 321] width 1224 height 598
click at [1205, 306] on span "Update Counts" at bounding box center [1205, 311] width 70 height 14
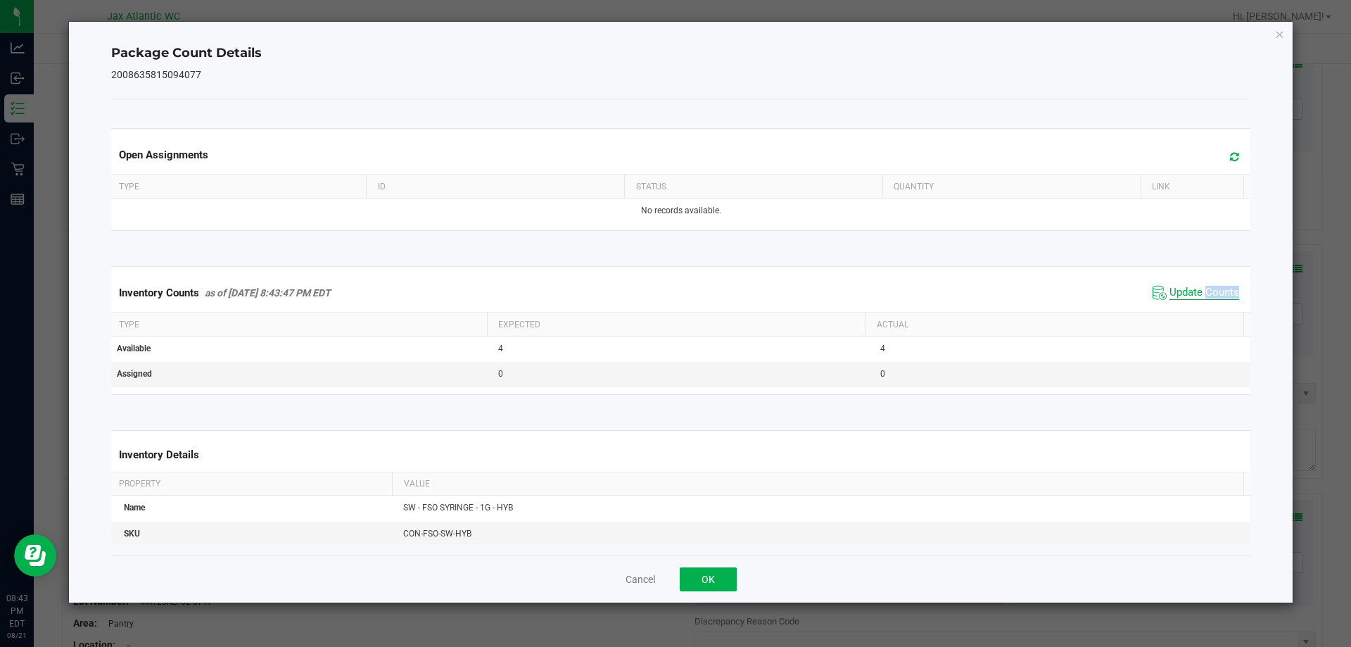
drag, startPoint x: 1205, startPoint y: 306, endPoint x: 1186, endPoint y: 299, distance: 20.9
click at [1205, 306] on div "Inventory Counts as of [DATE] 8:43:47 PM EDT Update Counts" at bounding box center [681, 293] width 1146 height 38
click at [1186, 293] on span "Update Counts" at bounding box center [1205, 293] width 70 height 14
click at [1184, 294] on span "Update Counts" at bounding box center [1205, 293] width 70 height 14
drag, startPoint x: 712, startPoint y: 578, endPoint x: 780, endPoint y: 533, distance: 81.2
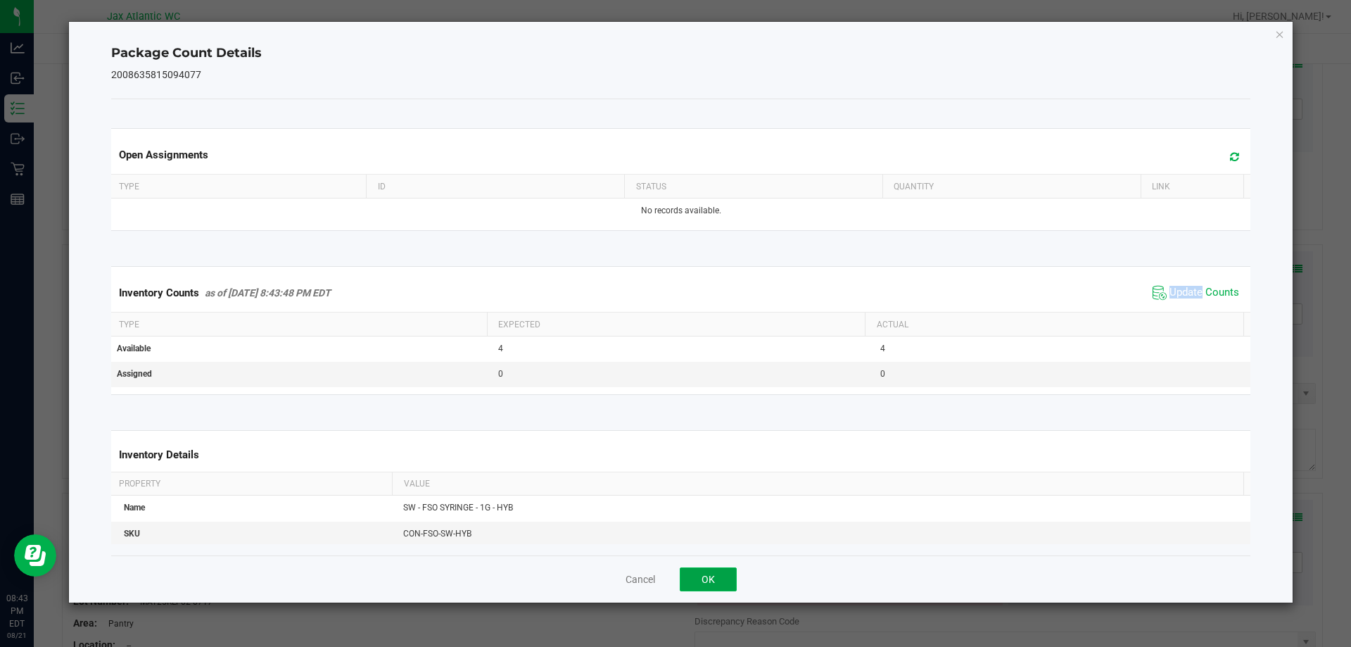
click at [713, 577] on button "OK" at bounding box center [708, 579] width 57 height 24
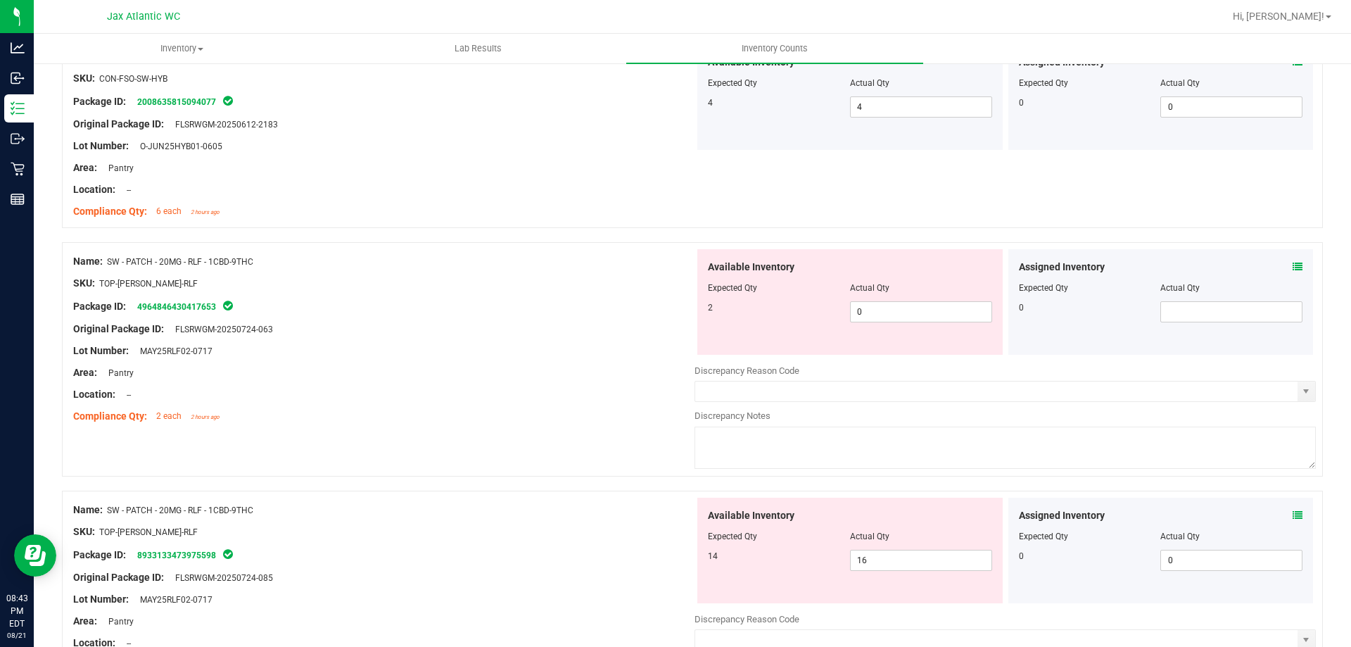
scroll to position [3237, 0]
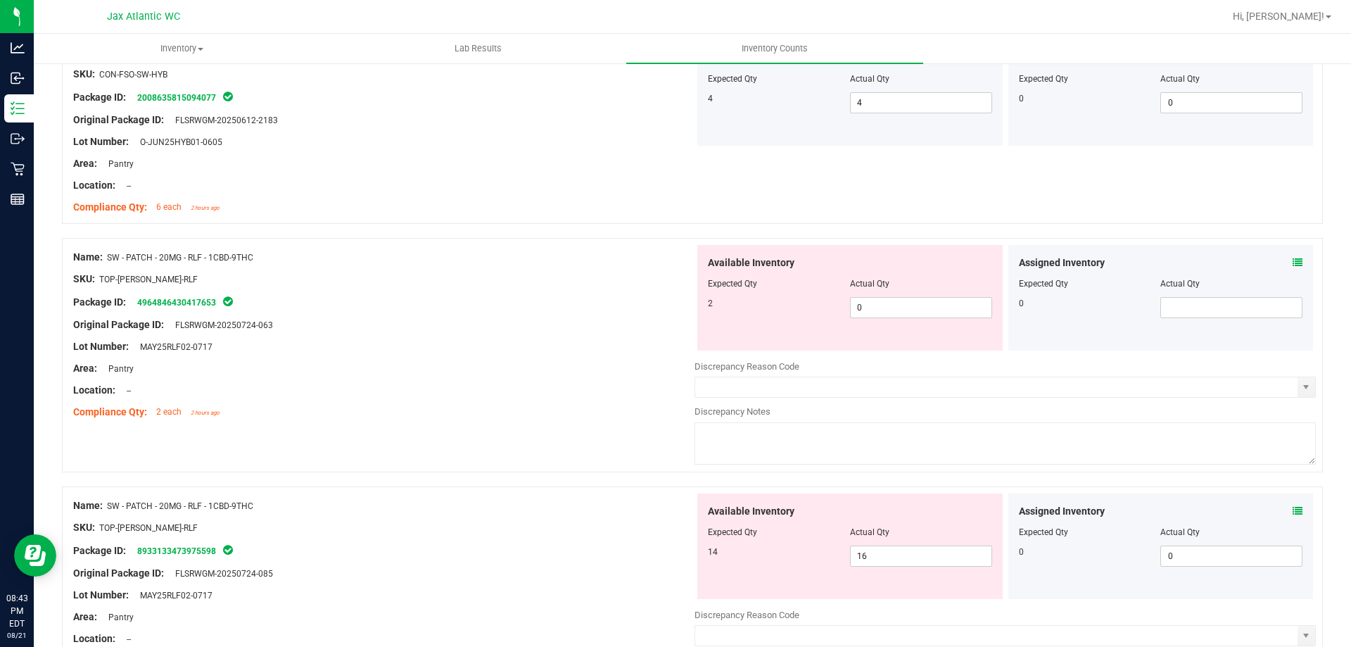
click at [1293, 262] on icon at bounding box center [1298, 263] width 10 height 10
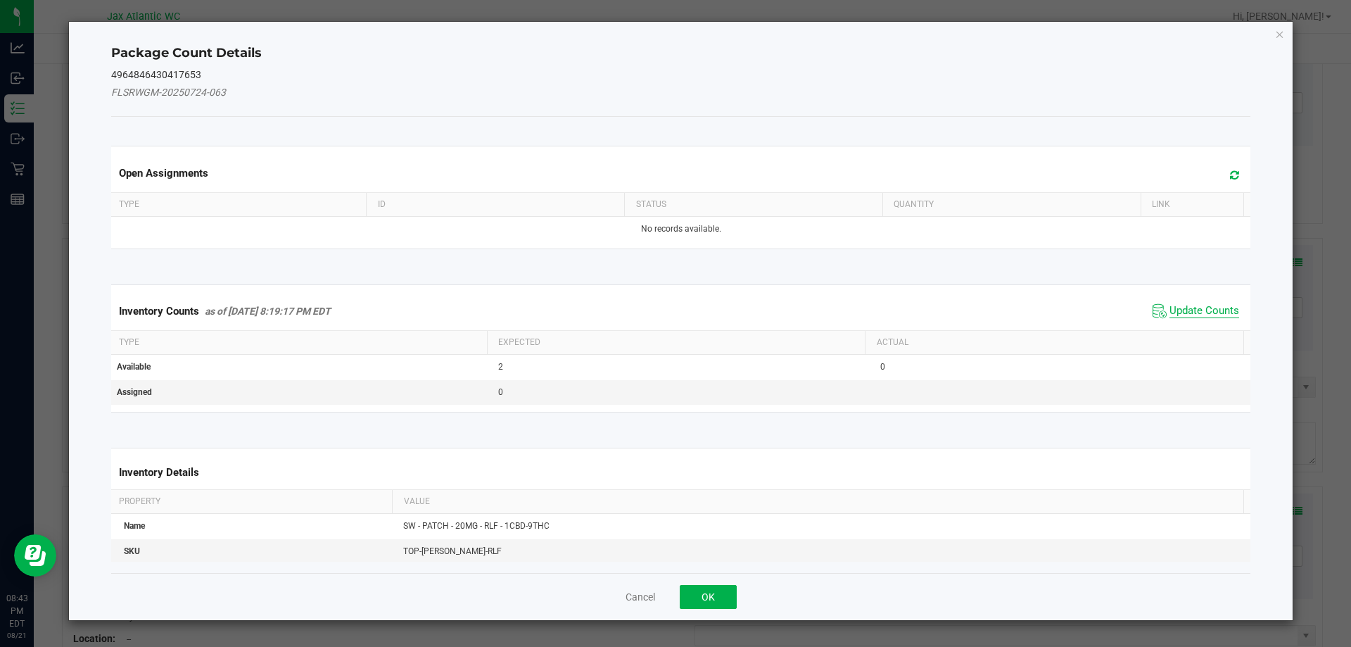
click at [1203, 310] on span "Update Counts" at bounding box center [1205, 311] width 70 height 14
click at [1200, 310] on div "Inventory Counts as of [DATE] 8:19:17 PM EDT Update Counts" at bounding box center [681, 311] width 1146 height 38
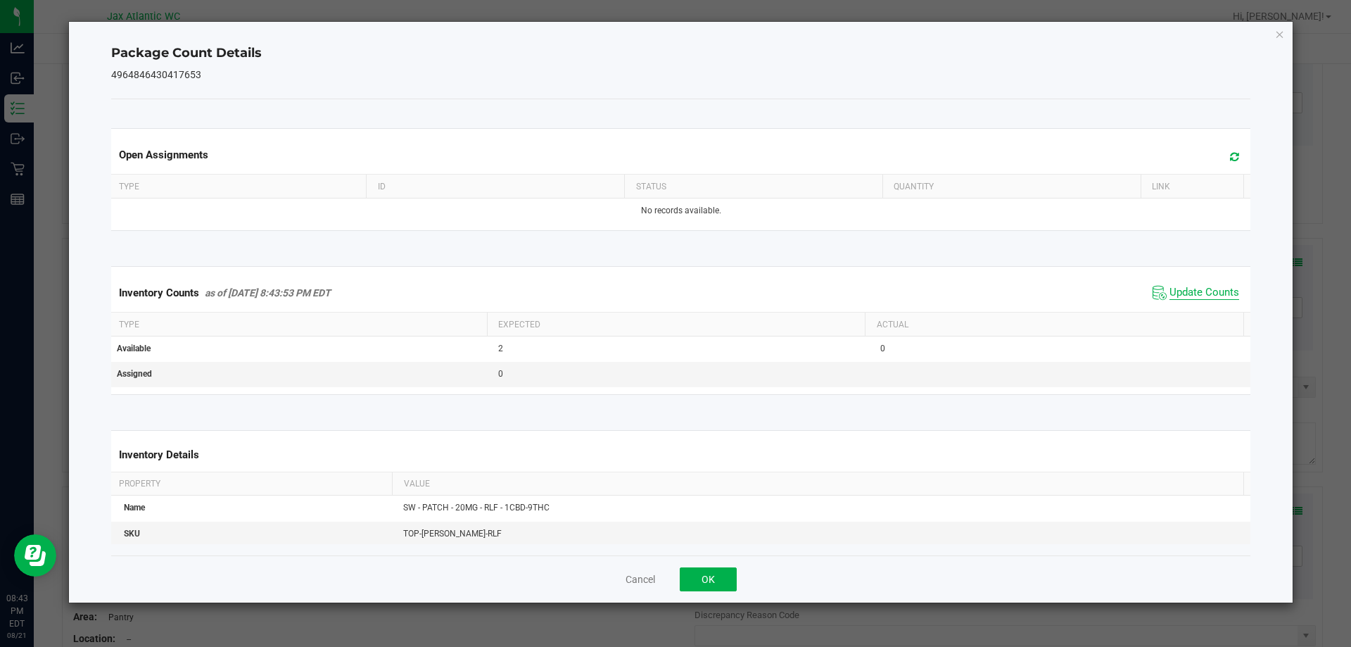
click at [1176, 293] on span "Update Counts" at bounding box center [1205, 293] width 70 height 14
drag, startPoint x: 1175, startPoint y: 293, endPoint x: 763, endPoint y: 464, distance: 446.2
click at [1170, 300] on span "Update Counts" at bounding box center [1205, 293] width 70 height 14
click at [694, 577] on button "OK" at bounding box center [708, 579] width 57 height 24
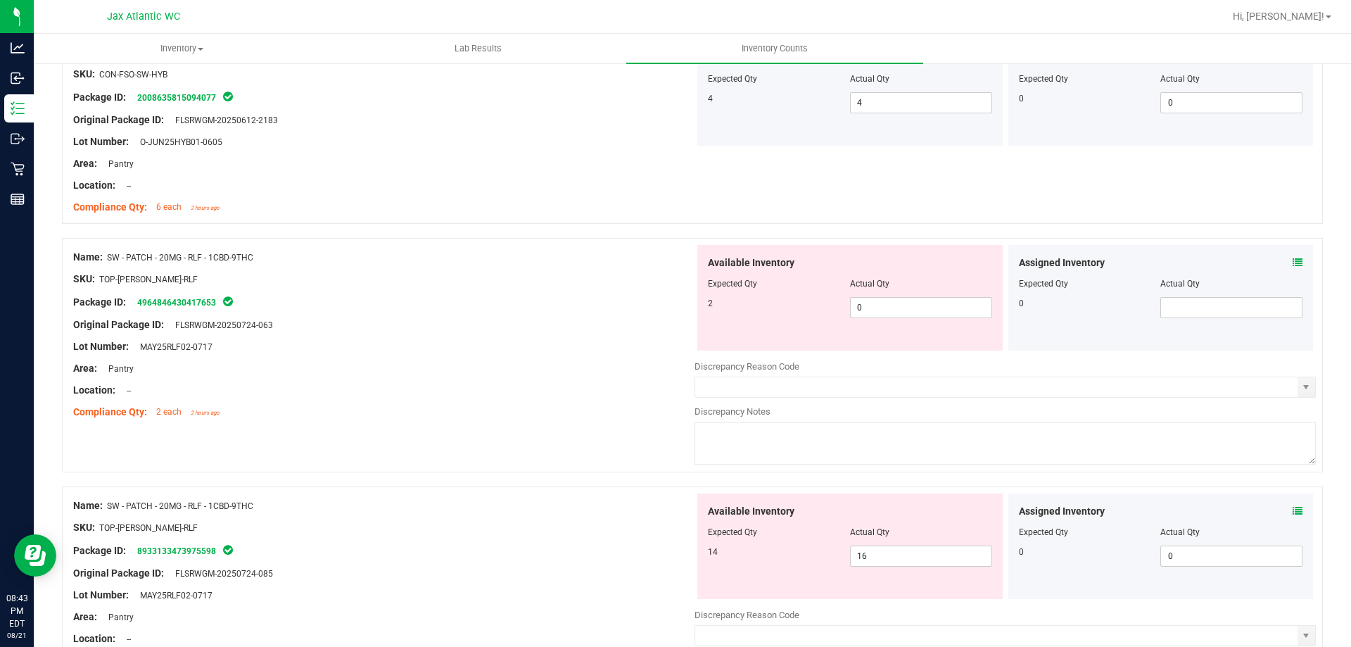
click at [542, 398] on div at bounding box center [383, 401] width 621 height 7
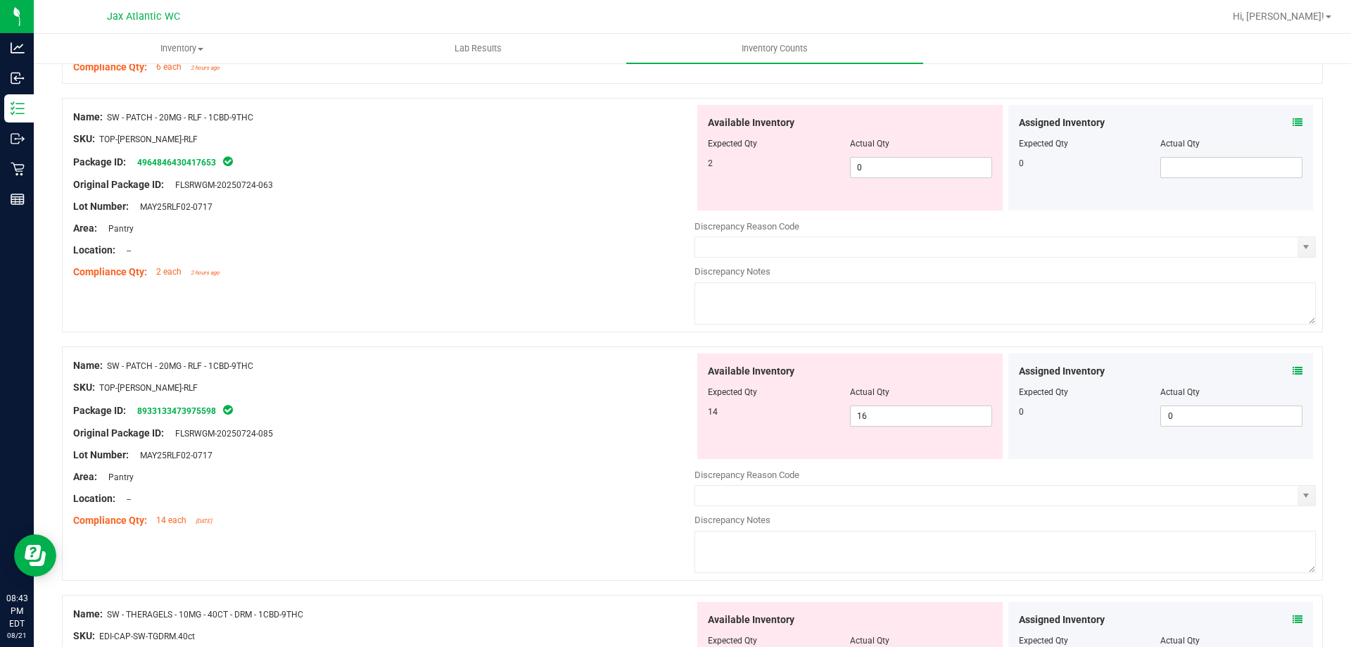
scroll to position [3378, 0]
click at [894, 416] on span "16 16" at bounding box center [921, 415] width 142 height 21
click at [894, 416] on input "16" at bounding box center [921, 415] width 141 height 20
type input "14"
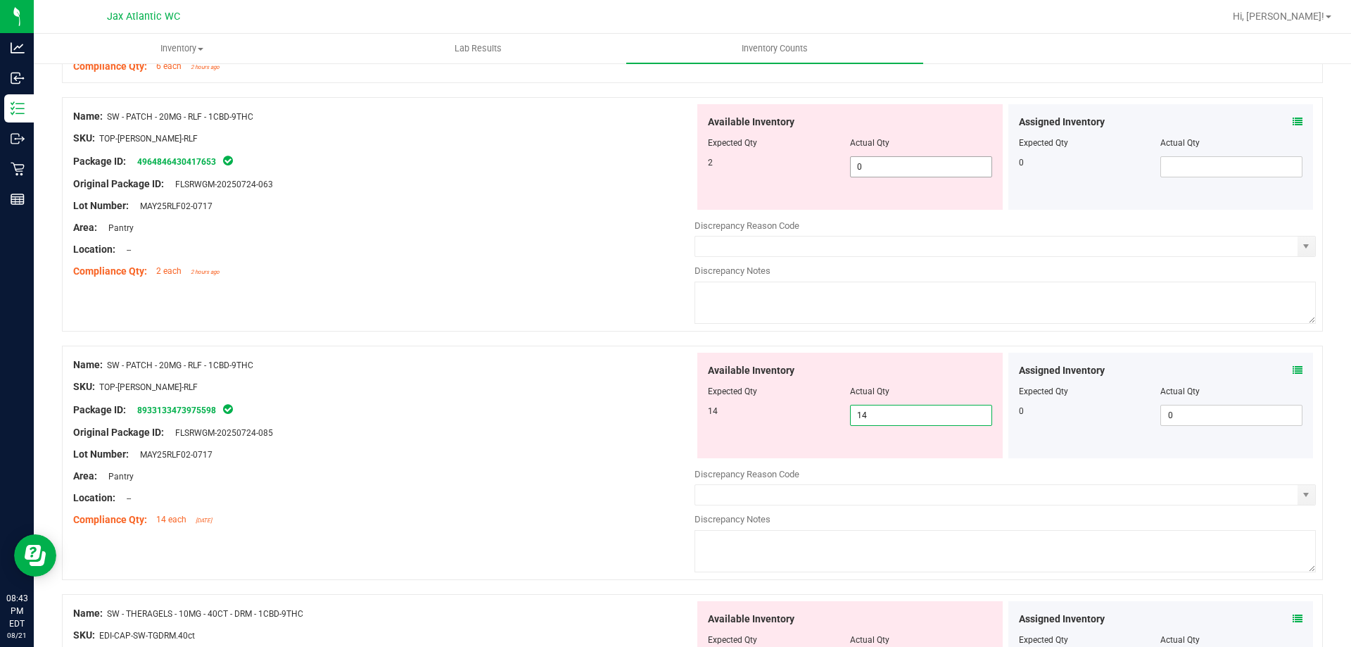
click at [888, 171] on span "0 0" at bounding box center [921, 166] width 142 height 21
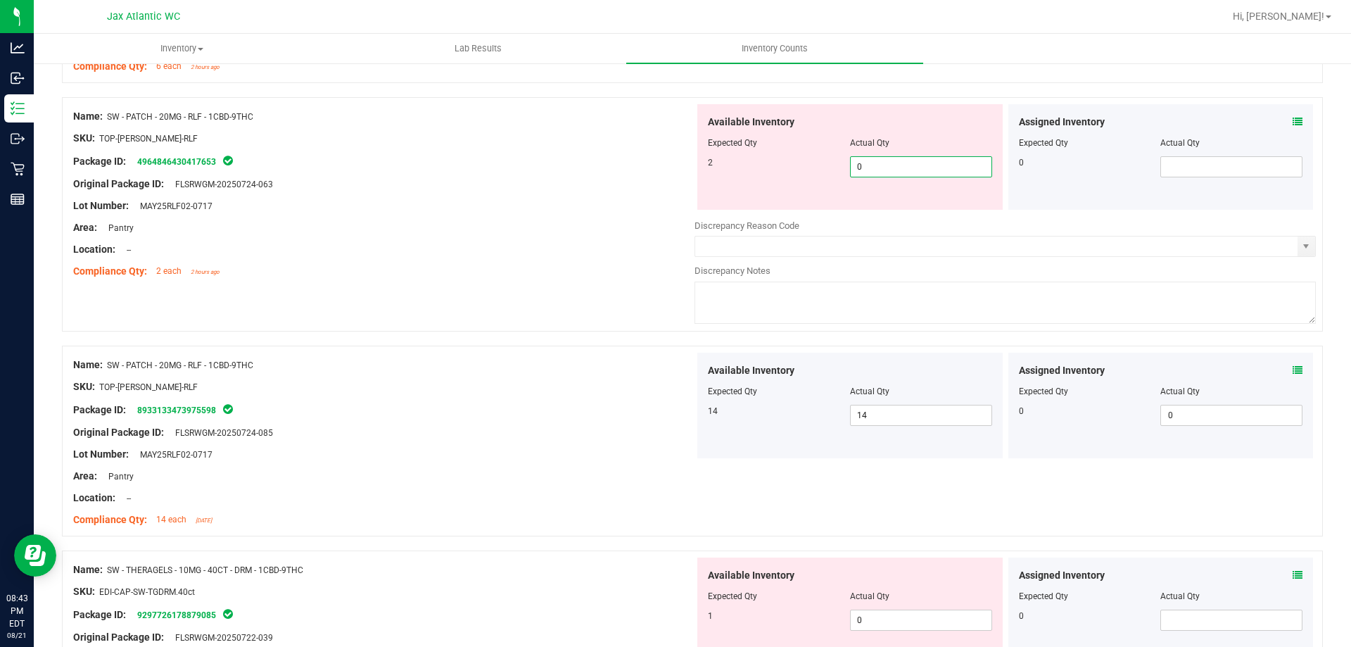
click at [888, 171] on input "0" at bounding box center [921, 167] width 141 height 20
type input "2"
click at [602, 256] on div "Name: SW - PATCH - 20MG - RLF - 1CBD-9THC SKU: TOP-[PERSON_NAME]-RLF Package ID…" at bounding box center [383, 193] width 621 height 179
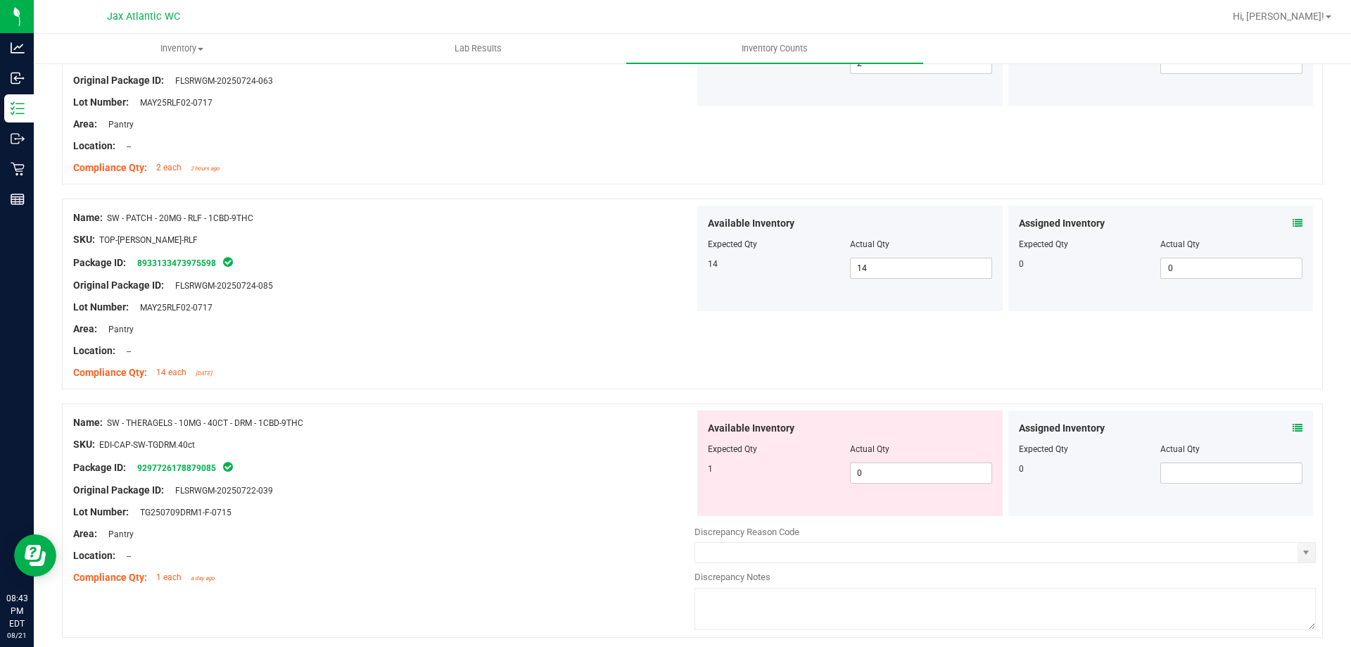
scroll to position [3589, 0]
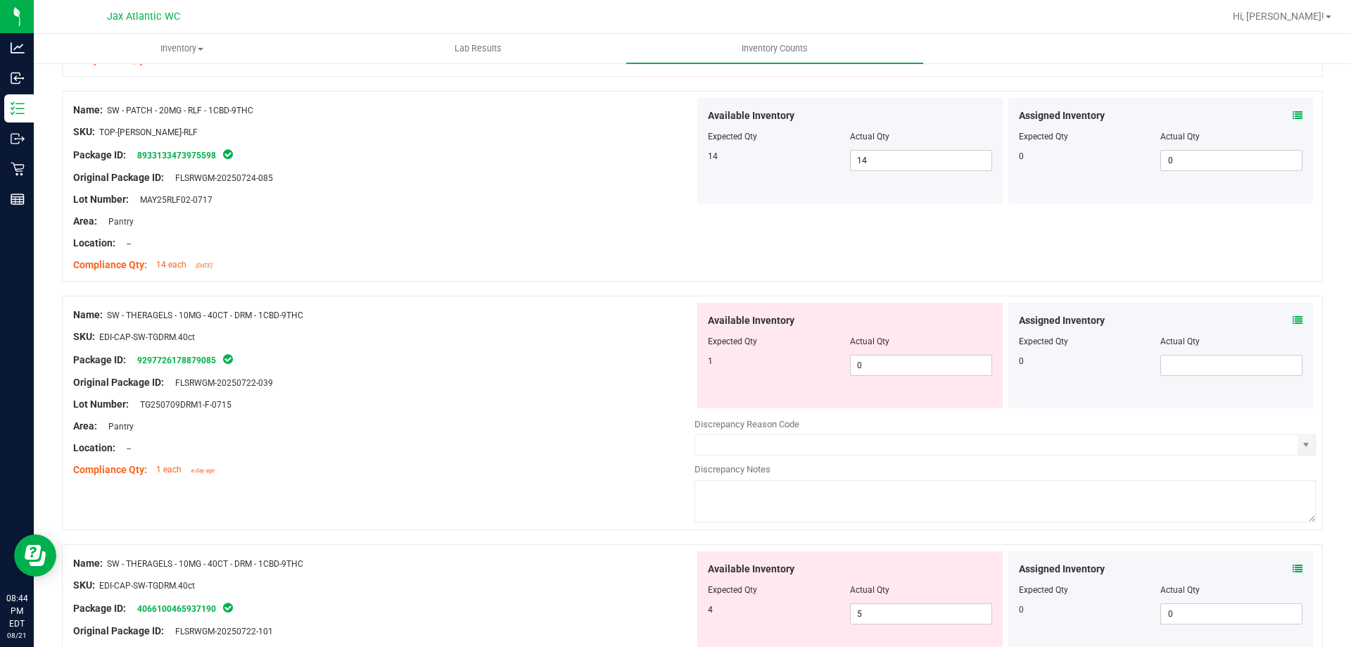
click at [1293, 321] on icon at bounding box center [1298, 320] width 10 height 10
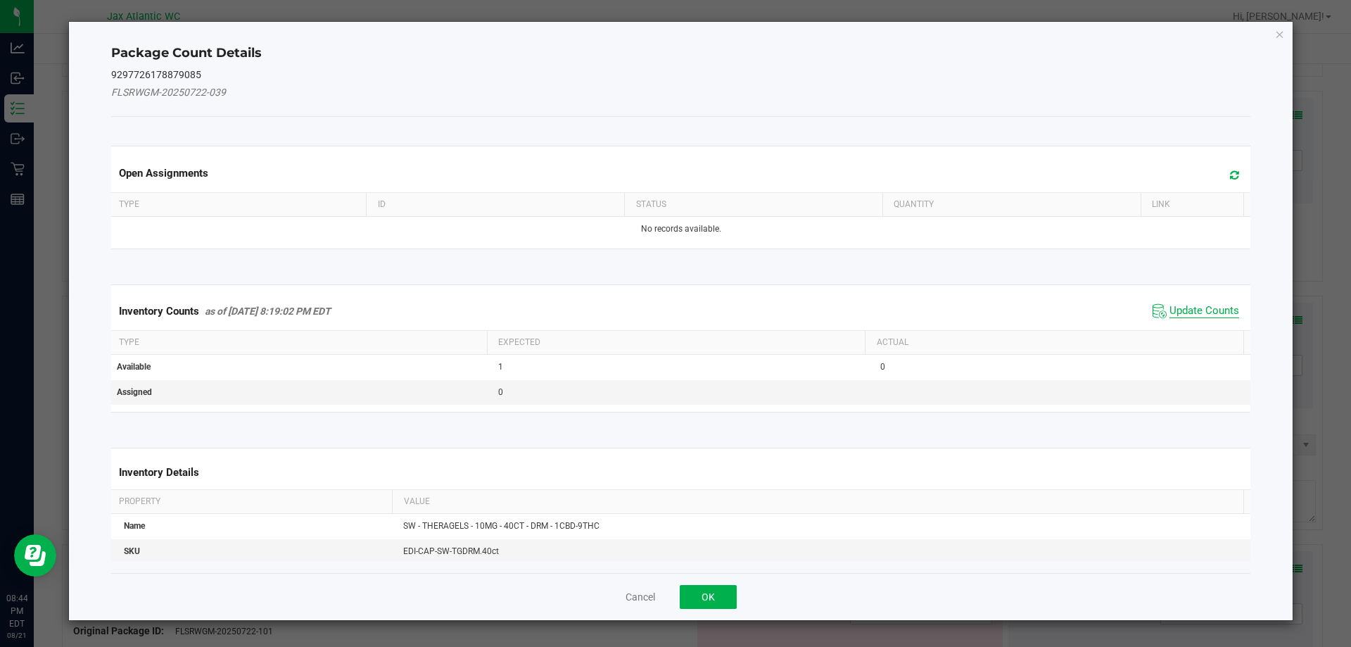
click at [1201, 307] on span "Update Counts" at bounding box center [1205, 311] width 70 height 14
click at [1196, 308] on div "Inventory Counts as of [DATE] 8:19:02 PM EDT Update Counts" at bounding box center [681, 311] width 1146 height 38
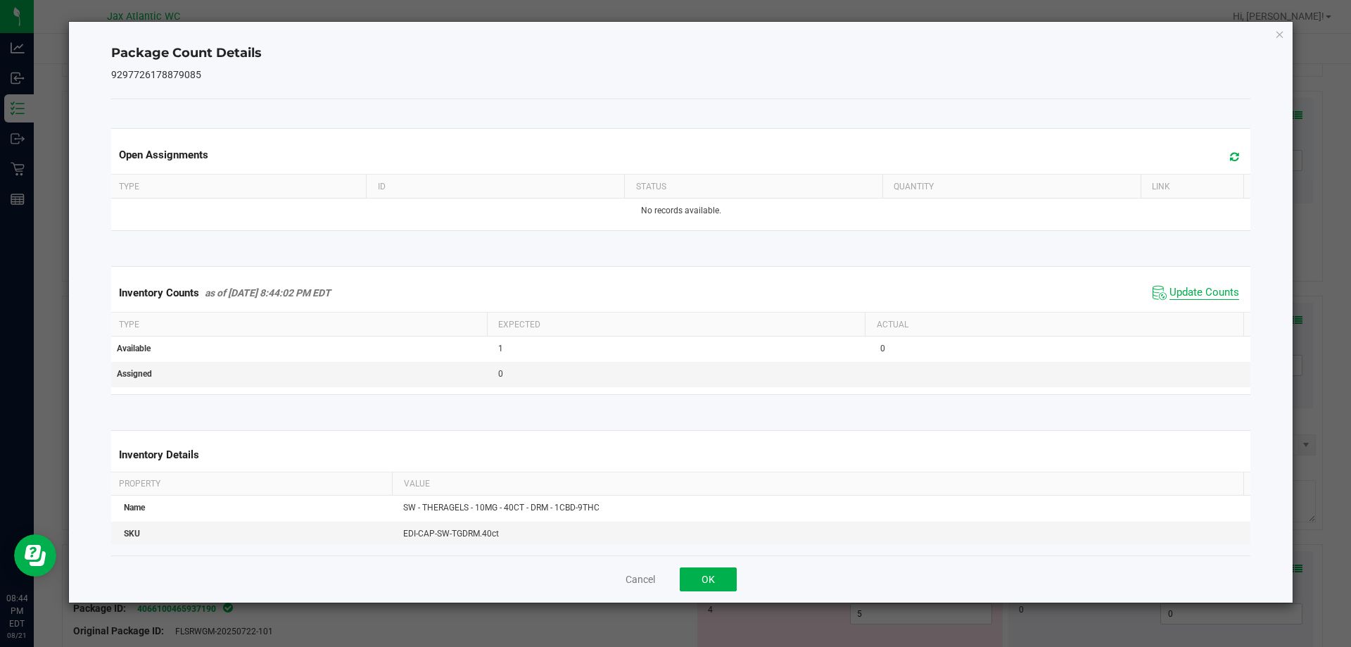
click at [1177, 291] on span "Update Counts" at bounding box center [1205, 293] width 70 height 14
drag, startPoint x: 1177, startPoint y: 291, endPoint x: 987, endPoint y: 438, distance: 240.7
click at [1173, 294] on span "Update Counts" at bounding box center [1205, 292] width 70 height 13
click at [716, 581] on button "OK" at bounding box center [708, 579] width 57 height 24
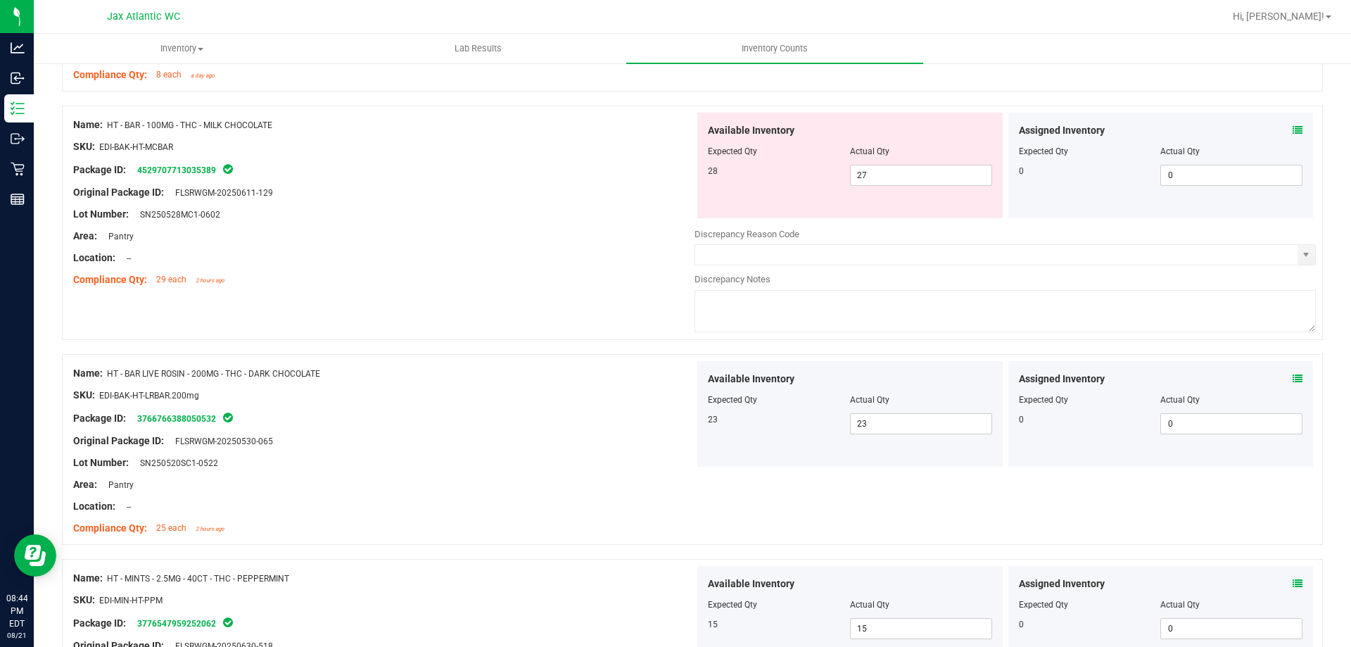
scroll to position [2322, 0]
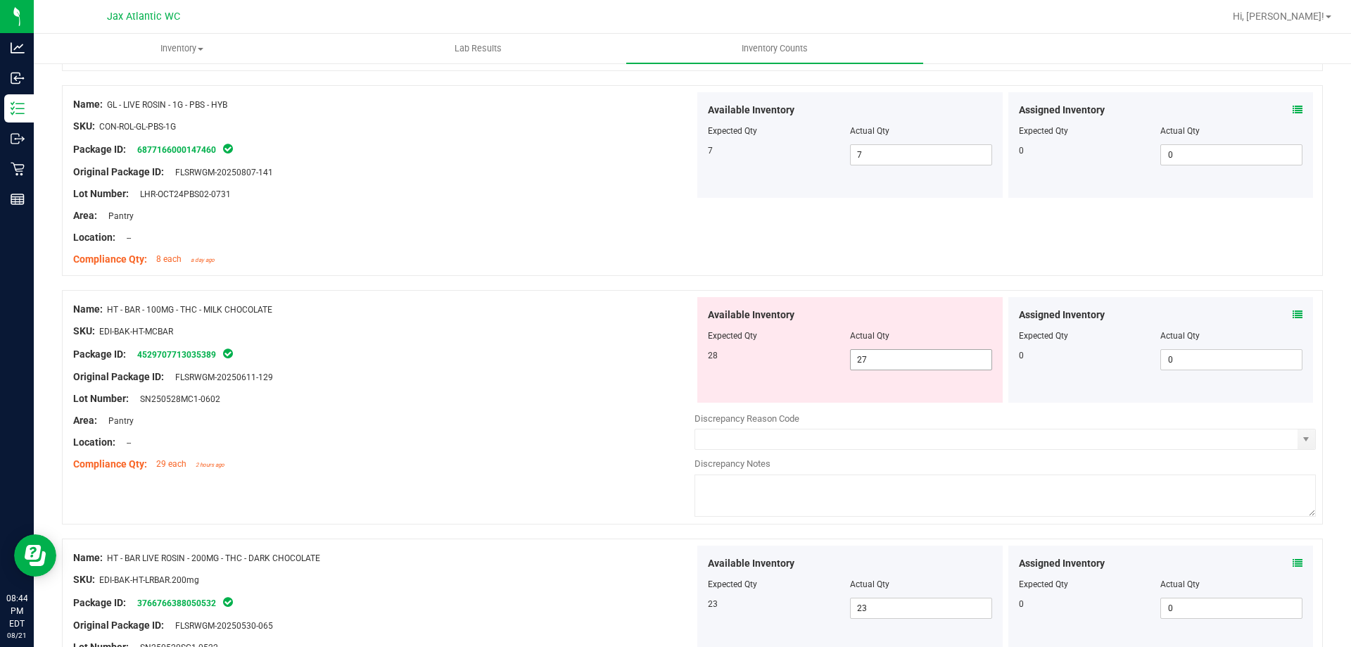
click at [893, 362] on span "27 27" at bounding box center [921, 359] width 142 height 21
click at [893, 362] on input "27" at bounding box center [921, 360] width 141 height 20
type input "28"
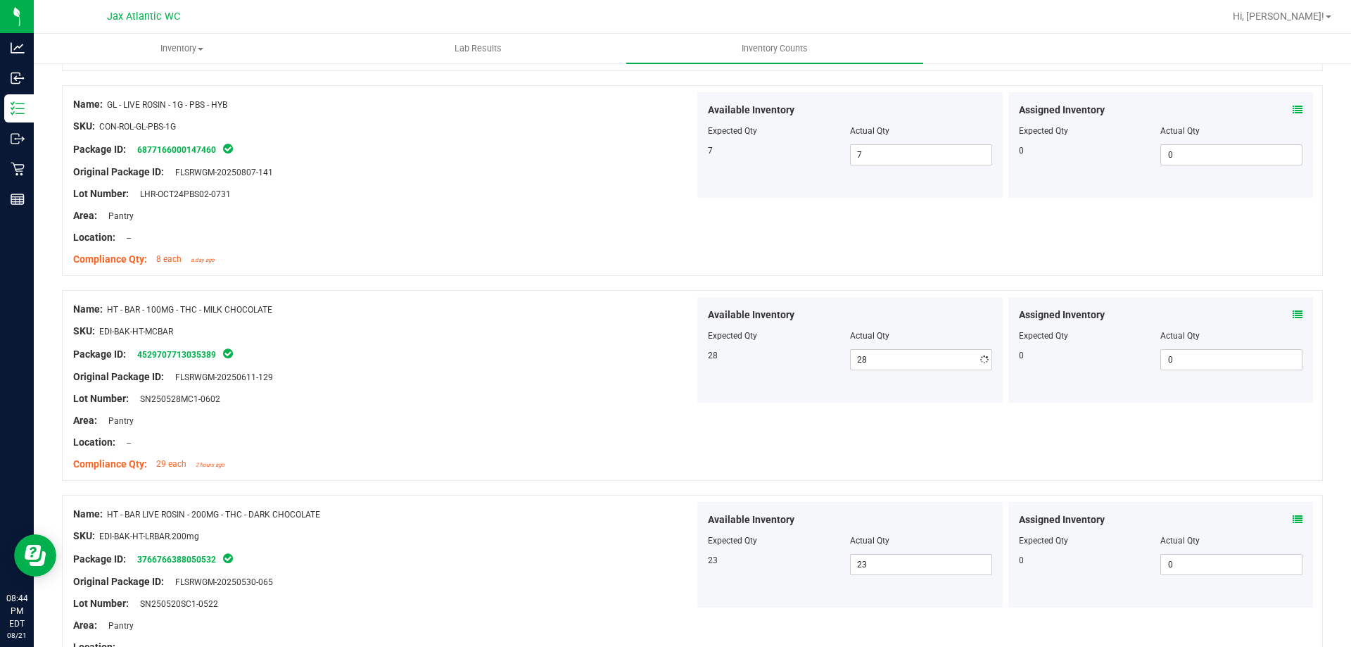
click at [631, 374] on div "Original Package ID: FLSRWGM-20250611-129" at bounding box center [383, 376] width 621 height 15
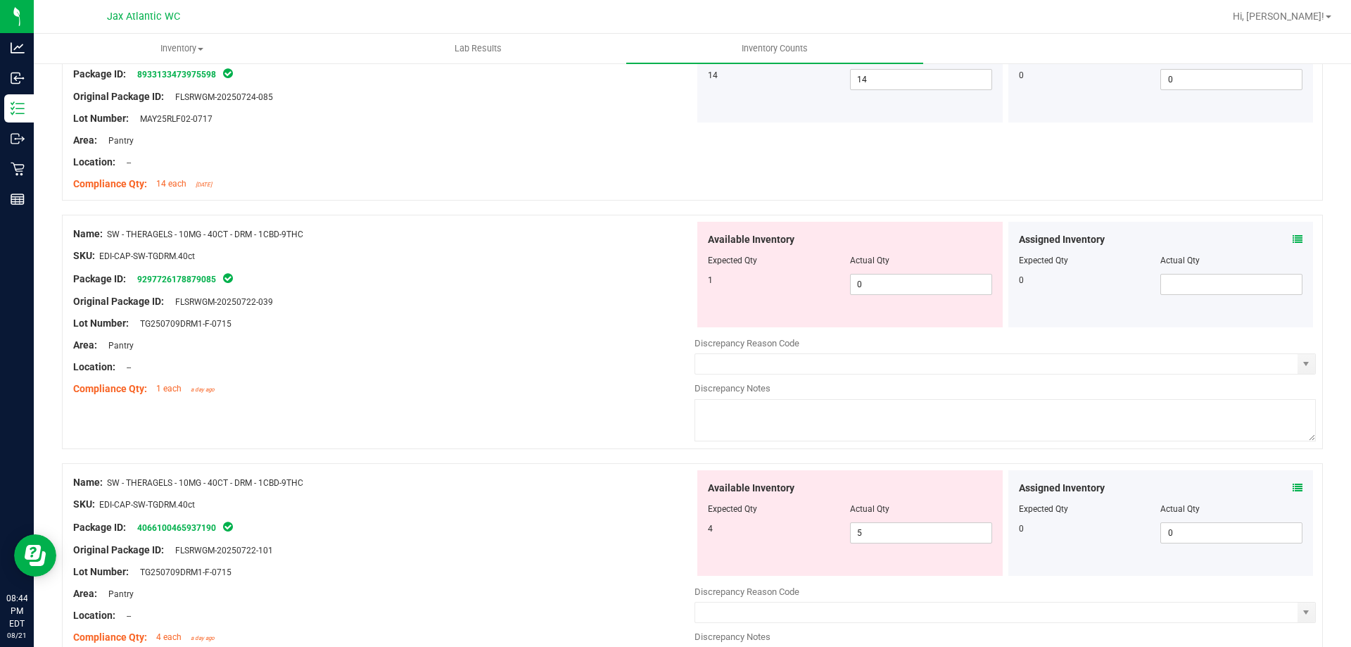
scroll to position [3659, 0]
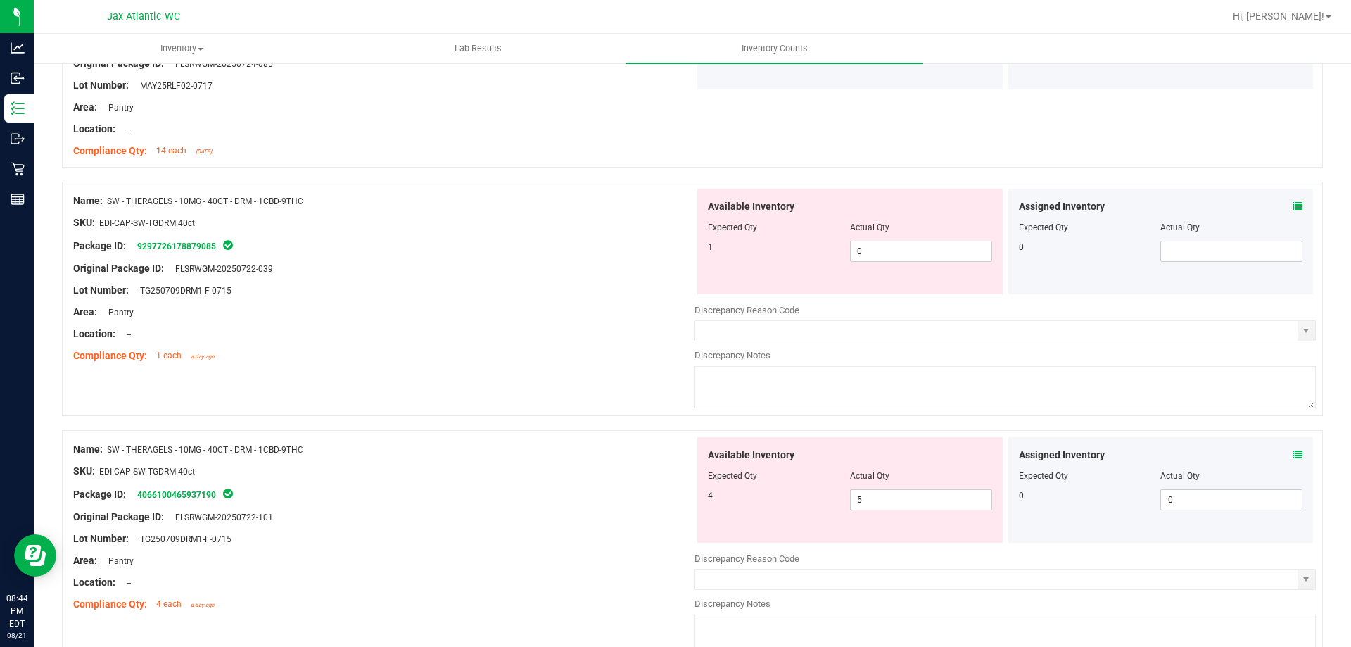
click at [1294, 452] on div "Assigned Inventory Expected Qty Actual Qty 0 0 0" at bounding box center [1160, 490] width 305 height 106
click at [1293, 454] on icon at bounding box center [1298, 455] width 10 height 10
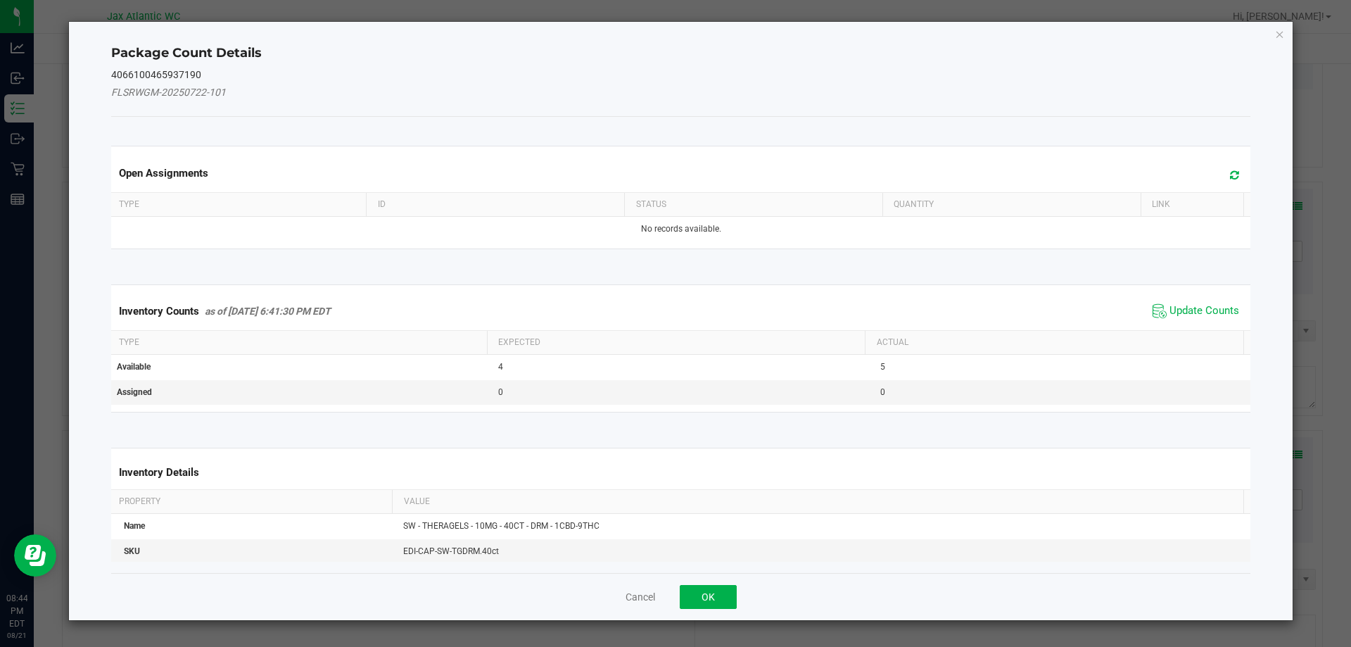
click at [1178, 319] on span "Update Counts" at bounding box center [1196, 310] width 94 height 21
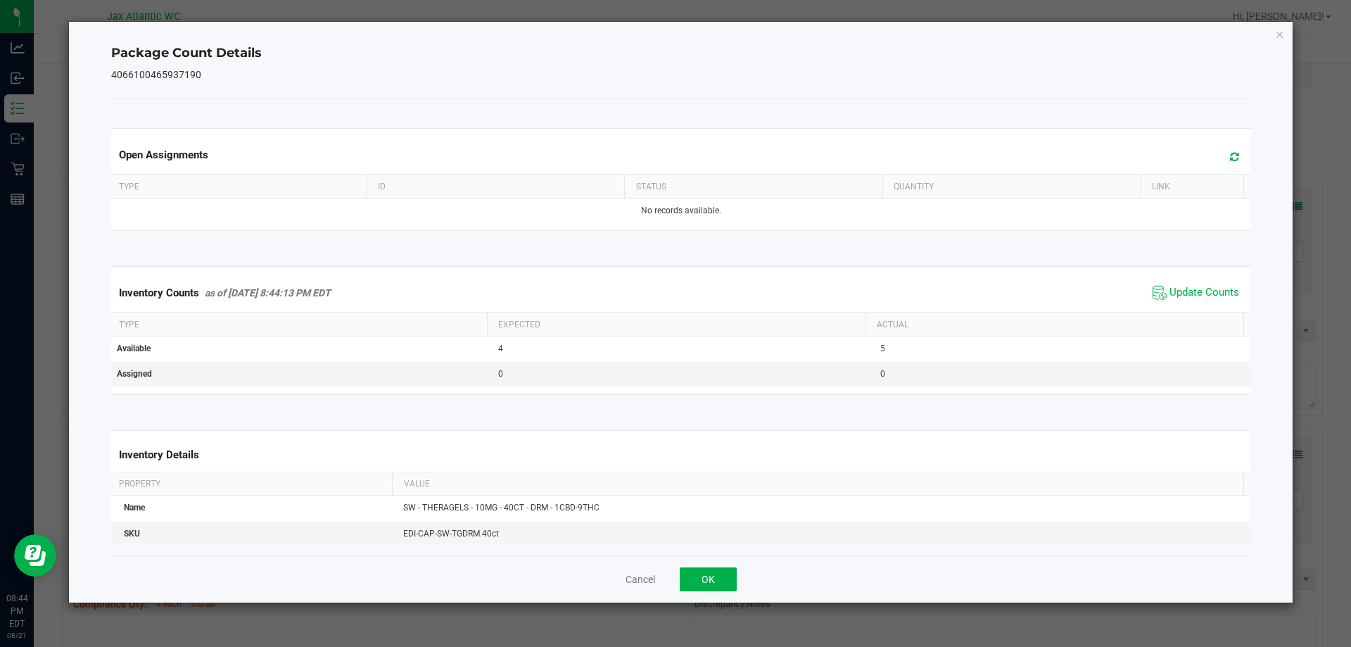
drag, startPoint x: 1178, startPoint y: 317, endPoint x: 1177, endPoint y: 303, distance: 14.1
click at [1178, 311] on div "Inventory Counts as of [DATE] 8:44:13 PM EDT Update Counts" at bounding box center [681, 293] width 1146 height 38
click at [1177, 301] on span "Update Counts" at bounding box center [1196, 292] width 94 height 21
click at [707, 588] on button "OK" at bounding box center [708, 579] width 57 height 24
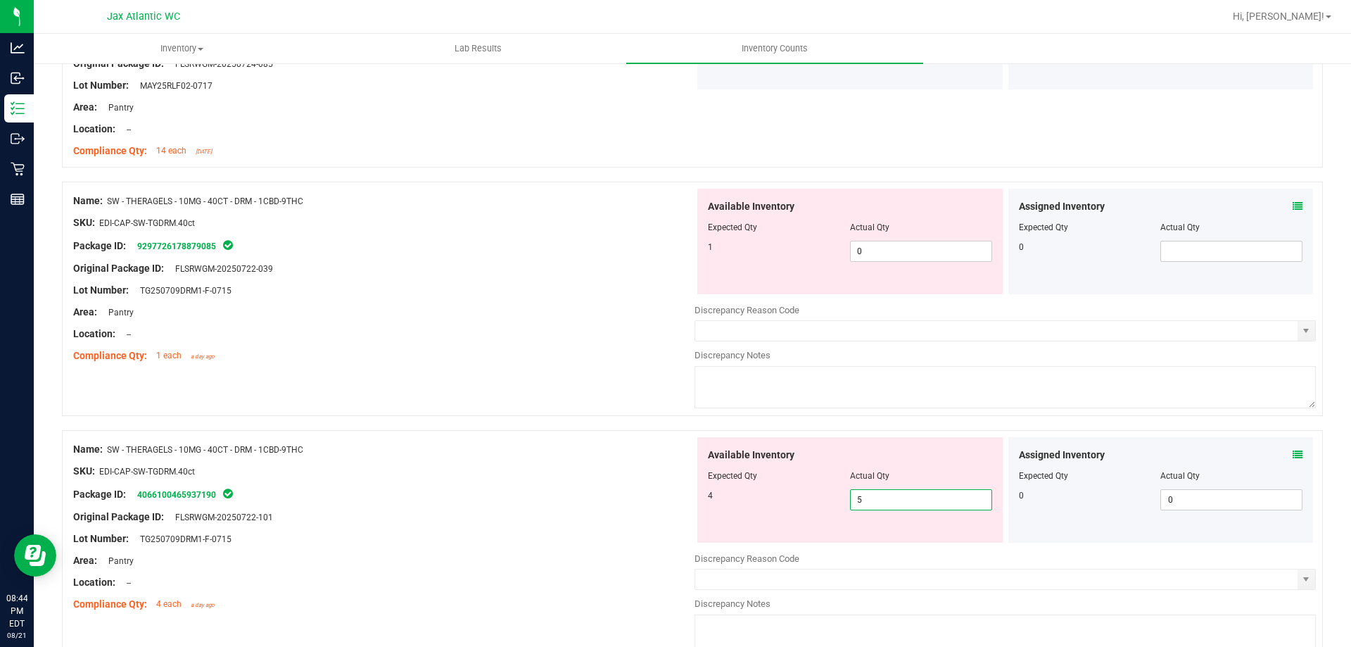
click at [899, 498] on span "5 5" at bounding box center [921, 499] width 142 height 21
click at [899, 498] on input "5" at bounding box center [921, 500] width 141 height 20
type input "4"
click at [860, 253] on span "0 0" at bounding box center [921, 251] width 142 height 21
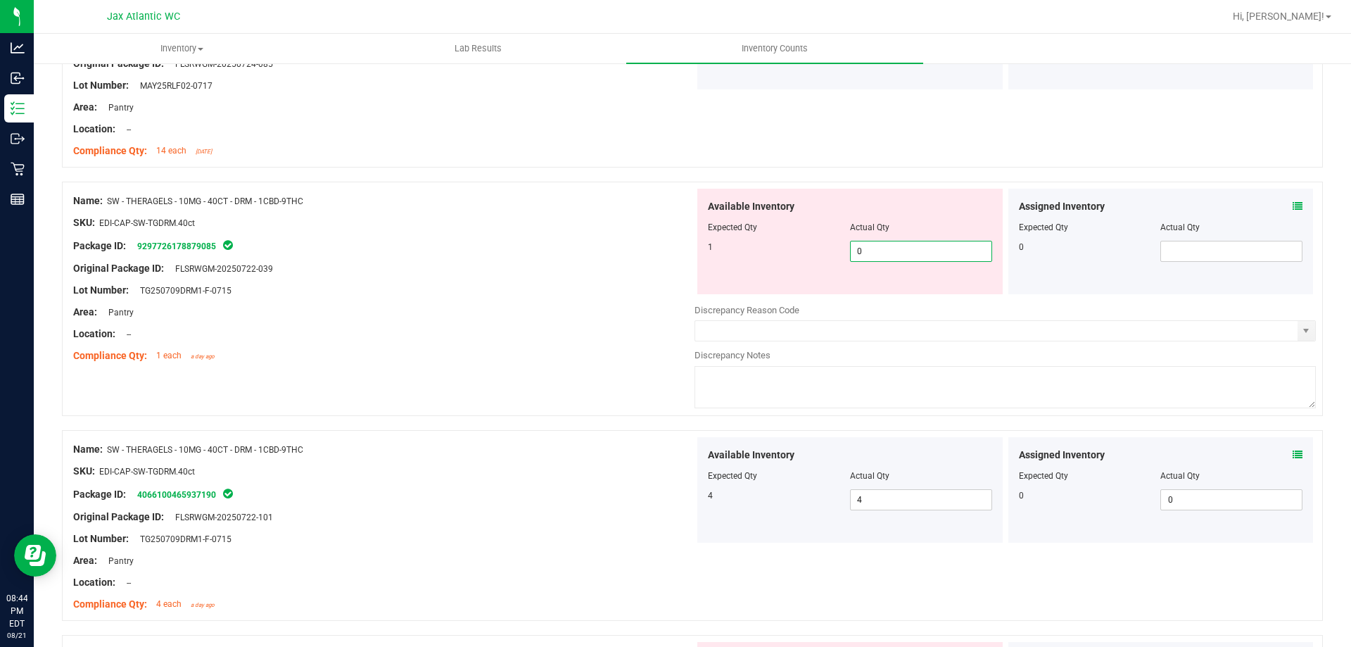
click at [860, 253] on input "0" at bounding box center [921, 251] width 141 height 20
type input "1"
click at [555, 361] on div "Compliance Qty: 1 each a day ago" at bounding box center [383, 355] width 621 height 15
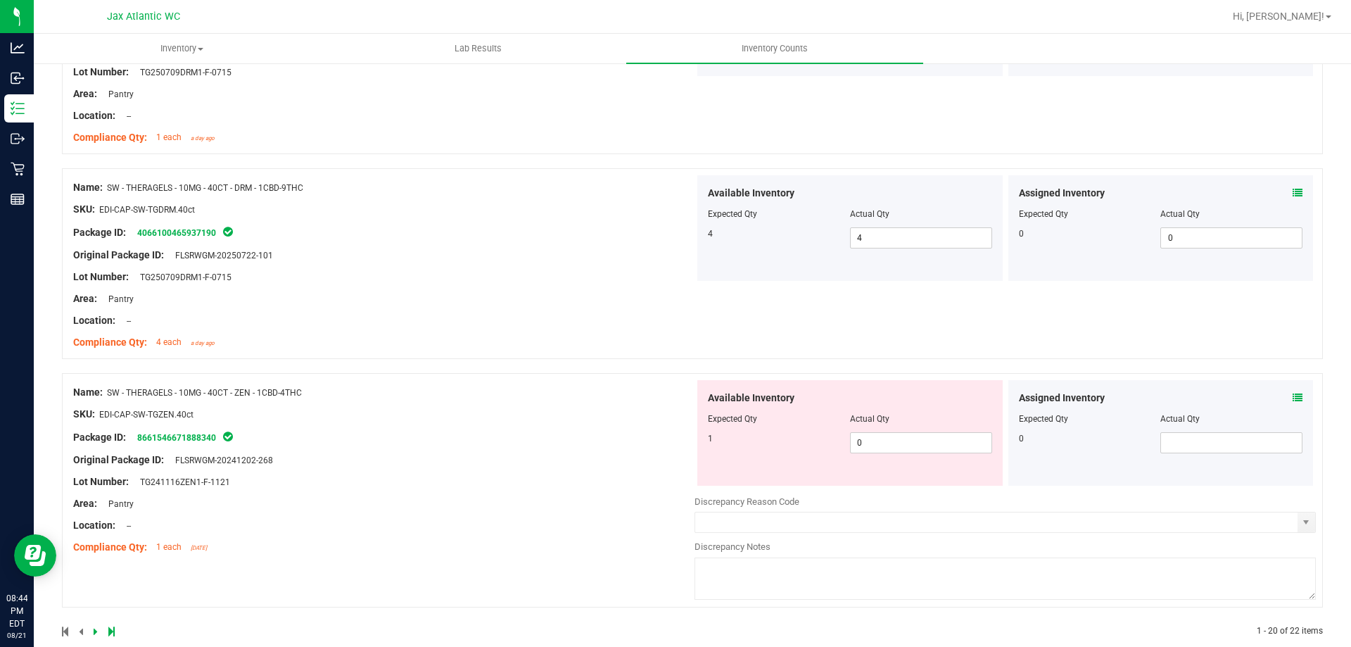
scroll to position [3900, 0]
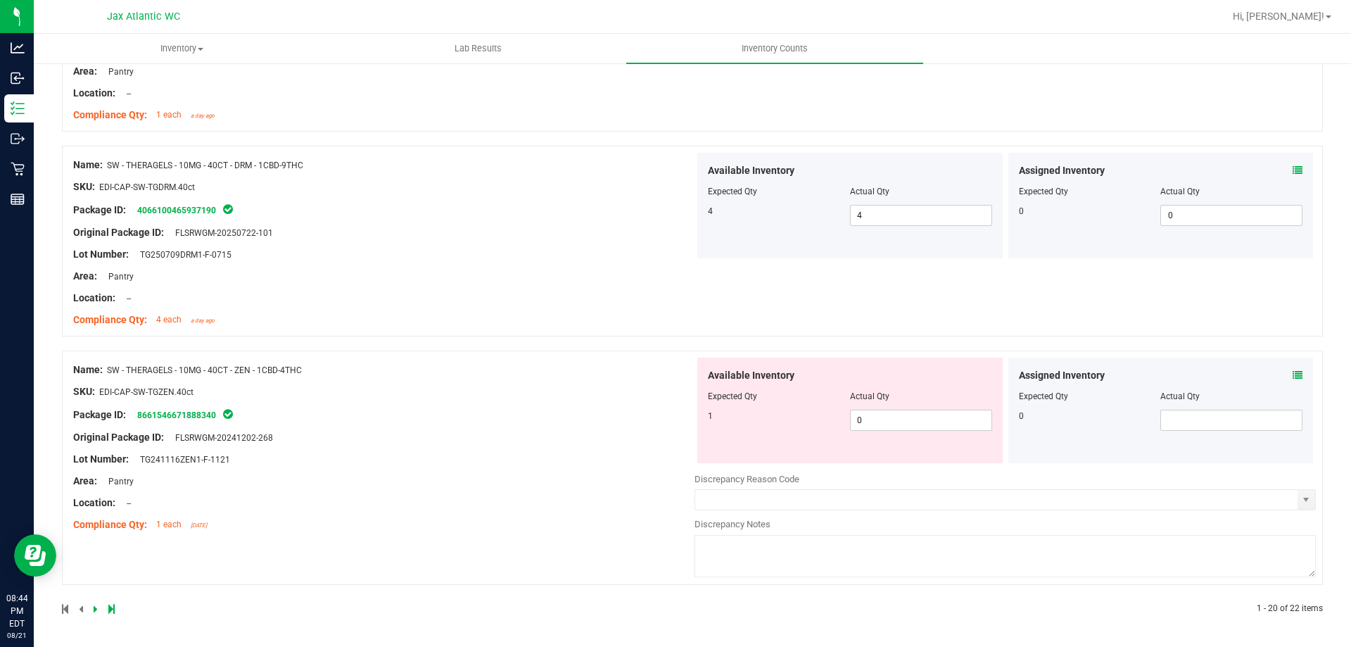
click at [1293, 374] on icon at bounding box center [1298, 375] width 10 height 10
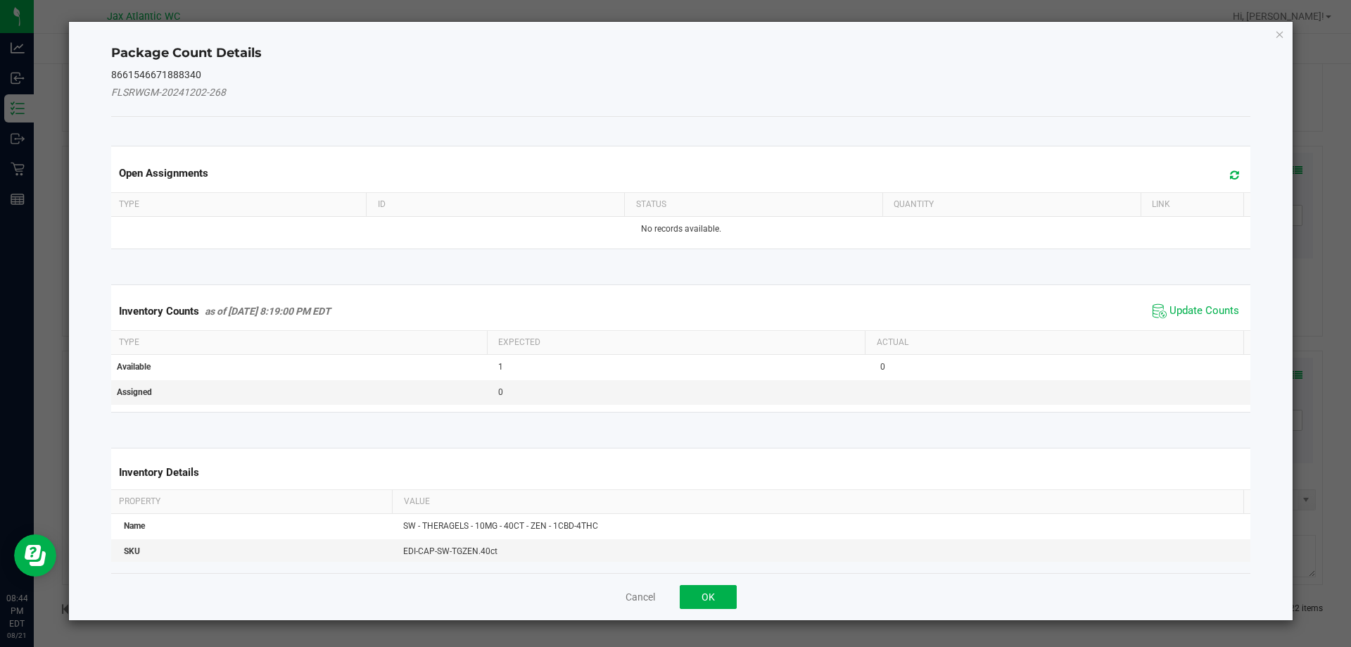
click at [1172, 298] on div "Inventory Counts as of [DATE] 8:19:00 PM EDT Update Counts" at bounding box center [681, 311] width 1146 height 38
click at [1172, 312] on span "Update Counts" at bounding box center [1205, 311] width 70 height 14
click at [1172, 301] on span "Update Counts" at bounding box center [1198, 310] width 90 height 20
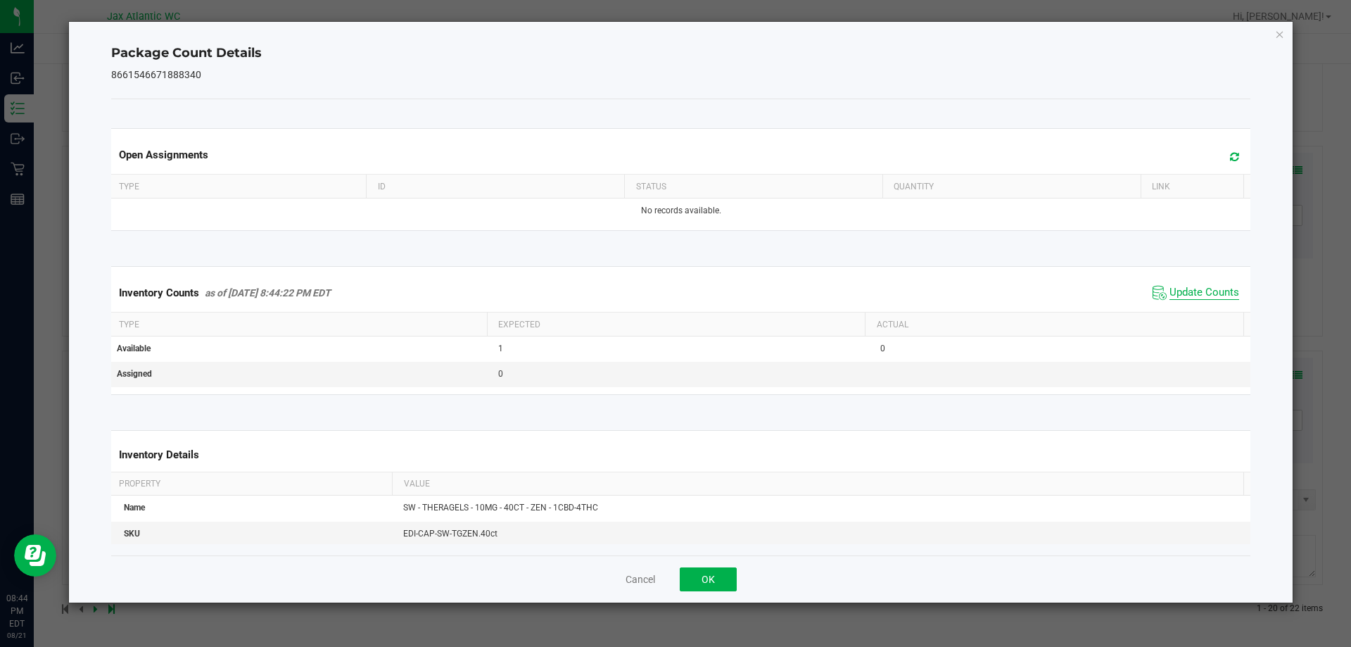
click at [1172, 293] on span "Update Counts" at bounding box center [1205, 293] width 70 height 14
drag, startPoint x: 1172, startPoint y: 293, endPoint x: 1019, endPoint y: 404, distance: 188.9
click at [1170, 296] on span "Update Counts" at bounding box center [1205, 292] width 70 height 13
click at [724, 578] on button "OK" at bounding box center [708, 579] width 57 height 24
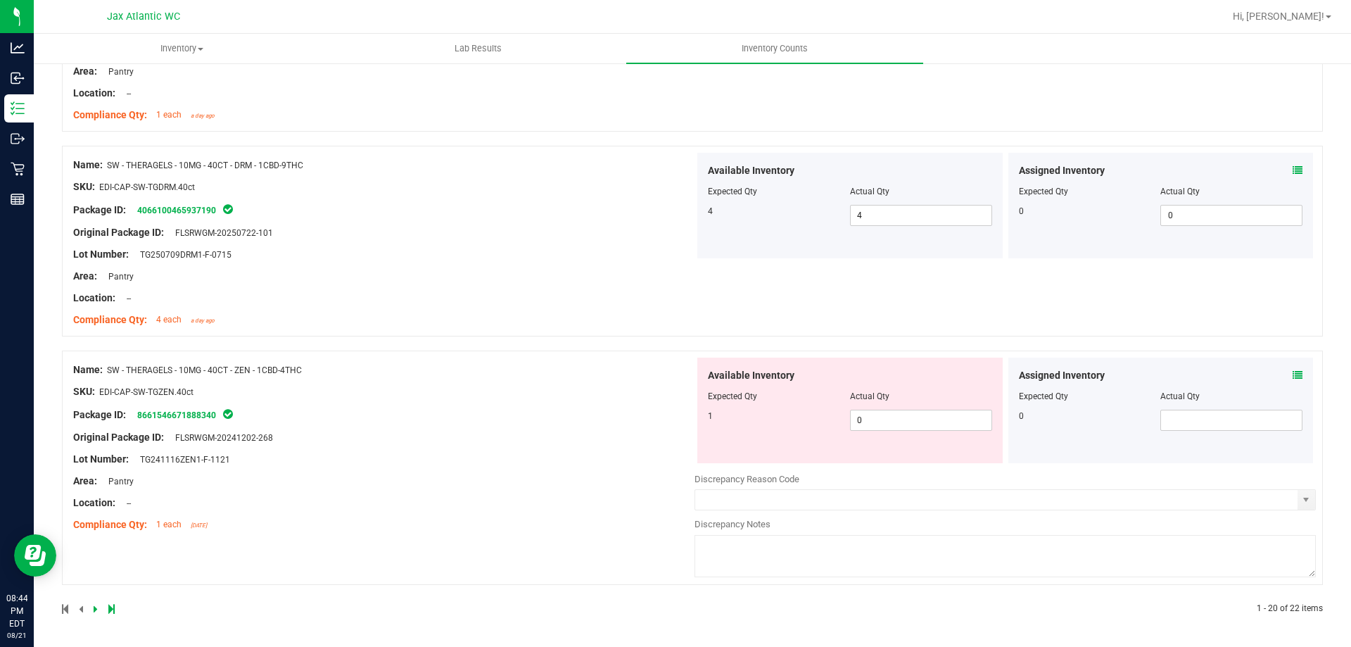
click at [438, 411] on div "Package ID: 8661546671888340" at bounding box center [383, 414] width 621 height 17
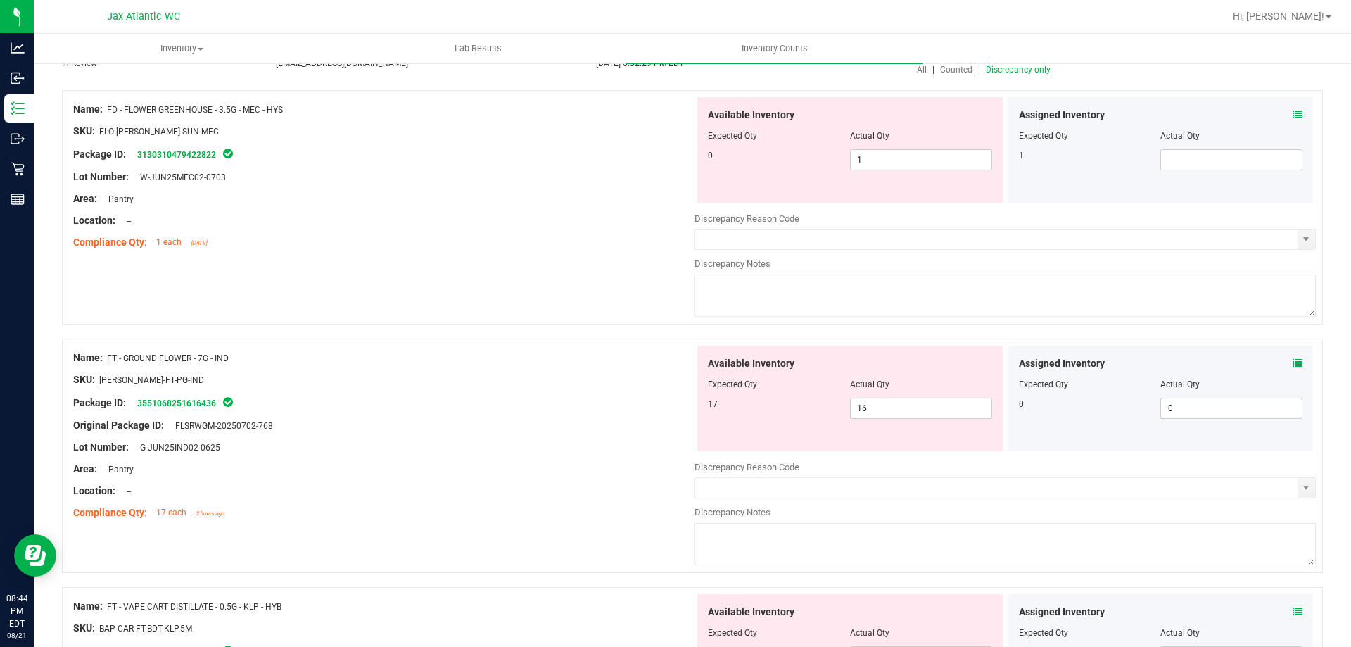
scroll to position [0, 0]
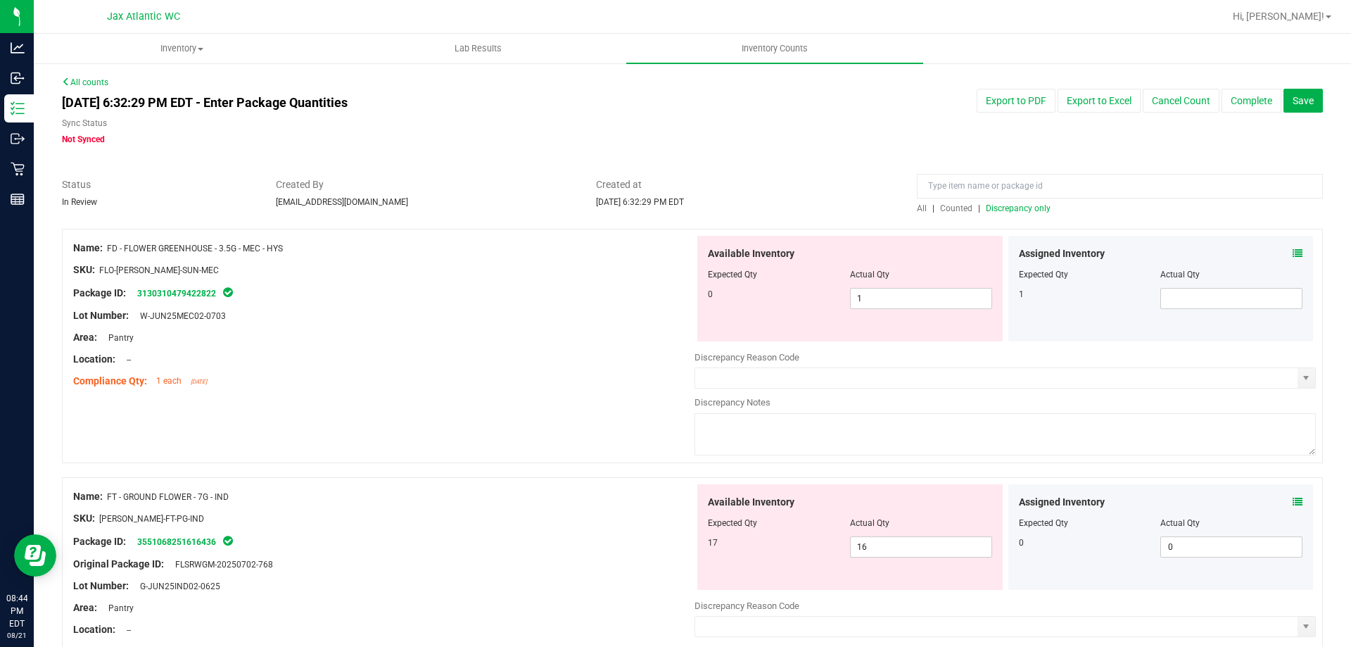
click at [992, 207] on span "Discrepancy only" at bounding box center [1018, 208] width 65 height 10
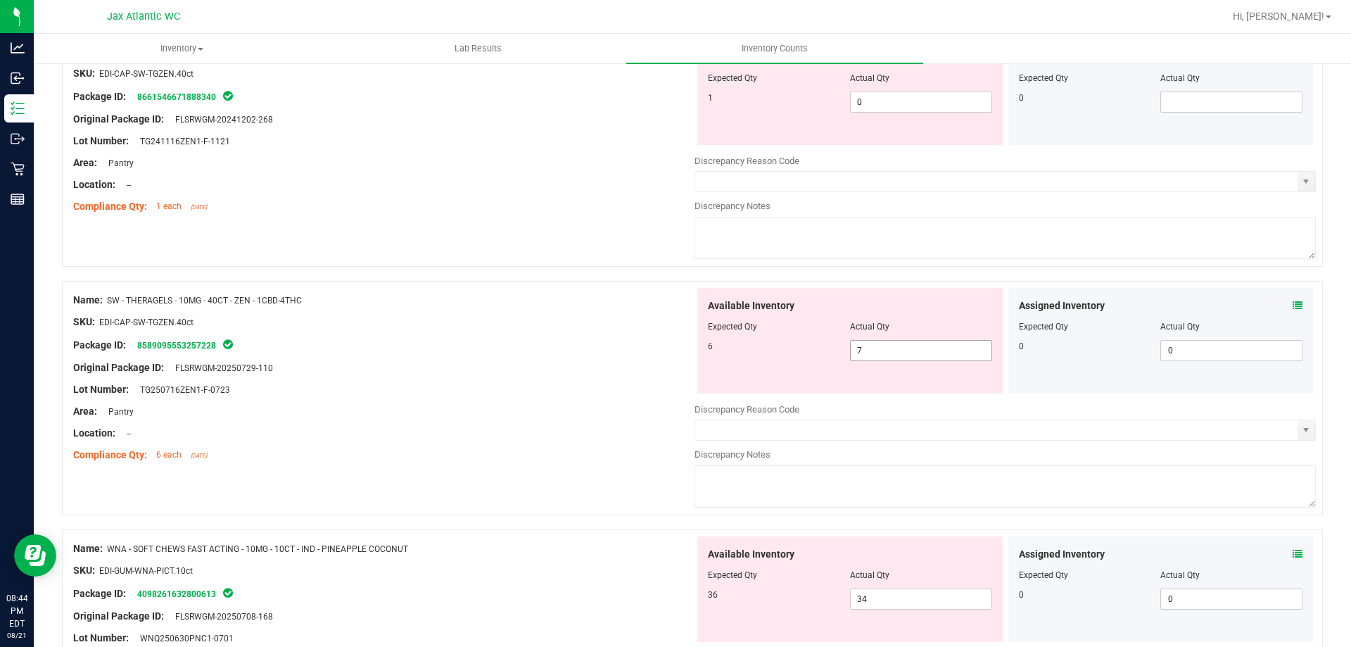
scroll to position [844, 0]
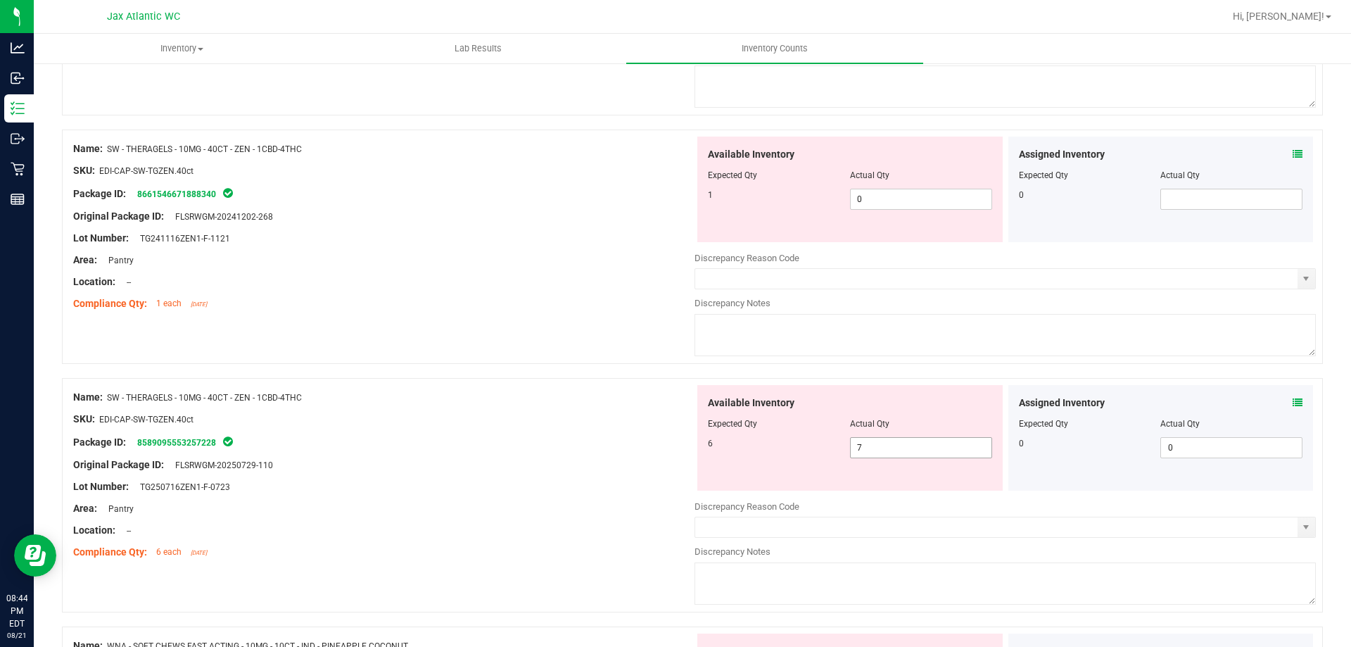
click at [871, 437] on span "7 7" at bounding box center [921, 447] width 142 height 21
click at [871, 438] on input "7" at bounding box center [921, 448] width 141 height 20
type input "6"
click at [902, 197] on span "0 0" at bounding box center [921, 199] width 142 height 21
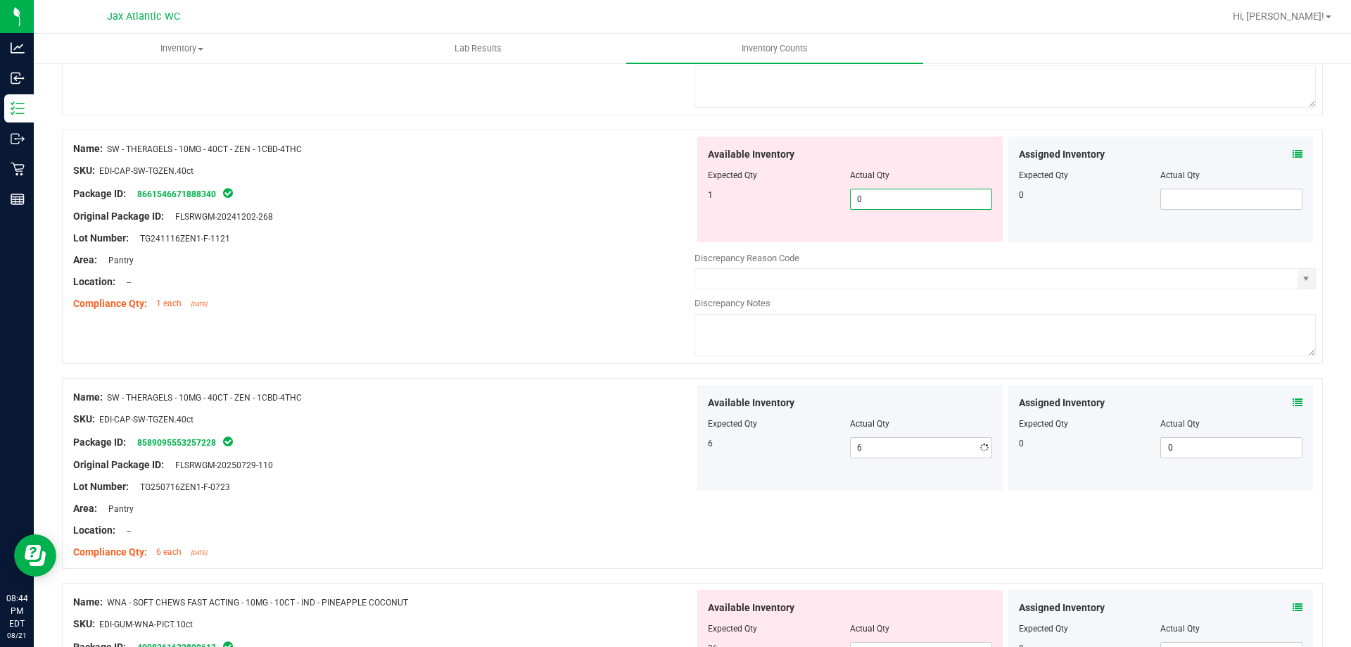
click at [902, 197] on input "0" at bounding box center [921, 199] width 141 height 20
type input "1"
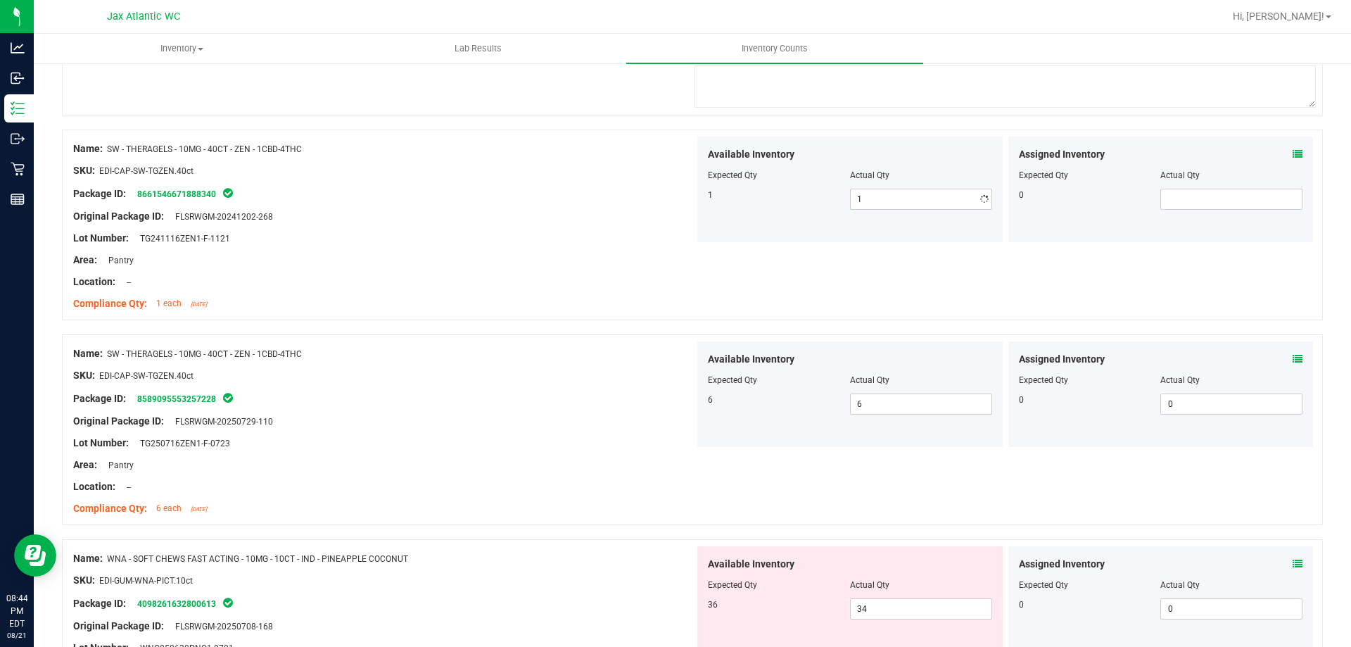
click at [624, 267] on div at bounding box center [383, 270] width 621 height 7
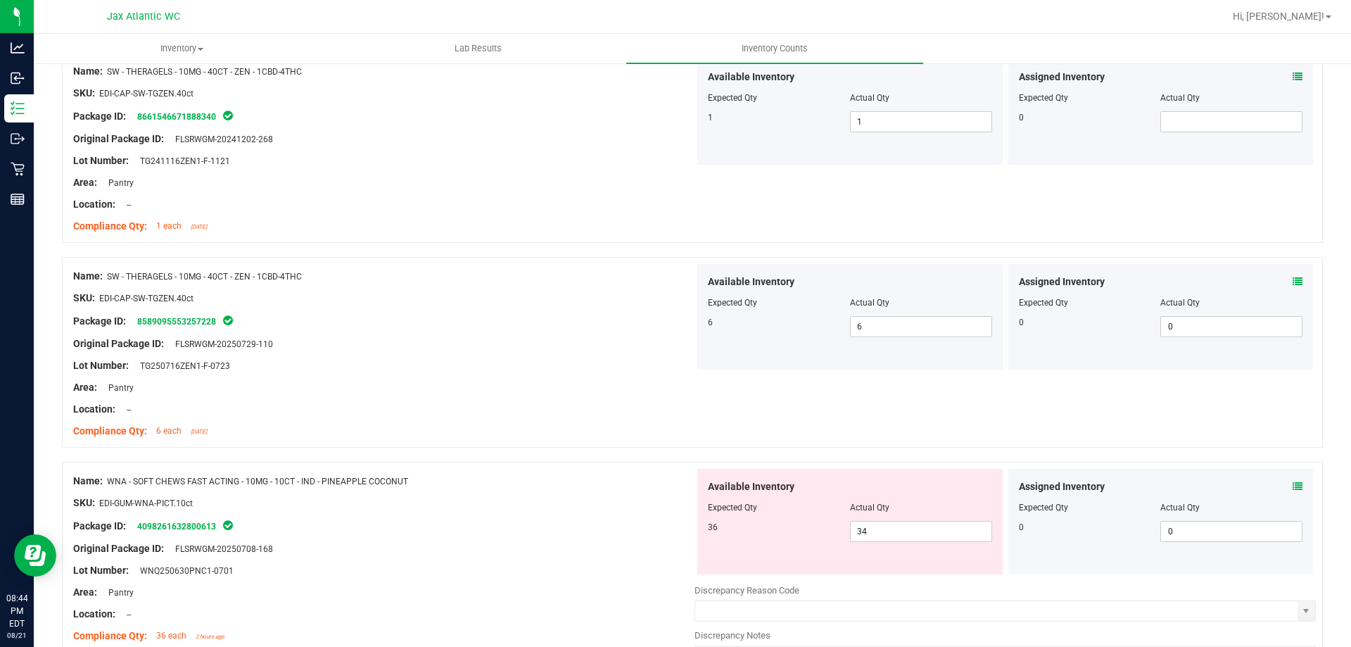
scroll to position [1033, 0]
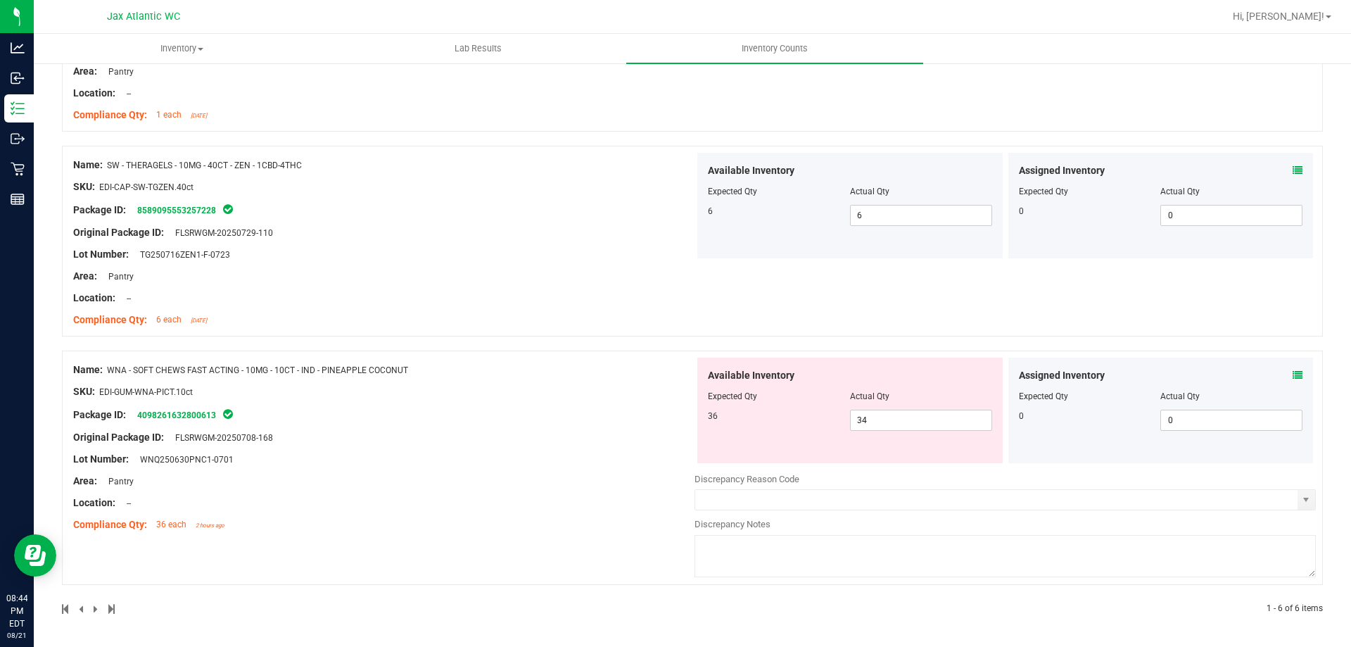
click at [1293, 374] on icon at bounding box center [1298, 375] width 10 height 10
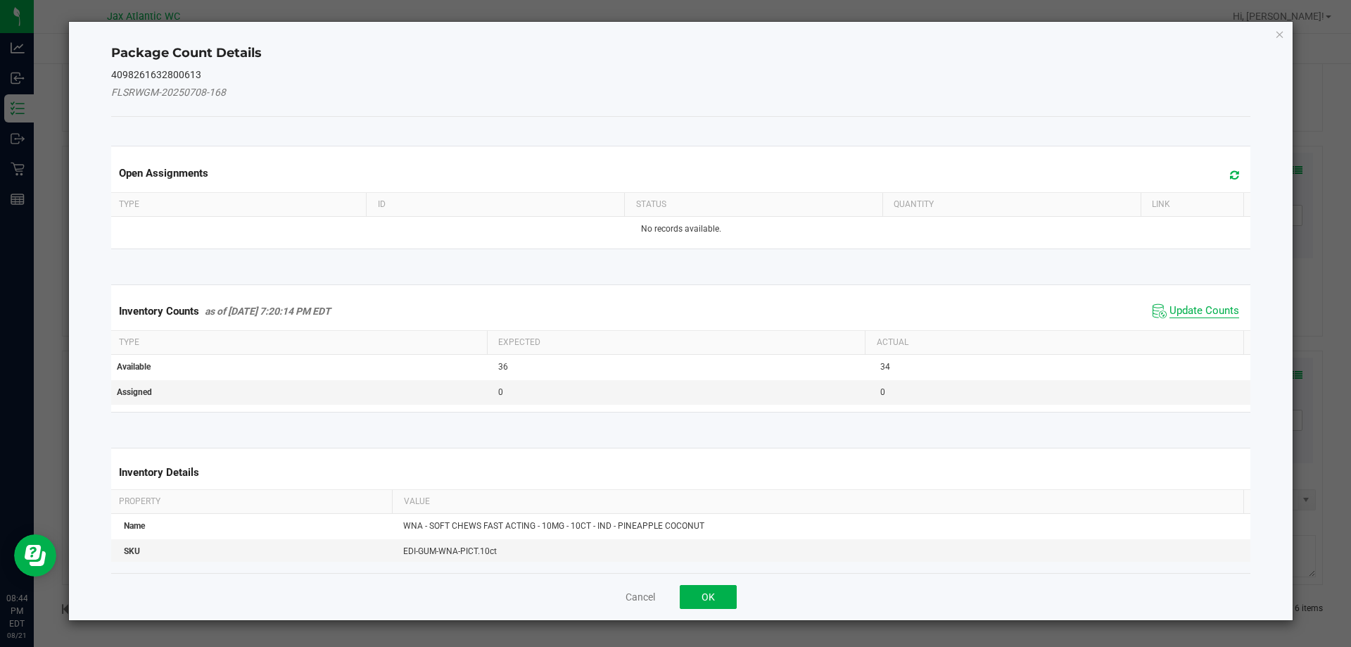
click at [1181, 306] on span "Update Counts" at bounding box center [1205, 311] width 70 height 14
click at [1179, 303] on span "Update Counts" at bounding box center [1198, 310] width 90 height 20
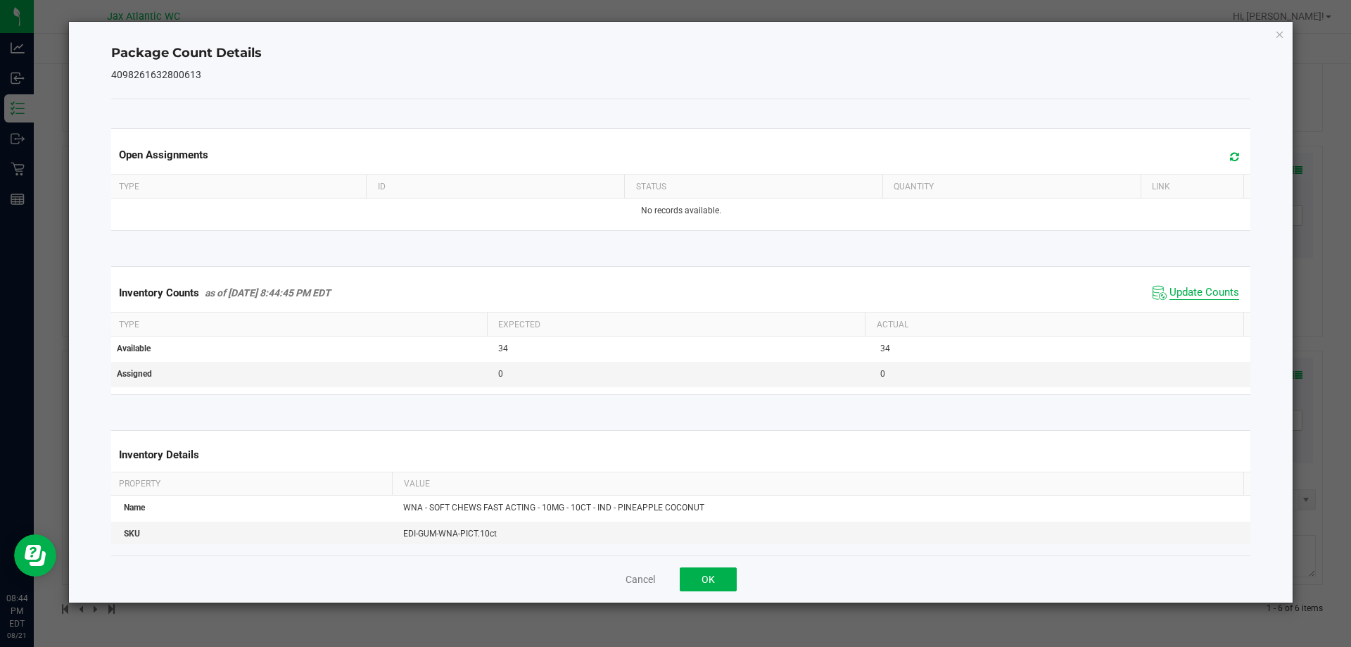
click at [1175, 291] on span "Update Counts" at bounding box center [1205, 293] width 70 height 14
click at [1175, 291] on span "Update Counts" at bounding box center [1205, 292] width 70 height 13
click at [695, 576] on button "OK" at bounding box center [708, 579] width 57 height 24
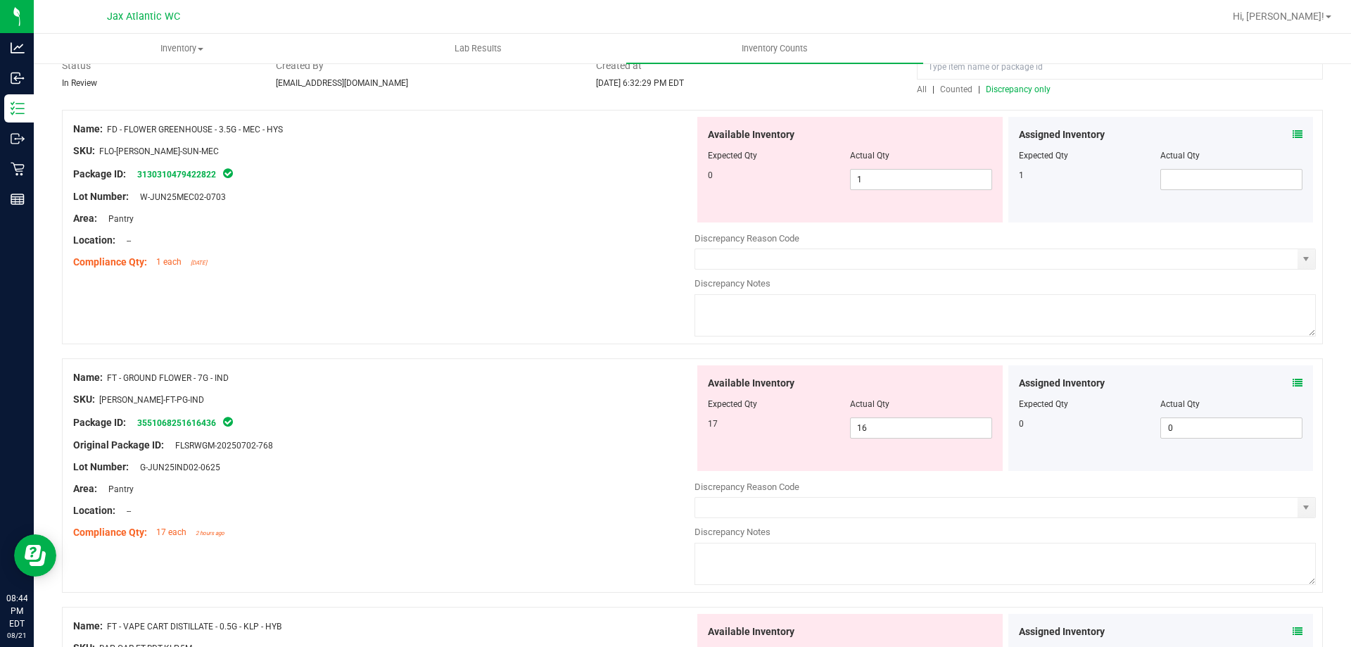
scroll to position [0, 0]
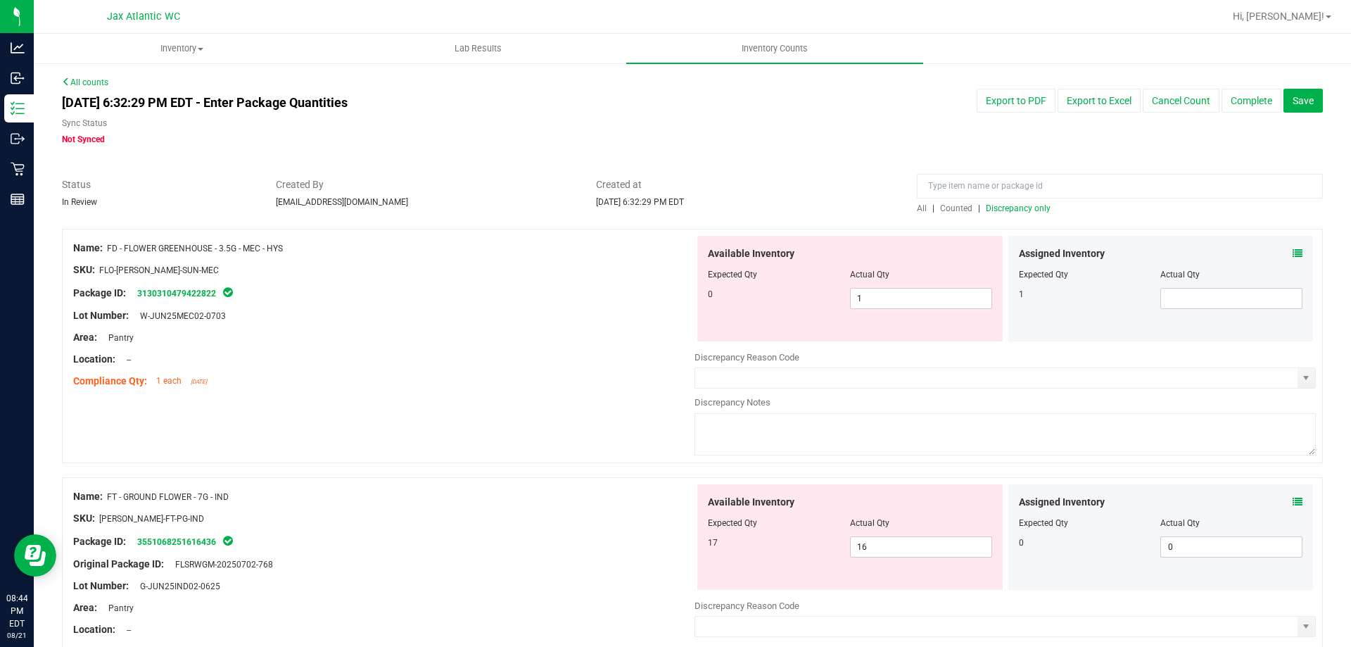
click at [1007, 212] on span "Discrepancy only" at bounding box center [1018, 208] width 65 height 10
click at [424, 377] on div "Compliance Qty: 1 each [DATE]" at bounding box center [383, 381] width 621 height 15
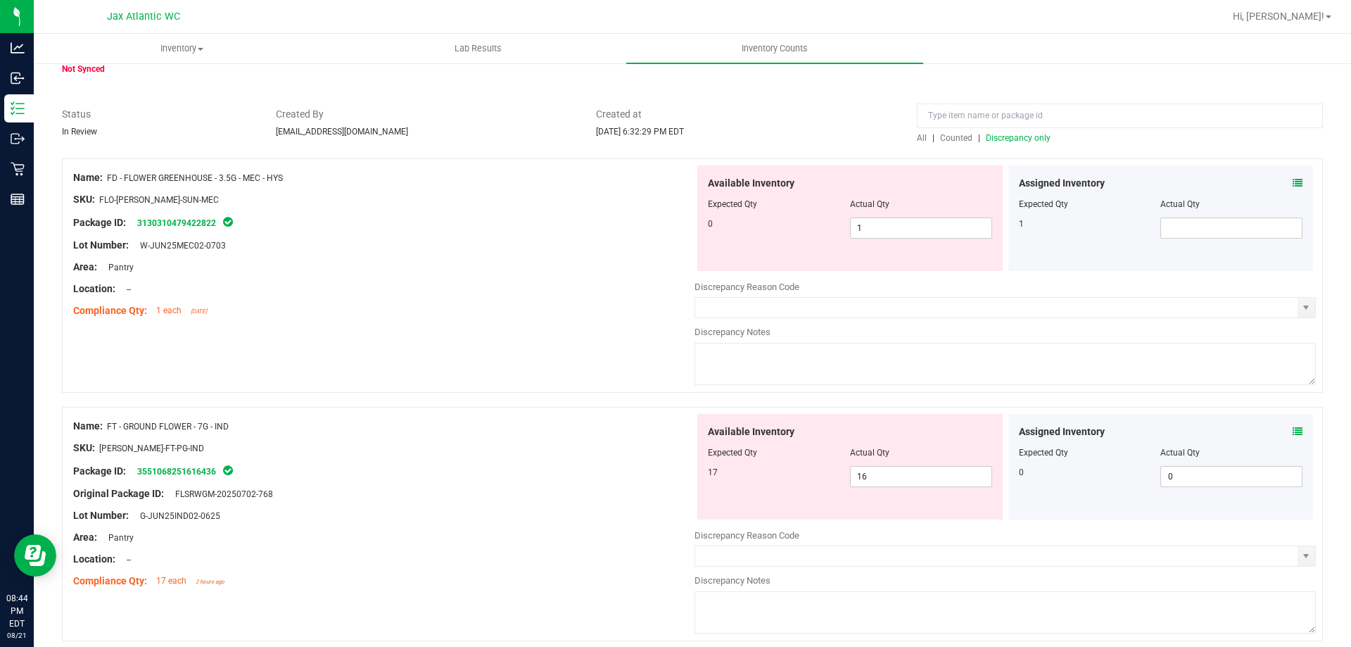
drag, startPoint x: 286, startPoint y: 174, endPoint x: 110, endPoint y: 183, distance: 176.9
click at [110, 183] on div "Name: FD - FLOWER GREENHOUSE - 3.5G - MEC - HYS" at bounding box center [383, 177] width 621 height 15
copy span "FD - FLOWER GREENHOUSE - 3.5G - MEC - HYS"
click at [1001, 111] on input at bounding box center [1120, 115] width 406 height 25
paste input "FD - FLOWER GREENHOUSE - 3.5G - MEC - HYS"
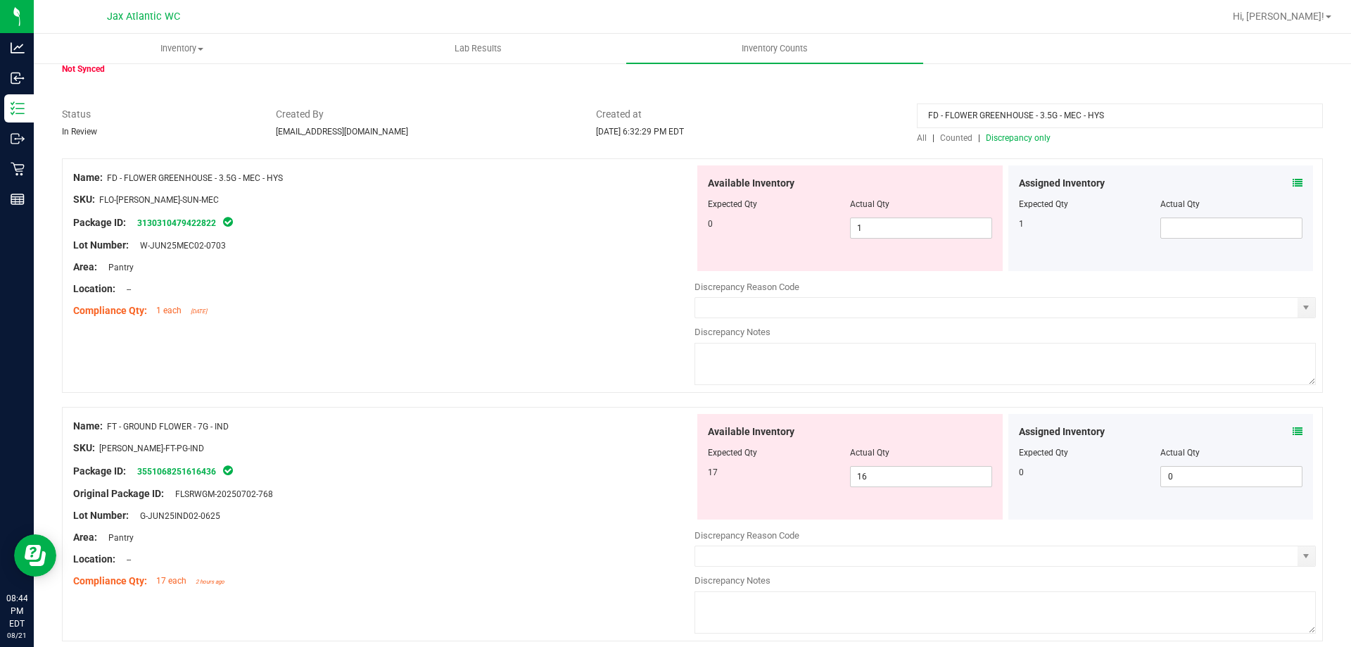
type input "FD - FLOWER GREENHOUSE - 3.5G - MEC - HYS"
click at [953, 135] on span "Counted" at bounding box center [956, 138] width 32 height 10
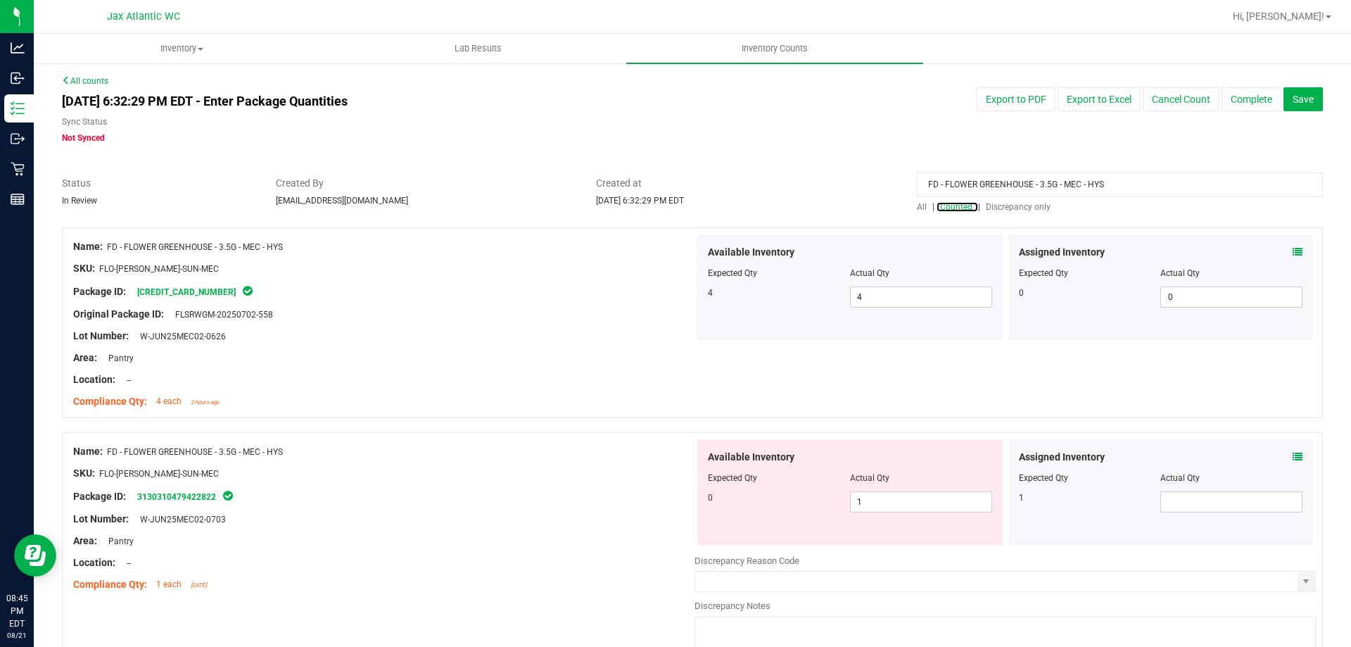
scroll to position [0, 0]
click at [1293, 254] on icon at bounding box center [1298, 253] width 10 height 10
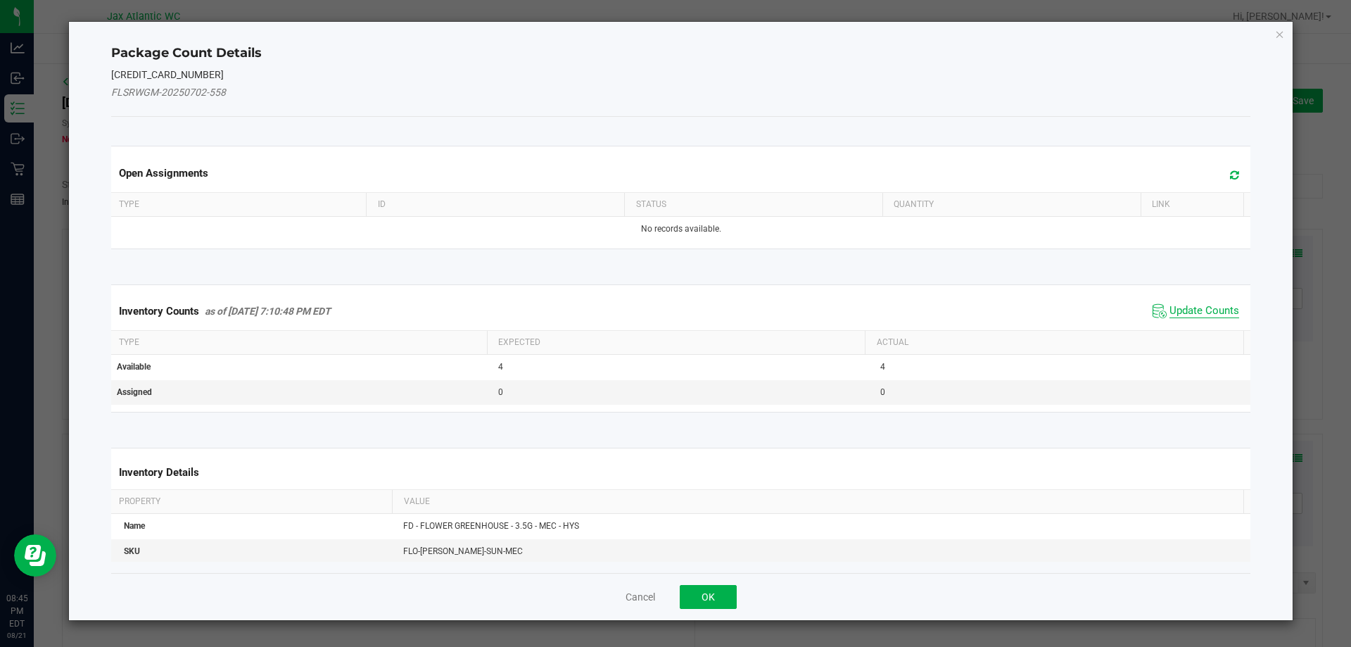
click at [1182, 308] on span "Update Counts" at bounding box center [1205, 311] width 70 height 14
click at [1183, 304] on div "Inventory Counts as of [DATE] 7:10:48 PM EDT Update Counts" at bounding box center [681, 310] width 1146 height 37
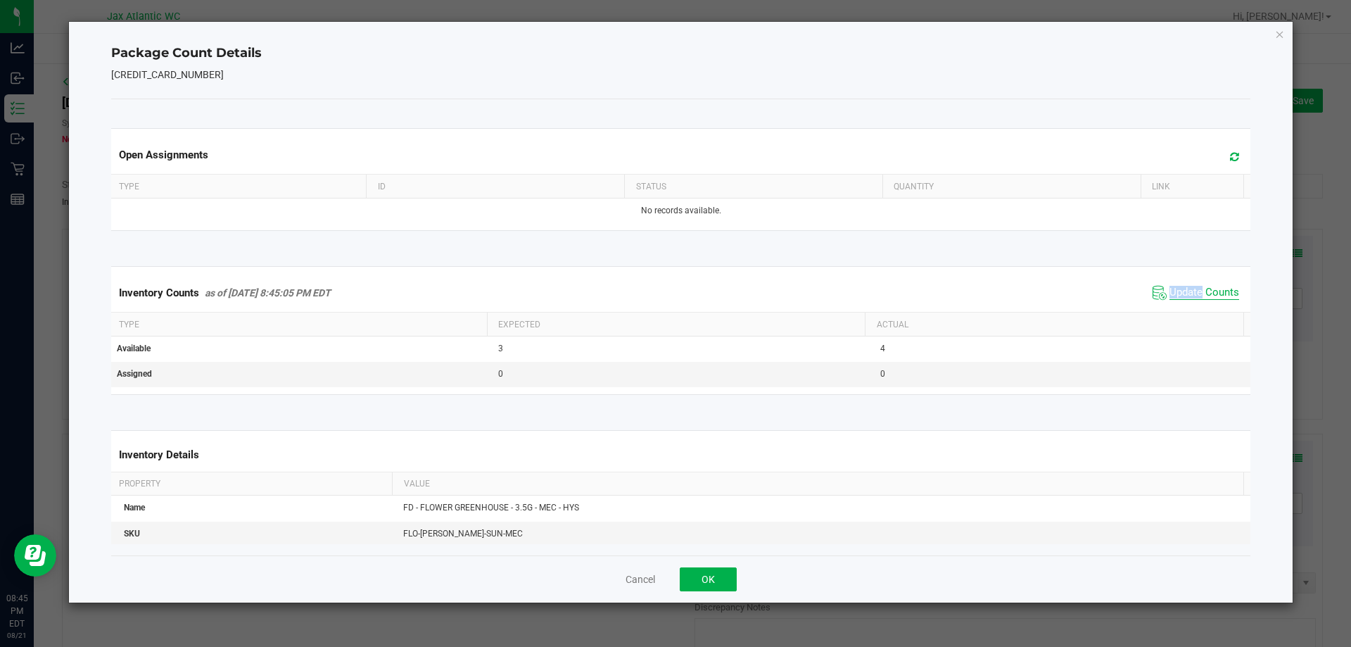
click at [1179, 288] on span "Update Counts" at bounding box center [1205, 293] width 70 height 14
click at [1179, 288] on span "Update Counts" at bounding box center [1205, 292] width 70 height 13
click at [1178, 288] on span "Update Counts" at bounding box center [1205, 292] width 70 height 13
click at [681, 581] on button "OK" at bounding box center [708, 579] width 57 height 24
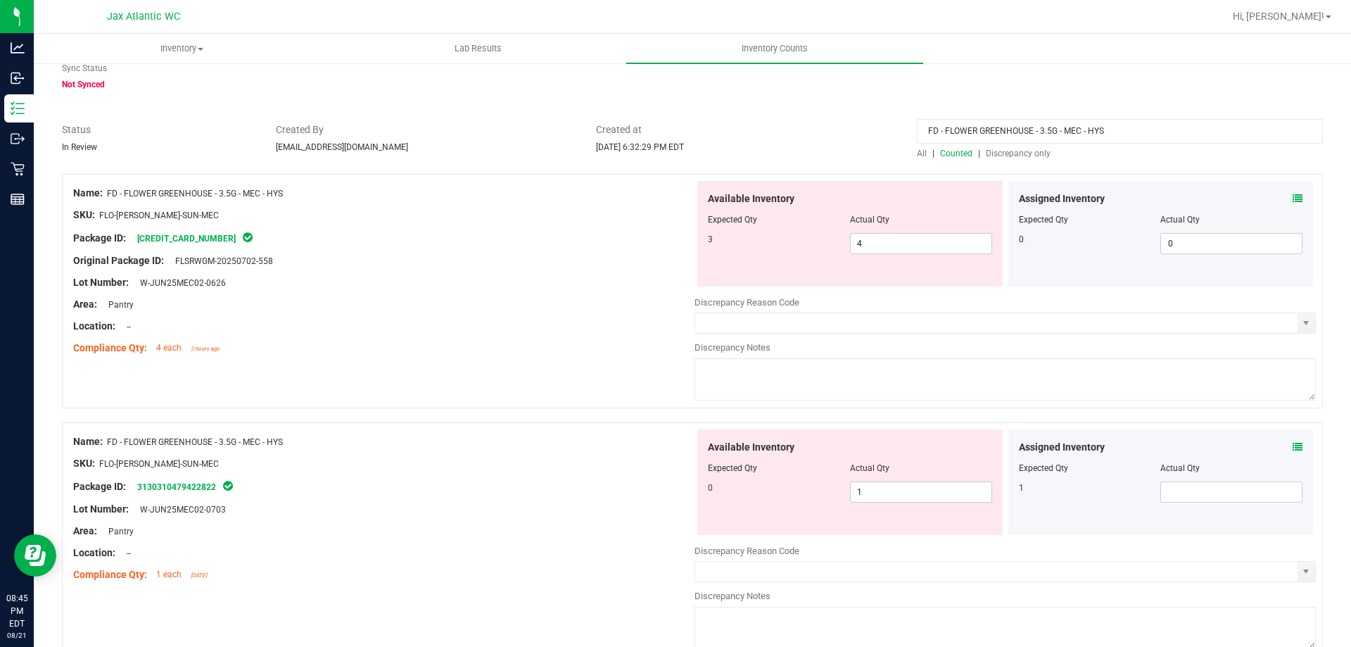
scroll to position [127, 0]
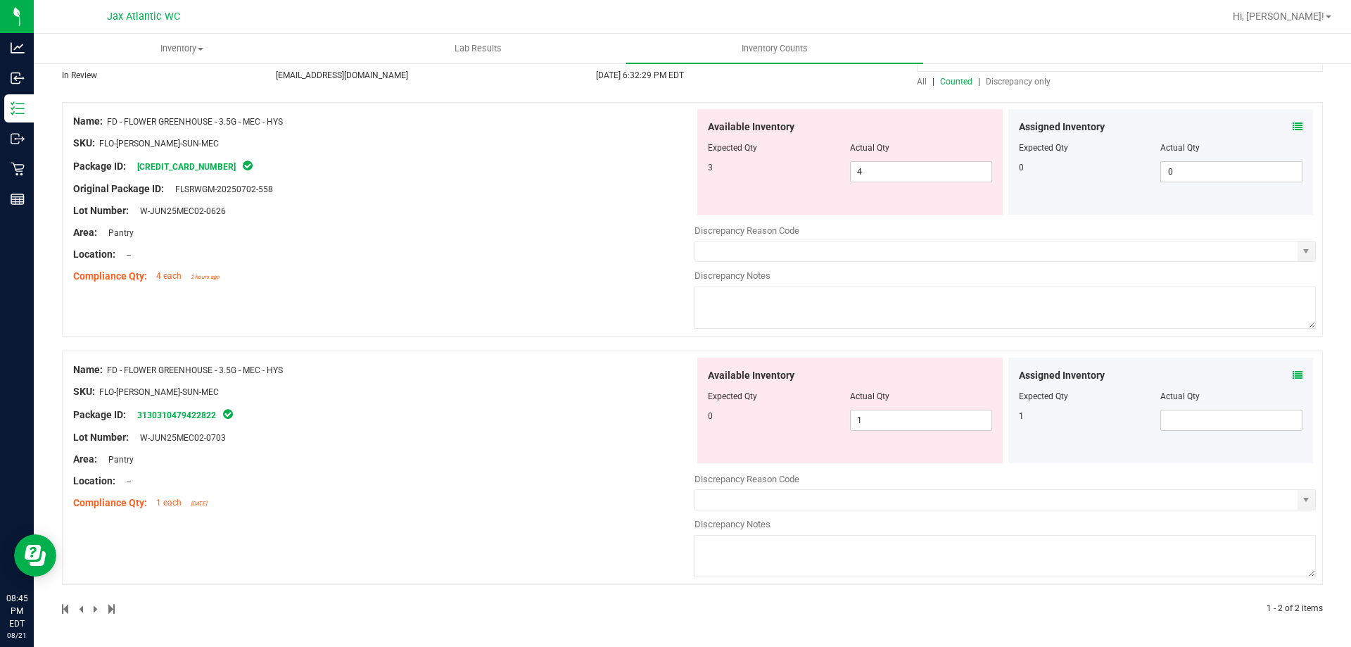
click at [1293, 378] on icon at bounding box center [1298, 375] width 10 height 10
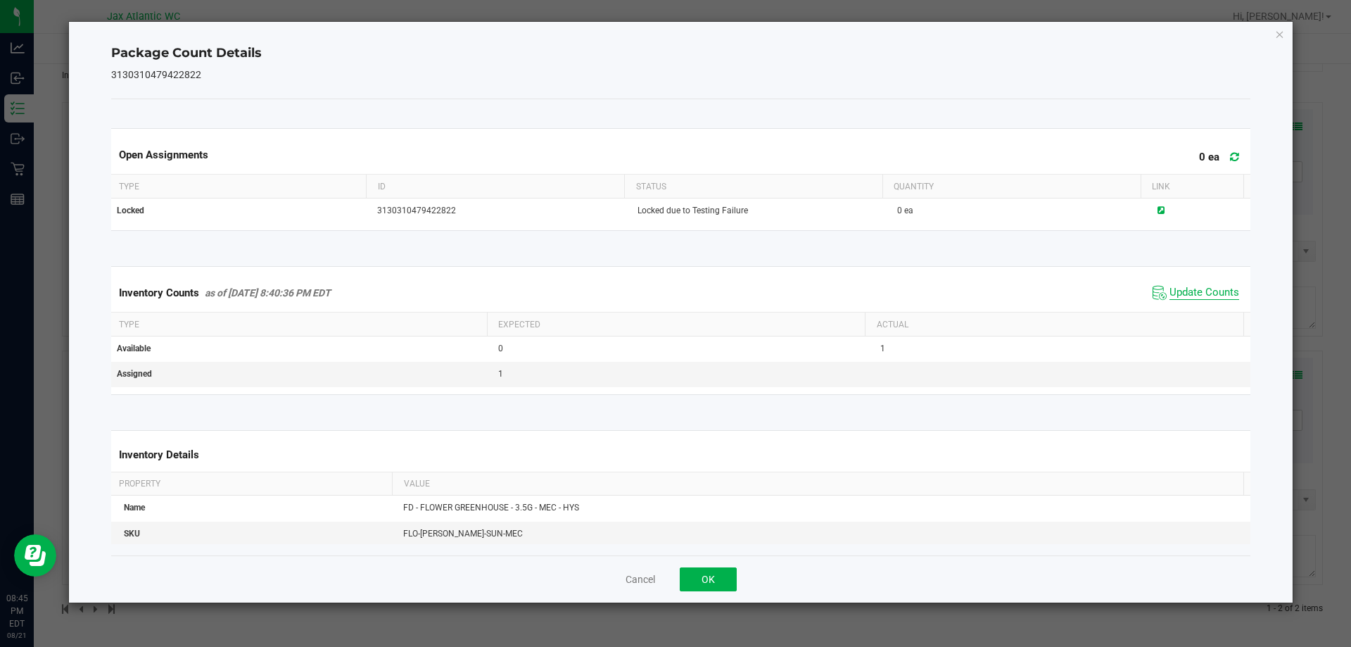
click at [1187, 293] on span "Update Counts" at bounding box center [1205, 293] width 70 height 14
drag, startPoint x: 1184, startPoint y: 289, endPoint x: 1174, endPoint y: 272, distance: 19.3
click at [1184, 286] on span "Update Counts" at bounding box center [1205, 292] width 70 height 13
click at [1184, 291] on span "Update Counts" at bounding box center [1205, 293] width 70 height 14
click at [1184, 290] on span "Update Counts" at bounding box center [1205, 293] width 70 height 14
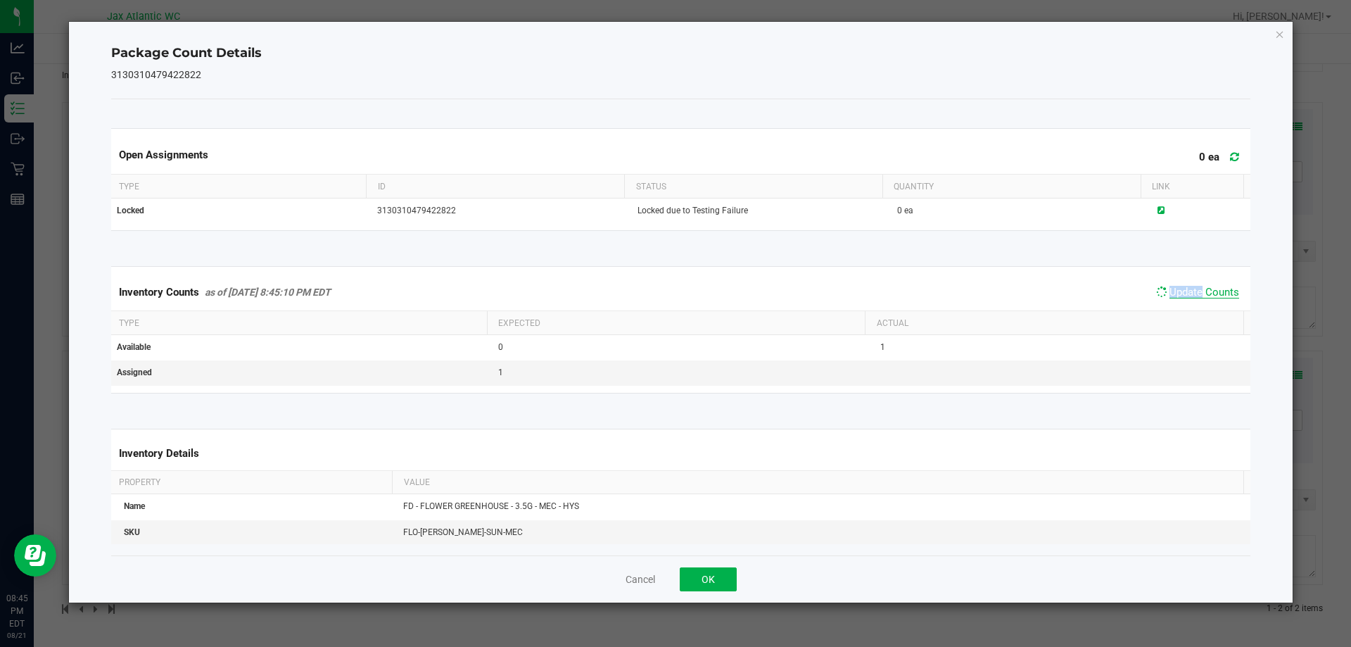
click at [1184, 289] on span "Update Counts" at bounding box center [1205, 292] width 70 height 13
click at [1180, 290] on span "Update Counts" at bounding box center [1205, 292] width 70 height 13
click at [719, 580] on button "OK" at bounding box center [708, 579] width 57 height 24
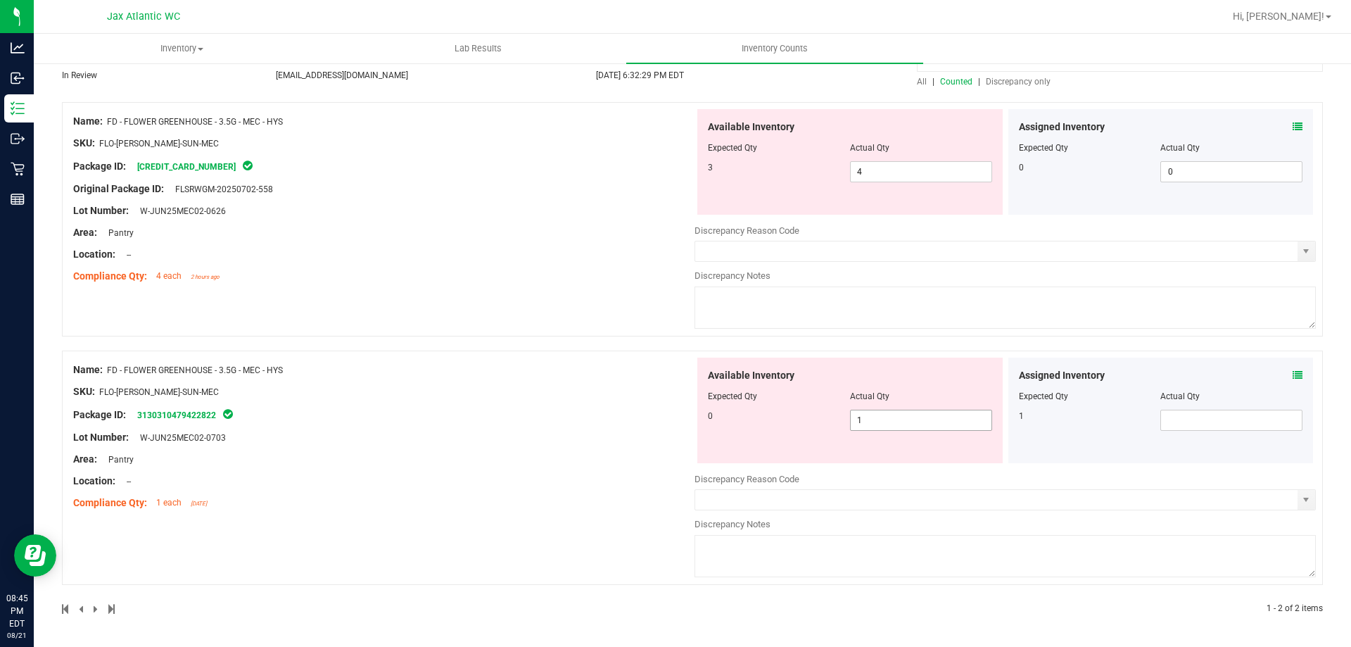
click at [885, 425] on span "1 1" at bounding box center [921, 420] width 142 height 21
click at [885, 425] on input "1" at bounding box center [921, 420] width 141 height 20
type input "0"
drag, startPoint x: 563, startPoint y: 317, endPoint x: 712, endPoint y: 296, distance: 150.8
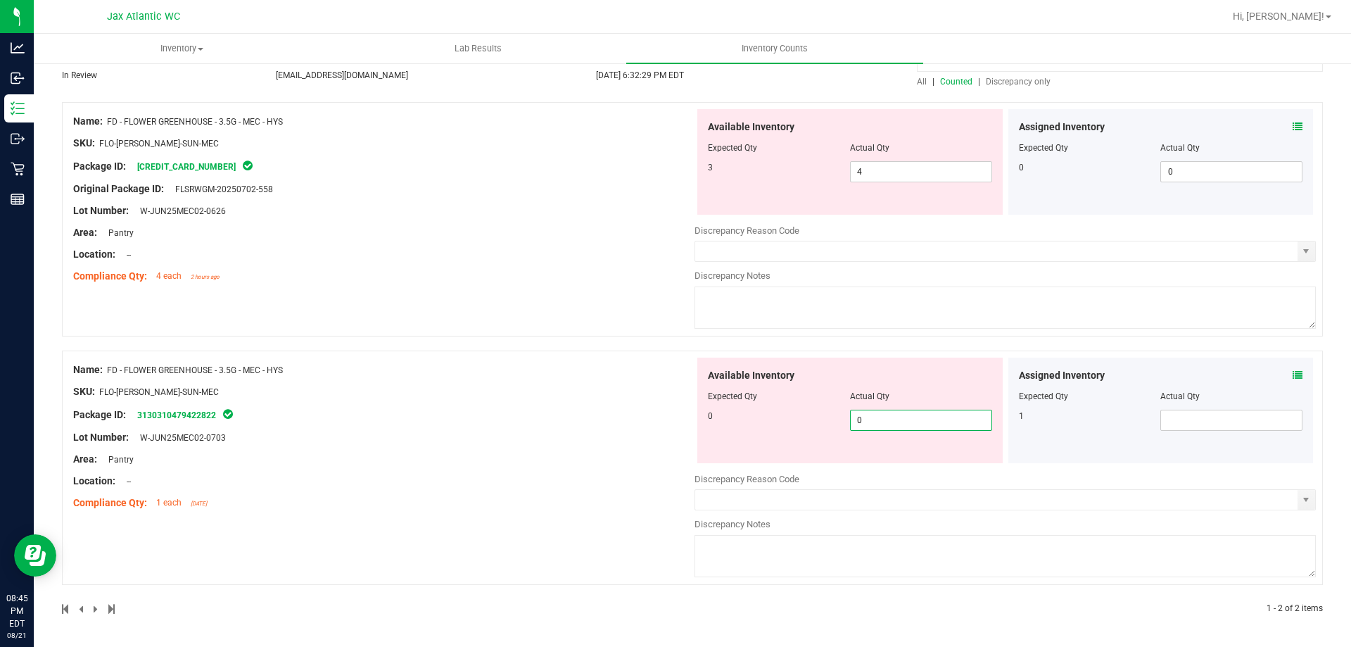
click at [563, 317] on div "Name: FD - FLOWER GREENHOUSE - 3.5G - MEC - HYS SKU: FLO-[PERSON_NAME]-SUN-MEC …" at bounding box center [692, 219] width 1261 height 234
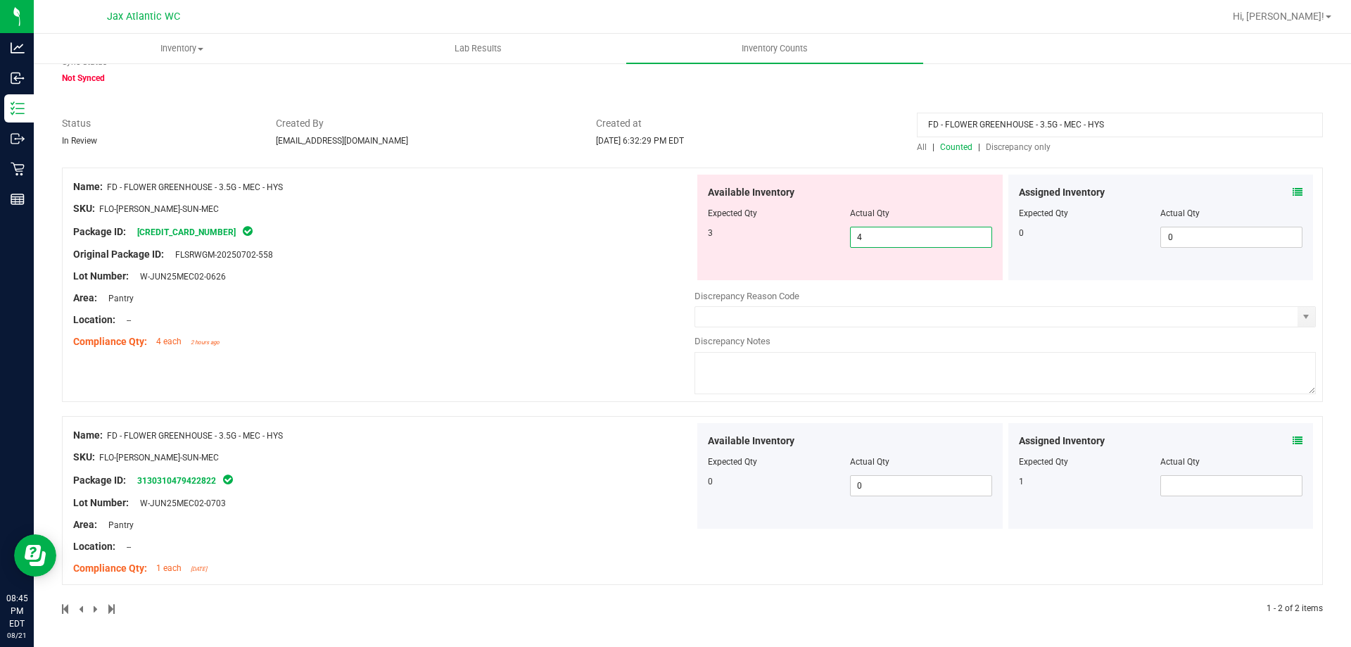
click at [864, 246] on span "4 4" at bounding box center [921, 237] width 142 height 21
click at [864, 246] on input "4" at bounding box center [921, 237] width 141 height 20
type input "3"
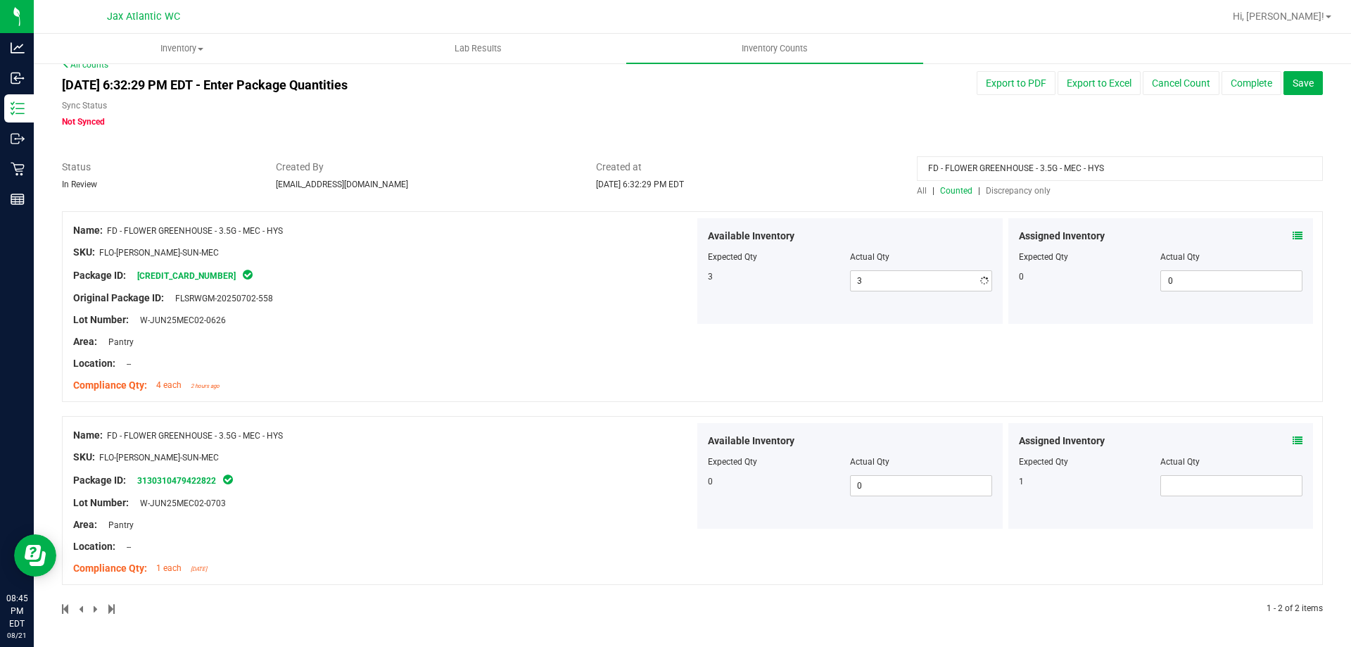
click at [836, 163] on div "All counts [DATE] 6:32:29 PM EDT - Enter Package Quantities Sync Status Not Syn…" at bounding box center [692, 345] width 1261 height 574
drag, startPoint x: 1113, startPoint y: 168, endPoint x: 748, endPoint y: 191, distance: 365.3
click at [748, 191] on div "Status In Review Created By [EMAIL_ADDRESS][DOMAIN_NAME] Created at [DATE] 6:32…" at bounding box center [692, 178] width 1282 height 37
click at [941, 189] on span "Counted" at bounding box center [956, 191] width 32 height 10
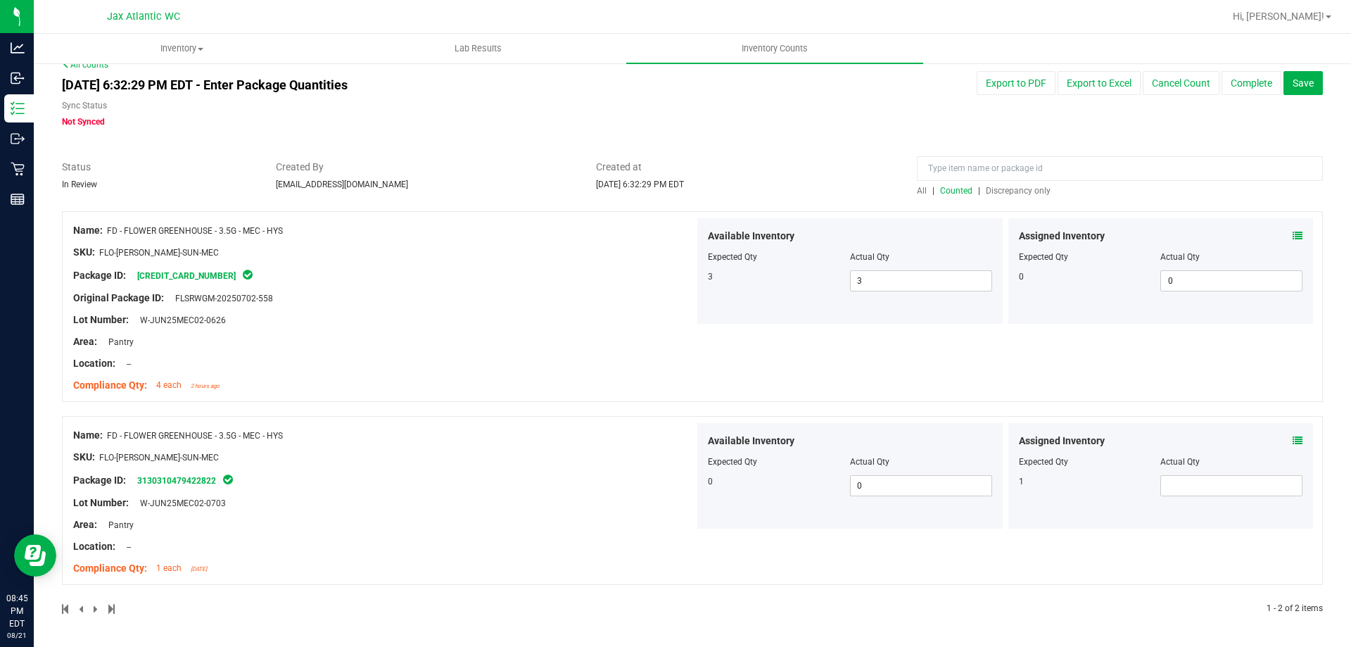
scroll to position [0, 0]
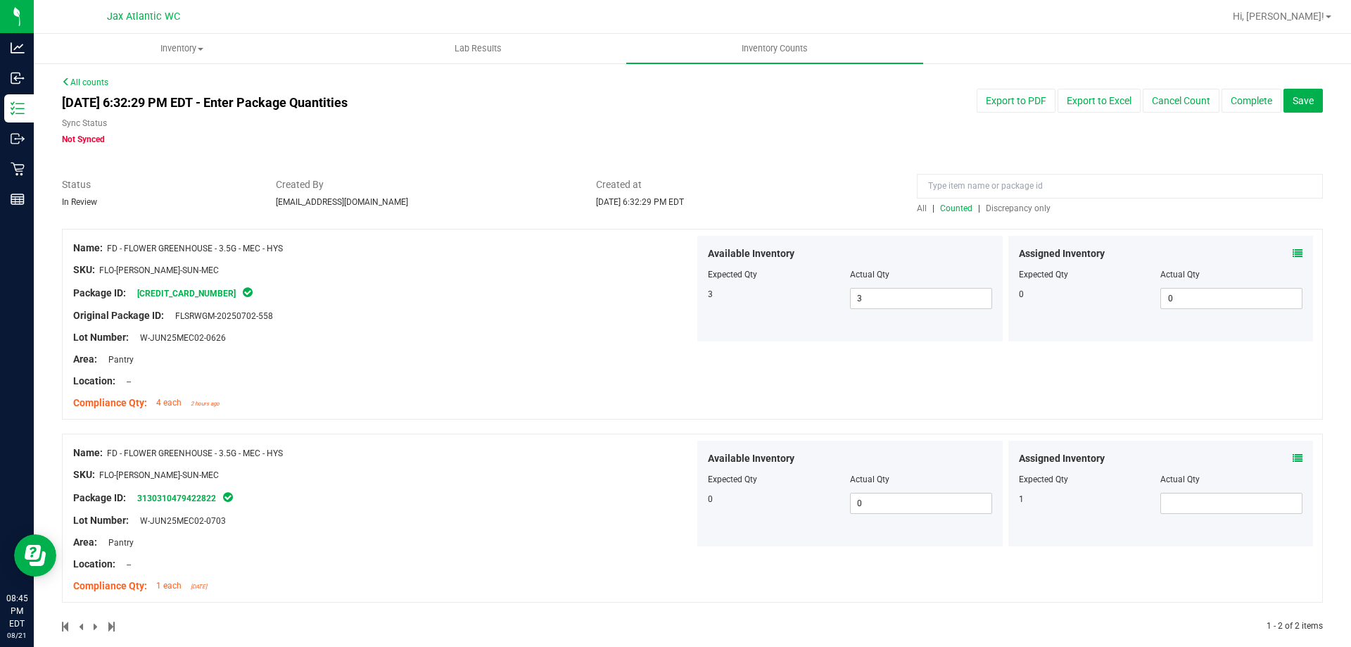
click at [986, 208] on span "Discrepancy only" at bounding box center [1018, 208] width 65 height 10
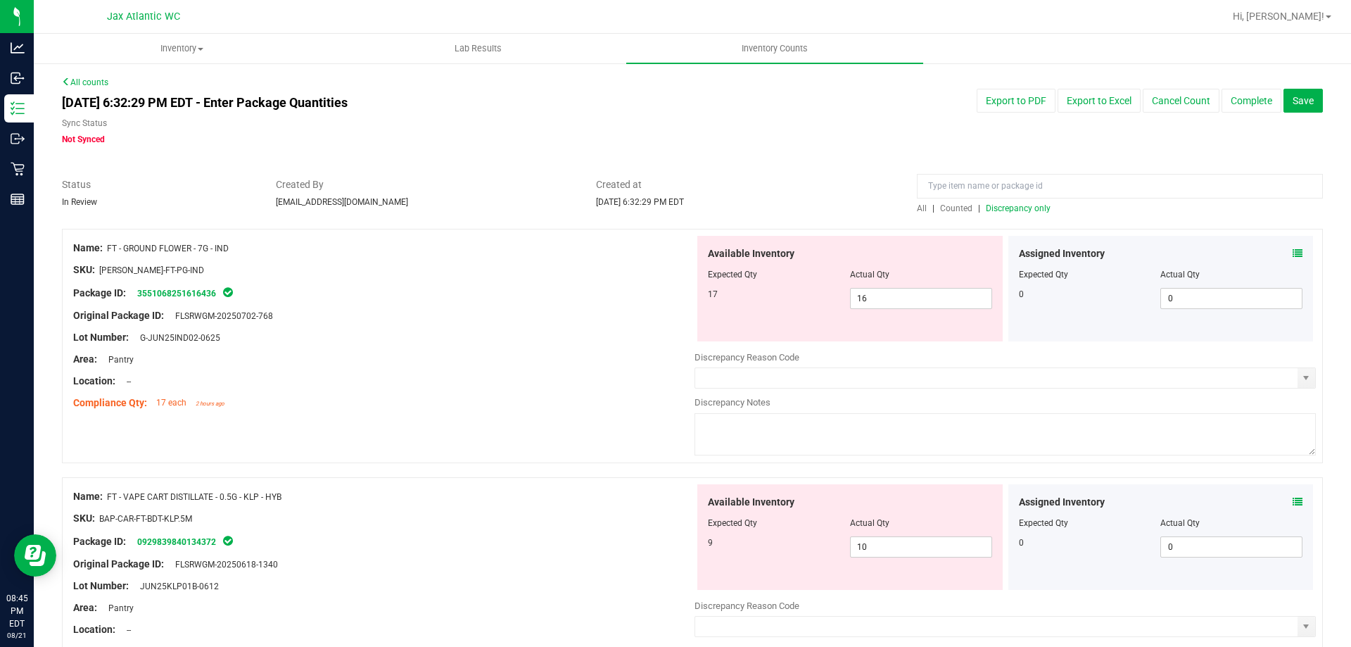
click at [460, 396] on div "Compliance Qty: 17 each 2 hours ago" at bounding box center [383, 402] width 621 height 15
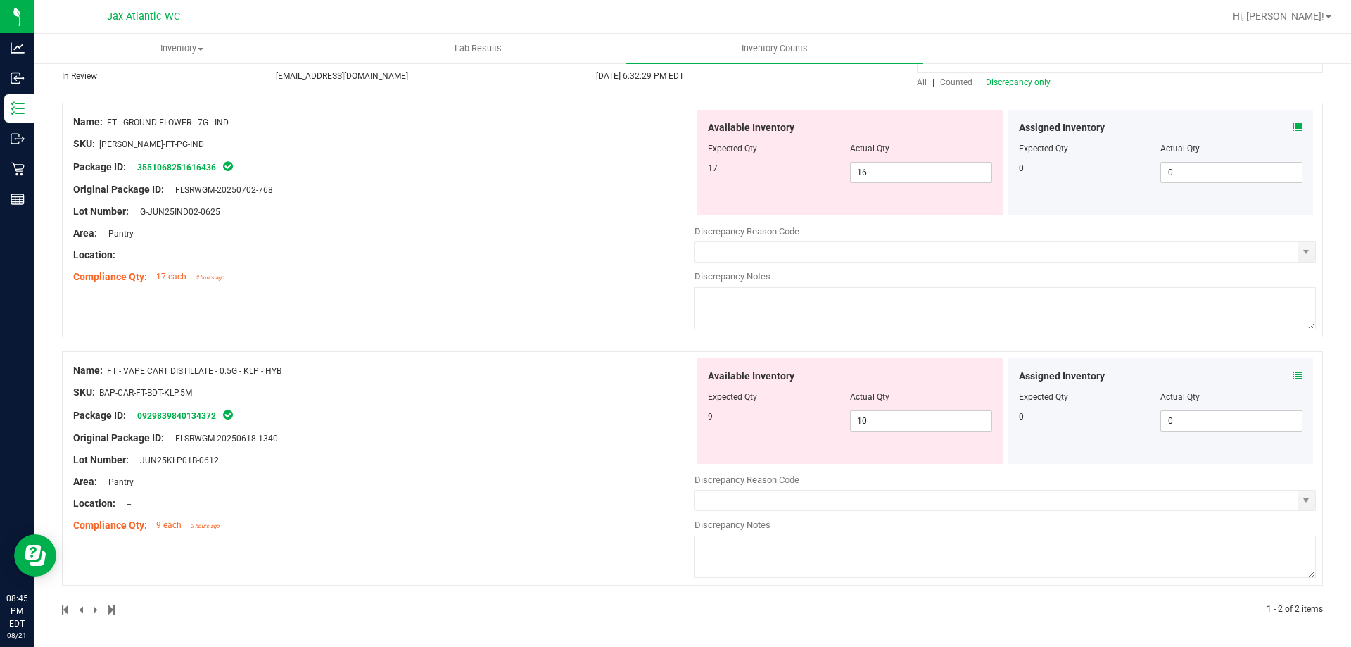
scroll to position [127, 0]
click at [923, 415] on span "10 10" at bounding box center [921, 420] width 142 height 21
click at [923, 415] on input "10" at bounding box center [921, 420] width 141 height 20
type input "9"
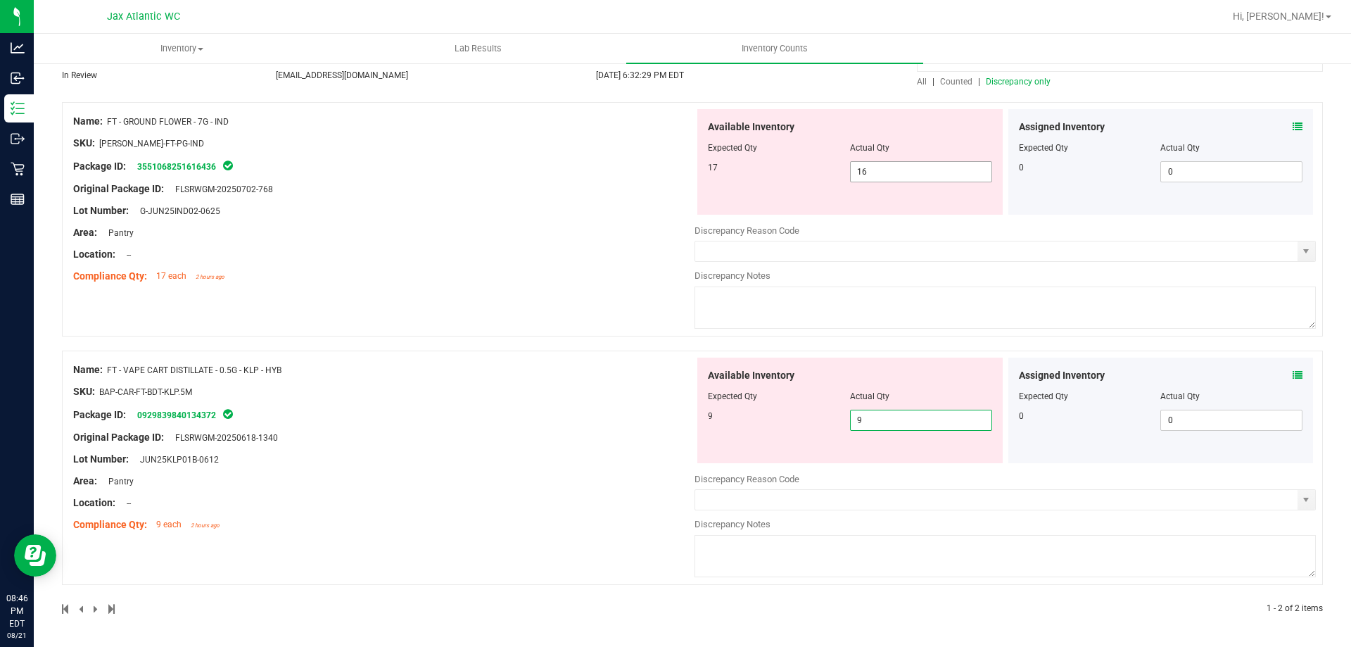
click at [889, 175] on div "Available Inventory Expected Qty Actual Qty 17 16 16" at bounding box center [849, 162] width 305 height 106
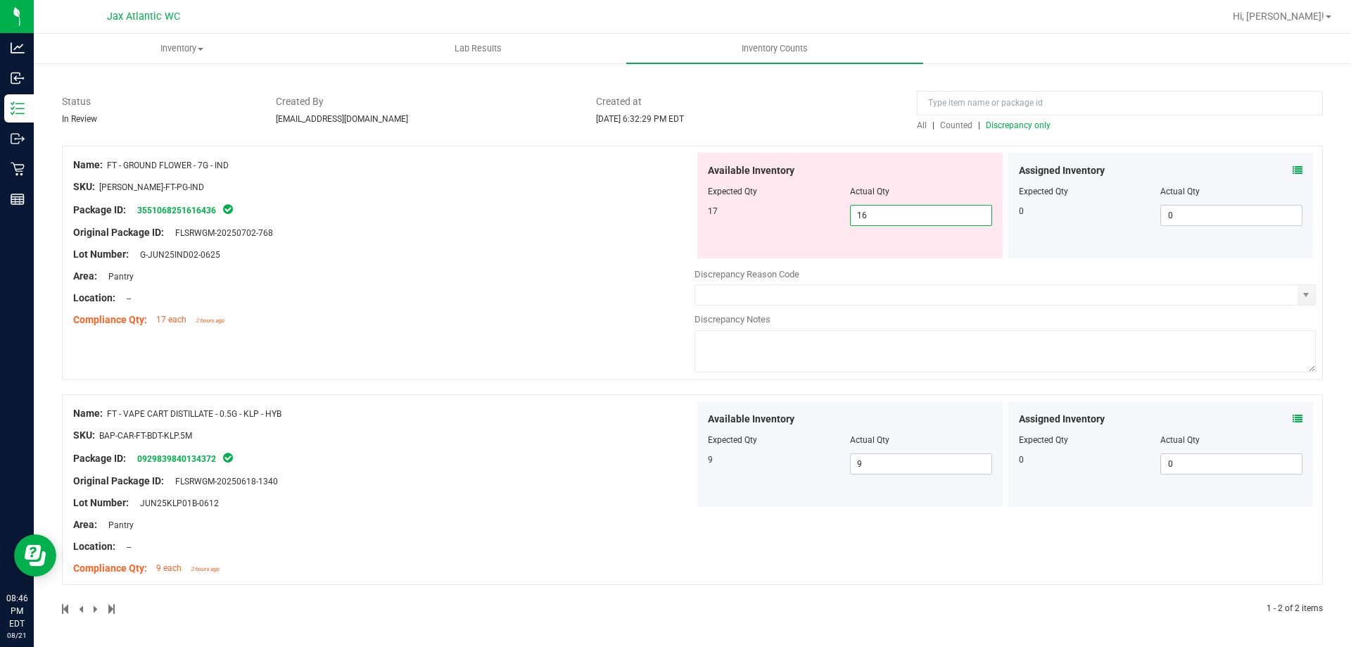
click at [889, 175] on div "Available Inventory" at bounding box center [850, 170] width 284 height 15
click at [880, 215] on span "16 16" at bounding box center [921, 215] width 142 height 21
click at [880, 215] on input "16" at bounding box center [921, 215] width 141 height 20
type input "17"
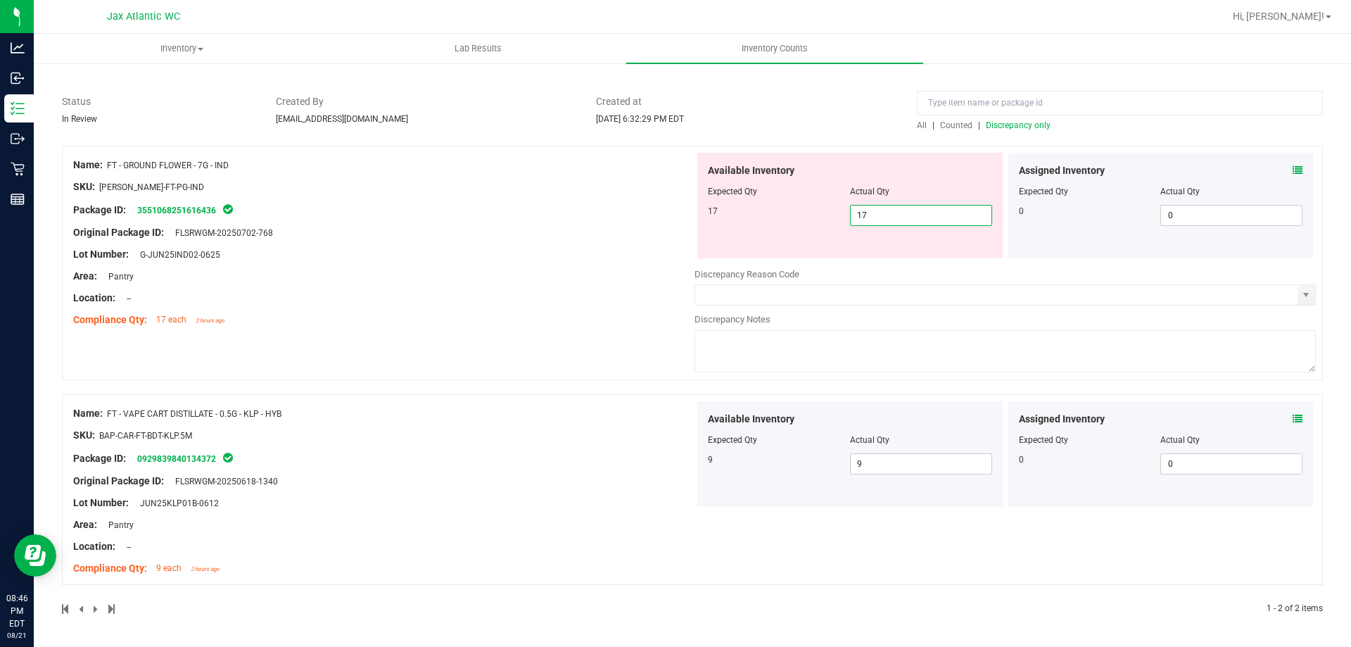
click at [572, 208] on div "Name: FT - GROUND FLOWER - 7G - IND SKU: [PERSON_NAME]-FT-PG-IND Package ID: 35…" at bounding box center [383, 242] width 621 height 179
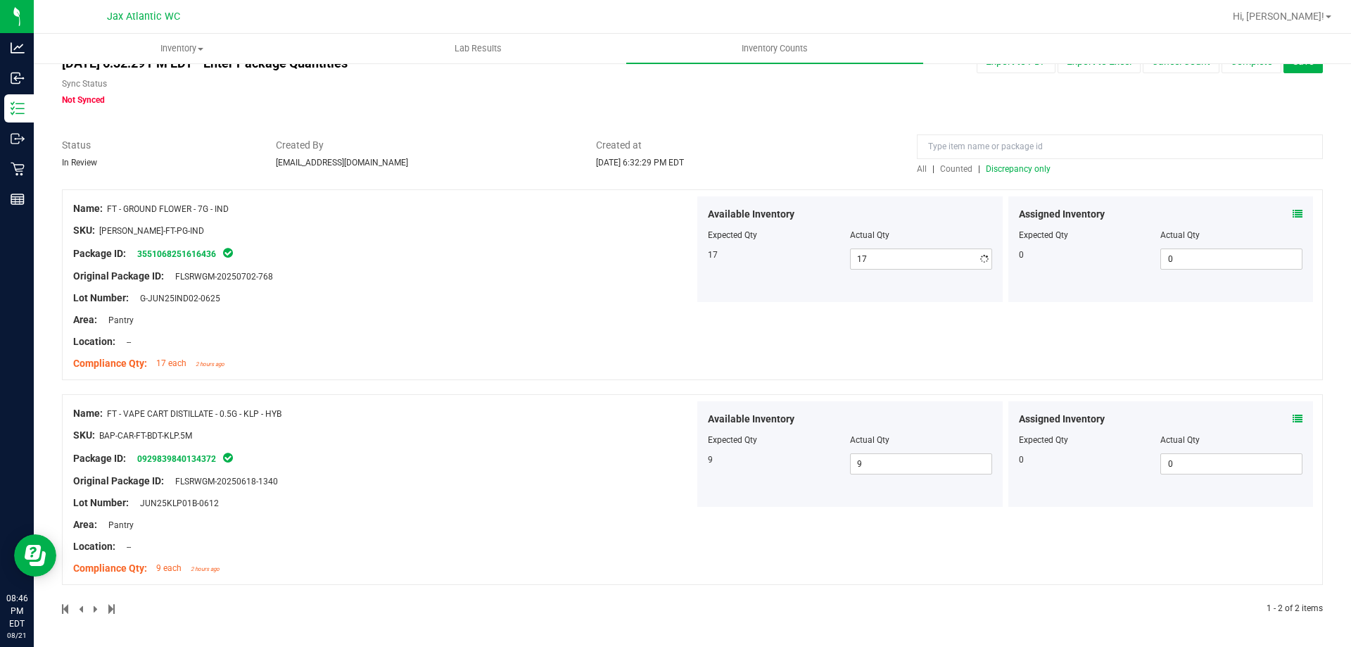
scroll to position [39, 0]
click at [1015, 172] on span "Discrepancy only" at bounding box center [1018, 169] width 65 height 10
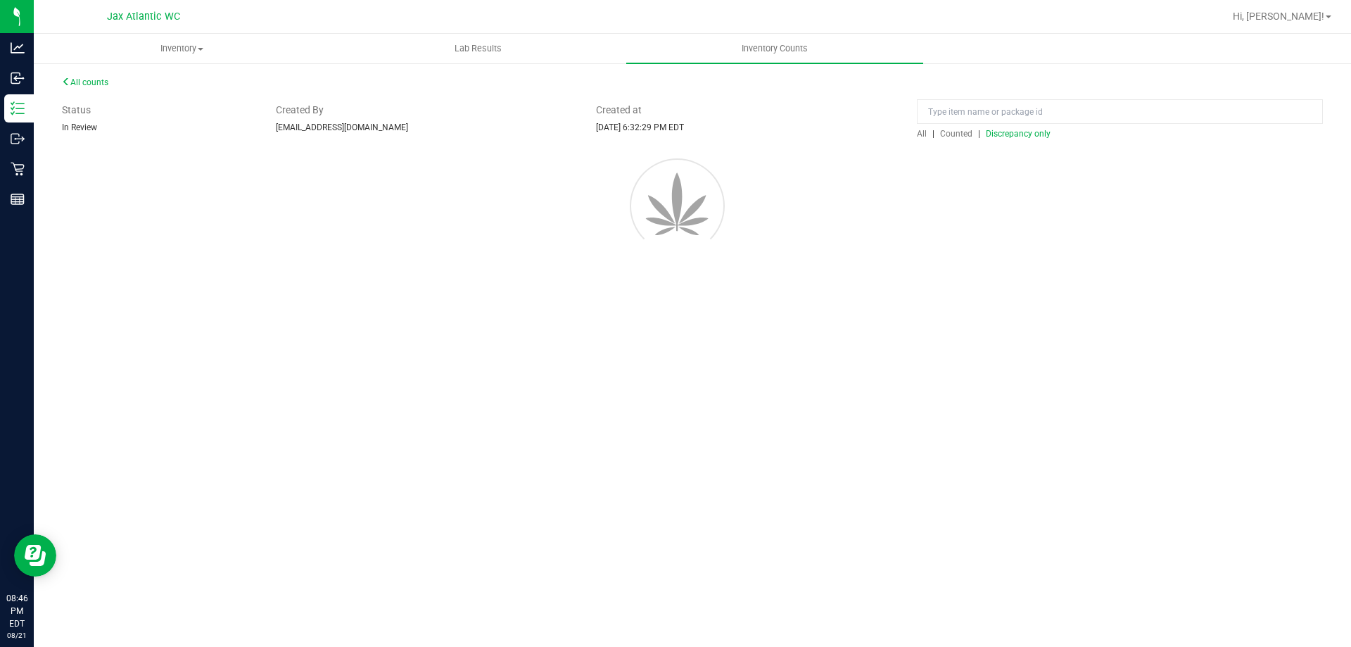
scroll to position [0, 0]
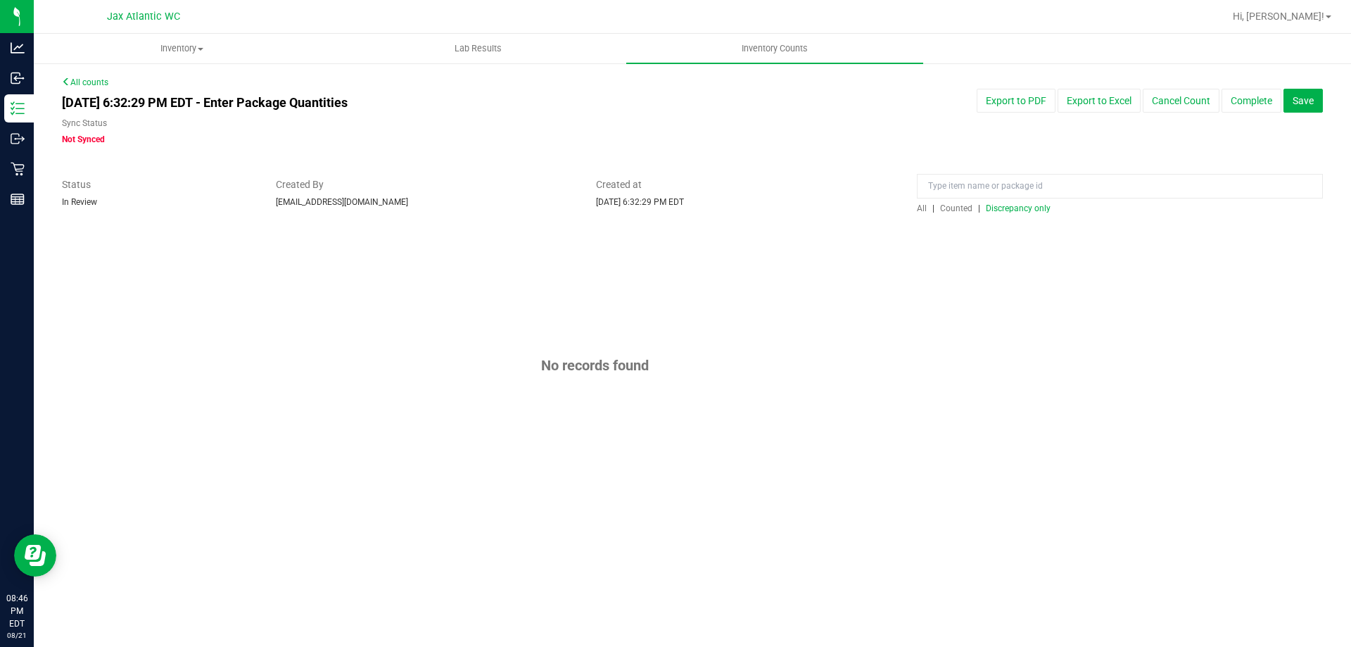
click at [618, 151] on div "All counts [DATE] 6:32:29 PM EDT - Enter Package Quantities Sync Status Not Syn…" at bounding box center [692, 296] width 1261 height 440
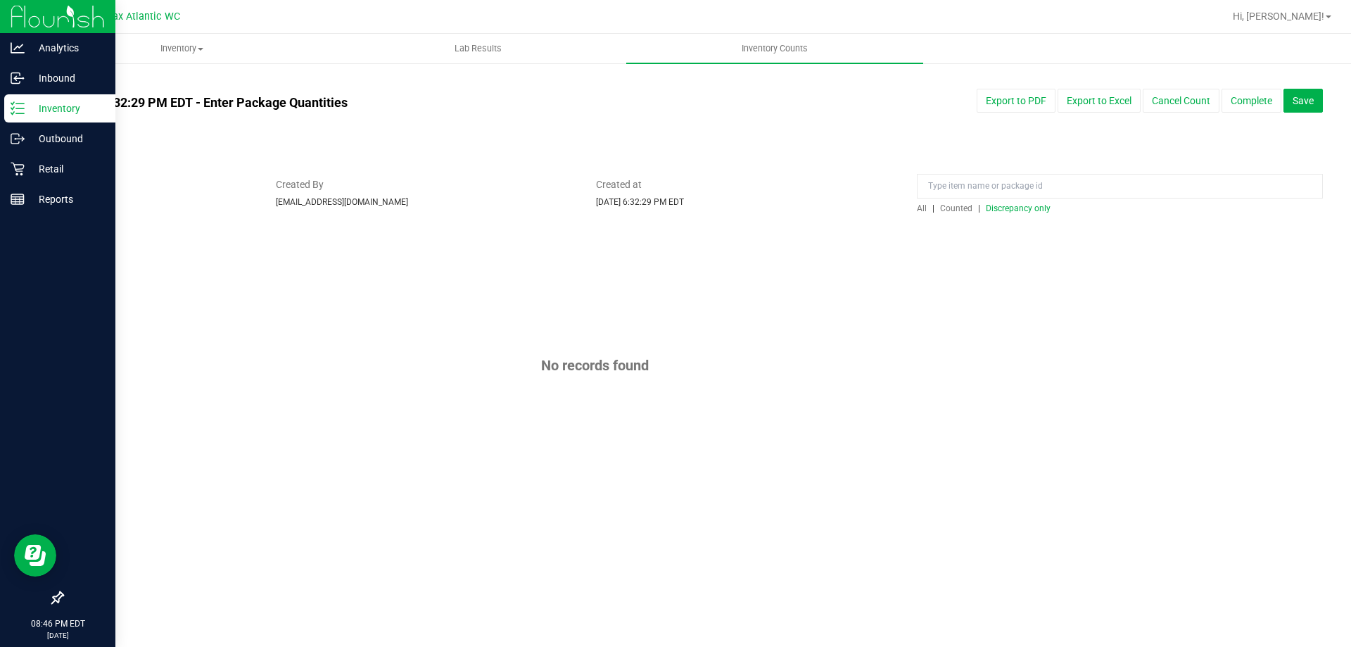
click at [17, 108] on line at bounding box center [20, 108] width 8 height 0
